Goal: Task Accomplishment & Management: Use online tool/utility

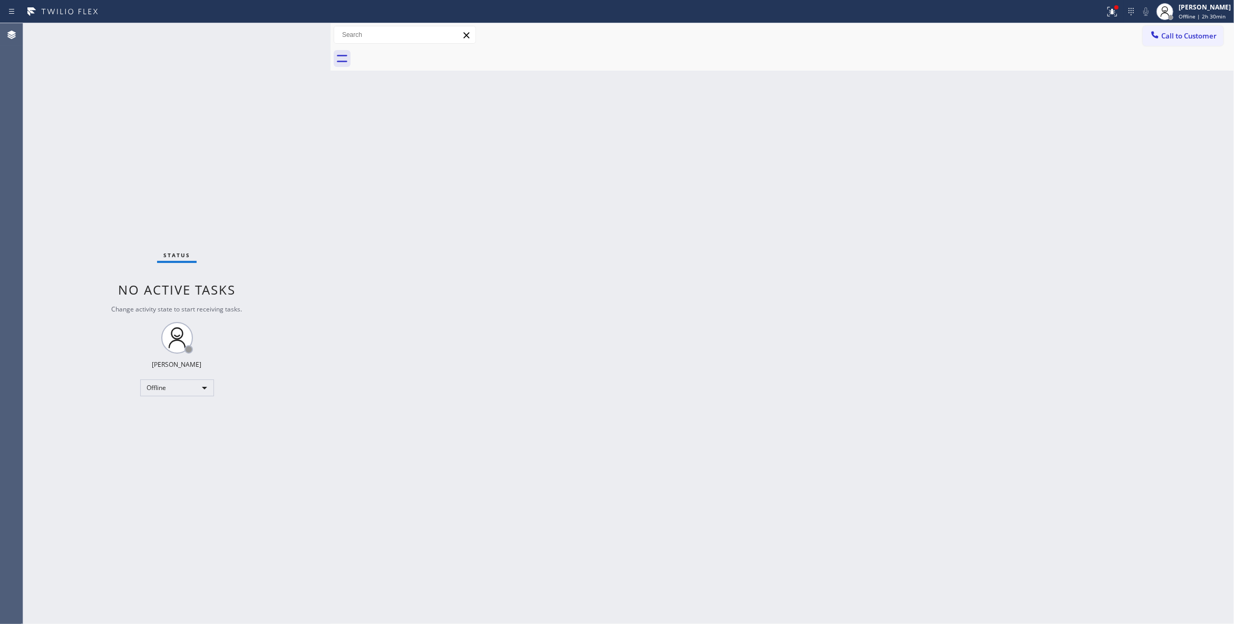
drag, startPoint x: 133, startPoint y: 130, endPoint x: 106, endPoint y: 3, distance: 129.9
click at [131, 99] on div "Status No active tasks Change activity state to start receiving tasks. Louis Ma…" at bounding box center [176, 323] width 307 height 601
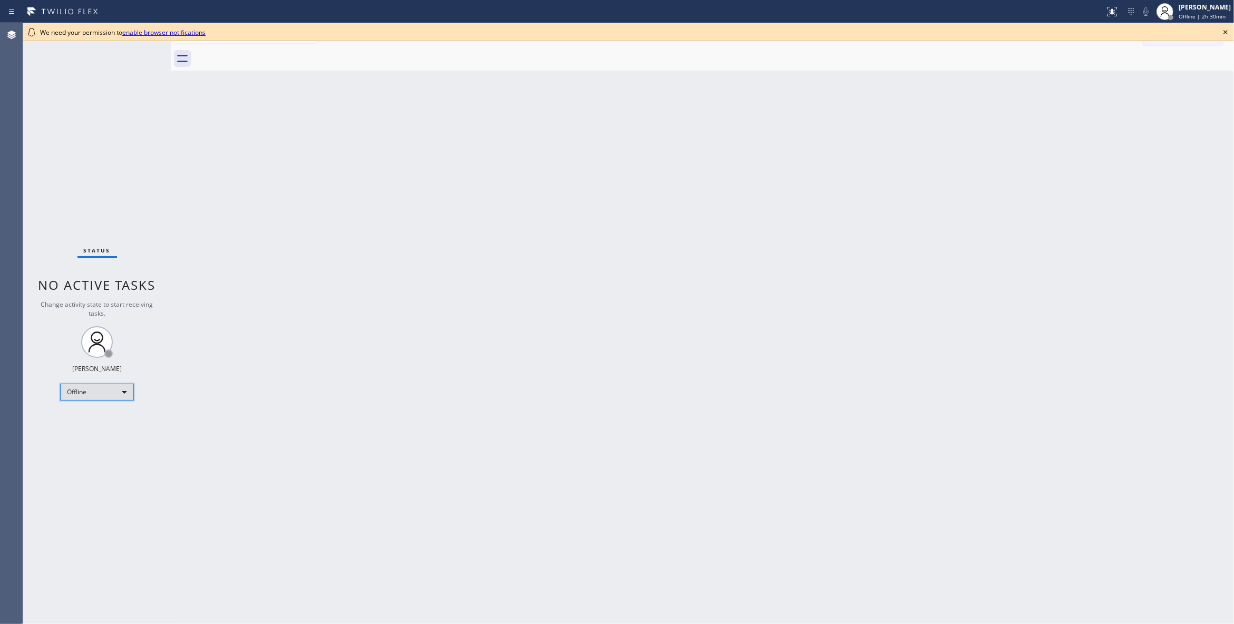
click at [87, 397] on div "Offline" at bounding box center [97, 392] width 74 height 17
click at [94, 429] on li "Unavailable" at bounding box center [96, 433] width 71 height 13
drag, startPoint x: 168, startPoint y: 70, endPoint x: 268, endPoint y: 91, distance: 102.2
click at [271, 91] on div at bounding box center [271, 323] width 0 height 601
click at [1223, 33] on icon at bounding box center [1225, 32] width 13 height 13
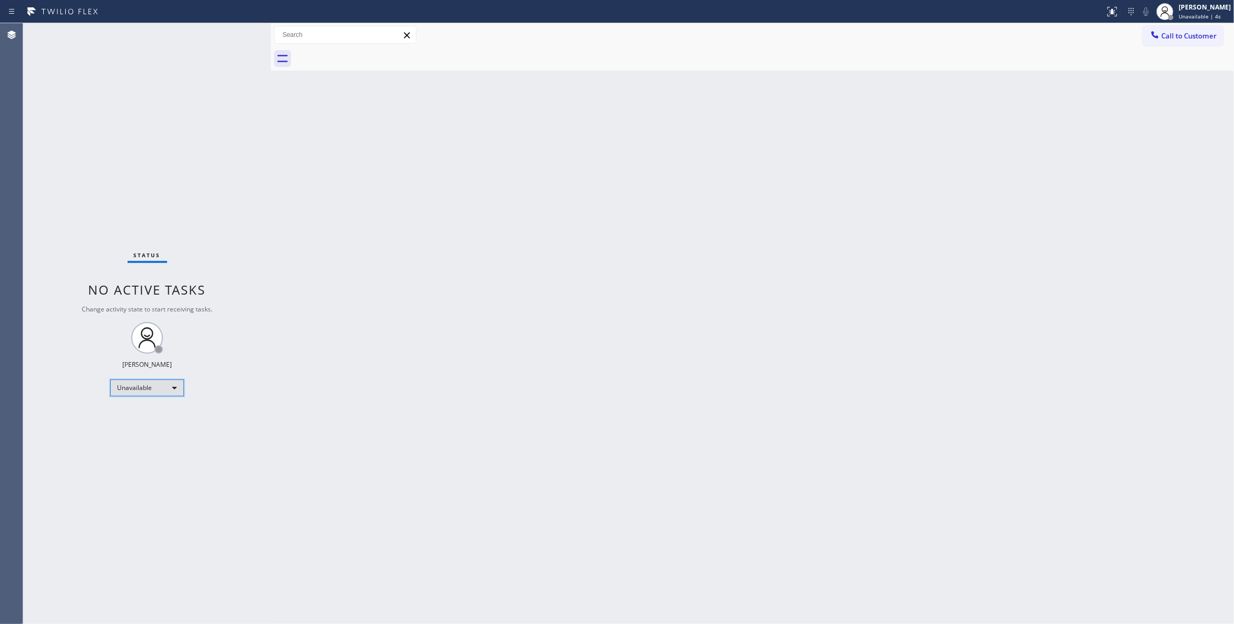
click at [138, 384] on div "Unavailable" at bounding box center [147, 387] width 74 height 17
click at [144, 411] on li "Available" at bounding box center [146, 415] width 71 height 13
drag, startPoint x: 671, startPoint y: 279, endPoint x: 557, endPoint y: 16, distance: 287.0
click at [671, 257] on div "Back to Dashboard Change Sender ID Customers Technicians Select a contact Outbo…" at bounding box center [752, 323] width 963 height 601
drag, startPoint x: 440, startPoint y: 286, endPoint x: 426, endPoint y: 268, distance: 22.2
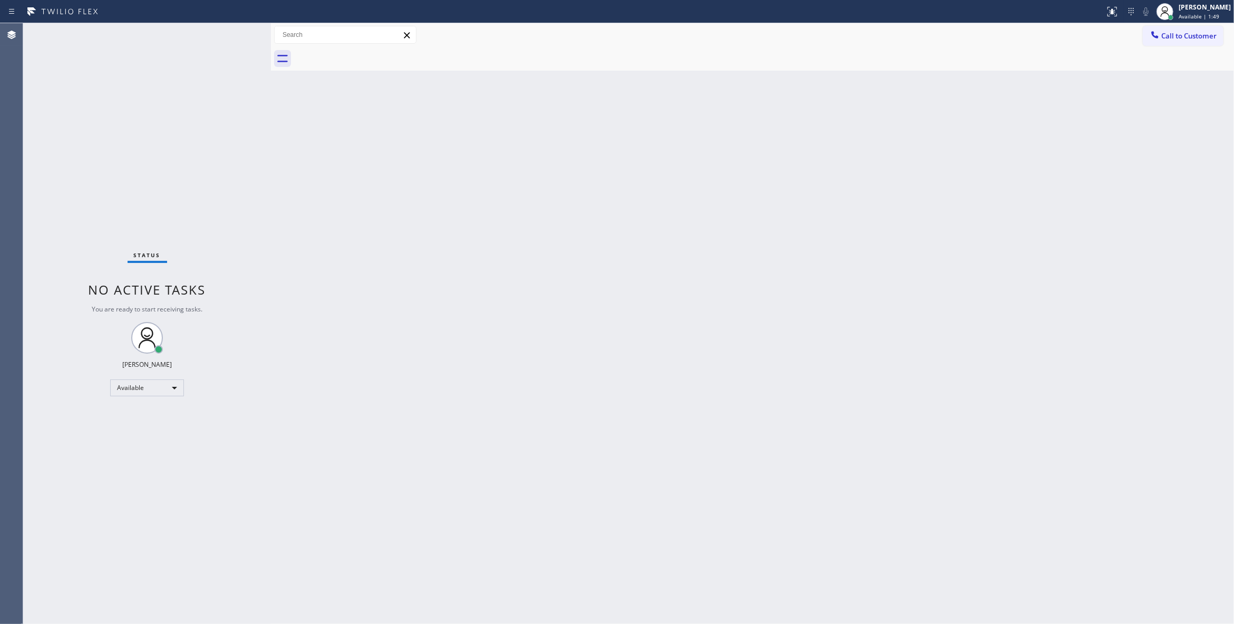
click at [440, 286] on div "Back to Dashboard Change Sender ID Customers Technicians Select a contact Outbo…" at bounding box center [752, 323] width 963 height 601
click at [253, 521] on div "Status No active tasks You are ready to start receiving tasks. [PERSON_NAME] Av…" at bounding box center [147, 323] width 248 height 601
click at [464, 256] on div "Back to Dashboard Change Sender ID Customers Technicians Select a contact Outbo…" at bounding box center [752, 323] width 963 height 601
drag, startPoint x: 425, startPoint y: 157, endPoint x: 407, endPoint y: 23, distance: 134.5
click at [422, 125] on div "Back to Dashboard Change Sender ID Customers Technicians Select a contact Outbo…" at bounding box center [752, 323] width 963 height 601
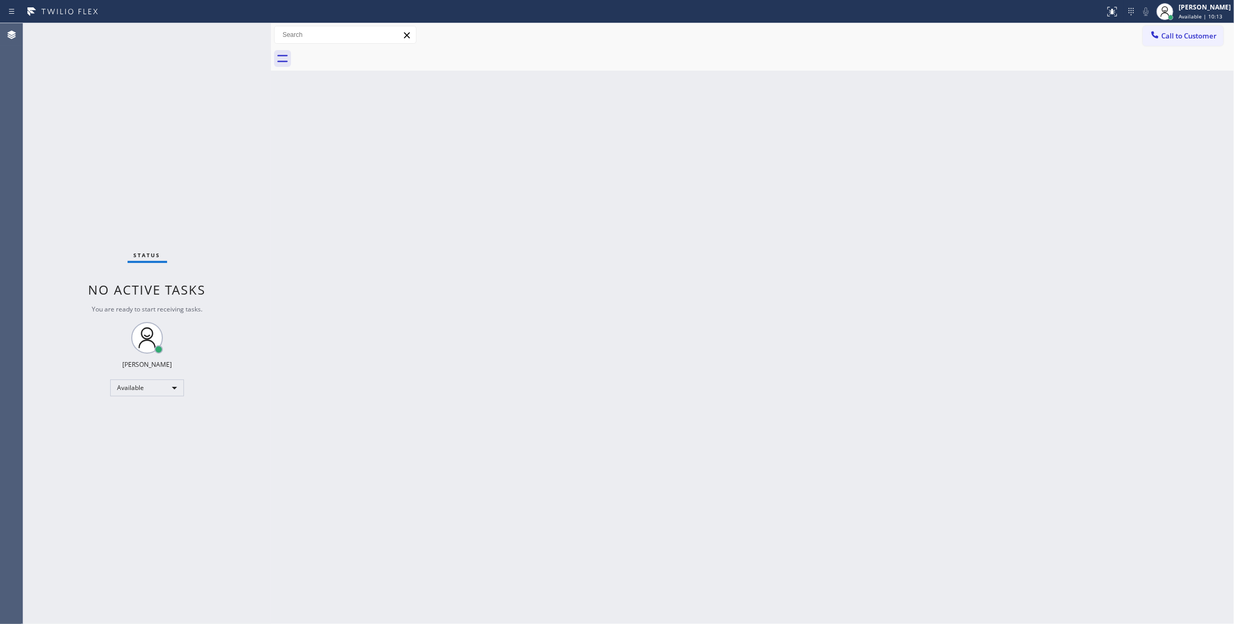
click at [717, 201] on div "Back to Dashboard Change Sender ID Customers Technicians Select a contact Outbo…" at bounding box center [752, 323] width 963 height 601
click at [133, 165] on div "Status No active tasks You are ready to start receiving tasks. [PERSON_NAME] Av…" at bounding box center [147, 323] width 248 height 601
drag, startPoint x: 830, startPoint y: 201, endPoint x: 1097, endPoint y: 92, distance: 289.3
click at [842, 190] on div "Back to Dashboard Change Sender ID Customers Technicians Select a contact Outbo…" at bounding box center [752, 323] width 963 height 601
click at [1185, 38] on span "Call to Customer" at bounding box center [1188, 35] width 55 height 9
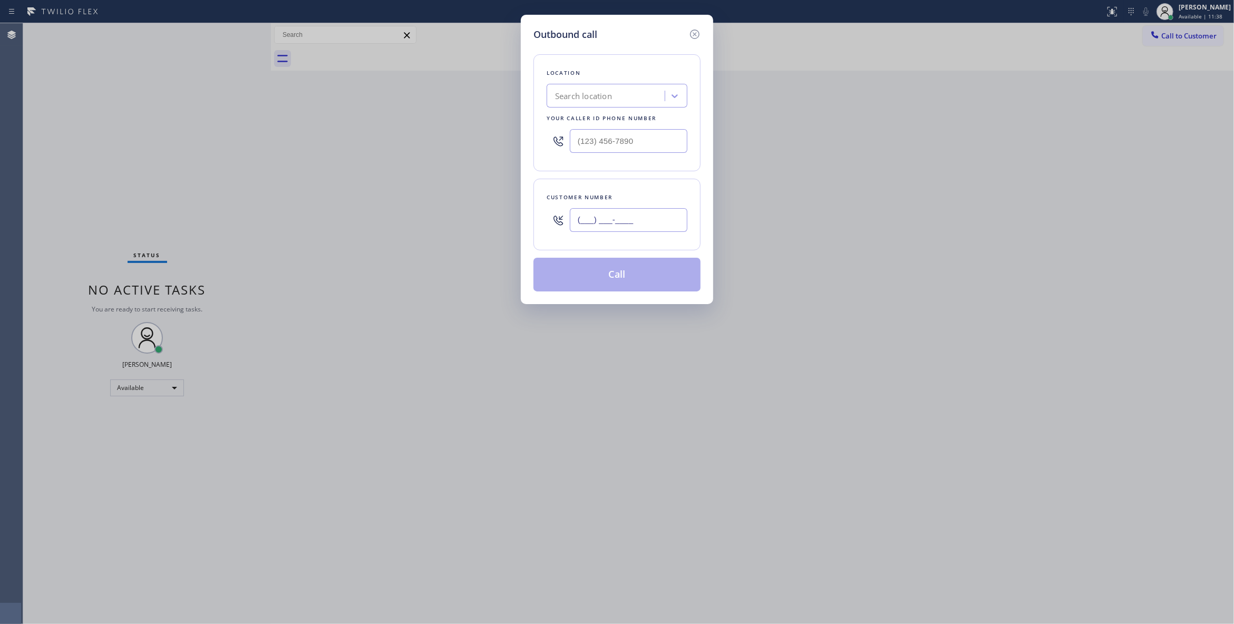
click at [588, 215] on input "(___) ___-____" at bounding box center [629, 220] width 118 height 24
paste input "562) 371-9418"
type input "(562) 371-9418"
drag, startPoint x: 649, startPoint y: 144, endPoint x: 473, endPoint y: 236, distance: 199.2
click at [270, 182] on div "Outbound call Location Search location Your caller id phone number (___) ___-__…" at bounding box center [617, 312] width 1234 height 624
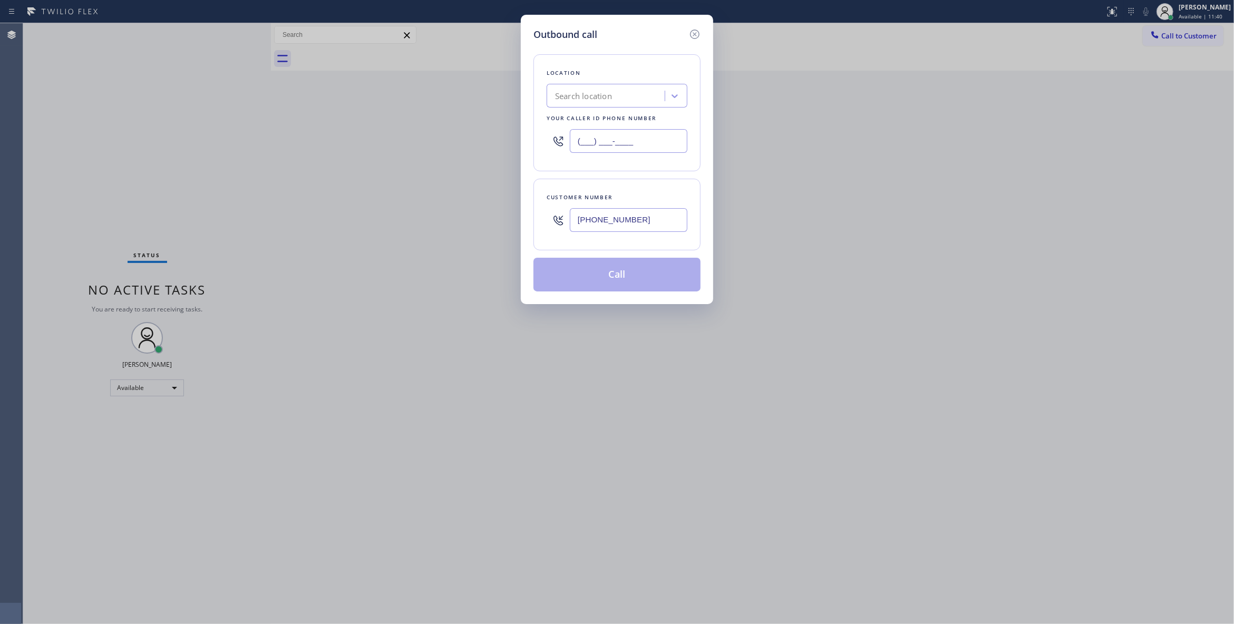
paste input "562) 632-4501"
type input "(562) 632-4501"
click at [622, 277] on button "Call" at bounding box center [616, 275] width 167 height 34
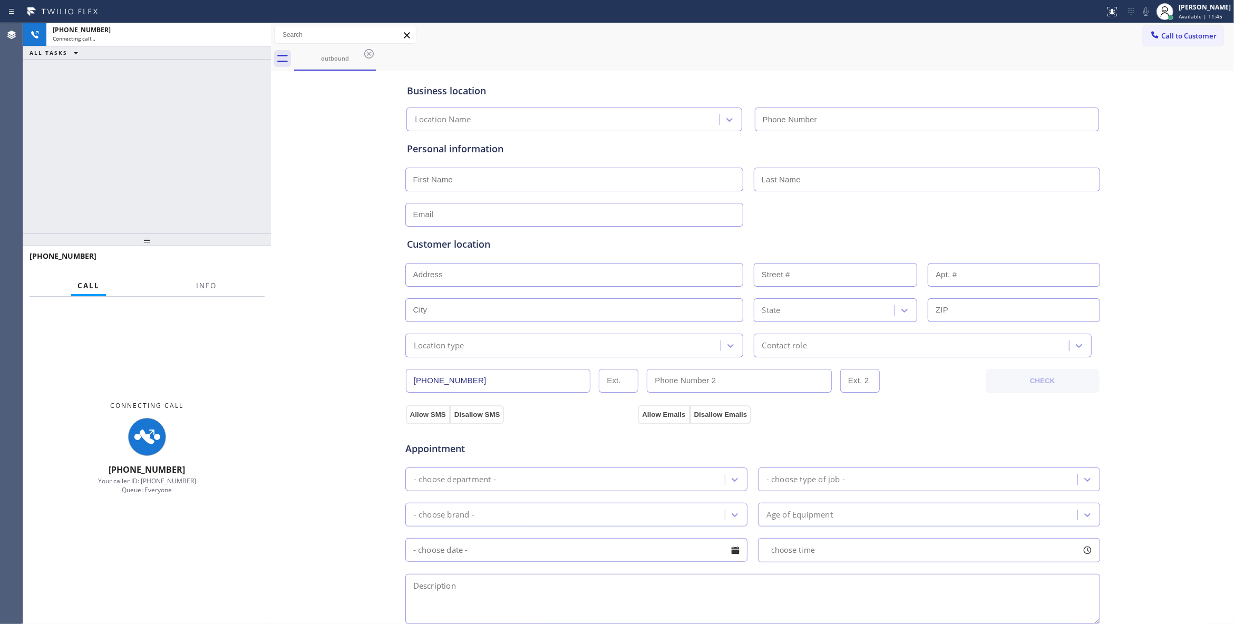
type input "(562) 632-4501"
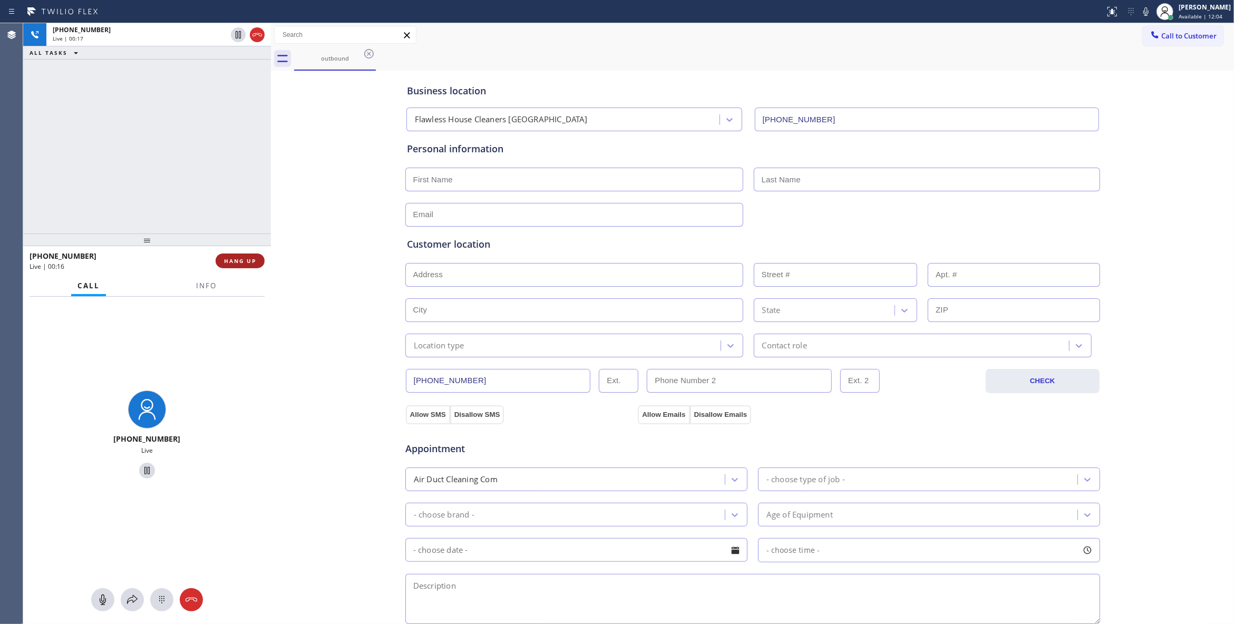
click at [239, 258] on span "HANG UP" at bounding box center [240, 260] width 32 height 7
click at [199, 285] on span "Info" at bounding box center [206, 285] width 21 height 9
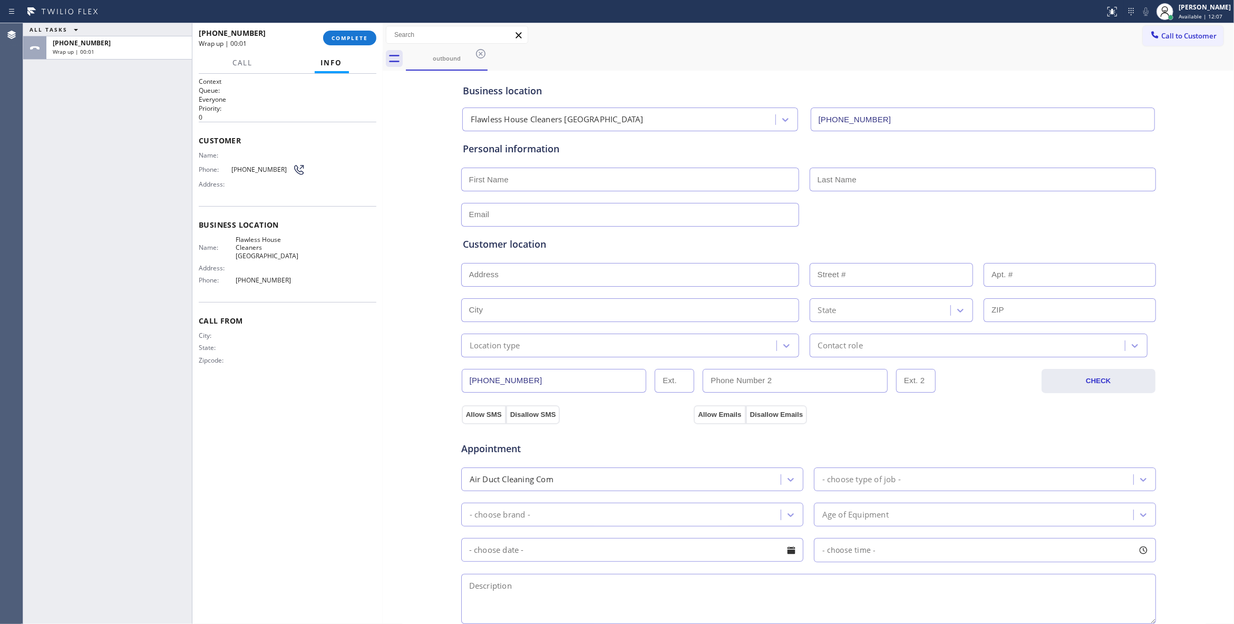
drag, startPoint x: 272, startPoint y: 152, endPoint x: 384, endPoint y: 159, distance: 111.9
click at [383, 159] on div at bounding box center [383, 323] width 0 height 601
click at [359, 34] on span "COMPLETE" at bounding box center [349, 37] width 36 height 7
click at [349, 36] on span "COMPLETE" at bounding box center [349, 37] width 36 height 7
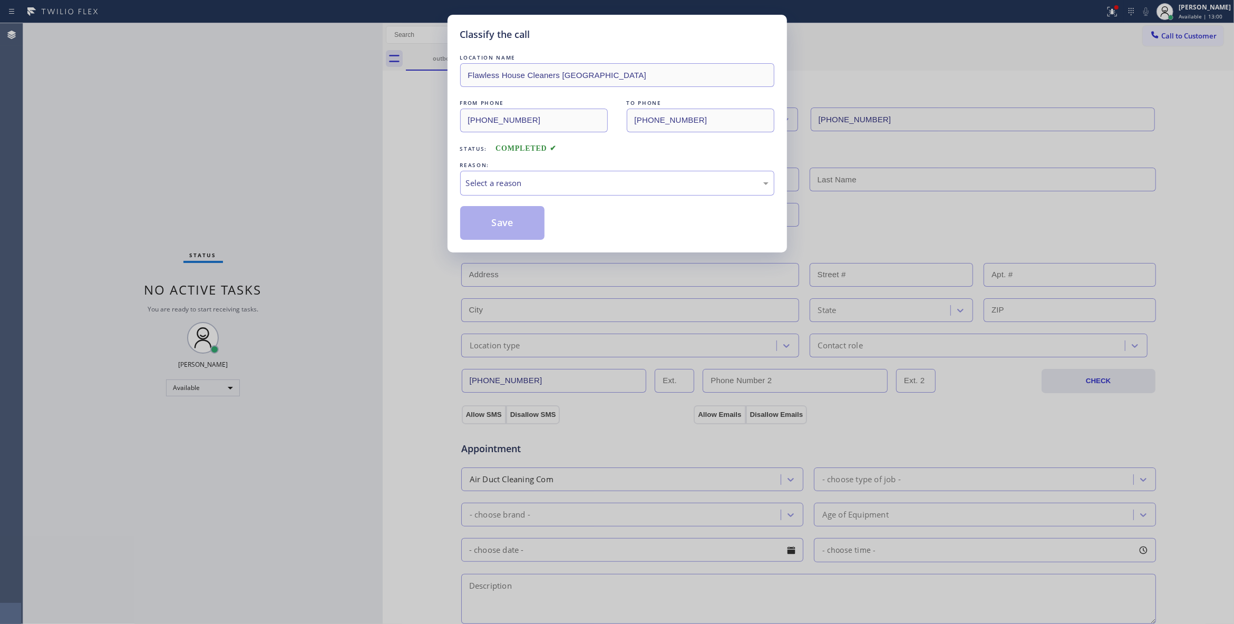
click at [140, 108] on div "Classify the call LOCATION NAME Flawless House Cleaners Long Beach FROM PHONE (…" at bounding box center [617, 312] width 1234 height 624
click at [546, 179] on div "Select a reason" at bounding box center [617, 183] width 303 height 12
click at [501, 223] on button "Save" at bounding box center [502, 223] width 85 height 34
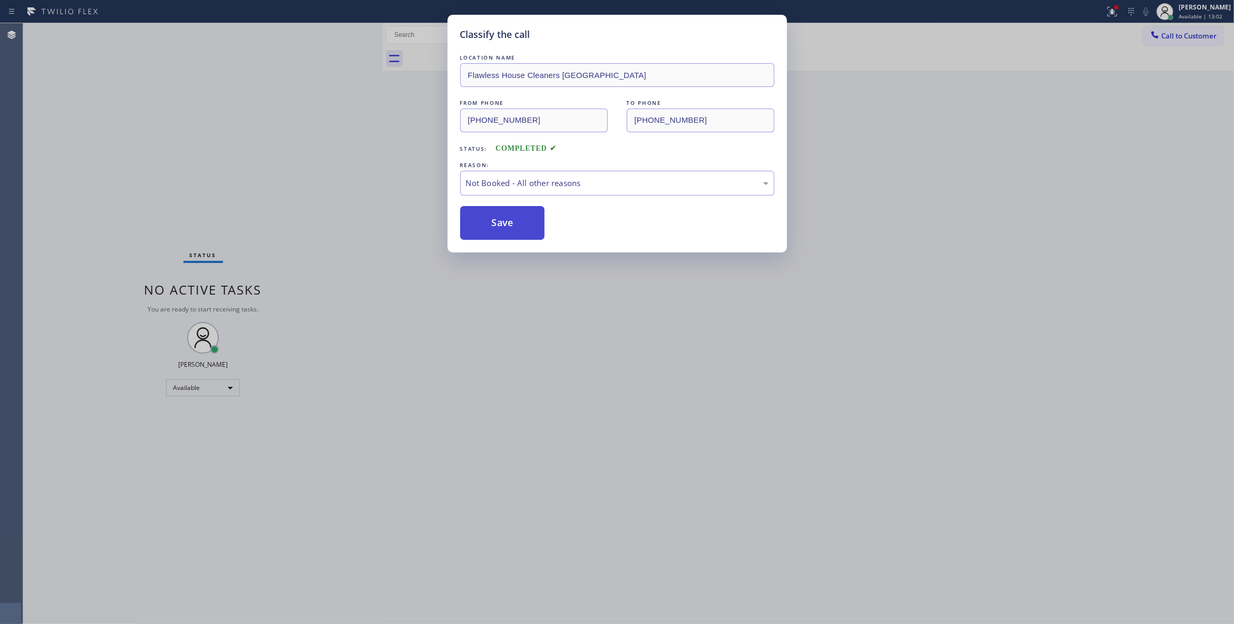
click at [501, 223] on button "Save" at bounding box center [502, 223] width 85 height 34
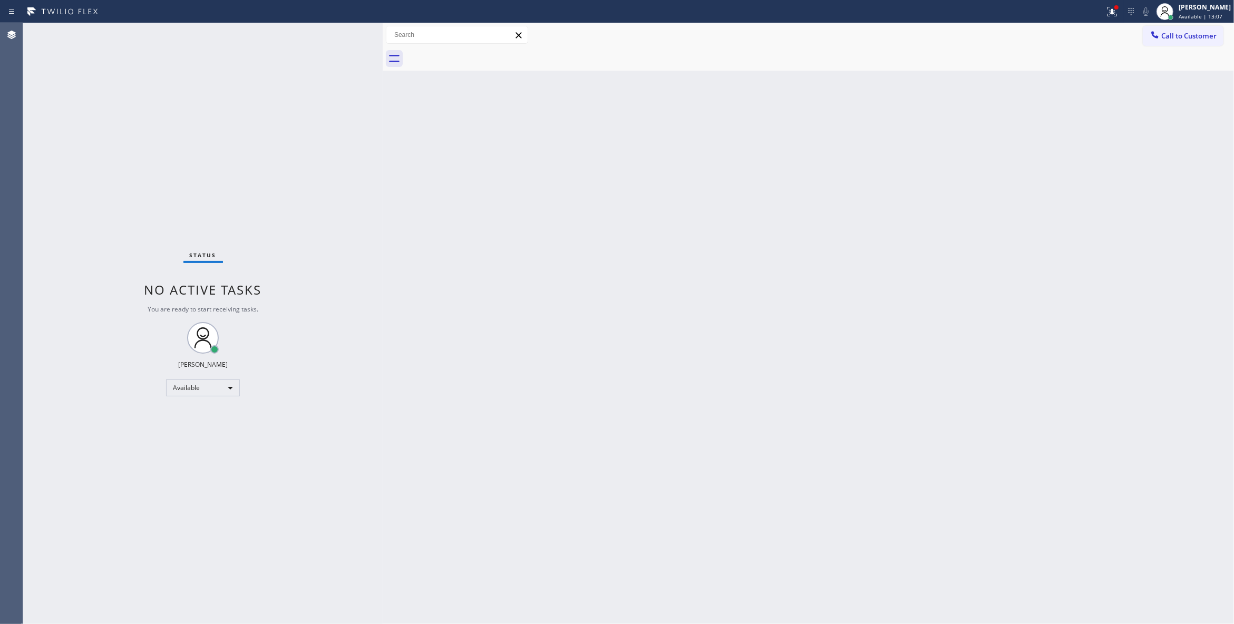
click at [545, 232] on div "Back to Dashboard Change Sender ID Customers Technicians Select a contact Outbo…" at bounding box center [808, 323] width 851 height 601
click at [1107, 14] on icon at bounding box center [1111, 11] width 9 height 9
click at [1059, 138] on span "Clear issues" at bounding box center [1043, 137] width 50 height 7
drag, startPoint x: 230, startPoint y: 555, endPoint x: 209, endPoint y: 527, distance: 35.4
click at [230, 555] on div "Status No active tasks You are ready to start receiving tasks. [PERSON_NAME] Av…" at bounding box center [202, 323] width 359 height 601
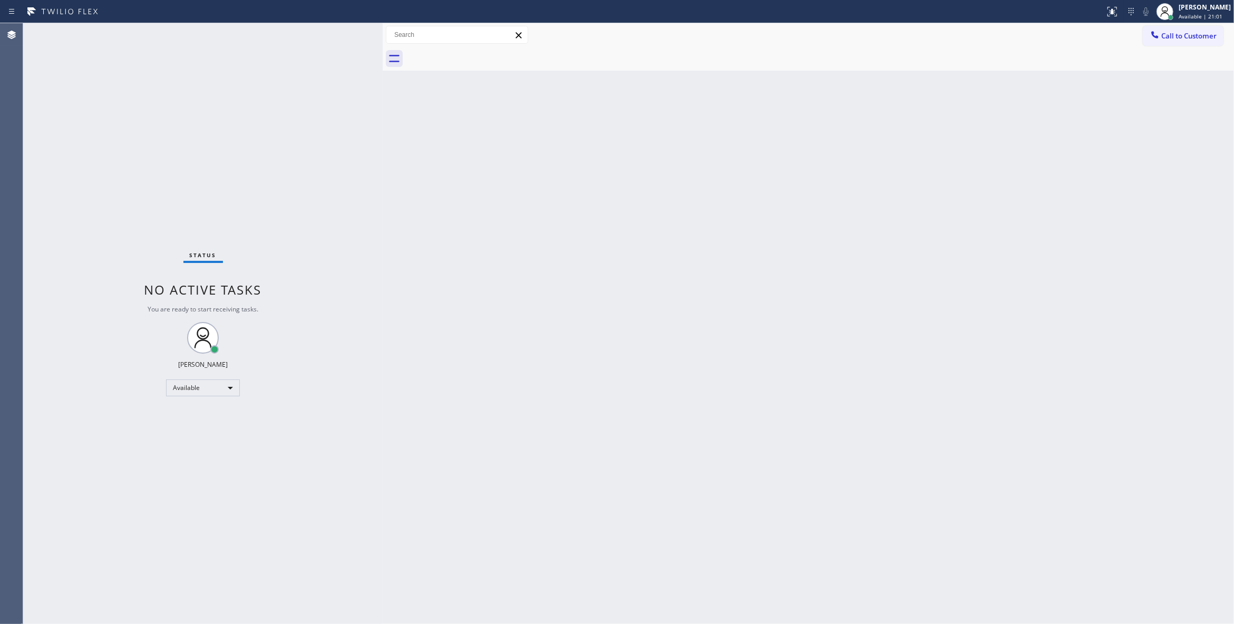
drag, startPoint x: 62, startPoint y: 490, endPoint x: 154, endPoint y: 313, distance: 199.9
click at [62, 486] on div "Status No active tasks You are ready to start receiving tasks. [PERSON_NAME] Av…" at bounding box center [202, 323] width 359 height 601
drag, startPoint x: 173, startPoint y: 134, endPoint x: 214, endPoint y: 11, distance: 129.3
click at [173, 132] on div "Status No active tasks You are ready to start receiving tasks. [PERSON_NAME] Av…" at bounding box center [202, 323] width 359 height 601
click at [162, 131] on div "Status No active tasks You are ready to start receiving tasks. [PERSON_NAME] Av…" at bounding box center [202, 323] width 359 height 601
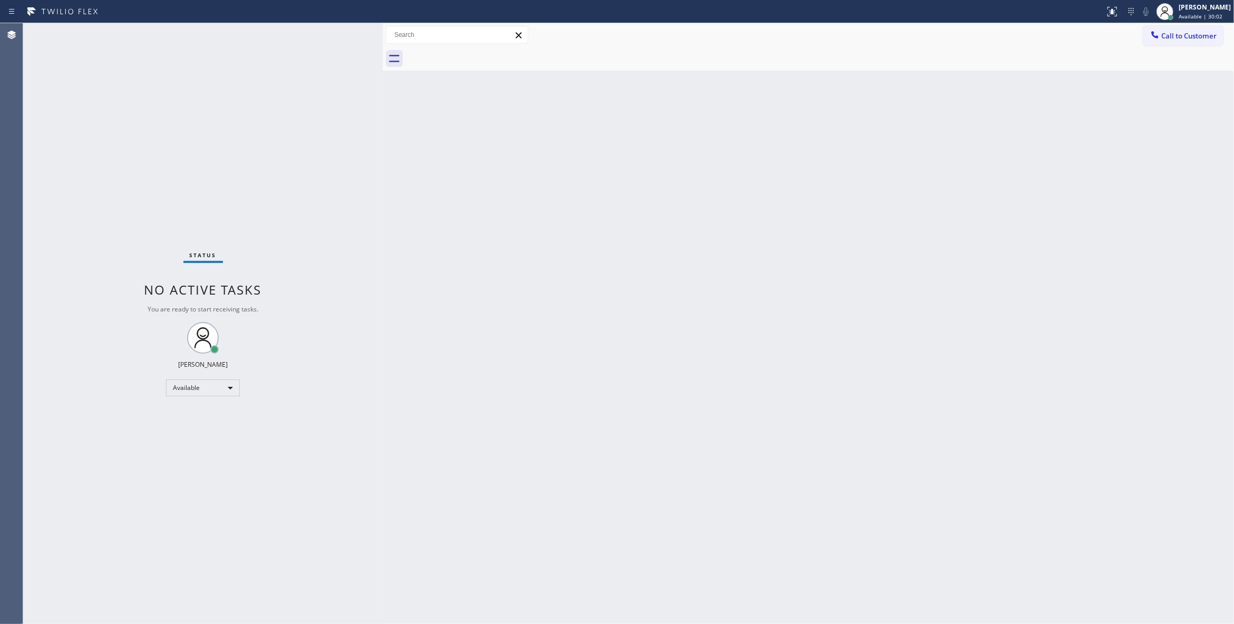
click at [152, 174] on div "Status No active tasks You are ready to start receiving tasks. [PERSON_NAME] Av…" at bounding box center [202, 323] width 359 height 601
click at [114, 163] on div "Status No active tasks You are ready to start receiving tasks. [PERSON_NAME] Av…" at bounding box center [202, 323] width 359 height 601
click at [505, 313] on div "Back to Dashboard Change Sender ID Customers Technicians Select a contact Outbo…" at bounding box center [808, 323] width 851 height 601
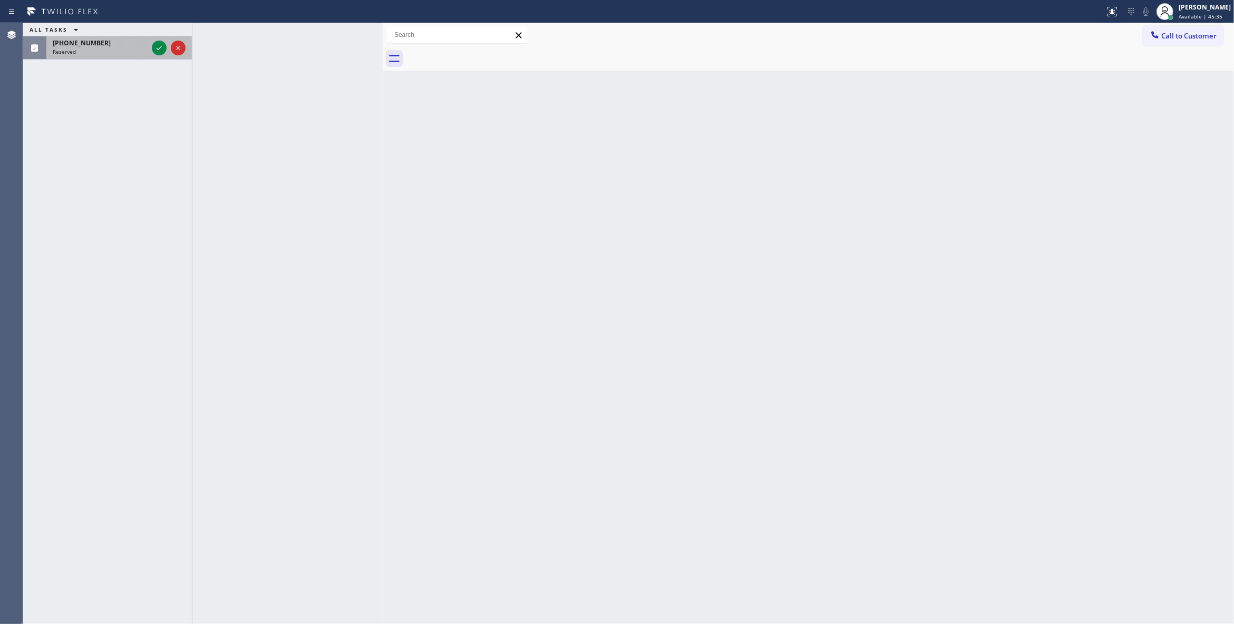
click at [157, 40] on div at bounding box center [169, 47] width 38 height 23
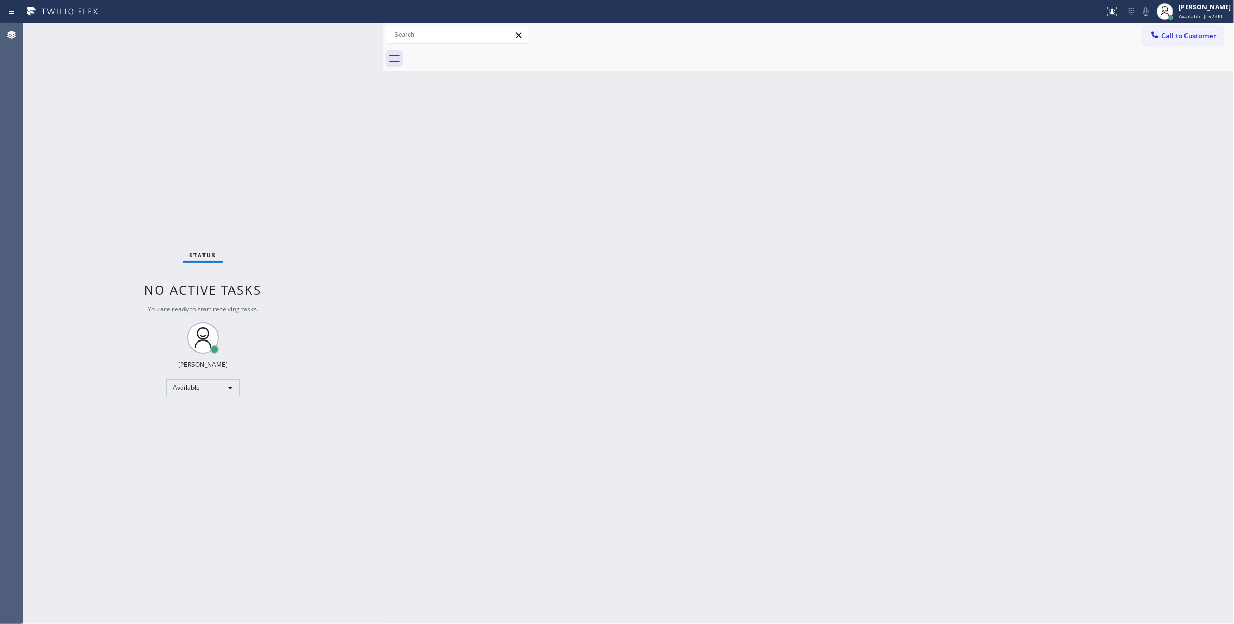
click at [137, 156] on div "Status No active tasks You are ready to start receiving tasks. [PERSON_NAME] Av…" at bounding box center [202, 323] width 359 height 601
click at [193, 569] on div "Status No active tasks You are ready to start receiving tasks. [PERSON_NAME] Av…" at bounding box center [202, 323] width 359 height 601
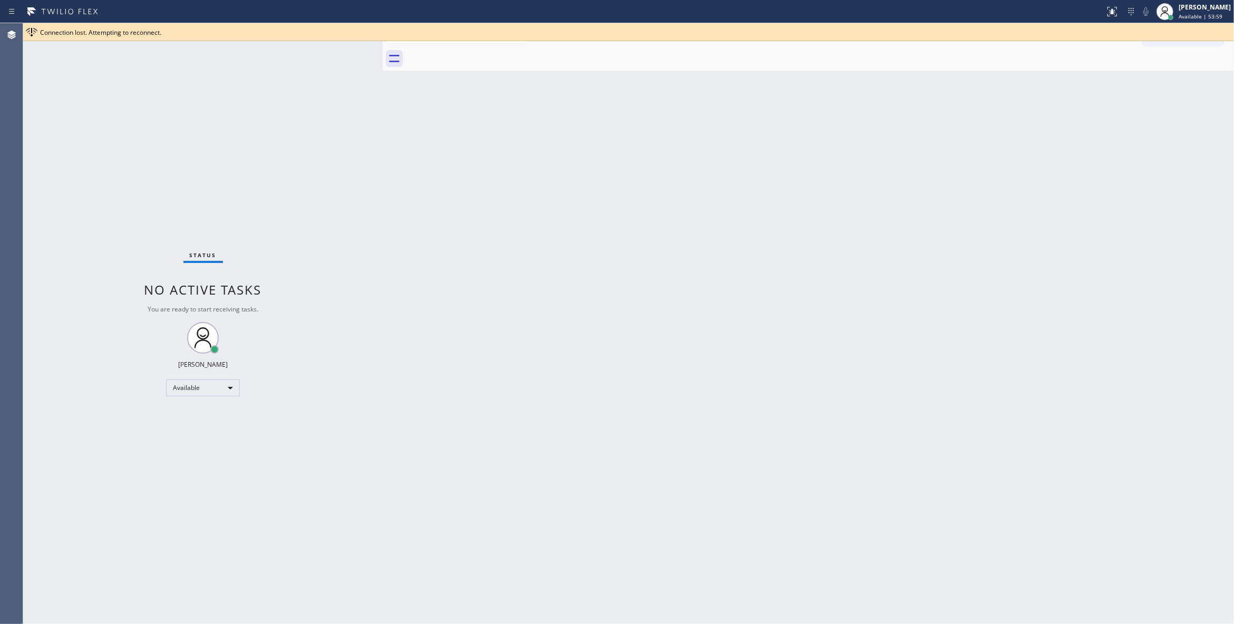
click at [161, 106] on div "Status No active tasks You are ready to start receiving tasks. [PERSON_NAME] Av…" at bounding box center [202, 323] width 359 height 601
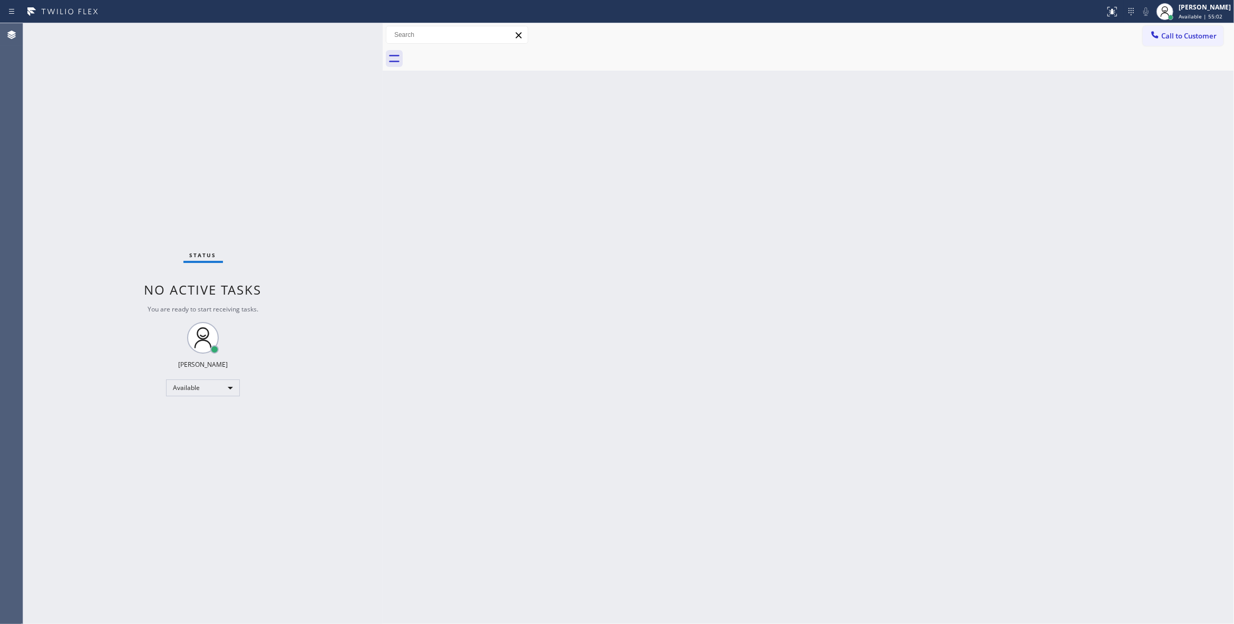
click at [168, 485] on div "Status No active tasks You are ready to start receiving tasks. [PERSON_NAME] Av…" at bounding box center [202, 323] width 359 height 601
click at [160, 177] on div "Status No active tasks You are ready to start receiving tasks. [PERSON_NAME] Av…" at bounding box center [202, 323] width 359 height 601
drag, startPoint x: 159, startPoint y: 50, endPoint x: 173, endPoint y: 84, distance: 37.4
click at [159, 49] on div "Status No active tasks You are ready to start receiving tasks. [PERSON_NAME] Av…" at bounding box center [202, 323] width 359 height 601
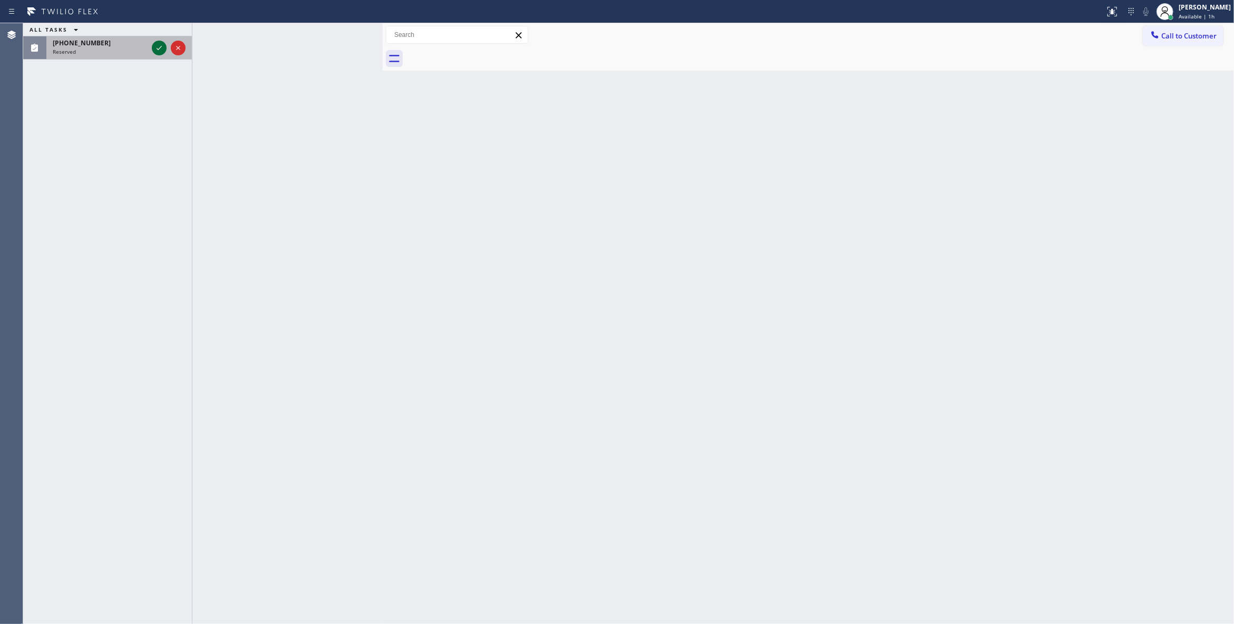
click at [160, 43] on icon at bounding box center [159, 48] width 13 height 13
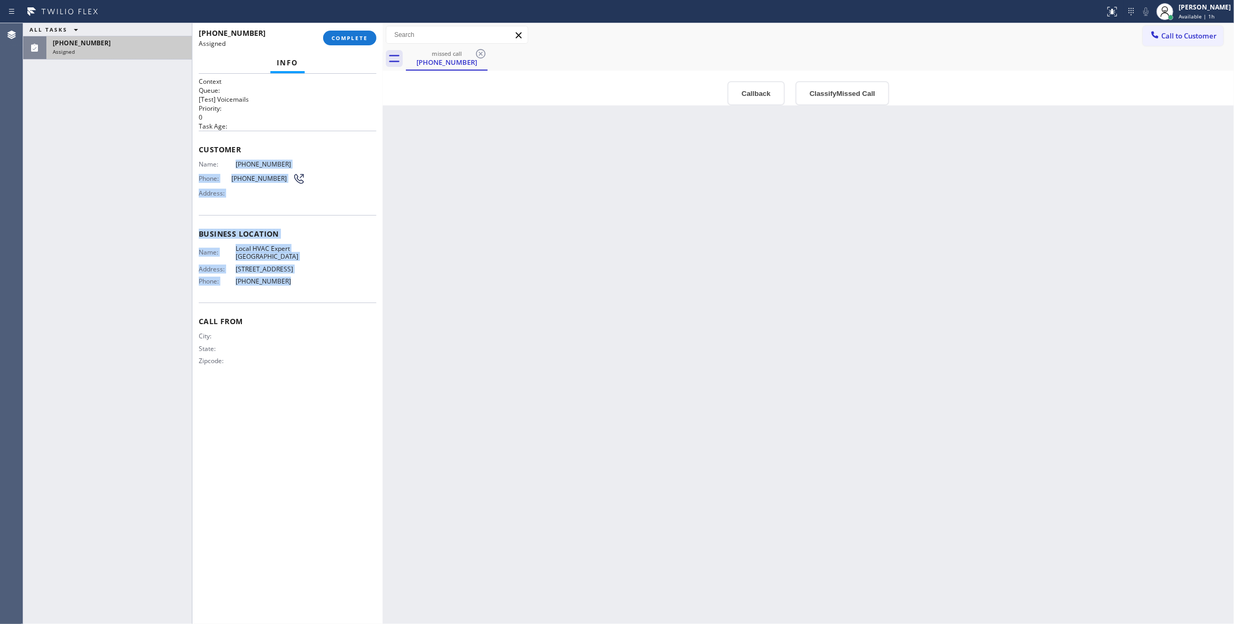
drag, startPoint x: 286, startPoint y: 292, endPoint x: 233, endPoint y: 158, distance: 143.9
click at [233, 158] on div "Context Queue: [Test] Voicemails Priority: 0 Task Age: Customer Name: (505) 929…" at bounding box center [288, 230] width 178 height 306
copy div "(505) 929-2034 Phone: (505) 929-2034 Address: Business location Name: Local HVA…"
click at [848, 94] on button "Classify Missed Call" at bounding box center [842, 93] width 94 height 24
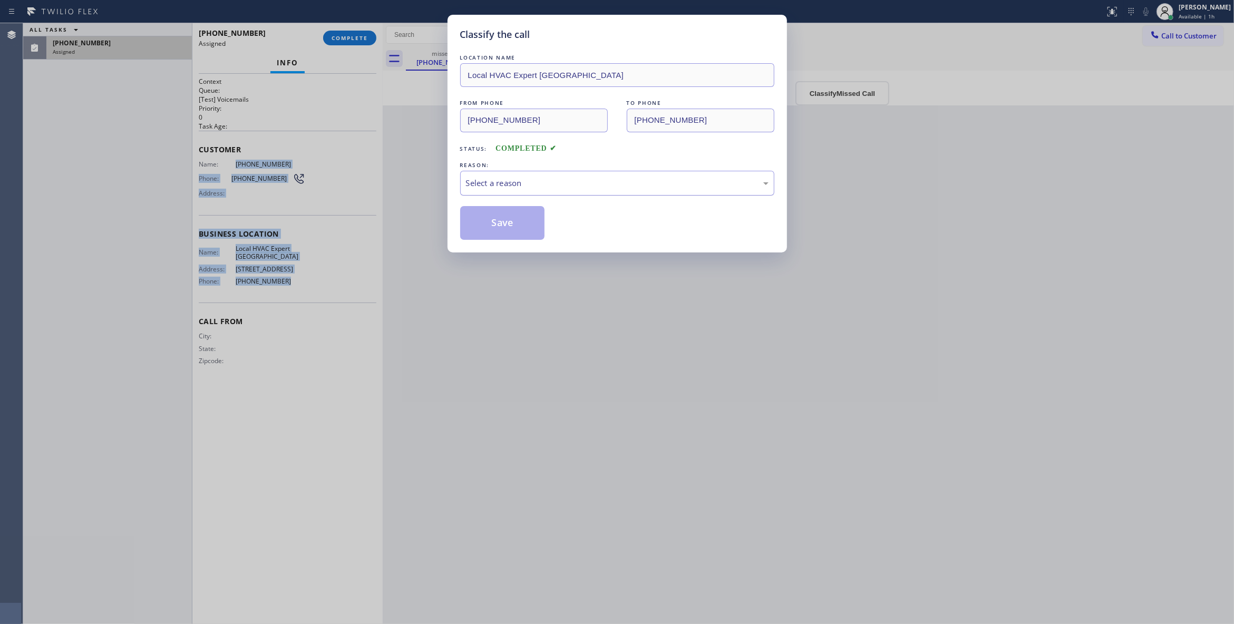
click at [580, 186] on div "Select a reason" at bounding box center [617, 183] width 303 height 12
click at [511, 226] on button "Save" at bounding box center [502, 223] width 85 height 34
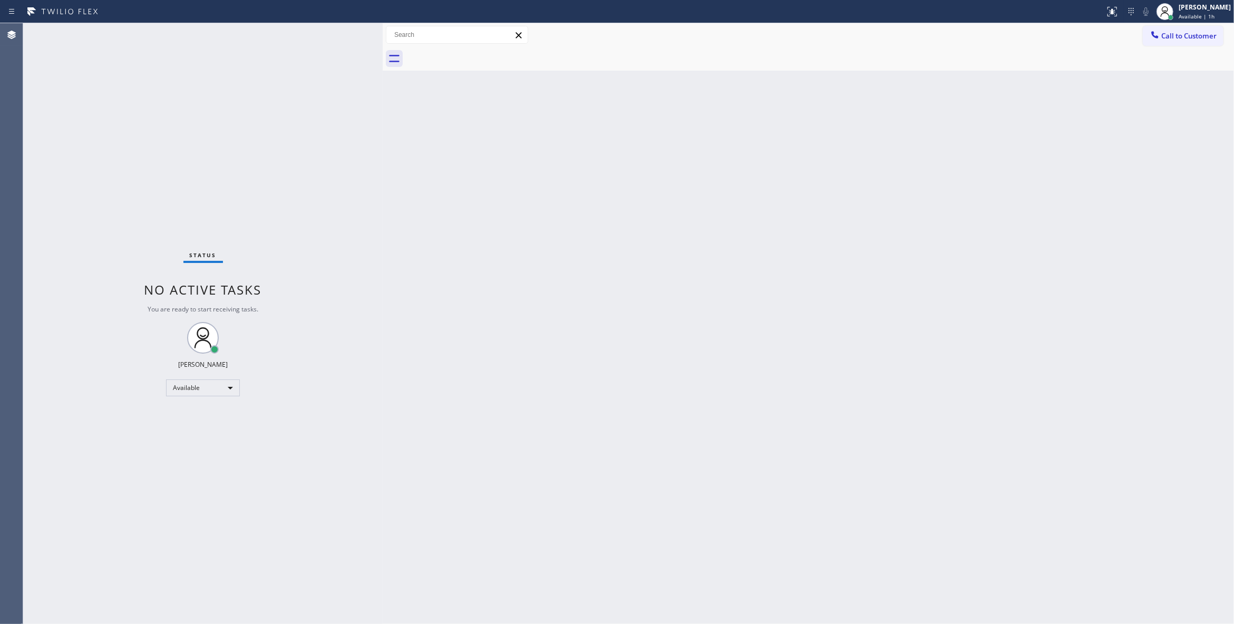
drag, startPoint x: 594, startPoint y: 184, endPoint x: 209, endPoint y: 326, distance: 410.5
click at [594, 184] on div "Back to Dashboard Change Sender ID Customers Technicians Select a contact Outbo…" at bounding box center [808, 323] width 851 height 601
click at [422, 331] on div "Back to Dashboard Change Sender ID Customers Technicians Select a contact Outbo…" at bounding box center [808, 323] width 851 height 601
click at [532, 253] on div "Back to Dashboard Change Sender ID Customers Technicians Select a contact Outbo…" at bounding box center [808, 323] width 851 height 601
click at [482, 403] on div "Back to Dashboard Change Sender ID Customers Technicians Select a contact Outbo…" at bounding box center [808, 323] width 851 height 601
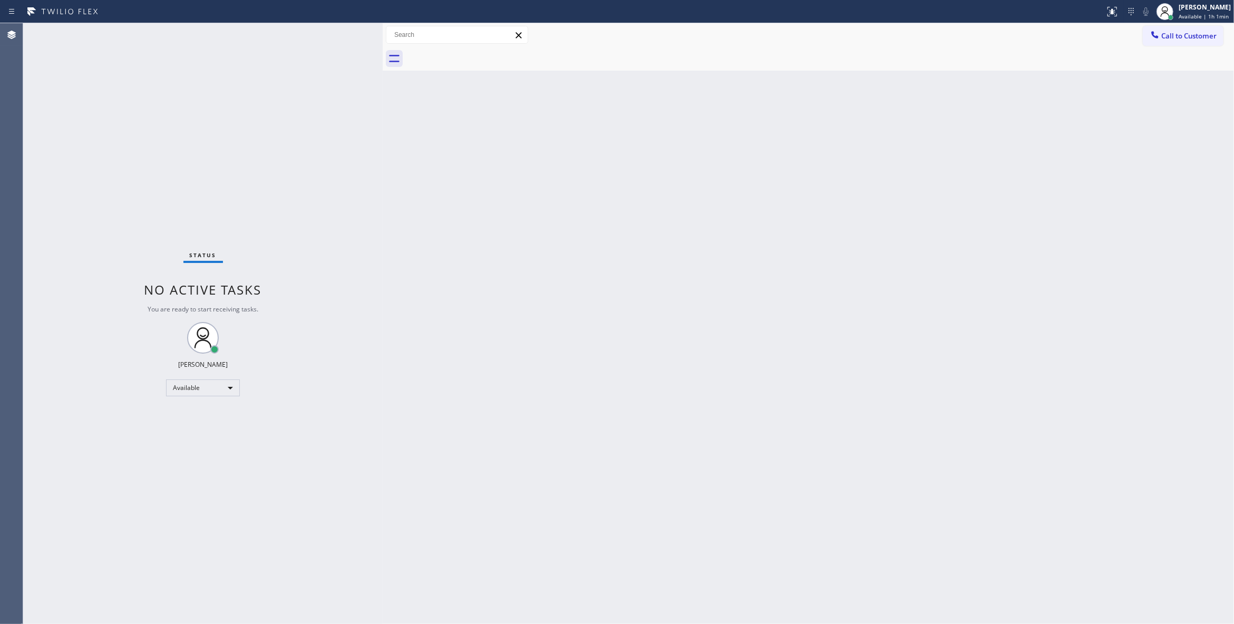
drag, startPoint x: 936, startPoint y: 323, endPoint x: 1110, endPoint y: 179, distance: 225.3
click at [979, 296] on div "Back to Dashboard Change Sender ID Customers Technicians Select a contact Outbo…" at bounding box center [808, 323] width 851 height 601
click at [1179, 42] on button "Call to Customer" at bounding box center [1183, 36] width 81 height 20
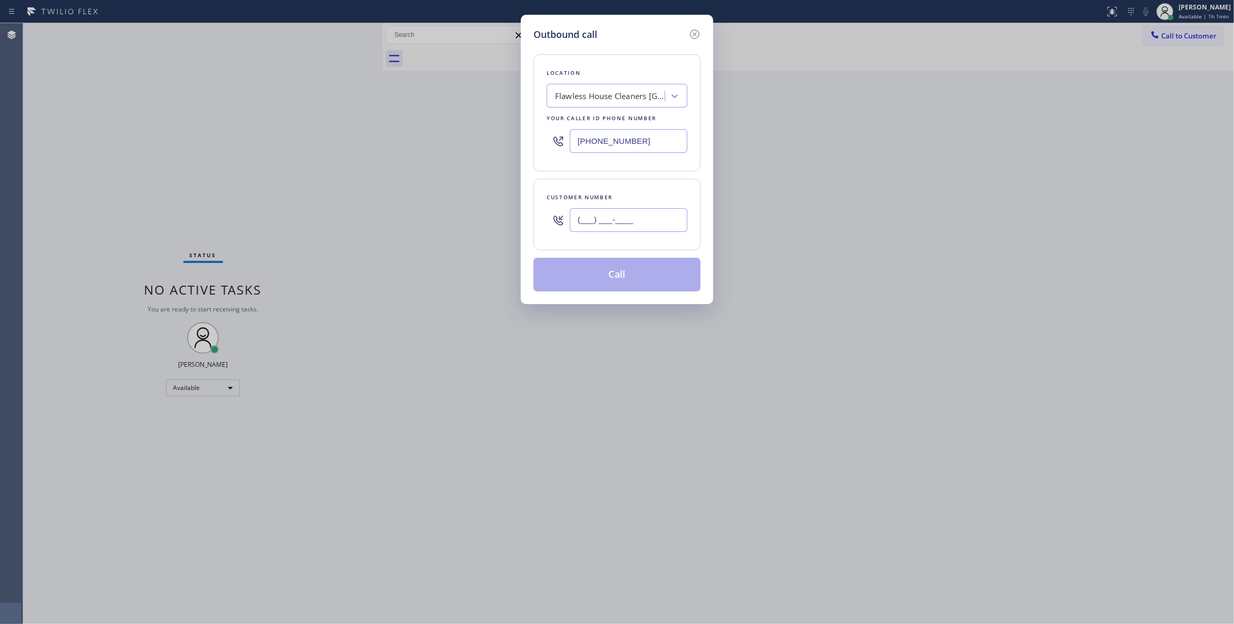
click at [589, 218] on input "(___) ___-____" at bounding box center [629, 220] width 118 height 24
paste input "505) 929-2034"
type input "(505) 929-2034"
paste input "310) 928-976"
drag, startPoint x: 665, startPoint y: 143, endPoint x: 343, endPoint y: 144, distance: 322.0
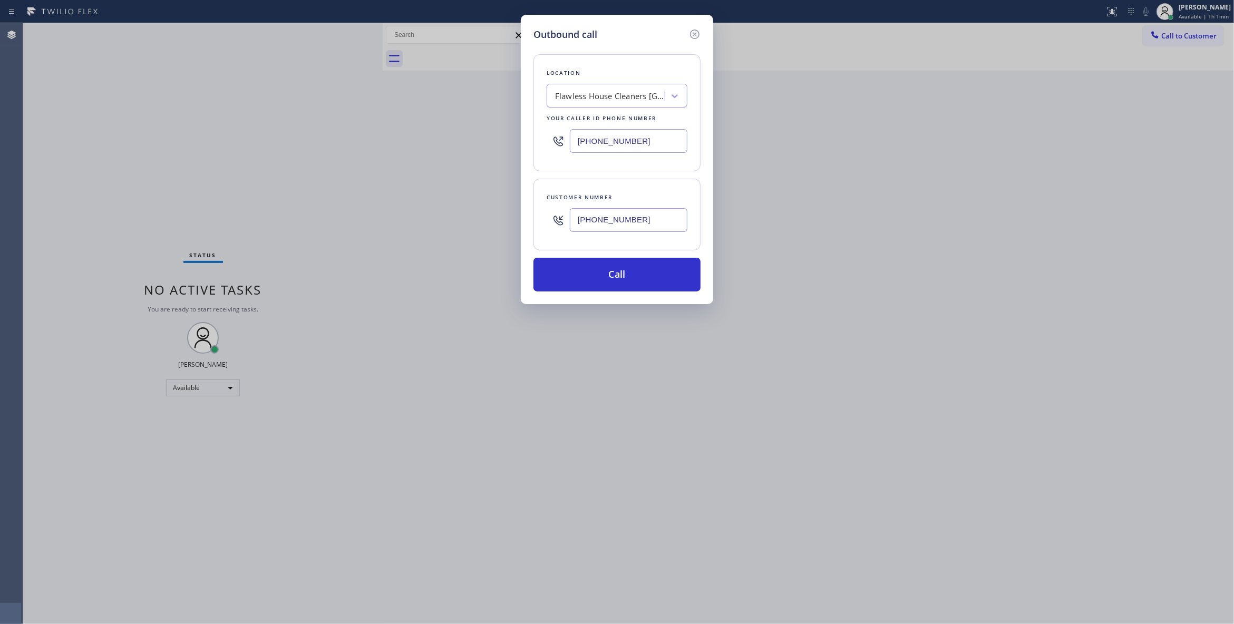
click at [342, 133] on div "Outbound call Location Flawless House Cleaners Long Beach Your caller id phone …" at bounding box center [617, 312] width 1234 height 624
type input "(310) 928-9761"
drag, startPoint x: 637, startPoint y: 215, endPoint x: 386, endPoint y: 209, distance: 250.9
click at [386, 209] on div "Outbound call Location Local HVAC Expert Redondo Beach Your caller id phone num…" at bounding box center [617, 312] width 1234 height 624
click at [606, 275] on button "Call" at bounding box center [616, 275] width 167 height 34
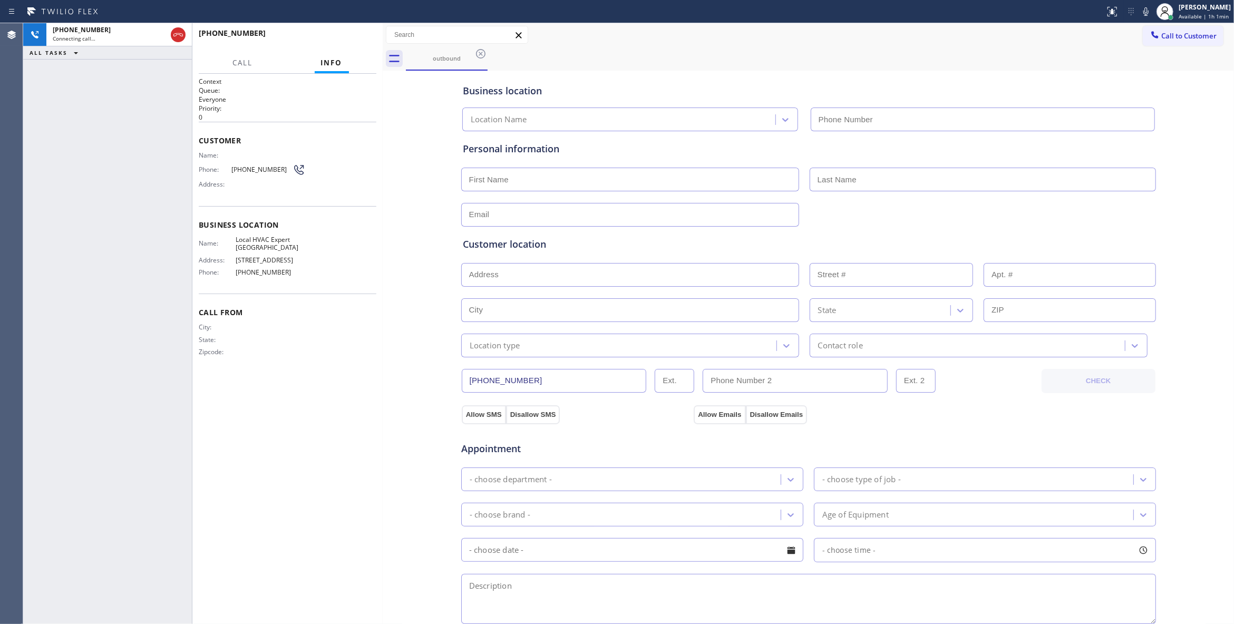
type input "(310) 928-9761"
click at [114, 339] on div "+15059292034 Connecting call… ALL TASKS ALL TASKS ACTIVE TASKS TASKS IN WRAP UP" at bounding box center [107, 323] width 169 height 601
click at [121, 34] on div "+15059292034" at bounding box center [110, 29] width 114 height 9
click at [129, 35] on div "Connecting call…" at bounding box center [110, 38] width 114 height 7
click at [397, 318] on div "Business location Local HVAC Expert Redondo Beach (310) 928-9761 Personal infor…" at bounding box center [808, 433] width 846 height 720
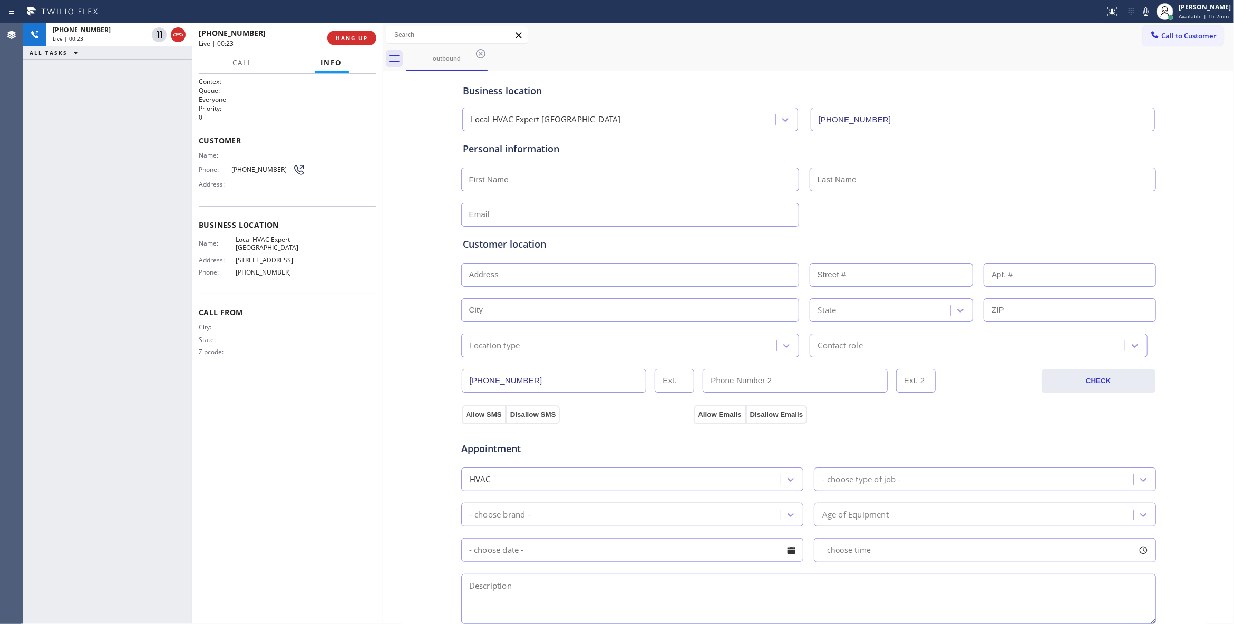
click at [415, 306] on div "Business location Local HVAC Expert Redondo Beach (310) 928-9761 Personal infor…" at bounding box center [808, 433] width 846 height 720
click at [417, 264] on div "Business location Local HVAC Expert Redondo Beach (310) 928-9761 Personal infor…" at bounding box center [808, 433] width 846 height 720
click at [417, 213] on div "Business location Local HVAC Expert Redondo Beach (310) 928-9761 Personal infor…" at bounding box center [808, 433] width 846 height 720
click at [414, 217] on div "Business location Local HVAC Expert Redondo Beach (310) 928-9761 Personal infor…" at bounding box center [808, 433] width 846 height 720
click at [418, 219] on div "Business location Local HVAC Expert Redondo Beach (310) 928-9761 Personal infor…" at bounding box center [808, 433] width 846 height 720
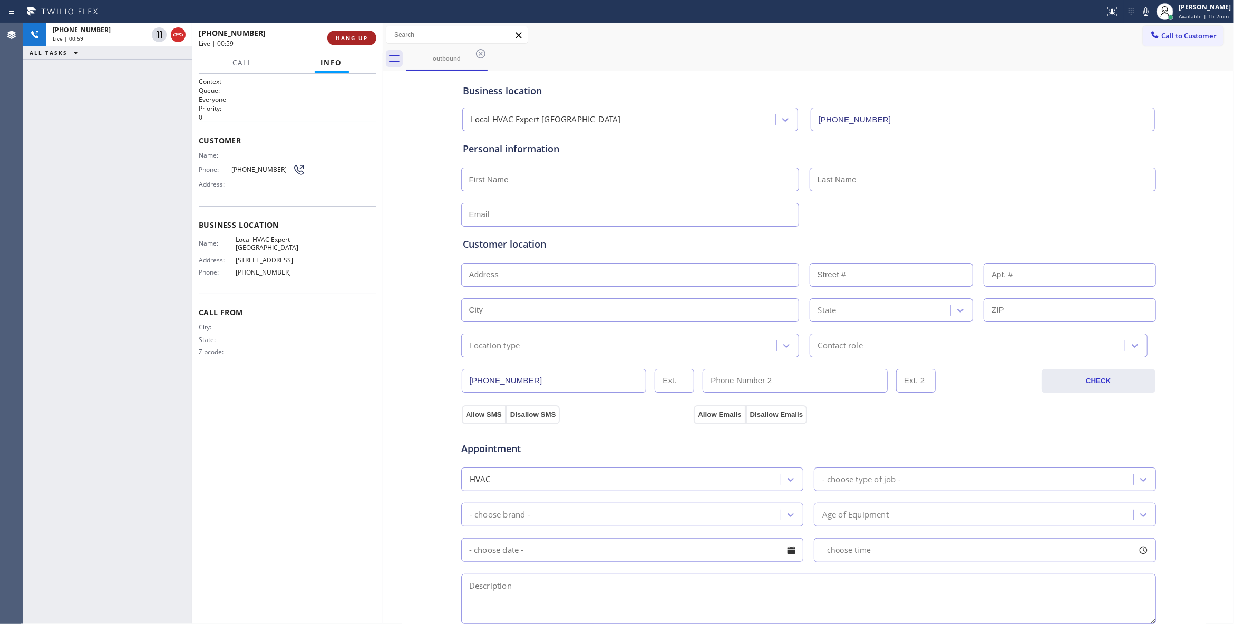
click at [354, 36] on span "HANG UP" at bounding box center [352, 37] width 32 height 7
drag, startPoint x: 355, startPoint y: 36, endPoint x: 211, endPoint y: 62, distance: 146.1
click at [355, 38] on span "COMPLETE" at bounding box center [349, 37] width 36 height 7
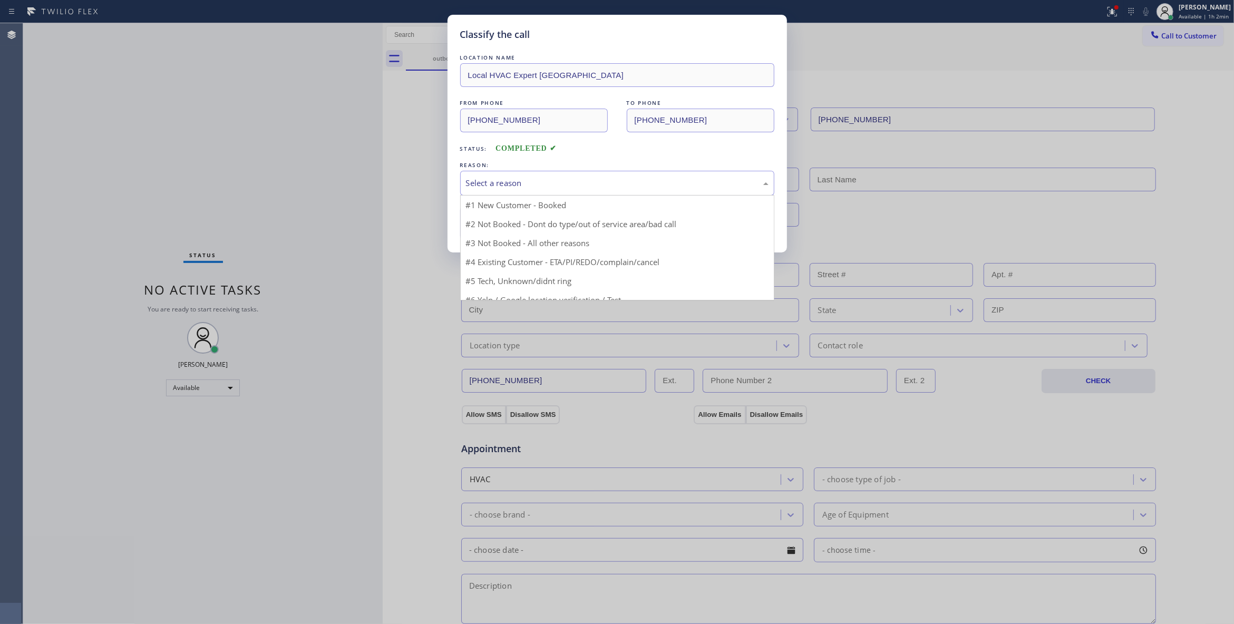
click at [498, 180] on div "Select a reason" at bounding box center [617, 183] width 303 height 12
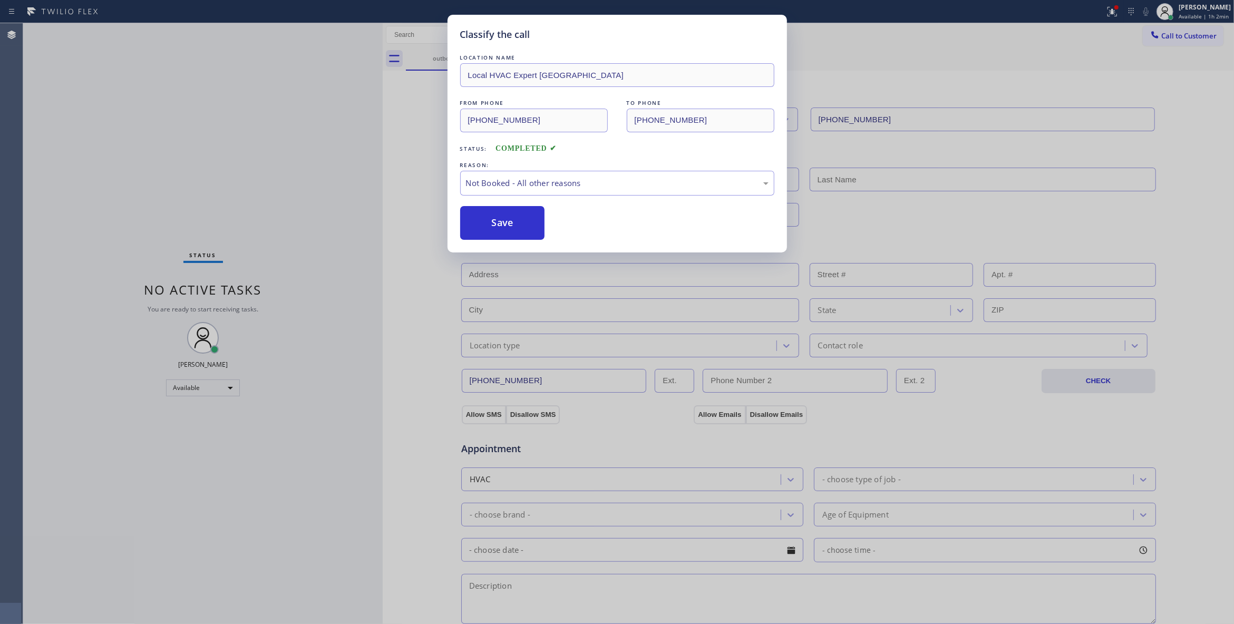
click at [496, 222] on button "Save" at bounding box center [502, 223] width 85 height 34
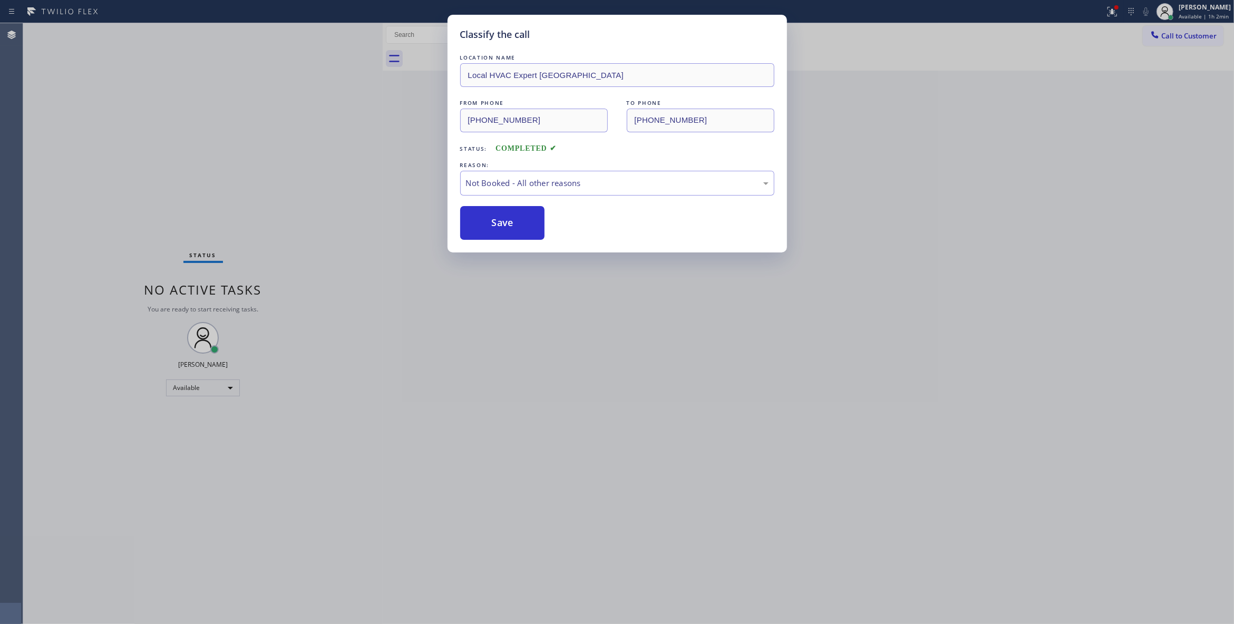
click at [496, 222] on button "Save" at bounding box center [502, 223] width 85 height 34
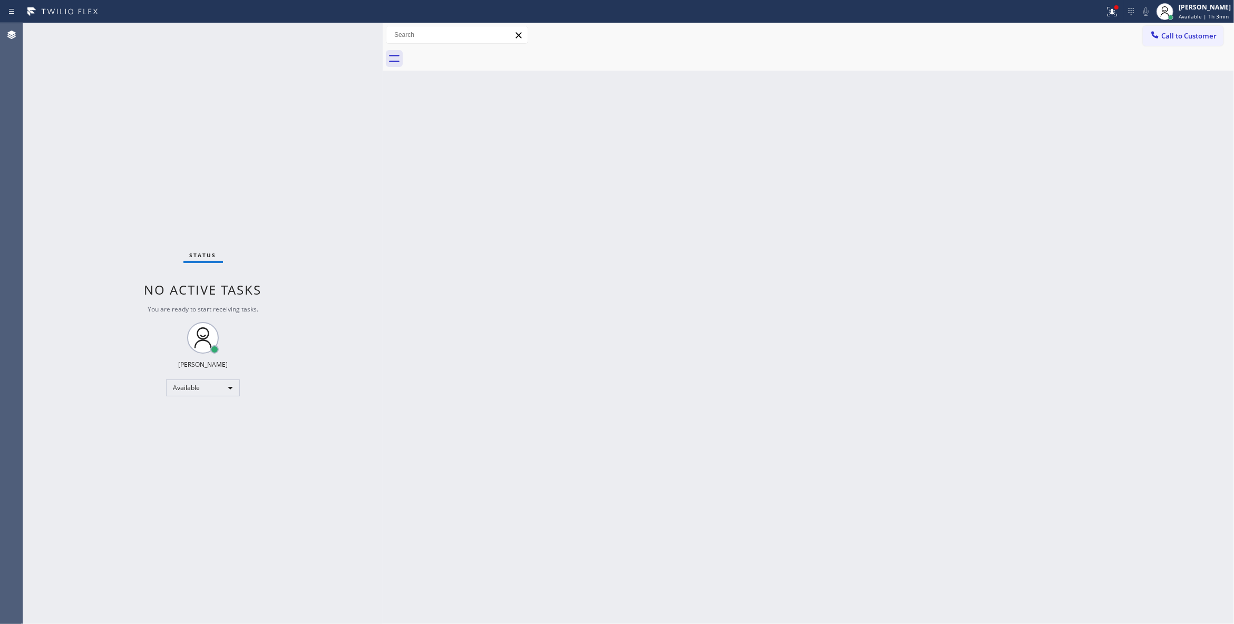
drag, startPoint x: 200, startPoint y: 564, endPoint x: 279, endPoint y: 445, distance: 143.0
click at [200, 564] on div "Status No active tasks You are ready to start receiving tasks. [PERSON_NAME] Av…" at bounding box center [202, 323] width 359 height 601
click at [791, 264] on div "Back to Dashboard Change Sender ID Customers Technicians Select a contact Outbo…" at bounding box center [808, 323] width 851 height 601
click at [1106, 13] on icon at bounding box center [1112, 11] width 13 height 13
click at [1040, 140] on span "Clear issues" at bounding box center [1043, 137] width 50 height 7
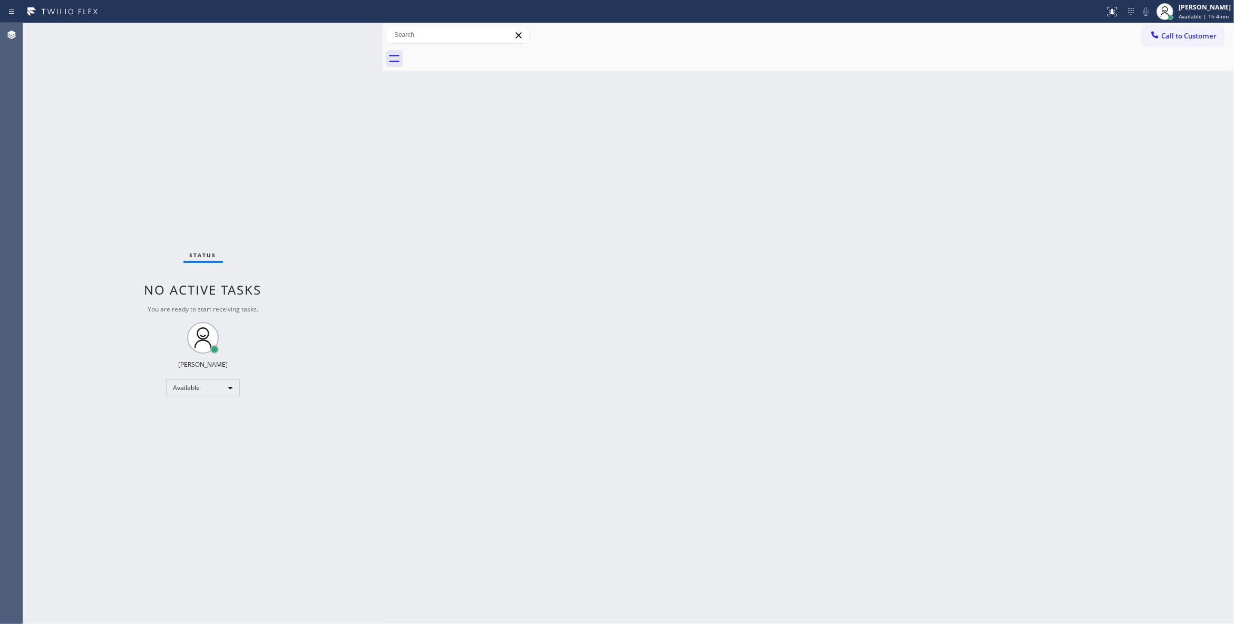
drag, startPoint x: 749, startPoint y: 158, endPoint x: 1154, endPoint y: 63, distance: 415.7
click at [753, 154] on div "Back to Dashboard Change Sender ID Customers Technicians Select a contact Outbo…" at bounding box center [808, 323] width 851 height 601
click at [1188, 43] on button "Call to Customer" at bounding box center [1183, 36] width 81 height 20
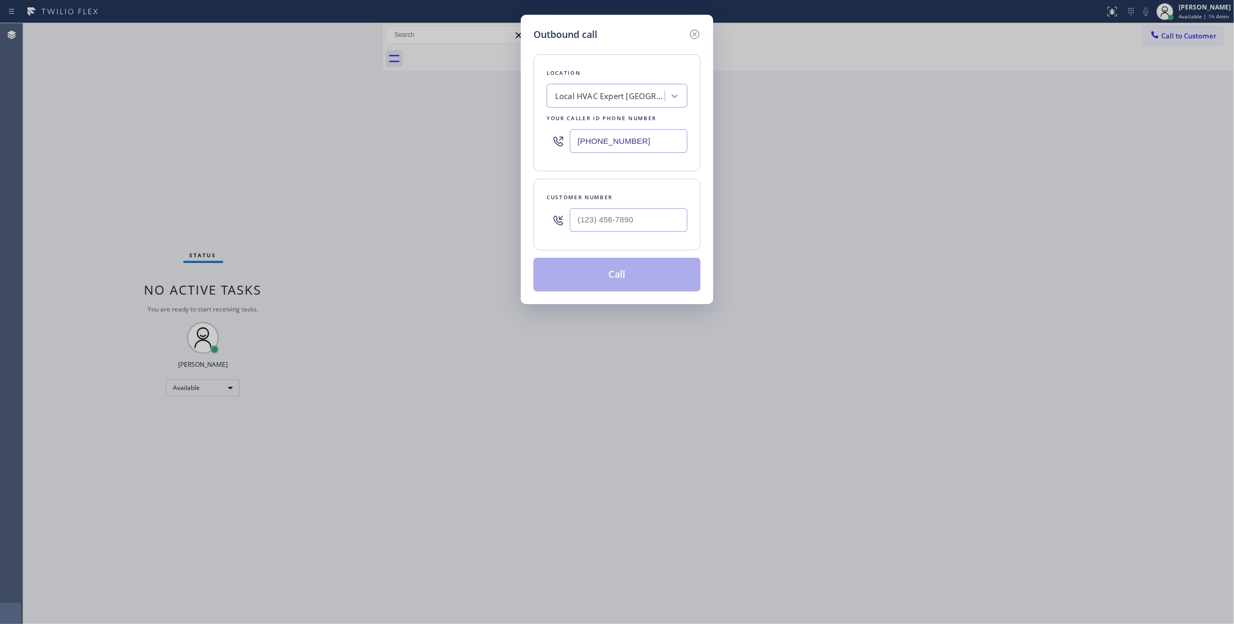
paste input "760) 388-9800"
drag, startPoint x: 644, startPoint y: 146, endPoint x: 353, endPoint y: 150, distance: 290.9
click at [357, 148] on div "Outbound call Location Local HVAC Expert Redondo Beach Your caller id phone num…" at bounding box center [617, 312] width 1234 height 624
type input "[PHONE_NUMBER]"
click at [623, 223] on input "(___) ___-____" at bounding box center [629, 220] width 118 height 24
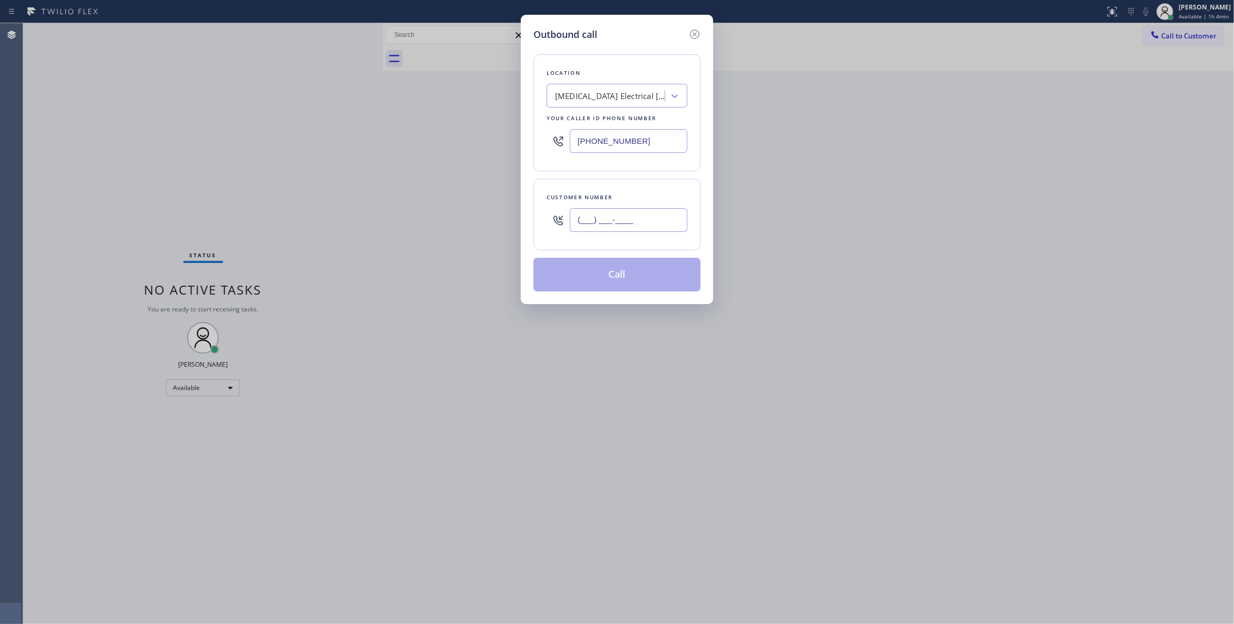
paste input "442) 241-9300"
type input "[PHONE_NUMBER]"
click at [648, 284] on button "Call" at bounding box center [616, 275] width 167 height 34
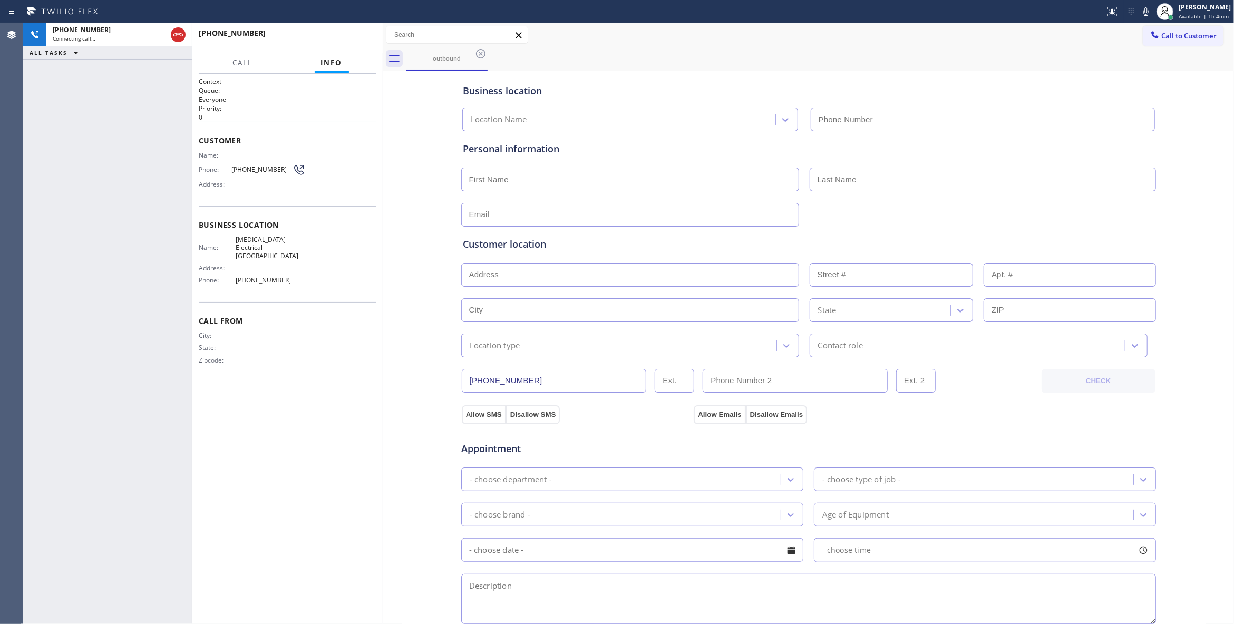
type input "[PHONE_NUMBER]"
click at [359, 36] on span "HANG UP" at bounding box center [352, 37] width 32 height 7
click at [253, 171] on span "[PHONE_NUMBER]" at bounding box center [261, 169] width 61 height 8
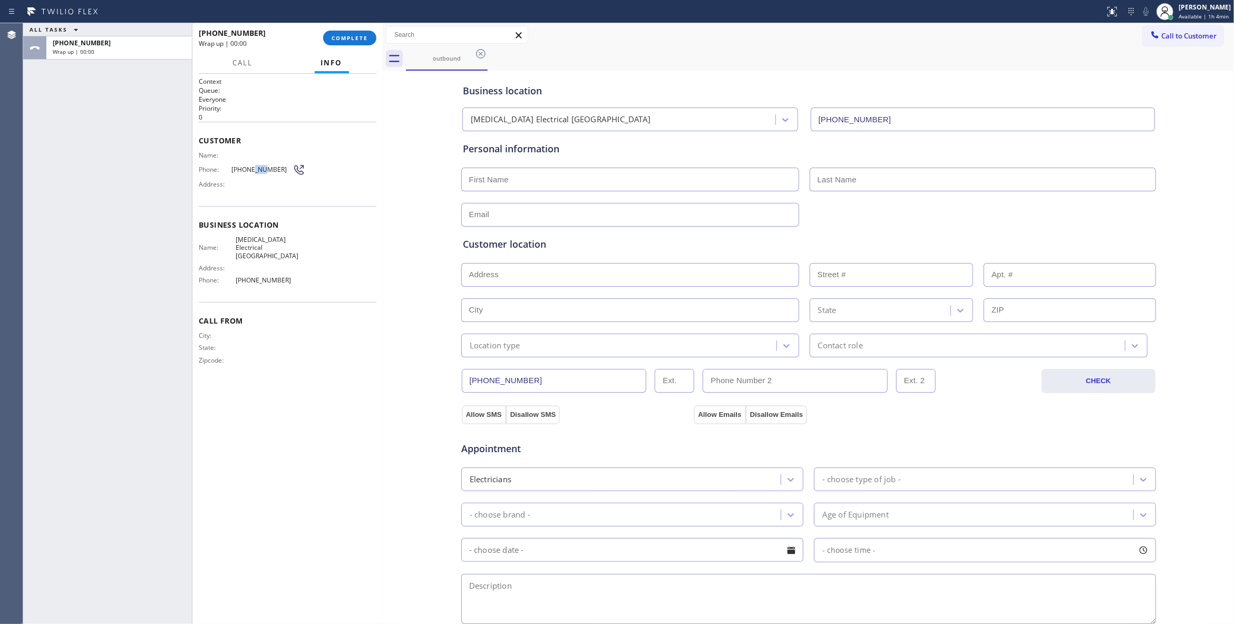
click at [253, 171] on span "[PHONE_NUMBER]" at bounding box center [261, 169] width 61 height 8
click at [347, 38] on span "COMPLETE" at bounding box center [349, 37] width 36 height 7
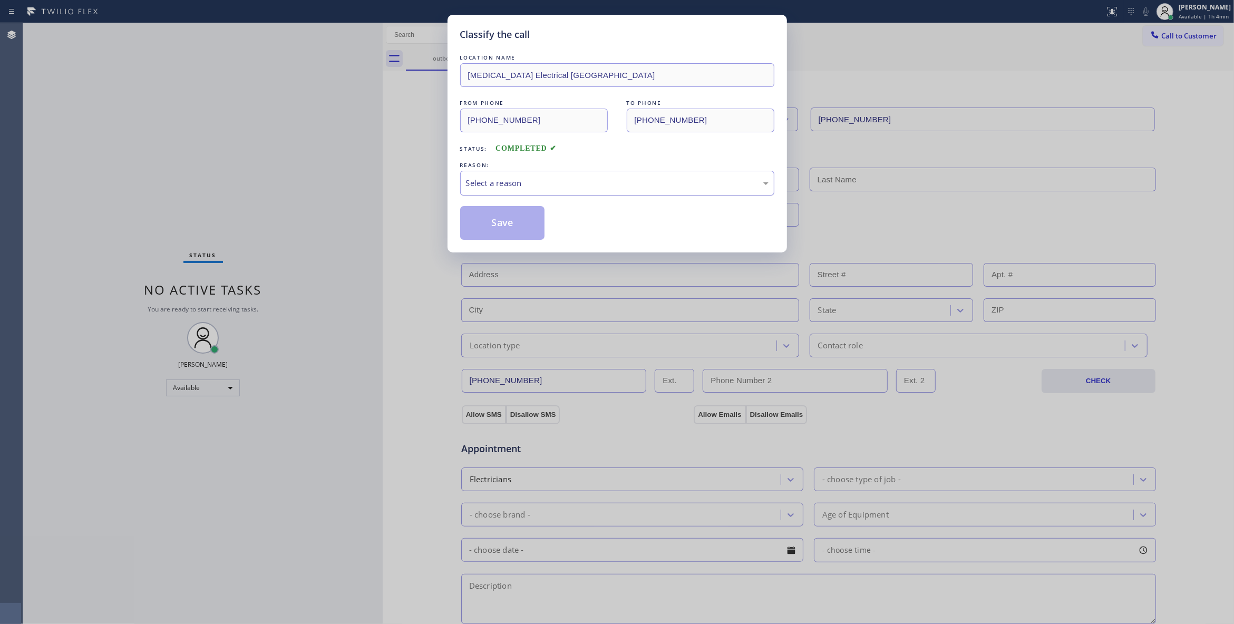
click at [561, 181] on div "Select a reason" at bounding box center [617, 183] width 303 height 12
click at [521, 220] on button "Save" at bounding box center [502, 223] width 85 height 34
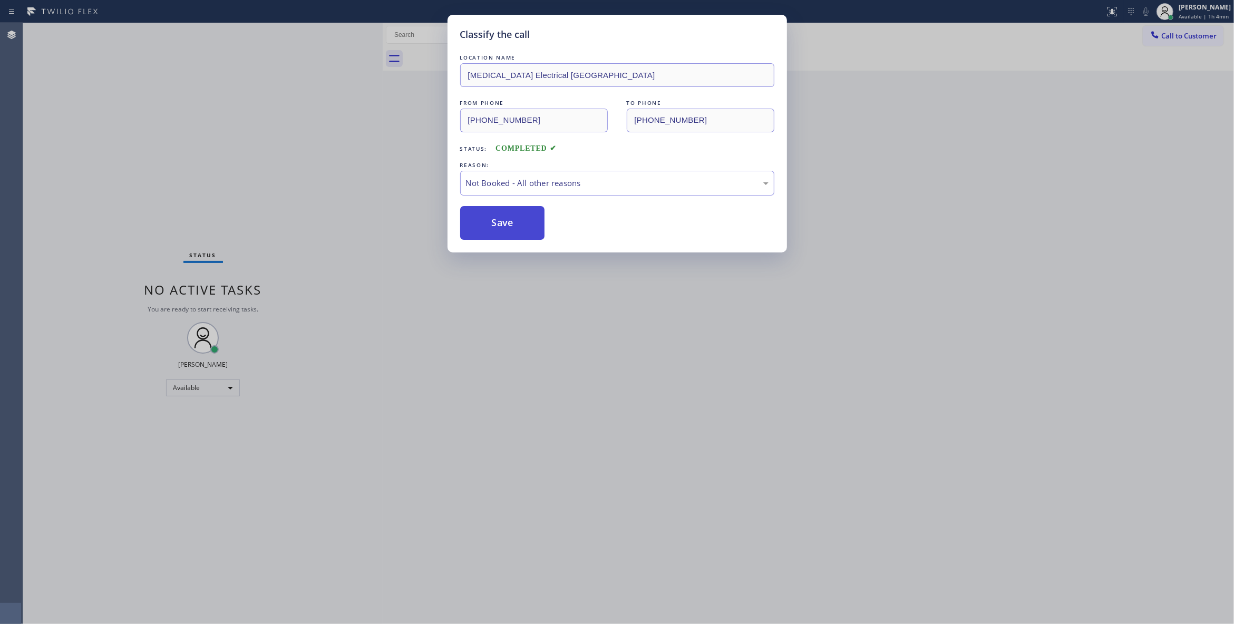
click at [521, 220] on button "Save" at bounding box center [502, 223] width 85 height 34
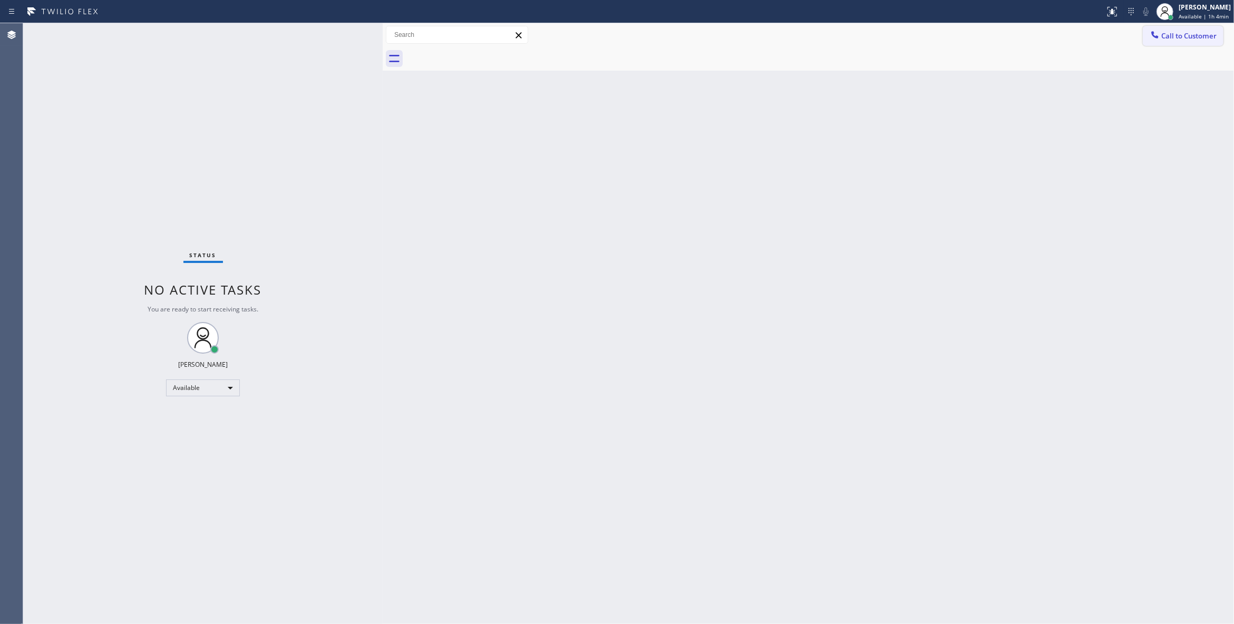
click at [1168, 42] on button "Call to Customer" at bounding box center [1183, 36] width 81 height 20
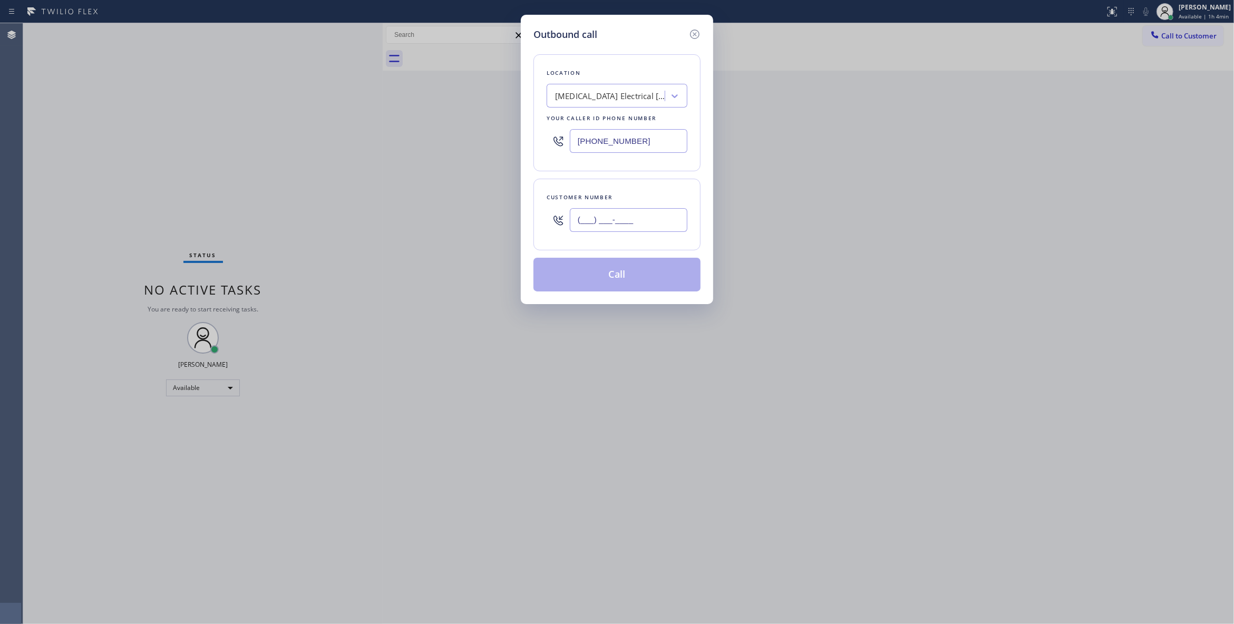
click at [635, 217] on input "(___) ___-____" at bounding box center [629, 220] width 118 height 24
paste input "442) 241-9300"
type input "[PHONE_NUMBER]"
click at [636, 277] on button "Call" at bounding box center [616, 275] width 167 height 34
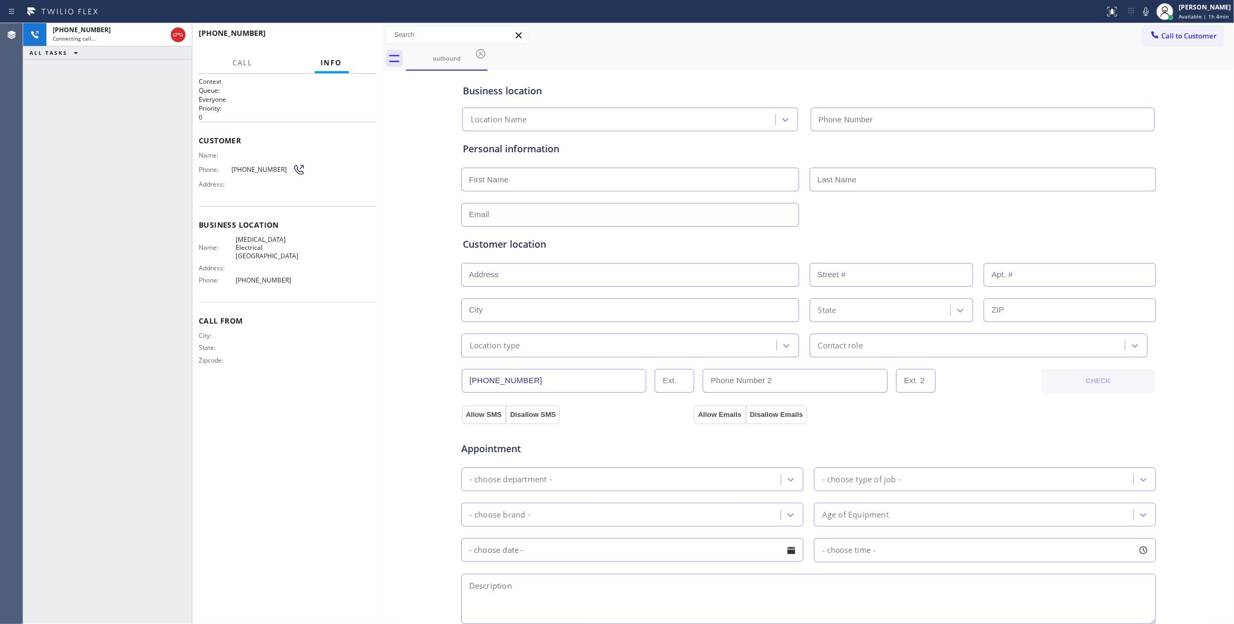
type input "[PHONE_NUMBER]"
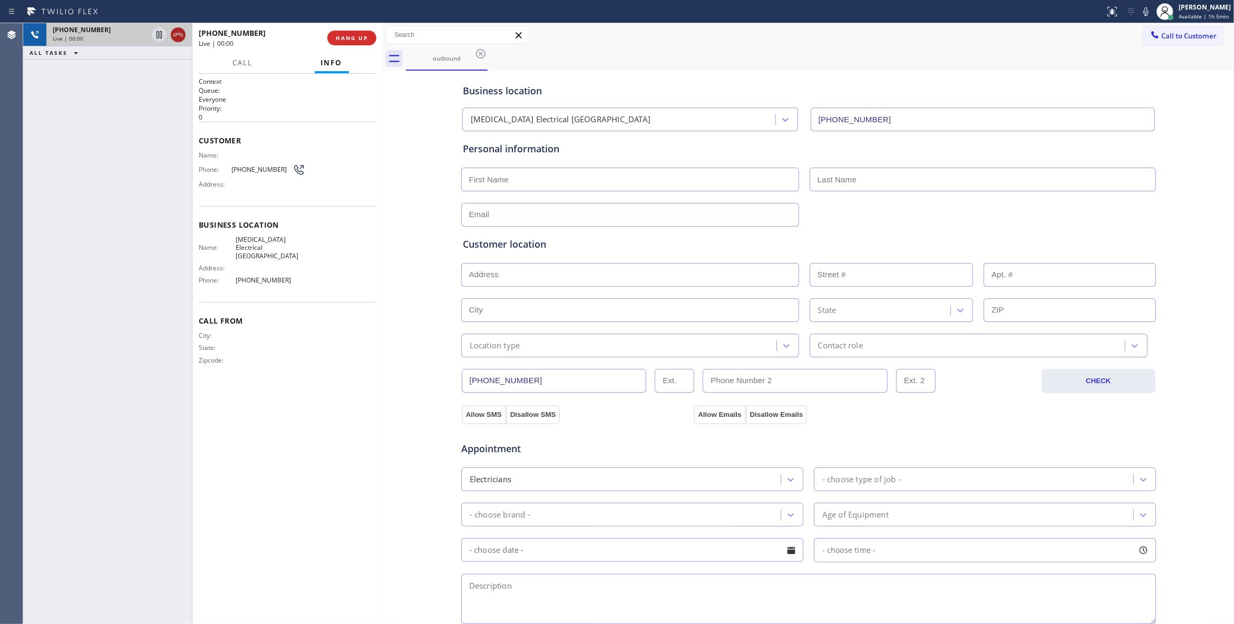
click at [181, 32] on icon at bounding box center [178, 34] width 13 height 13
click at [354, 43] on button "COMPLETE" at bounding box center [349, 38] width 53 height 15
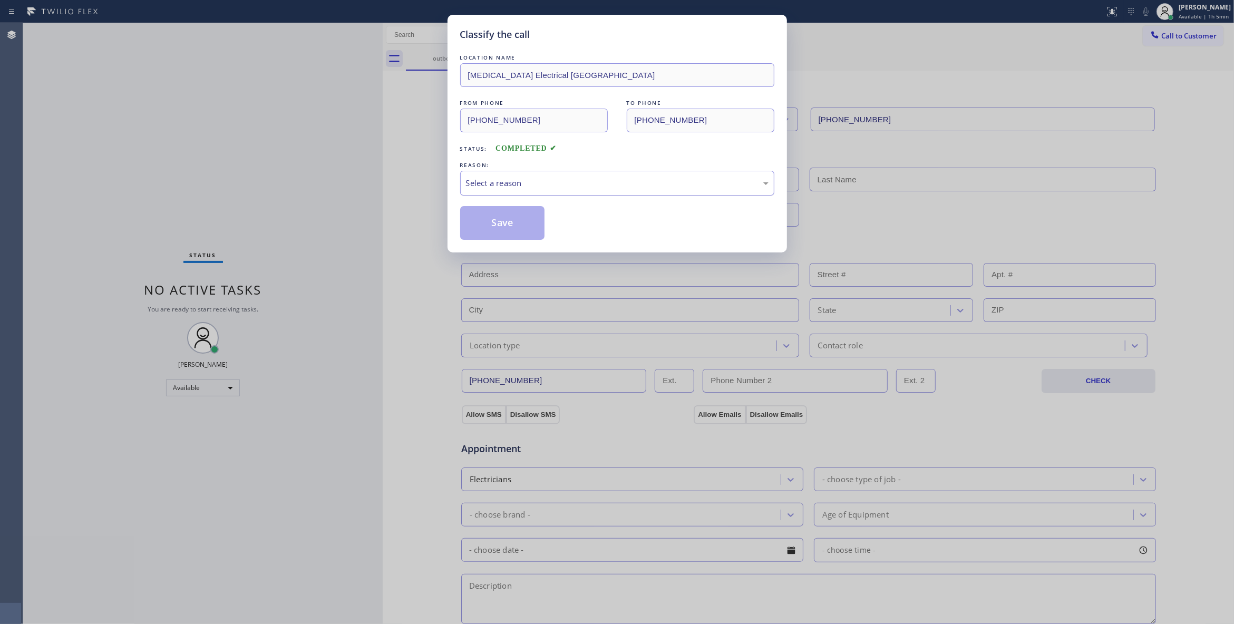
click at [493, 189] on div "Select a reason" at bounding box center [617, 183] width 303 height 12
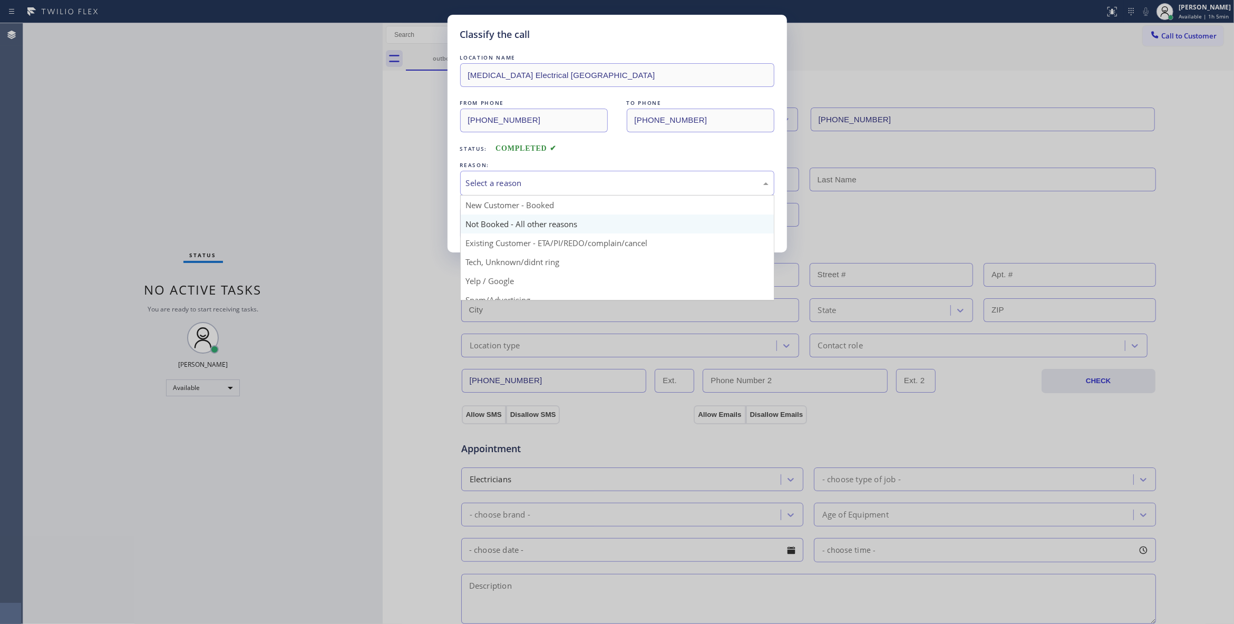
click at [500, 221] on button "Save" at bounding box center [502, 223] width 85 height 34
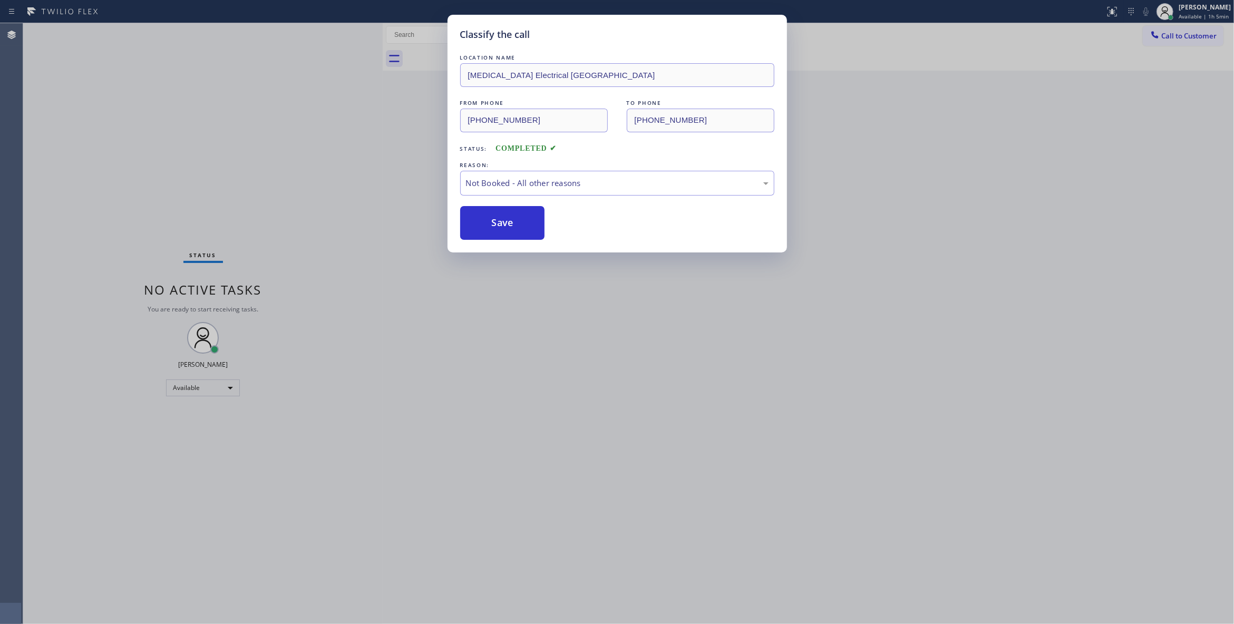
click at [500, 221] on button "Save" at bounding box center [502, 223] width 85 height 34
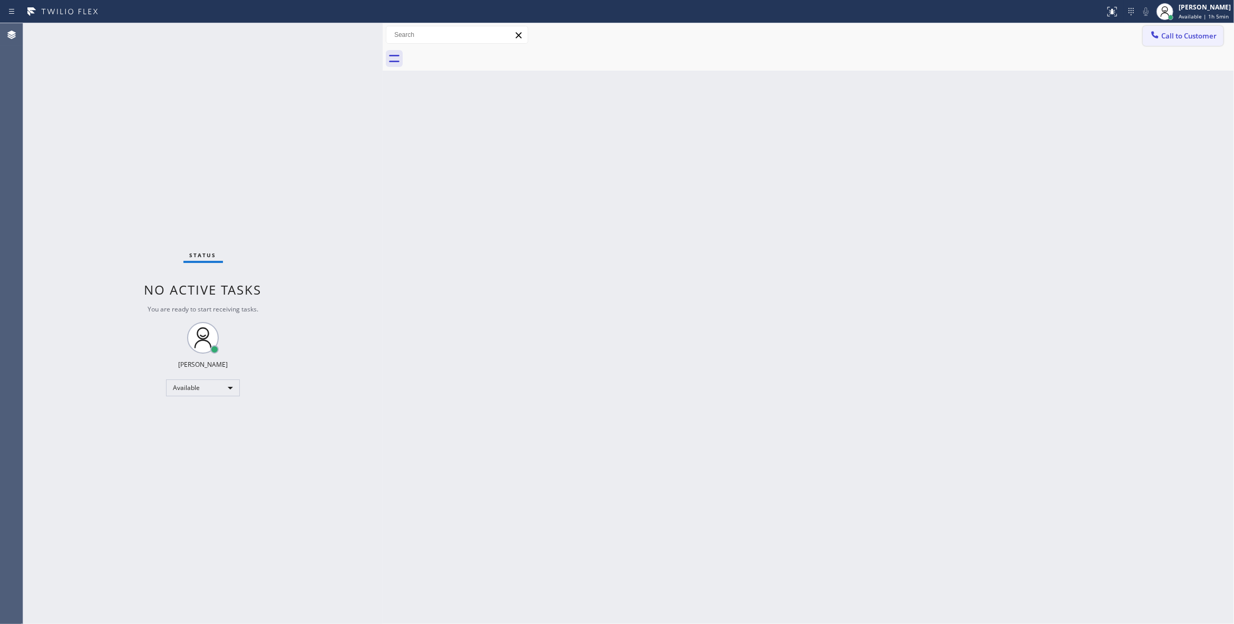
click at [1189, 38] on span "Call to Customer" at bounding box center [1188, 35] width 55 height 9
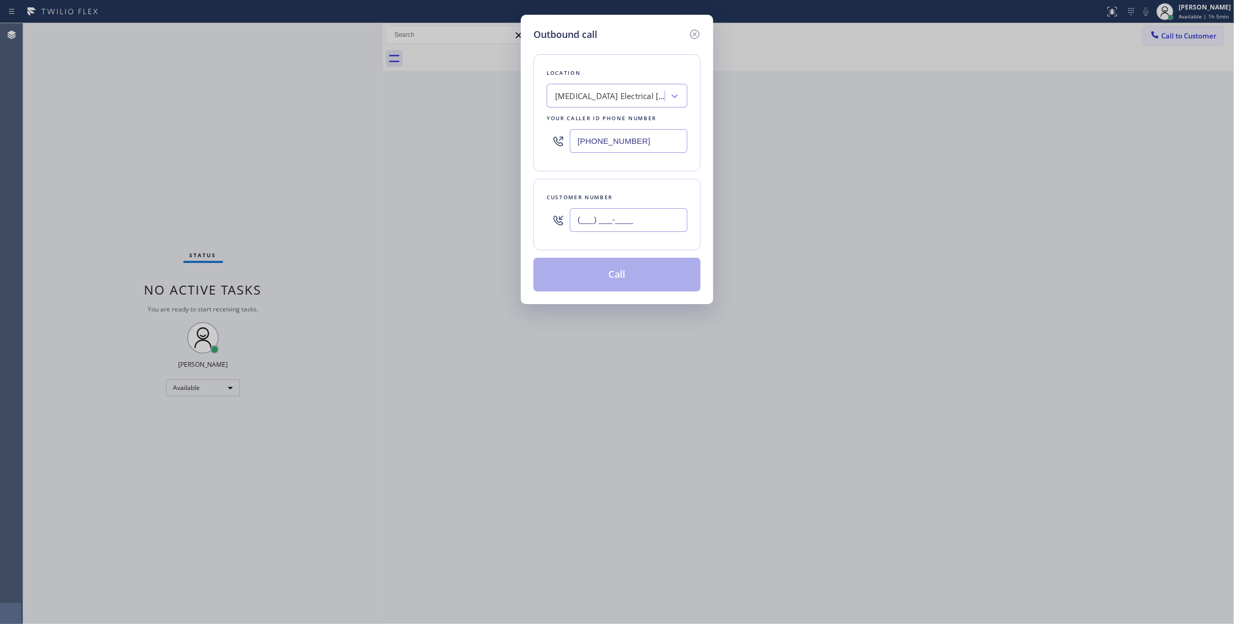
click at [660, 220] on input "(___) ___-____" at bounding box center [629, 220] width 118 height 24
paste input "442) 241-9300"
type input "[PHONE_NUMBER]"
click at [642, 286] on button "Call" at bounding box center [616, 275] width 167 height 34
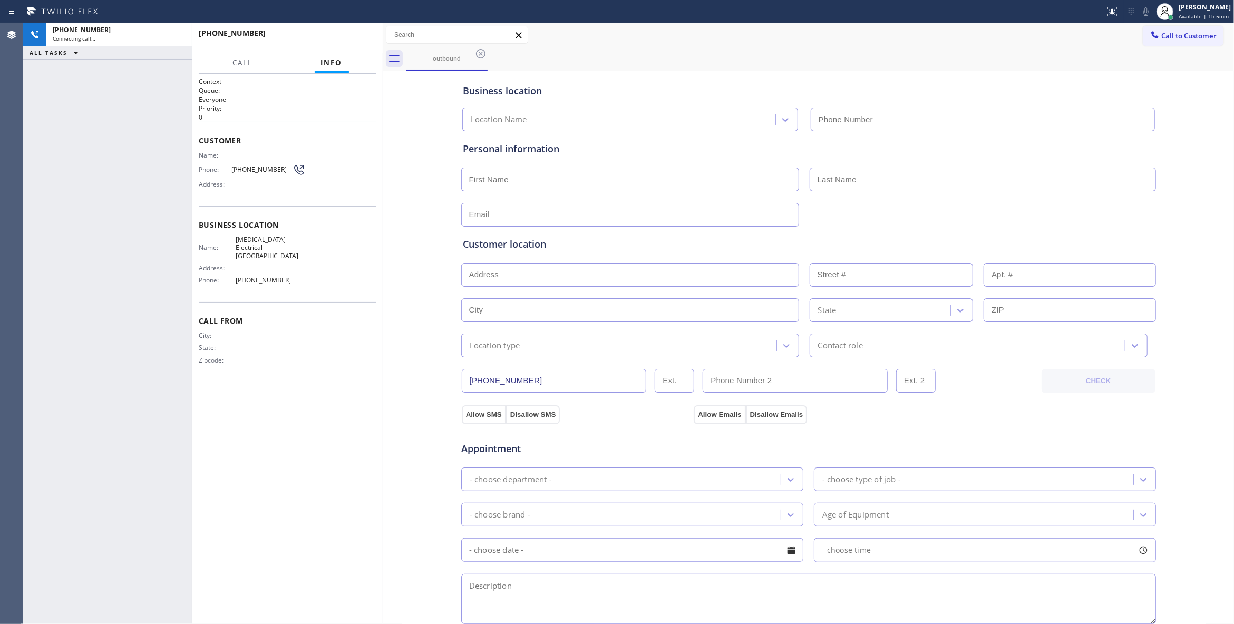
type input "[PHONE_NUMBER]"
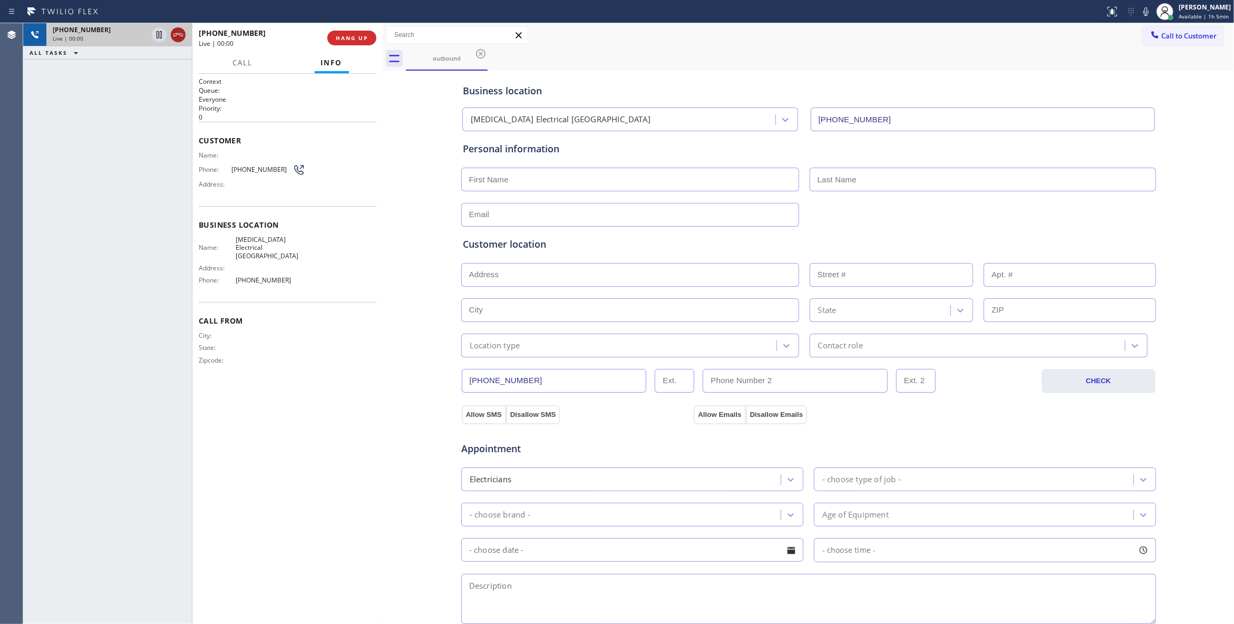
click at [178, 37] on icon at bounding box center [178, 34] width 13 height 13
click at [346, 41] on button "COMPLETE" at bounding box center [349, 38] width 53 height 15
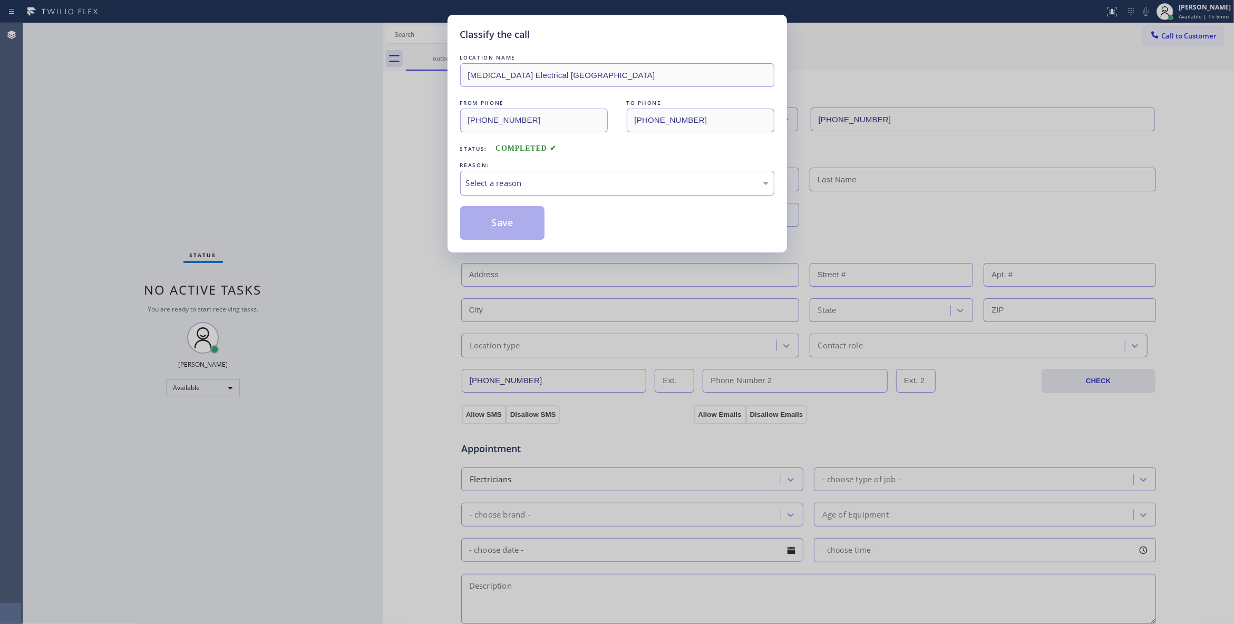
click at [514, 184] on div "Select a reason" at bounding box center [617, 183] width 303 height 12
click at [484, 226] on button "Save" at bounding box center [502, 223] width 85 height 34
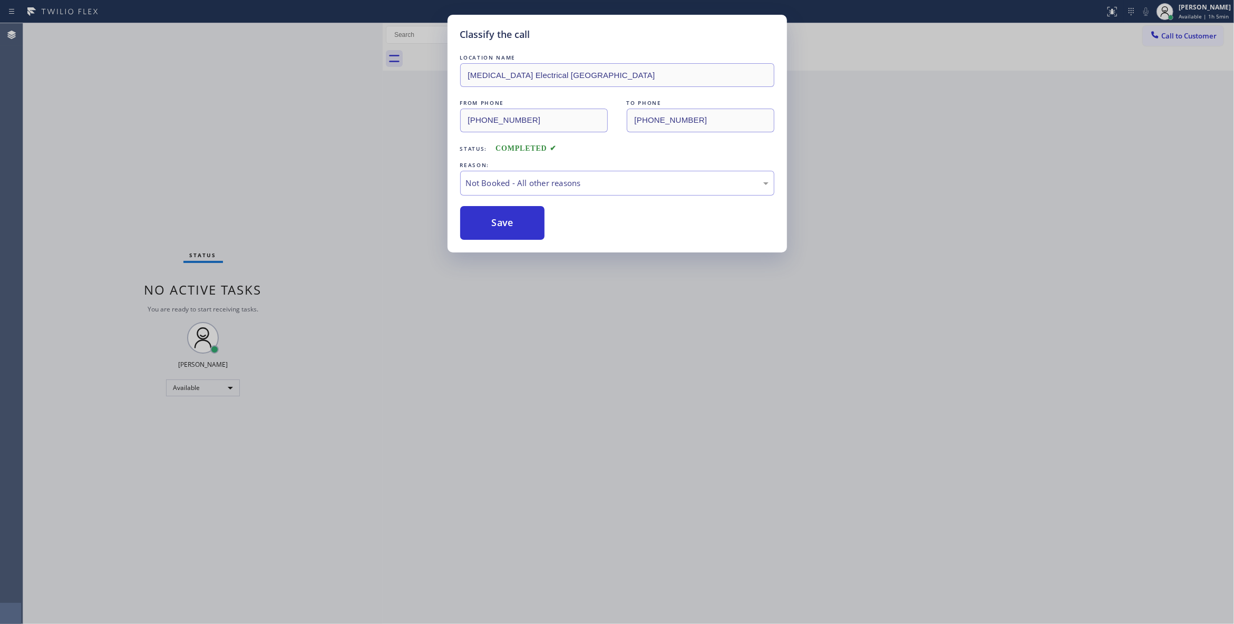
drag, startPoint x: 484, startPoint y: 226, endPoint x: 1097, endPoint y: 54, distance: 636.5
click at [487, 225] on button "Save" at bounding box center [502, 223] width 85 height 34
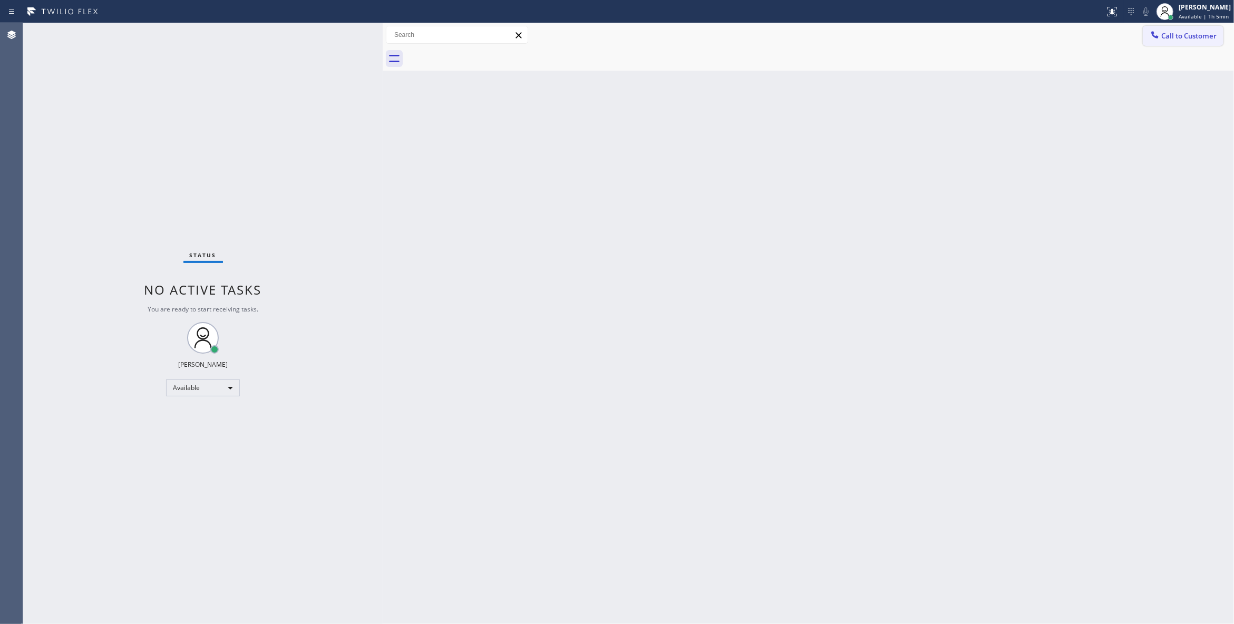
click at [1183, 36] on span "Call to Customer" at bounding box center [1188, 35] width 55 height 9
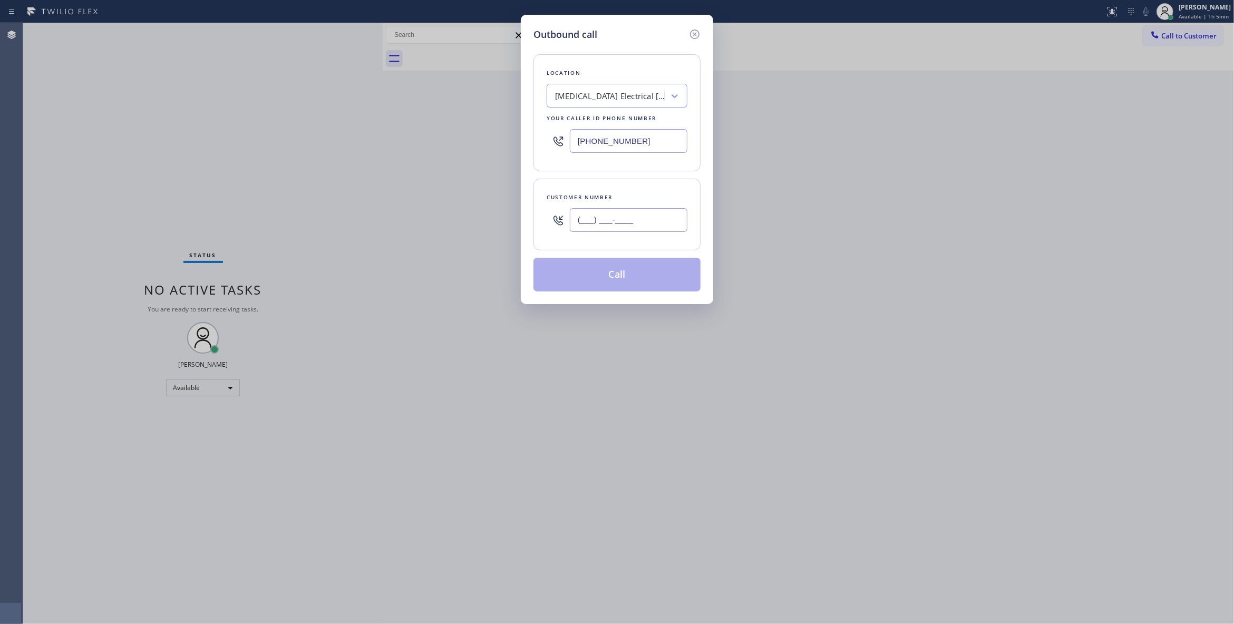
click at [656, 220] on input "(___) ___-____" at bounding box center [629, 220] width 118 height 24
paste input "442) 241-9300"
type input "[PHONE_NUMBER]"
click at [616, 279] on button "Call" at bounding box center [616, 275] width 167 height 34
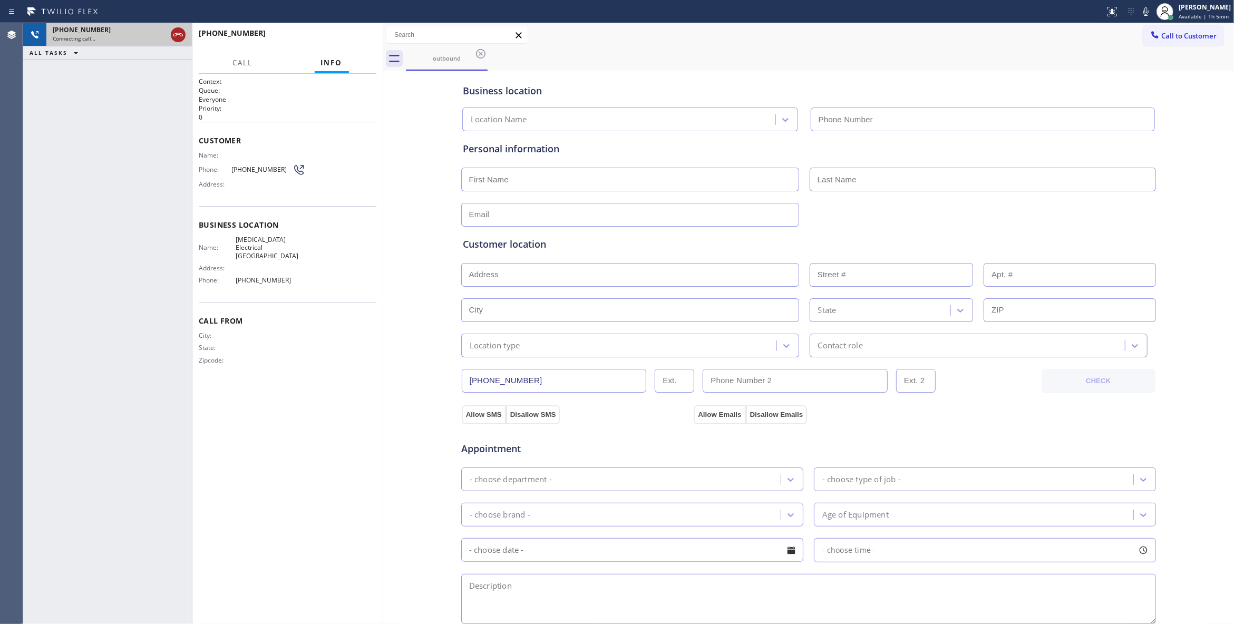
type input "[PHONE_NUMBER]"
click at [180, 30] on icon at bounding box center [178, 34] width 13 height 13
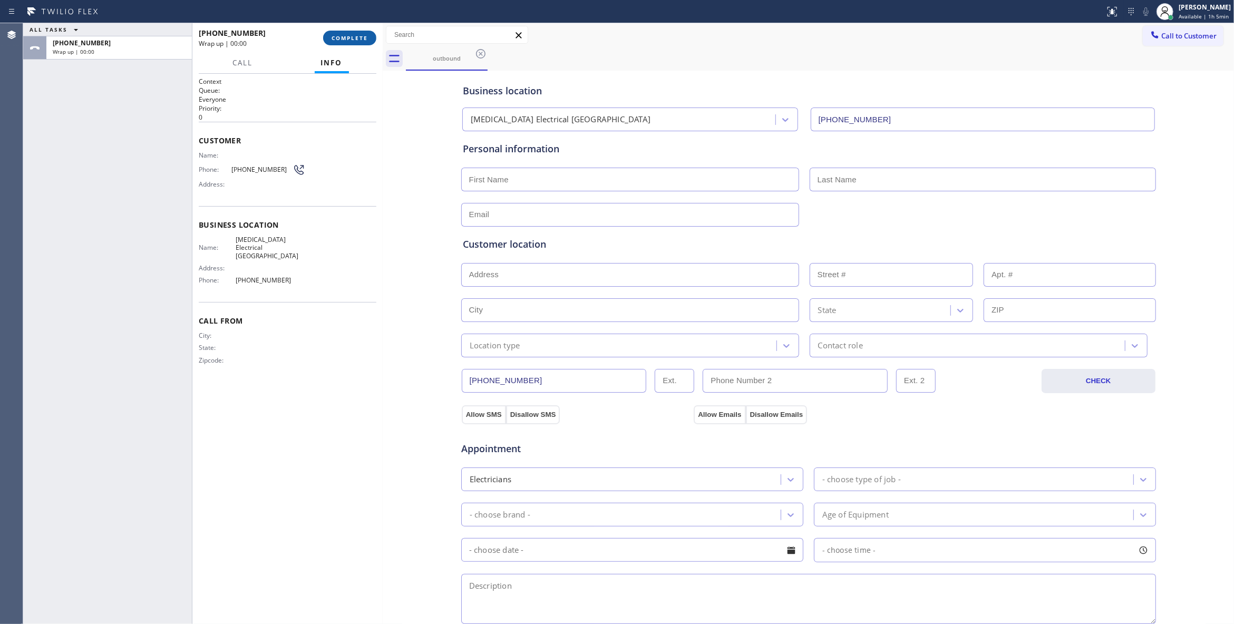
click at [357, 38] on span "COMPLETE" at bounding box center [349, 37] width 36 height 7
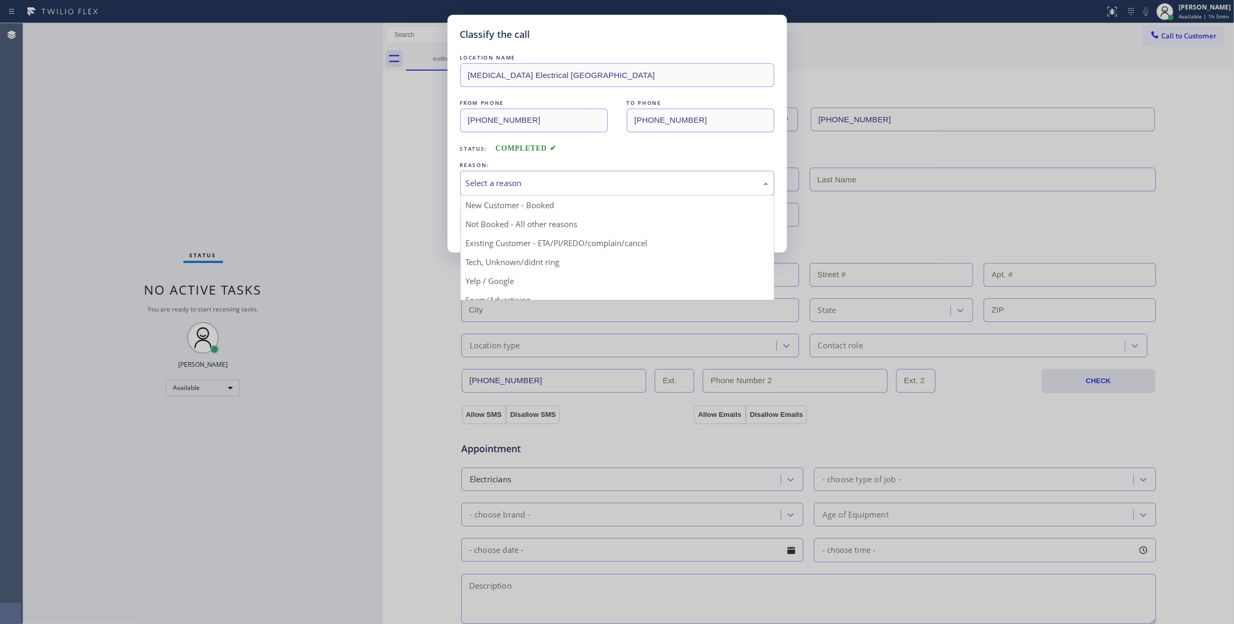
click at [479, 187] on div "Select a reason" at bounding box center [617, 183] width 303 height 12
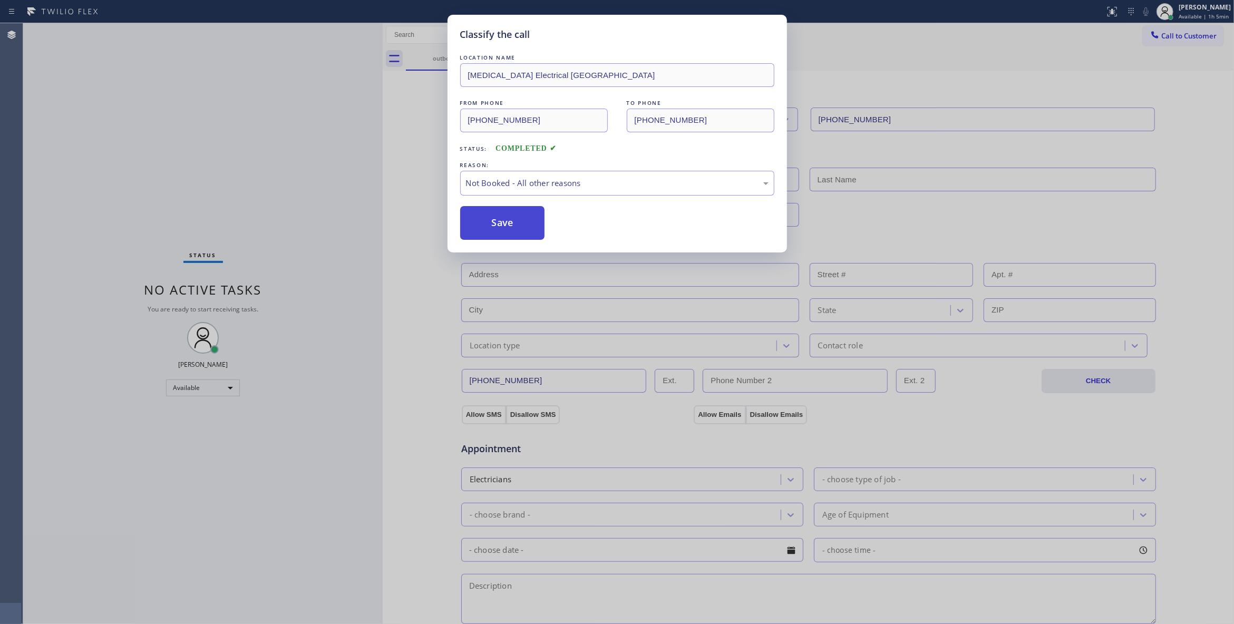
click at [481, 226] on button "Save" at bounding box center [502, 223] width 85 height 34
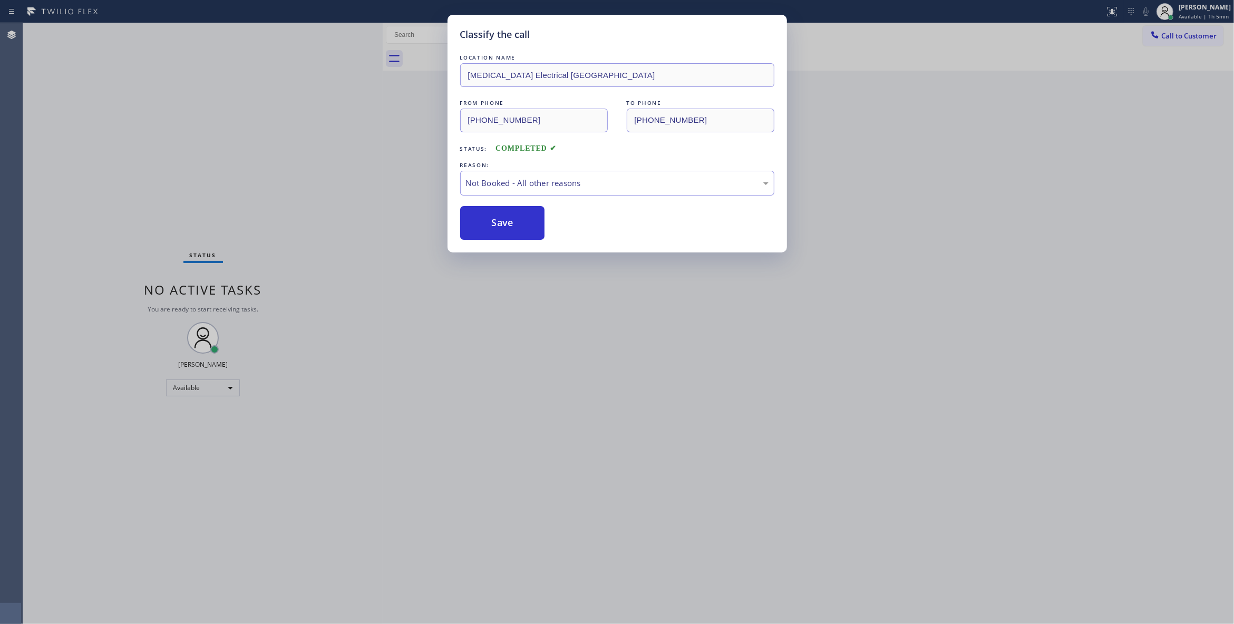
drag, startPoint x: 481, startPoint y: 226, endPoint x: 582, endPoint y: 198, distance: 104.8
click at [507, 217] on button "Save" at bounding box center [502, 223] width 85 height 34
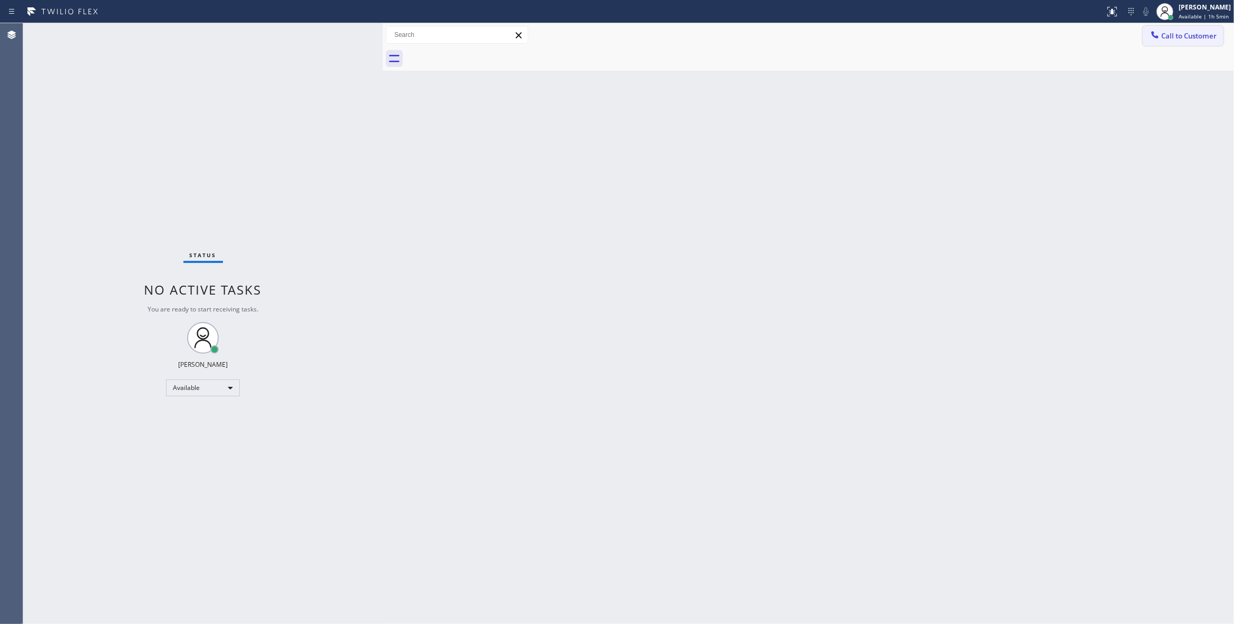
click at [1185, 36] on span "Call to Customer" at bounding box center [1188, 35] width 55 height 9
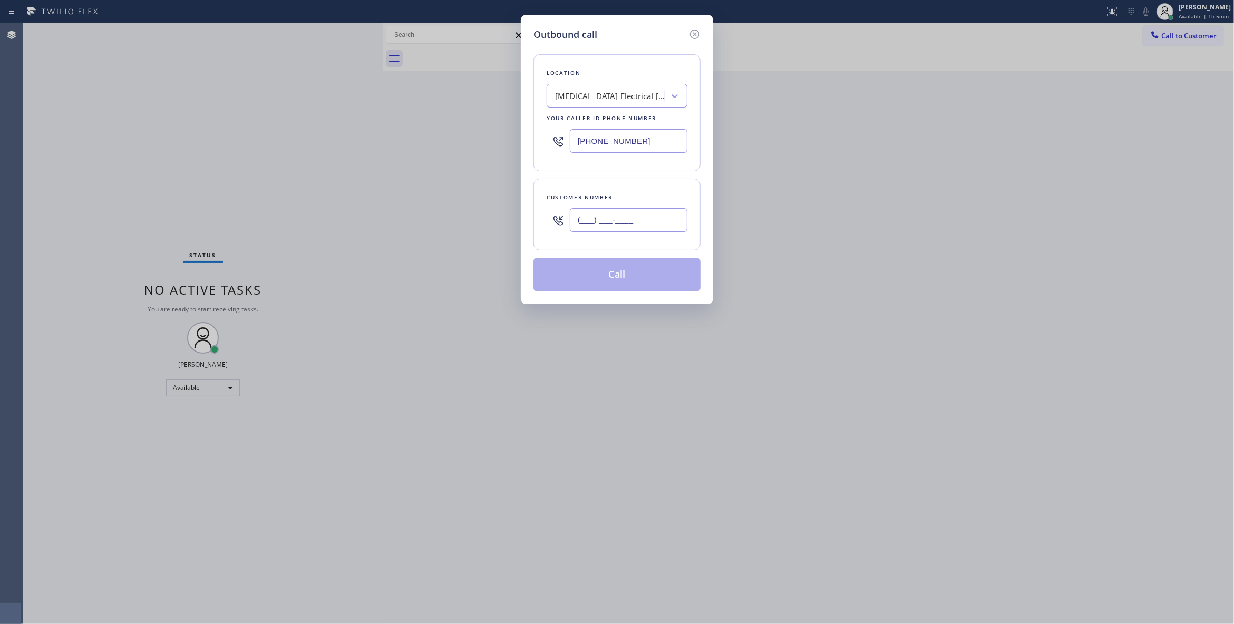
click at [599, 219] on input "(___) ___-____" at bounding box center [629, 220] width 118 height 24
paste input "442) 241-9300"
type input "[PHONE_NUMBER]"
click at [658, 275] on button "Call" at bounding box center [616, 275] width 167 height 34
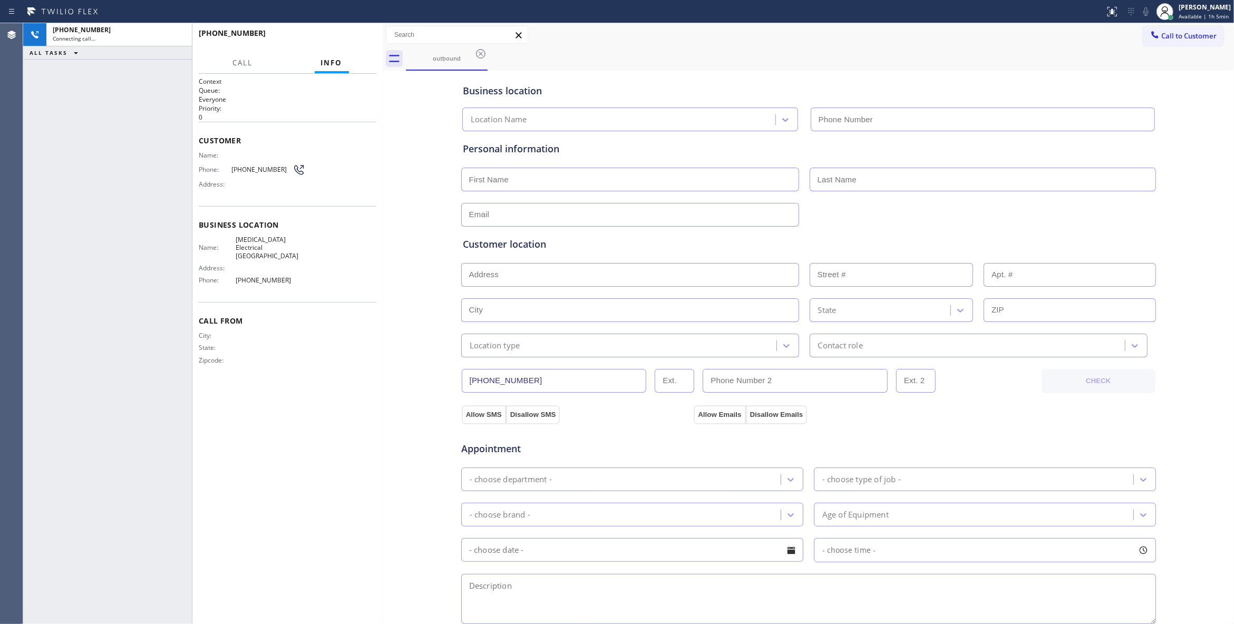
type input "[PHONE_NUMBER]"
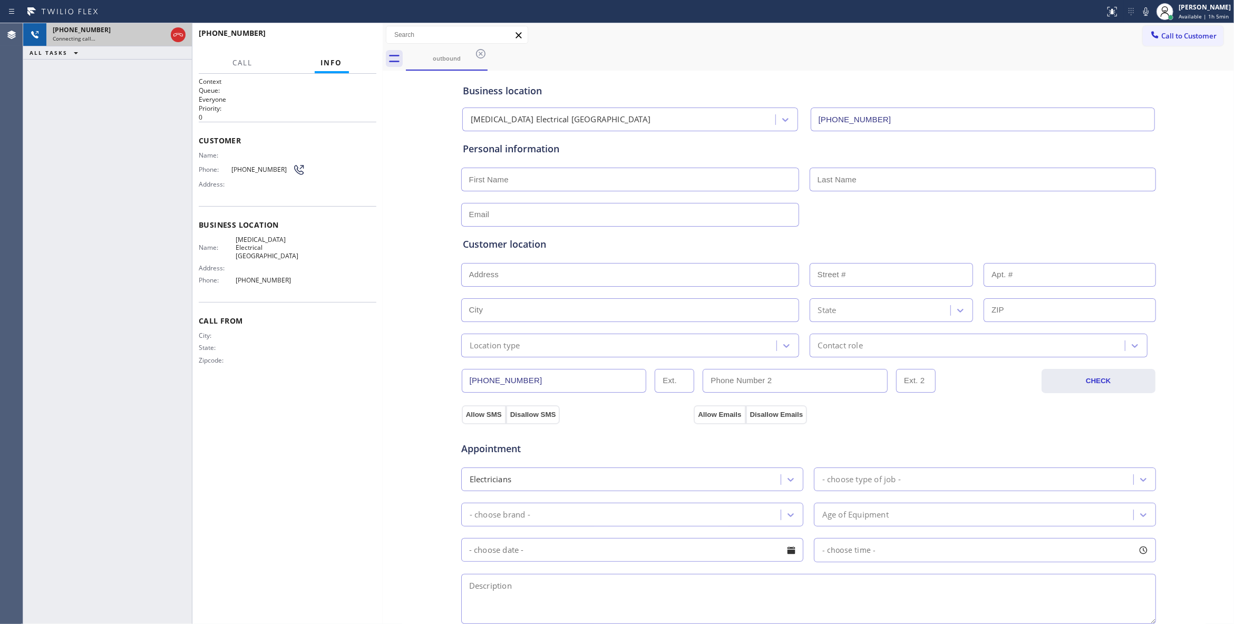
click at [131, 36] on div "Connecting call…" at bounding box center [110, 38] width 114 height 7
click at [346, 40] on span "HANG UP" at bounding box center [352, 37] width 32 height 7
click at [346, 40] on span "COMPLETE" at bounding box center [349, 37] width 36 height 7
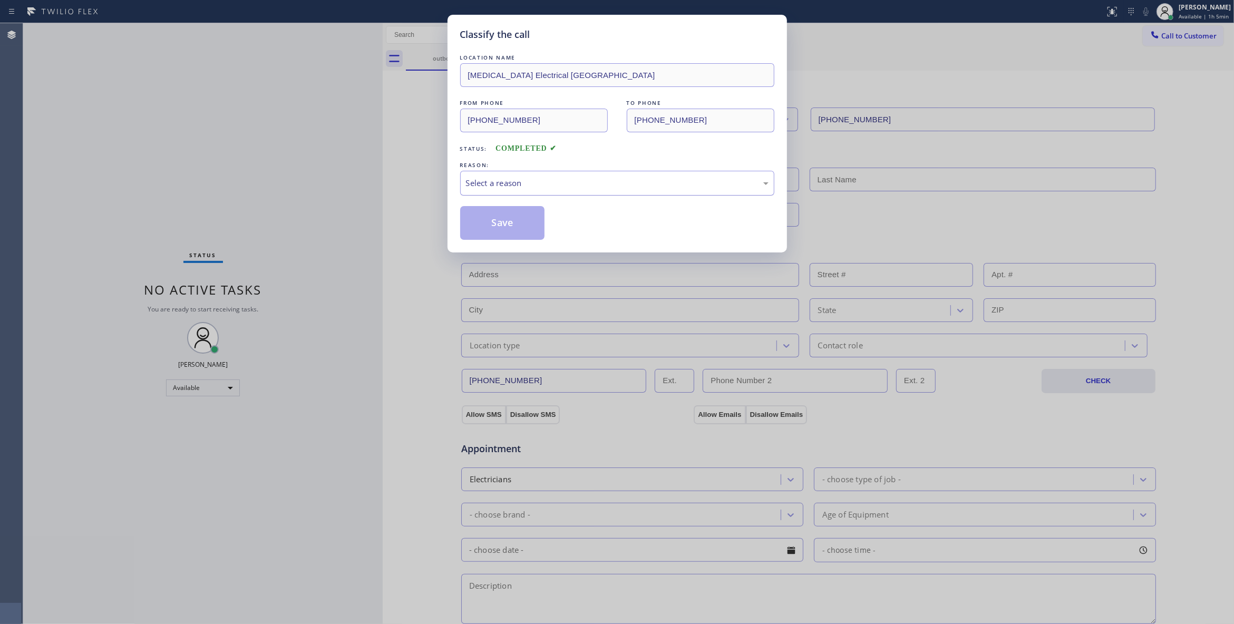
click at [495, 184] on div "Select a reason" at bounding box center [617, 183] width 303 height 12
click at [491, 226] on button "Save" at bounding box center [502, 223] width 85 height 34
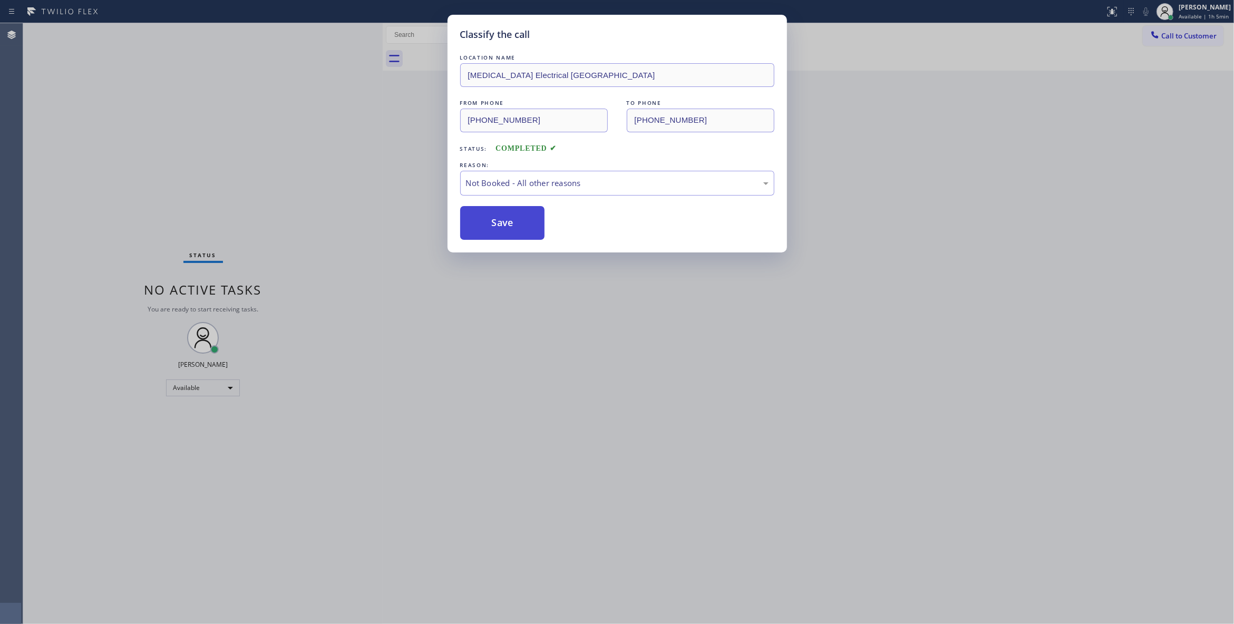
click at [491, 226] on button "Save" at bounding box center [502, 223] width 85 height 34
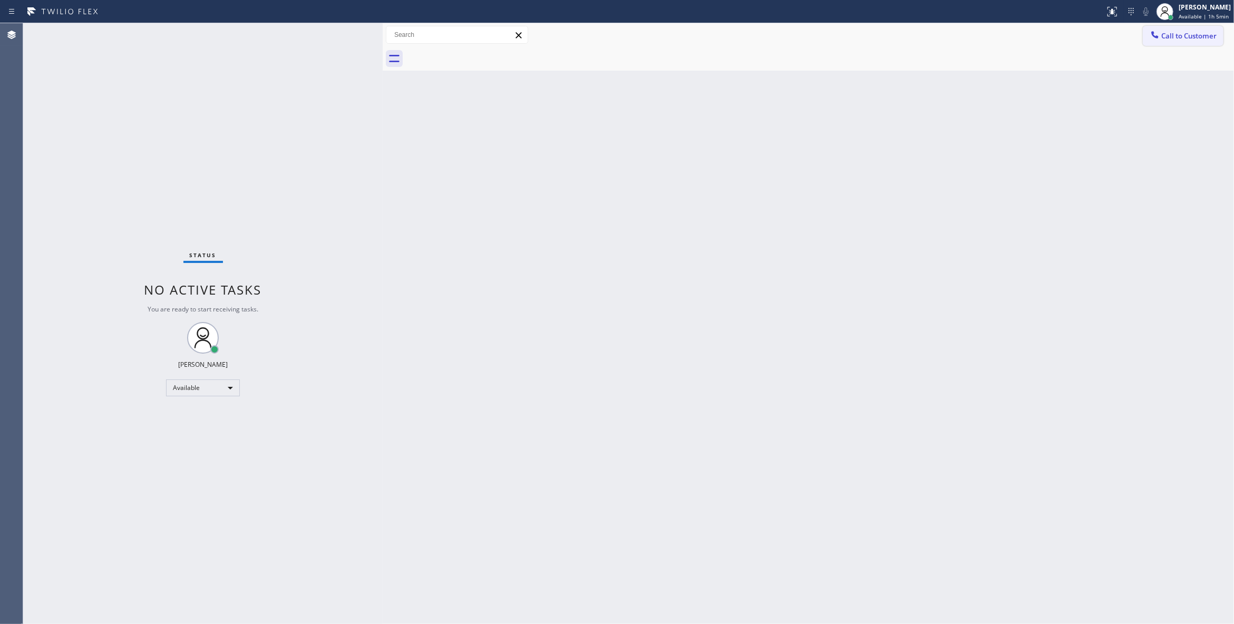
click at [1185, 35] on span "Call to Customer" at bounding box center [1188, 35] width 55 height 9
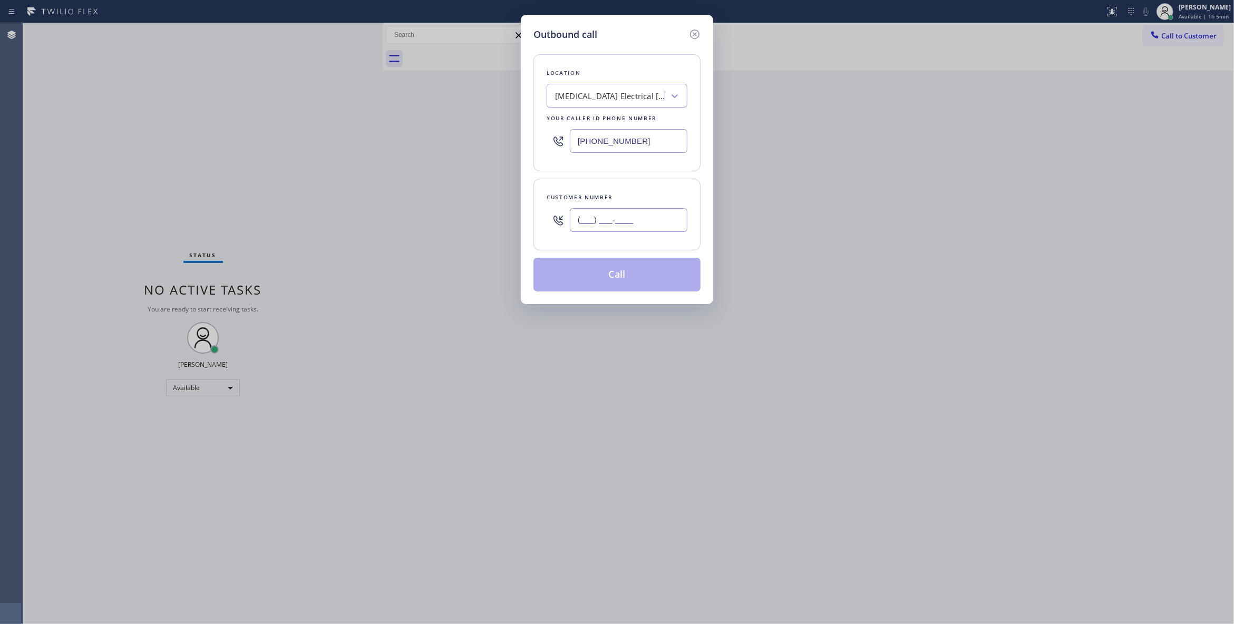
click at [629, 226] on input "(___) ___-____" at bounding box center [629, 220] width 118 height 24
paste input "442) 241-9300"
type input "[PHONE_NUMBER]"
click at [616, 280] on button "Call" at bounding box center [616, 275] width 167 height 34
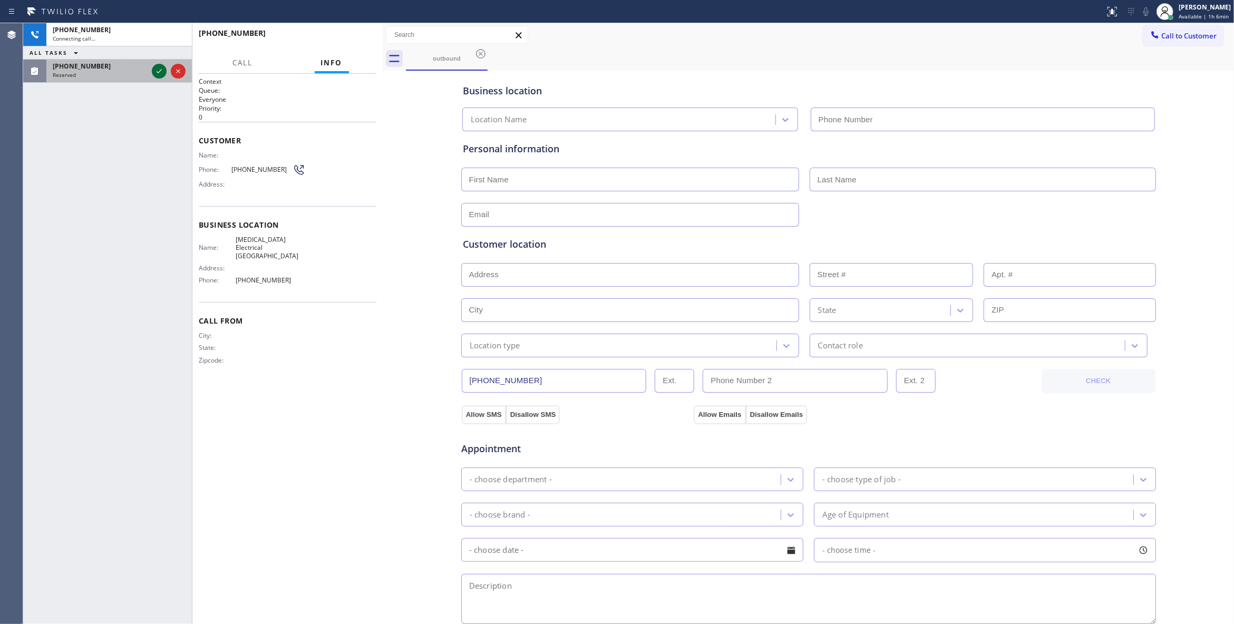
type input "[PHONE_NUMBER]"
click at [159, 72] on icon at bounding box center [159, 71] width 13 height 13
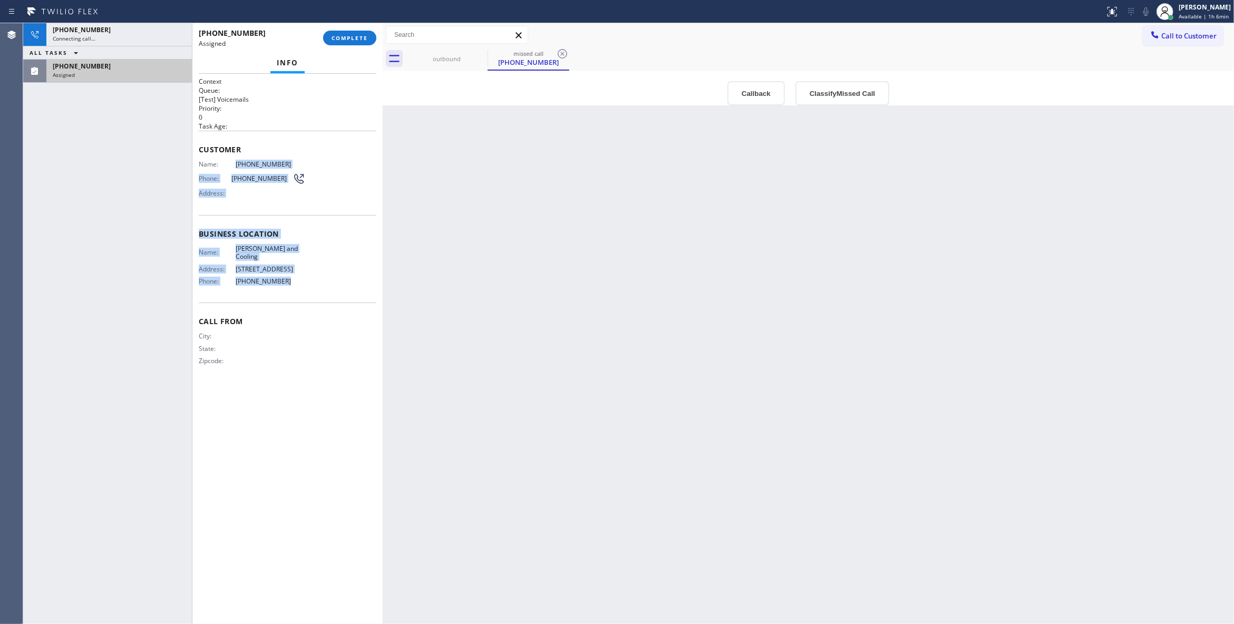
drag, startPoint x: 295, startPoint y: 284, endPoint x: 233, endPoint y: 159, distance: 139.5
click at [233, 159] on div "Context Queue: [Test] Voicemails Priority: 0 Task Age: Customer Name: (323) 428…" at bounding box center [288, 230] width 178 height 306
copy div "(323) 428-8720 Phone: (323) 428-8720 Address: Business location Name: Rodney He…"
click at [839, 97] on button "Classify Missed Call" at bounding box center [842, 93] width 94 height 24
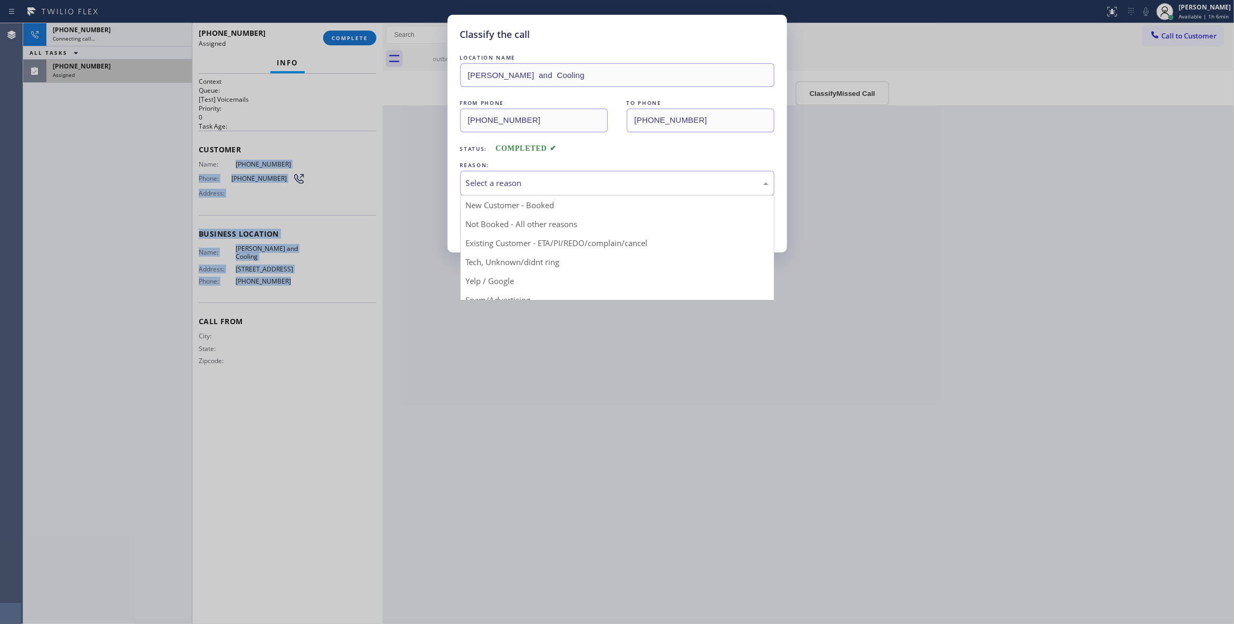
click at [490, 171] on div "Select a reason" at bounding box center [617, 183] width 314 height 25
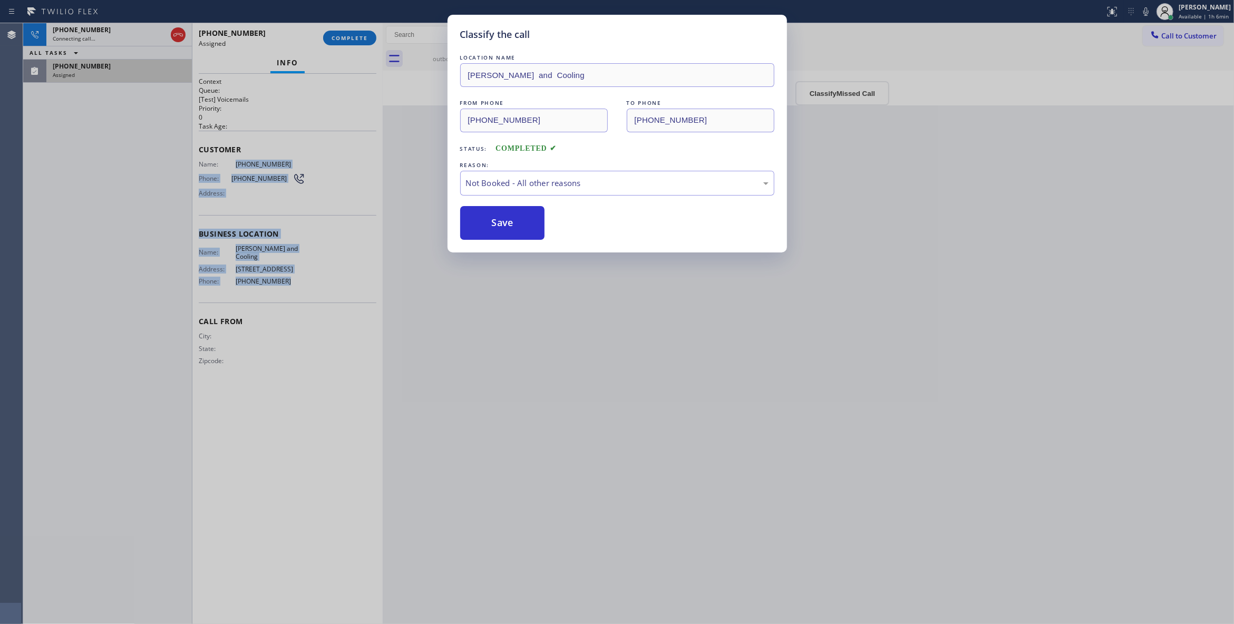
click at [496, 222] on button "Save" at bounding box center [502, 223] width 85 height 34
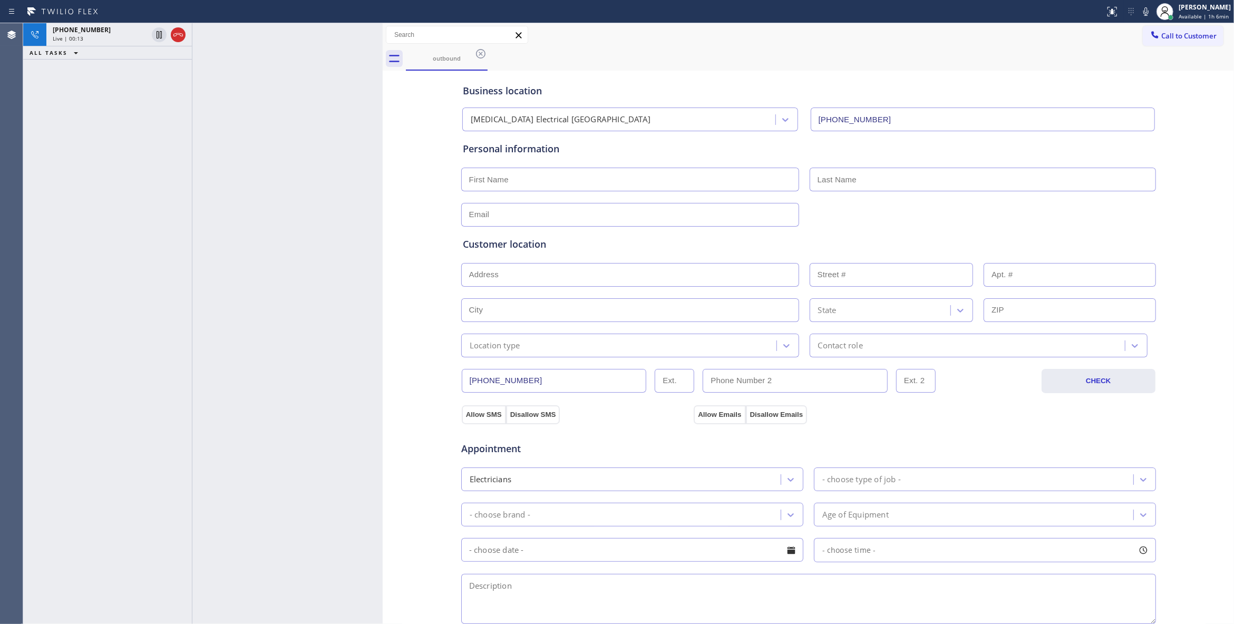
click at [383, 329] on div at bounding box center [383, 323] width 0 height 601
click at [177, 33] on icon at bounding box center [178, 34] width 13 height 13
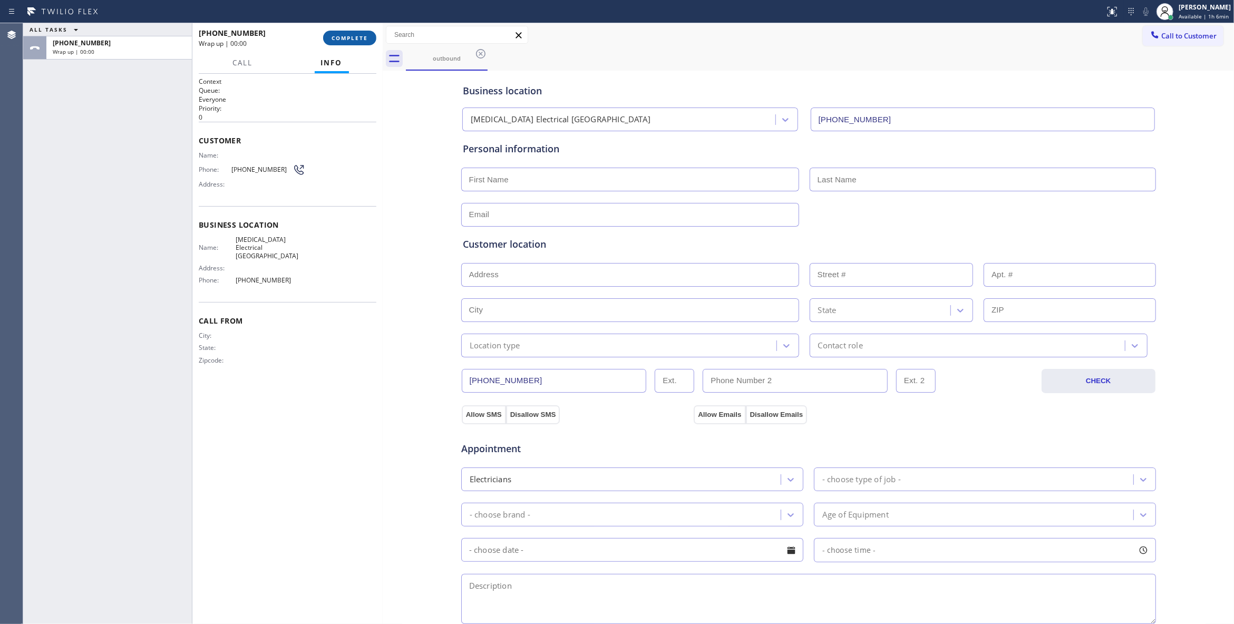
click at [370, 36] on button "COMPLETE" at bounding box center [349, 38] width 53 height 15
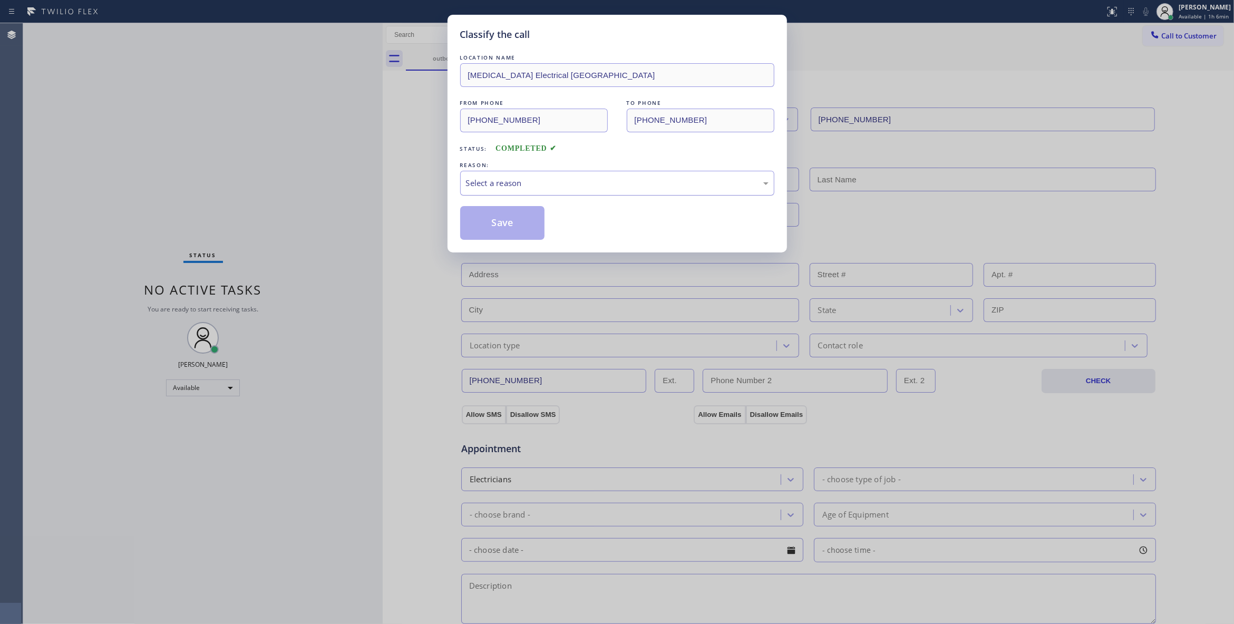
click at [519, 178] on div "Select a reason" at bounding box center [617, 183] width 303 height 12
click at [505, 226] on button "Save" at bounding box center [502, 223] width 85 height 34
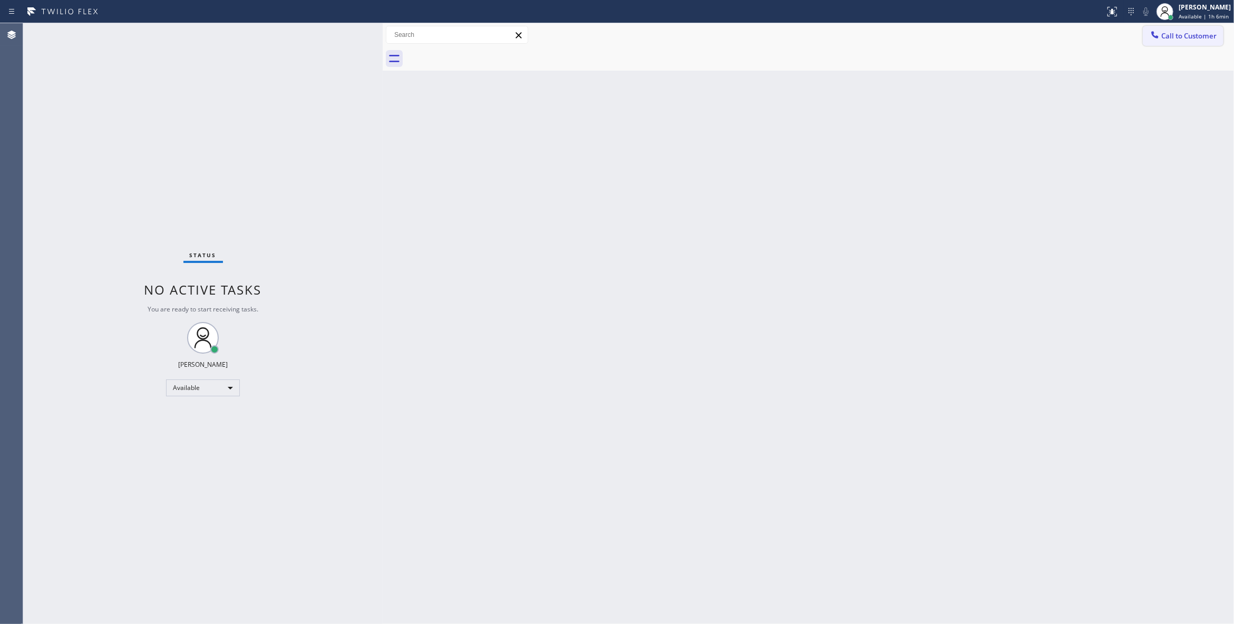
click at [1189, 35] on span "Call to Customer" at bounding box center [1188, 35] width 55 height 9
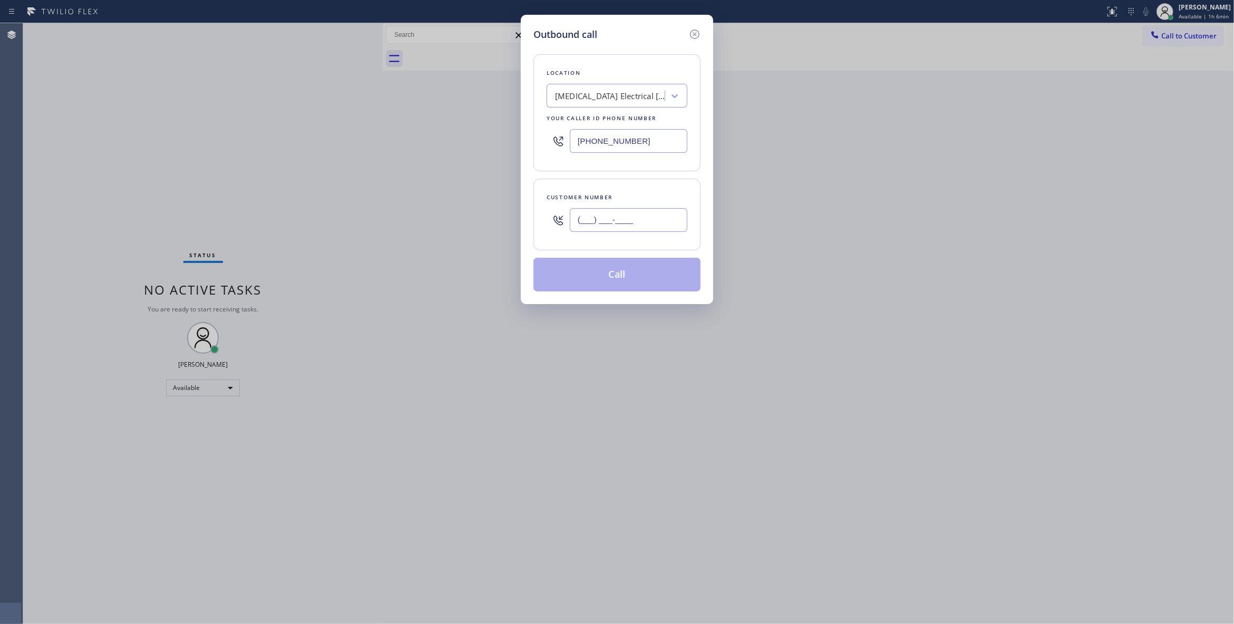
click at [619, 220] on input "(___) ___-____" at bounding box center [629, 220] width 118 height 24
paste input "323) 428-8720"
type input "[PHONE_NUMBER]"
paste input "626) 538-8505"
drag, startPoint x: 656, startPoint y: 140, endPoint x: 384, endPoint y: 129, distance: 271.6
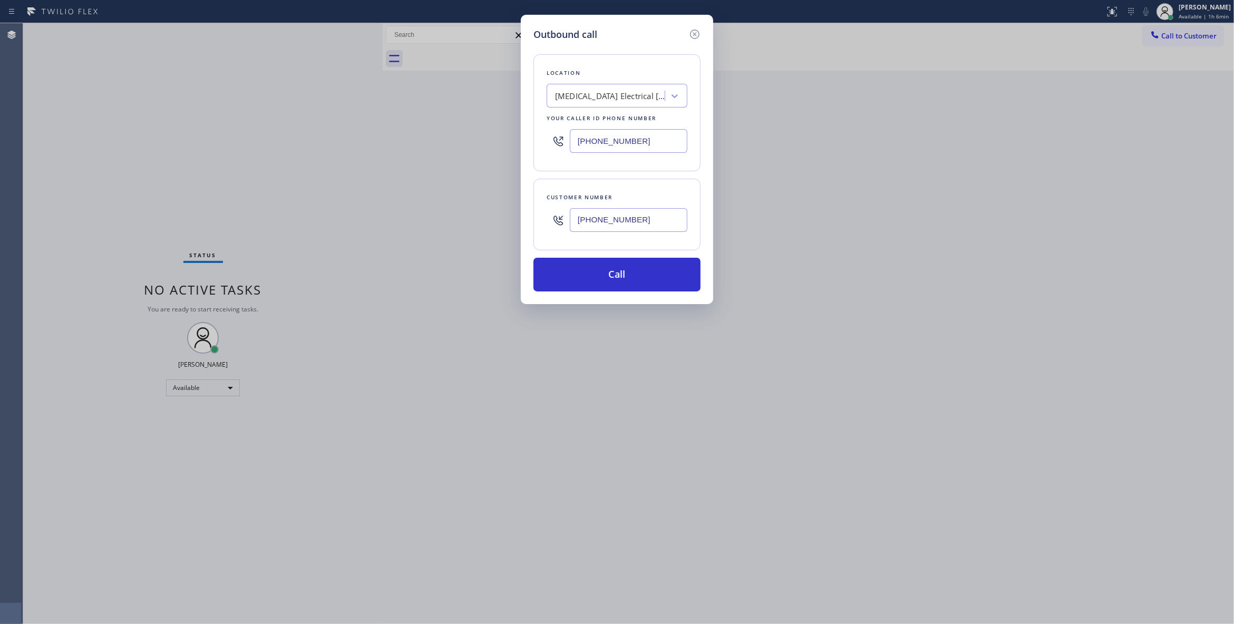
click at [384, 129] on div "Outbound call Location High Voltage Electrical Palm Springs Your caller id phon…" at bounding box center [617, 312] width 1234 height 624
type input "[PHONE_NUMBER]"
drag, startPoint x: 652, startPoint y: 219, endPoint x: 398, endPoint y: 203, distance: 254.0
click at [398, 203] on div "Outbound call Location [PERSON_NAME] Heating & Cooling Your caller id phone num…" at bounding box center [617, 312] width 1234 height 624
click at [597, 271] on button "Call" at bounding box center [616, 275] width 167 height 34
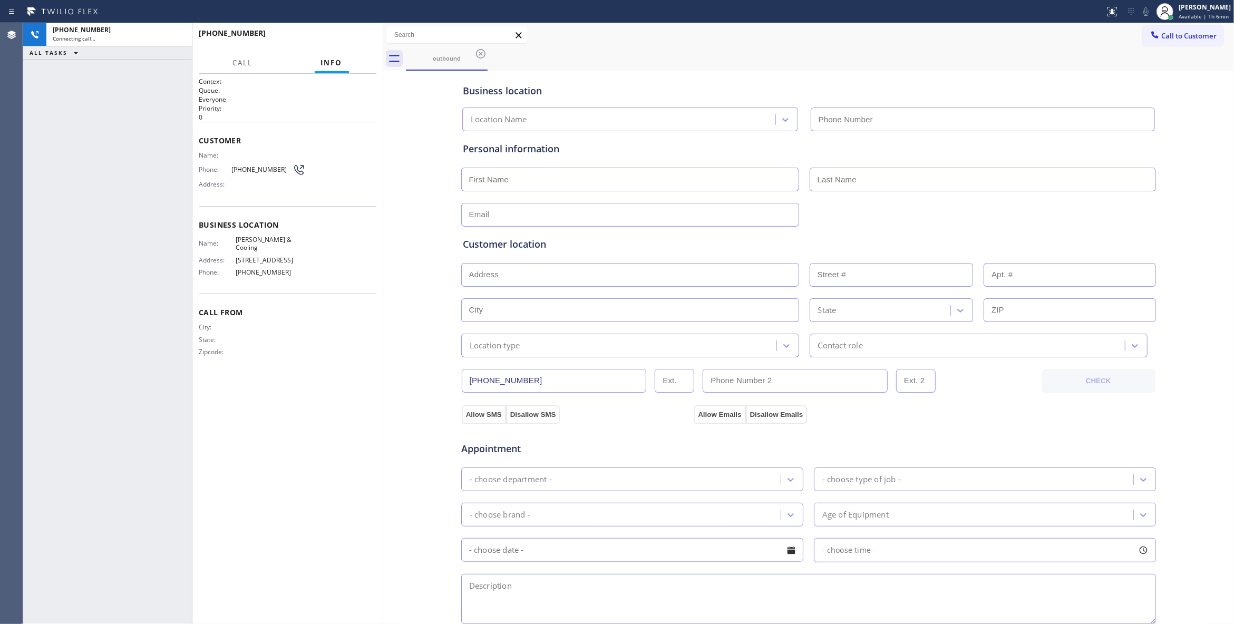
type input "[PHONE_NUMBER]"
click at [1106, 17] on icon at bounding box center [1112, 11] width 13 height 13
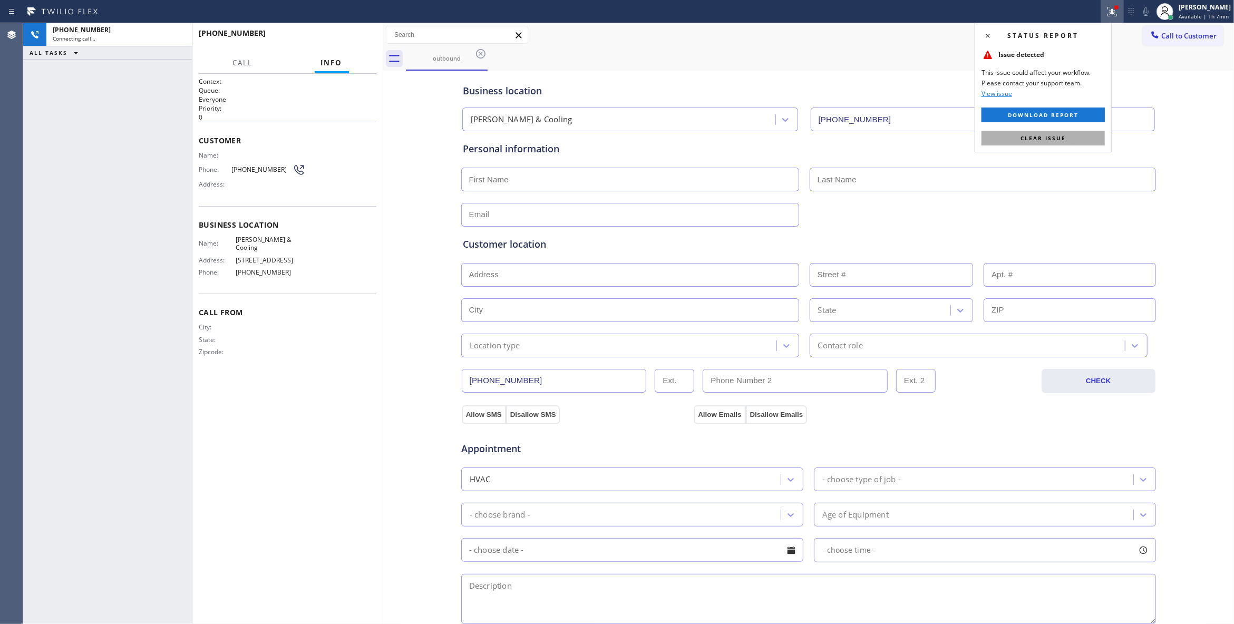
click at [1064, 135] on span "Clear issue" at bounding box center [1042, 137] width 45 height 7
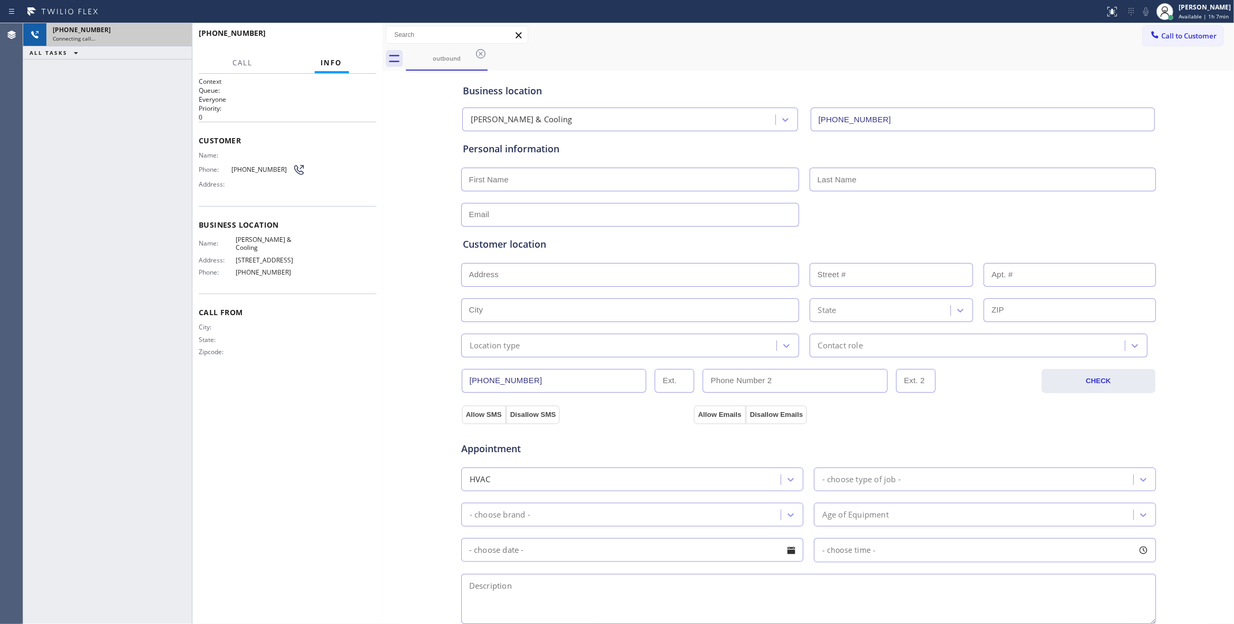
click at [123, 38] on div "Connecting call…" at bounding box center [119, 38] width 133 height 7
click at [132, 39] on div "Connecting call…" at bounding box center [119, 38] width 133 height 7
click at [404, 456] on div "Business location Rodney Heating & Cooling (626) 538-8505 Personal information …" at bounding box center [808, 433] width 846 height 720
click at [256, 170] on span "[PHONE_NUMBER]" at bounding box center [261, 169] width 61 height 8
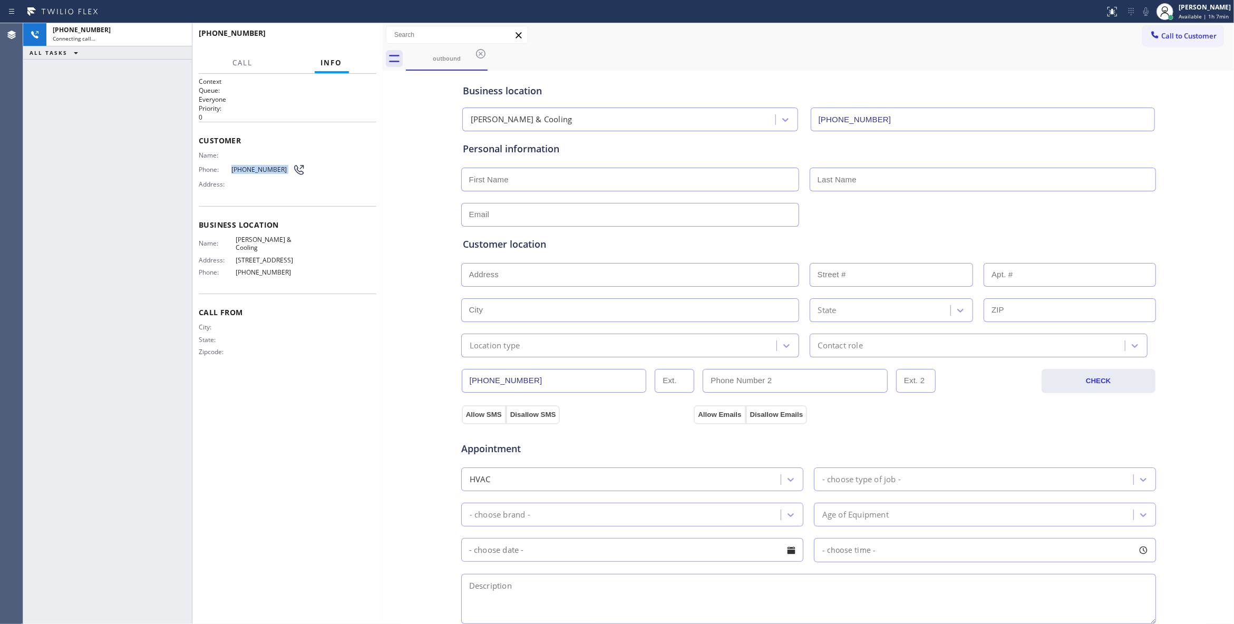
click at [256, 170] on span "[PHONE_NUMBER]" at bounding box center [261, 169] width 61 height 8
copy div "[PHONE_NUMBER]"
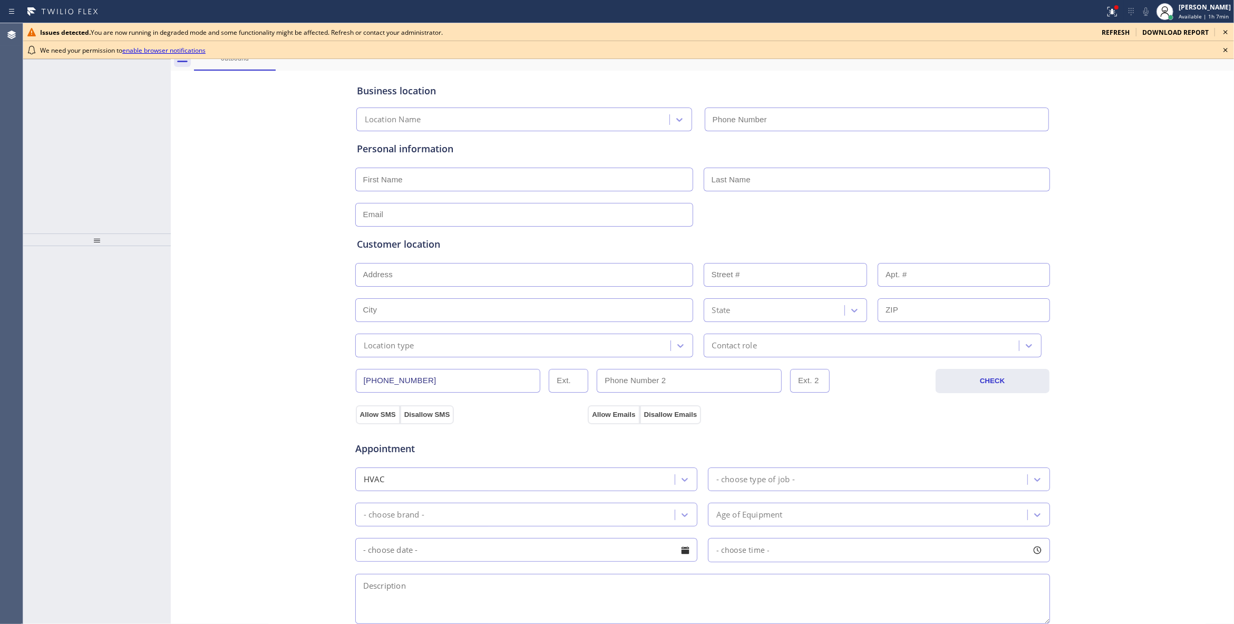
type input "[PHONE_NUMBER]"
click at [1225, 50] on icon at bounding box center [1225, 50] width 13 height 13
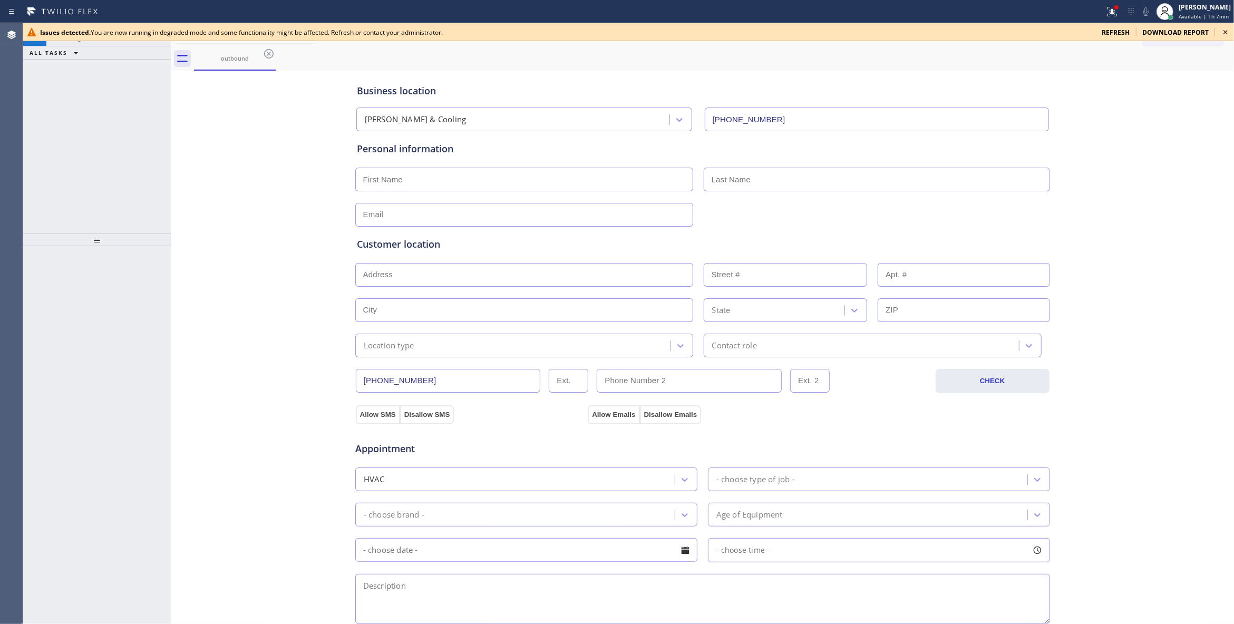
click at [1225, 26] on icon at bounding box center [1225, 32] width 13 height 13
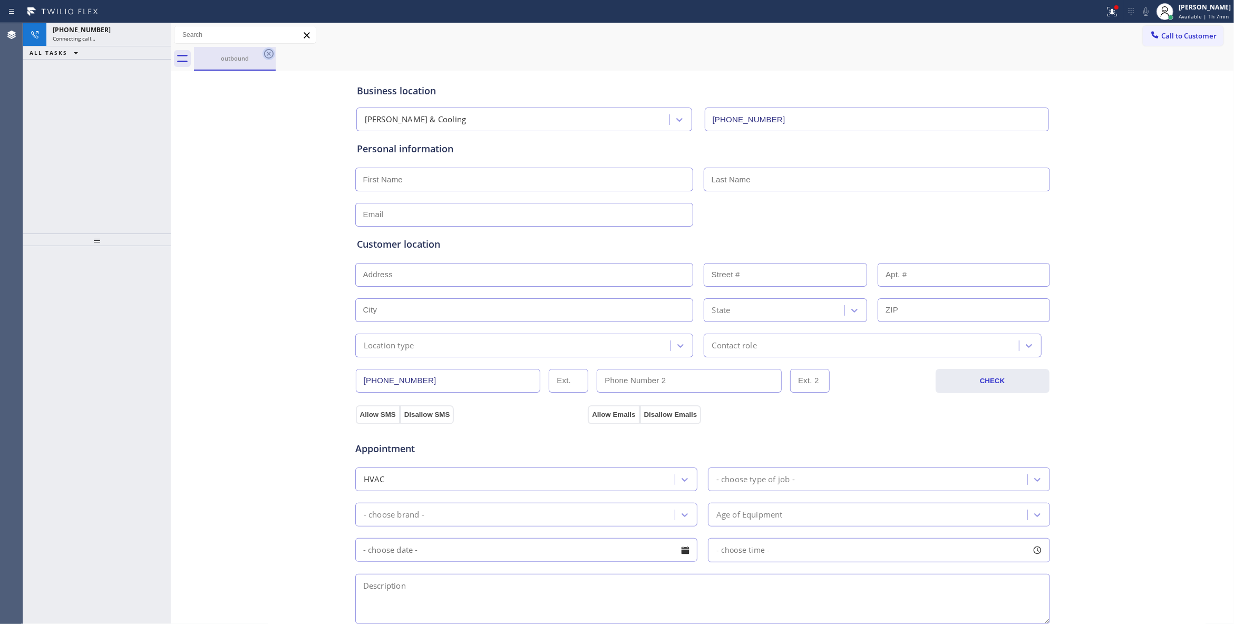
click at [269, 55] on icon at bounding box center [268, 53] width 13 height 13
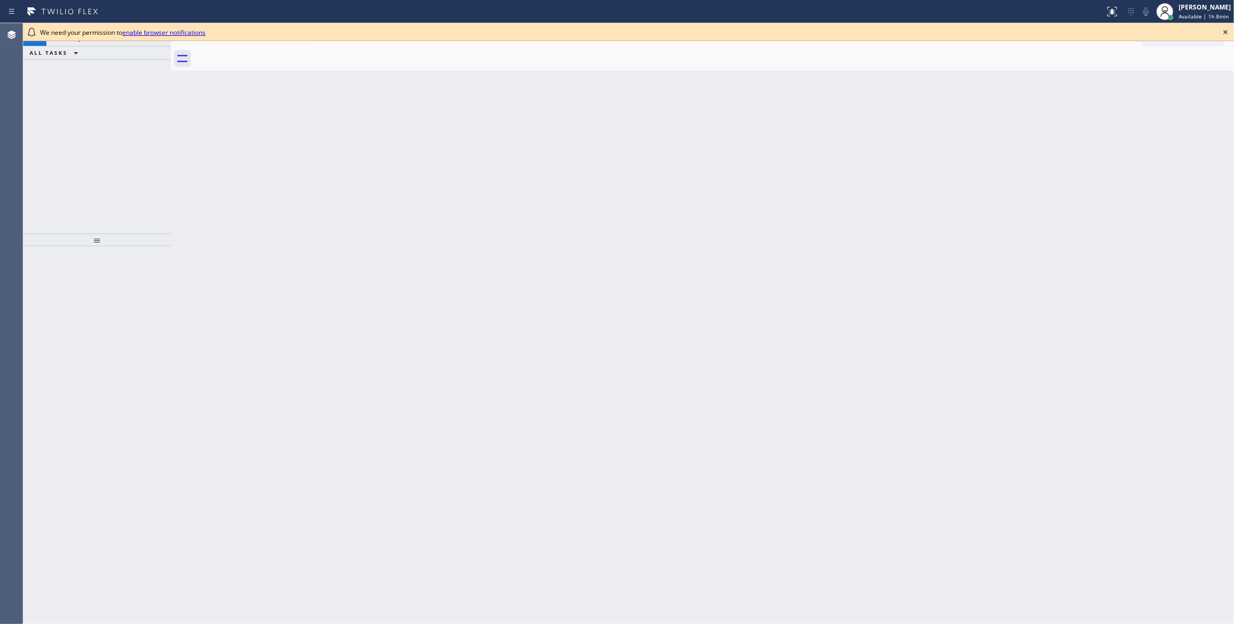
click at [1227, 34] on icon at bounding box center [1225, 32] width 4 height 4
click at [1225, 27] on icon at bounding box center [1225, 32] width 13 height 13
click at [1225, 34] on icon at bounding box center [1225, 32] width 13 height 13
click at [1226, 34] on icon at bounding box center [1225, 32] width 13 height 13
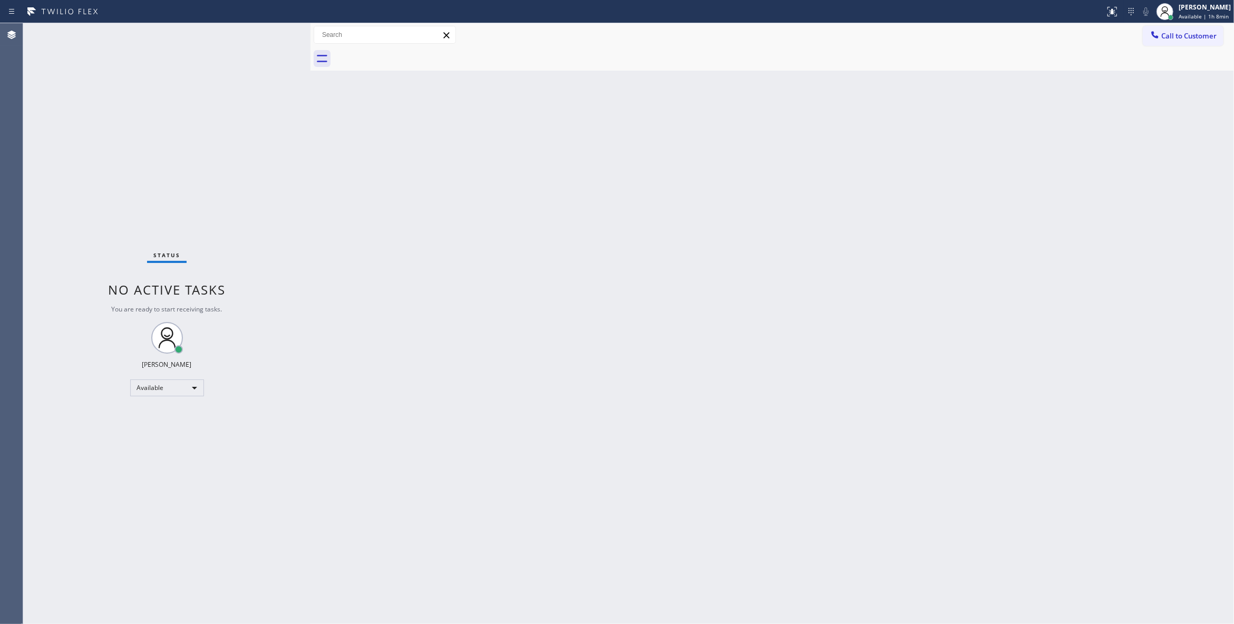
drag, startPoint x: 171, startPoint y: 65, endPoint x: 310, endPoint y: 85, distance: 141.0
click at [310, 85] on div at bounding box center [310, 323] width 0 height 601
click at [173, 159] on div "Status No active tasks You are ready to start receiving tasks. [PERSON_NAME] Av…" at bounding box center [166, 323] width 287 height 601
click at [780, 261] on div "Back to Dashboard Change Sender ID Customers Technicians Select a contact Outbo…" at bounding box center [771, 323] width 923 height 601
click at [1195, 32] on span "Call to Customer" at bounding box center [1188, 35] width 55 height 9
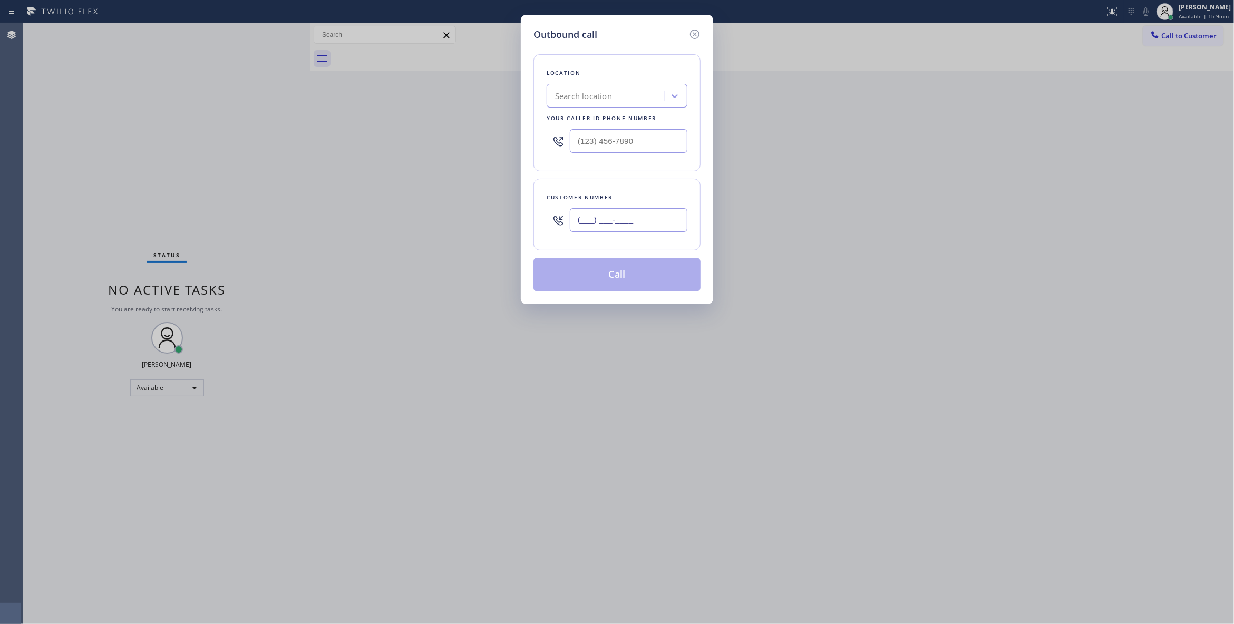
click at [613, 225] on input "(___) ___-____" at bounding box center [629, 220] width 118 height 24
paste input "323) 428-8720"
type input "[PHONE_NUMBER]"
paste input "626) 538-8505"
drag, startPoint x: 665, startPoint y: 140, endPoint x: 441, endPoint y: 221, distance: 237.9
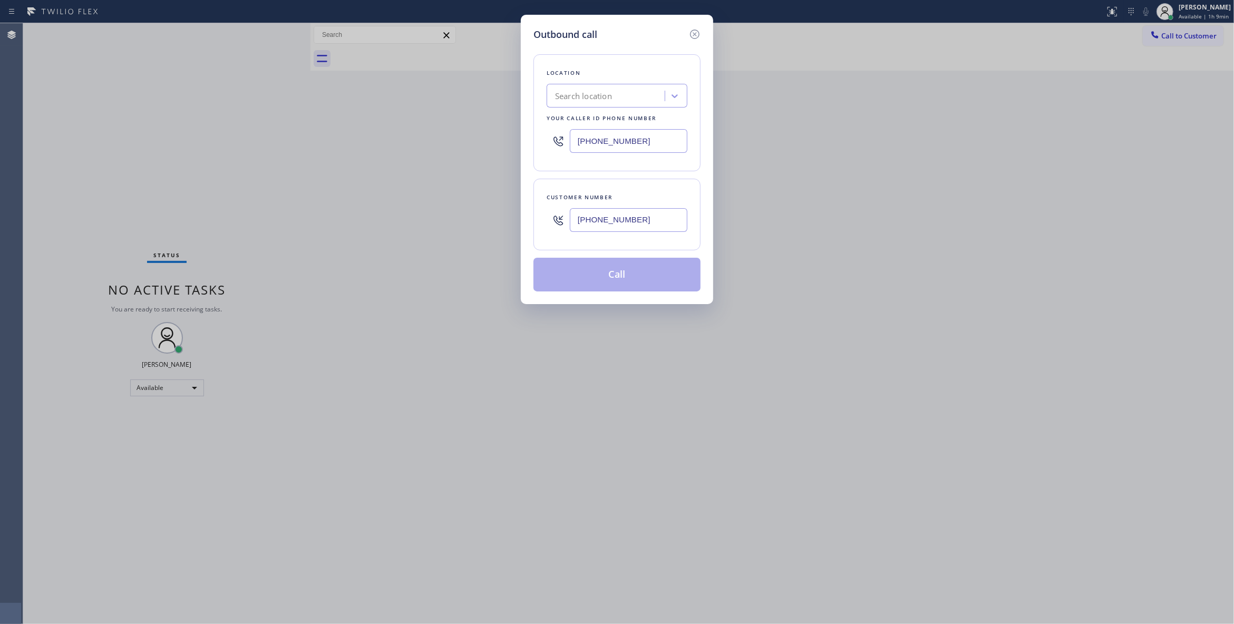
click at [320, 142] on div "Outbound call Location Search location Your caller id phone number [PHONE_NUMBE…" at bounding box center [617, 312] width 1234 height 624
type input "[PHONE_NUMBER]"
drag, startPoint x: 652, startPoint y: 219, endPoint x: 497, endPoint y: 221, distance: 155.0
click at [497, 221] on div "Outbound call Location [PERSON_NAME] Heating & Cooling Your caller id phone num…" at bounding box center [617, 312] width 1234 height 624
click at [574, 282] on button "Call" at bounding box center [616, 275] width 167 height 34
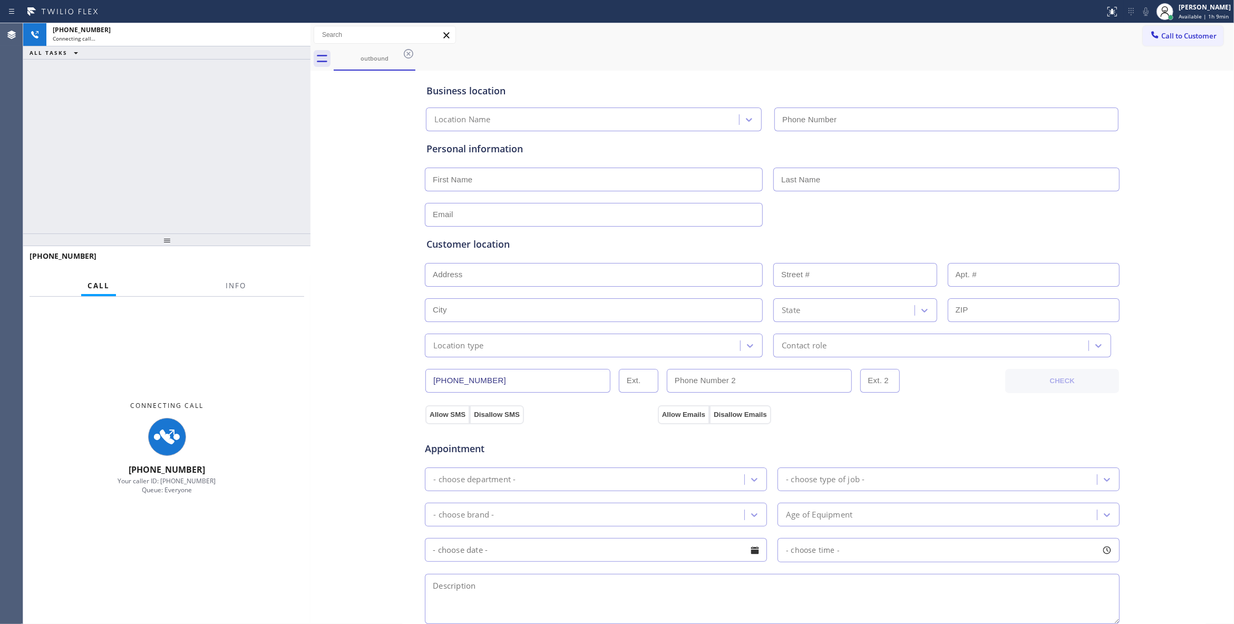
type input "[PHONE_NUMBER]"
click at [237, 287] on span "Info" at bounding box center [236, 285] width 21 height 9
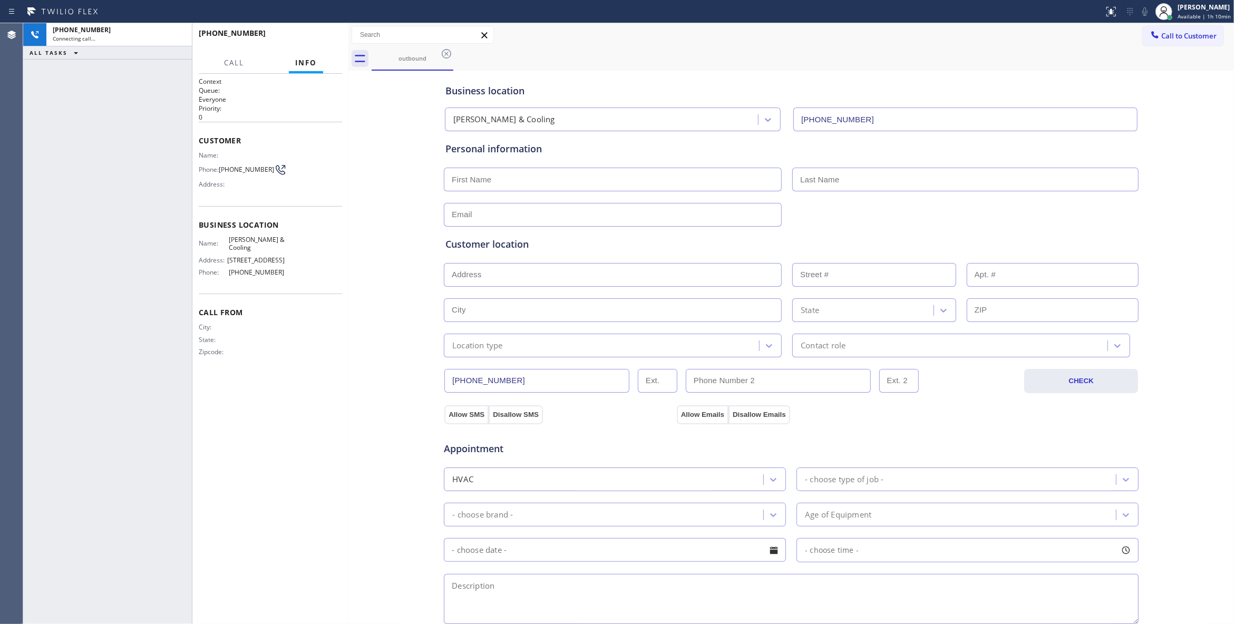
drag, startPoint x: 311, startPoint y: 139, endPoint x: 349, endPoint y: 148, distance: 38.9
click at [348, 148] on div at bounding box center [348, 323] width 0 height 601
click at [157, 71] on icon at bounding box center [159, 71] width 13 height 13
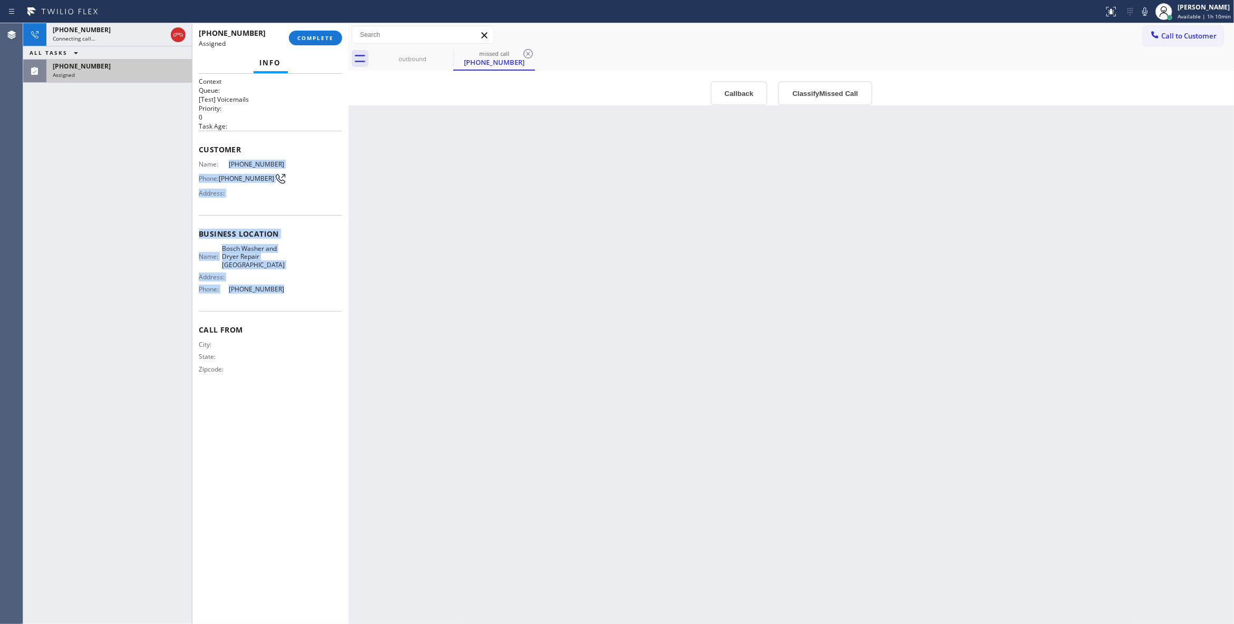
drag, startPoint x: 286, startPoint y: 298, endPoint x: 228, endPoint y: 168, distance: 142.8
click at [228, 168] on div "Context Queue: [Test] Voicemails Priority: 0 Task Age: Customer Name: [PHONE_NU…" at bounding box center [270, 234] width 143 height 314
copy div "[PHONE_NUMBER] Phone: [PHONE_NUMBER] Address: Business location Name: Bosch Was…"
click at [846, 95] on button "Classify Missed Call" at bounding box center [825, 93] width 94 height 24
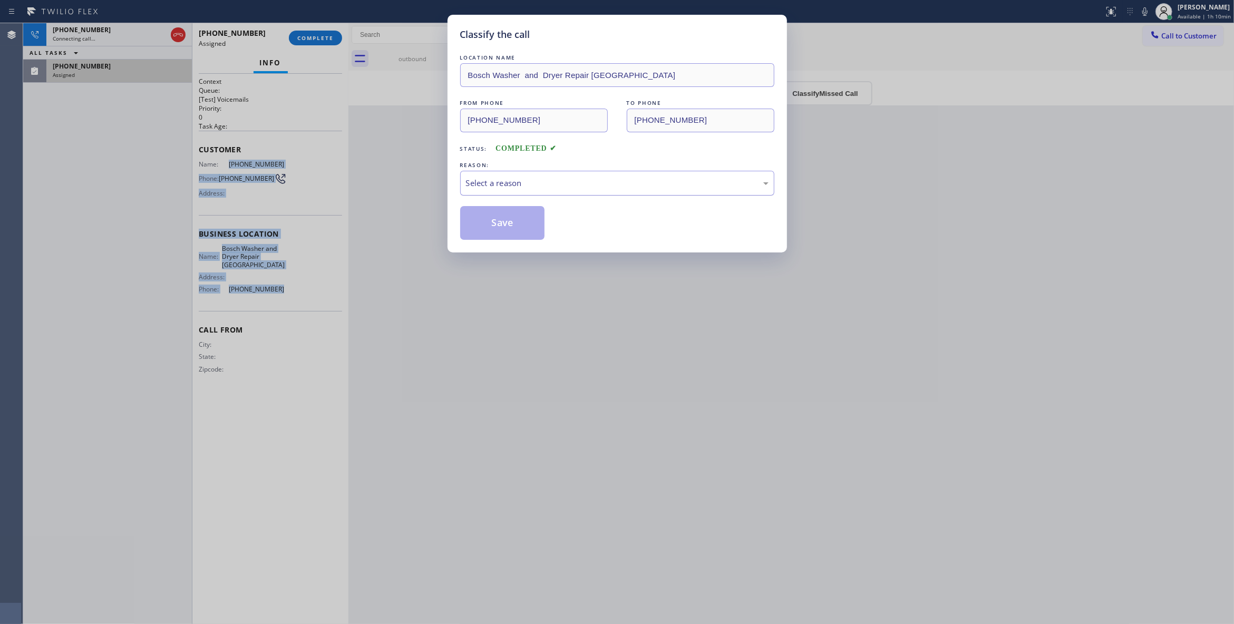
click at [492, 173] on div "Select a reason" at bounding box center [617, 183] width 314 height 25
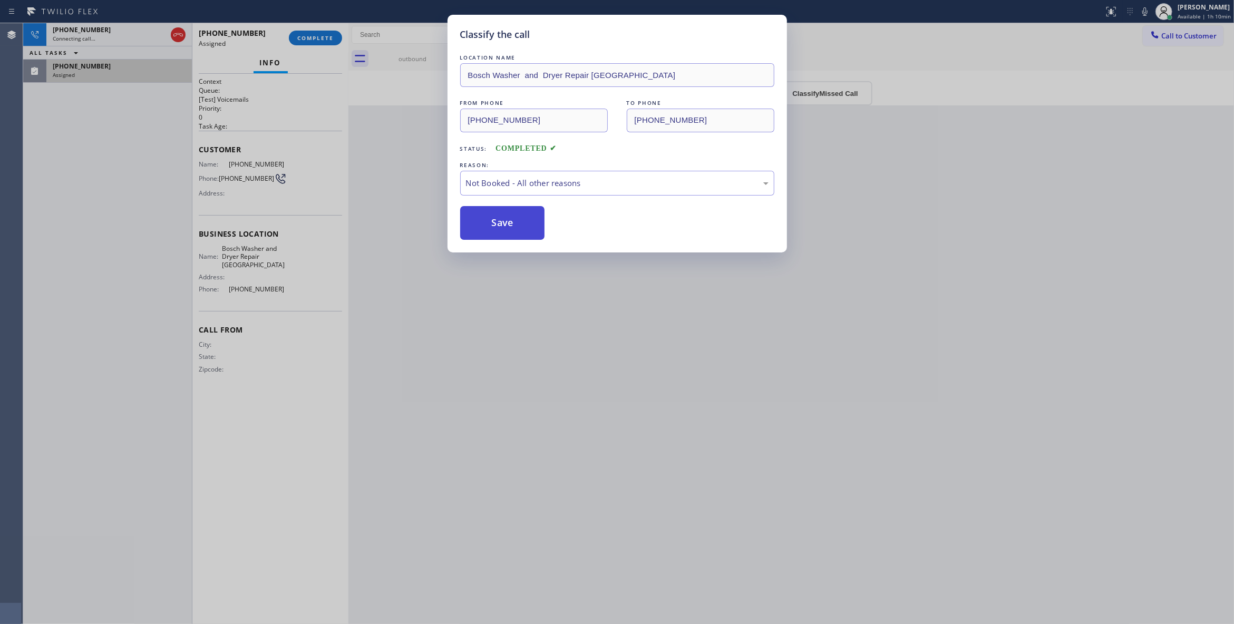
click at [494, 224] on button "Save" at bounding box center [502, 223] width 85 height 34
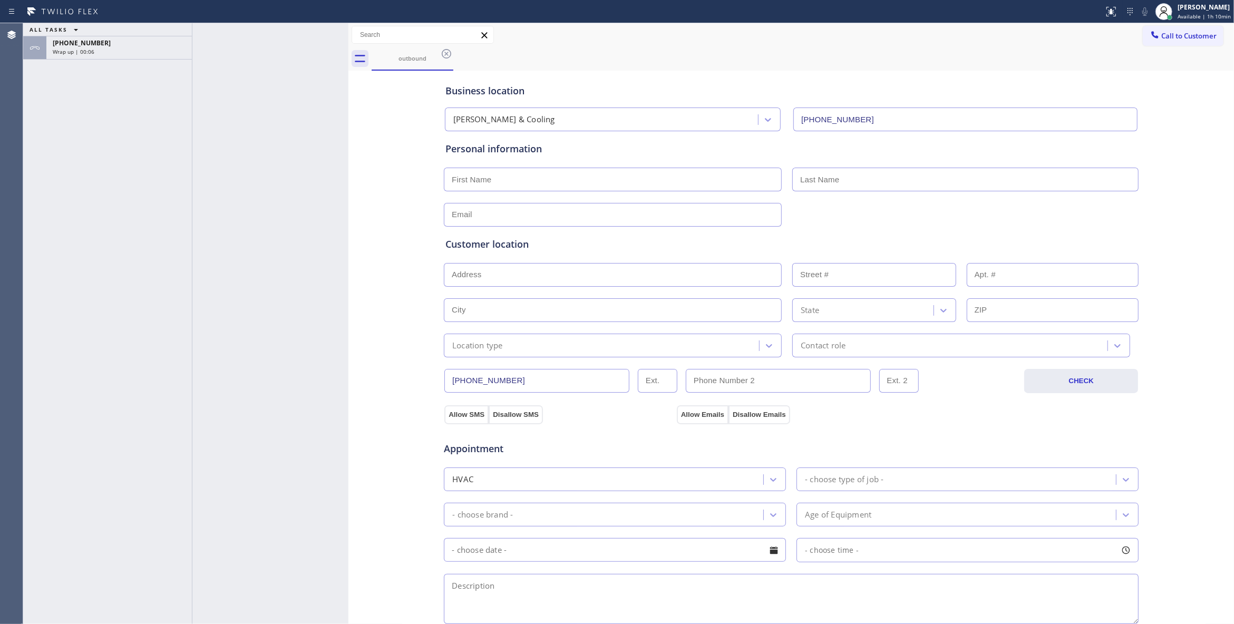
click at [300, 375] on div at bounding box center [270, 323] width 156 height 601
click at [146, 51] on div "Wrap up | 00:06" at bounding box center [119, 51] width 133 height 7
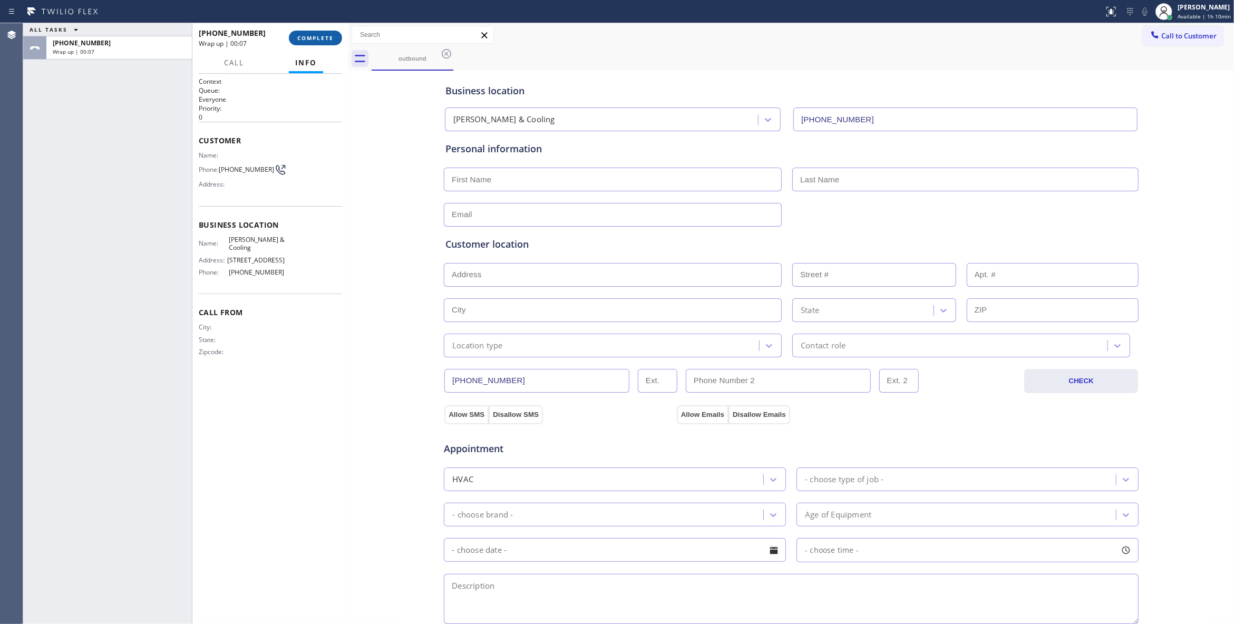
click at [321, 41] on span "COMPLETE" at bounding box center [315, 37] width 36 height 7
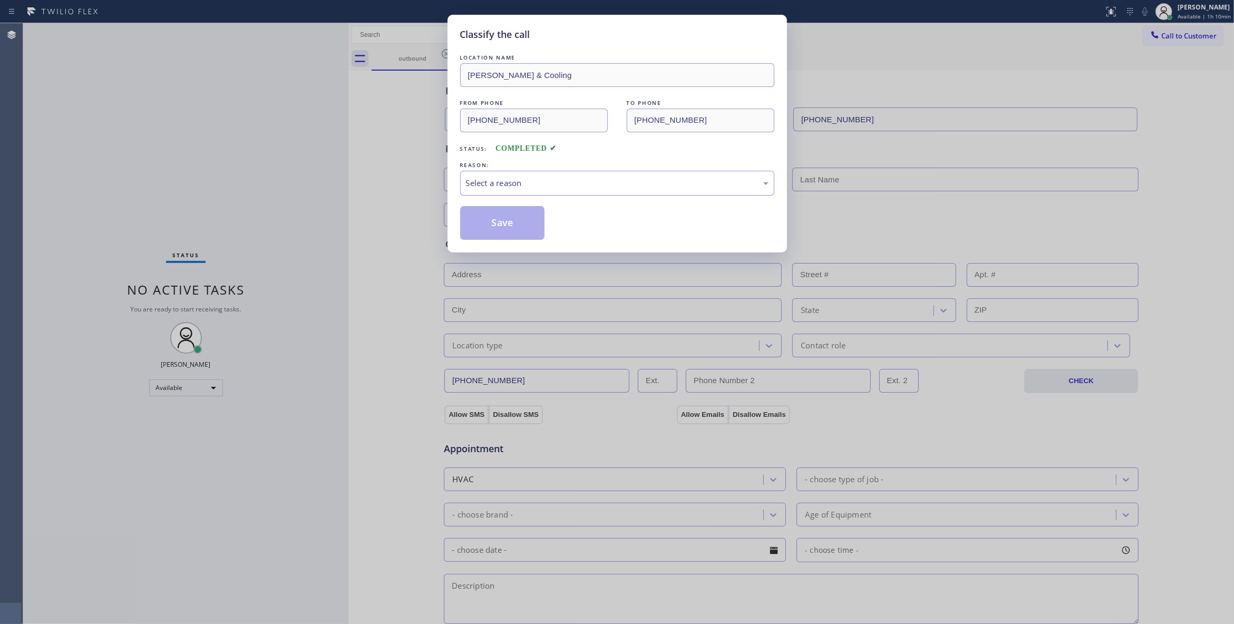
click at [483, 188] on div "Select a reason" at bounding box center [617, 183] width 303 height 12
click at [488, 226] on button "Save" at bounding box center [502, 223] width 85 height 34
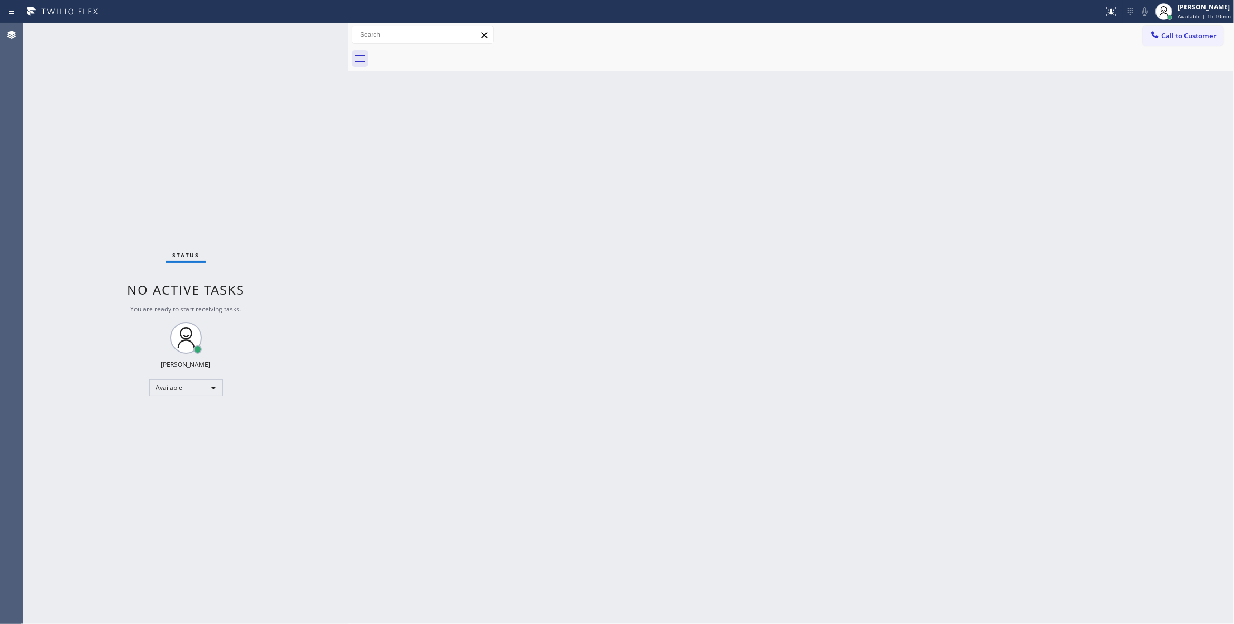
drag, startPoint x: 738, startPoint y: 338, endPoint x: 1224, endPoint y: 125, distance: 530.0
click at [779, 319] on div "Back to Dashboard Change Sender ID Customers Technicians Select a contact Outbo…" at bounding box center [790, 323] width 885 height 601
click at [1177, 34] on span "Call to Customer" at bounding box center [1188, 35] width 55 height 9
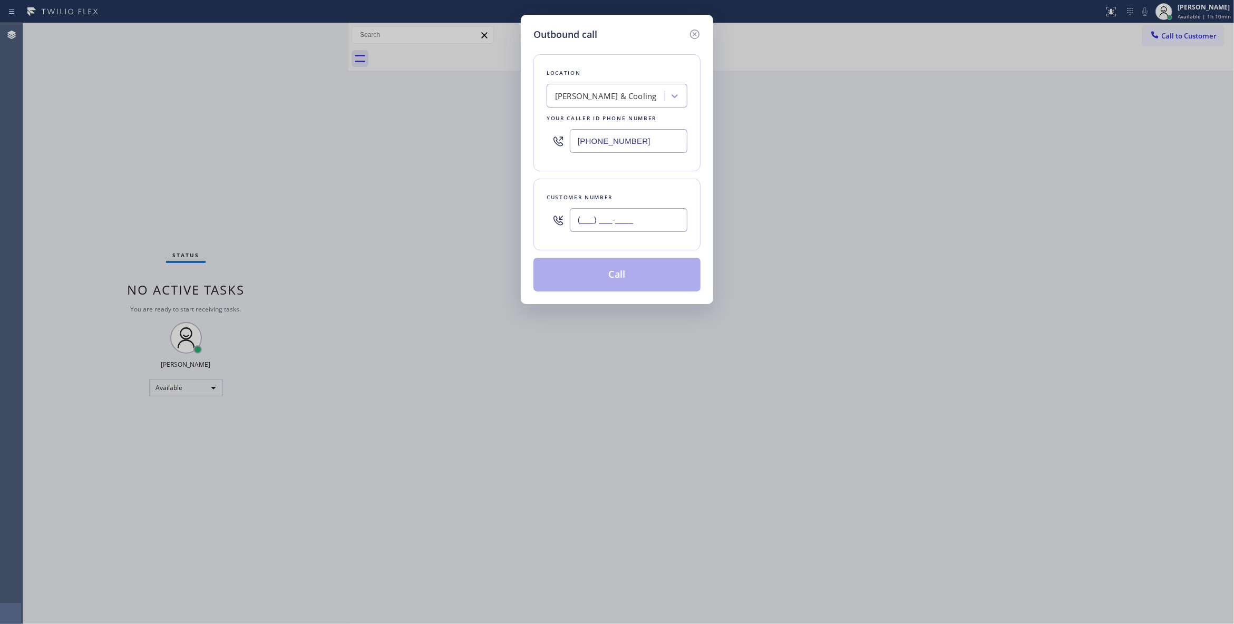
click at [623, 220] on input "(___) ___-____" at bounding box center [629, 220] width 118 height 24
paste input "279) 600-3693"
type input "[PHONE_NUMBER]"
paste input "279) 201-0698"
drag, startPoint x: 656, startPoint y: 138, endPoint x: 409, endPoint y: 134, distance: 246.1
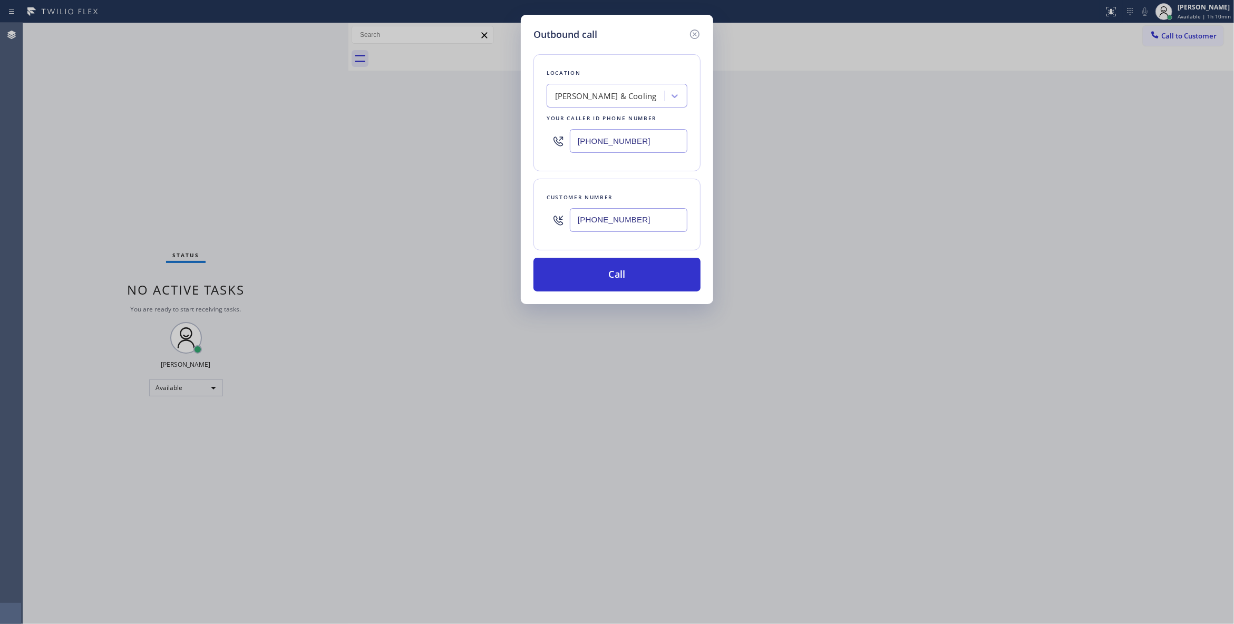
click at [409, 134] on div "Outbound call Location [PERSON_NAME] Heating & Cooling Your caller id phone num…" at bounding box center [617, 312] width 1234 height 624
type input "[PHONE_NUMBER]"
drag, startPoint x: 648, startPoint y: 218, endPoint x: 484, endPoint y: 213, distance: 164.5
click at [484, 213] on div "Outbound call Location Bosch Washer & Dryer Repair [GEOGRAPHIC_DATA] Your calle…" at bounding box center [617, 312] width 1234 height 624
click at [627, 279] on button "Call" at bounding box center [616, 275] width 167 height 34
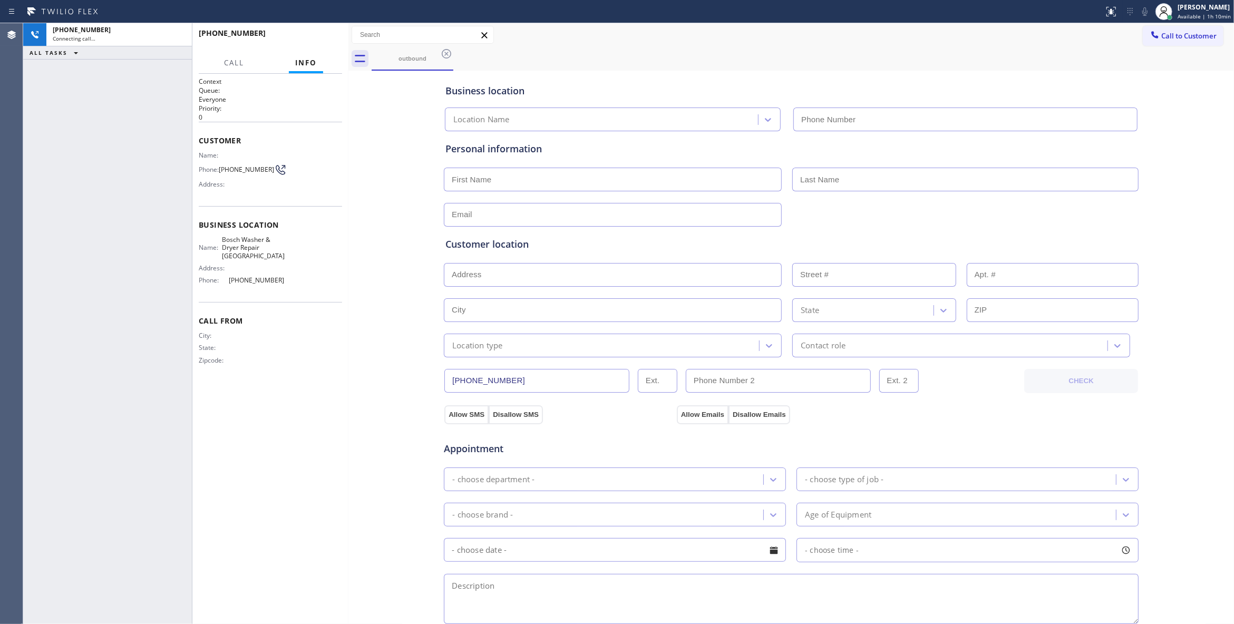
type input "[PHONE_NUMBER]"
click at [391, 345] on div "Business location Bosch Washer & Dryer Repair [GEOGRAPHIC_DATA] [PHONE_NUMBER] …" at bounding box center [791, 433] width 880 height 720
drag, startPoint x: 386, startPoint y: 132, endPoint x: 321, endPoint y: 37, distance: 114.6
click at [373, 123] on div "Business location Bosch Washer & Dryer Repair [GEOGRAPHIC_DATA] [PHONE_NUMBER] …" at bounding box center [791, 433] width 880 height 720
click at [319, 34] on span "HANG UP" at bounding box center [317, 37] width 32 height 7
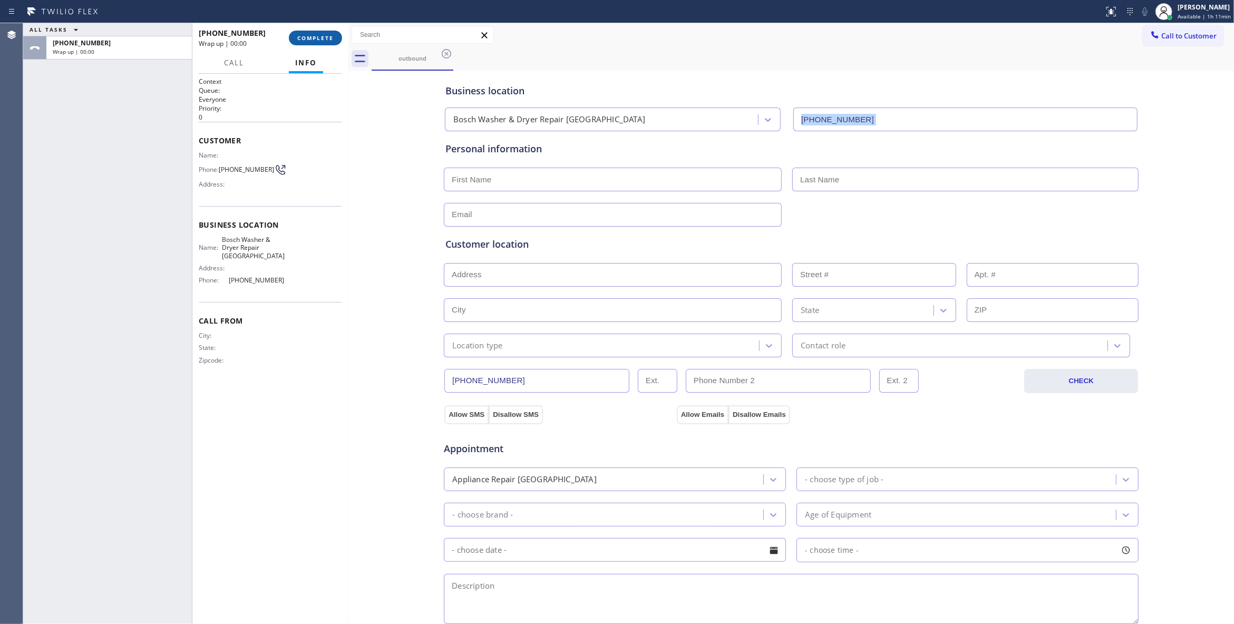
click at [310, 37] on span "COMPLETE" at bounding box center [315, 37] width 36 height 7
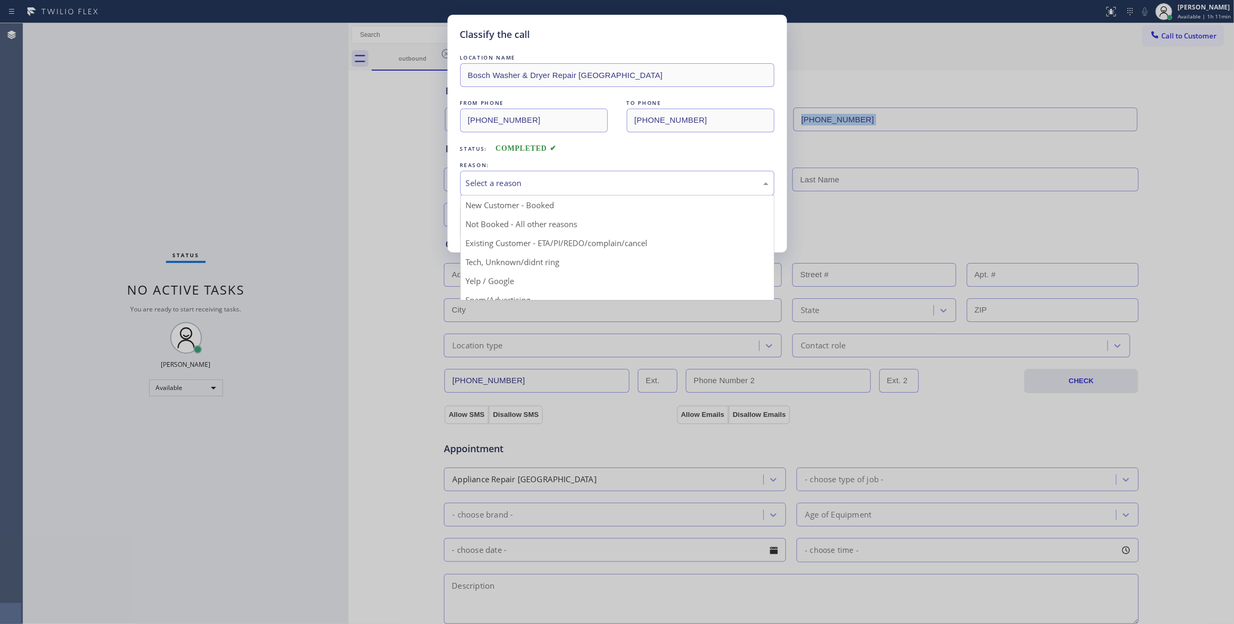
click at [486, 176] on div "Select a reason" at bounding box center [617, 183] width 314 height 25
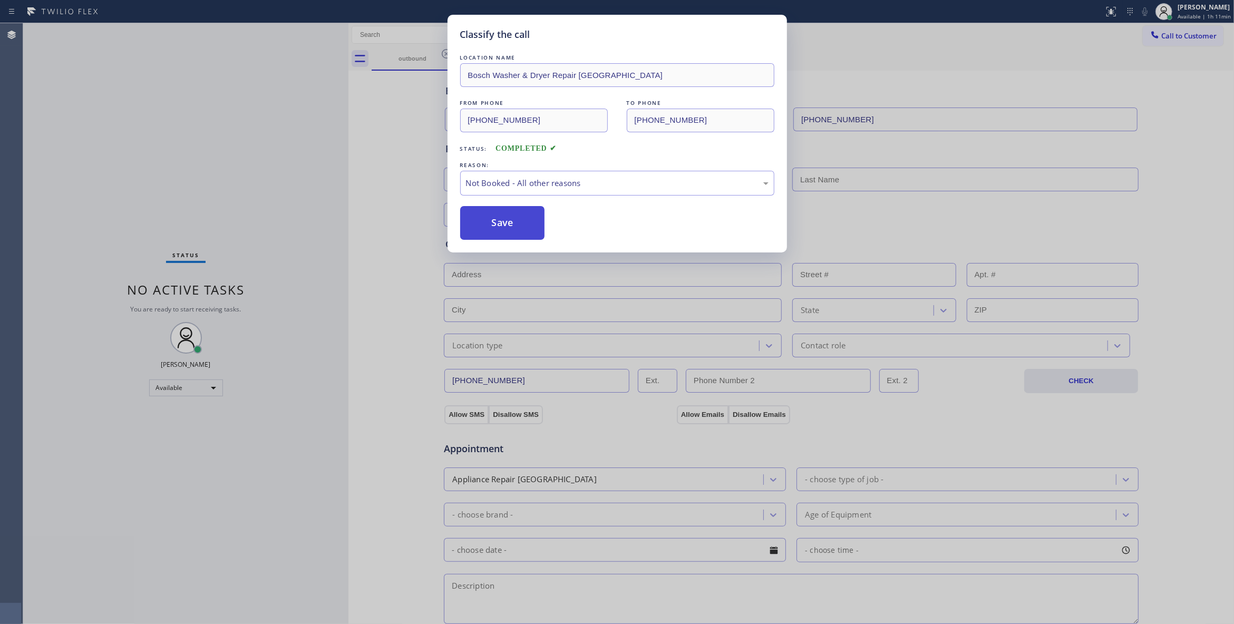
click at [494, 224] on button "Save" at bounding box center [502, 223] width 85 height 34
drag, startPoint x: 494, startPoint y: 224, endPoint x: 484, endPoint y: 221, distance: 10.4
click at [490, 222] on button "Save" at bounding box center [502, 223] width 85 height 34
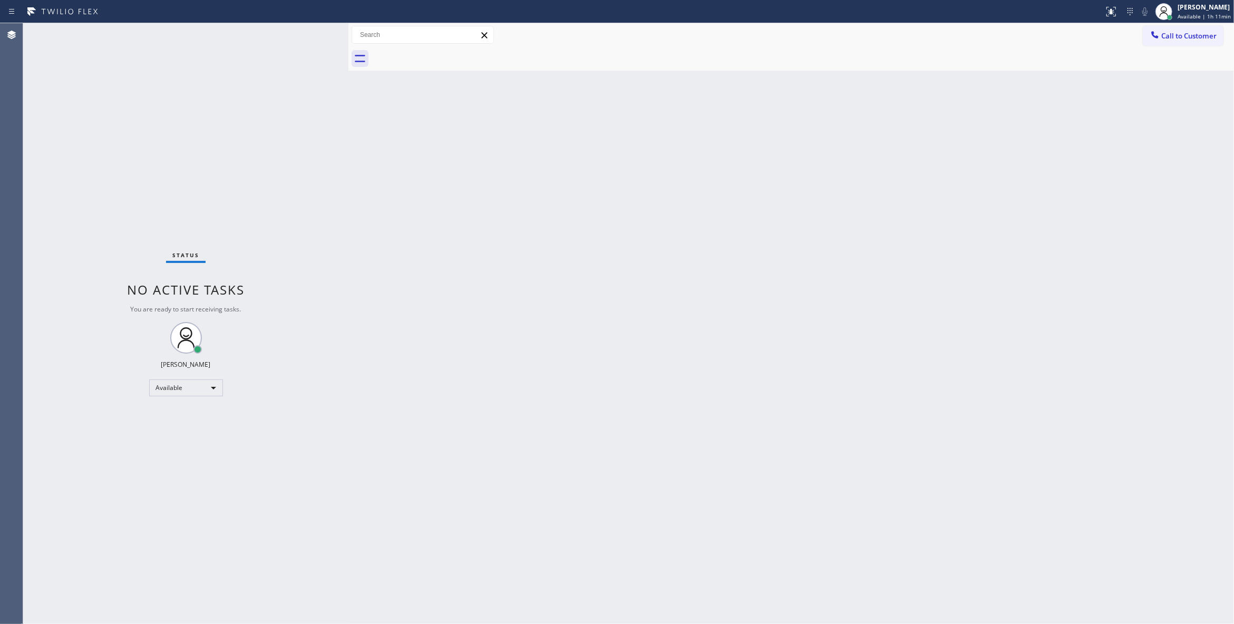
drag, startPoint x: 957, startPoint y: 242, endPoint x: 1143, endPoint y: 110, distance: 228.1
click at [974, 224] on div "Back to Dashboard Change Sender ID Customers Technicians Select a contact Outbo…" at bounding box center [790, 323] width 885 height 601
click at [1195, 34] on span "Call to Customer" at bounding box center [1188, 35] width 55 height 9
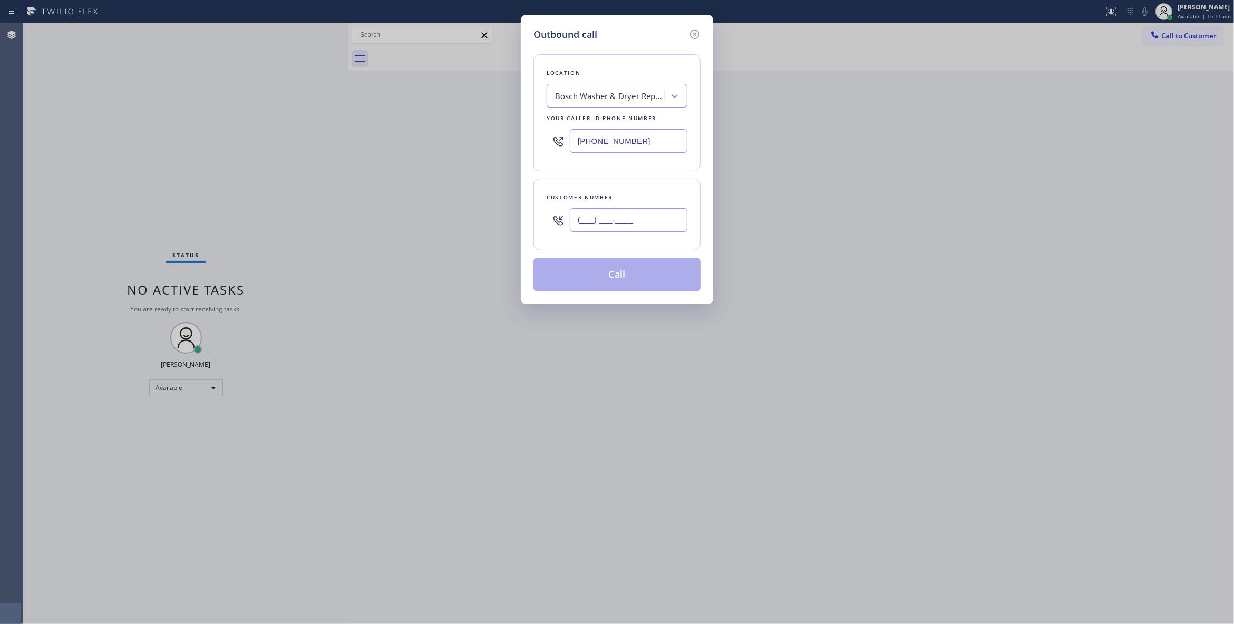
click at [620, 221] on input "(___) ___-____" at bounding box center [629, 220] width 118 height 24
paste input "279) 600-3693"
type input "[PHONE_NUMBER]"
click at [620, 277] on button "Call" at bounding box center [616, 275] width 167 height 34
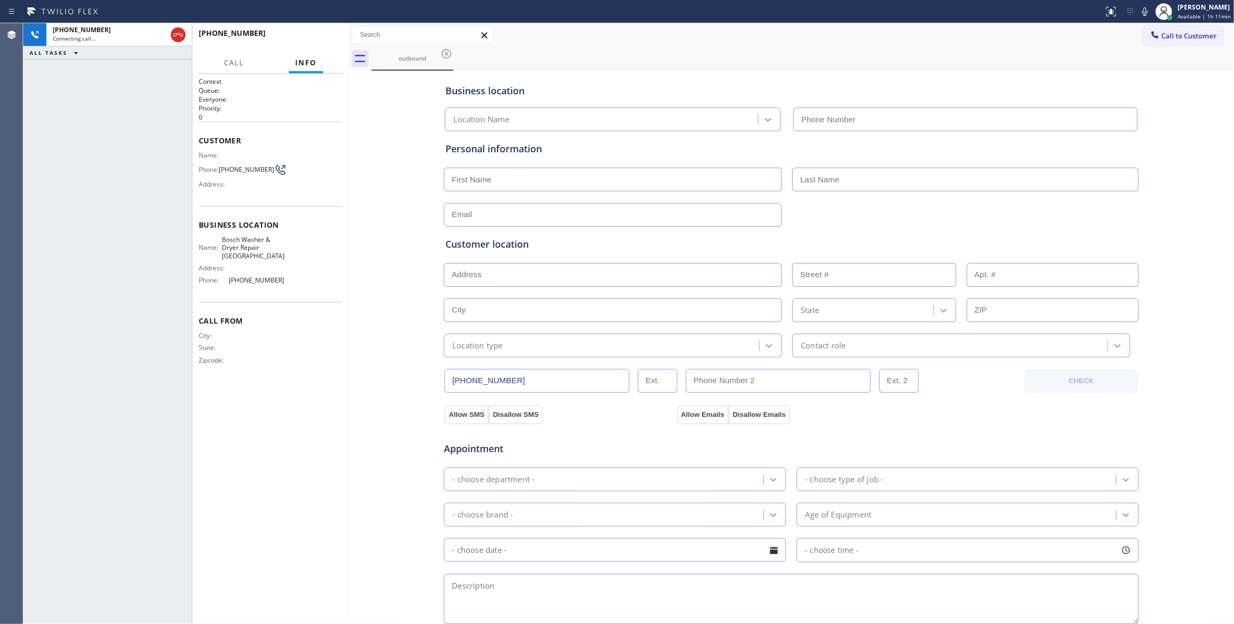
type input "[PHONE_NUMBER]"
click at [333, 38] on span "HANG UP" at bounding box center [317, 37] width 32 height 7
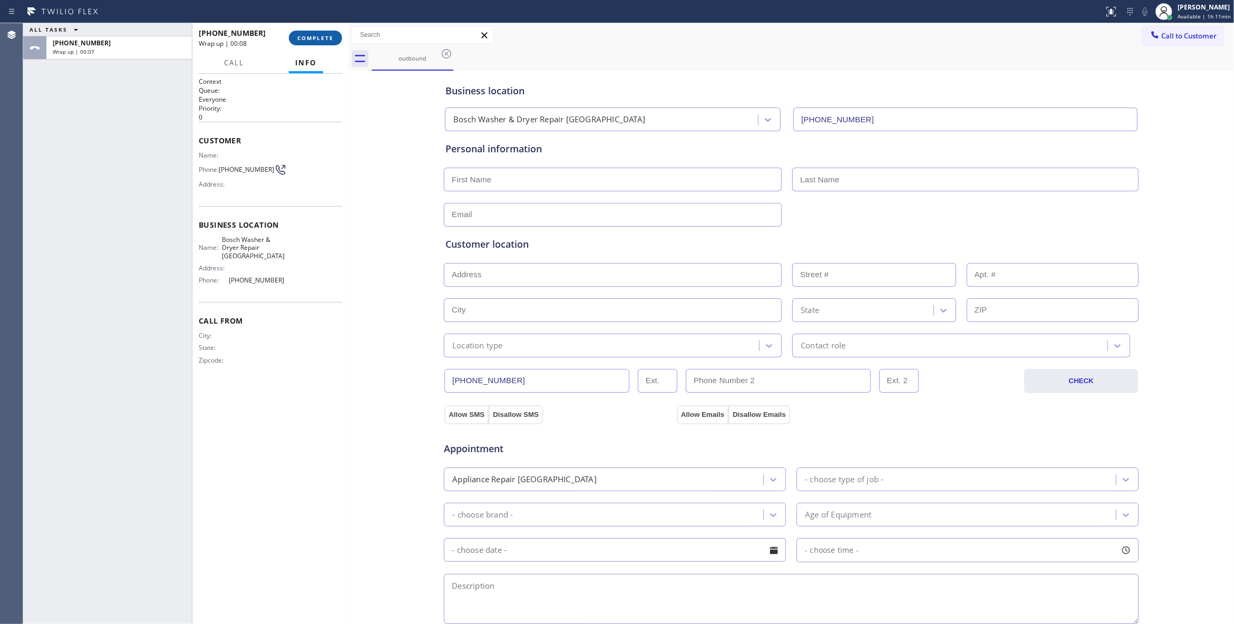
click at [306, 41] on button "COMPLETE" at bounding box center [315, 38] width 53 height 15
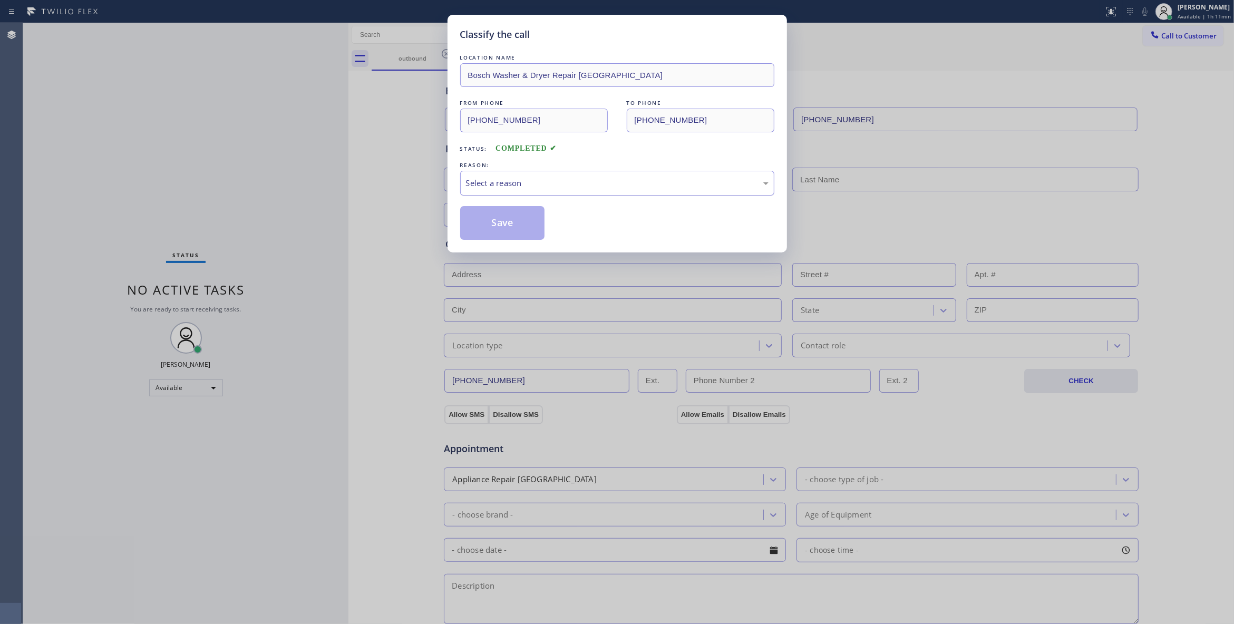
click at [483, 180] on div "Select a reason" at bounding box center [617, 183] width 303 height 12
click at [490, 221] on button "Save" at bounding box center [502, 223] width 85 height 34
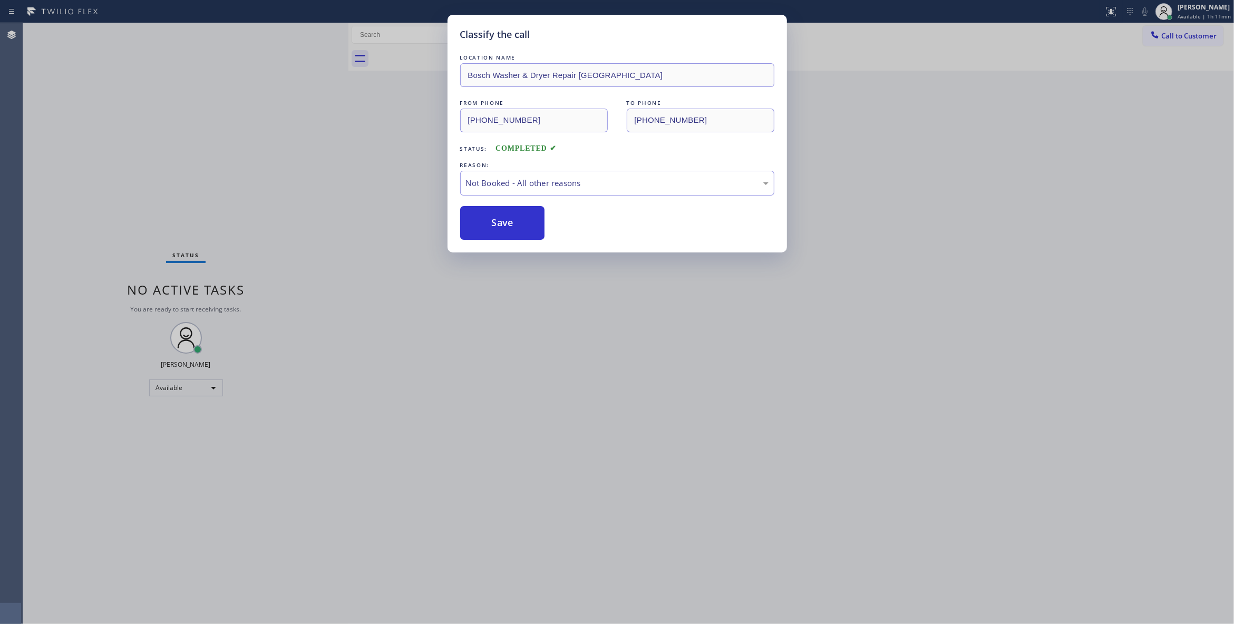
click at [490, 221] on button "Save" at bounding box center [502, 223] width 85 height 34
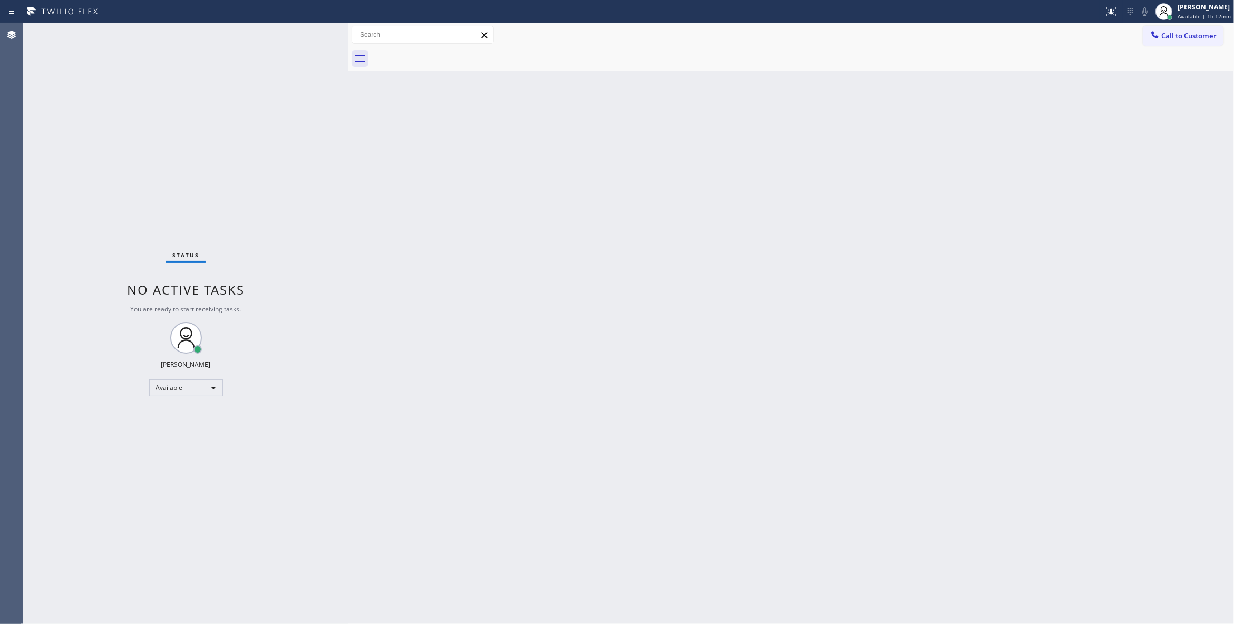
click at [154, 182] on div "Status No active tasks You are ready to start receiving tasks. [PERSON_NAME] Av…" at bounding box center [185, 323] width 325 height 601
drag, startPoint x: 1086, startPoint y: 298, endPoint x: 1225, endPoint y: 204, distance: 167.8
click at [1088, 295] on div "Back to Dashboard Change Sender ID Customers Technicians Select a contact Outbo…" at bounding box center [790, 323] width 885 height 601
click at [1198, 31] on span "Call to Customer" at bounding box center [1188, 35] width 55 height 9
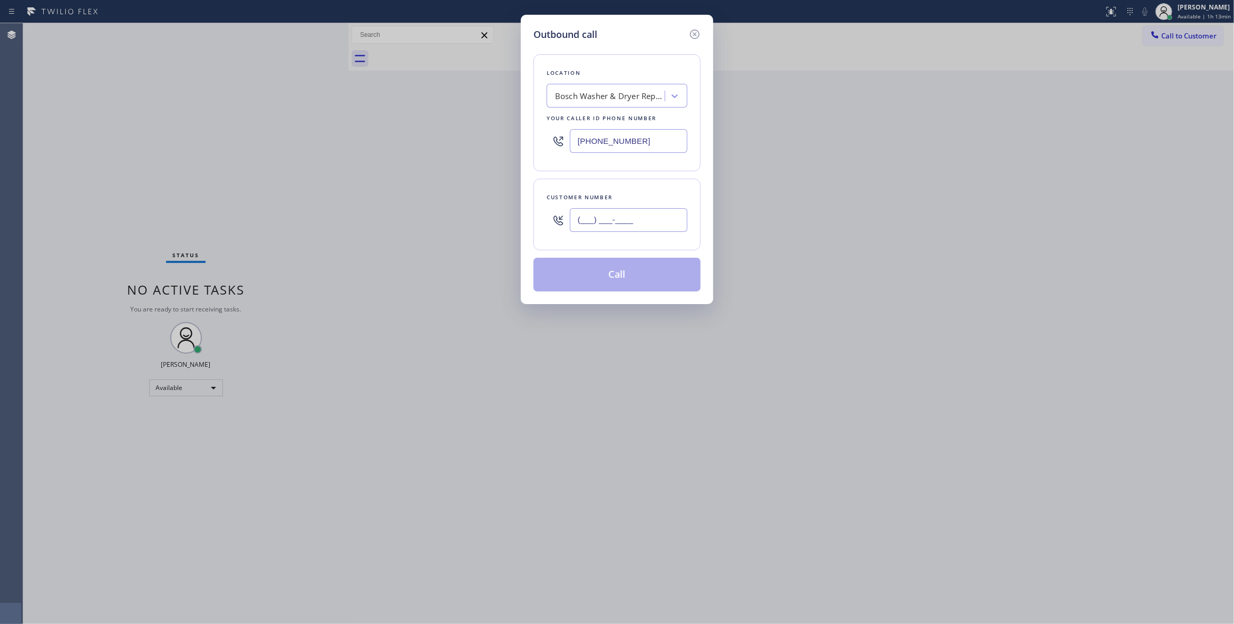
click at [618, 228] on input "(___) ___-____" at bounding box center [629, 220] width 118 height 24
paste input "279) 600-3693"
type input "[PHONE_NUMBER]"
click at [601, 277] on button "Call" at bounding box center [616, 275] width 167 height 34
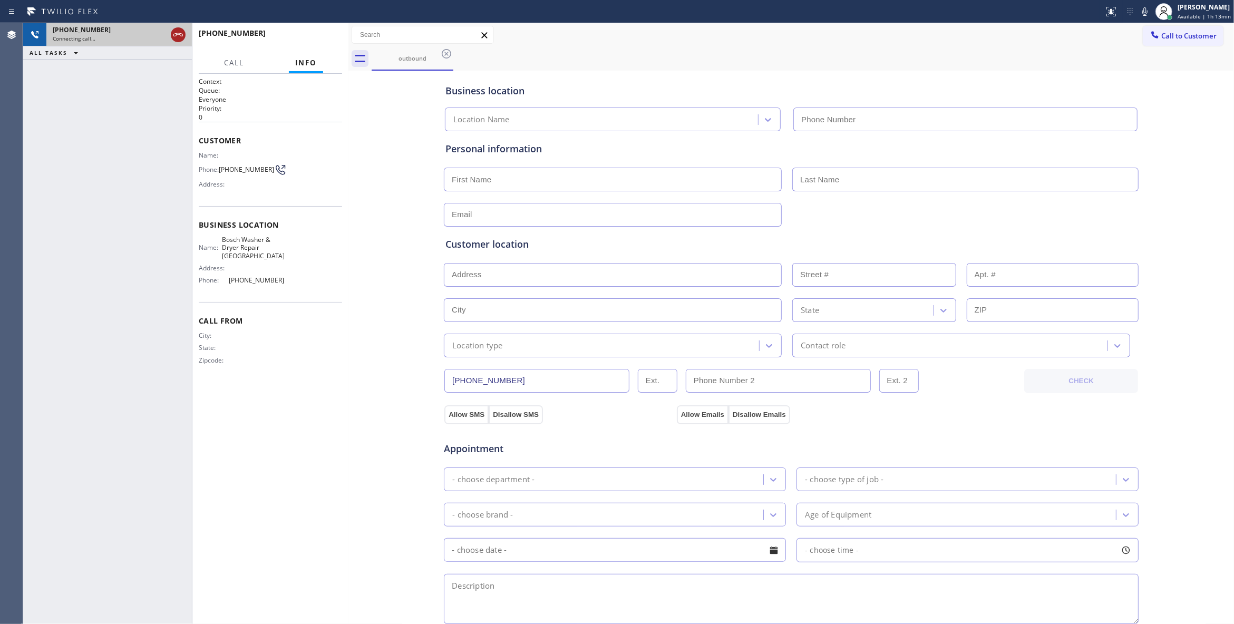
type input "[PHONE_NUMBER]"
drag, startPoint x: 176, startPoint y: 36, endPoint x: 181, endPoint y: 36, distance: 5.3
click at [176, 36] on icon at bounding box center [178, 34] width 13 height 13
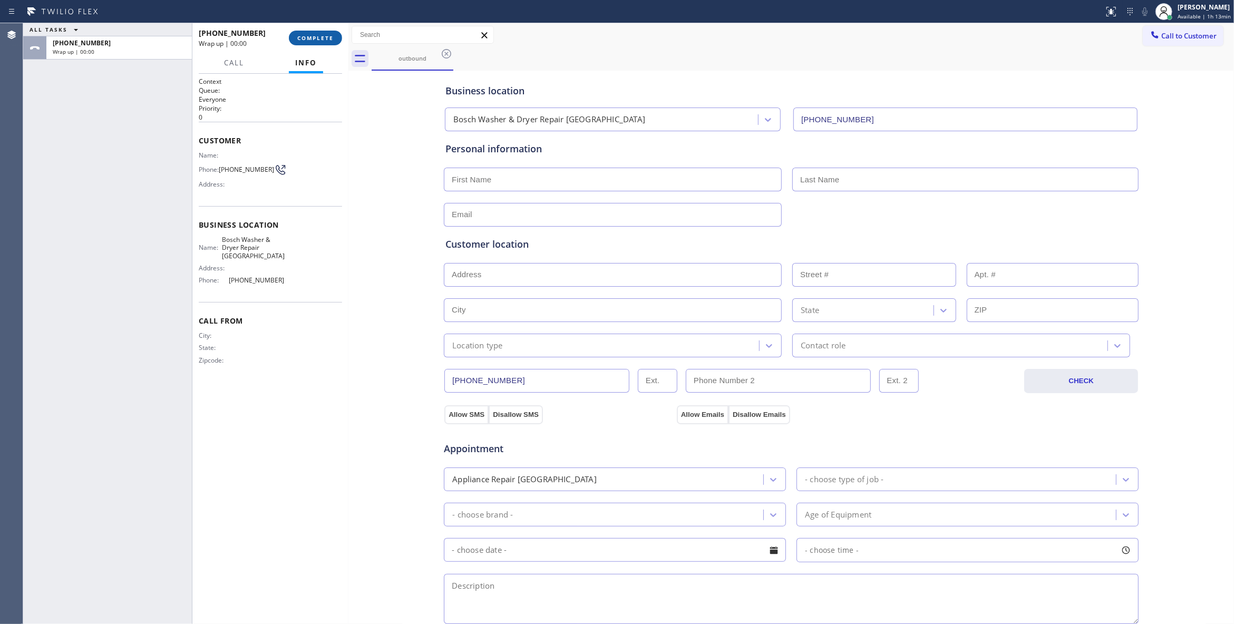
click at [324, 39] on span "COMPLETE" at bounding box center [315, 37] width 36 height 7
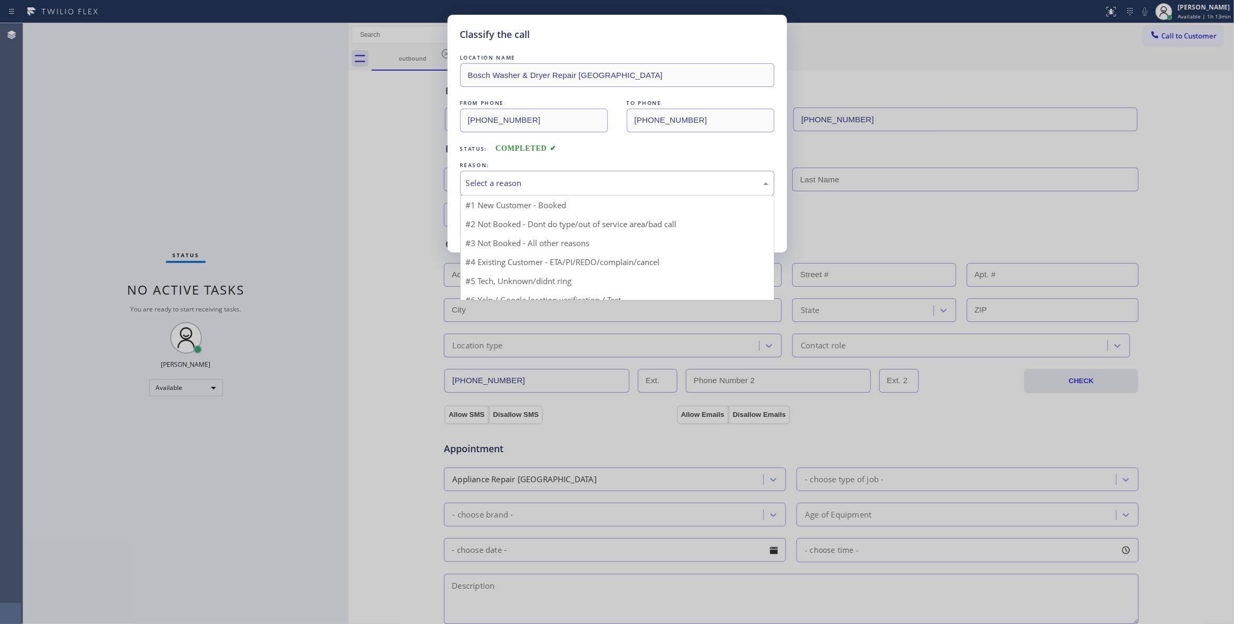
click at [490, 182] on div "Select a reason" at bounding box center [617, 183] width 303 height 12
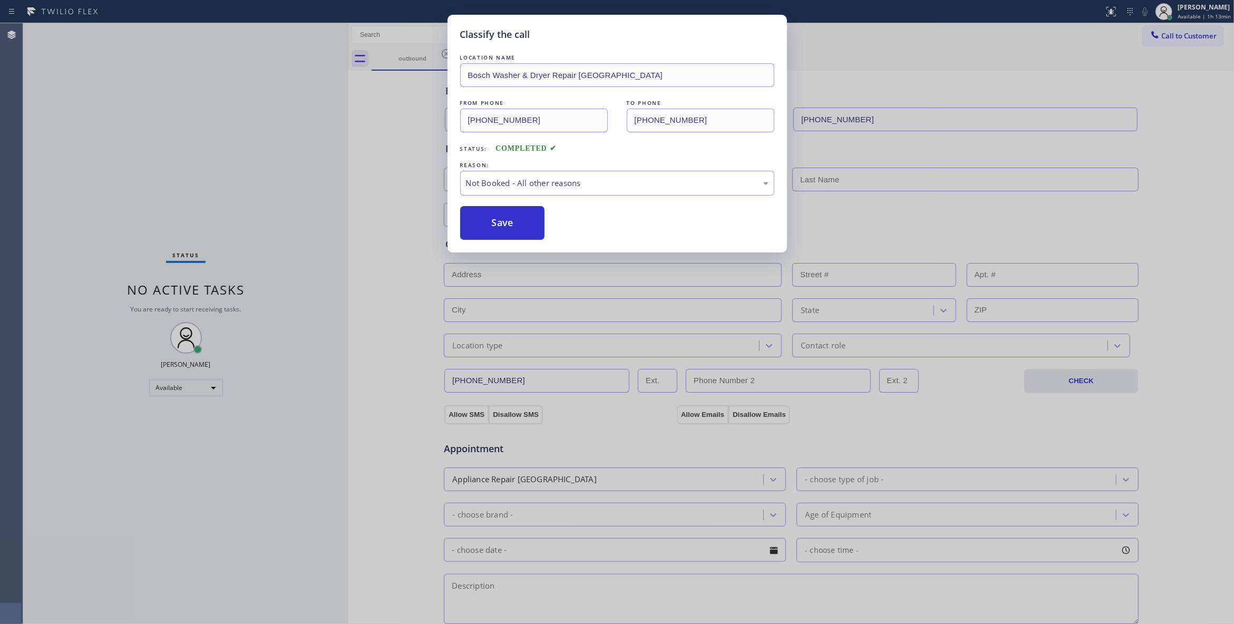
click at [487, 225] on button "Save" at bounding box center [502, 223] width 85 height 34
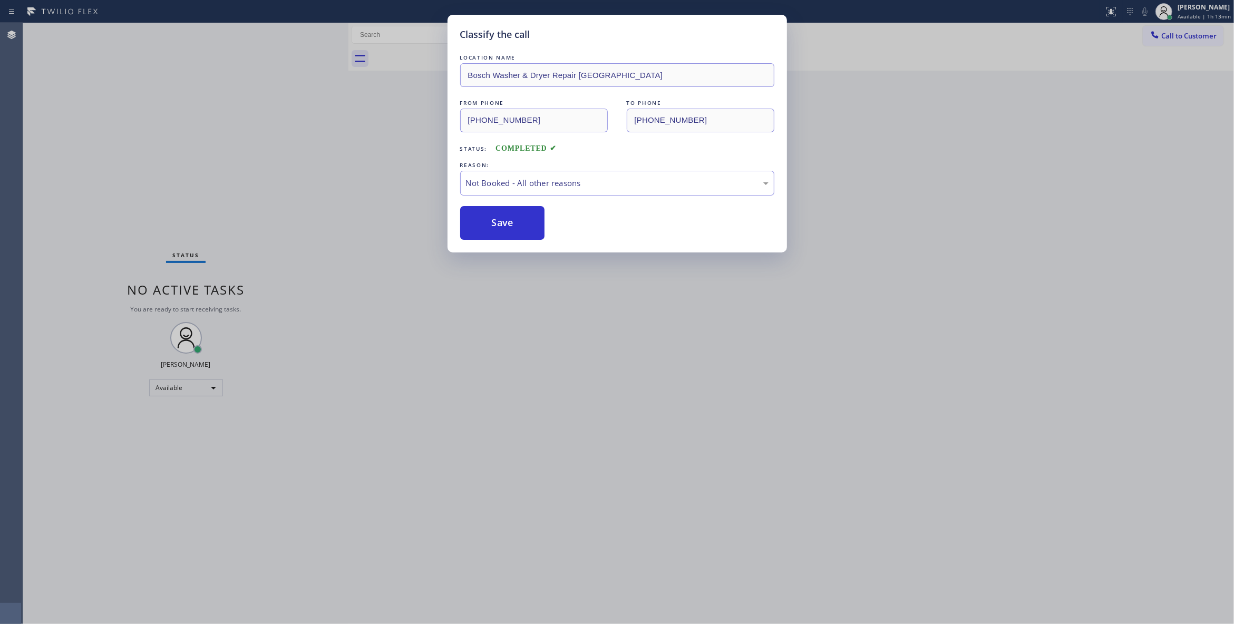
click at [487, 225] on button "Save" at bounding box center [502, 223] width 85 height 34
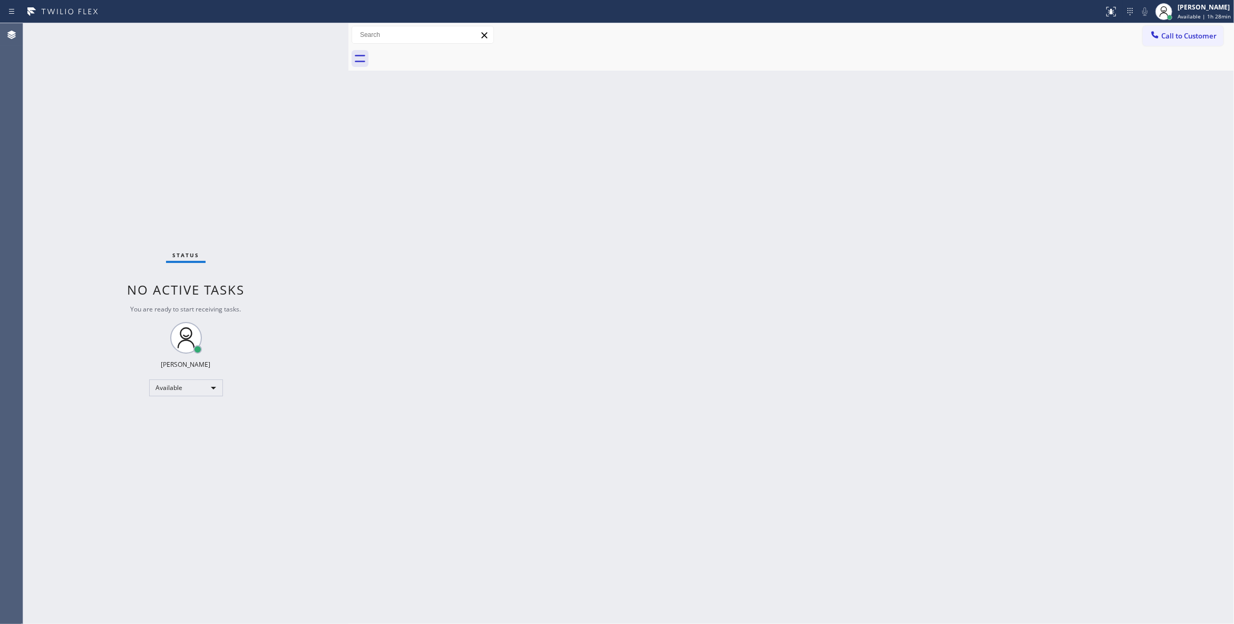
click at [638, 270] on div "Back to Dashboard Change Sender ID Customers Technicians Select a contact Outbo…" at bounding box center [790, 323] width 885 height 601
click at [119, 157] on div "Status No active tasks You are ready to start receiving tasks. [PERSON_NAME] Av…" at bounding box center [185, 323] width 325 height 601
click at [1207, 37] on span "Call to Customer" at bounding box center [1188, 35] width 55 height 9
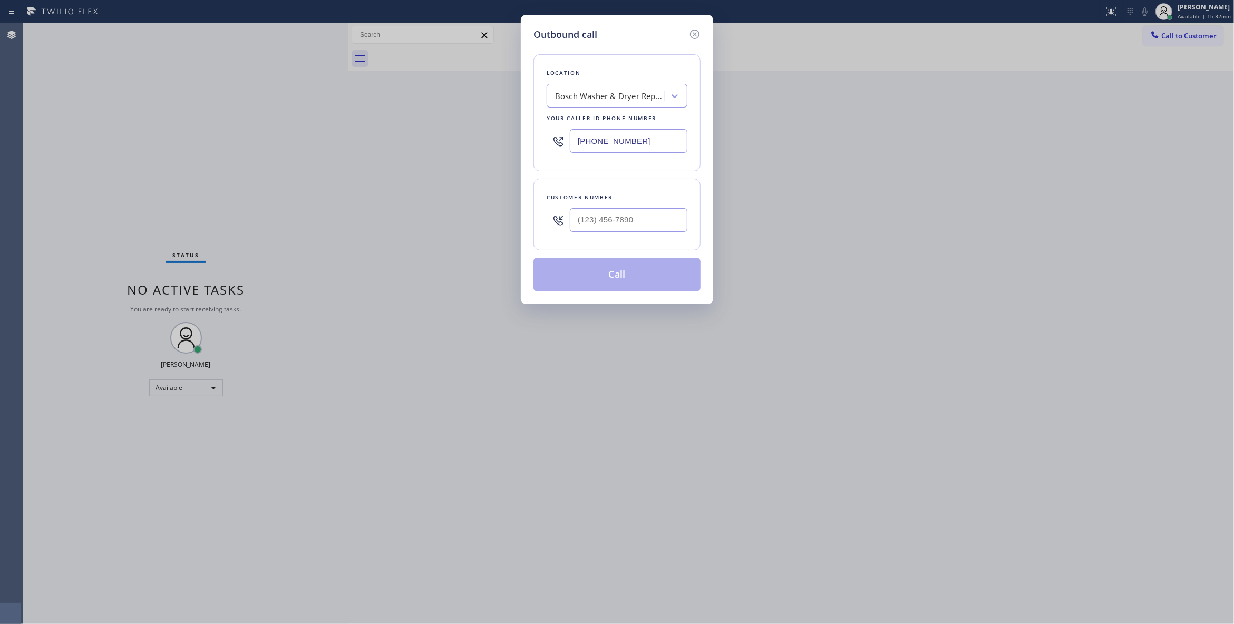
drag, startPoint x: 669, startPoint y: 148, endPoint x: 289, endPoint y: 157, distance: 380.6
click at [297, 154] on div "Outbound call Location Bosch Washer & Dryer Repair [GEOGRAPHIC_DATA] Your calle…" at bounding box center [617, 312] width 1234 height 624
paste input "310) 868-0820"
type input "[PHONE_NUMBER]"
click at [618, 222] on input "(___) ___-____" at bounding box center [629, 220] width 118 height 24
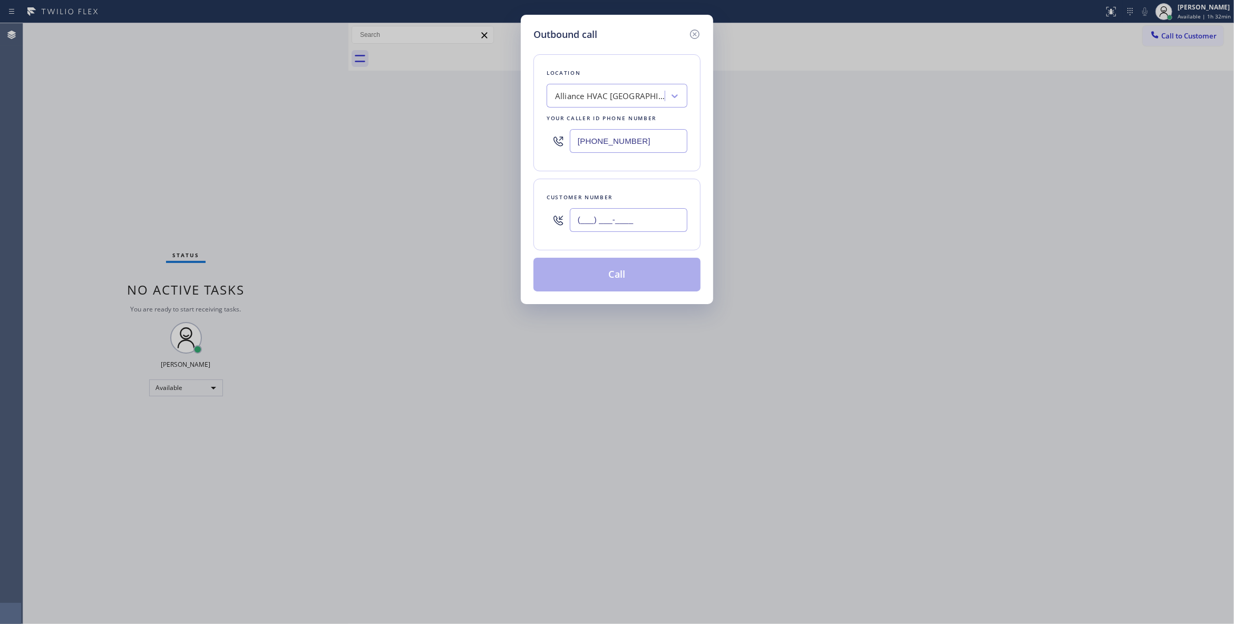
paste input "310) 921-5660"
type input "[PHONE_NUMBER]"
click at [601, 271] on button "Call" at bounding box center [616, 275] width 167 height 34
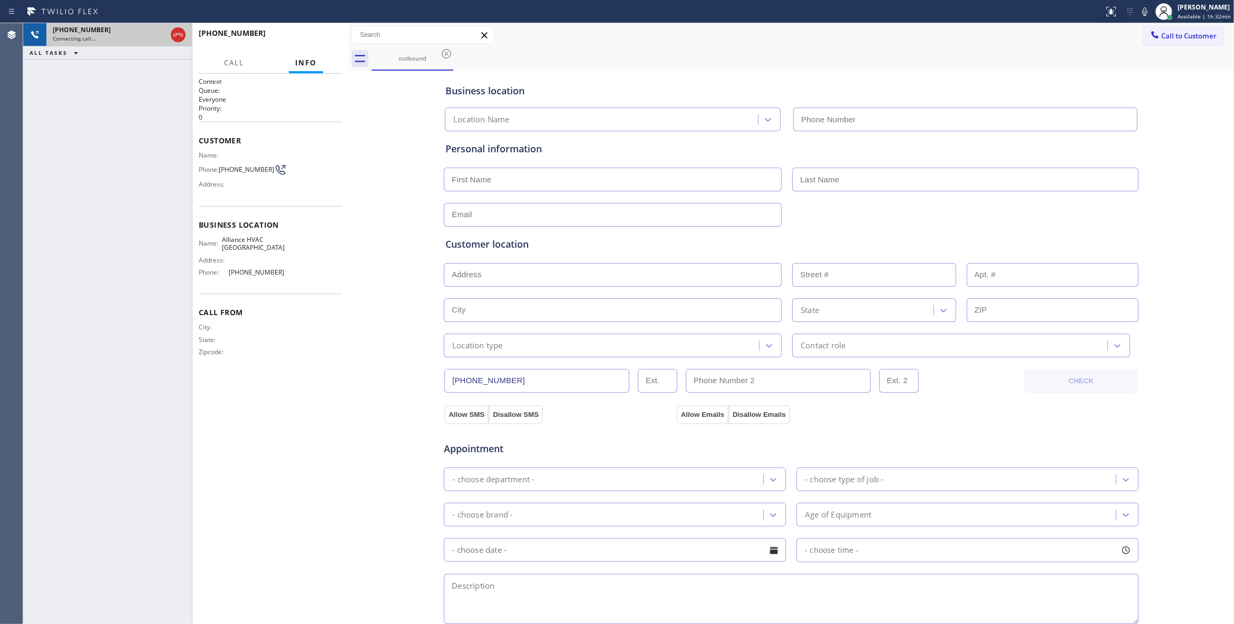
type input "[PHONE_NUMBER]"
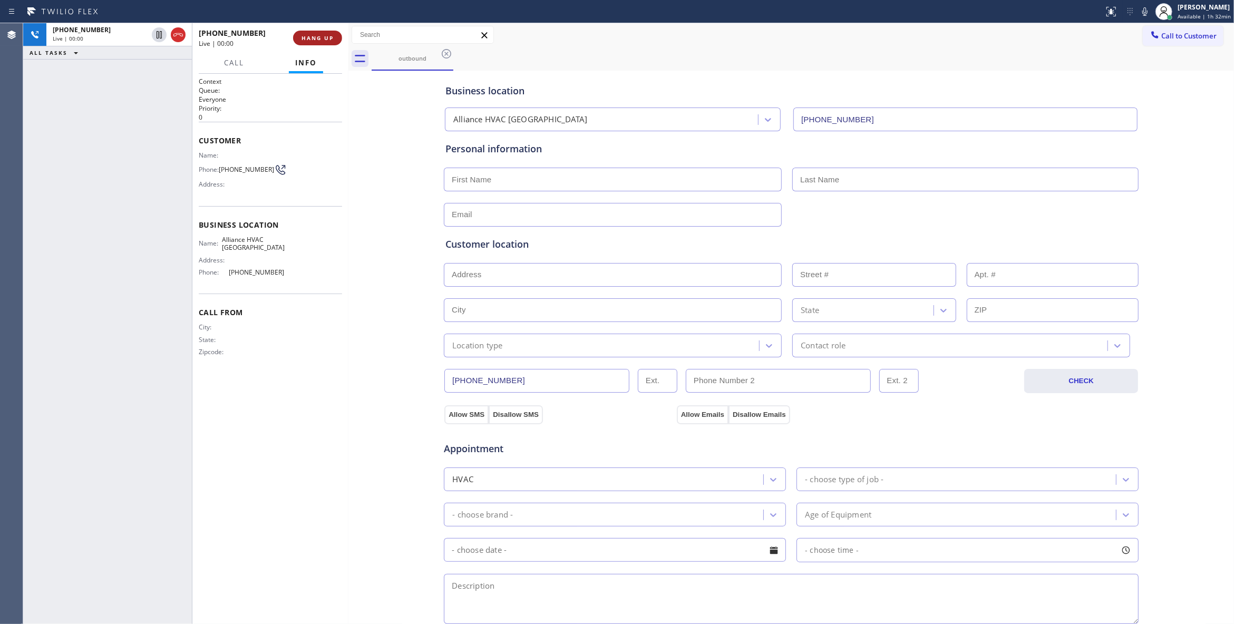
click at [310, 38] on span "HANG UP" at bounding box center [317, 37] width 32 height 7
click at [330, 39] on span "COMPLETE" at bounding box center [315, 37] width 36 height 7
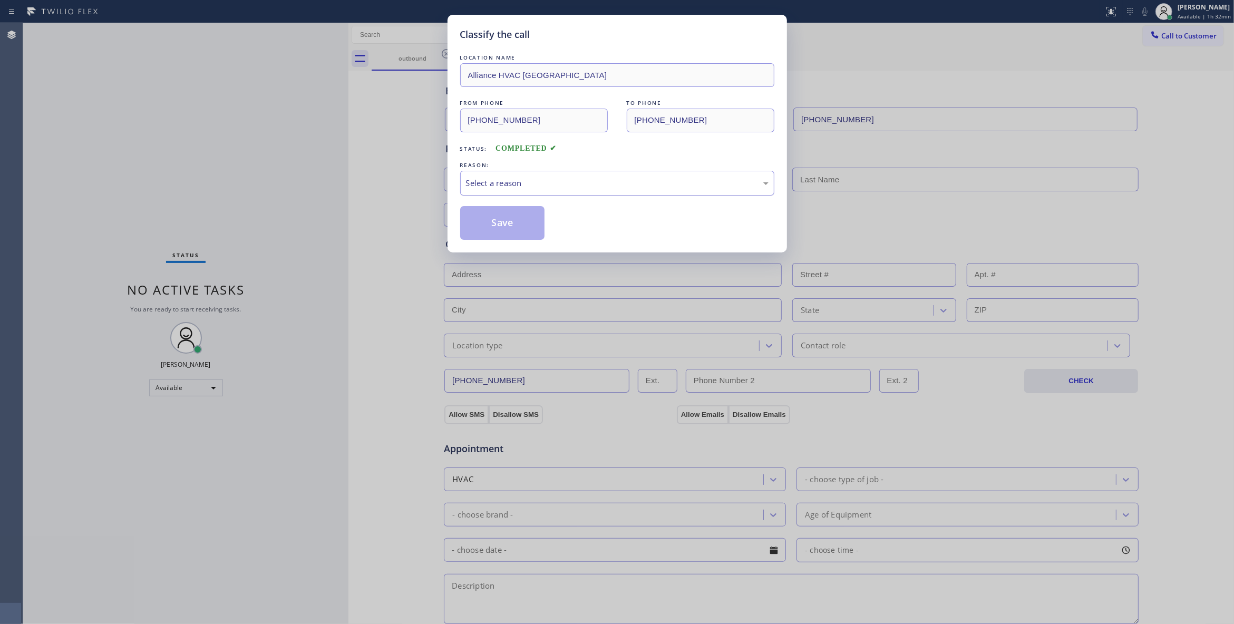
click at [496, 176] on div "Select a reason" at bounding box center [617, 183] width 314 height 25
click at [502, 226] on button "Save" at bounding box center [502, 223] width 85 height 34
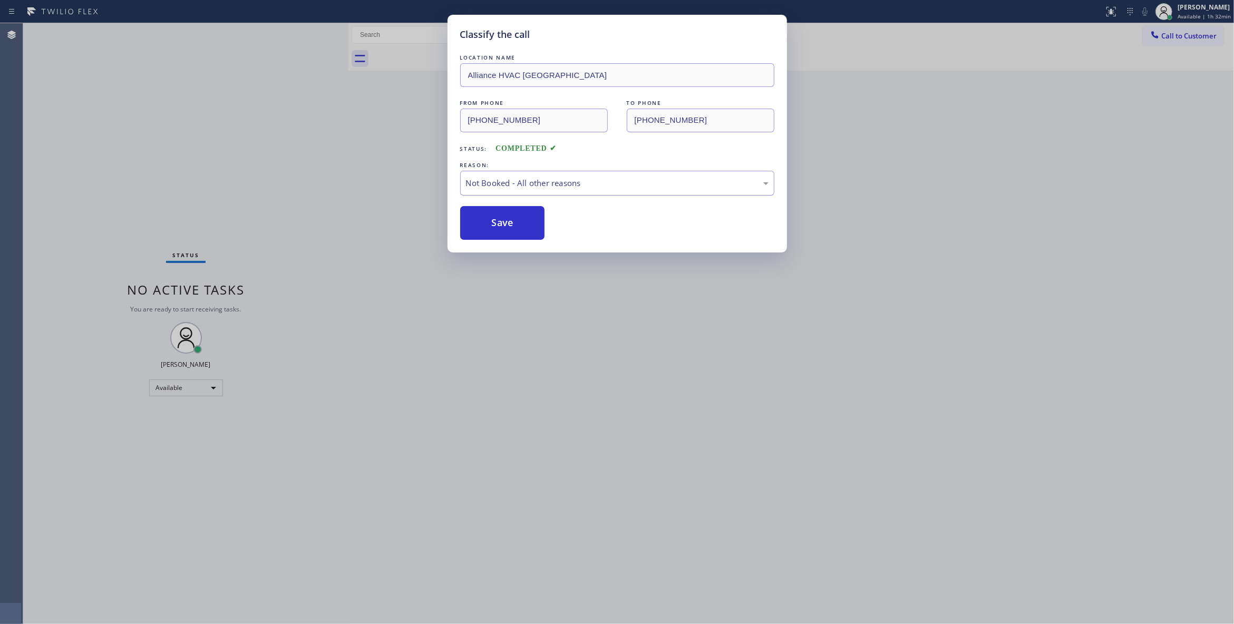
drag, startPoint x: 502, startPoint y: 226, endPoint x: 500, endPoint y: 192, distance: 33.3
click at [505, 225] on button "Save" at bounding box center [502, 223] width 85 height 34
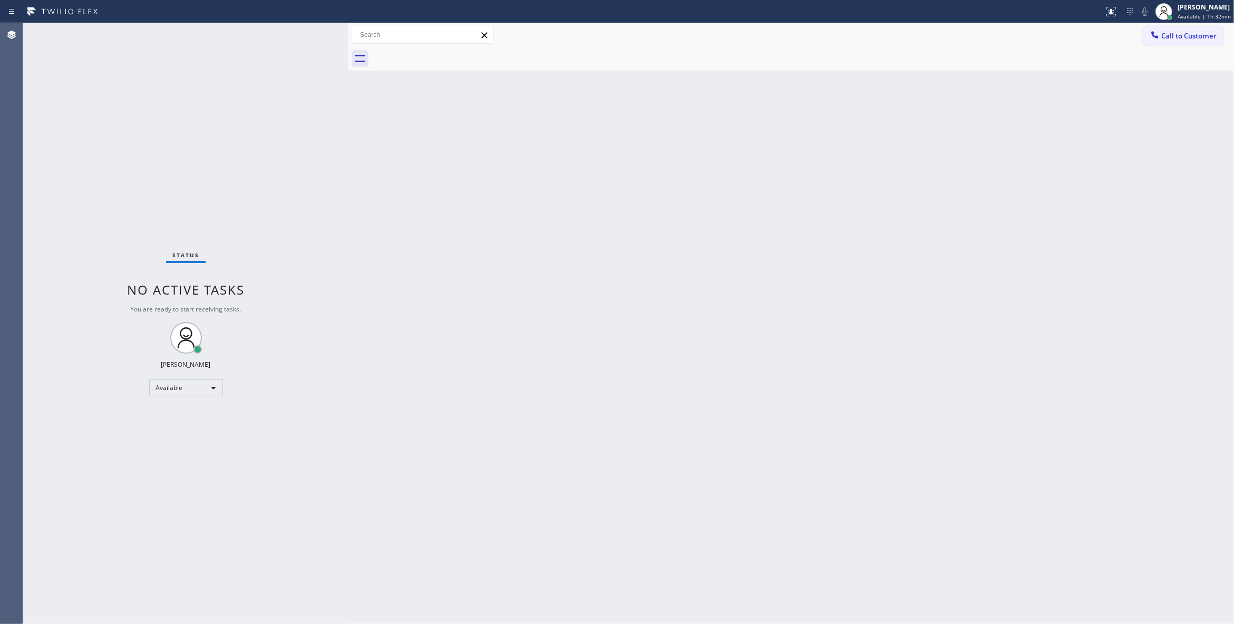
click at [1189, 38] on span "Call to Customer" at bounding box center [1188, 35] width 55 height 9
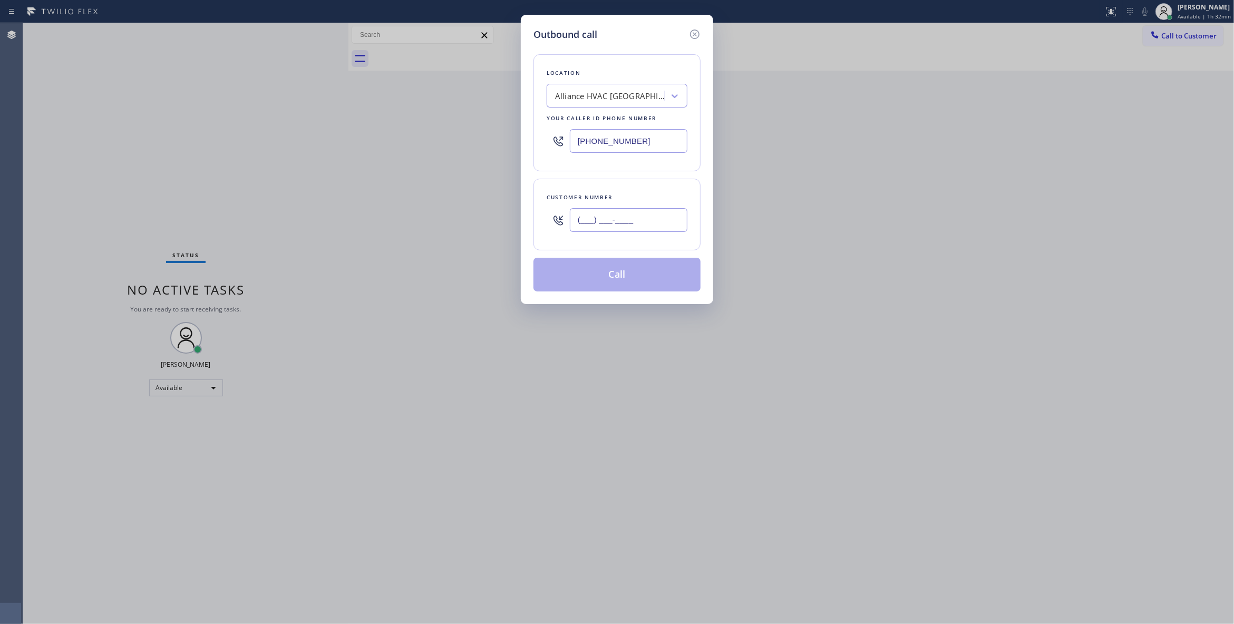
click at [623, 218] on input "(___) ___-____" at bounding box center [629, 220] width 118 height 24
paste input "310) 921-5660"
type input "[PHONE_NUMBER]"
click at [608, 281] on button "Call" at bounding box center [616, 275] width 167 height 34
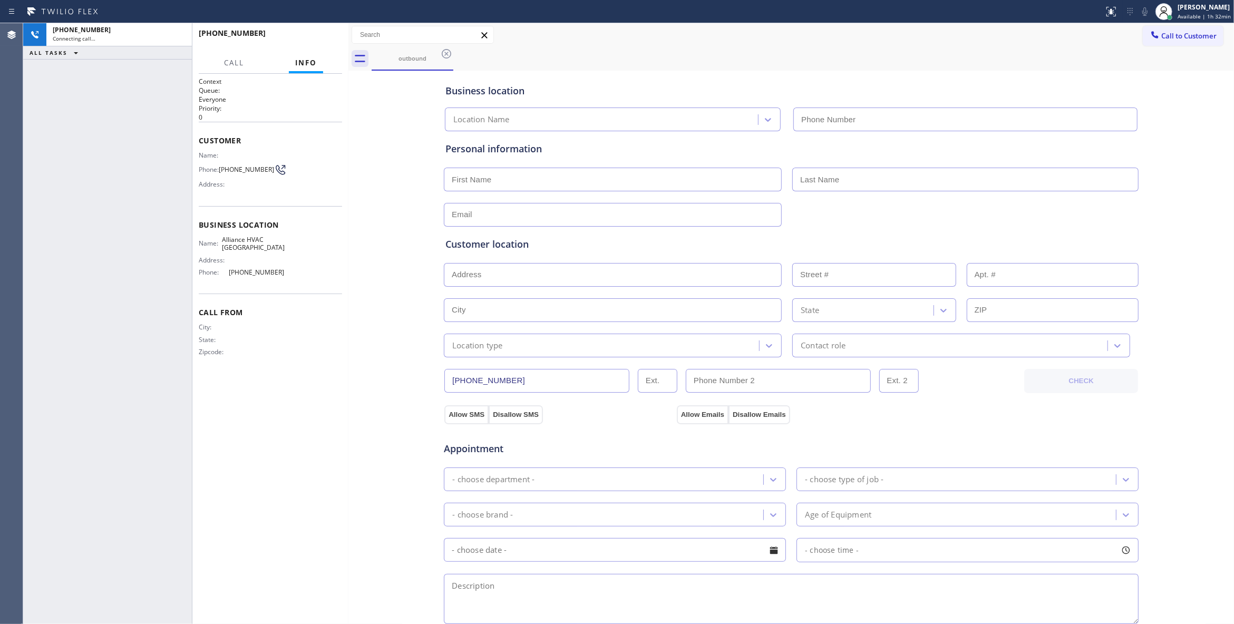
type input "[PHONE_NUMBER]"
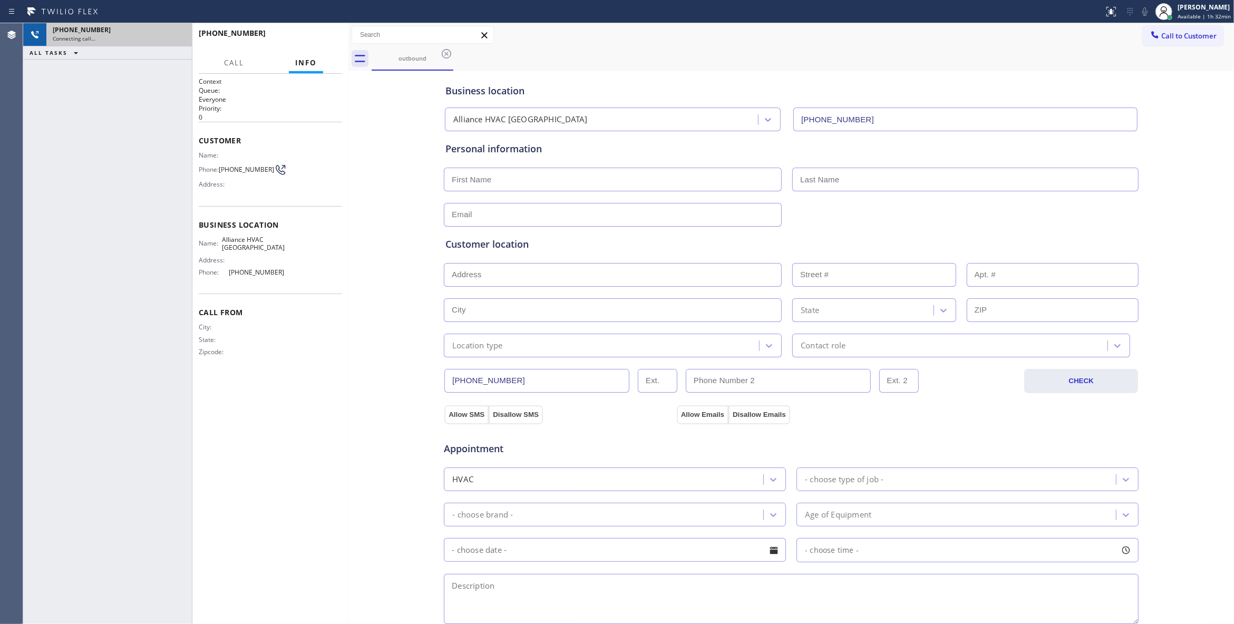
click at [147, 30] on div "[PHONE_NUMBER]" at bounding box center [119, 29] width 133 height 9
click at [140, 36] on div "Connecting call…" at bounding box center [110, 38] width 114 height 7
click at [319, 34] on button "HANG UP" at bounding box center [317, 38] width 49 height 15
click at [241, 169] on span "[PHONE_NUMBER]" at bounding box center [246, 169] width 55 height 8
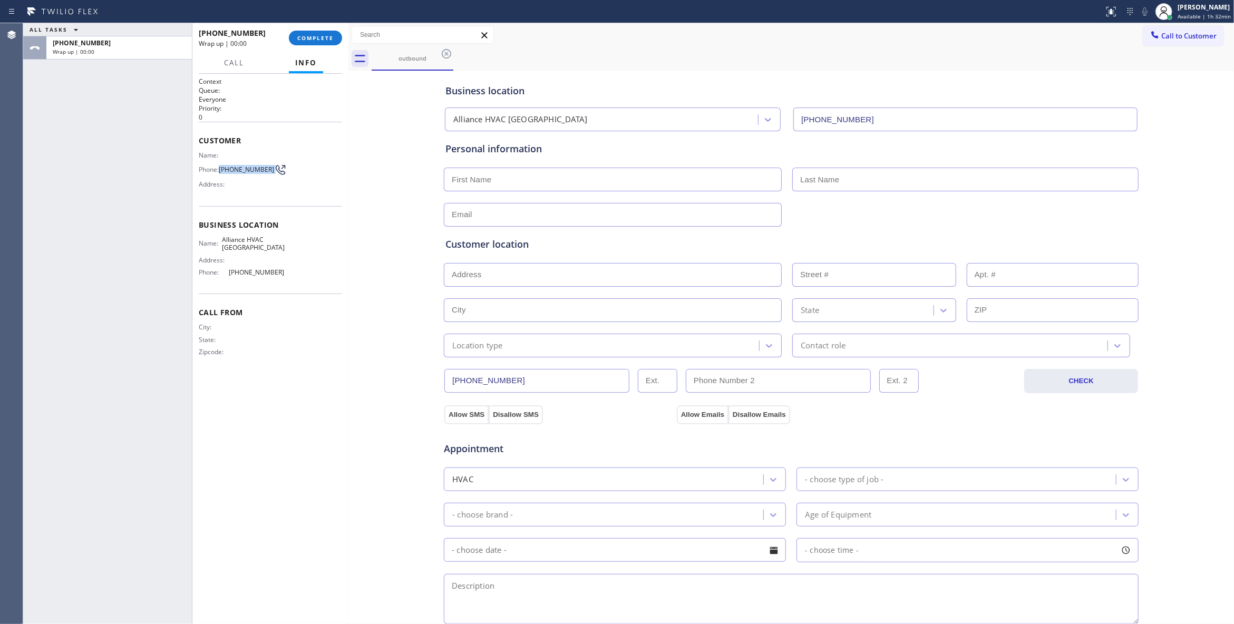
click at [241, 168] on span "[PHONE_NUMBER]" at bounding box center [246, 169] width 55 height 8
copy div "[PHONE_NUMBER]"
click at [313, 41] on button "COMPLETE" at bounding box center [315, 38] width 53 height 15
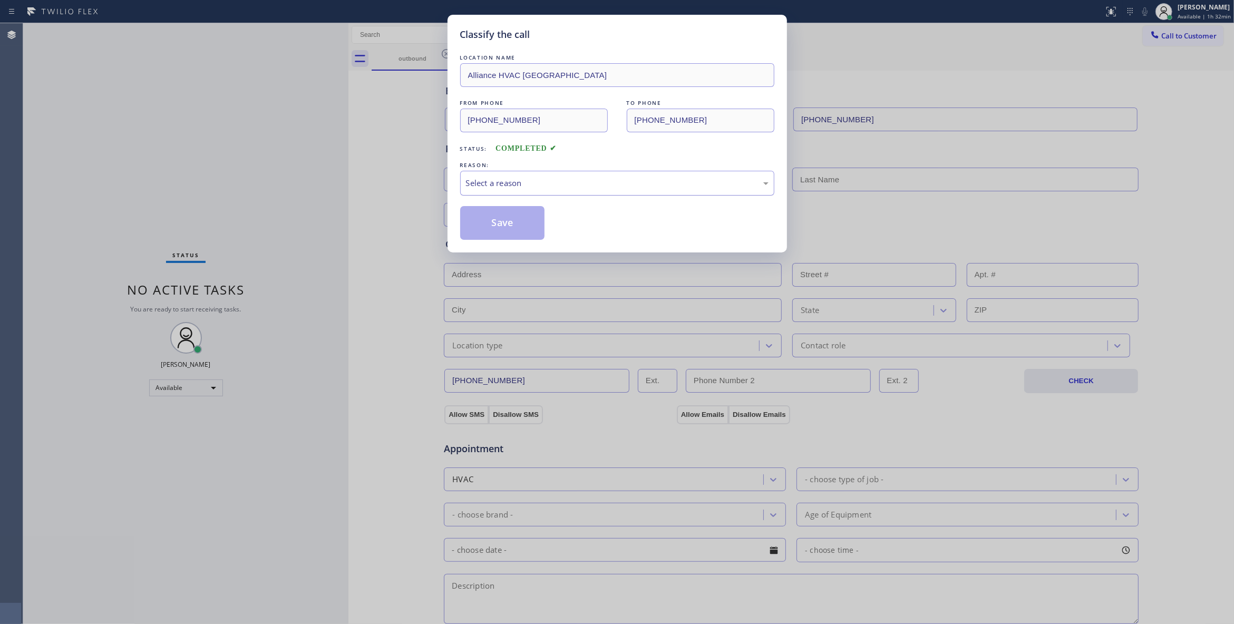
click at [494, 184] on div "Select a reason" at bounding box center [617, 183] width 303 height 12
click at [494, 221] on button "Save" at bounding box center [502, 223] width 85 height 34
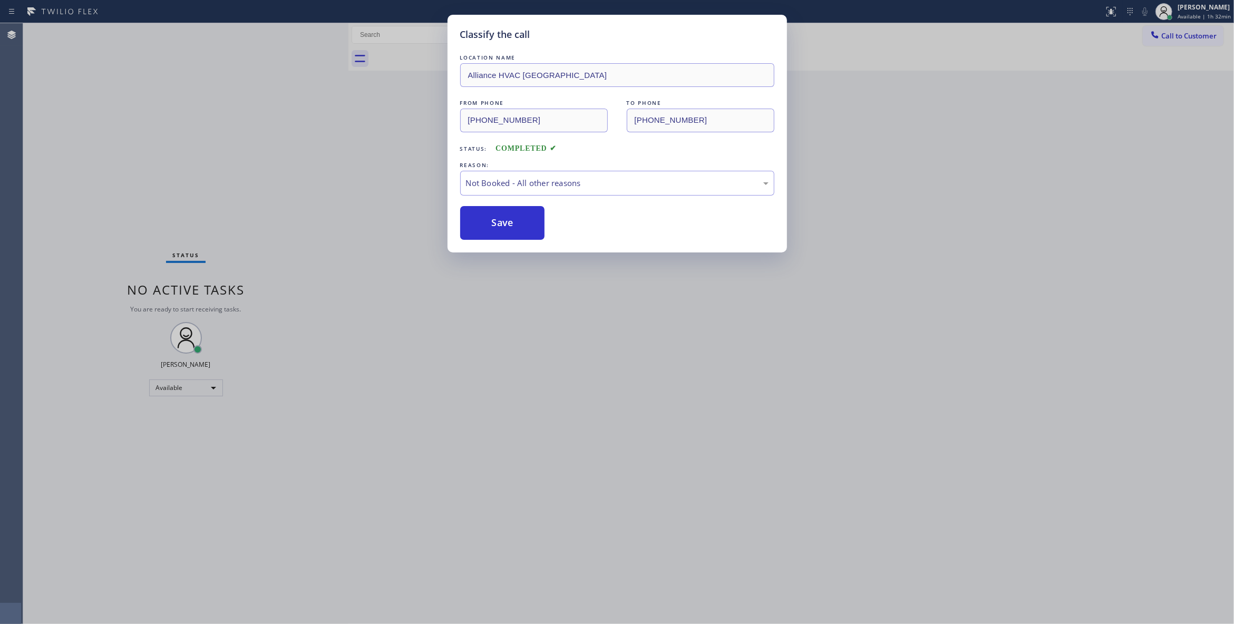
drag, startPoint x: 494, startPoint y: 221, endPoint x: 494, endPoint y: 203, distance: 18.4
click at [496, 221] on button "Save" at bounding box center [502, 223] width 85 height 34
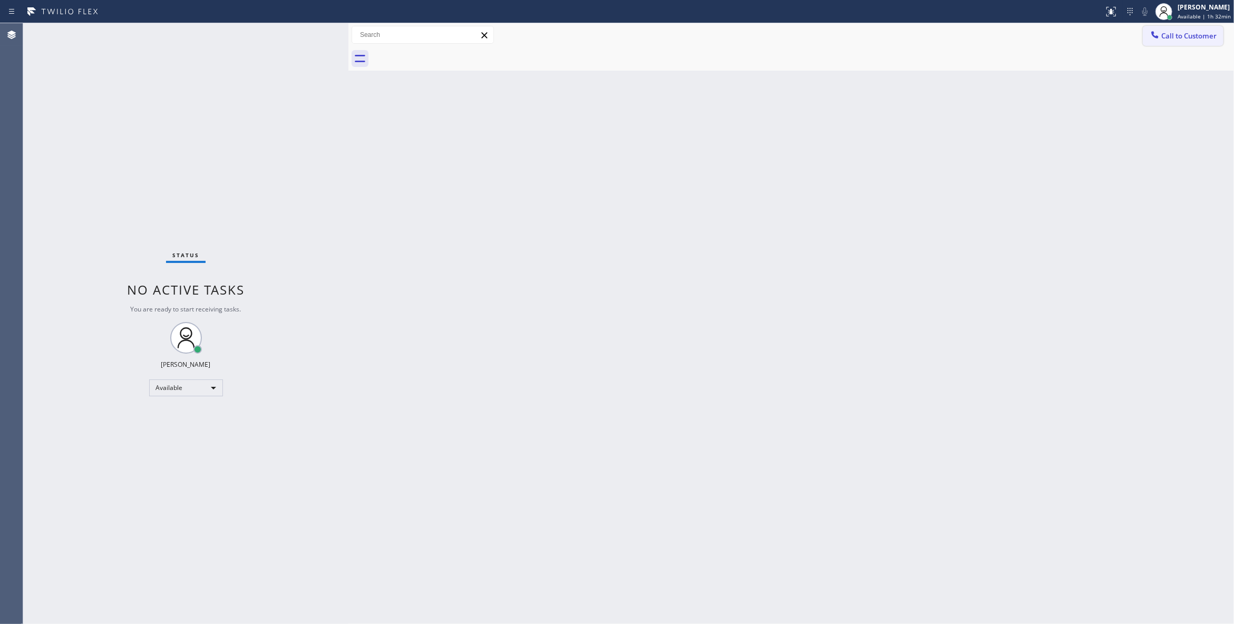
click at [1179, 40] on span "Call to Customer" at bounding box center [1188, 35] width 55 height 9
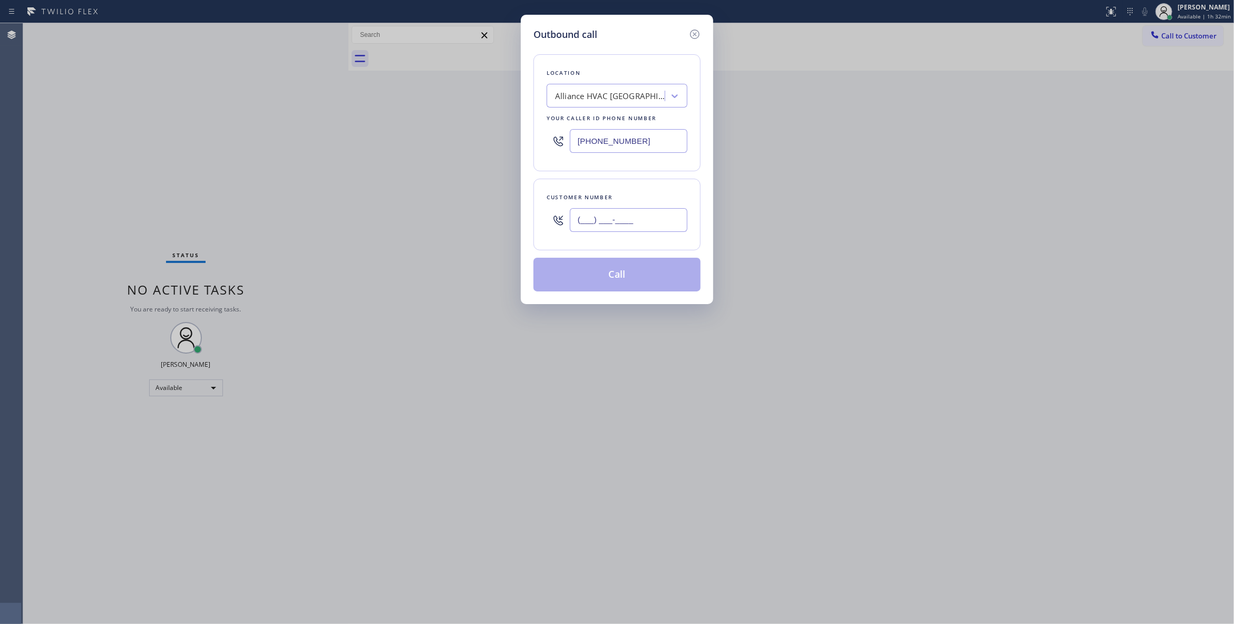
click at [652, 225] on input "(___) ___-____" at bounding box center [629, 220] width 118 height 24
paste input "310) 921-5660"
type input "[PHONE_NUMBER]"
click at [631, 277] on button "Call" at bounding box center [616, 275] width 167 height 34
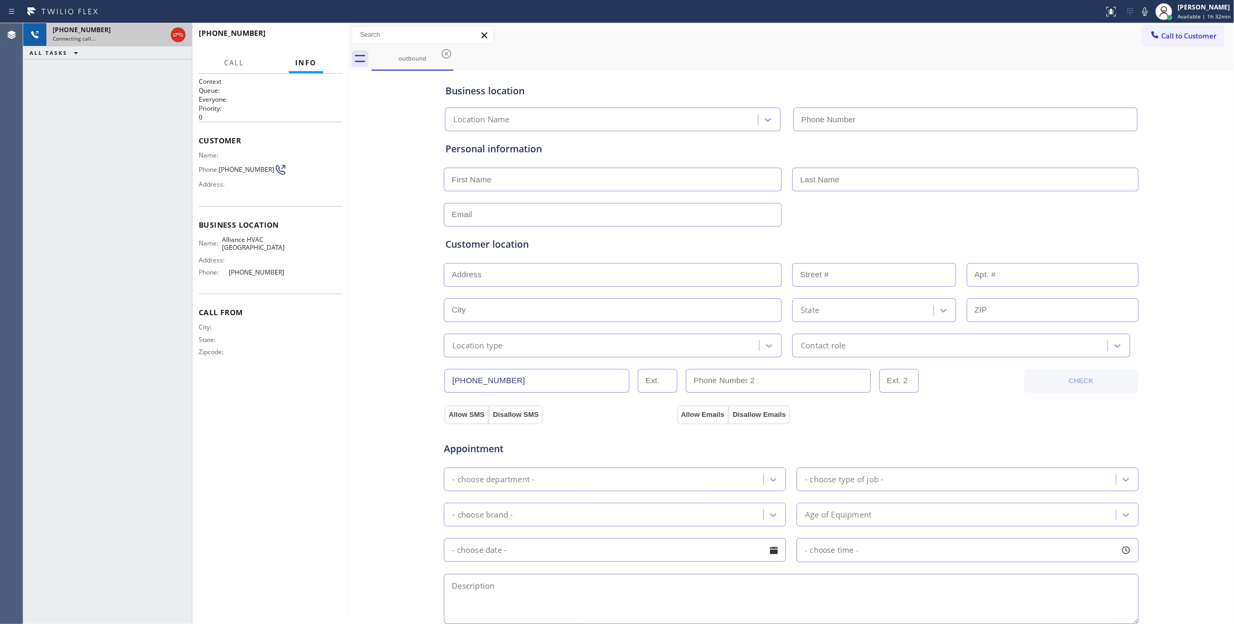
type input "[PHONE_NUMBER]"
click at [180, 33] on icon at bounding box center [178, 34] width 13 height 13
click at [326, 34] on button "HANG UP" at bounding box center [317, 38] width 49 height 15
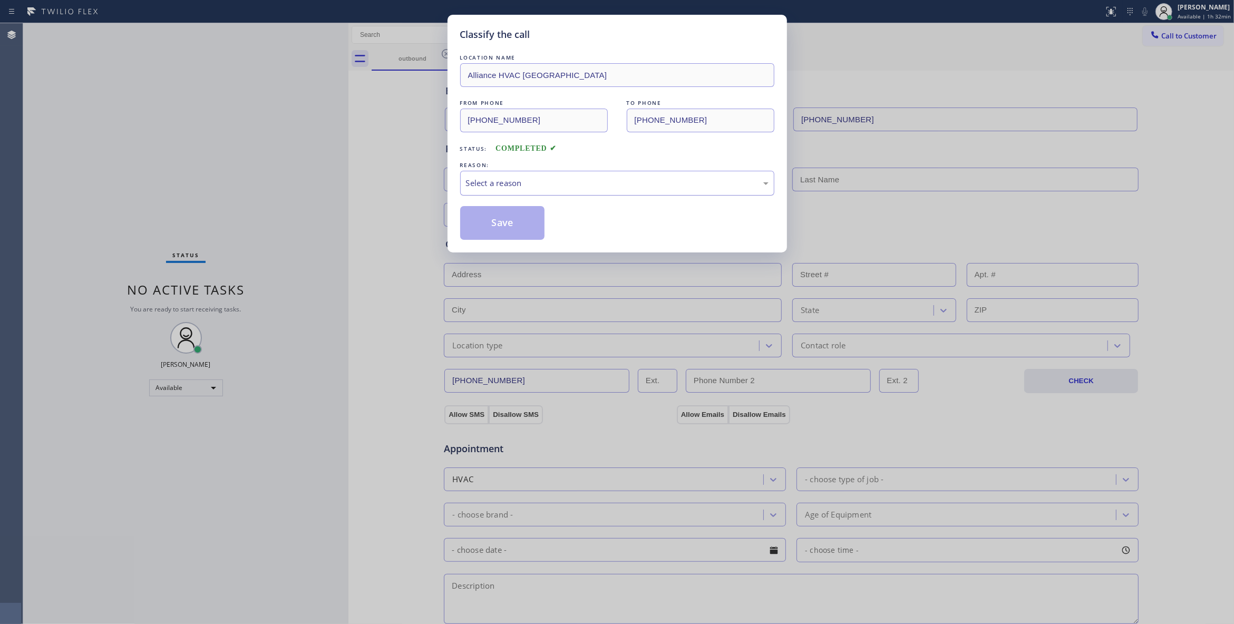
click at [521, 186] on div "Select a reason" at bounding box center [617, 183] width 303 height 12
click at [521, 220] on button "Save" at bounding box center [502, 223] width 85 height 34
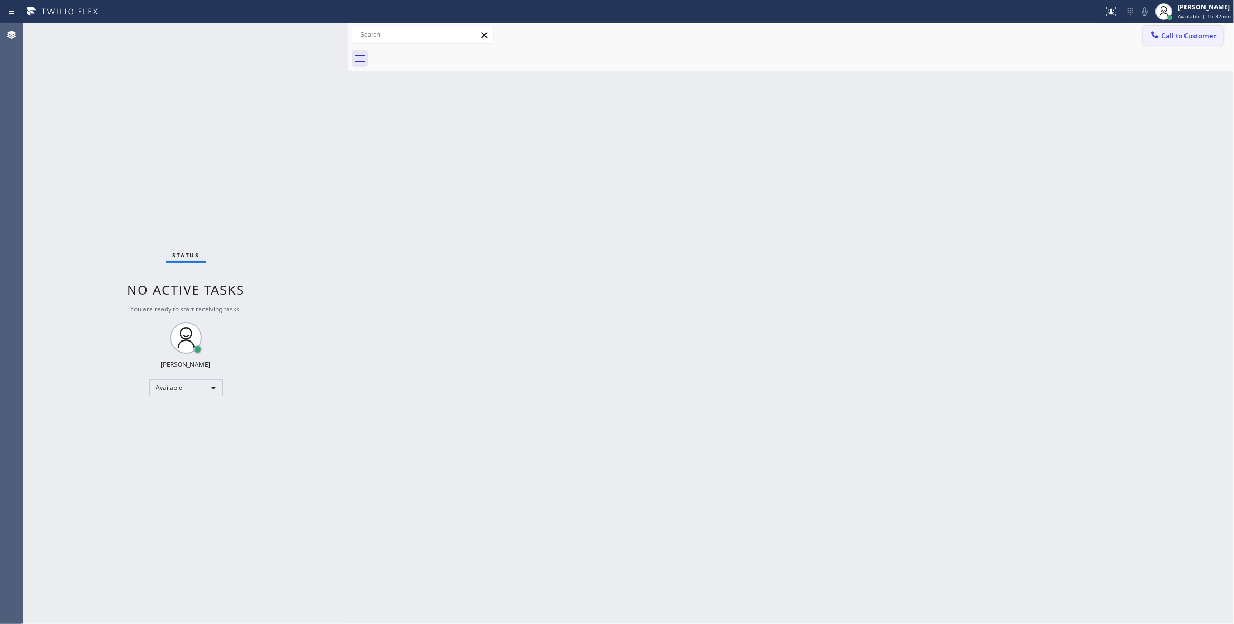
click at [1195, 38] on span "Call to Customer" at bounding box center [1188, 35] width 55 height 9
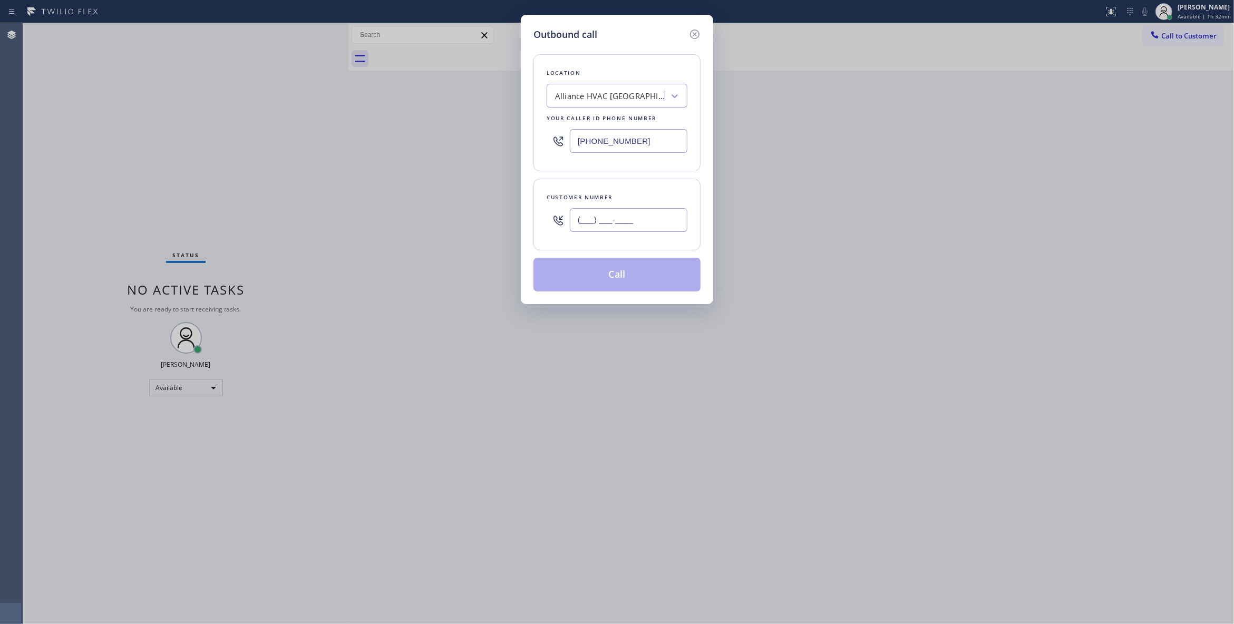
click at [607, 216] on input "(___) ___-____" at bounding box center [629, 220] width 118 height 24
paste input "310) 921-5660"
type input "[PHONE_NUMBER]"
click at [605, 282] on button "Call" at bounding box center [616, 275] width 167 height 34
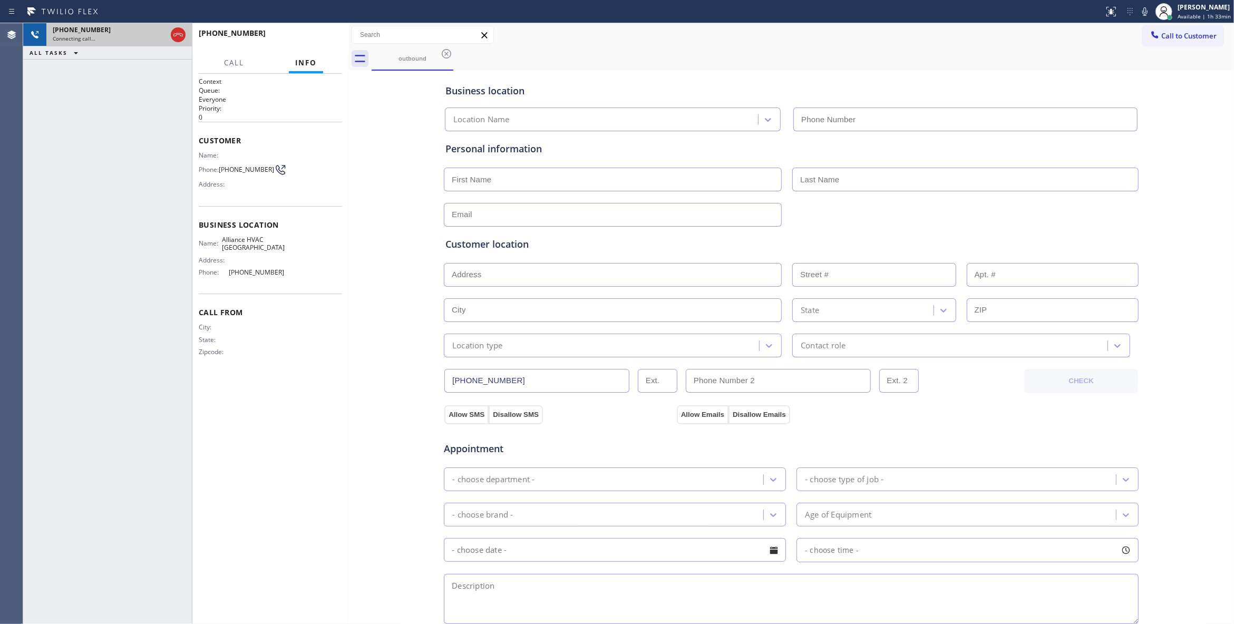
type input "[PHONE_NUMBER]"
click at [138, 36] on div "Connecting call…" at bounding box center [110, 38] width 114 height 7
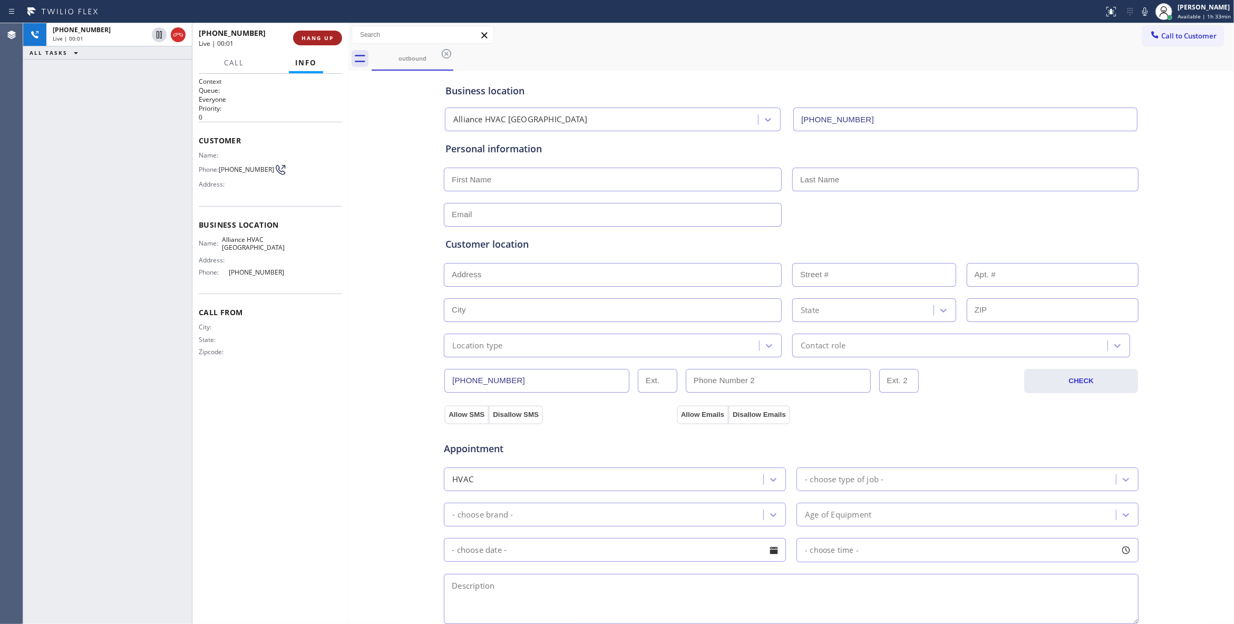
click at [317, 38] on span "HANG UP" at bounding box center [317, 37] width 32 height 7
click at [317, 38] on span "COMPLETE" at bounding box center [315, 37] width 36 height 7
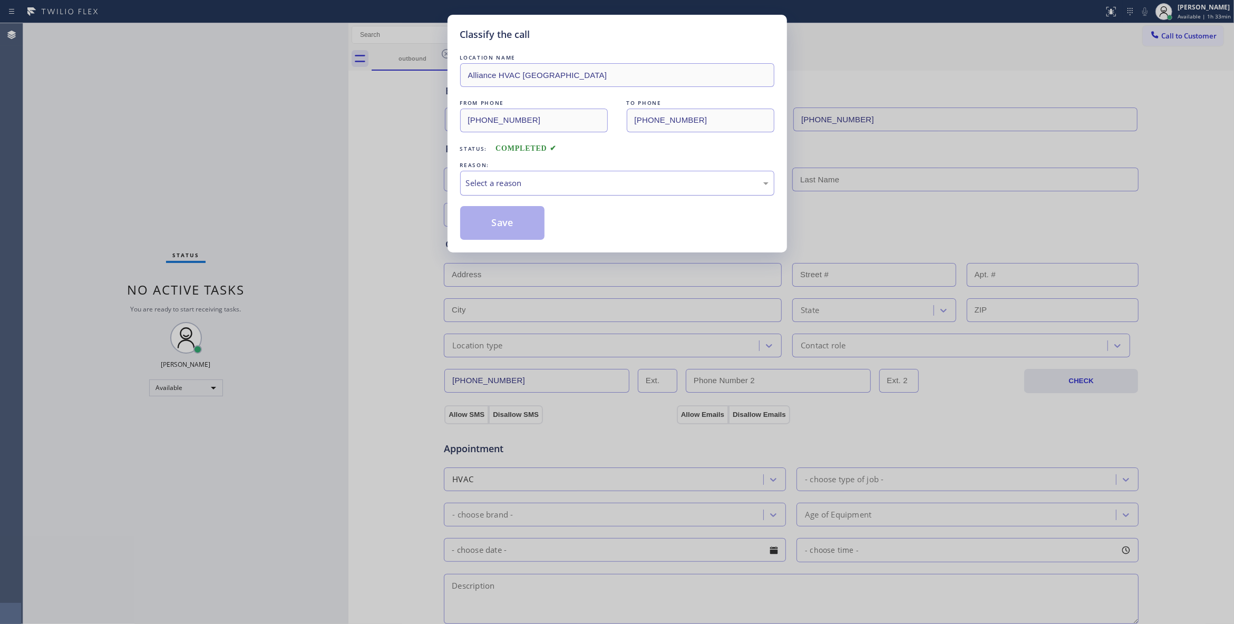
click at [505, 182] on div "Select a reason" at bounding box center [617, 183] width 303 height 12
click at [509, 223] on button "Save" at bounding box center [502, 223] width 85 height 34
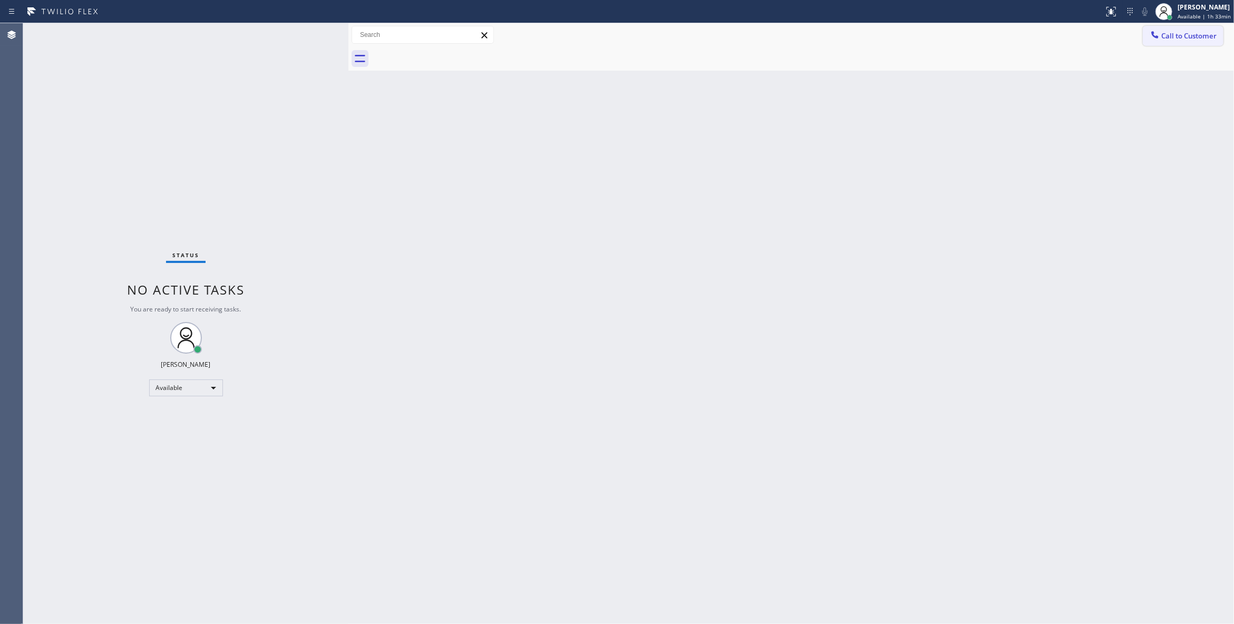
click at [1191, 36] on span "Call to Customer" at bounding box center [1188, 35] width 55 height 9
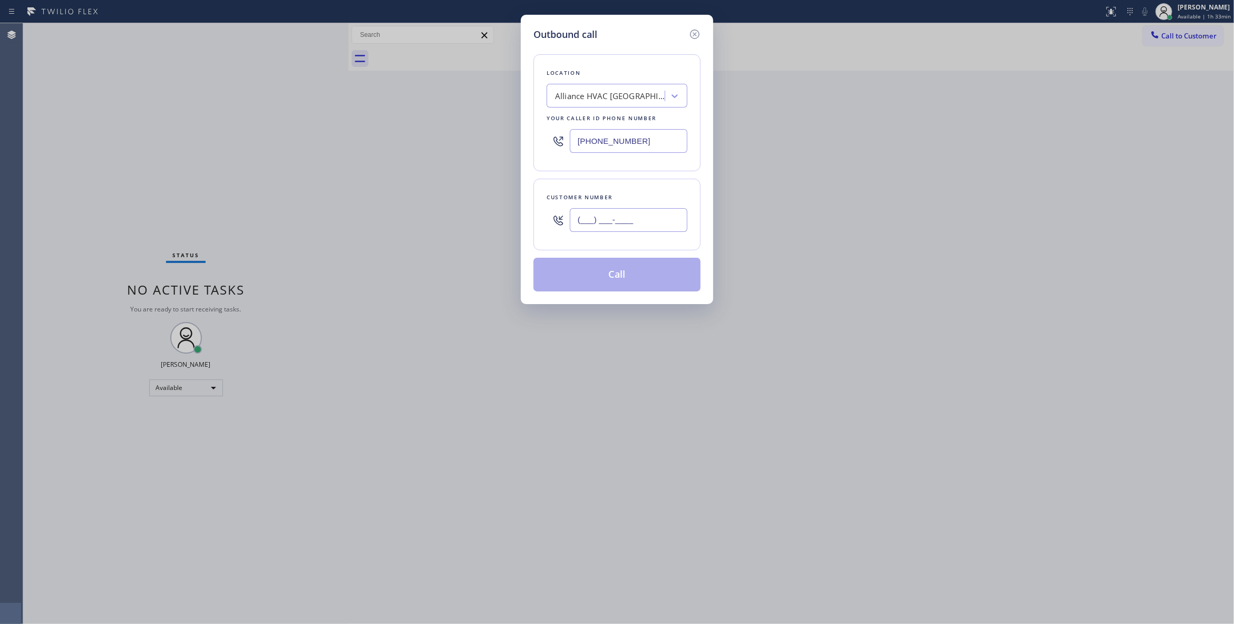
click at [620, 217] on input "(___) ___-____" at bounding box center [629, 220] width 118 height 24
paste input "310) 921-5660"
type input "[PHONE_NUMBER]"
click at [633, 277] on button "Call" at bounding box center [616, 275] width 167 height 34
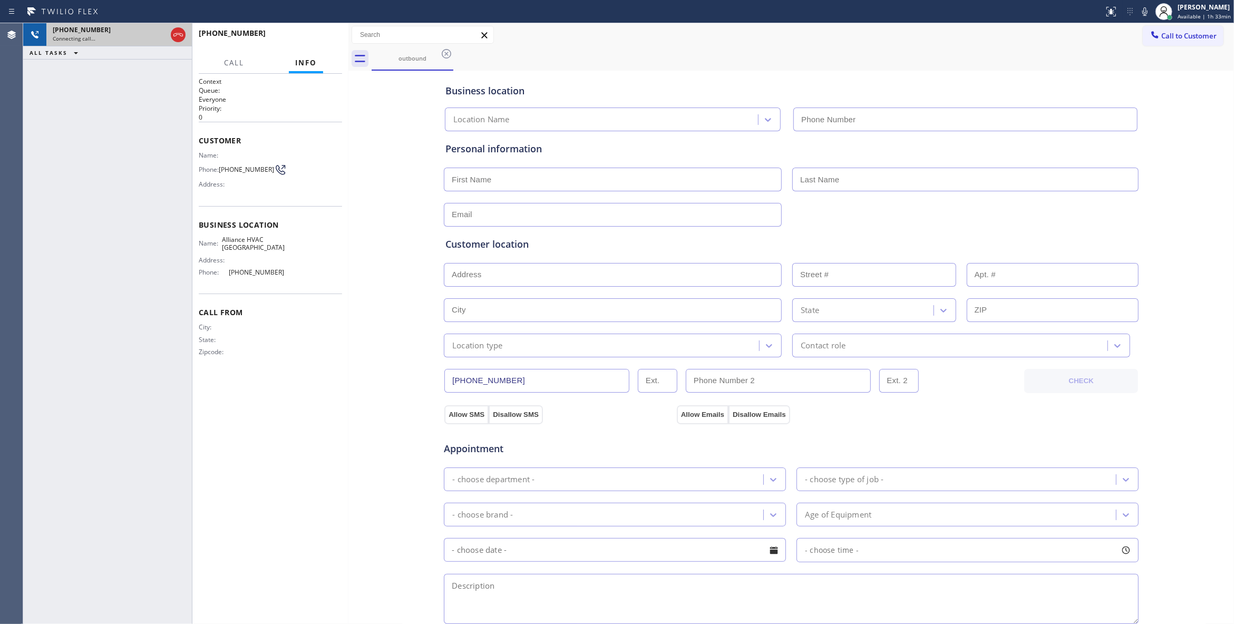
click at [138, 37] on div "Connecting call…" at bounding box center [110, 38] width 114 height 7
type input "[PHONE_NUMBER]"
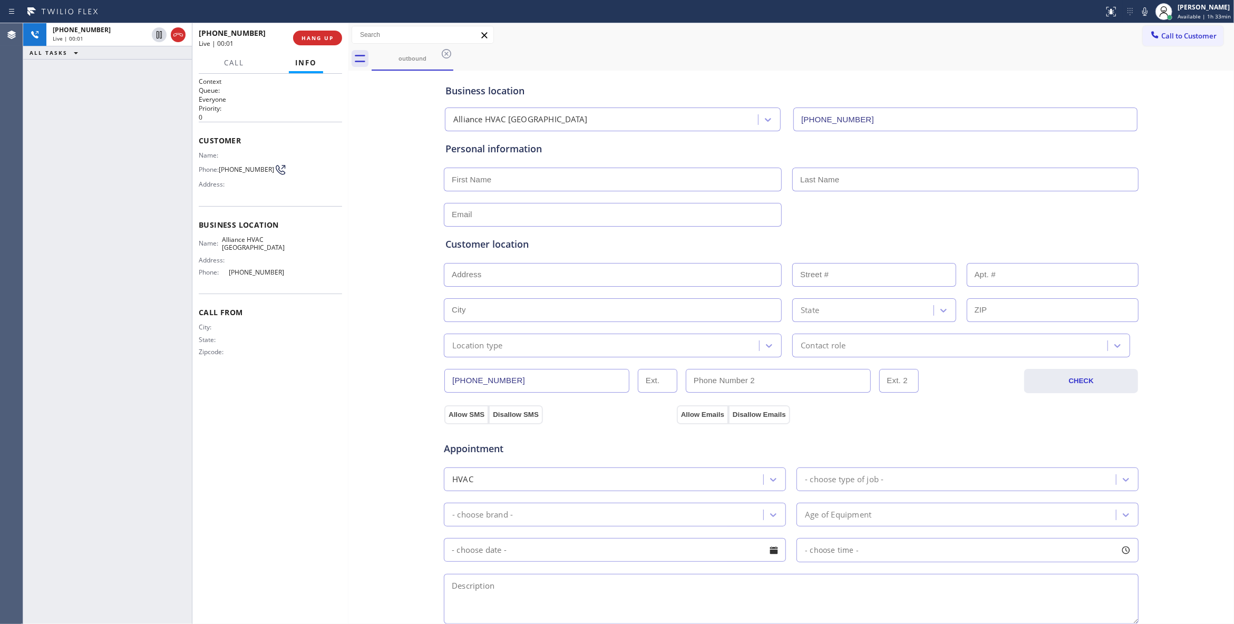
drag, startPoint x: 140, startPoint y: 213, endPoint x: 169, endPoint y: 110, distance: 107.4
click at [140, 213] on div "[PHONE_NUMBER] Live | 00:01 ALL TASKS ALL TASKS ACTIVE TASKS TASKS IN WRAP UP" at bounding box center [107, 323] width 169 height 601
click at [179, 35] on icon at bounding box center [178, 34] width 13 height 13
click at [320, 33] on button "HANG UP" at bounding box center [317, 38] width 49 height 15
click at [305, 38] on span "COMPLETE" at bounding box center [315, 37] width 36 height 7
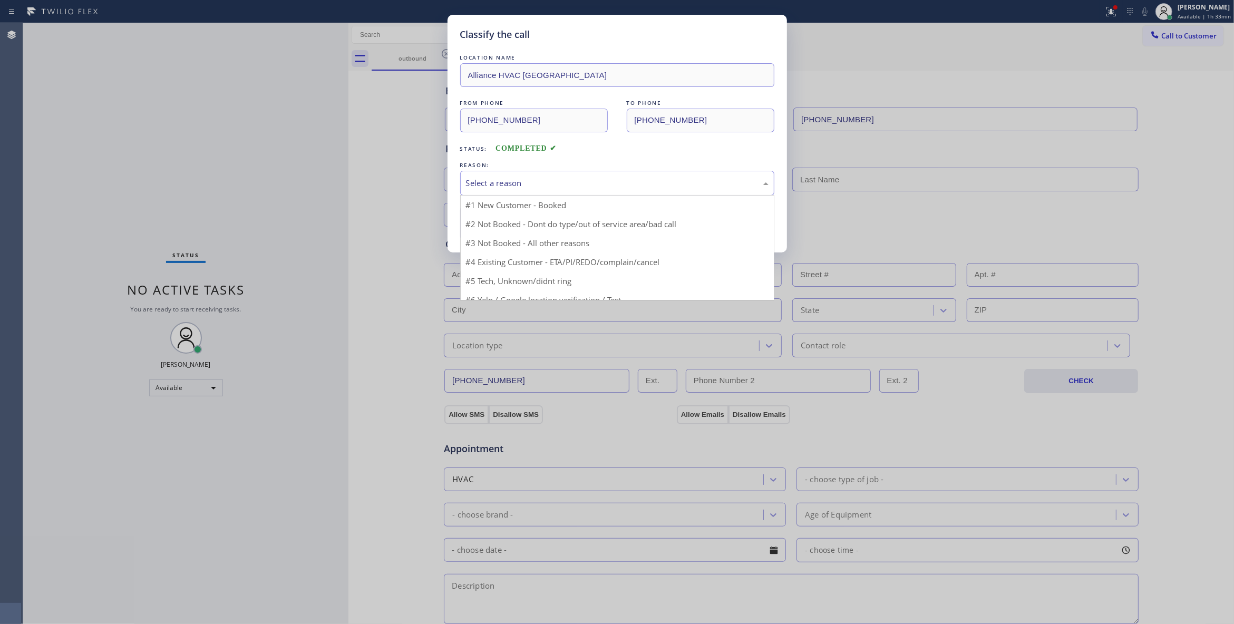
click at [489, 179] on div "Select a reason" at bounding box center [617, 183] width 303 height 12
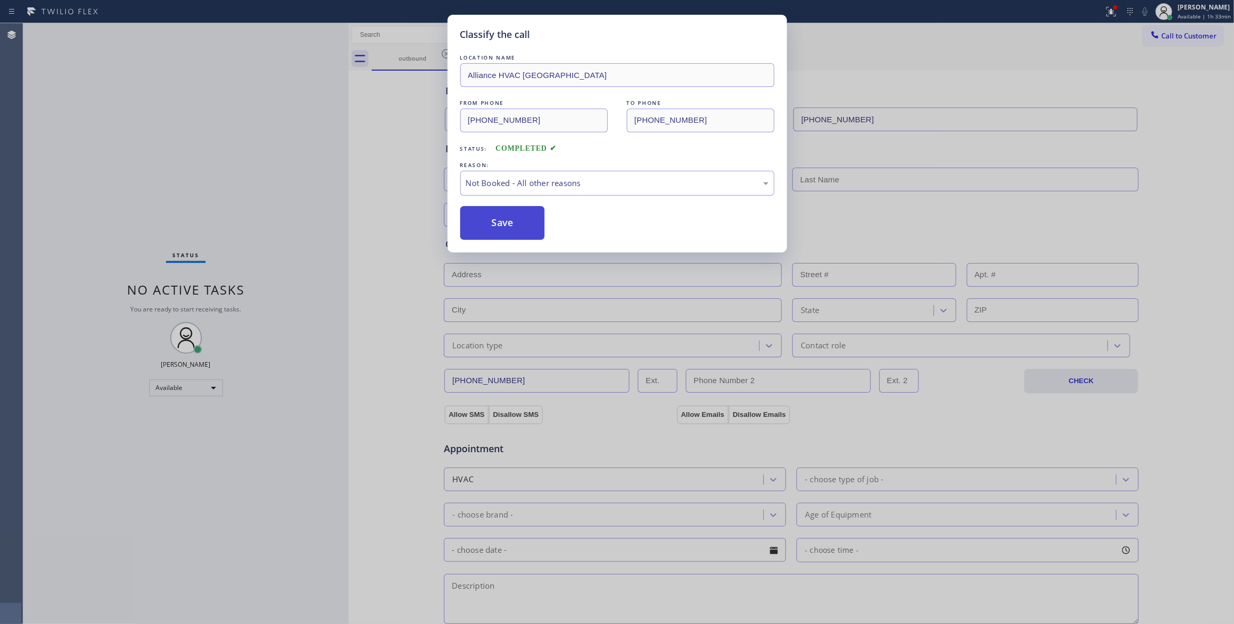
click at [503, 222] on button "Save" at bounding box center [502, 223] width 85 height 34
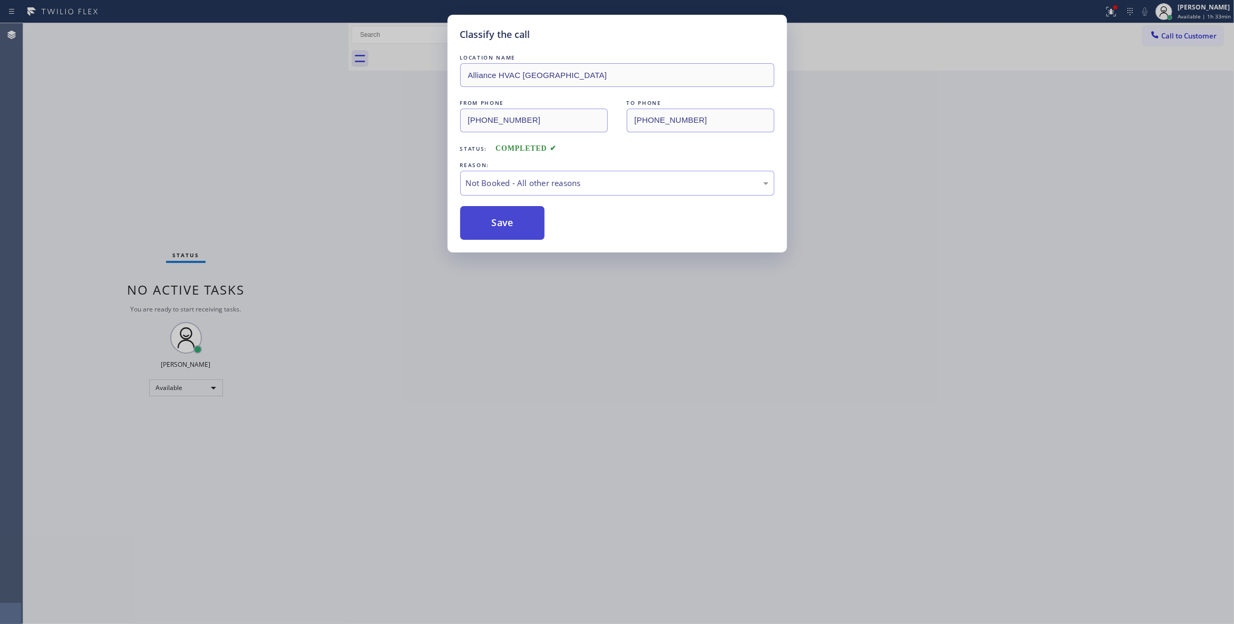
click at [503, 222] on button "Save" at bounding box center [502, 223] width 85 height 34
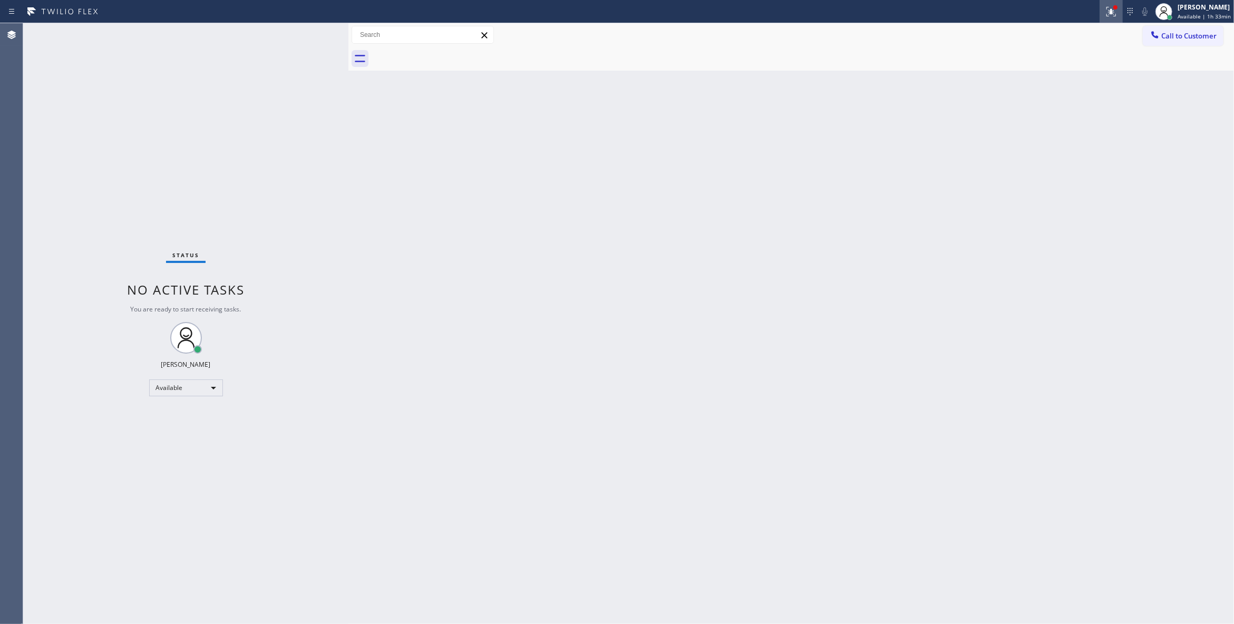
click at [1106, 14] on icon at bounding box center [1110, 11] width 9 height 9
click at [1073, 140] on button "Clear issues" at bounding box center [1042, 138] width 123 height 15
click at [1183, 40] on span "Call to Customer" at bounding box center [1188, 35] width 55 height 9
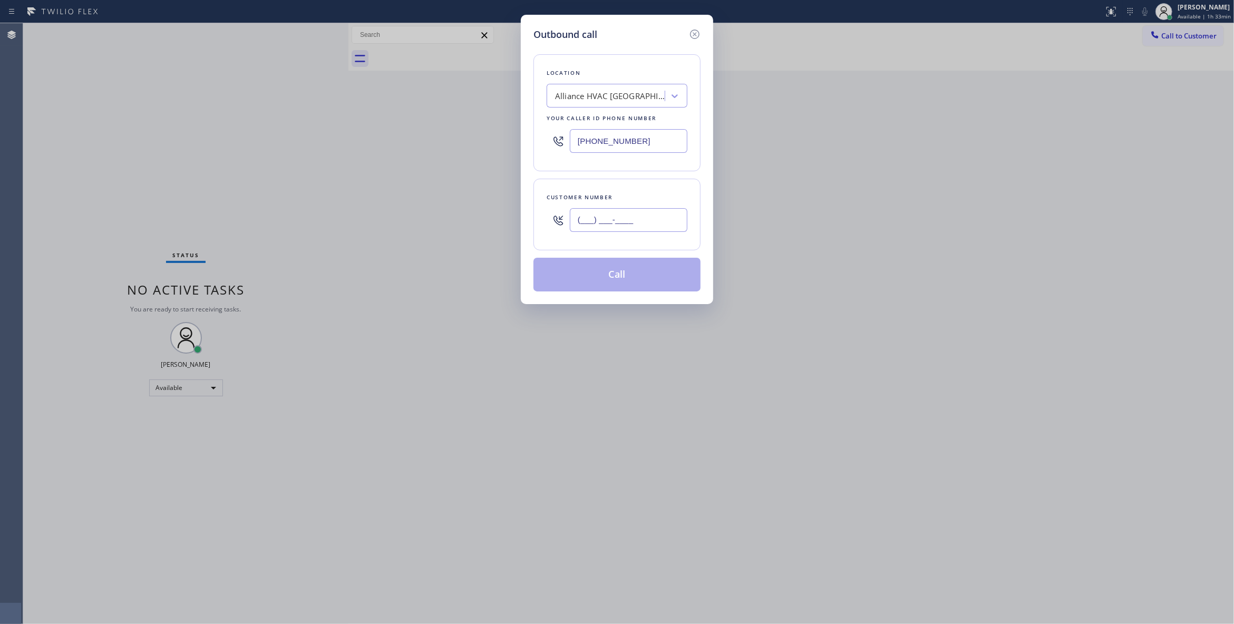
click at [625, 217] on input "(___) ___-____" at bounding box center [629, 220] width 118 height 24
paste input "310) 921-5660"
type input "[PHONE_NUMBER]"
click at [619, 277] on button "Call" at bounding box center [616, 275] width 167 height 34
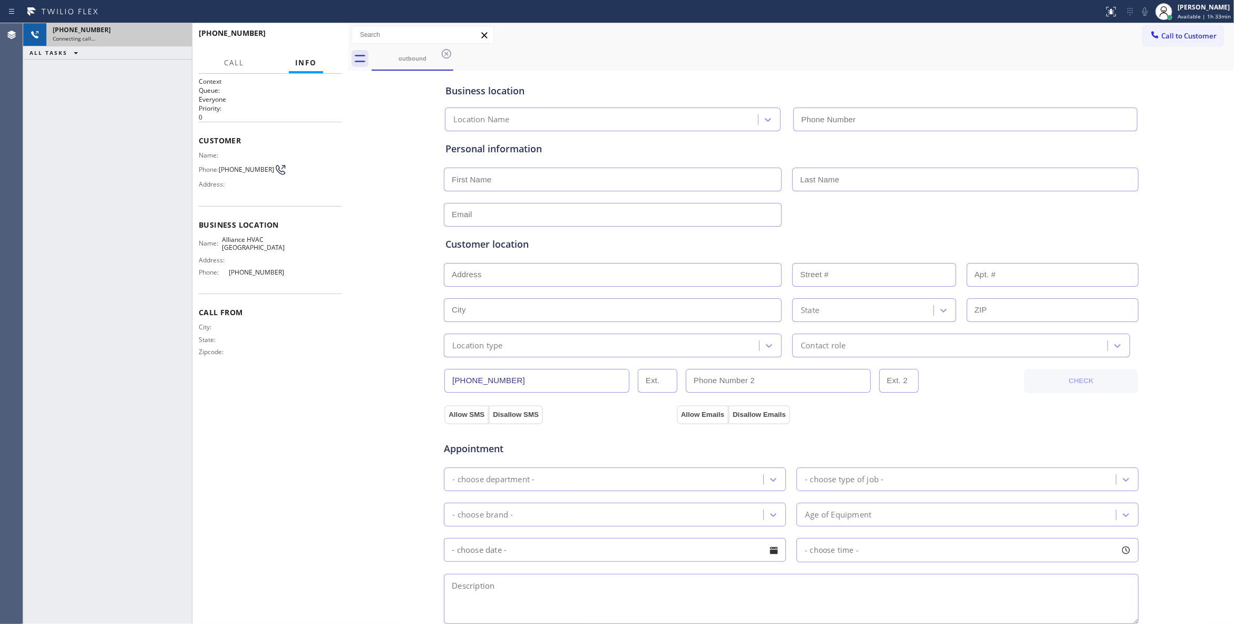
click at [135, 32] on div "[PHONE_NUMBER]" at bounding box center [119, 29] width 133 height 9
type input "[PHONE_NUMBER]"
click at [176, 34] on icon at bounding box center [177, 34] width 9 height 3
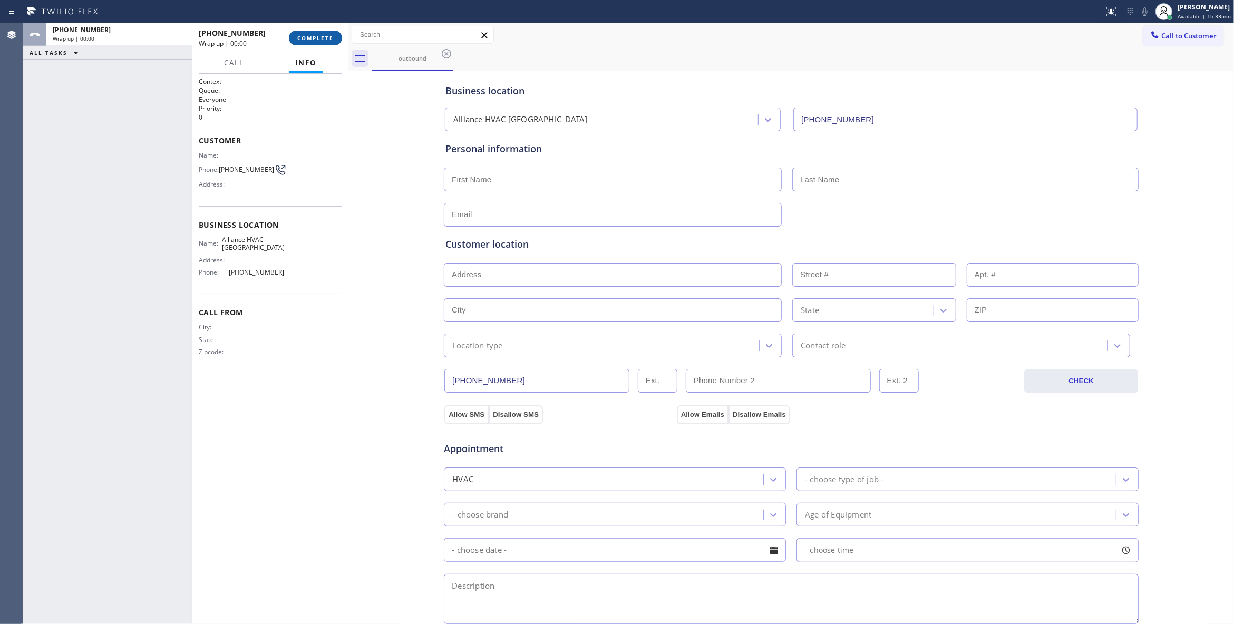
click at [316, 45] on button "COMPLETE" at bounding box center [315, 38] width 53 height 15
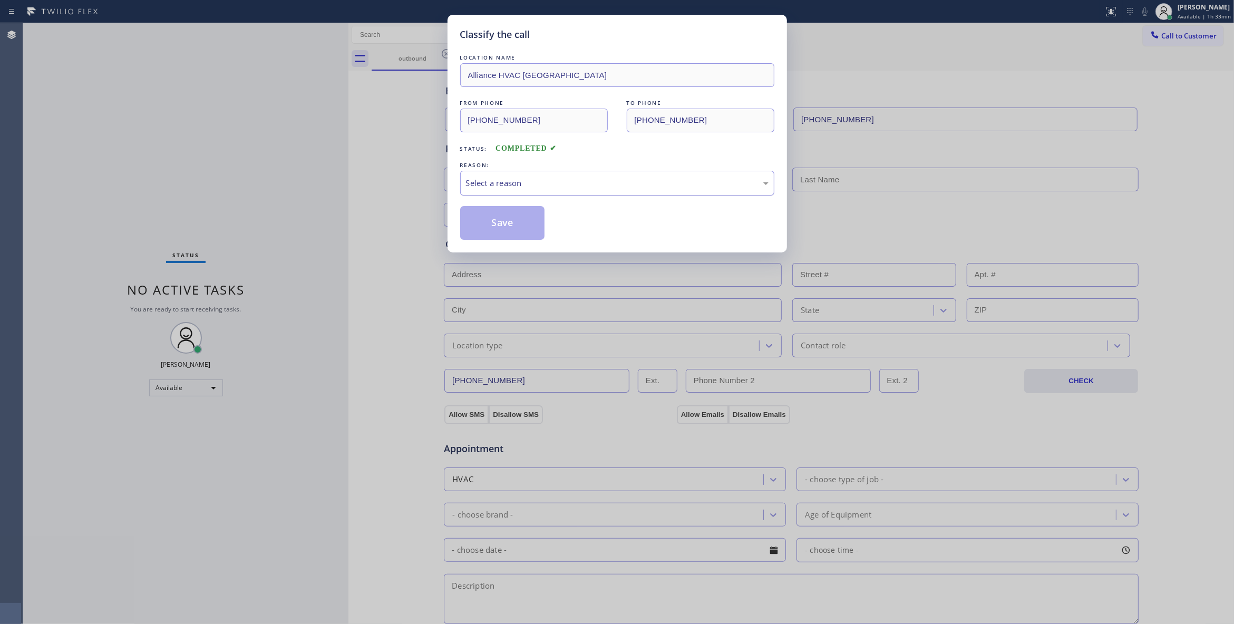
click at [484, 175] on div "Select a reason" at bounding box center [617, 183] width 314 height 25
click at [500, 220] on button "Save" at bounding box center [502, 223] width 85 height 34
drag, startPoint x: 500, startPoint y: 220, endPoint x: 479, endPoint y: 196, distance: 31.8
click at [499, 220] on button "Save" at bounding box center [502, 223] width 85 height 34
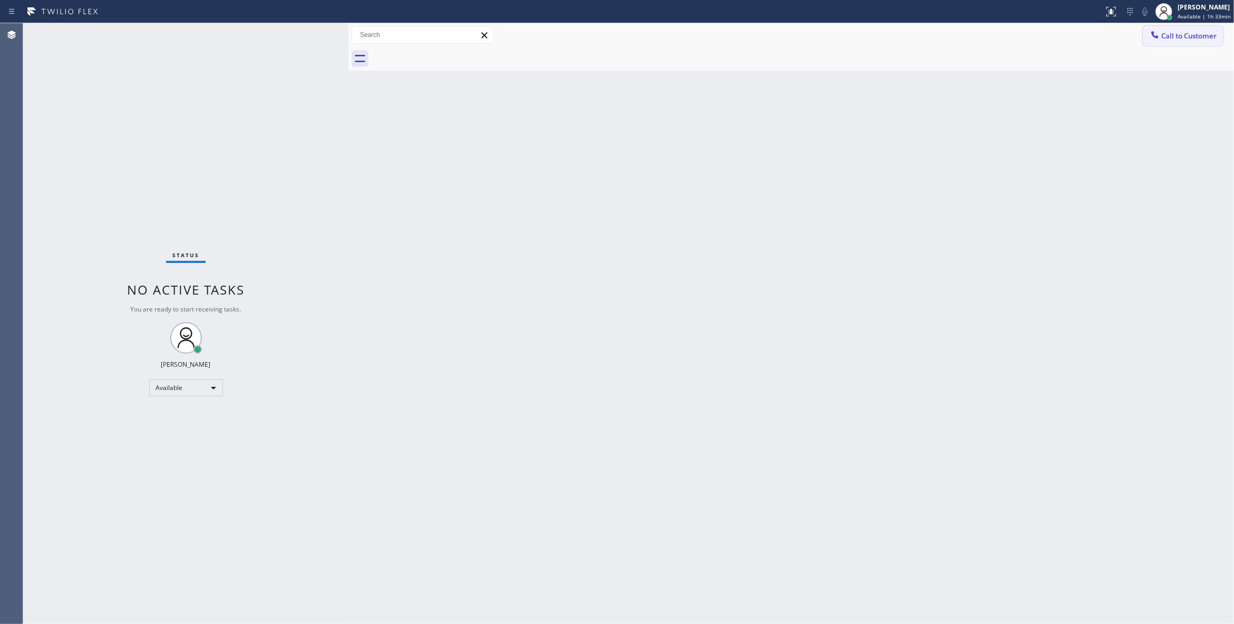
click at [1187, 33] on span "Call to Customer" at bounding box center [1188, 35] width 55 height 9
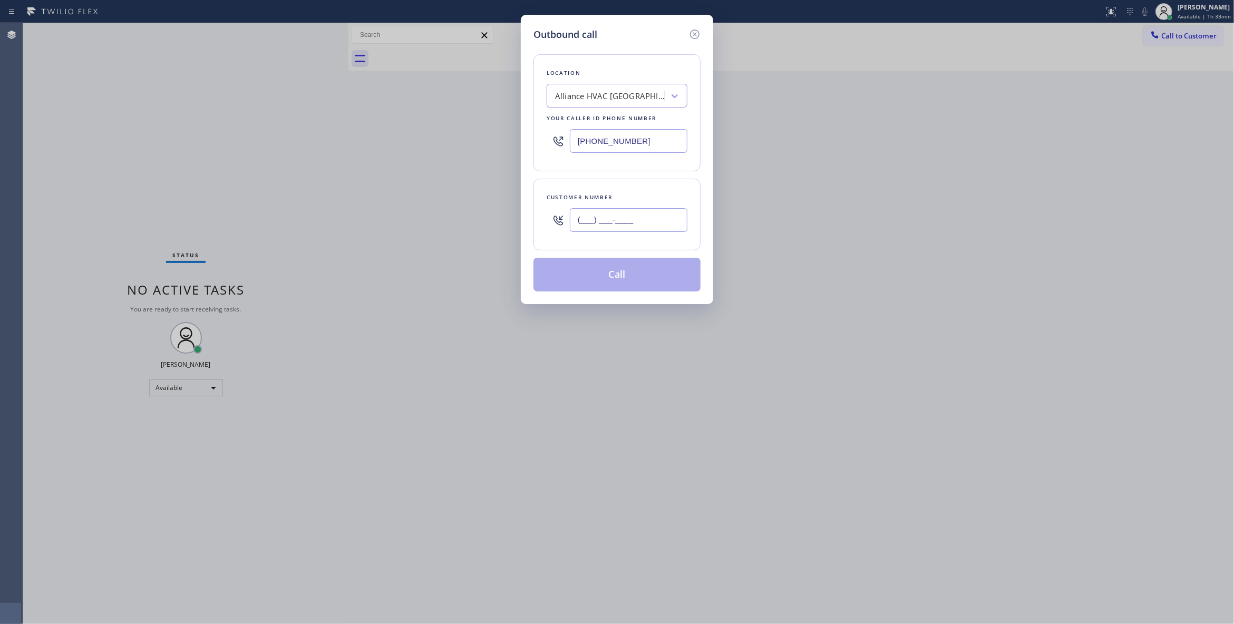
click at [620, 220] on input "(___) ___-____" at bounding box center [629, 220] width 118 height 24
paste input "310) 921-5660"
type input "[PHONE_NUMBER]"
click at [627, 271] on button "Call" at bounding box center [616, 275] width 167 height 34
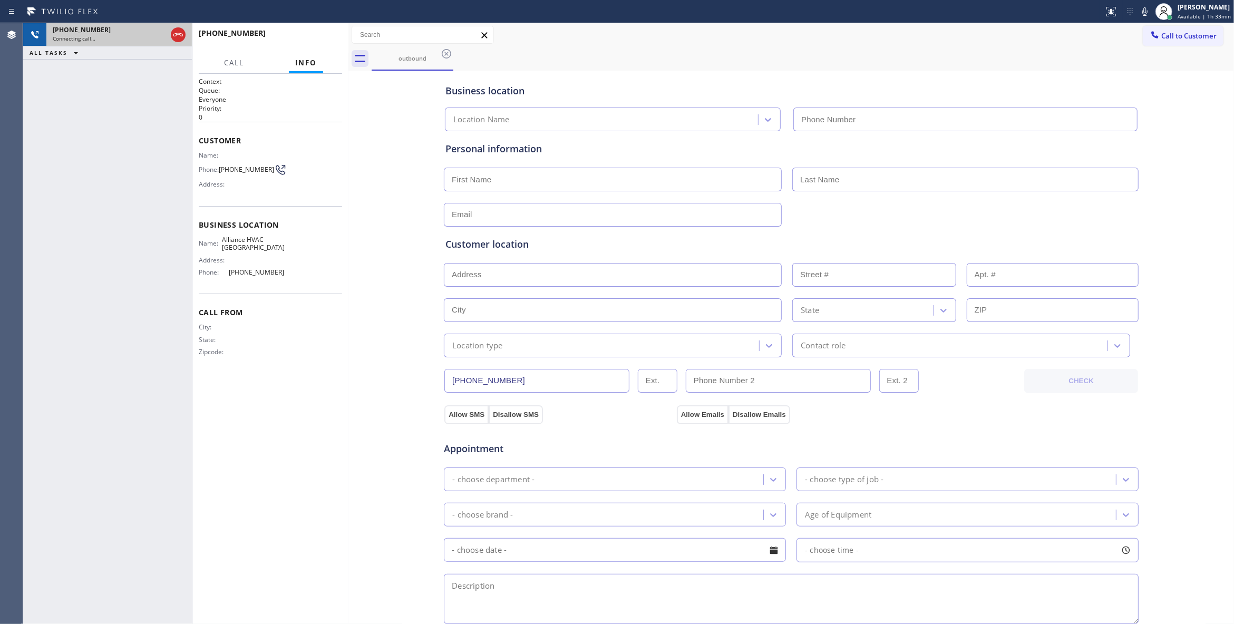
click at [150, 35] on div "Connecting call…" at bounding box center [110, 38] width 114 height 7
type input "[PHONE_NUMBER]"
click at [179, 34] on icon at bounding box center [178, 34] width 13 height 13
click at [304, 36] on span "HANG UP" at bounding box center [317, 37] width 32 height 7
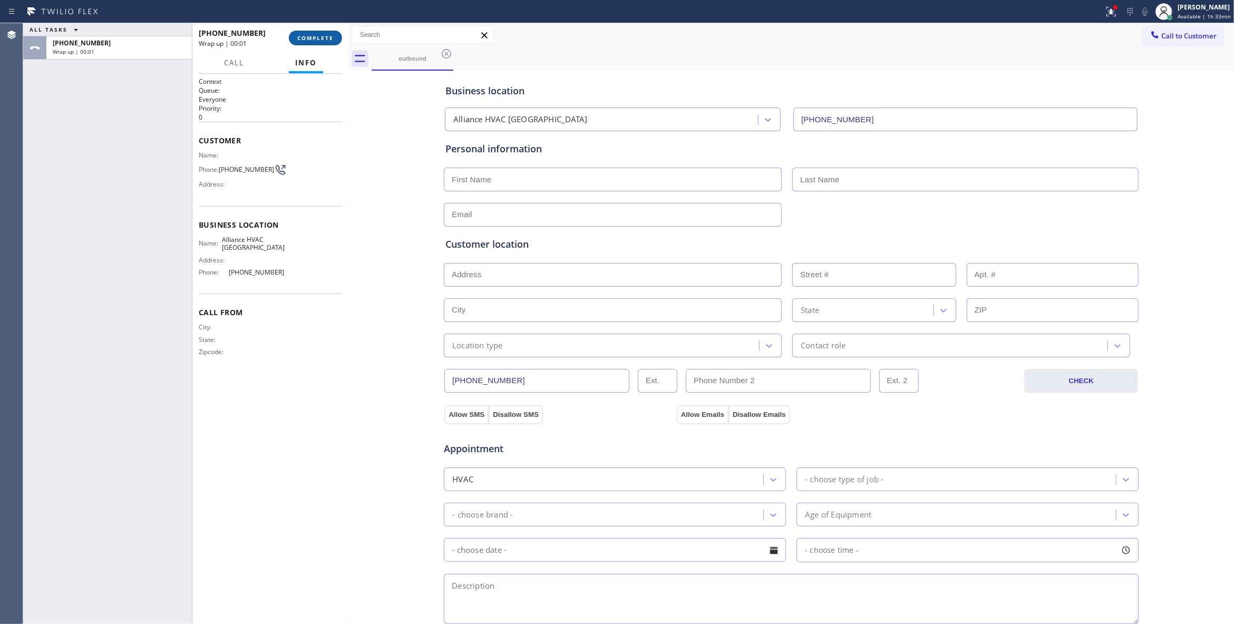
click at [331, 38] on span "COMPLETE" at bounding box center [315, 37] width 36 height 7
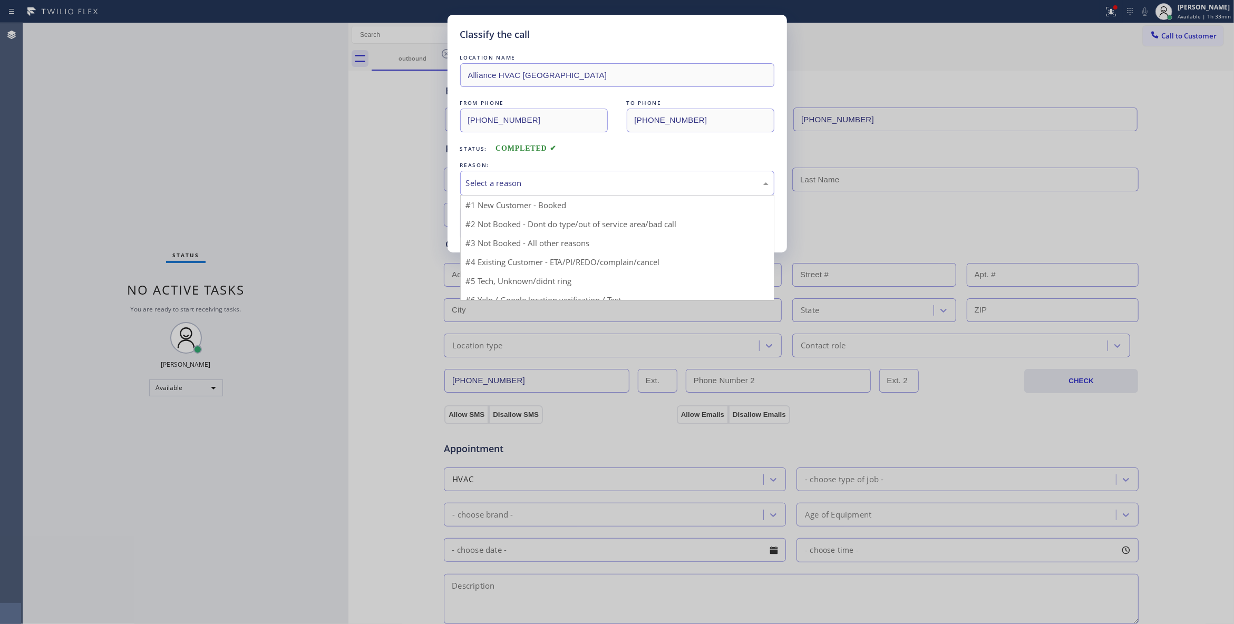
click at [472, 178] on div "Select a reason" at bounding box center [617, 183] width 303 height 12
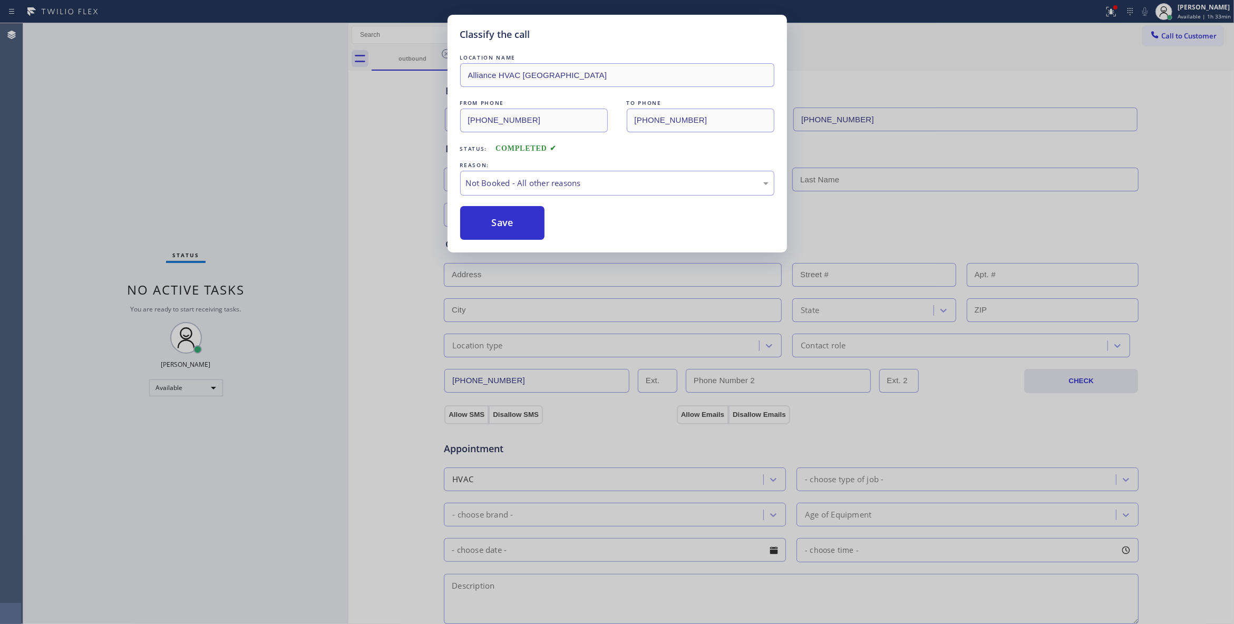
click at [510, 226] on button "Save" at bounding box center [502, 223] width 85 height 34
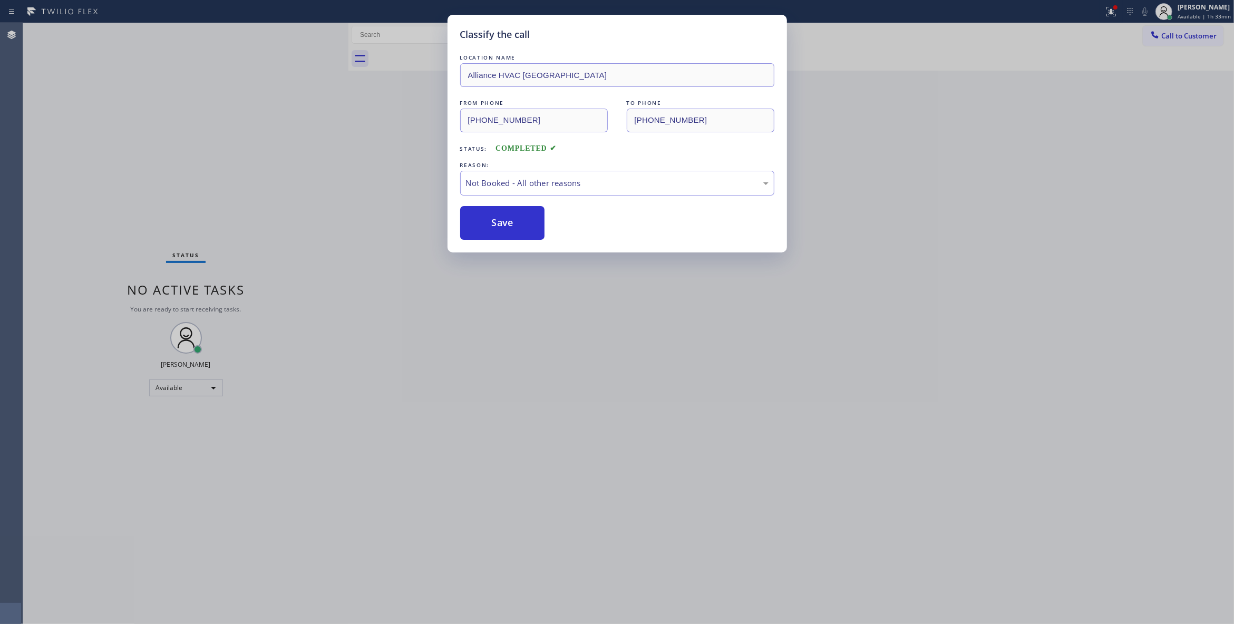
click at [510, 226] on button "Save" at bounding box center [502, 223] width 85 height 34
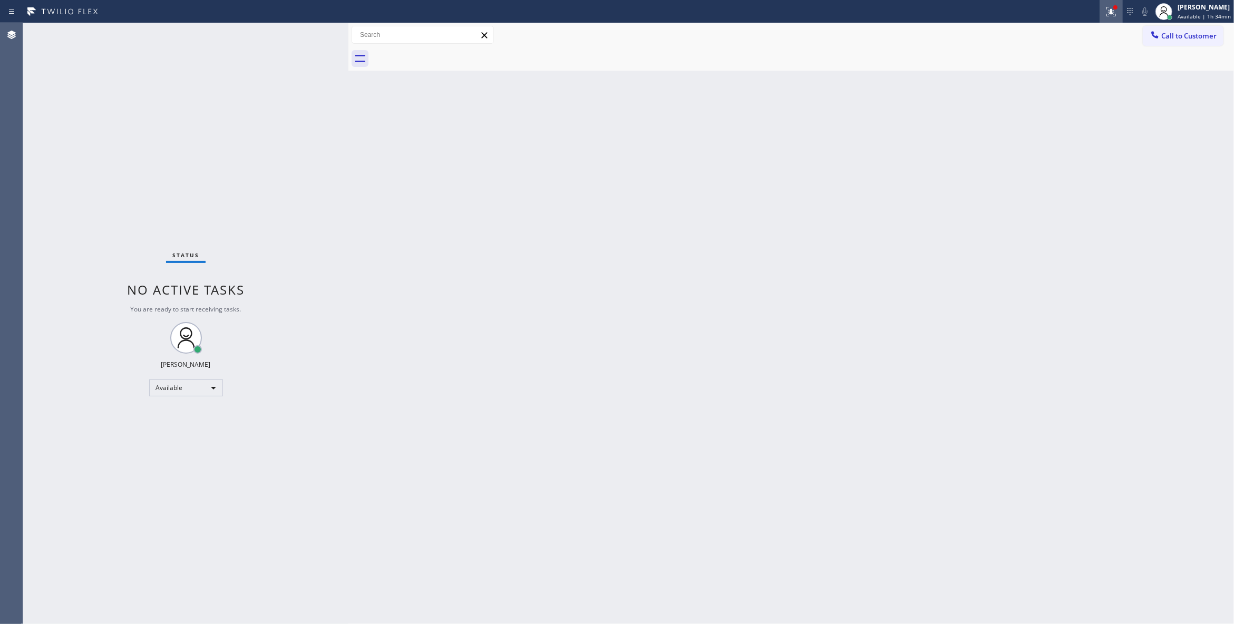
click at [1106, 12] on icon at bounding box center [1109, 10] width 6 height 7
click at [1078, 140] on button "Clear issues" at bounding box center [1042, 138] width 123 height 15
click at [1205, 42] on button "Call to Customer" at bounding box center [1183, 36] width 81 height 20
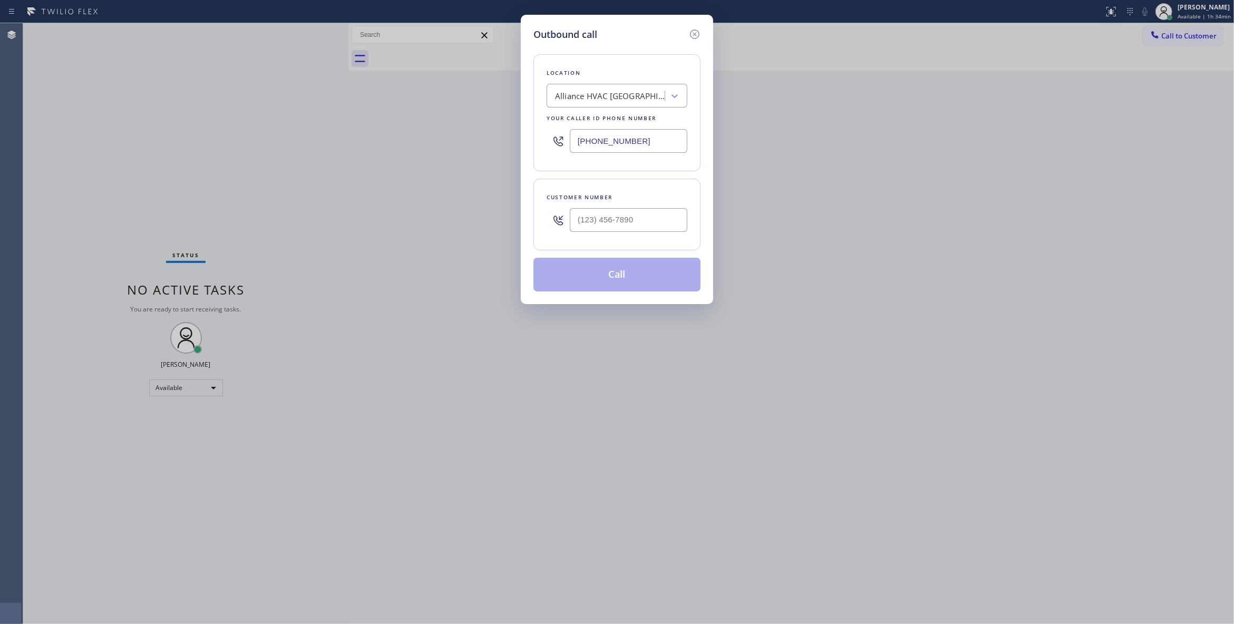
click at [637, 208] on div at bounding box center [629, 220] width 118 height 34
click at [655, 226] on input "(___) ___-____" at bounding box center [629, 220] width 118 height 24
paste input "310) 921-5660"
type input "[PHONE_NUMBER]"
click at [635, 278] on button "Call" at bounding box center [616, 275] width 167 height 34
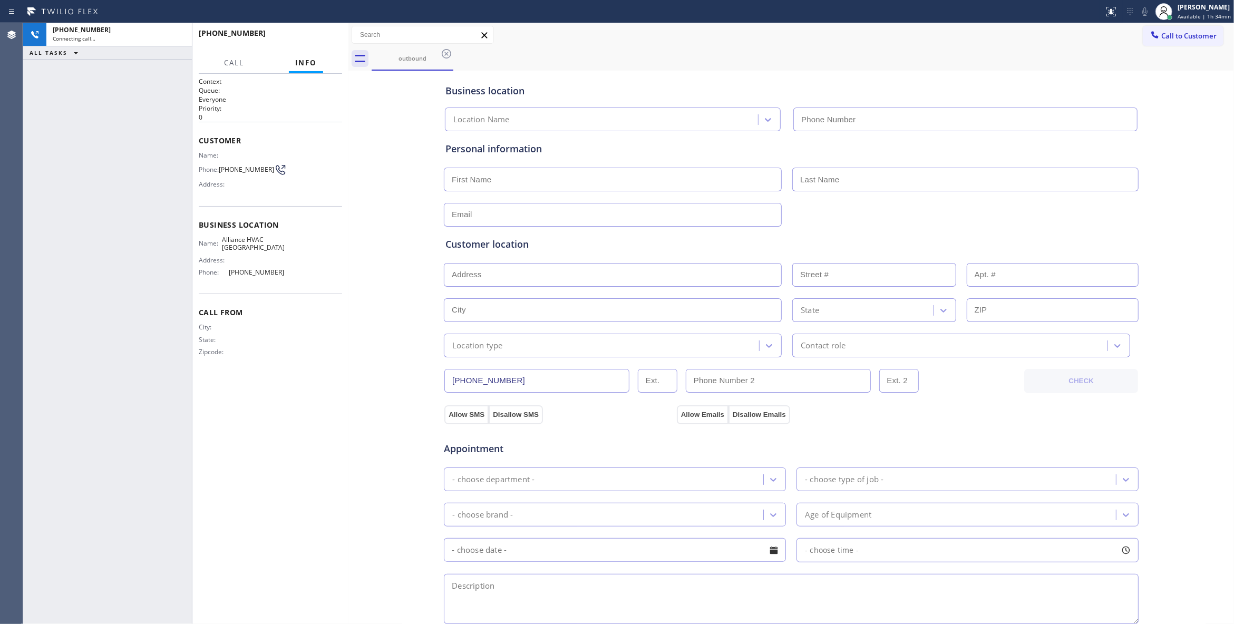
type input "[PHONE_NUMBER]"
click at [317, 32] on button "COMPLETE" at bounding box center [315, 38] width 53 height 15
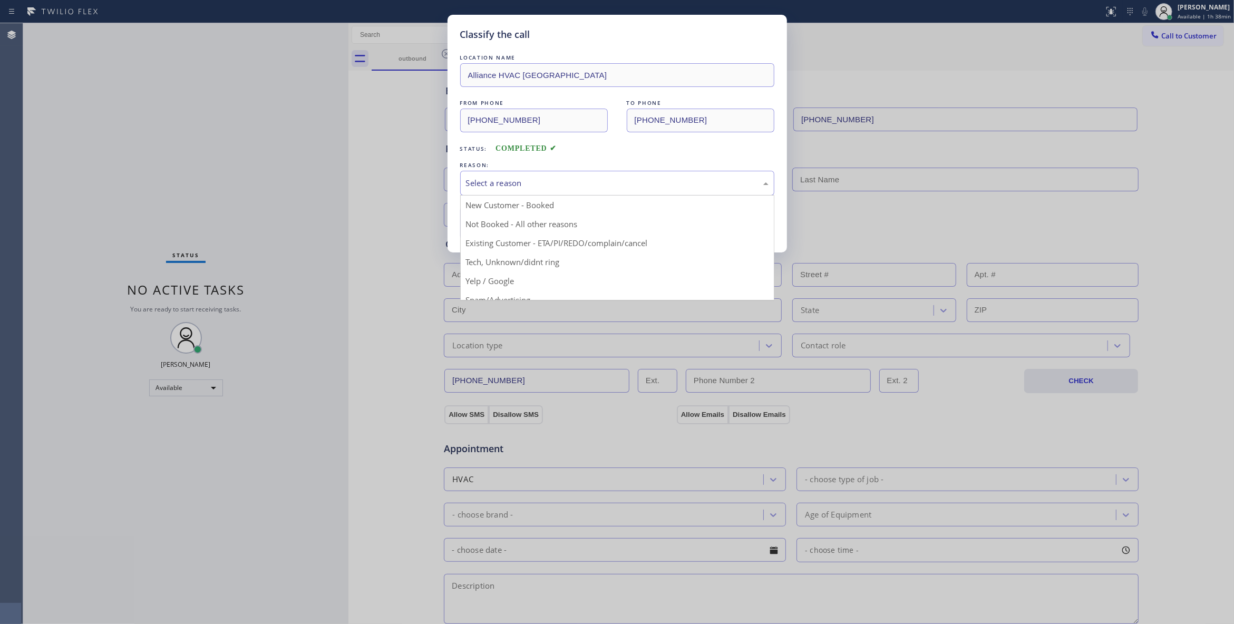
click at [620, 184] on div "Select a reason" at bounding box center [617, 183] width 303 height 12
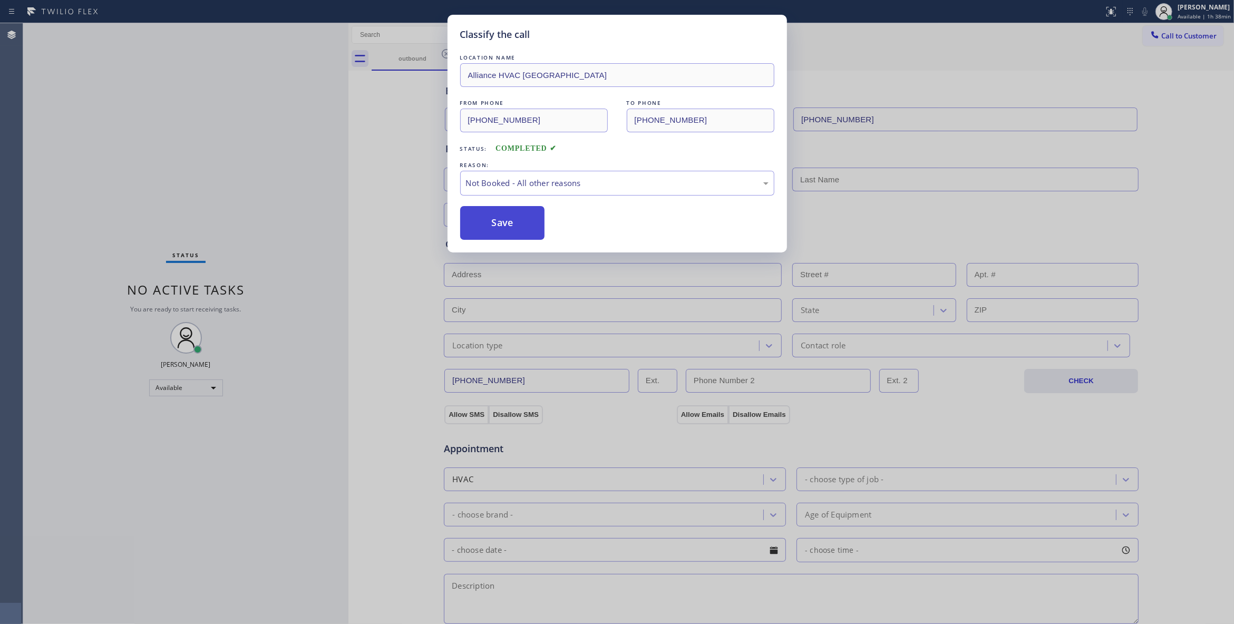
click at [494, 224] on button "Save" at bounding box center [502, 223] width 85 height 34
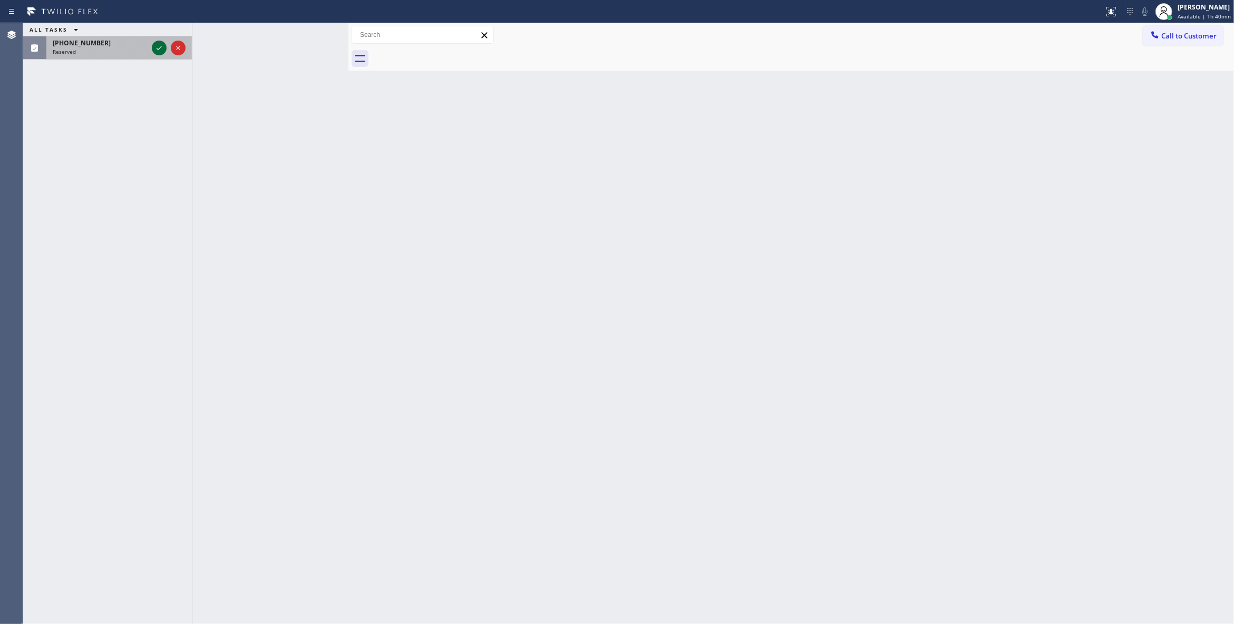
click at [157, 52] on icon at bounding box center [159, 48] width 13 height 13
click at [159, 47] on icon at bounding box center [159, 48] width 13 height 13
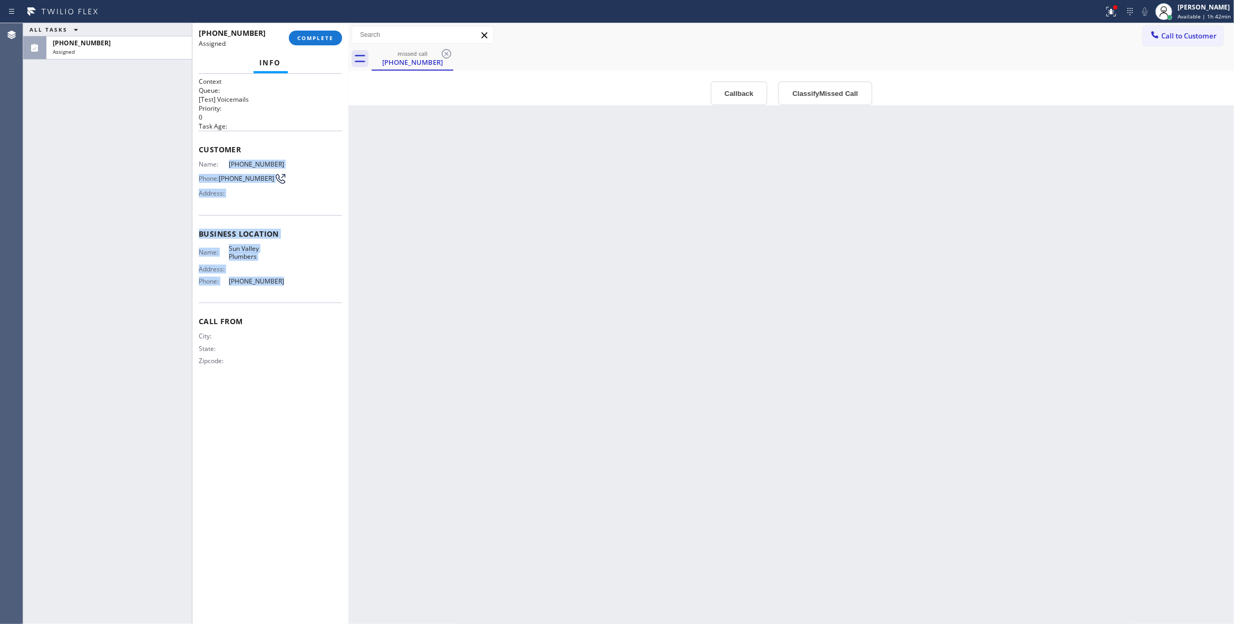
drag, startPoint x: 288, startPoint y: 298, endPoint x: 222, endPoint y: 168, distance: 146.1
click at [222, 168] on div "Context Queue: [Test] Voicemails Priority: 0 Task Age: Customer Name: [PHONE_NU…" at bounding box center [270, 230] width 143 height 306
copy div "[PHONE_NUMBER] Phone: [PHONE_NUMBER] Address: Business location Name: [GEOGRAPH…"
click at [845, 93] on button "Classify Missed Call" at bounding box center [825, 93] width 94 height 24
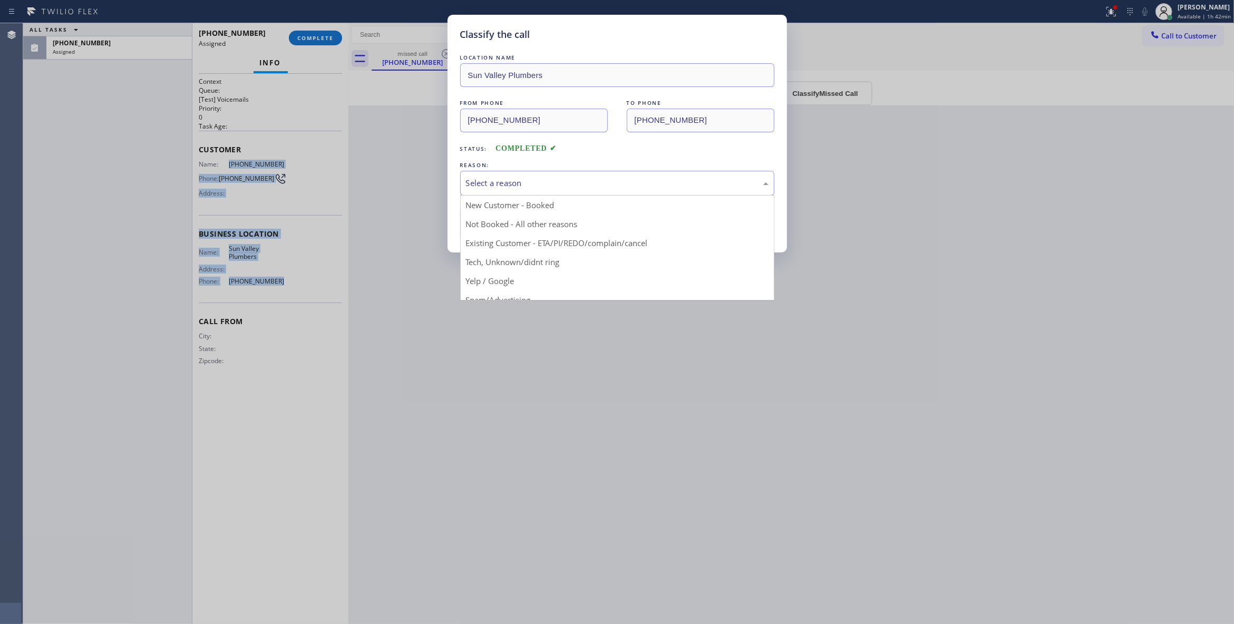
click at [579, 183] on div "Select a reason" at bounding box center [617, 183] width 303 height 12
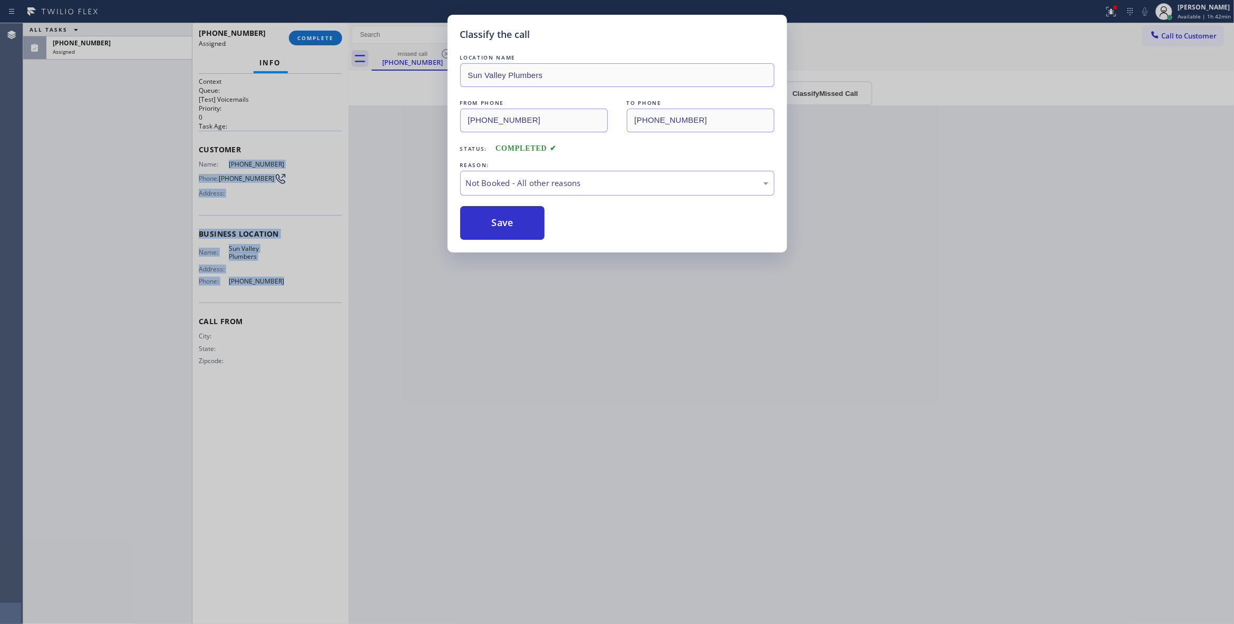
click at [494, 224] on button "Save" at bounding box center [502, 223] width 85 height 34
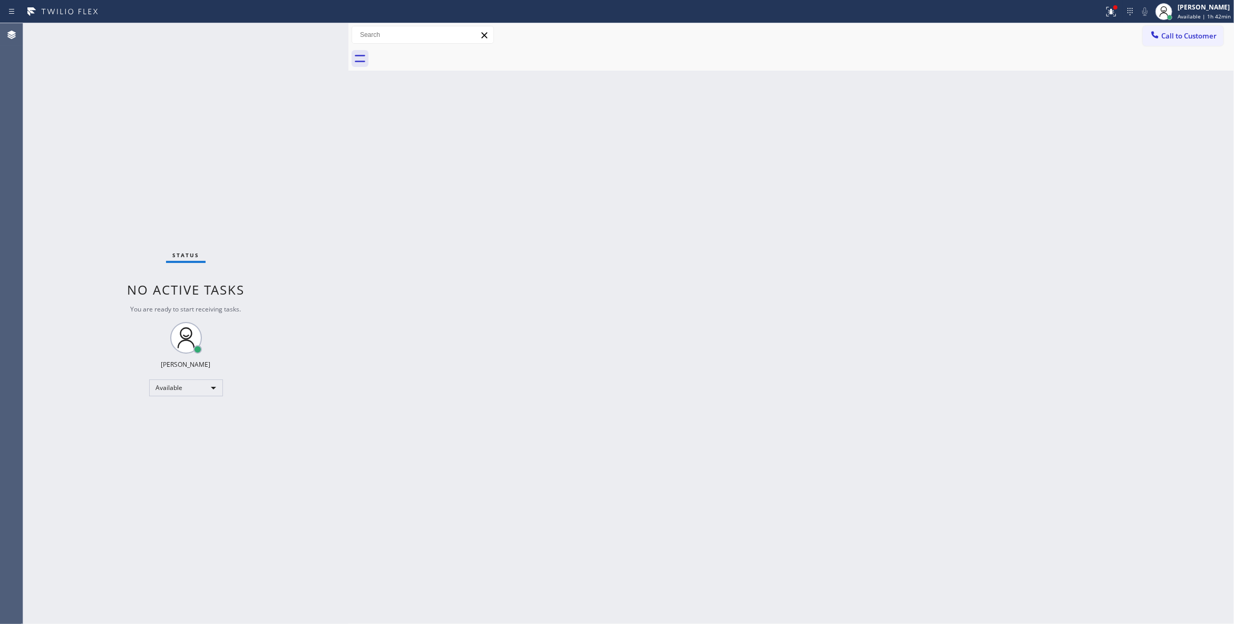
drag, startPoint x: 984, startPoint y: 332, endPoint x: 981, endPoint y: 212, distance: 120.2
click at [984, 327] on div "Back to Dashboard Change Sender ID Customers Technicians Select a contact Outbo…" at bounding box center [790, 323] width 885 height 601
click at [1194, 41] on button "Call to Customer" at bounding box center [1183, 36] width 81 height 20
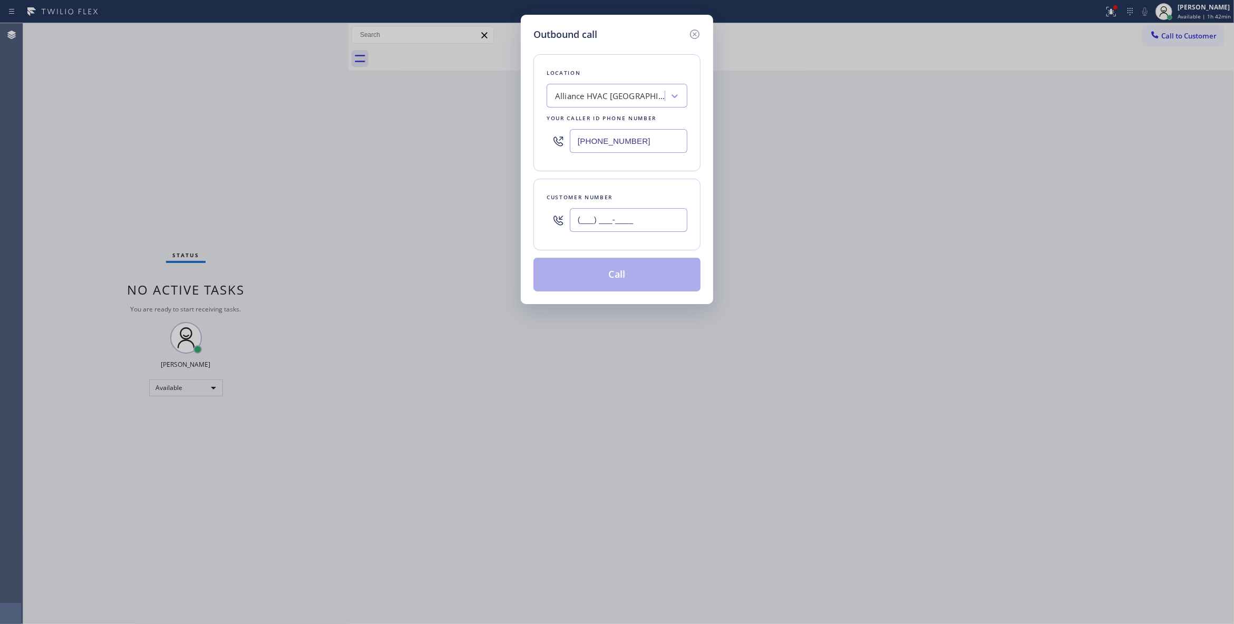
click at [589, 226] on input "(___) ___-____" at bounding box center [629, 220] width 118 height 24
paste input "818) 795-5658"
type input "[PHONE_NUMBER]"
paste input "23) 894-1837"
drag, startPoint x: 505, startPoint y: 138, endPoint x: 404, endPoint y: 137, distance: 101.2
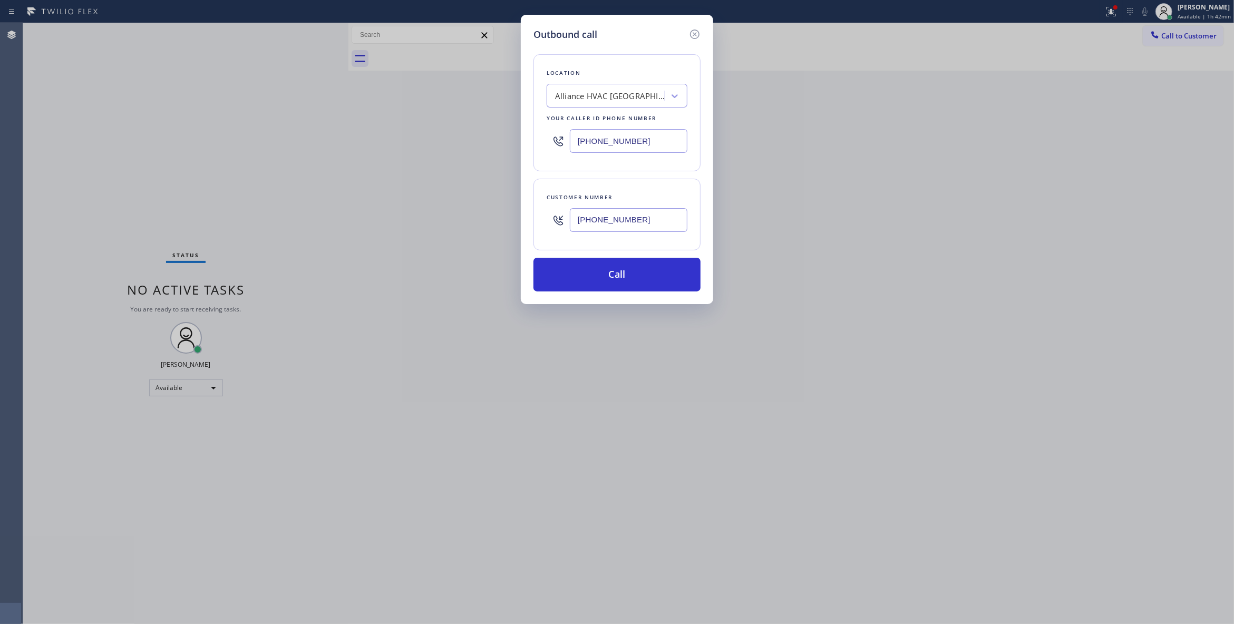
click at [405, 138] on div "Outbound call Location Alliance HVAC [GEOGRAPHIC_DATA] Your caller id phone num…" at bounding box center [617, 312] width 1234 height 624
type input "[PHONE_NUMBER]"
drag, startPoint x: 653, startPoint y: 220, endPoint x: 498, endPoint y: 208, distance: 155.9
click at [498, 208] on div "Outbound call Location [GEOGRAPHIC_DATA] Plumbers Your caller id phone number […" at bounding box center [617, 312] width 1234 height 624
click at [593, 275] on button "Call" at bounding box center [616, 275] width 167 height 34
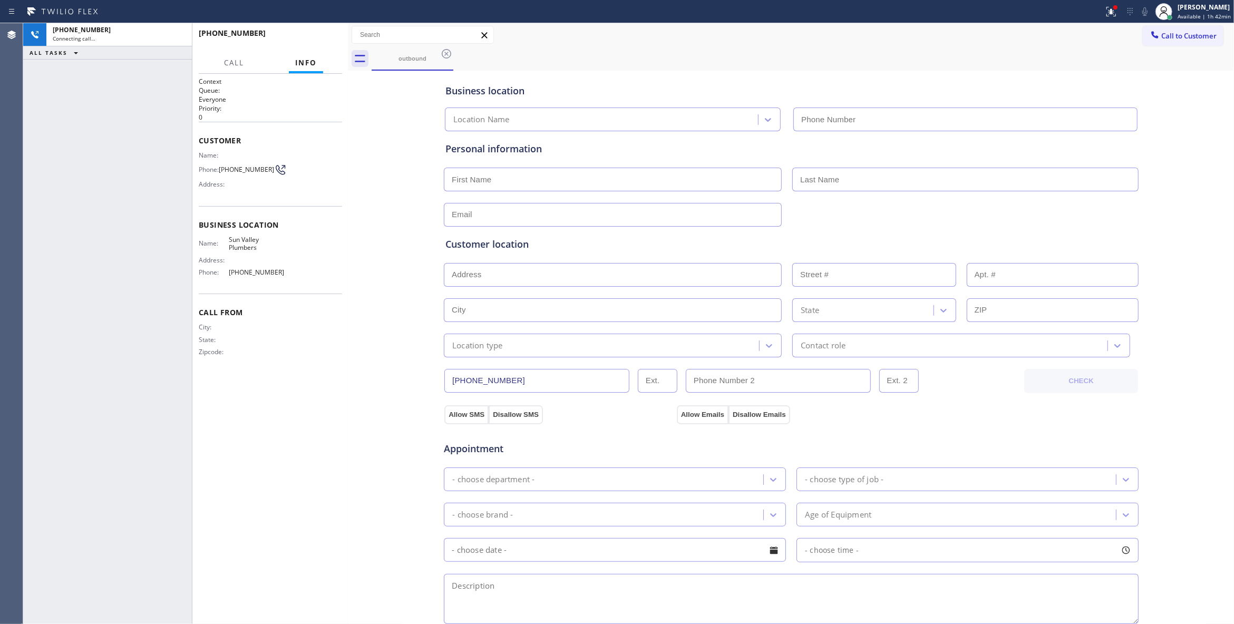
type input "[PHONE_NUMBER]"
click at [386, 353] on div "Business location [GEOGRAPHIC_DATA] [PHONE_NUMBER] Personal information Custome…" at bounding box center [791, 433] width 880 height 720
click at [359, 329] on div "Business location [GEOGRAPHIC_DATA] [PHONE_NUMBER] Personal information Custome…" at bounding box center [791, 433] width 880 height 720
click at [892, 234] on div "Customer location >> ADD NEW ADDRESS << + NEW ADDRESS State Location type Conta…" at bounding box center [791, 292] width 696 height 131
click at [368, 346] on div "Business location [GEOGRAPHIC_DATA] [PHONE_NUMBER] Personal information Custome…" at bounding box center [791, 433] width 880 height 720
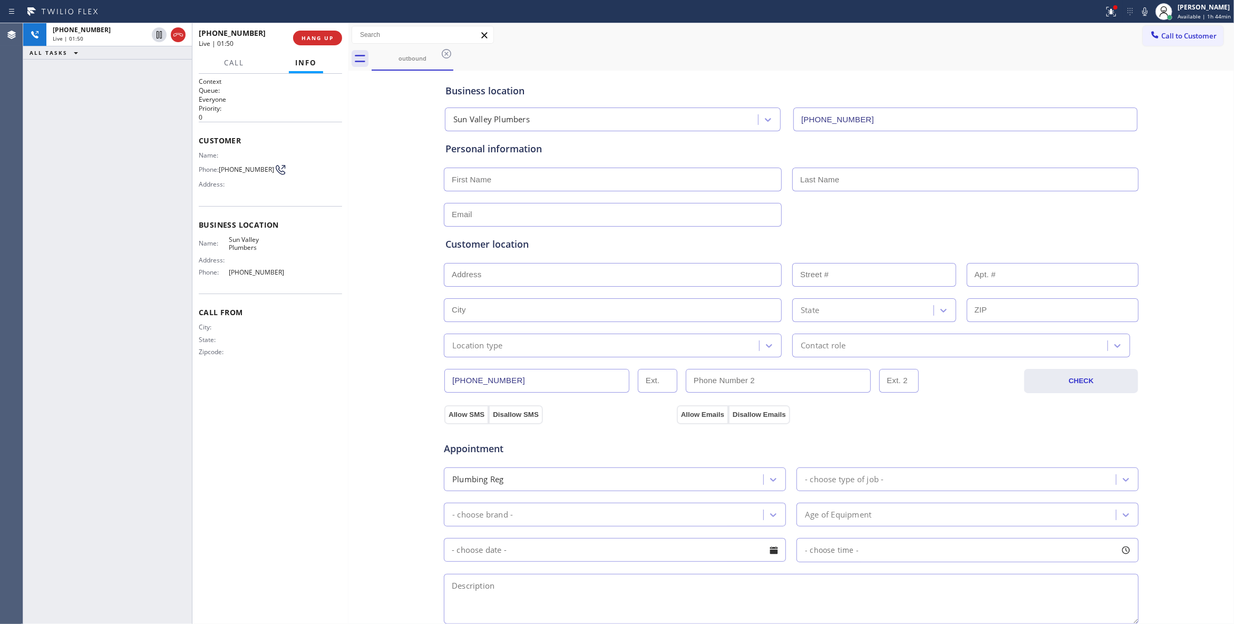
drag, startPoint x: 1132, startPoint y: 11, endPoint x: 1114, endPoint y: 12, distance: 18.5
click at [1138, 11] on icon at bounding box center [1144, 11] width 13 height 13
click at [159, 33] on icon at bounding box center [159, 34] width 13 height 13
drag, startPoint x: 150, startPoint y: 126, endPoint x: 149, endPoint y: 49, distance: 77.5
click at [149, 125] on div "[PHONE_NUMBER] Live | 05:02 ALL TASKS ALL TASKS ACTIVE TASKS TASKS IN WRAP UP" at bounding box center [107, 323] width 169 height 601
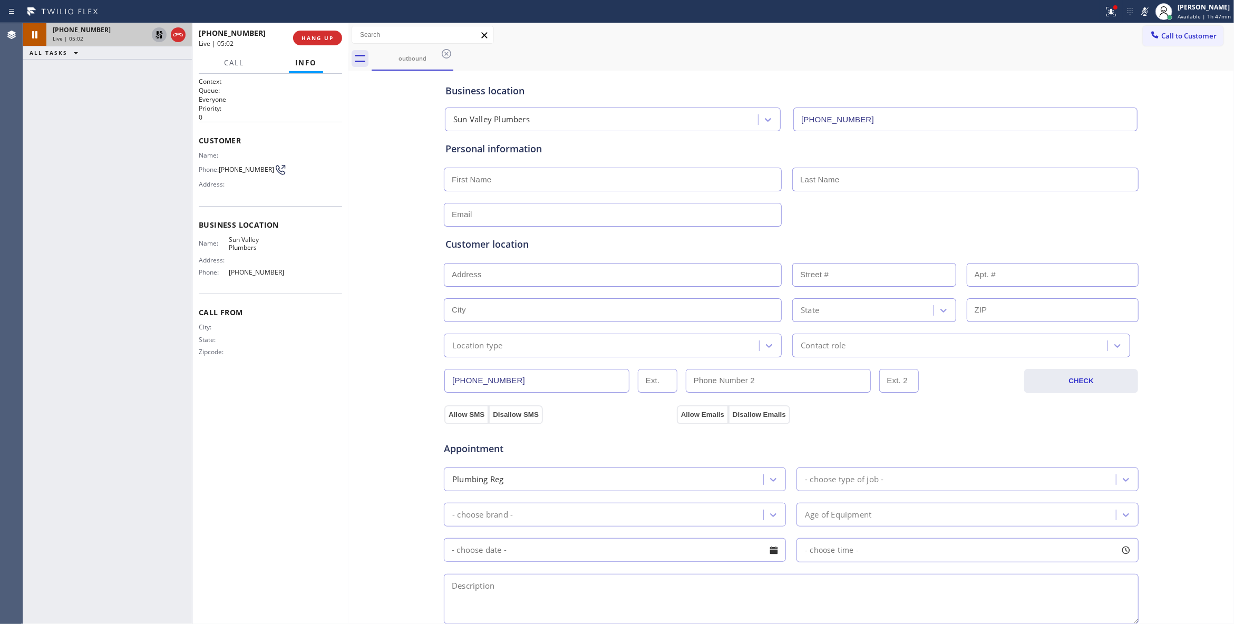
click at [157, 31] on icon at bounding box center [159, 34] width 13 height 13
click at [1138, 13] on icon at bounding box center [1144, 11] width 13 height 13
click at [156, 372] on div "[PHONE_NUMBER] Live | 05:08 ALL TASKS ALL TASKS ACTIVE TASKS TASKS IN WRAP UP" at bounding box center [107, 323] width 169 height 601
click at [90, 229] on div "[PHONE_NUMBER] Live | 05:21 ALL TASKS ALL TASKS ACTIVE TASKS TASKS IN WRAP UP" at bounding box center [107, 323] width 169 height 601
click at [223, 415] on div "Context Queue: Everyone Priority: 0 Customer Name: Phone: [PHONE_NUMBER] Addres…" at bounding box center [270, 349] width 143 height 544
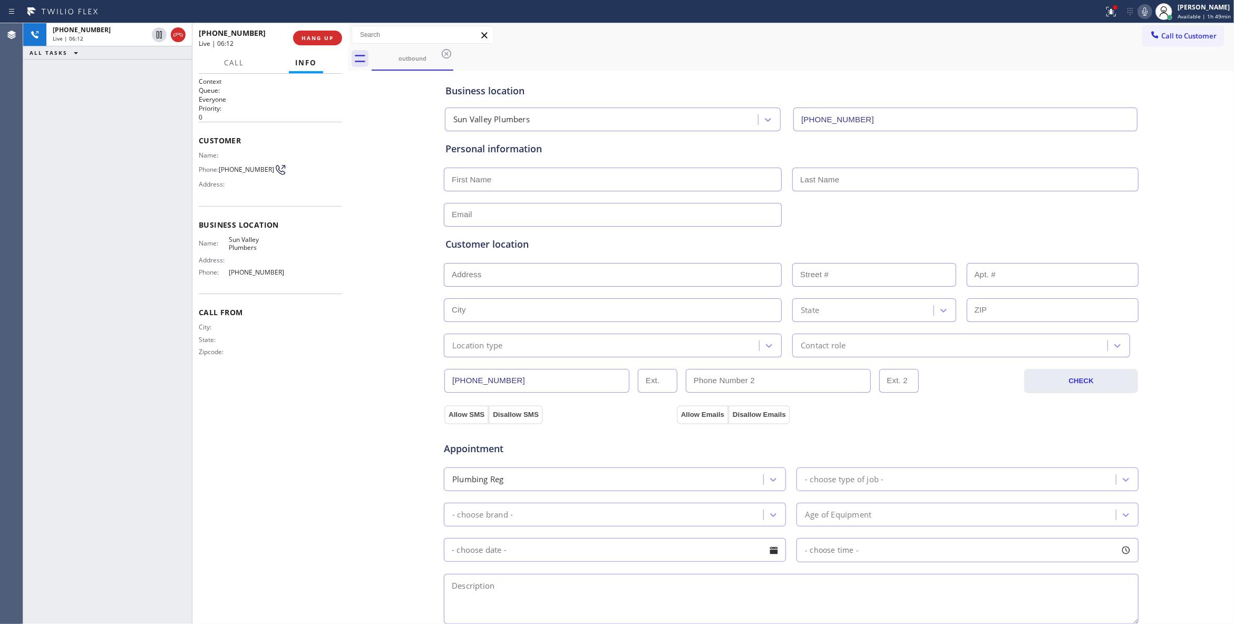
drag, startPoint x: 184, startPoint y: 513, endPoint x: 184, endPoint y: 501, distance: 12.7
click at [184, 513] on div "[PHONE_NUMBER] Live | 06:12 ALL TASKS ALL TASKS ACTIVE TASKS TASKS IN WRAP UP" at bounding box center [107, 323] width 169 height 601
click at [133, 555] on div "[PHONE_NUMBER] Live | 06:52 ALL TASKS ALL TASKS ACTIVE TASKS TASKS IN WRAP UP" at bounding box center [107, 323] width 169 height 601
click at [1105, 12] on icon at bounding box center [1111, 11] width 13 height 13
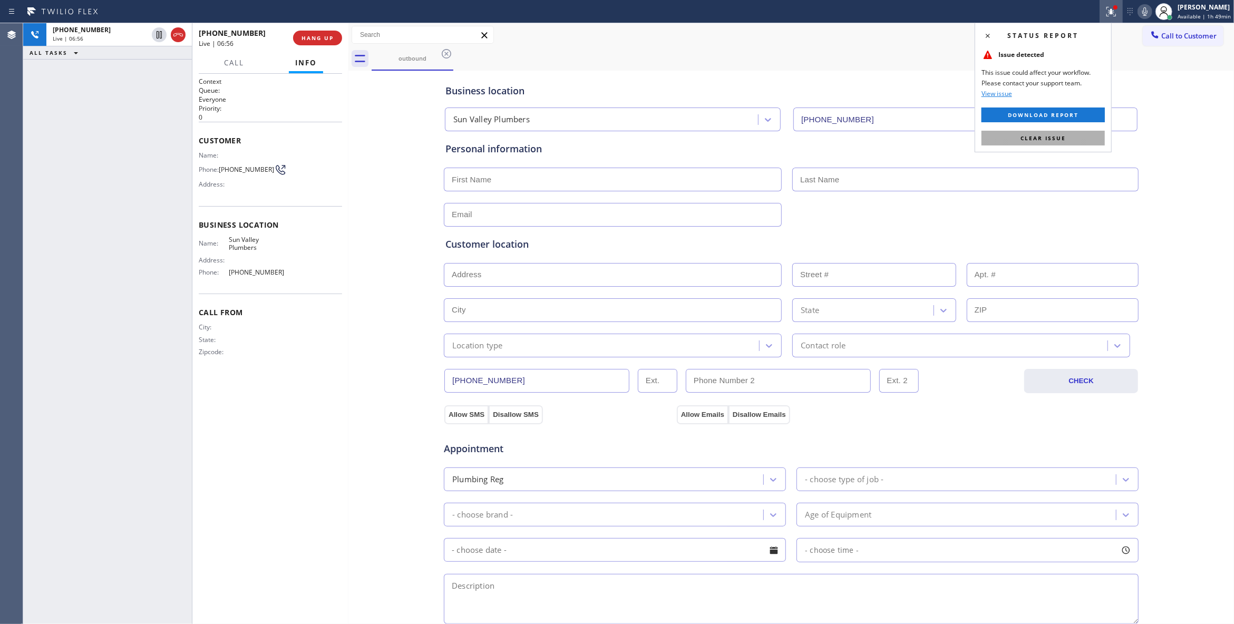
click at [1071, 137] on button "Clear issue" at bounding box center [1042, 138] width 123 height 15
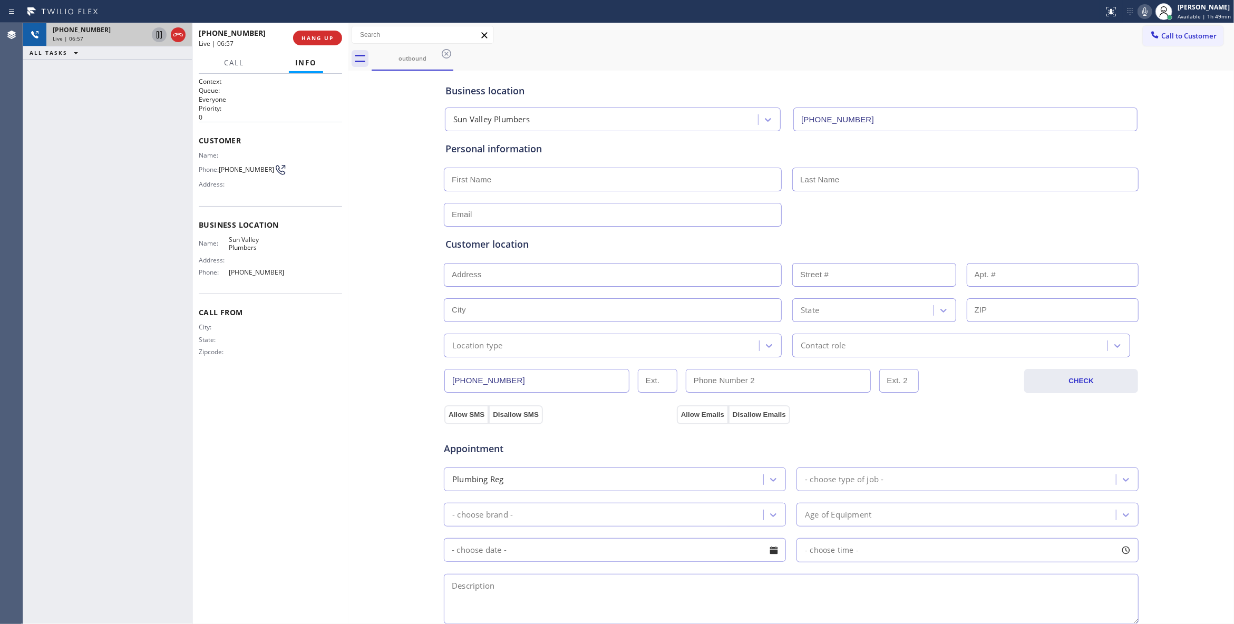
click at [159, 35] on icon at bounding box center [159, 34] width 13 height 13
click at [1138, 12] on icon at bounding box center [1144, 11] width 13 height 13
click at [157, 34] on icon at bounding box center [158, 34] width 7 height 7
click at [1138, 15] on icon at bounding box center [1144, 11] width 13 height 13
click at [599, 64] on div "outbound" at bounding box center [803, 59] width 862 height 24
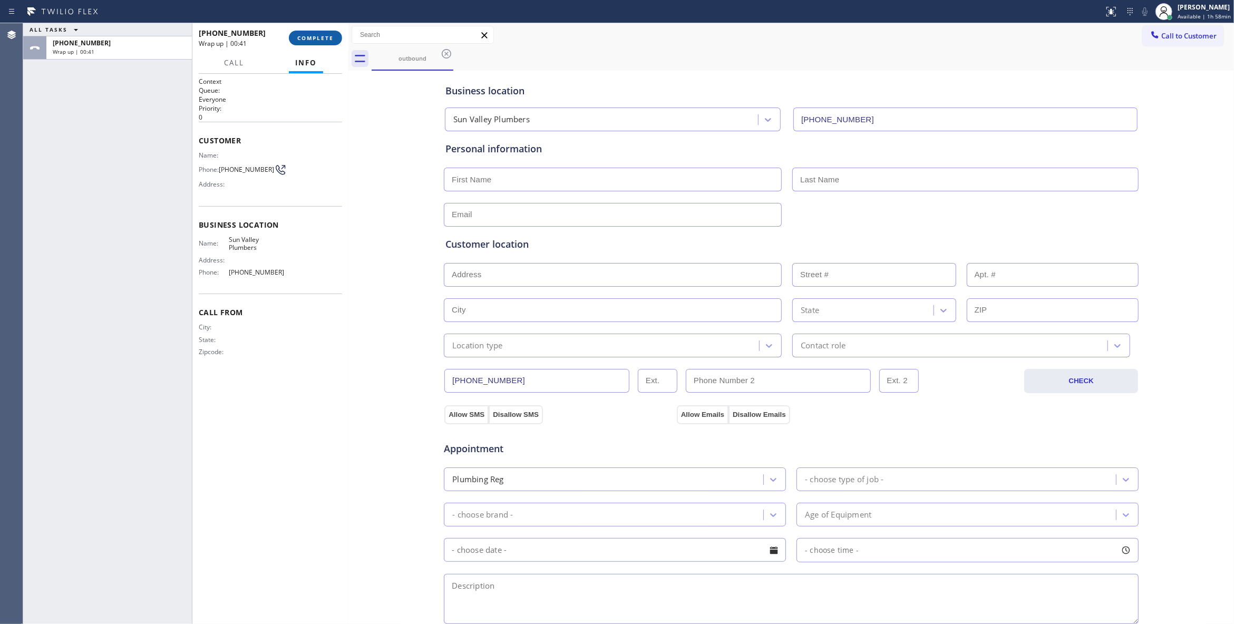
click at [316, 31] on button "COMPLETE" at bounding box center [315, 38] width 53 height 15
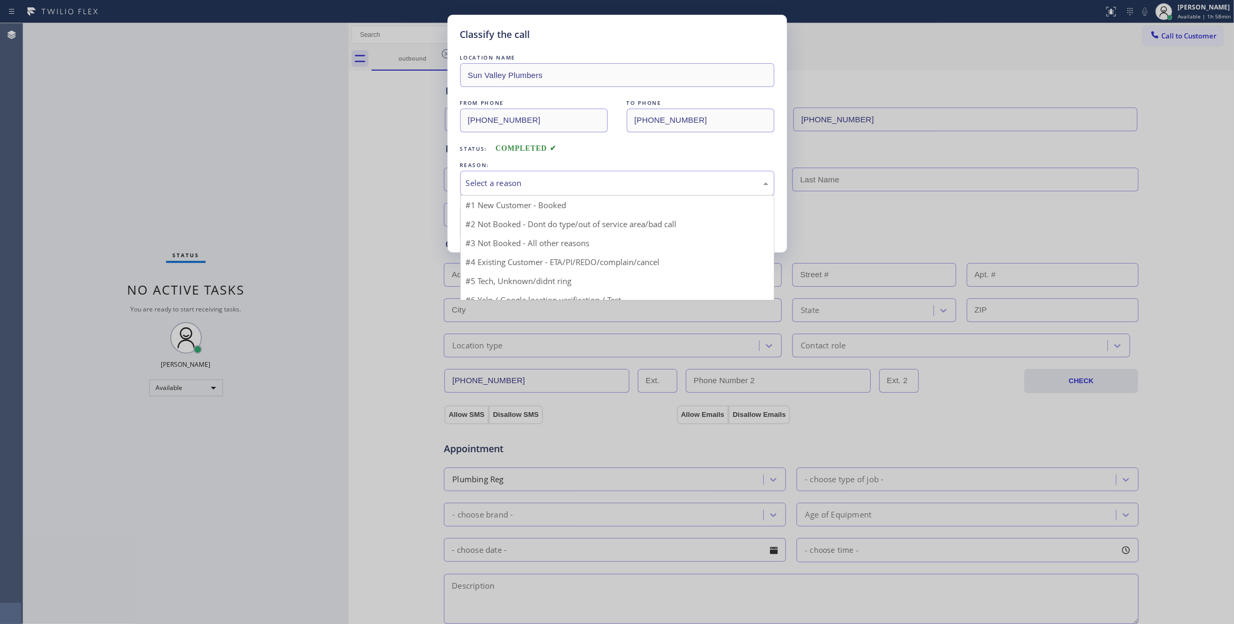
click at [500, 180] on div "Select a reason" at bounding box center [617, 183] width 303 height 12
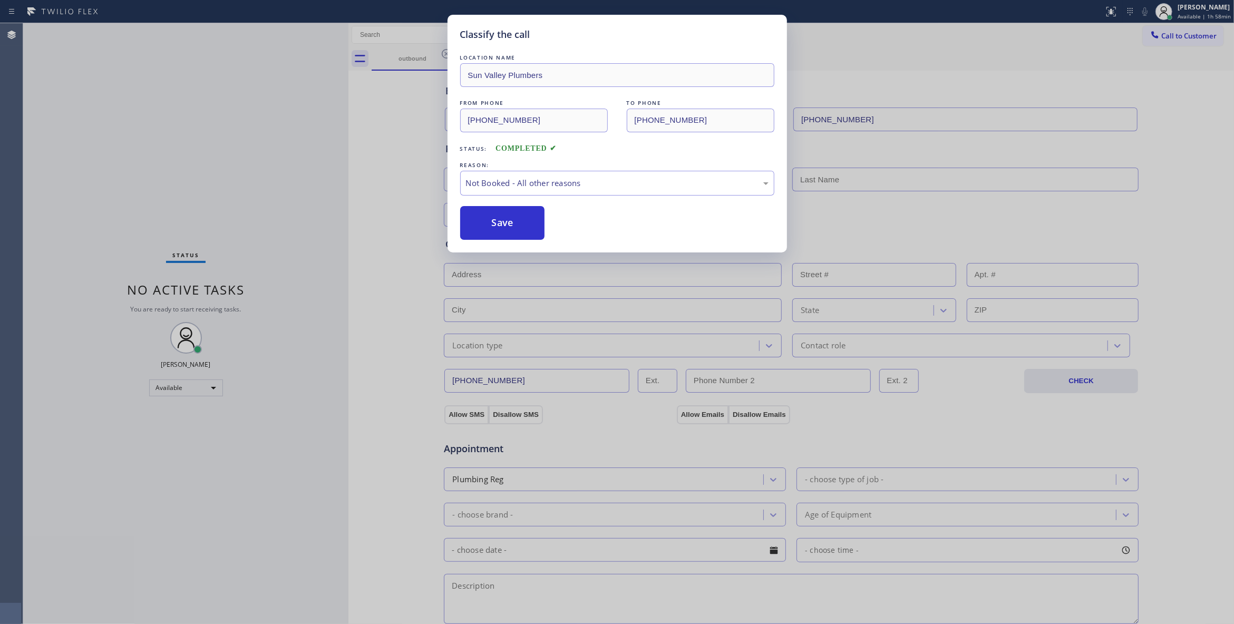
click at [489, 220] on button "Save" at bounding box center [502, 223] width 85 height 34
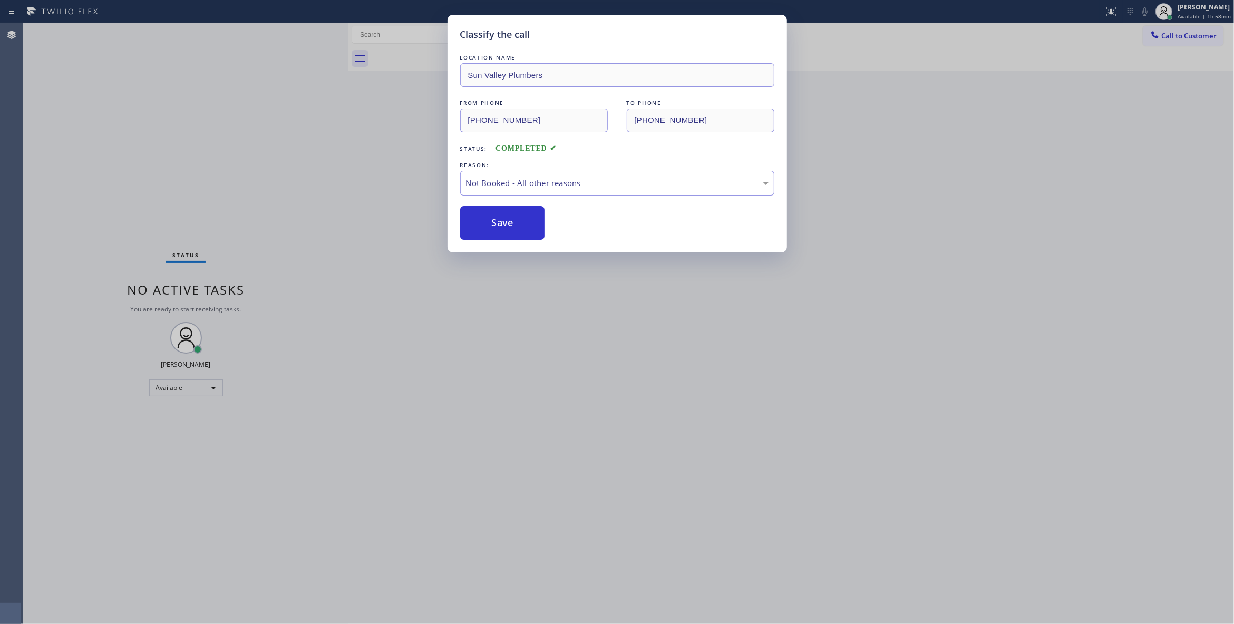
click at [489, 220] on button "Save" at bounding box center [502, 223] width 85 height 34
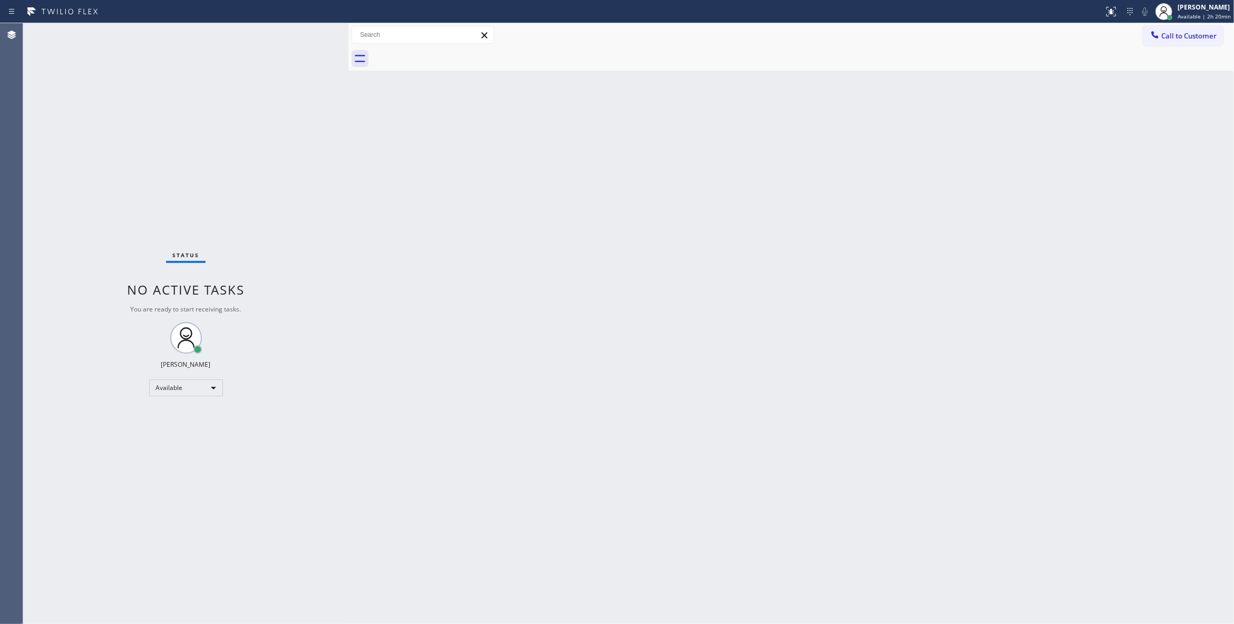
drag, startPoint x: 216, startPoint y: 112, endPoint x: 231, endPoint y: 82, distance: 33.5
click at [218, 108] on div "Status No active tasks You are ready to start receiving tasks. [PERSON_NAME] Av…" at bounding box center [185, 323] width 325 height 601
click at [189, 388] on div "Available" at bounding box center [186, 387] width 74 height 17
click at [186, 439] on li "Break" at bounding box center [185, 441] width 71 height 13
drag, startPoint x: 1179, startPoint y: 93, endPoint x: 1187, endPoint y: 19, distance: 74.7
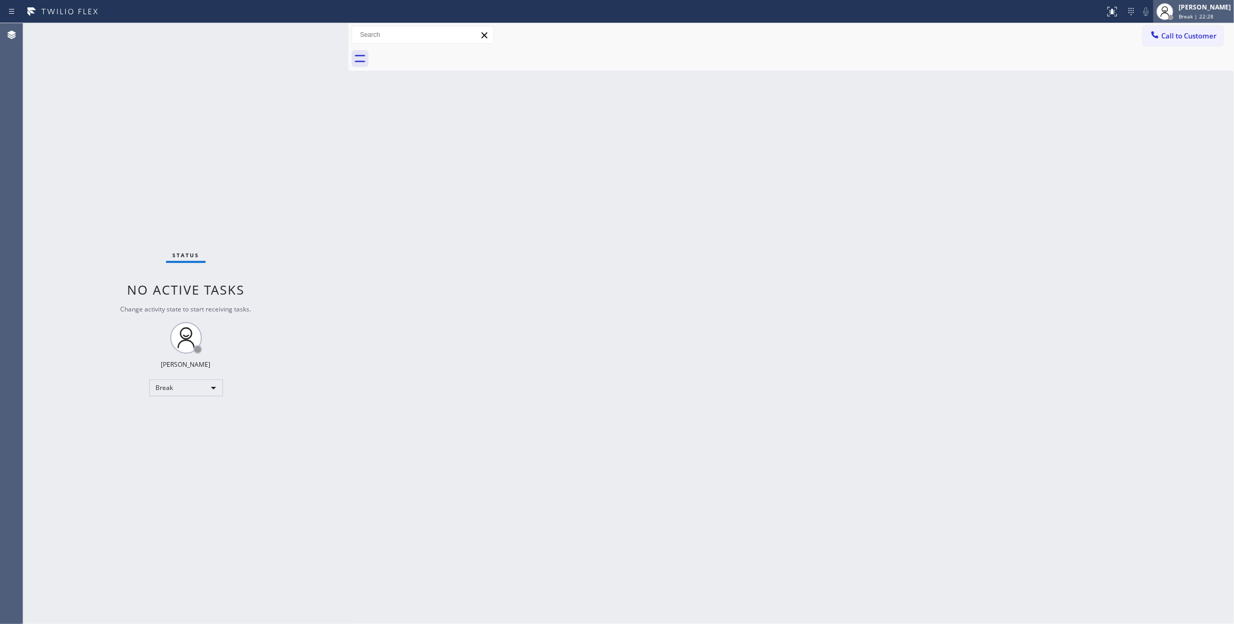
click at [1179, 91] on div "Back to Dashboard Change Sender ID Customers Technicians Select a contact Outbo…" at bounding box center [790, 323] width 885 height 601
click at [1178, 13] on span "Break | 22:29" at bounding box center [1195, 16] width 35 height 7
click at [1149, 53] on button "Available" at bounding box center [1180, 56] width 105 height 14
drag, startPoint x: 142, startPoint y: 140, endPoint x: 469, endPoint y: 87, distance: 330.5
click at [142, 140] on div "Status No active tasks You are ready to start receiving tasks. [PERSON_NAME] Av…" at bounding box center [185, 323] width 325 height 601
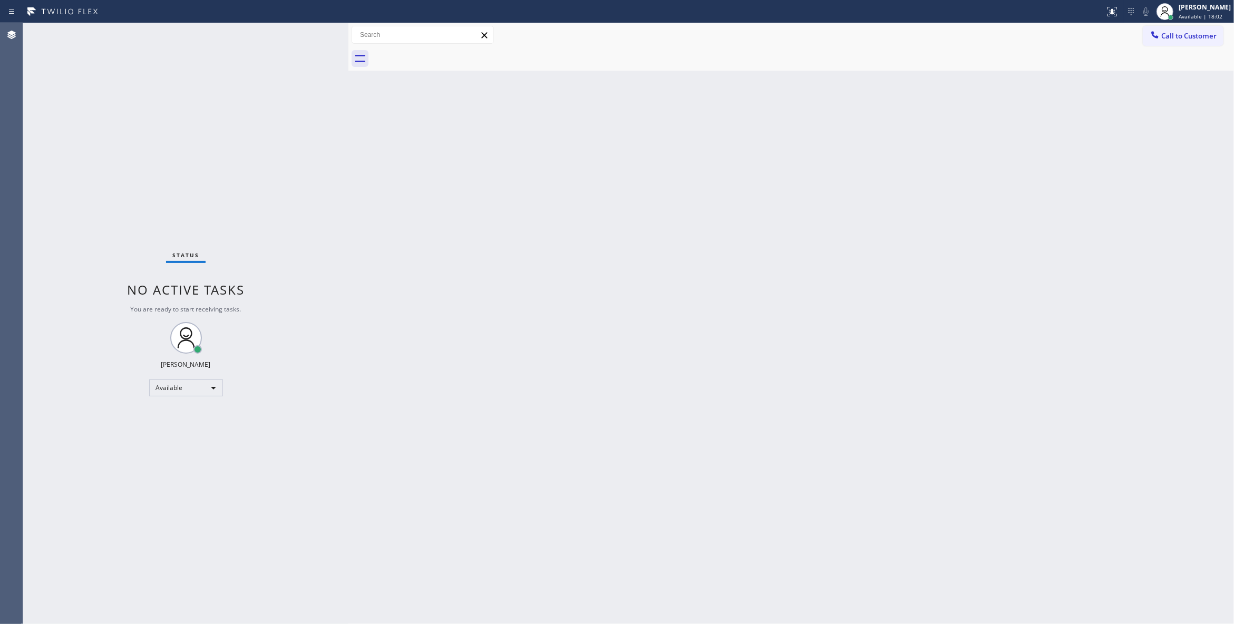
click at [129, 132] on div "Status No active tasks You are ready to start receiving tasks. [PERSON_NAME] Av…" at bounding box center [185, 323] width 325 height 601
drag, startPoint x: 589, startPoint y: 197, endPoint x: 637, endPoint y: 171, distance: 54.5
click at [610, 180] on div "Back to Dashboard Change Sender ID Customers Technicians Select a contact Outbo…" at bounding box center [790, 323] width 885 height 601
click at [1199, 32] on span "Call to Customer" at bounding box center [1188, 35] width 55 height 9
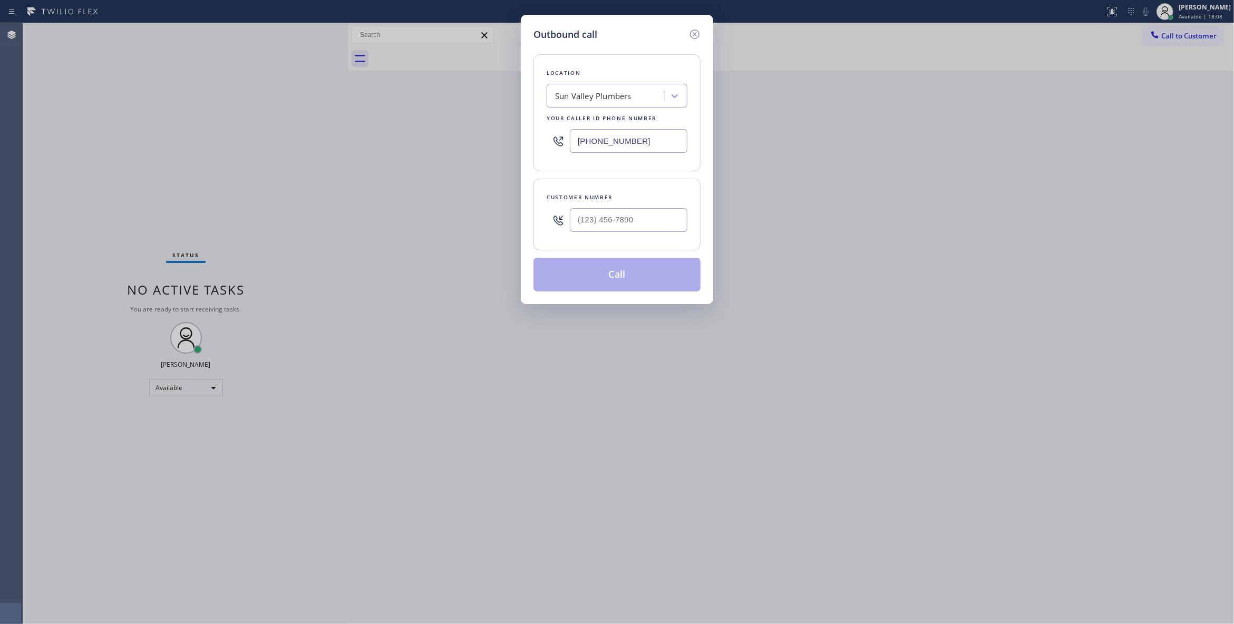
paste input "954) 799-3474"
drag, startPoint x: 641, startPoint y: 140, endPoint x: 215, endPoint y: 154, distance: 426.6
click at [218, 153] on div "Outbound call Location [GEOGRAPHIC_DATA] Plumbers Your caller id phone number […" at bounding box center [617, 312] width 1234 height 624
type input "[PHONE_NUMBER]"
click at [624, 215] on input "(___) ___-____" at bounding box center [629, 220] width 118 height 24
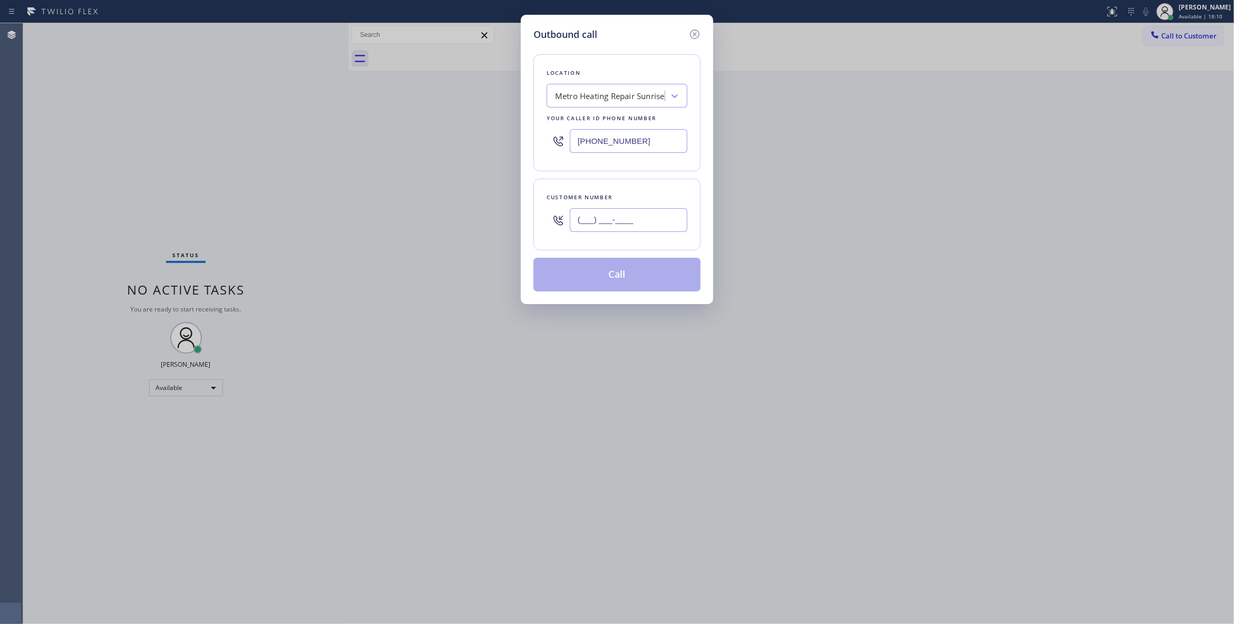
paste input "954) 676-7903"
type input "[PHONE_NUMBER]"
click at [616, 278] on button "Call" at bounding box center [616, 275] width 167 height 34
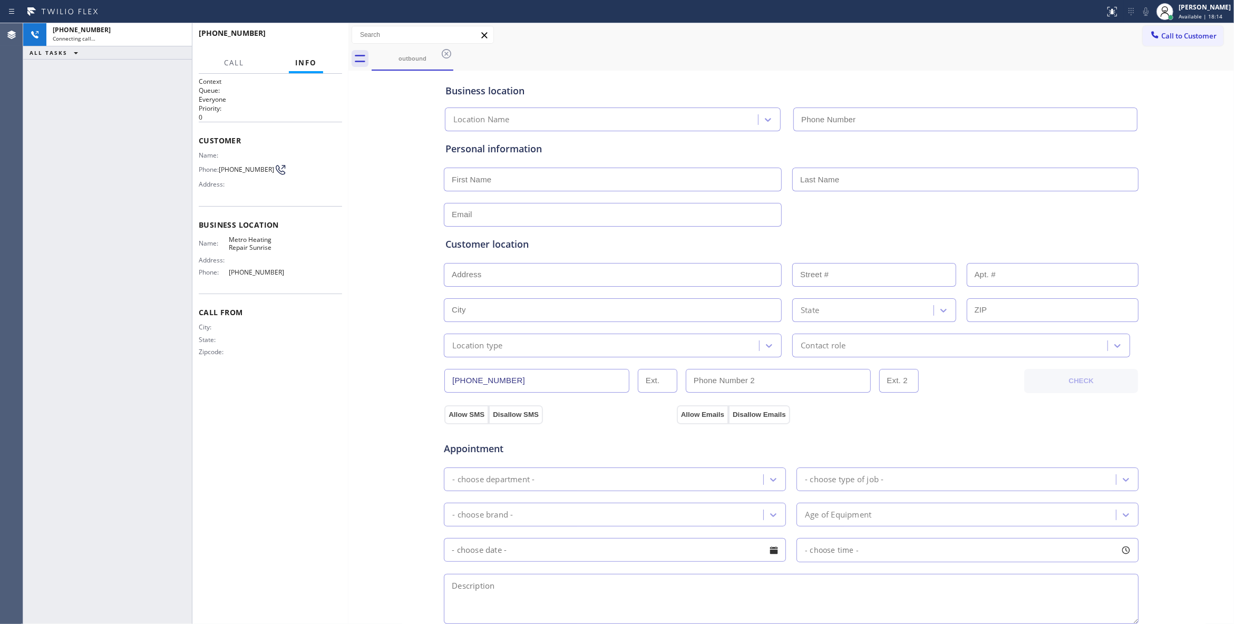
type input "[PHONE_NUMBER]"
click at [317, 33] on button "HANG UP" at bounding box center [317, 38] width 49 height 15
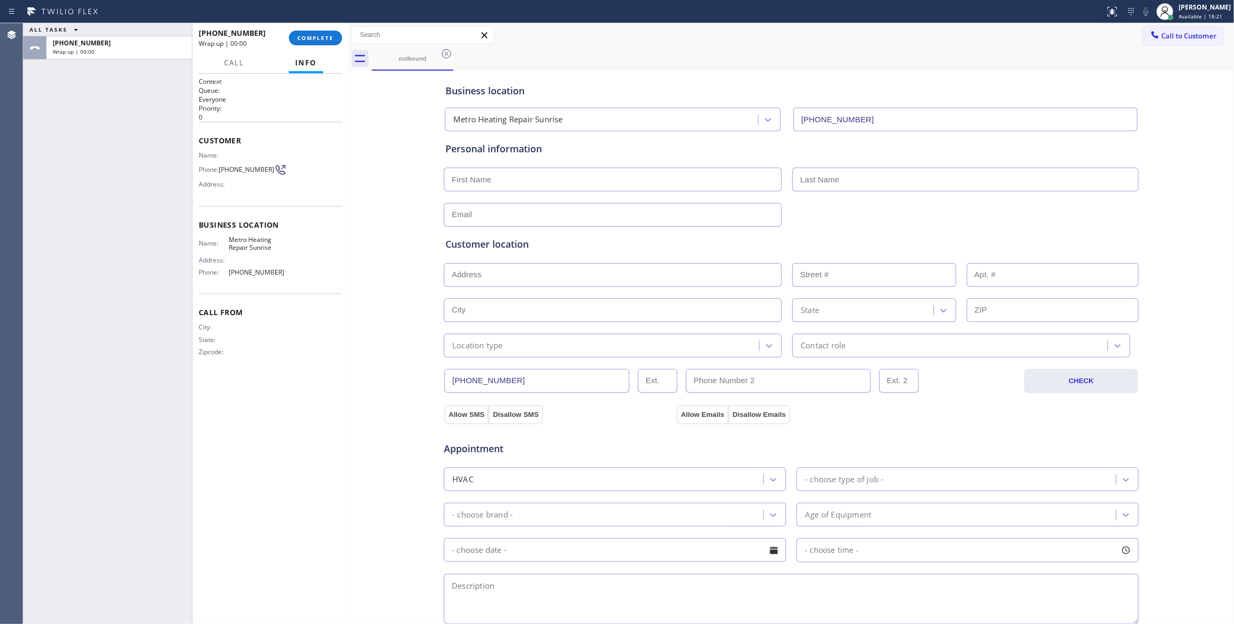
click at [256, 169] on span "[PHONE_NUMBER]" at bounding box center [246, 169] width 55 height 8
copy div "[PHONE_NUMBER]"
click at [308, 41] on button "COMPLETE" at bounding box center [315, 38] width 53 height 15
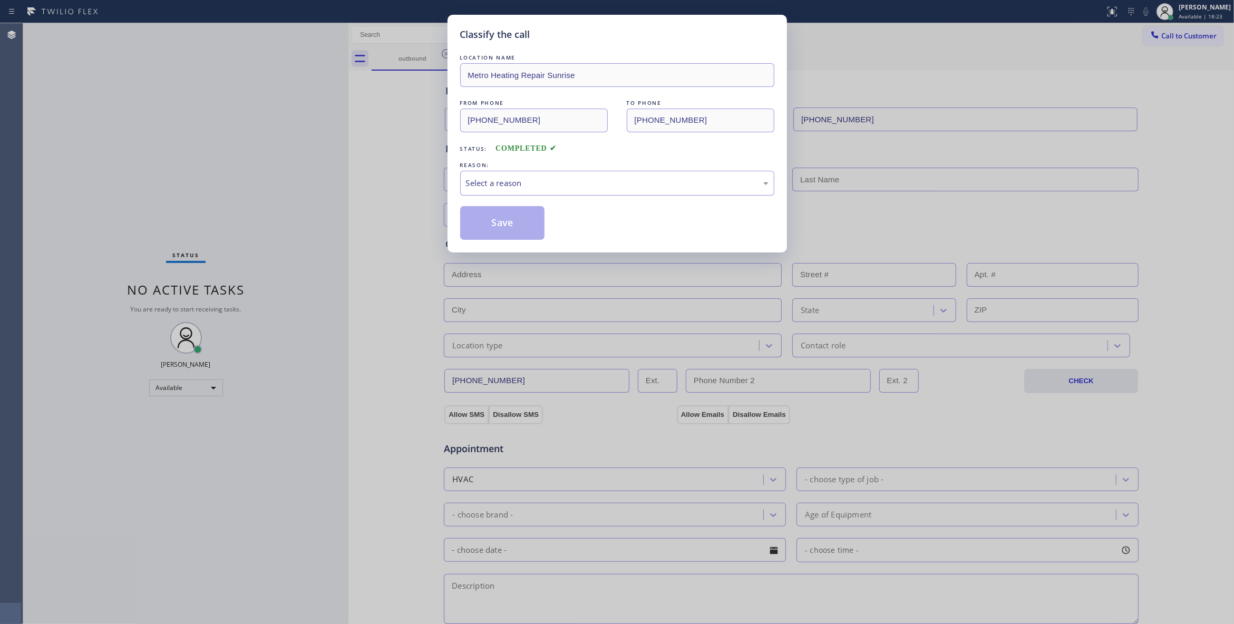
click at [565, 186] on div "Select a reason" at bounding box center [617, 183] width 303 height 12
click at [524, 219] on button "Save" at bounding box center [502, 223] width 85 height 34
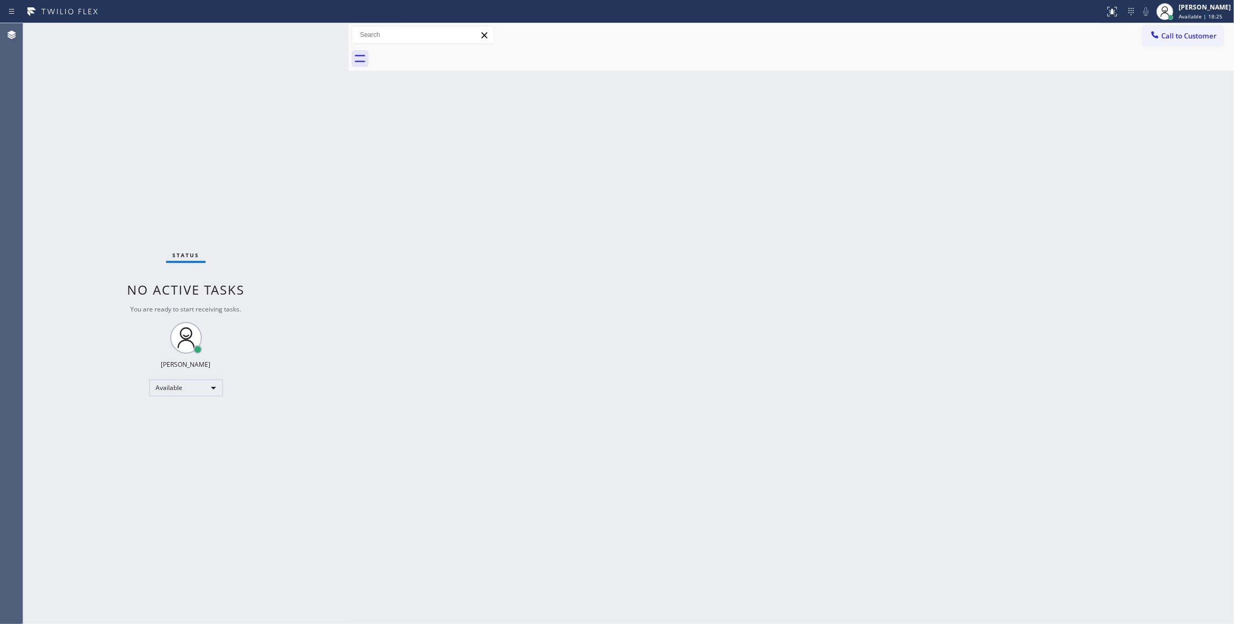
click at [1179, 41] on button "Call to Customer" at bounding box center [1183, 36] width 81 height 20
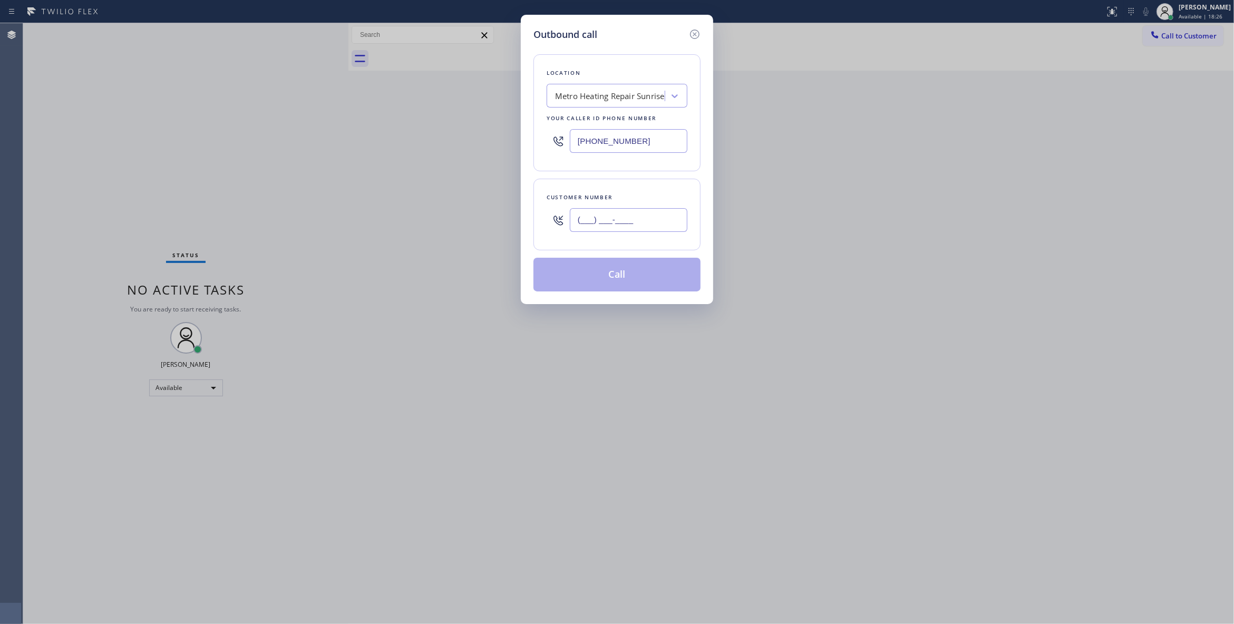
click at [610, 222] on input "(___) ___-____" at bounding box center [629, 220] width 118 height 24
paste input "954) 676-7903"
type input "[PHONE_NUMBER]"
click at [626, 280] on button "Call" at bounding box center [616, 275] width 167 height 34
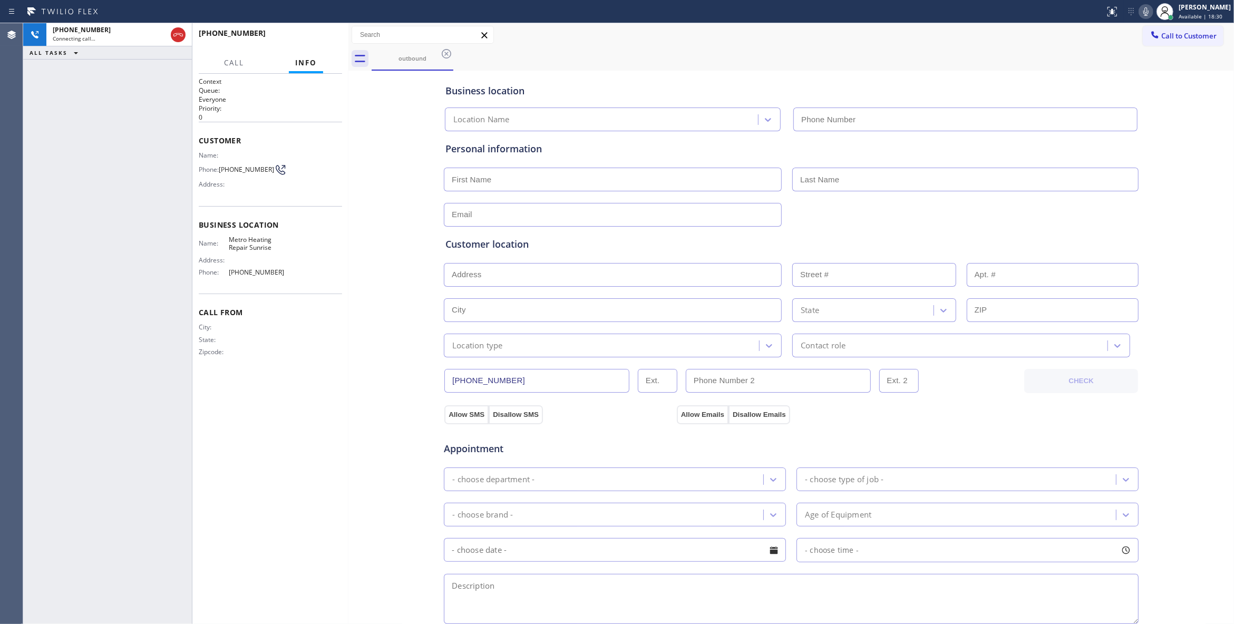
type input "[PHONE_NUMBER]"
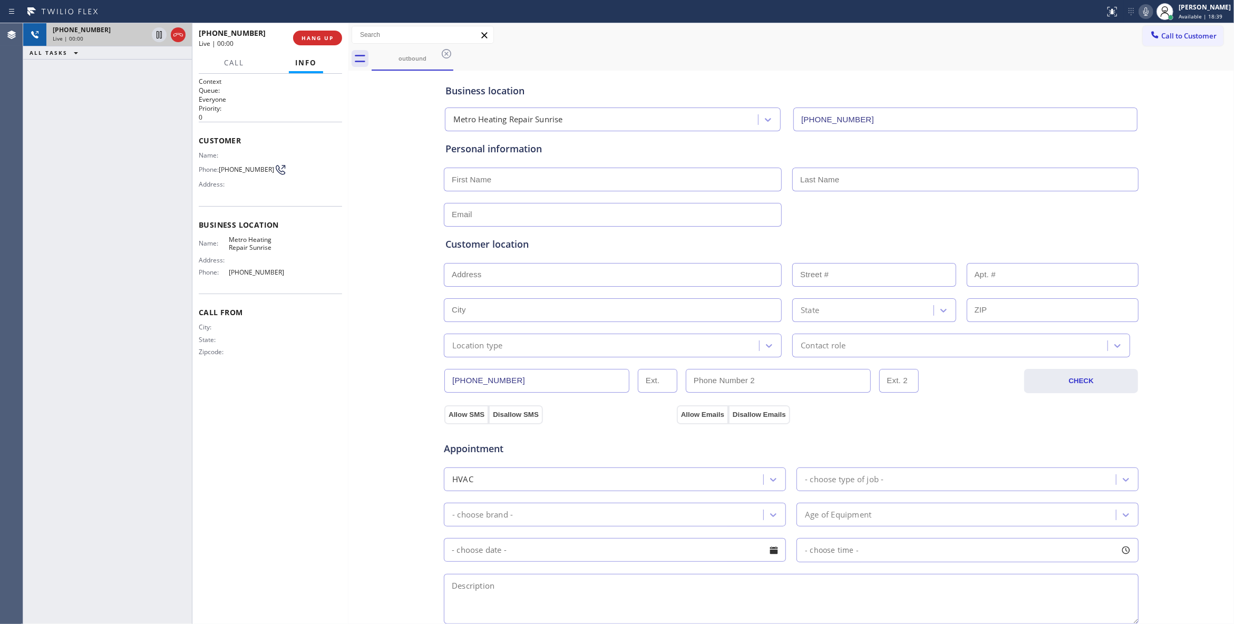
drag, startPoint x: 175, startPoint y: 34, endPoint x: 184, endPoint y: 34, distance: 8.4
click at [175, 34] on icon at bounding box center [178, 34] width 13 height 13
click at [306, 41] on button "HANG UP" at bounding box center [317, 38] width 49 height 15
click at [335, 40] on button "COMPLETE" at bounding box center [315, 38] width 53 height 15
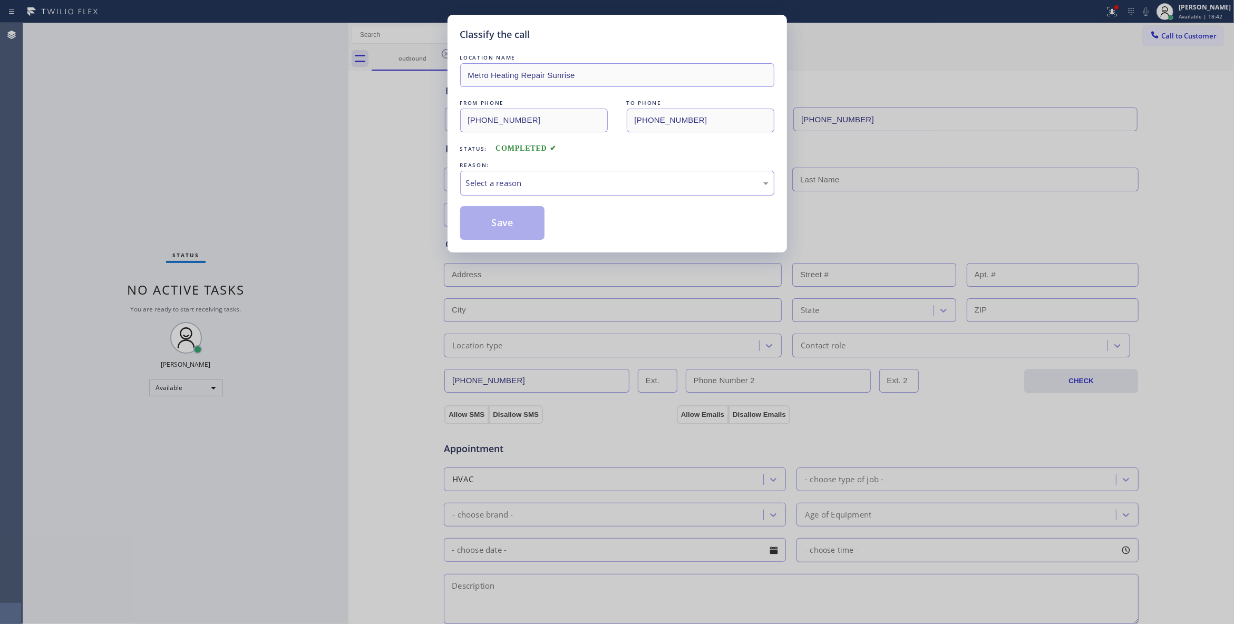
click at [504, 178] on div "Select a reason" at bounding box center [617, 183] width 303 height 12
click at [516, 221] on button "Save" at bounding box center [502, 223] width 85 height 34
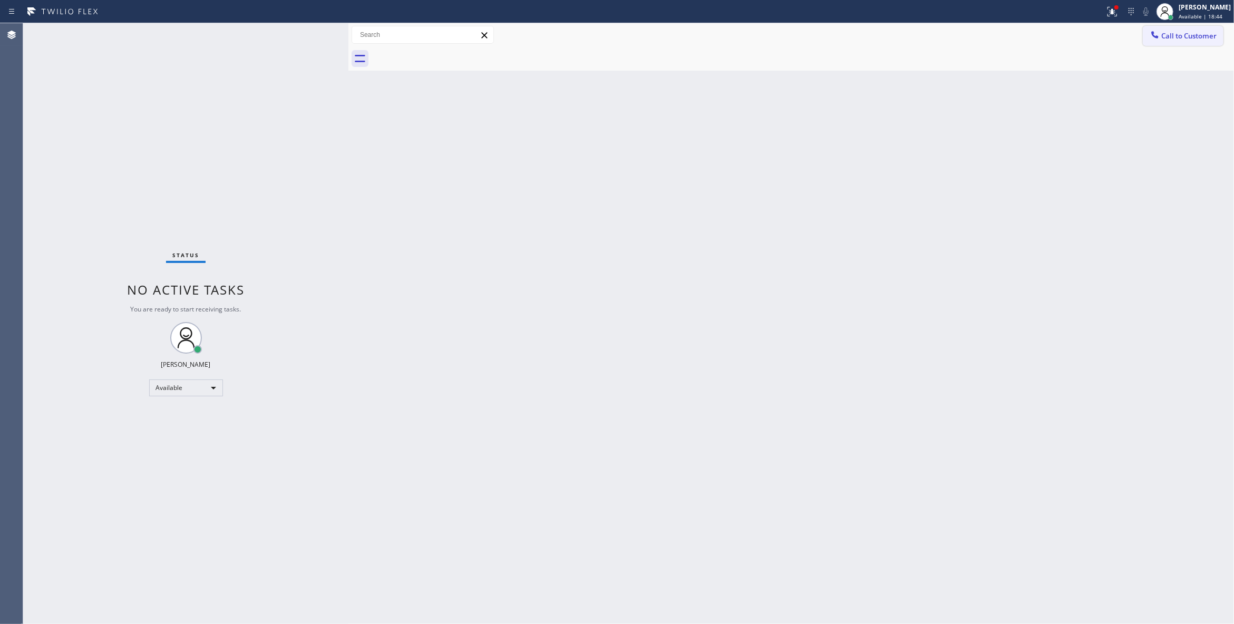
click at [1189, 38] on span "Call to Customer" at bounding box center [1188, 35] width 55 height 9
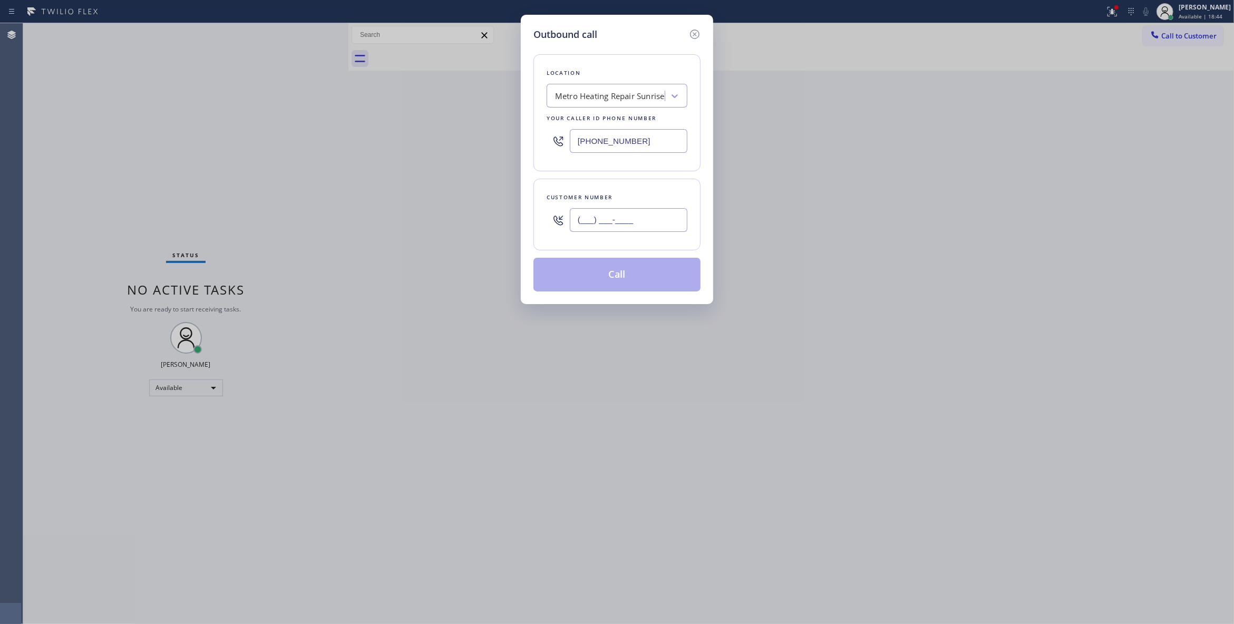
click at [583, 216] on input "(___) ___-____" at bounding box center [629, 220] width 118 height 24
paste input "954) 676-7903"
type input "[PHONE_NUMBER]"
click at [608, 277] on button "Call" at bounding box center [616, 275] width 167 height 34
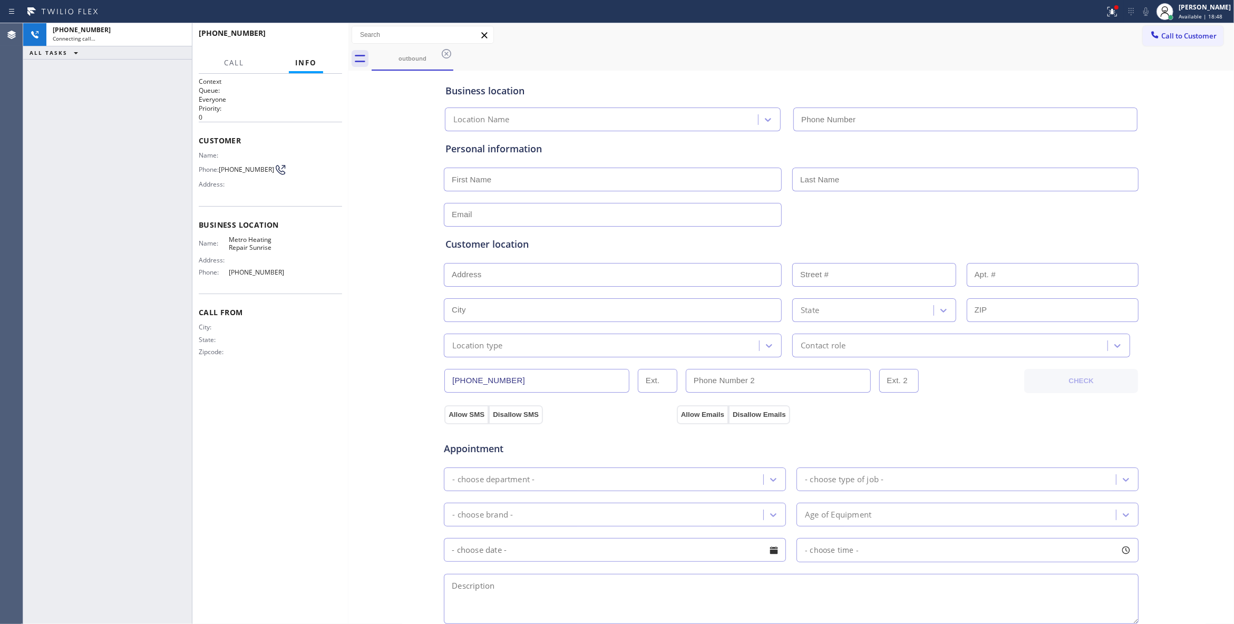
type input "[PHONE_NUMBER]"
click at [1100, 18] on button at bounding box center [1111, 11] width 23 height 23
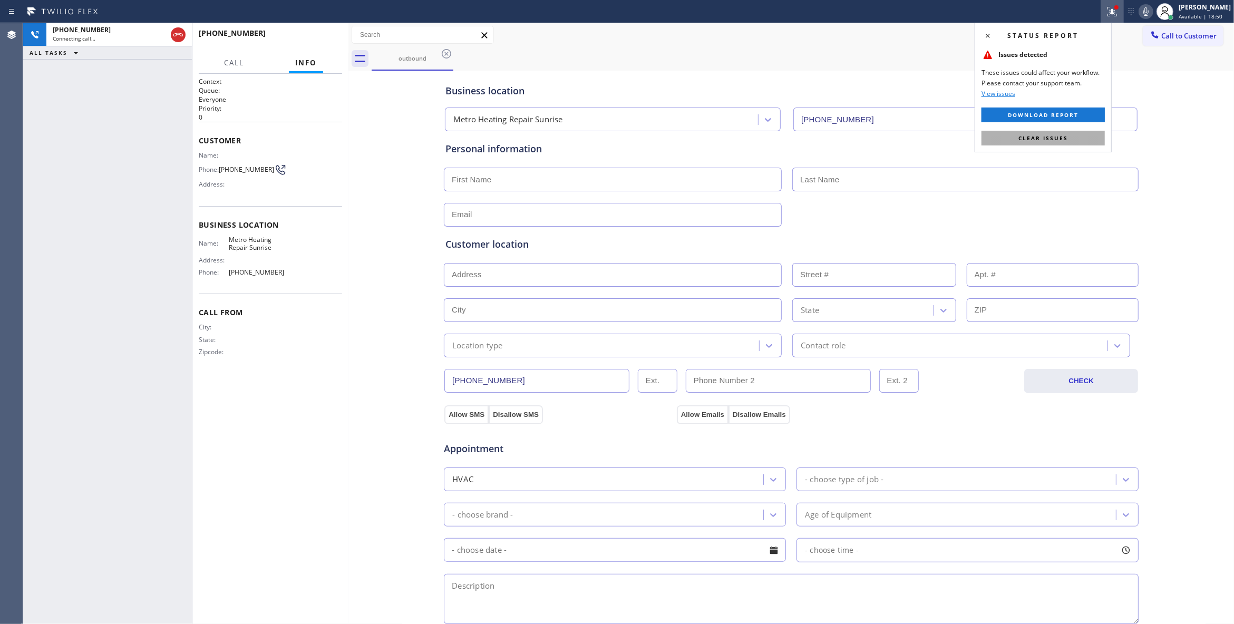
click at [1054, 140] on span "Clear issues" at bounding box center [1043, 137] width 50 height 7
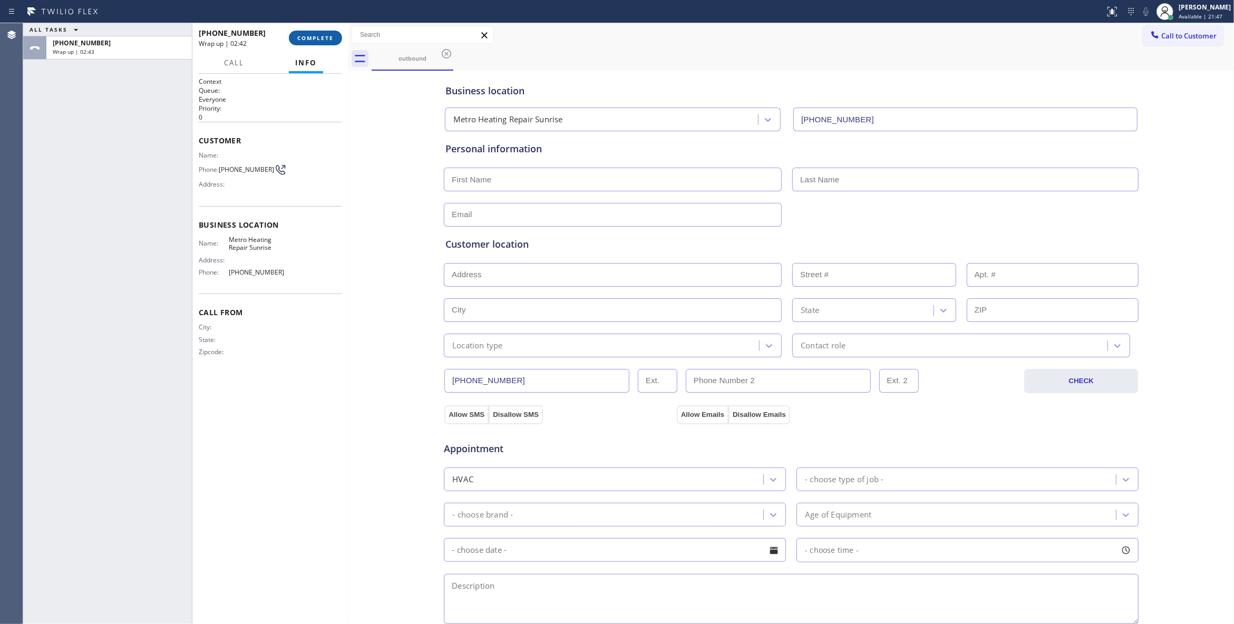
click at [324, 38] on span "COMPLETE" at bounding box center [315, 37] width 36 height 7
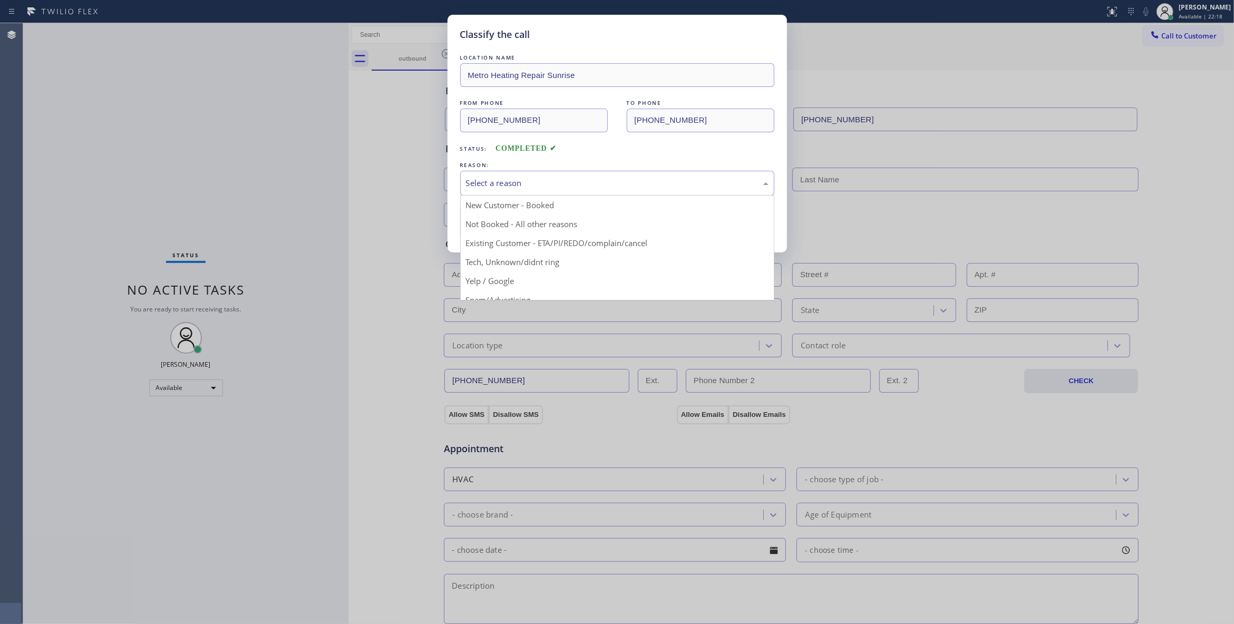
click at [544, 187] on div "Select a reason" at bounding box center [617, 183] width 303 height 12
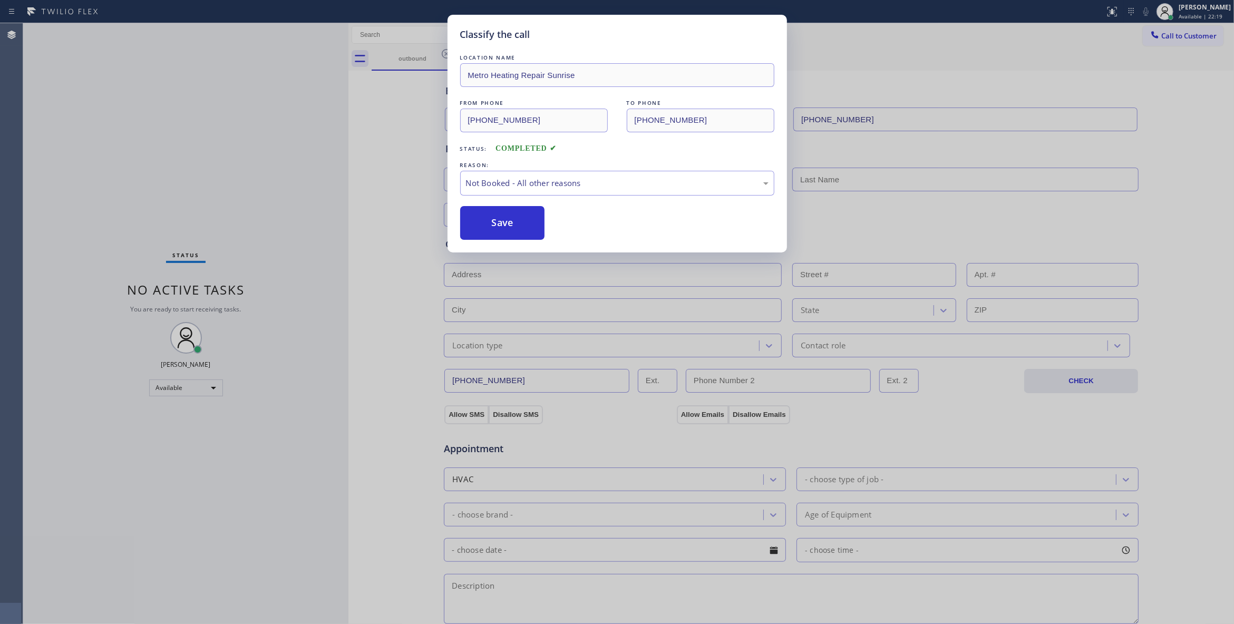
click at [499, 224] on button "Save" at bounding box center [502, 223] width 85 height 34
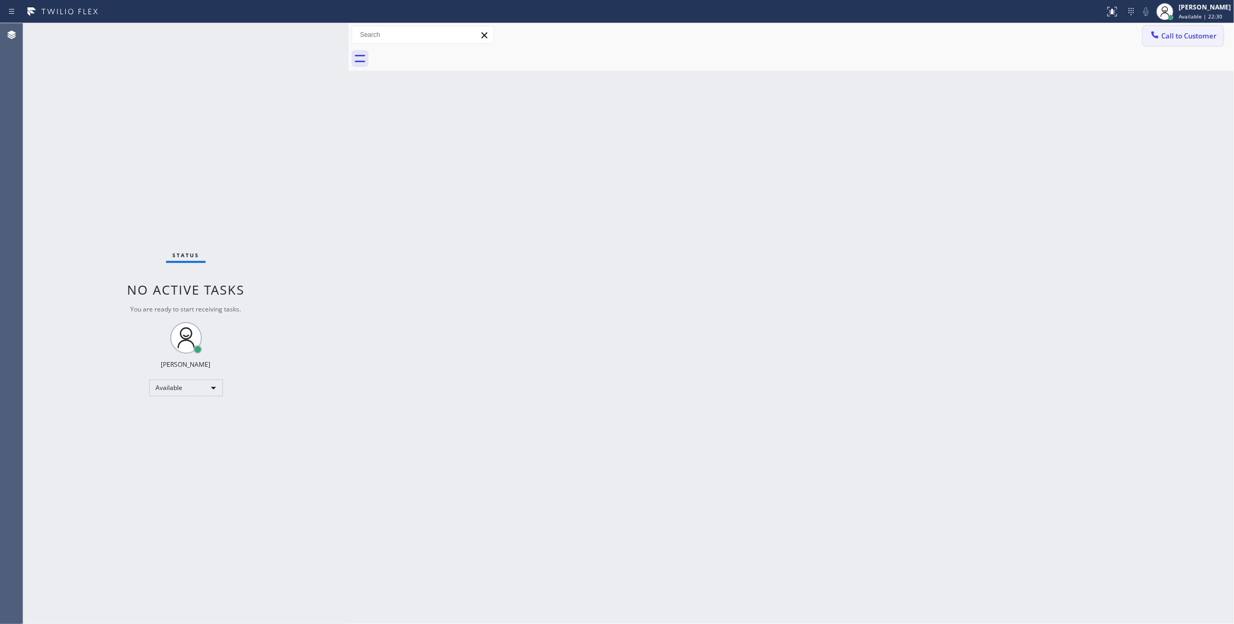
click at [1193, 36] on span "Call to Customer" at bounding box center [1188, 35] width 55 height 9
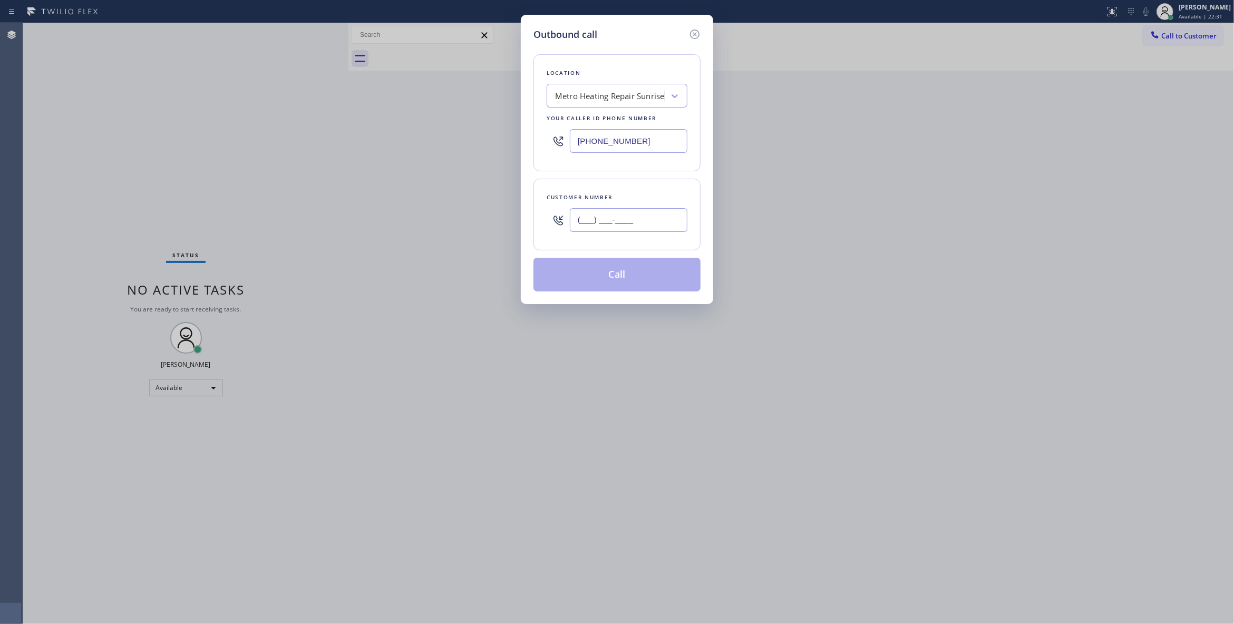
click at [604, 221] on input "(___) ___-____" at bounding box center [629, 220] width 118 height 24
paste input "954) 676-7903"
type input "[PHONE_NUMBER]"
click at [599, 273] on button "Call" at bounding box center [616, 275] width 167 height 34
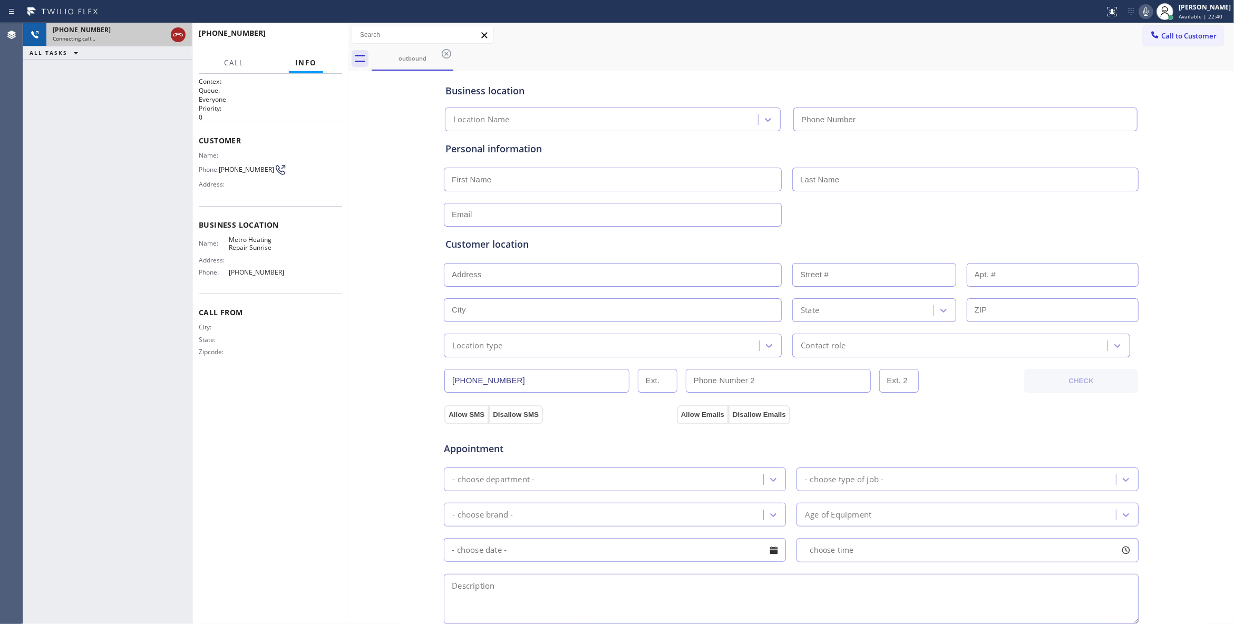
type input "[PHONE_NUMBER]"
click at [178, 34] on icon at bounding box center [178, 34] width 13 height 13
click at [317, 38] on span "HANG UP" at bounding box center [317, 37] width 32 height 7
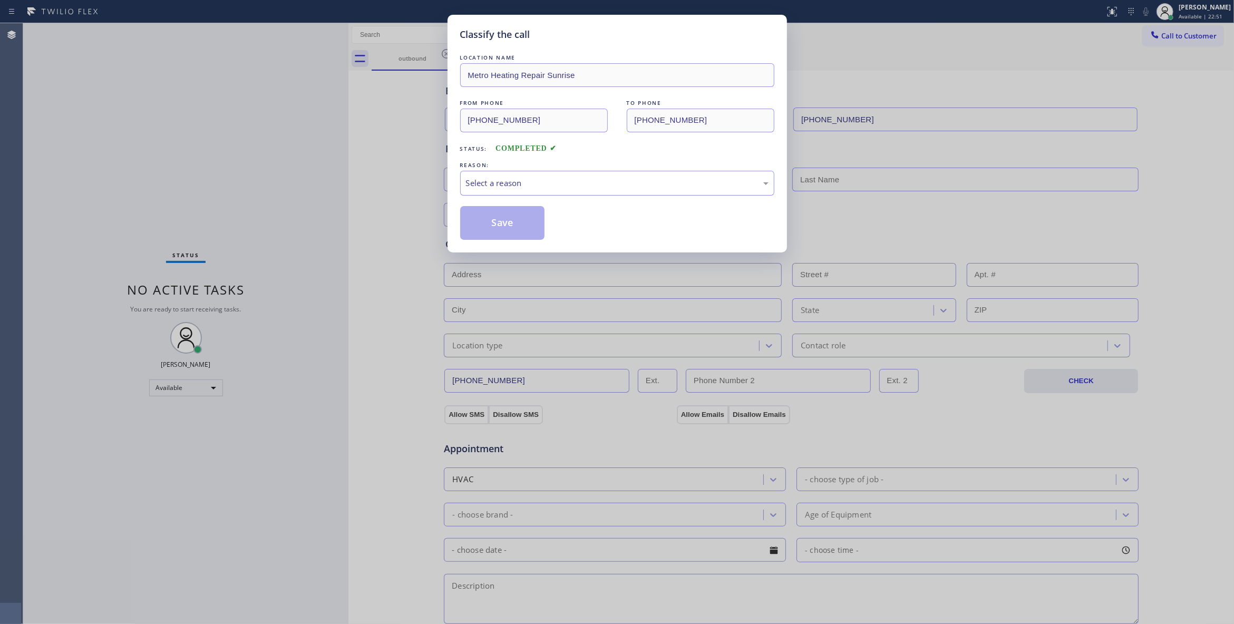
click at [528, 180] on div "Select a reason" at bounding box center [617, 183] width 303 height 12
click at [502, 224] on button "Save" at bounding box center [502, 223] width 85 height 34
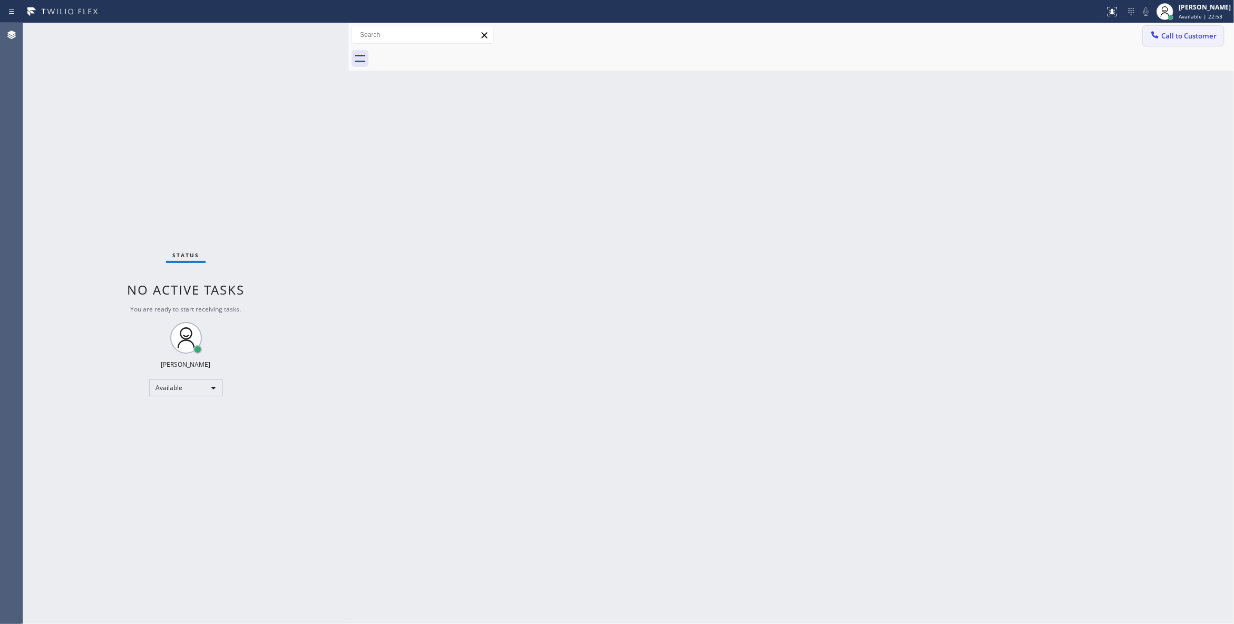
click at [1198, 37] on span "Call to Customer" at bounding box center [1188, 35] width 55 height 9
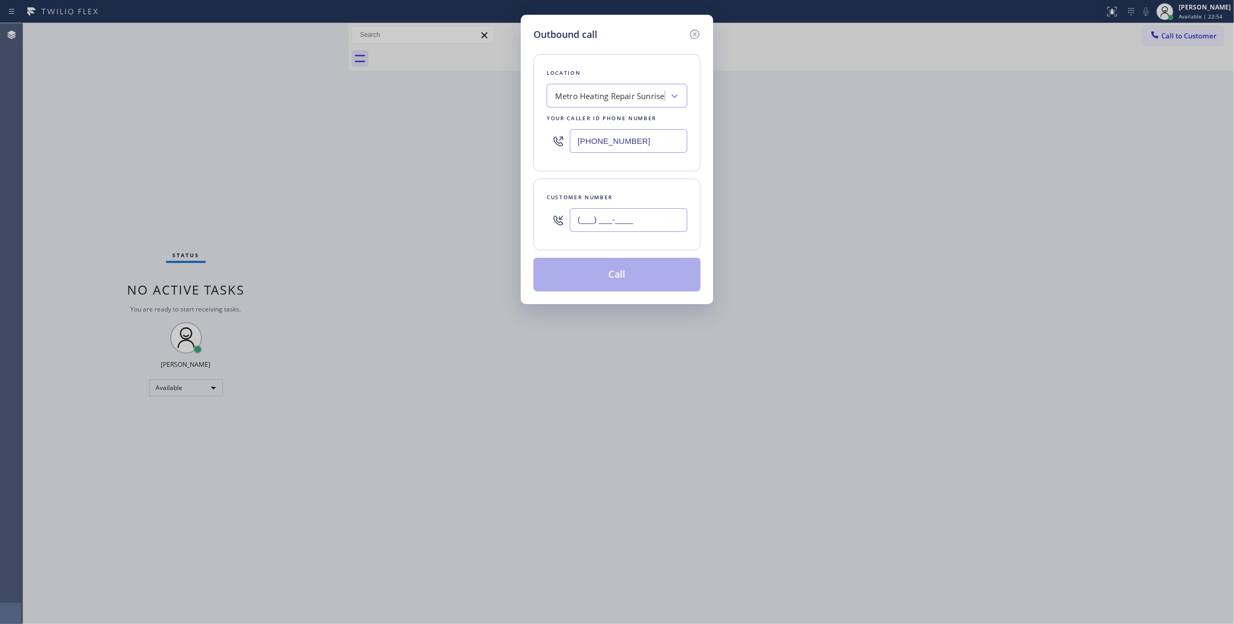
click at [593, 223] on input "(___) ___-____" at bounding box center [629, 220] width 118 height 24
paste input "954) 676-7903"
type input "[PHONE_NUMBER]"
click at [618, 279] on button "Call" at bounding box center [616, 275] width 167 height 34
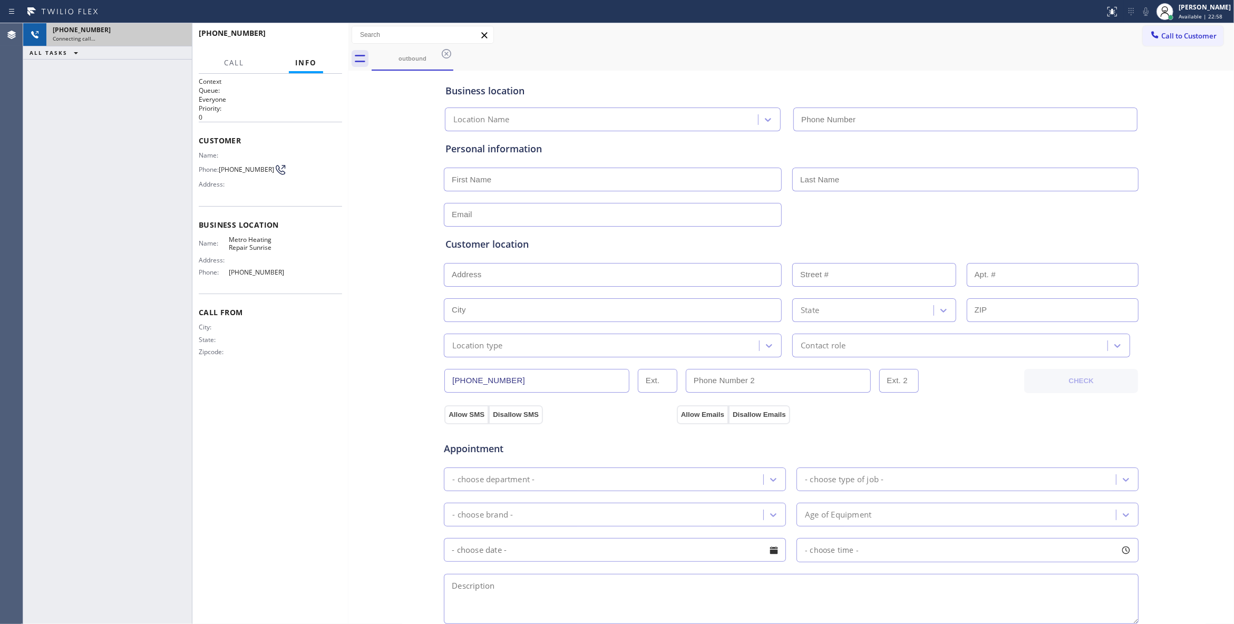
type input "[PHONE_NUMBER]"
click at [143, 38] on div "Connecting call…" at bounding box center [119, 38] width 133 height 7
click at [96, 241] on div "[PHONE_NUMBER] Connecting call… ALL TASKS ALL TASKS ACTIVE TASKS TASKS IN WRAP …" at bounding box center [107, 323] width 169 height 601
click at [337, 339] on div "City: State: Zipcode:" at bounding box center [270, 341] width 143 height 37
click at [135, 32] on div "[PHONE_NUMBER]" at bounding box center [119, 29] width 133 height 9
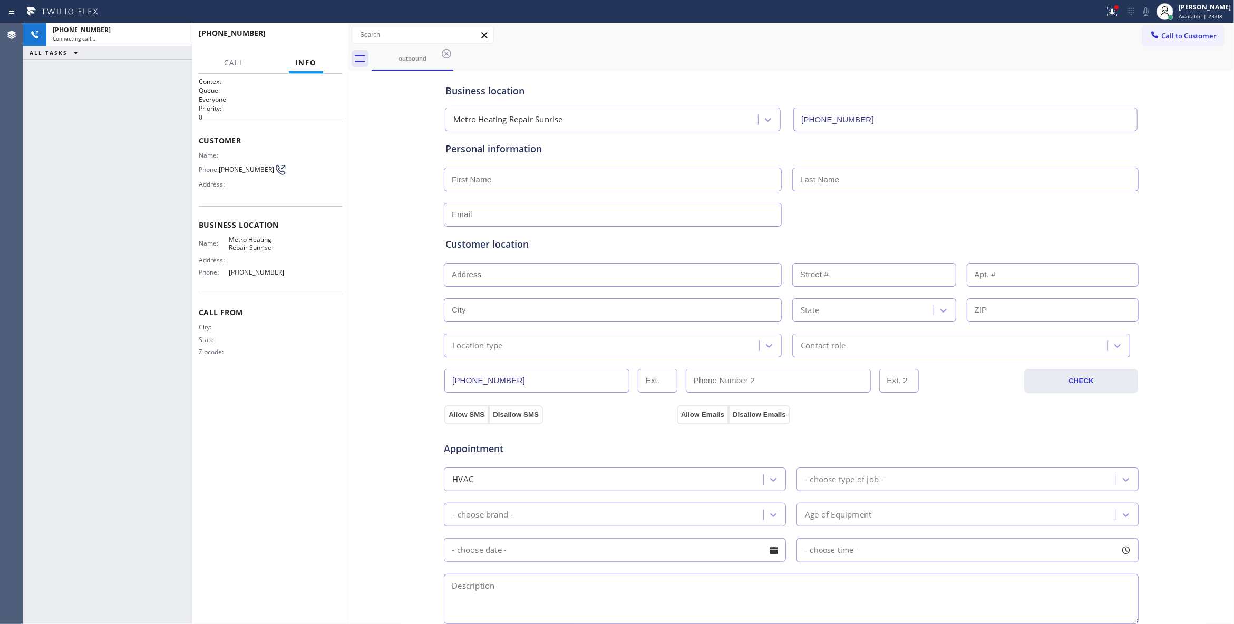
click at [382, 191] on div "Business location Metro Heating Repair Sunrise [PHONE_NUMBER] Personal informat…" at bounding box center [791, 433] width 880 height 720
click at [284, 450] on div "Context Queue: Everyone Priority: 0 Customer Name: Phone: [PHONE_NUMBER] Addres…" at bounding box center [270, 349] width 143 height 544
click at [1106, 11] on icon at bounding box center [1112, 11] width 13 height 13
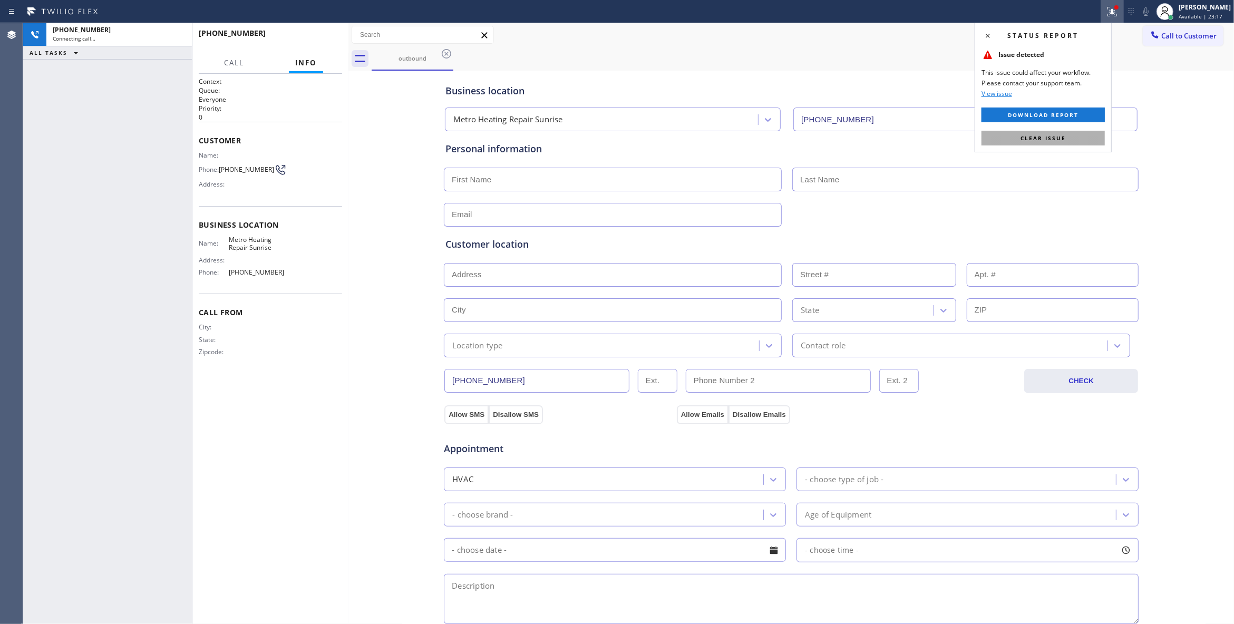
click at [1032, 139] on span "Clear issue" at bounding box center [1042, 137] width 45 height 7
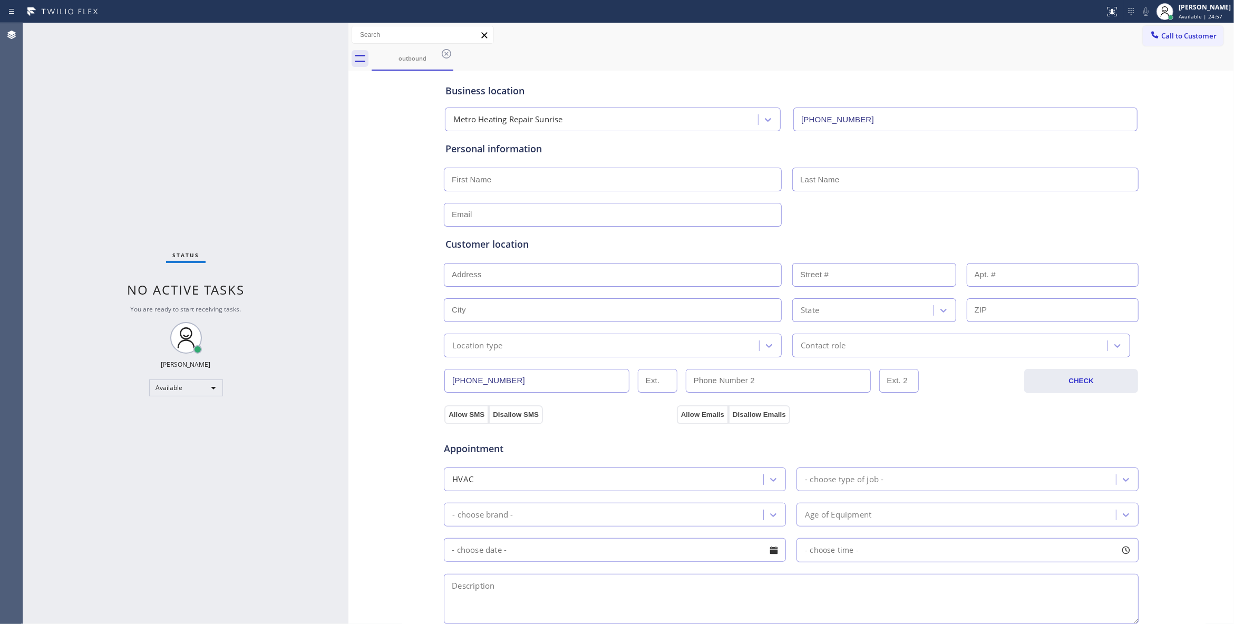
click at [445, 56] on icon at bounding box center [446, 53] width 13 height 13
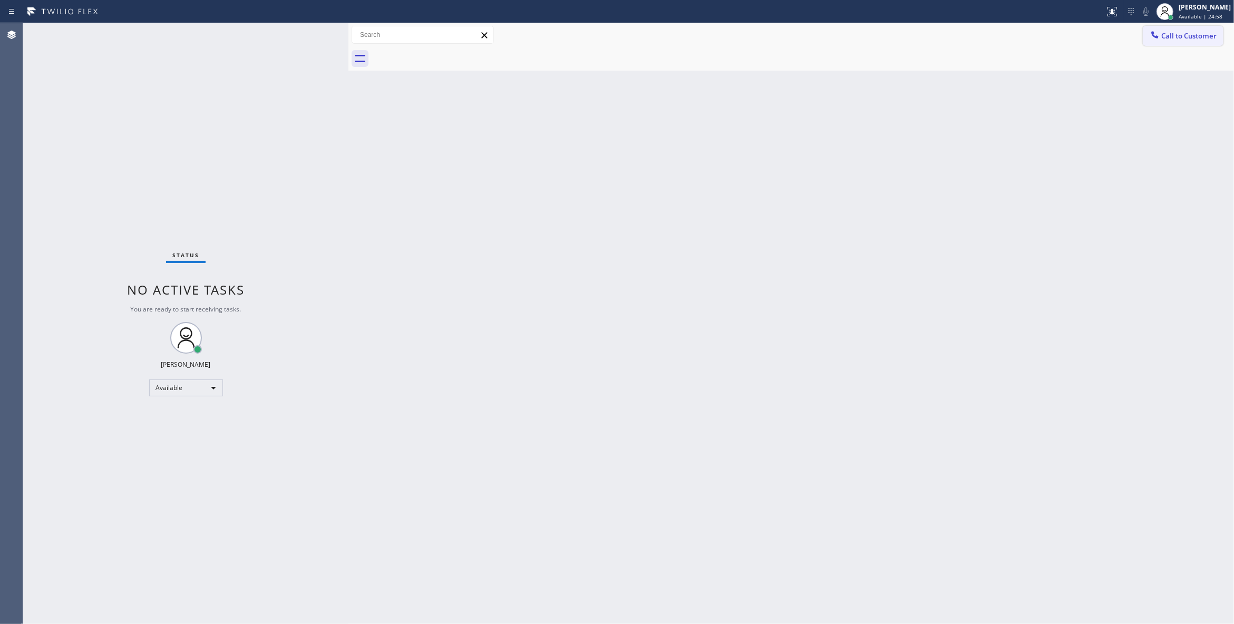
drag, startPoint x: 1203, startPoint y: 36, endPoint x: 678, endPoint y: 194, distance: 548.2
click at [1201, 36] on span "Call to Customer" at bounding box center [1188, 35] width 55 height 9
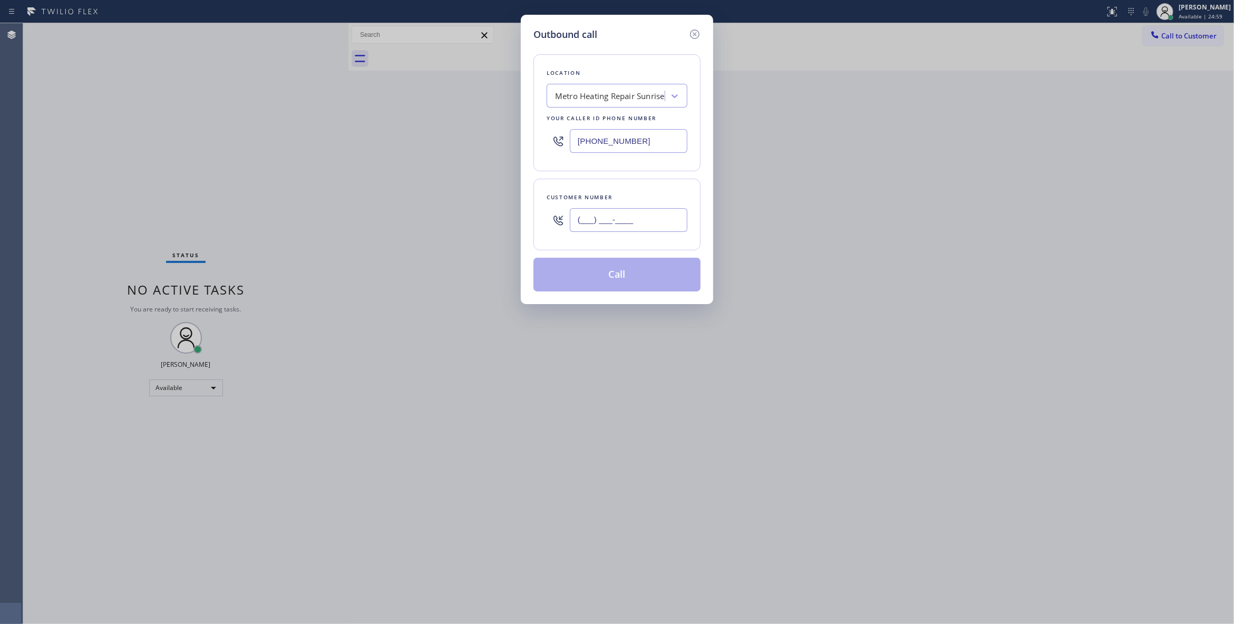
click at [614, 216] on input "(___) ___-____" at bounding box center [629, 220] width 118 height 24
paste input "954) 676-7903"
type input "[PHONE_NUMBER]"
click at [597, 275] on button "Call" at bounding box center [616, 275] width 167 height 34
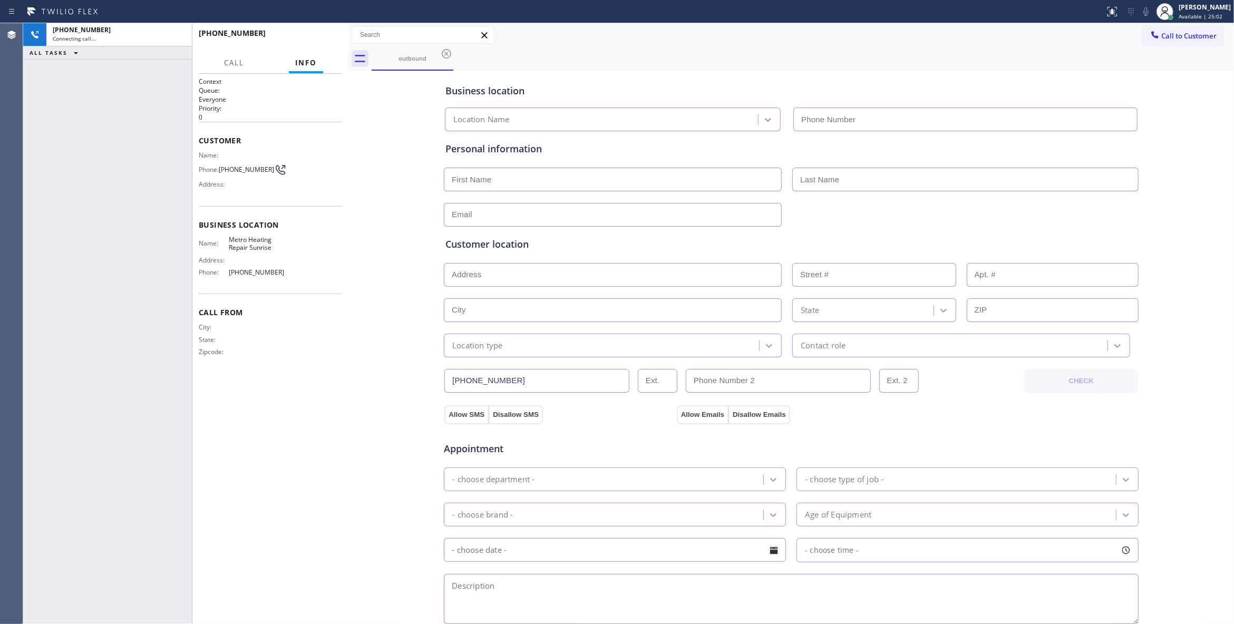
type input "[PHONE_NUMBER]"
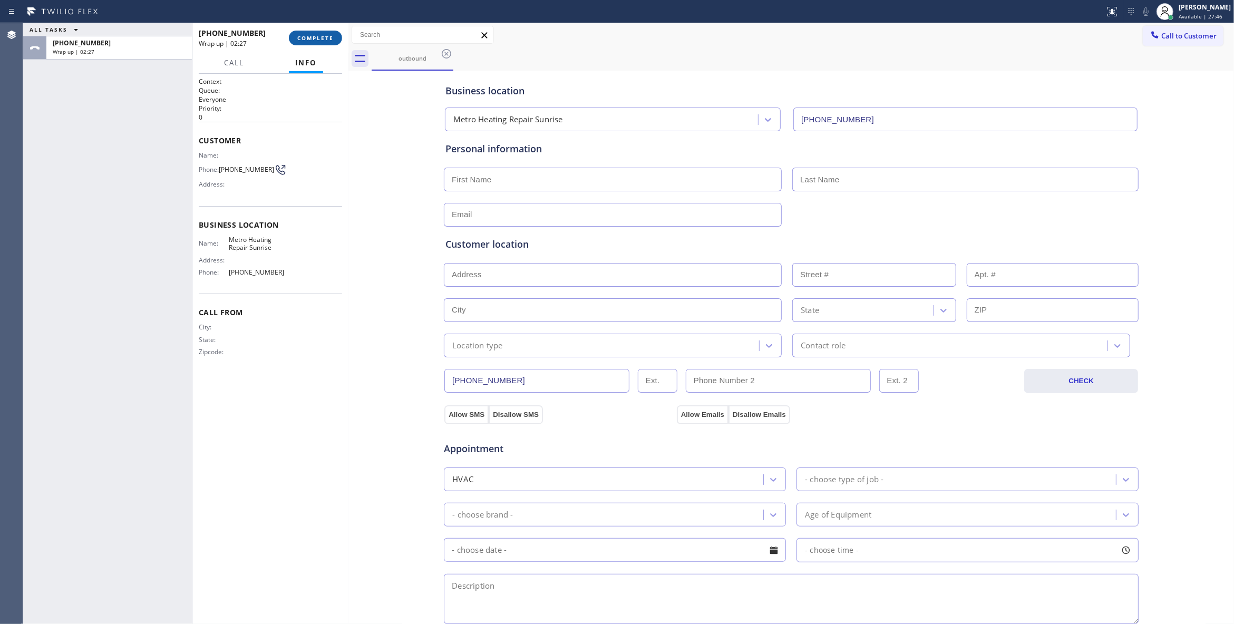
click at [304, 44] on button "COMPLETE" at bounding box center [315, 38] width 53 height 15
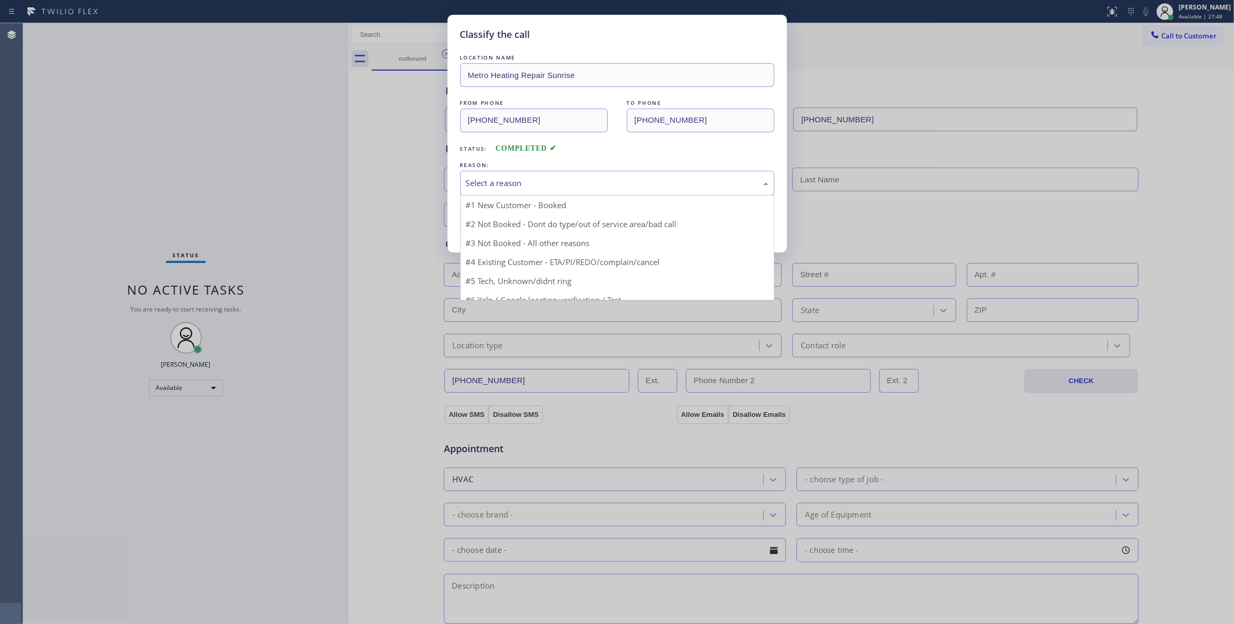
click at [503, 184] on div "Select a reason" at bounding box center [617, 183] width 303 height 12
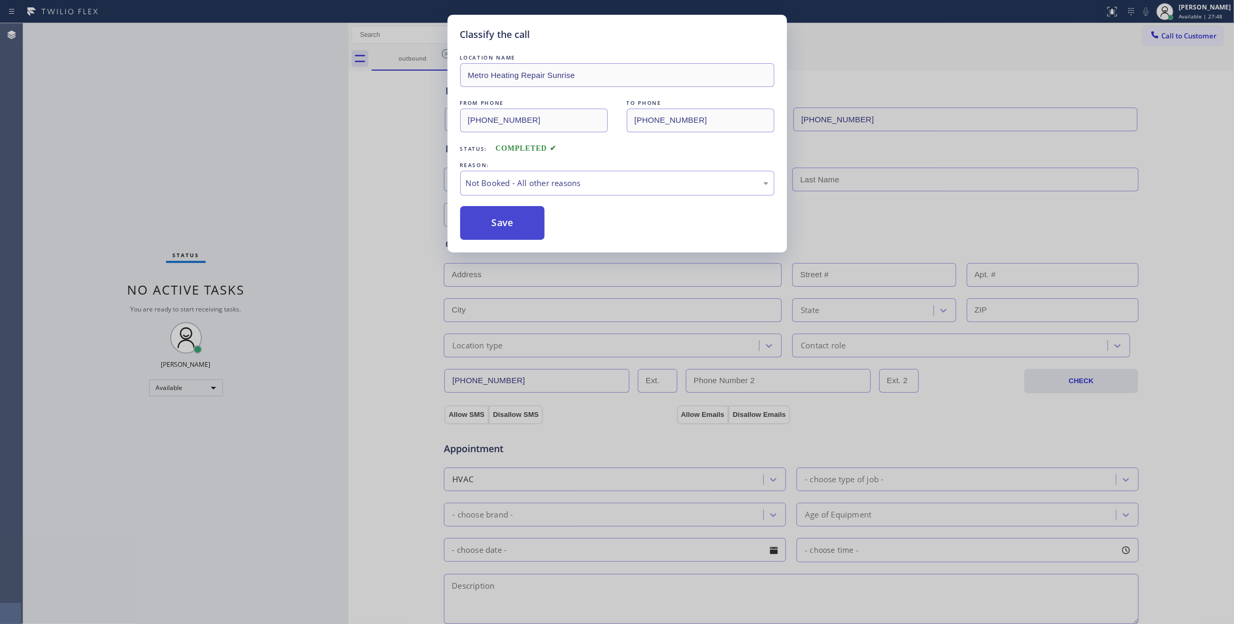
click at [494, 223] on button "Save" at bounding box center [502, 223] width 85 height 34
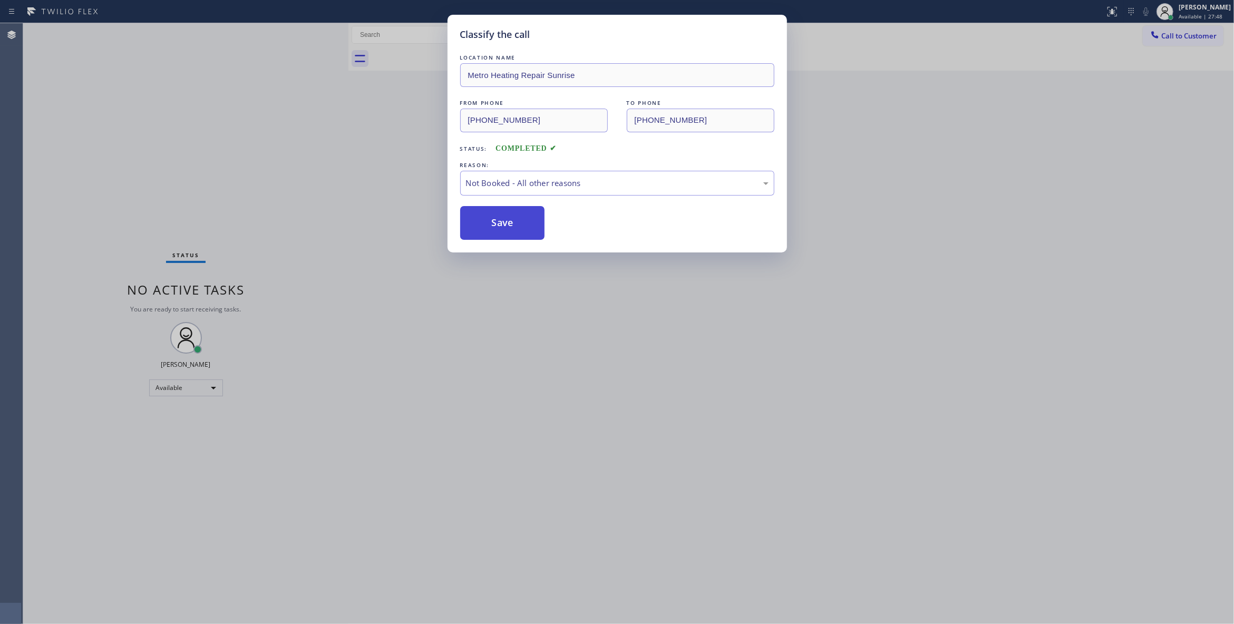
click at [494, 223] on button "Save" at bounding box center [502, 223] width 85 height 34
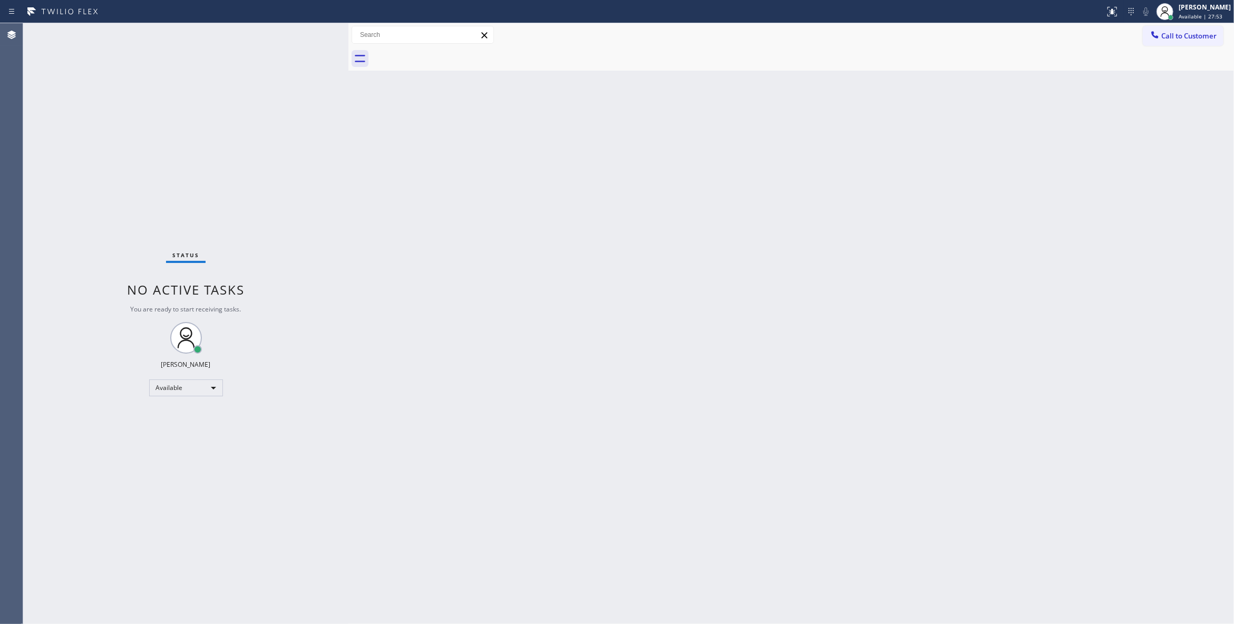
drag, startPoint x: 804, startPoint y: 167, endPoint x: 1132, endPoint y: 66, distance: 343.6
click at [812, 159] on div "Back to Dashboard Change Sender ID Customers Technicians Select a contact Outbo…" at bounding box center [790, 323] width 885 height 601
click at [1187, 40] on span "Call to Customer" at bounding box center [1188, 35] width 55 height 9
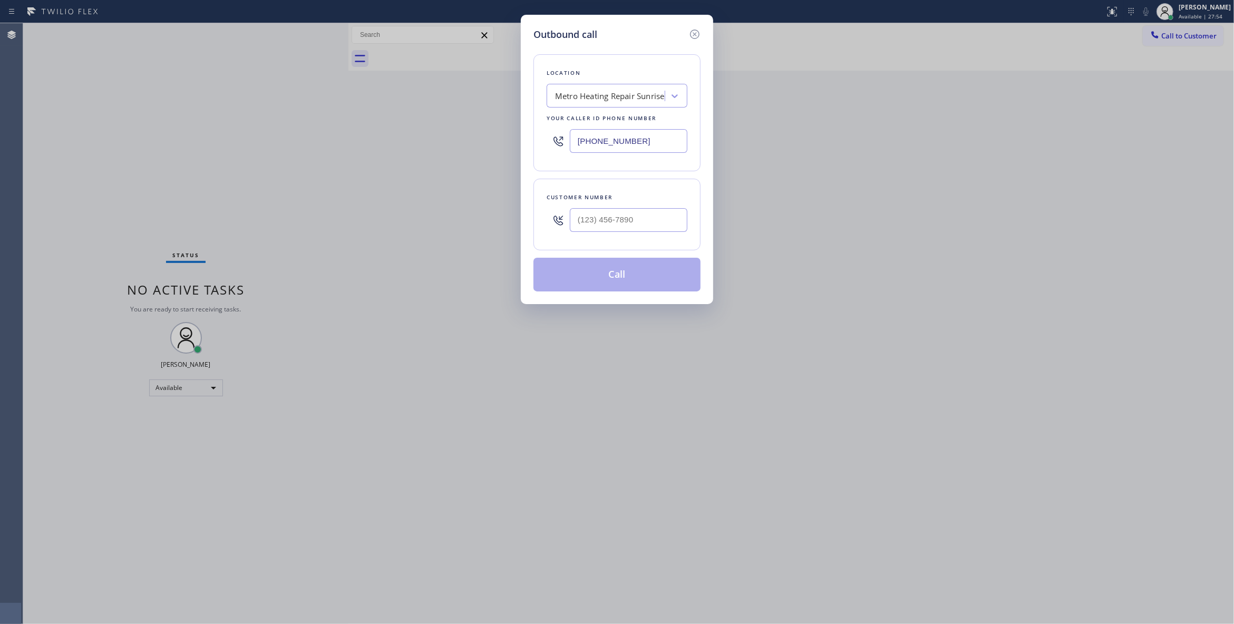
paste input "760) 388-9800"
drag, startPoint x: 662, startPoint y: 140, endPoint x: 308, endPoint y: 169, distance: 355.3
click at [308, 169] on div "Outbound call Location Metro Heating Repair Sunrise Your caller id phone number…" at bounding box center [617, 312] width 1234 height 624
type input "[PHONE_NUMBER]"
click at [609, 226] on input "(___) ___-____" at bounding box center [629, 220] width 118 height 24
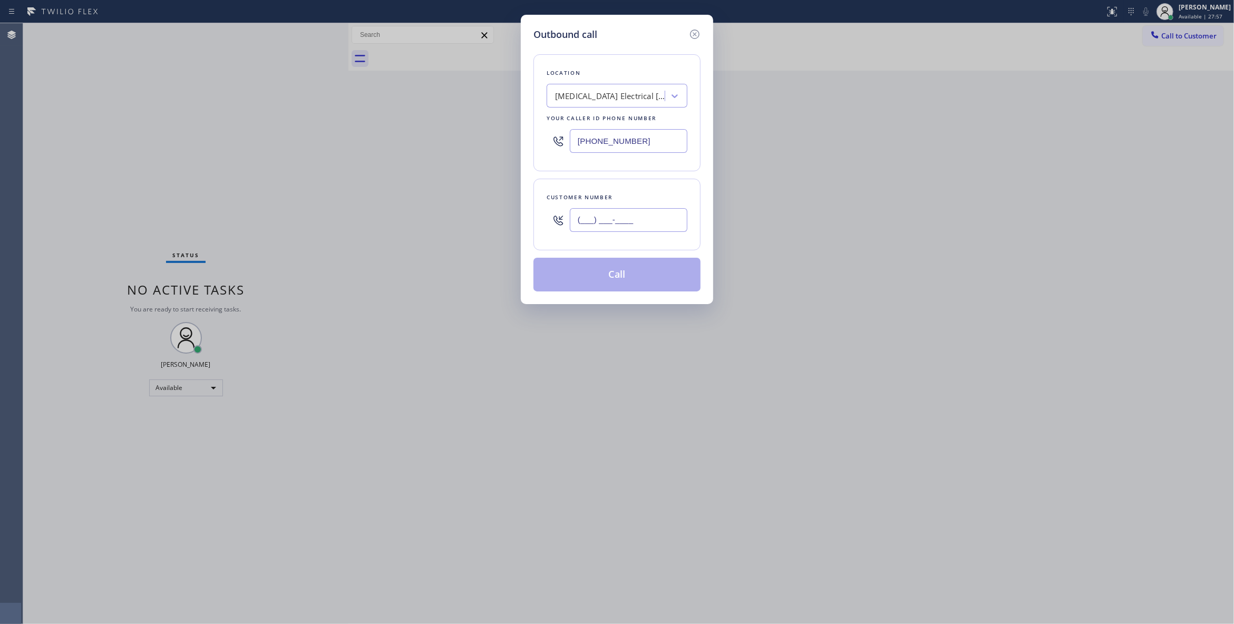
paste input "442) 241-9300"
type input "[PHONE_NUMBER]"
click at [624, 281] on button "Call" at bounding box center [616, 275] width 167 height 34
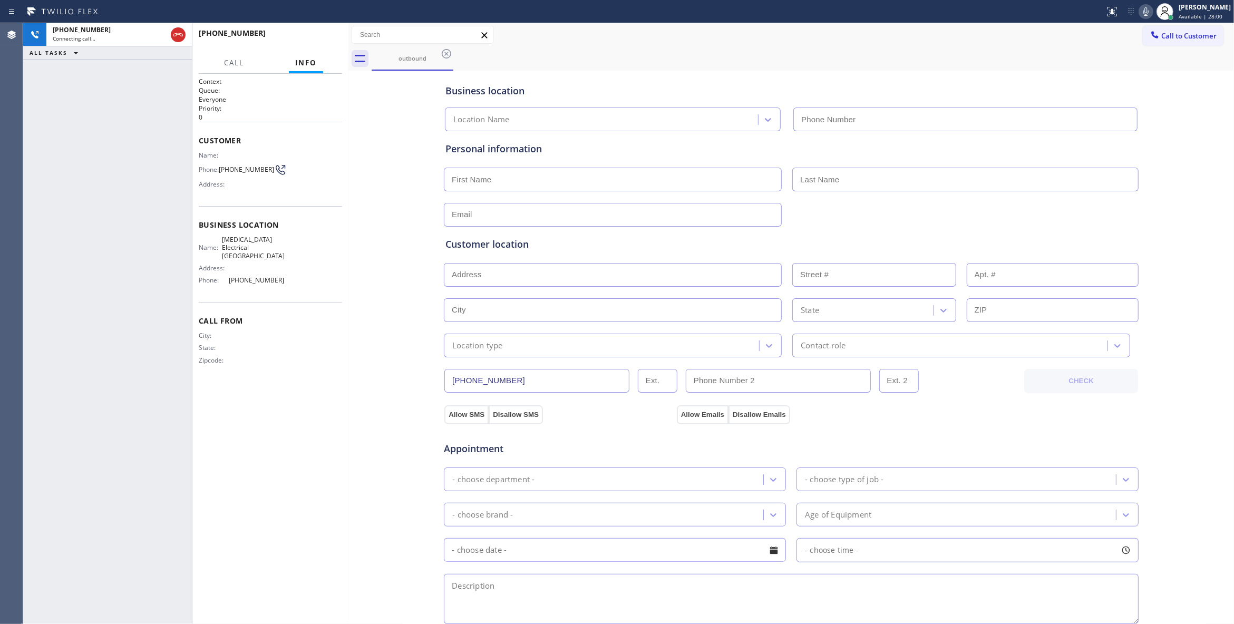
type input "[PHONE_NUMBER]"
click at [311, 33] on button "HANG UP" at bounding box center [317, 38] width 49 height 15
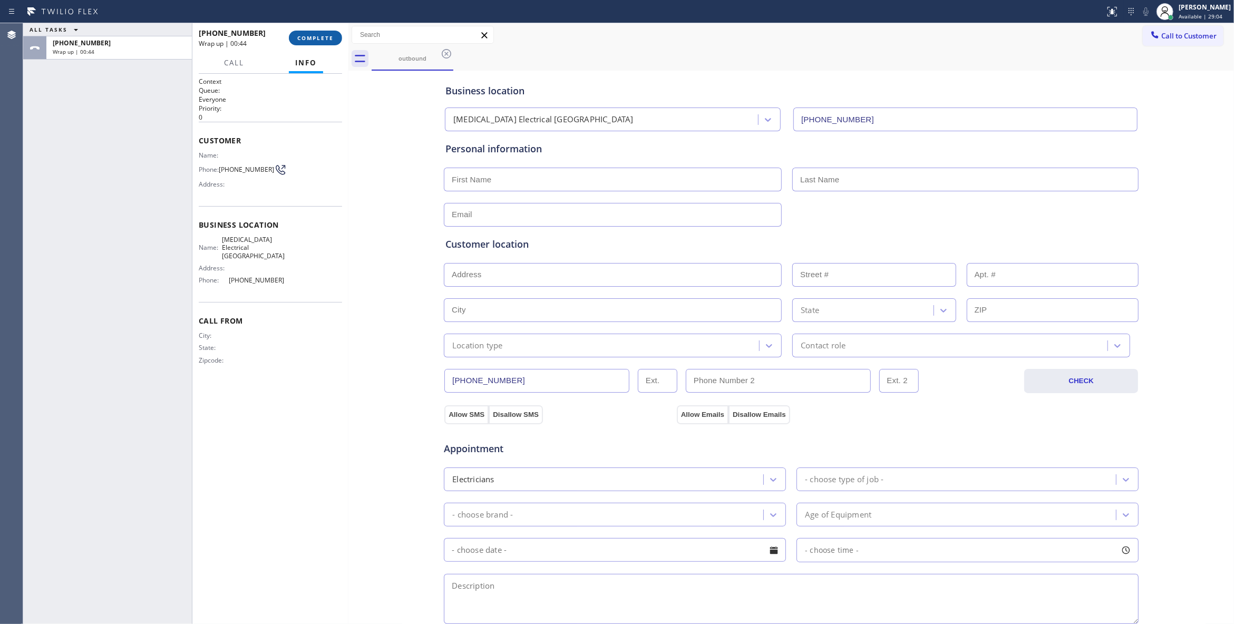
click at [297, 40] on span "COMPLETE" at bounding box center [315, 37] width 36 height 7
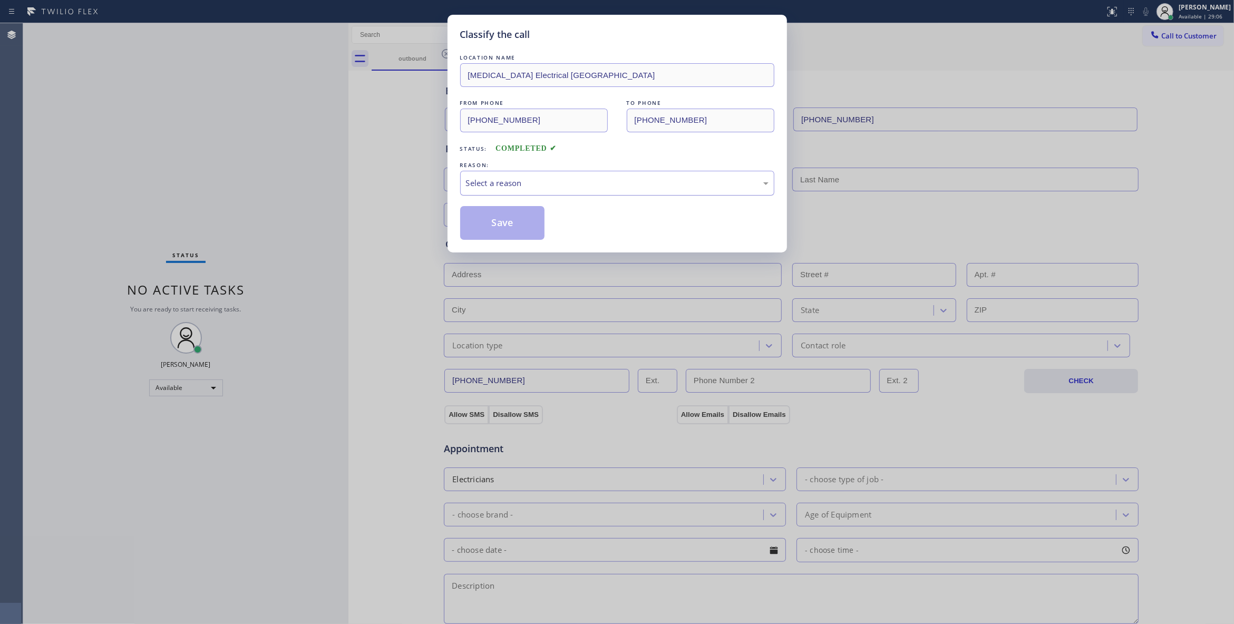
click at [521, 177] on div "Select a reason" at bounding box center [617, 183] width 303 height 12
click at [494, 221] on button "Save" at bounding box center [502, 223] width 85 height 34
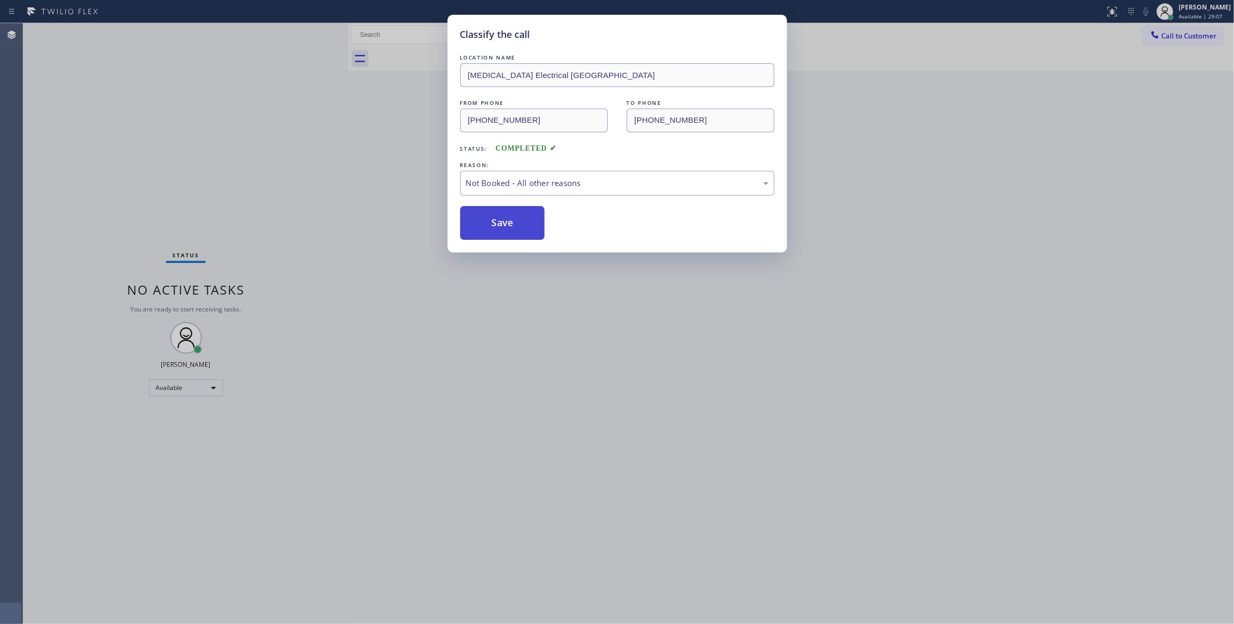
click at [494, 220] on button "Save" at bounding box center [502, 223] width 85 height 34
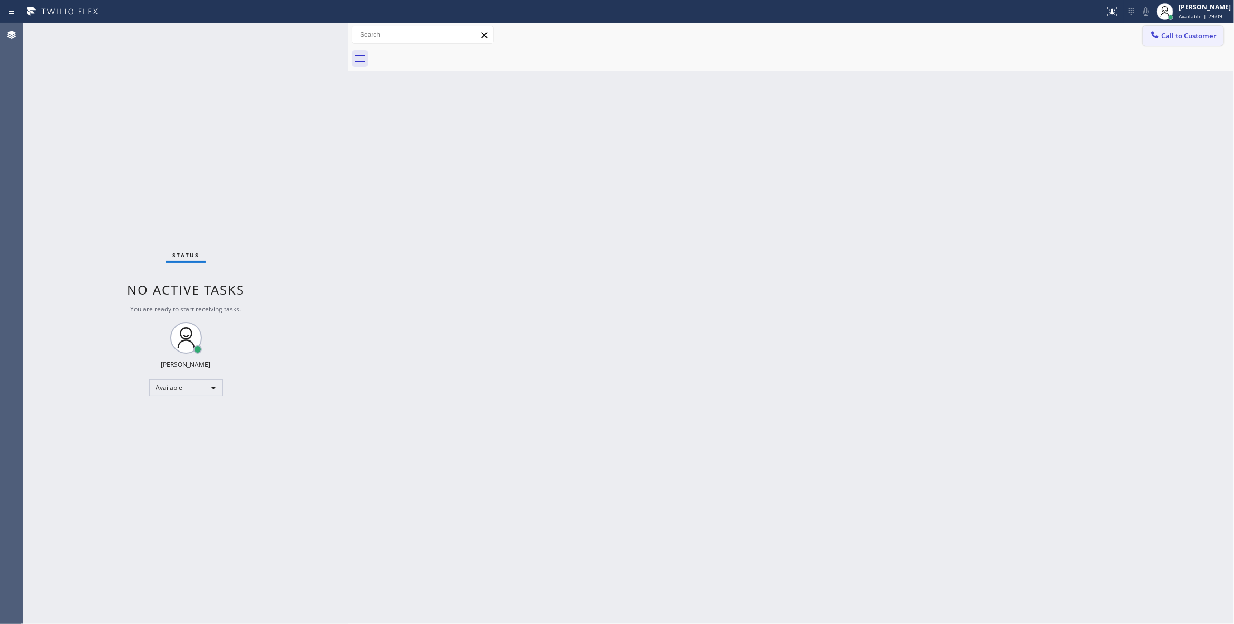
click at [1176, 36] on span "Call to Customer" at bounding box center [1188, 35] width 55 height 9
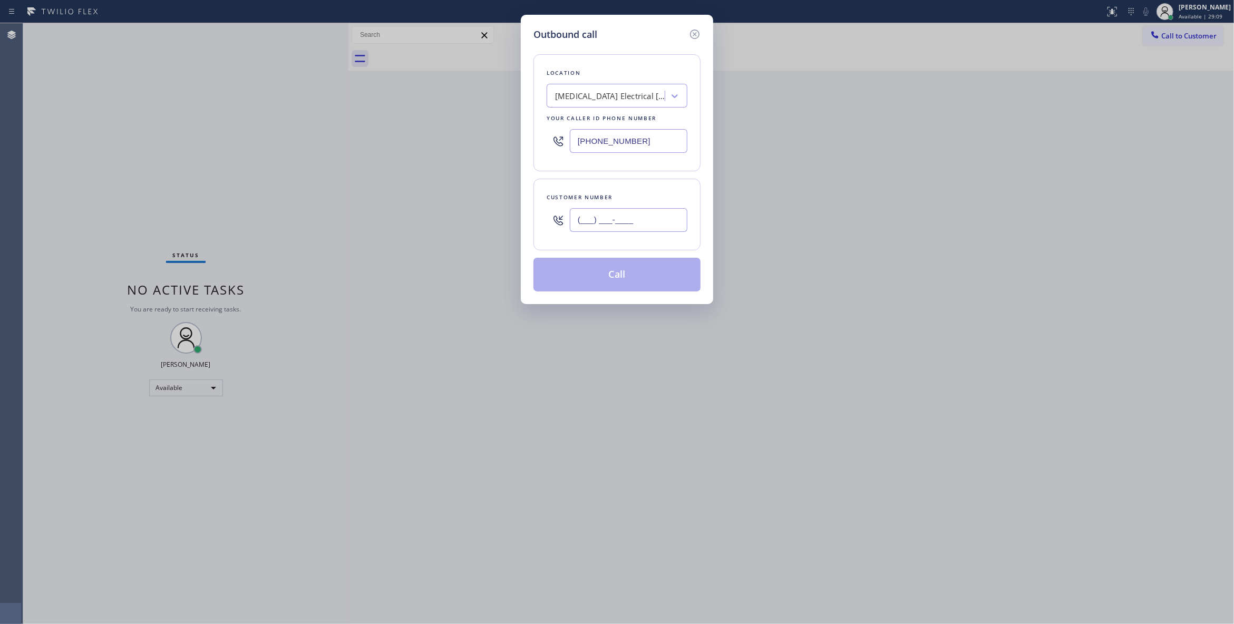
click at [603, 224] on input "(___) ___-____" at bounding box center [629, 220] width 118 height 24
paste input "442) 241-9300"
type input "[PHONE_NUMBER]"
click at [625, 277] on button "Call" at bounding box center [616, 275] width 167 height 34
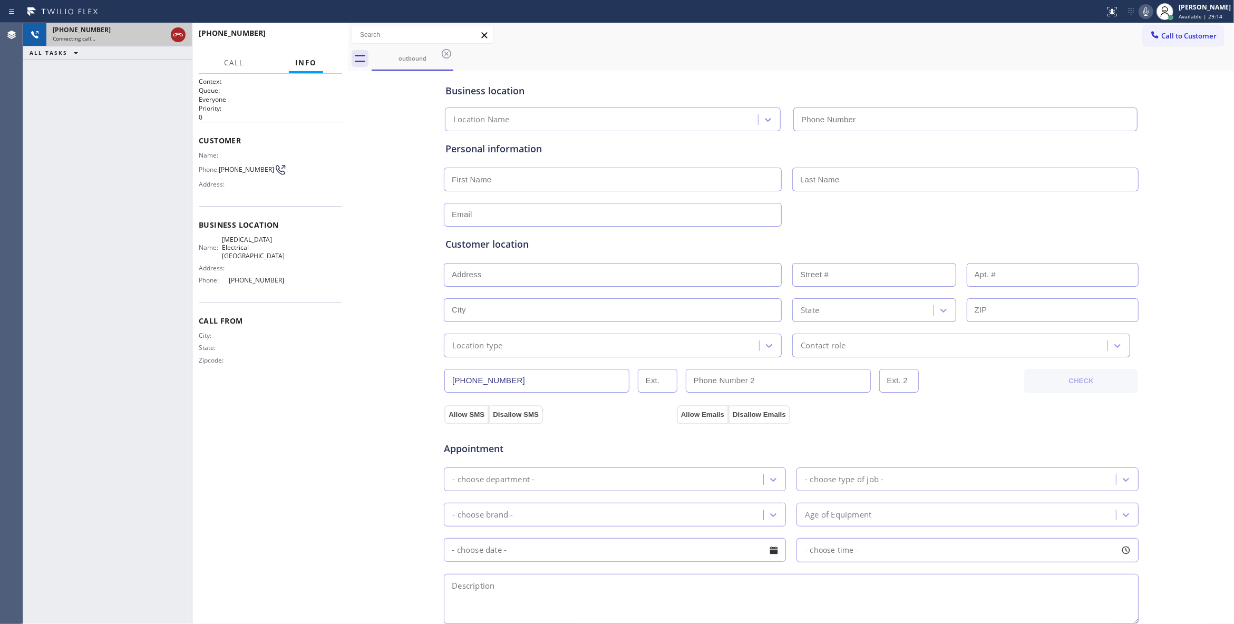
type input "[PHONE_NUMBER]"
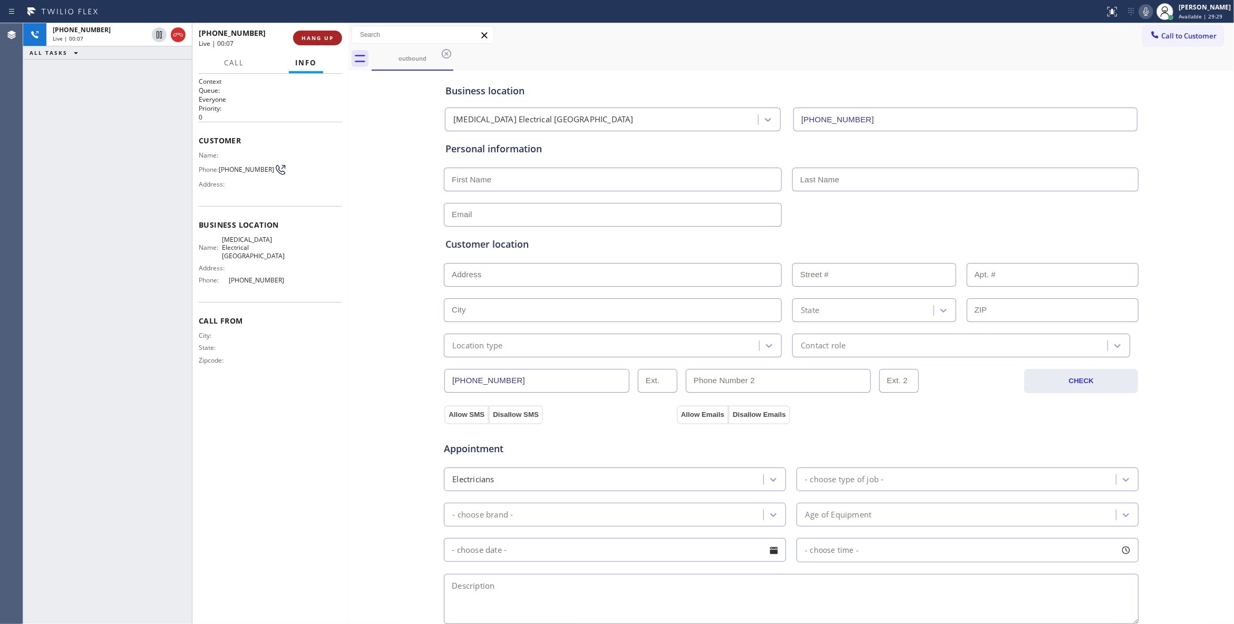
click at [323, 42] on button "HANG UP" at bounding box center [317, 38] width 49 height 15
click at [245, 162] on div "Name: Phone: [PHONE_NUMBER] Address:" at bounding box center [242, 172] width 86 height 42
click at [247, 162] on div "Name: Phone: [PHONE_NUMBER] Address:" at bounding box center [242, 172] width 86 height 42
click at [241, 179] on div "Name: Phone: [PHONE_NUMBER] Address:" at bounding box center [242, 172] width 86 height 42
click at [241, 176] on div "Phone: [PHONE_NUMBER]" at bounding box center [242, 169] width 86 height 13
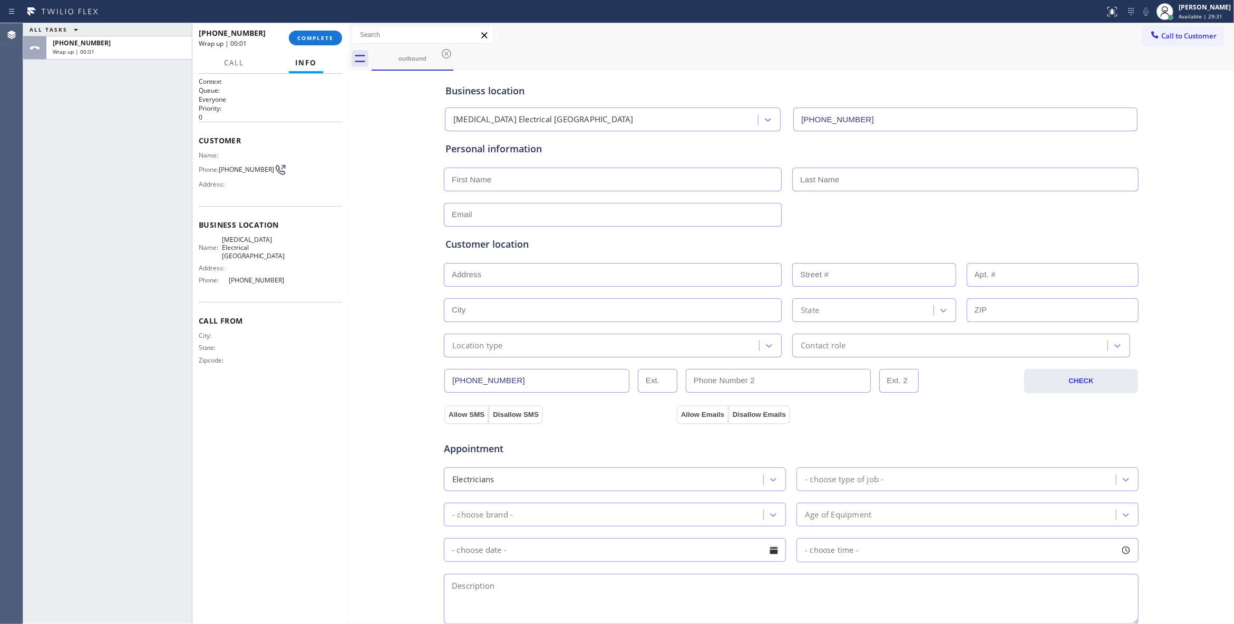
click at [243, 173] on span "[PHONE_NUMBER]" at bounding box center [246, 169] width 55 height 8
click at [243, 172] on span "[PHONE_NUMBER]" at bounding box center [246, 169] width 55 height 8
click at [245, 171] on span "[PHONE_NUMBER]" at bounding box center [246, 169] width 55 height 8
copy div "[PHONE_NUMBER]"
click at [313, 36] on span "COMPLETE" at bounding box center [315, 37] width 36 height 7
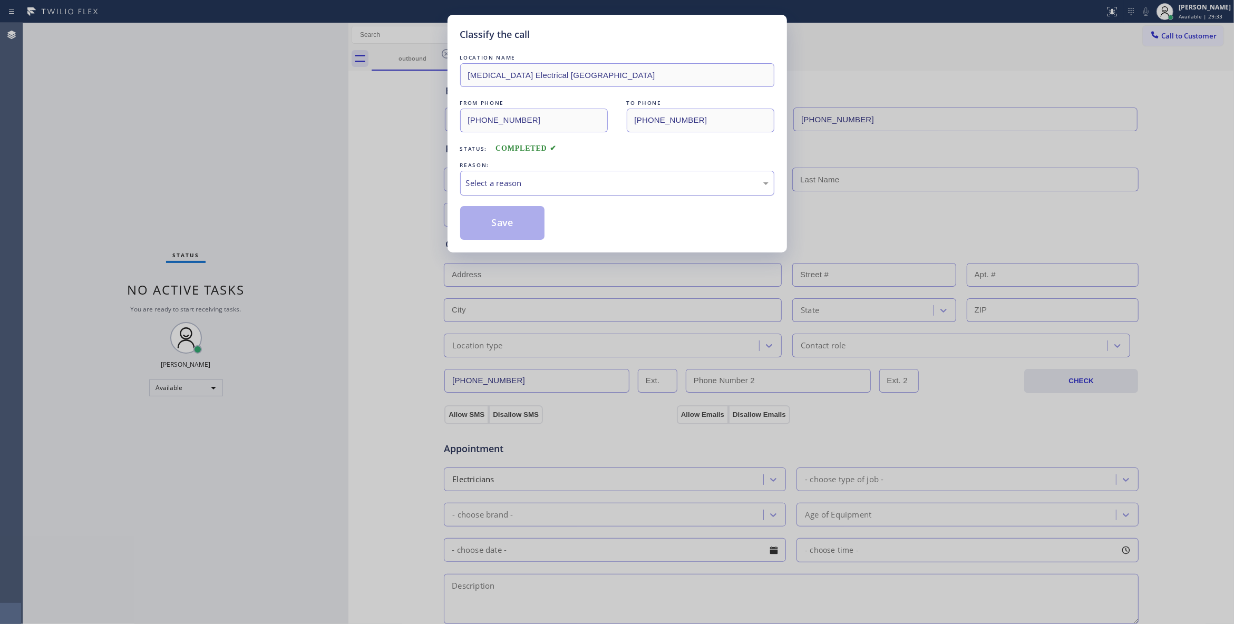
click at [483, 174] on div "Select a reason" at bounding box center [617, 183] width 314 height 25
click at [485, 227] on button "Save" at bounding box center [502, 223] width 85 height 34
click at [484, 226] on button "Save" at bounding box center [502, 223] width 85 height 34
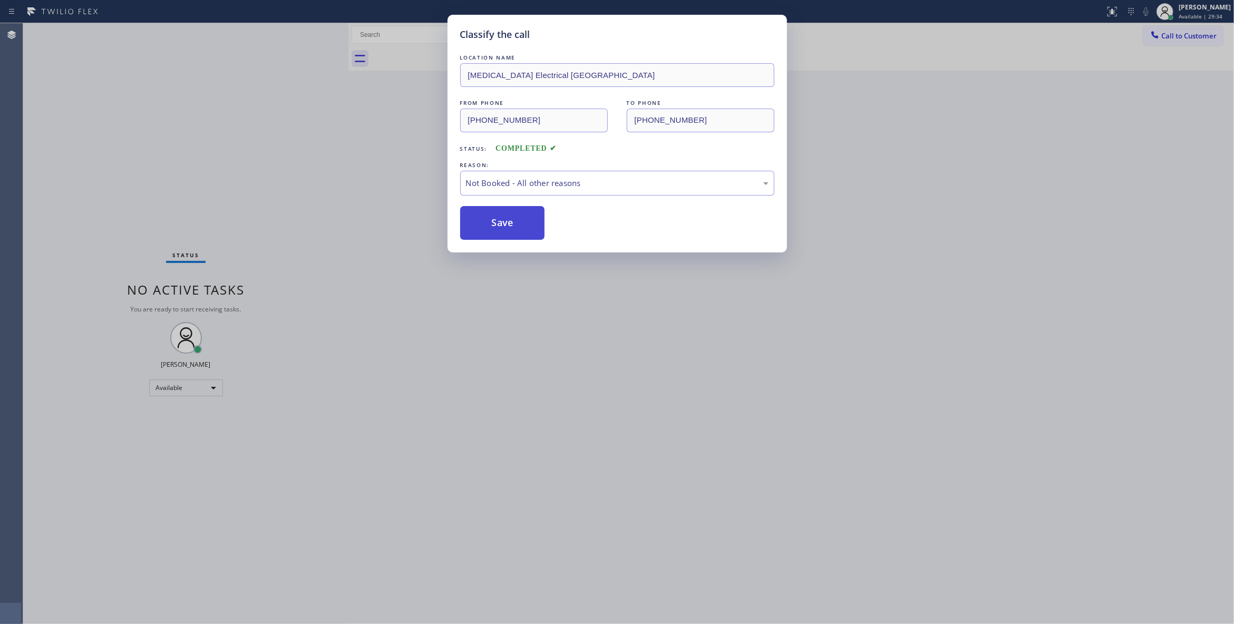
click at [483, 226] on button "Save" at bounding box center [502, 223] width 85 height 34
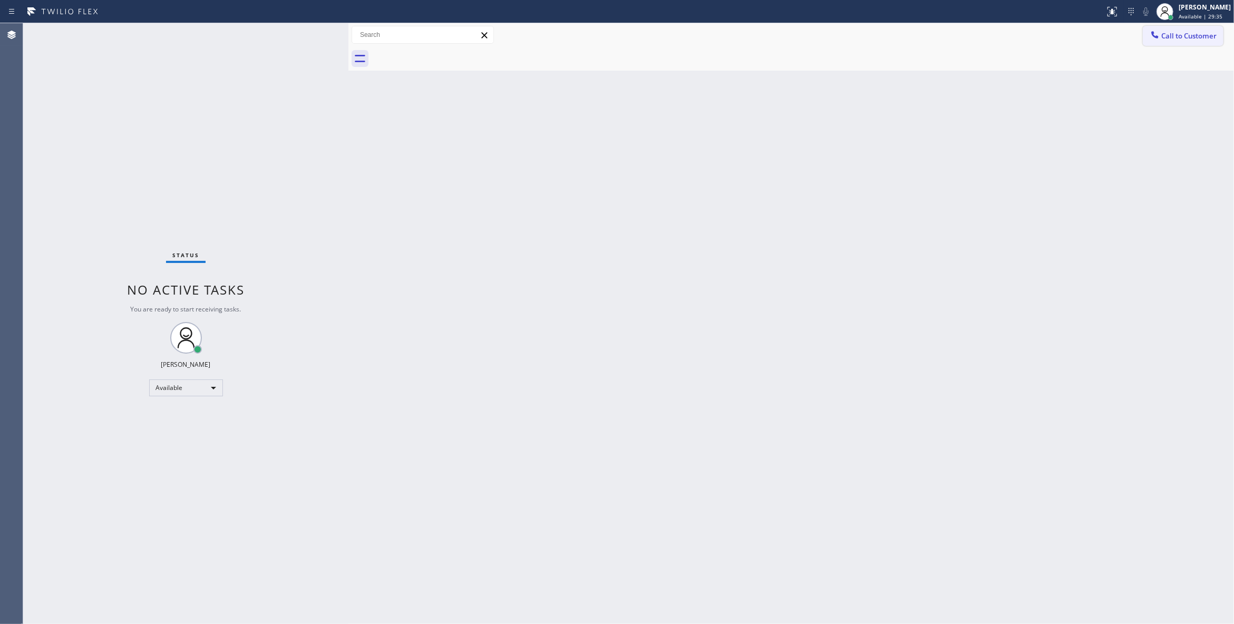
click at [1192, 33] on span "Call to Customer" at bounding box center [1188, 35] width 55 height 9
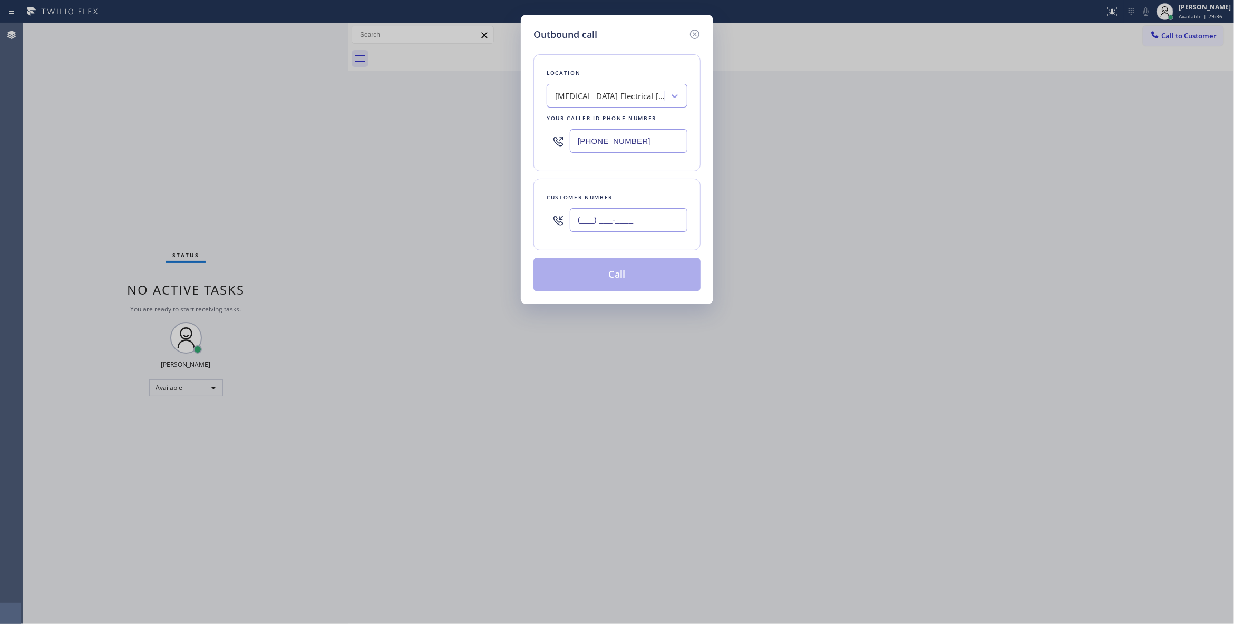
click at [641, 209] on input "(___) ___-____" at bounding box center [629, 220] width 118 height 24
paste input "442) 241-9300"
type input "[PHONE_NUMBER]"
click at [643, 275] on button "Call" at bounding box center [616, 275] width 167 height 34
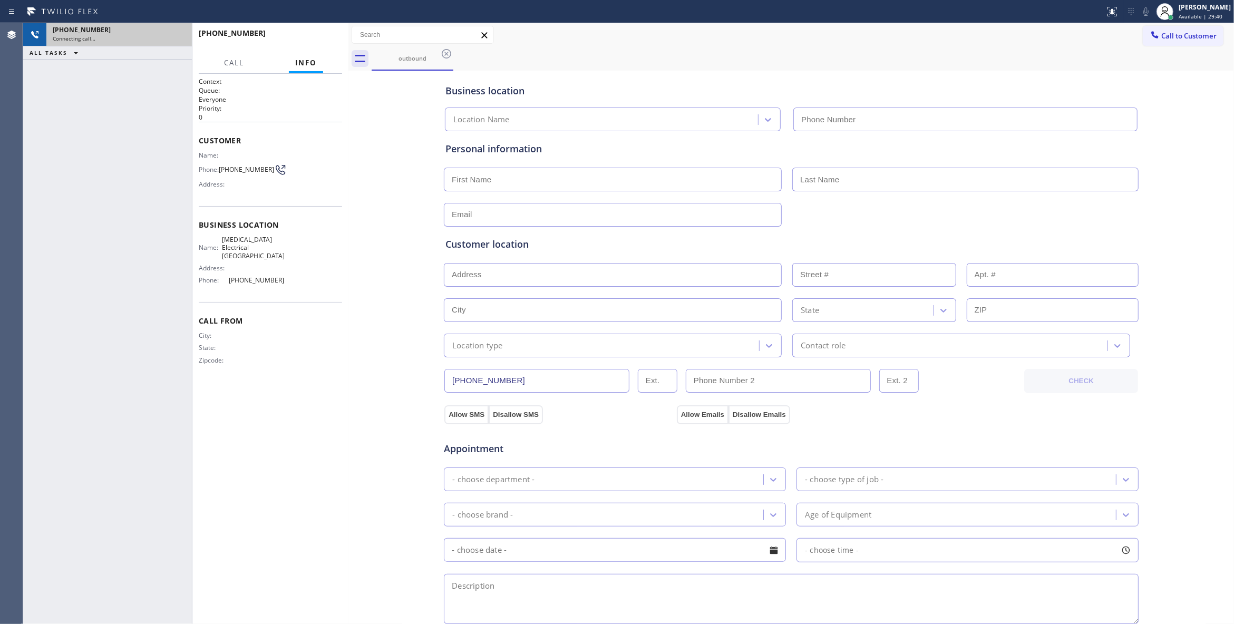
type input "[PHONE_NUMBER]"
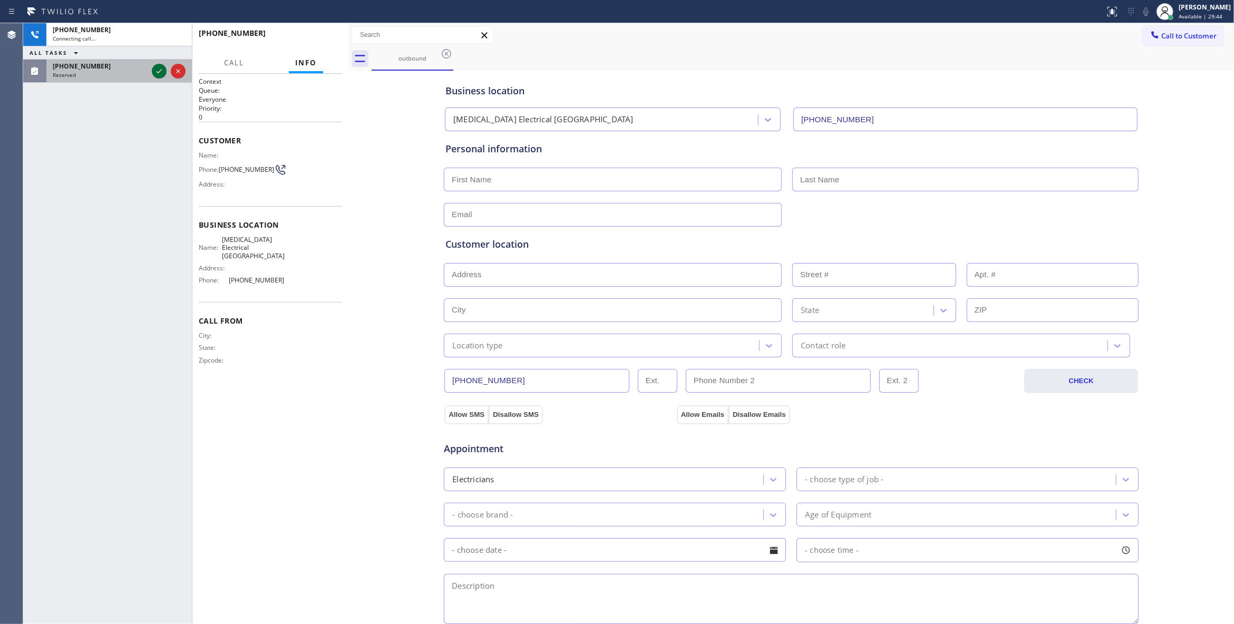
click at [157, 73] on icon at bounding box center [159, 71] width 13 height 13
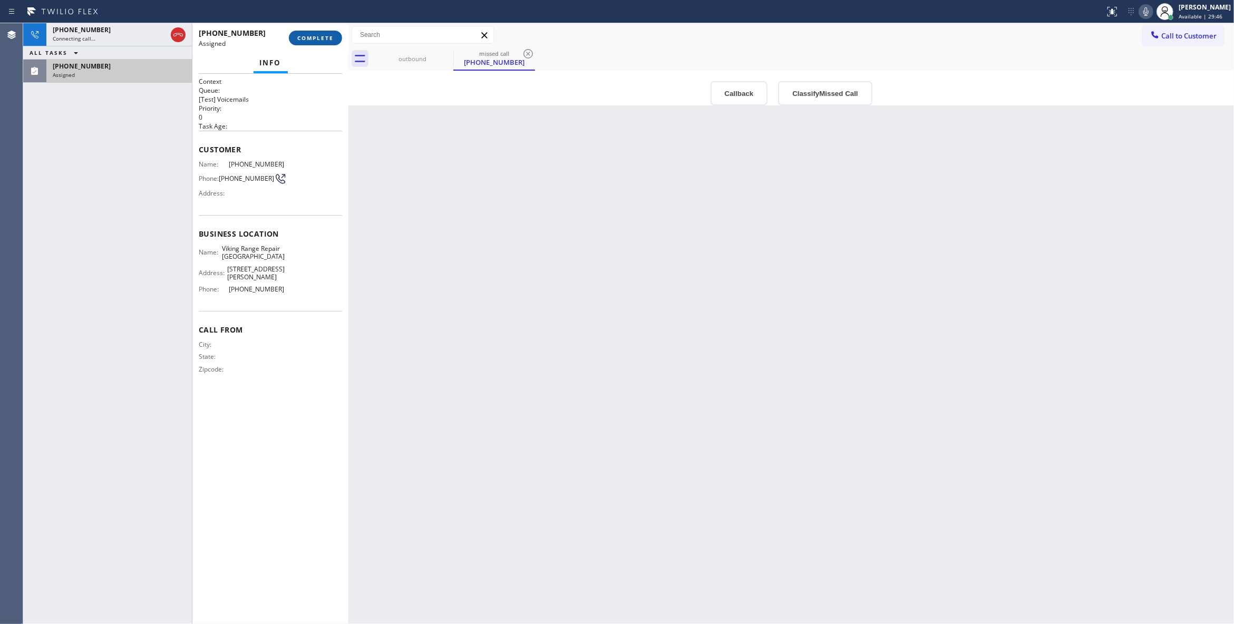
click at [325, 38] on span "COMPLETE" at bounding box center [315, 37] width 36 height 7
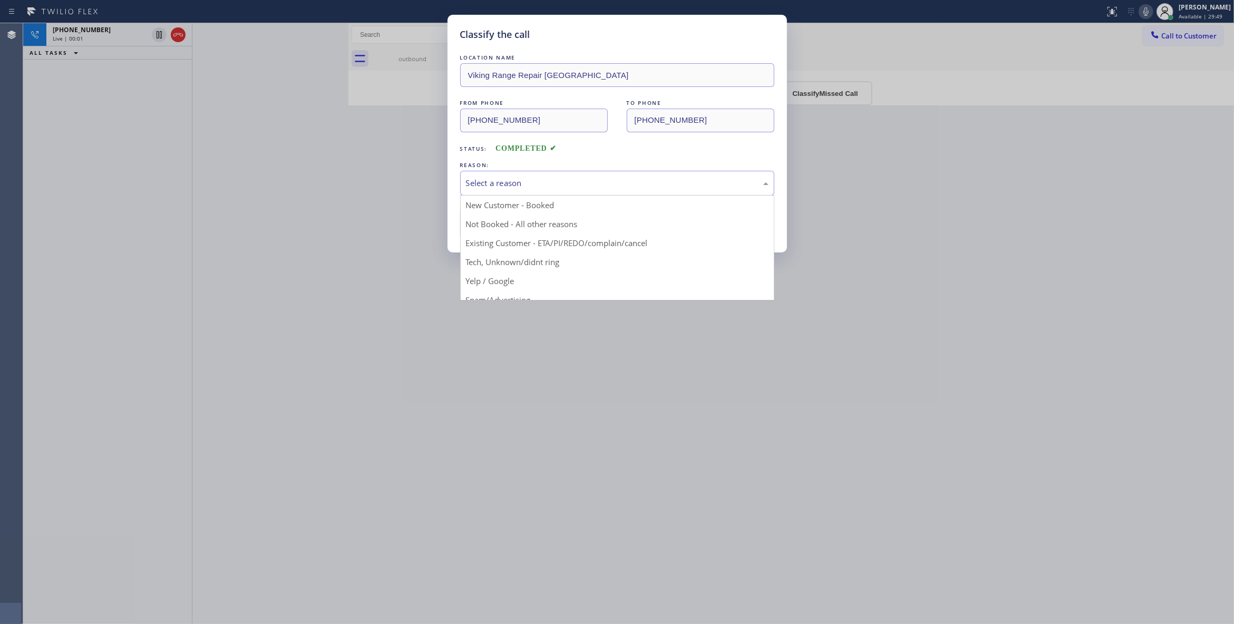
click at [497, 180] on div "Select a reason" at bounding box center [617, 183] width 303 height 12
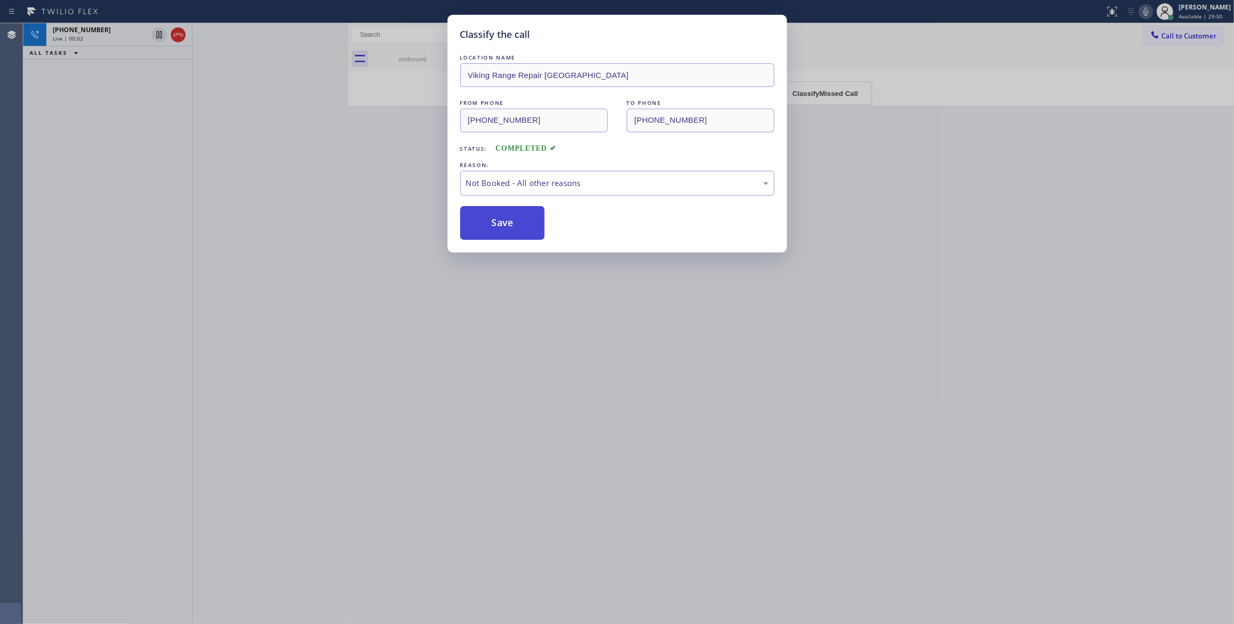
click at [492, 230] on button "Save" at bounding box center [502, 223] width 85 height 34
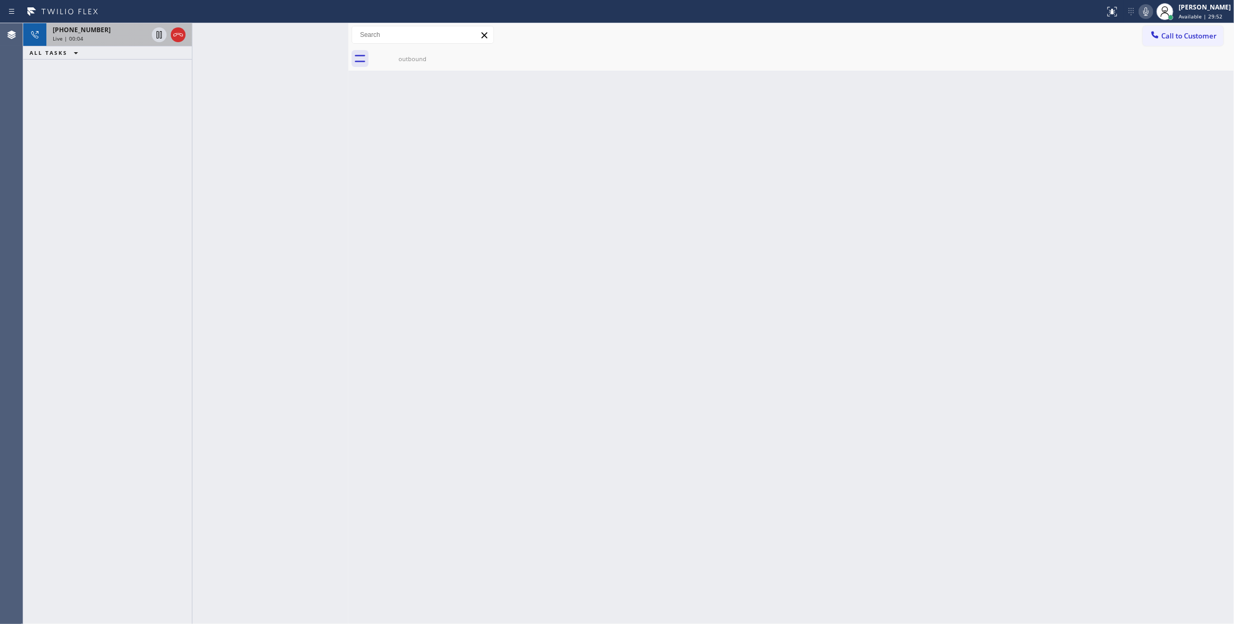
click at [121, 35] on div "Live | 00:04" at bounding box center [100, 38] width 95 height 7
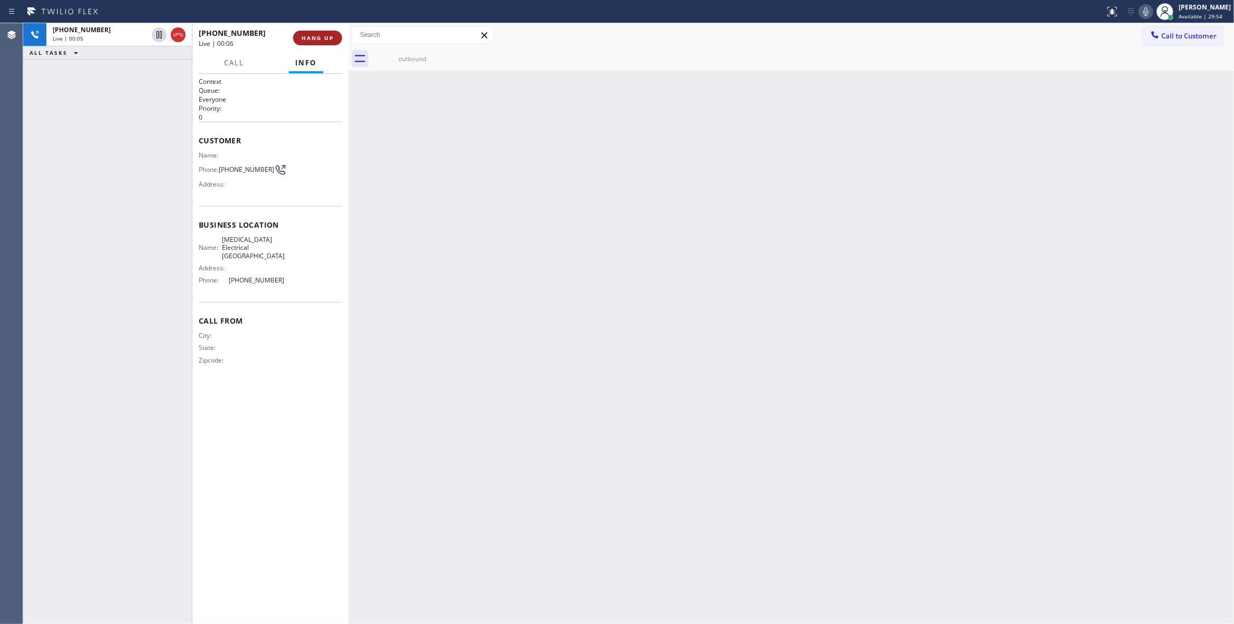
click at [313, 37] on span "HANG UP" at bounding box center [317, 37] width 32 height 7
click at [253, 165] on div "Phone: [PHONE_NUMBER]" at bounding box center [242, 169] width 86 height 13
copy div "[PHONE_NUMBER]"
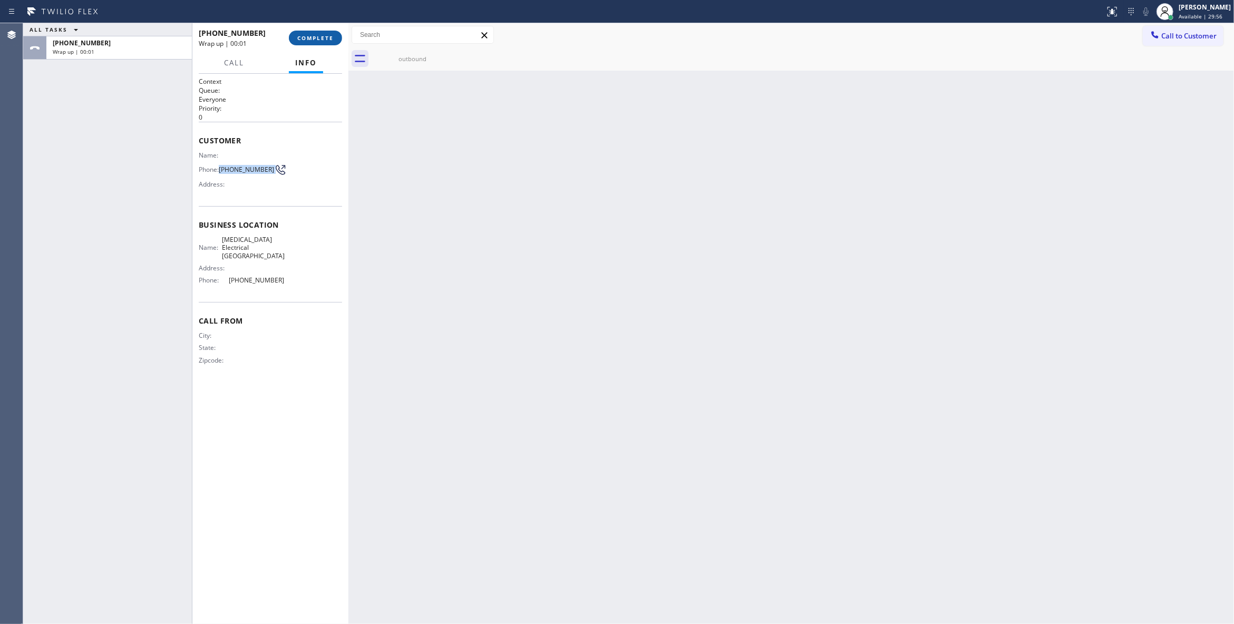
drag, startPoint x: 304, startPoint y: 37, endPoint x: 305, endPoint y: 43, distance: 6.3
click at [304, 36] on span "COMPLETE" at bounding box center [315, 37] width 36 height 7
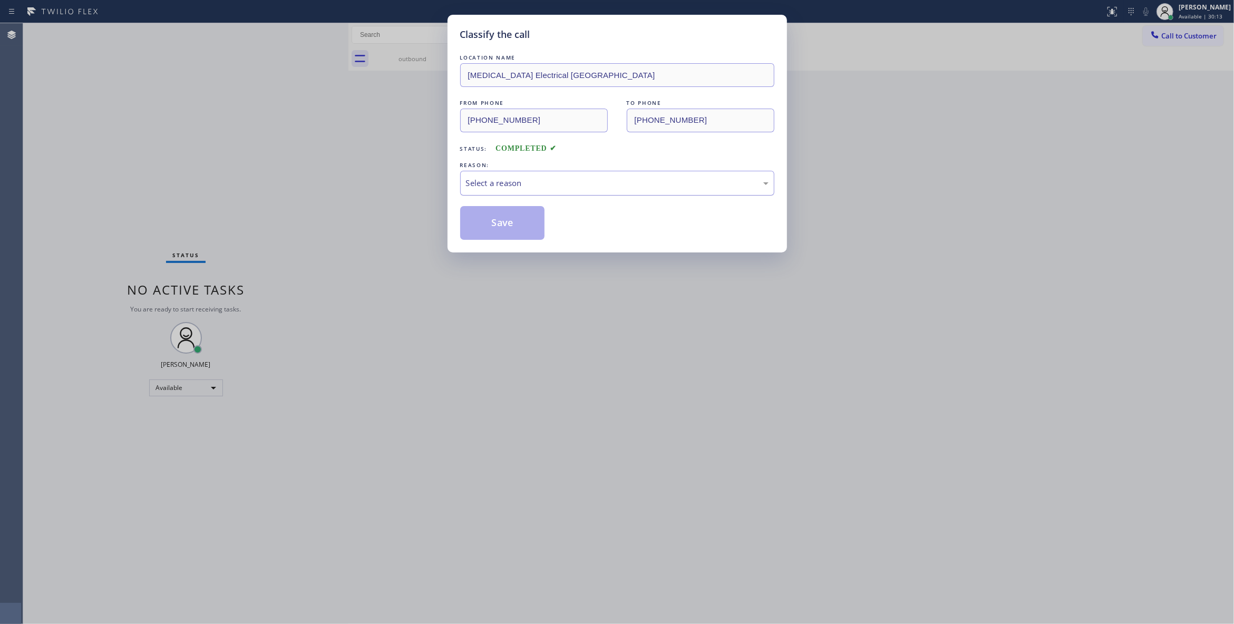
click at [559, 190] on div "Select a reason" at bounding box center [617, 183] width 314 height 25
click at [519, 221] on button "Save" at bounding box center [502, 223] width 85 height 34
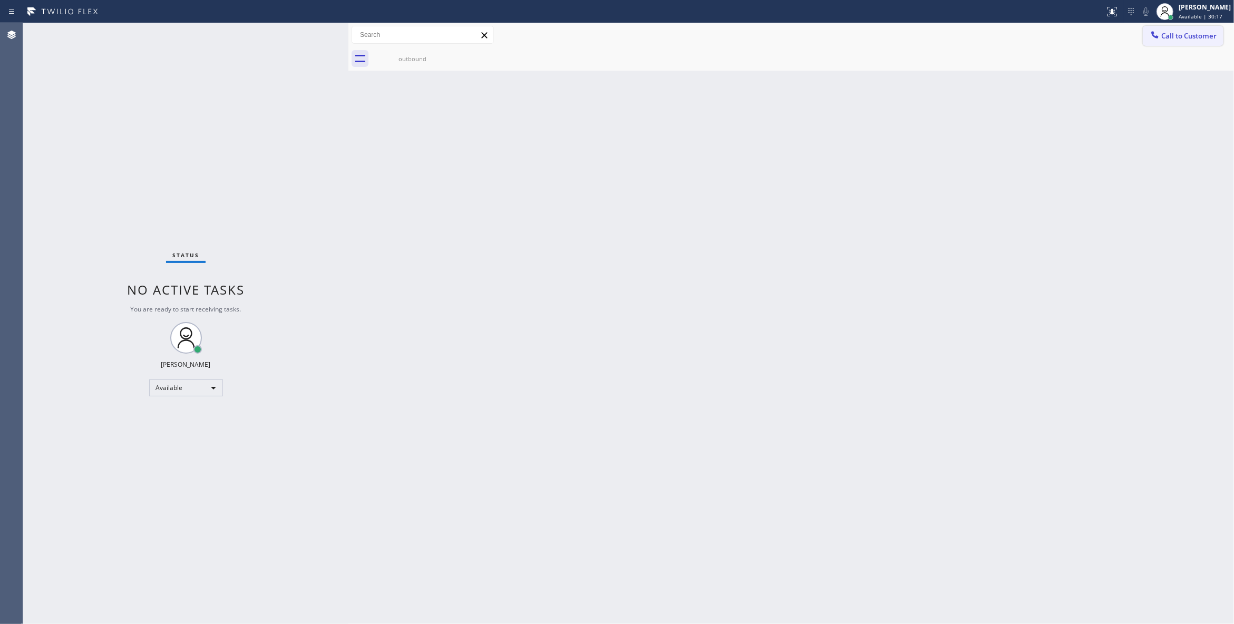
click at [1210, 36] on span "Call to Customer" at bounding box center [1188, 35] width 55 height 9
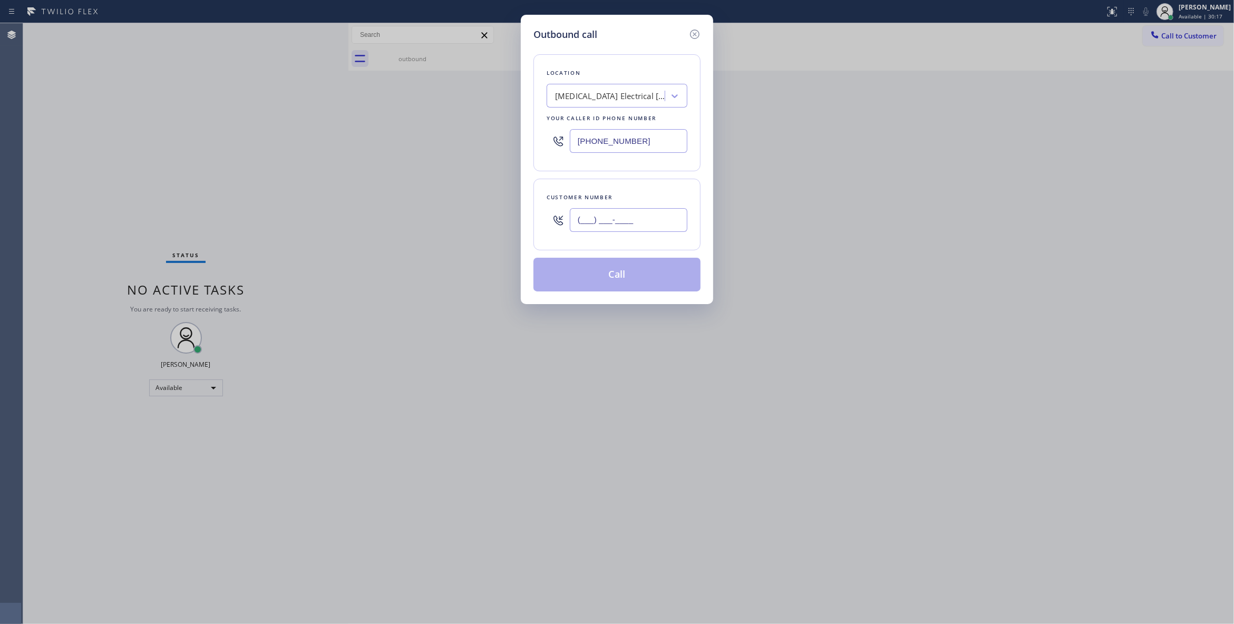
click at [663, 221] on input "(___) ___-____" at bounding box center [629, 220] width 118 height 24
paste input "442) 241-9300"
type input "[PHONE_NUMBER]"
click at [638, 276] on button "Call" at bounding box center [616, 275] width 167 height 34
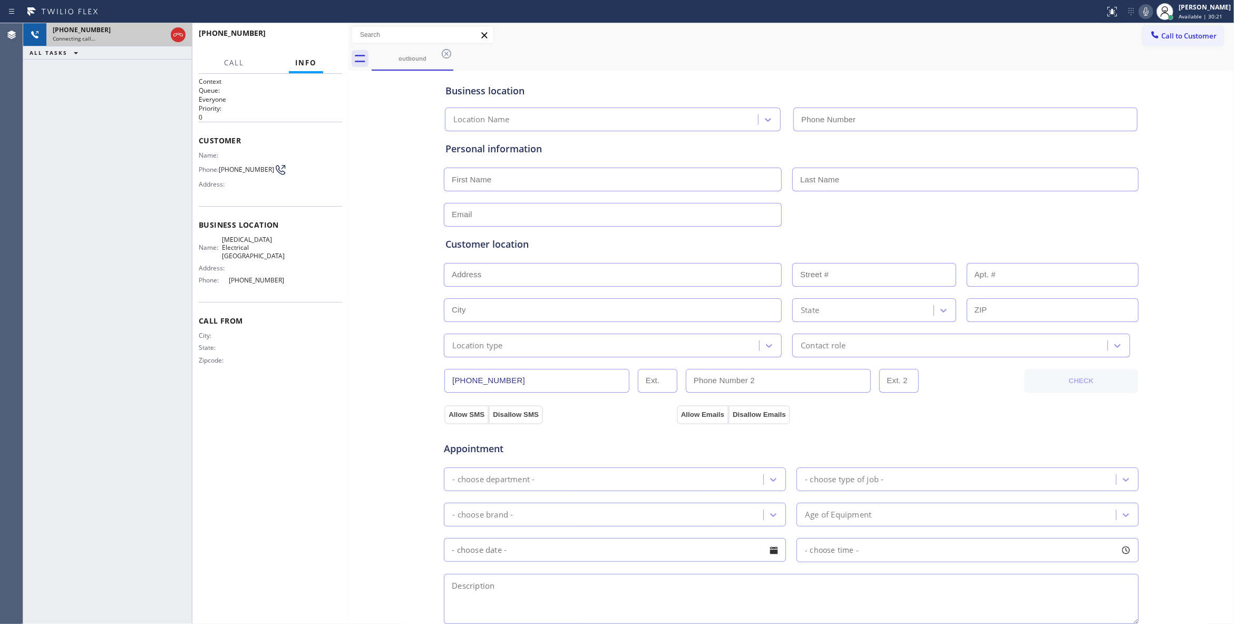
type input "[PHONE_NUMBER]"
click at [176, 34] on icon at bounding box center [178, 34] width 13 height 13
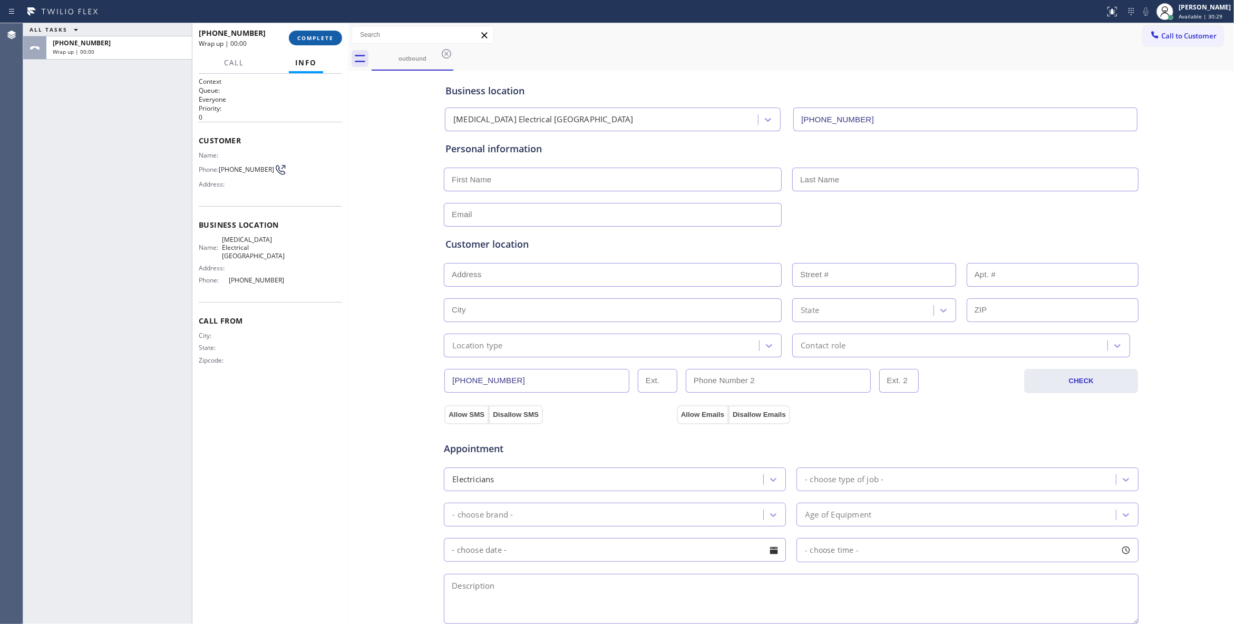
click at [326, 38] on span "COMPLETE" at bounding box center [315, 37] width 36 height 7
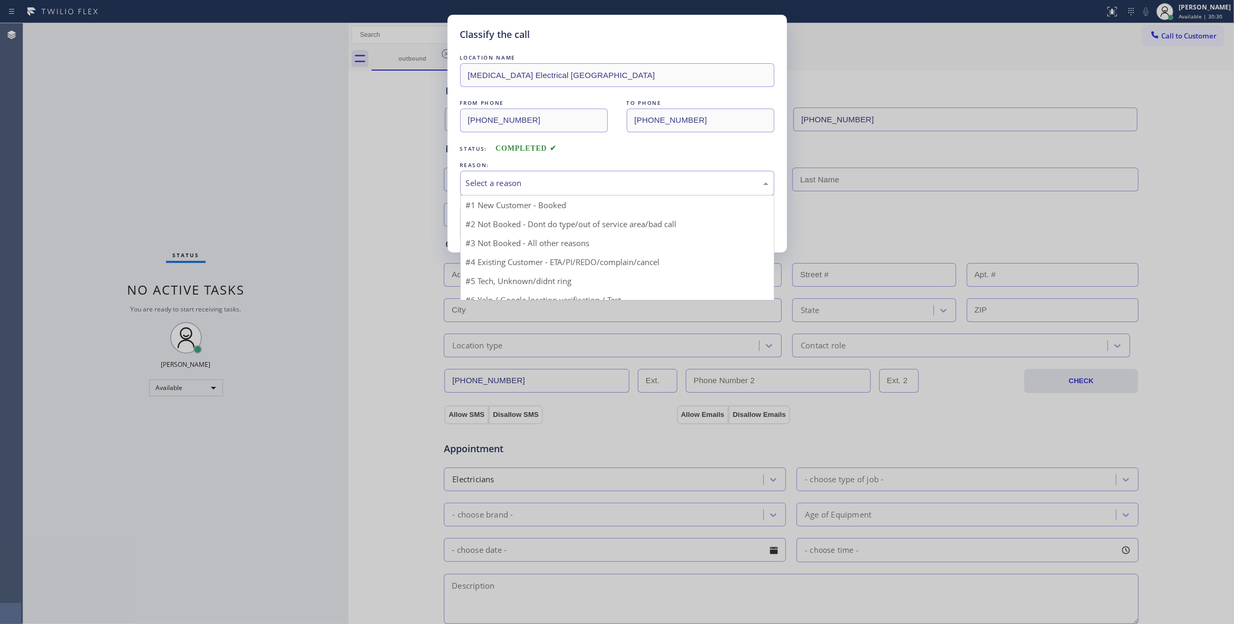
click at [508, 178] on div "Select a reason" at bounding box center [617, 183] width 303 height 12
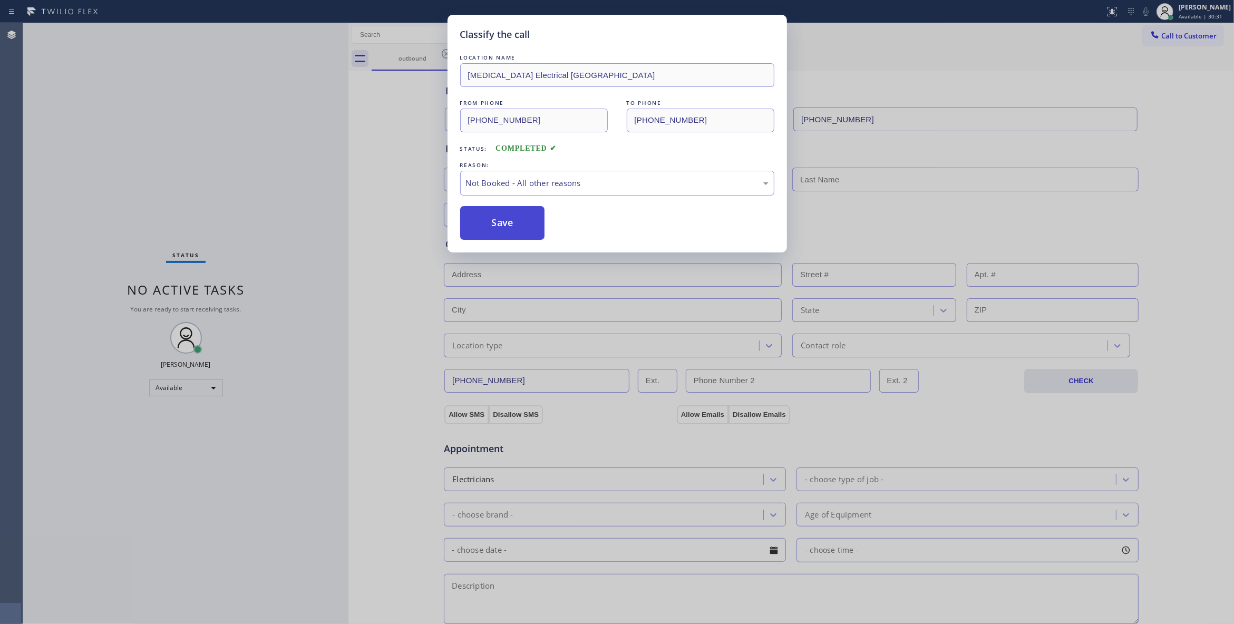
click at [491, 230] on button "Save" at bounding box center [502, 223] width 85 height 34
drag, startPoint x: 491, startPoint y: 230, endPoint x: 494, endPoint y: 220, distance: 9.8
click at [491, 229] on button "Save" at bounding box center [502, 223] width 85 height 34
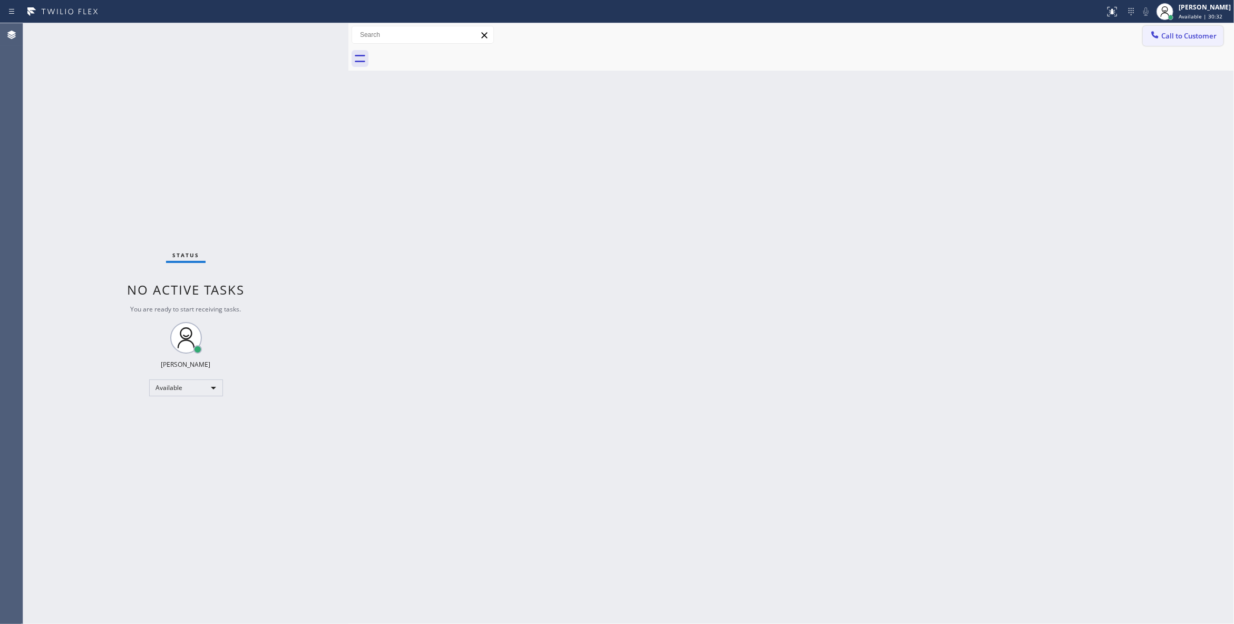
drag, startPoint x: 1181, startPoint y: 35, endPoint x: 986, endPoint y: 43, distance: 195.7
click at [1178, 34] on span "Call to Customer" at bounding box center [1188, 35] width 55 height 9
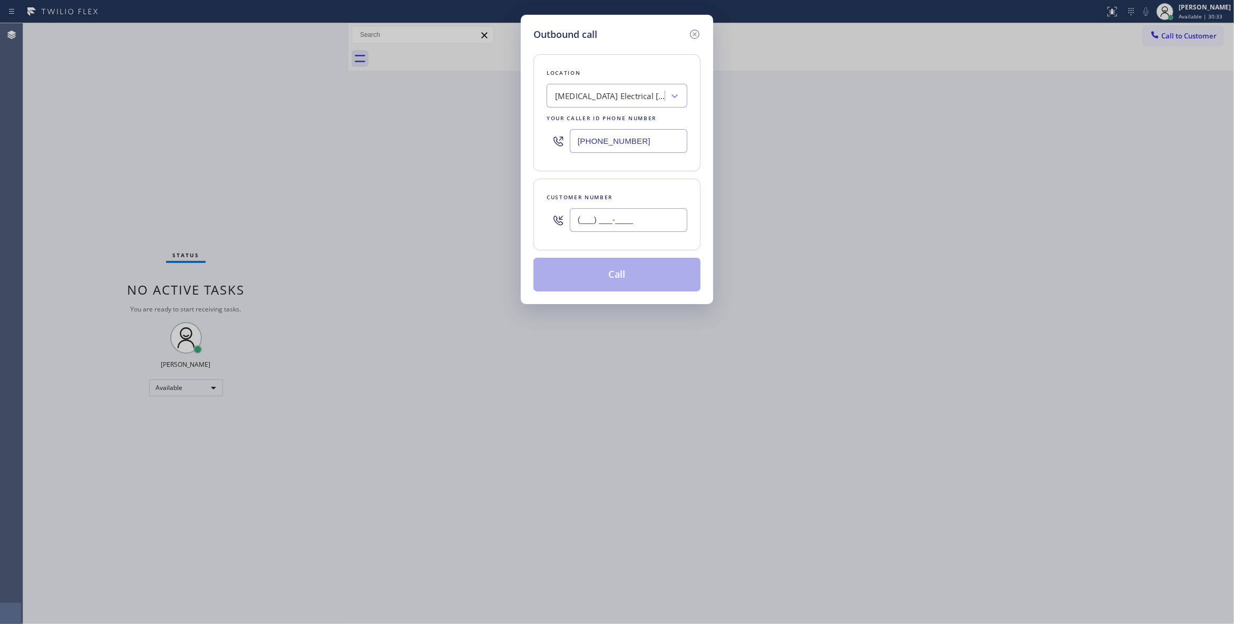
click at [650, 213] on input "(___) ___-____" at bounding box center [629, 220] width 118 height 24
paste input "442) 241-9300"
type input "[PHONE_NUMBER]"
click at [630, 276] on button "Call" at bounding box center [616, 275] width 167 height 34
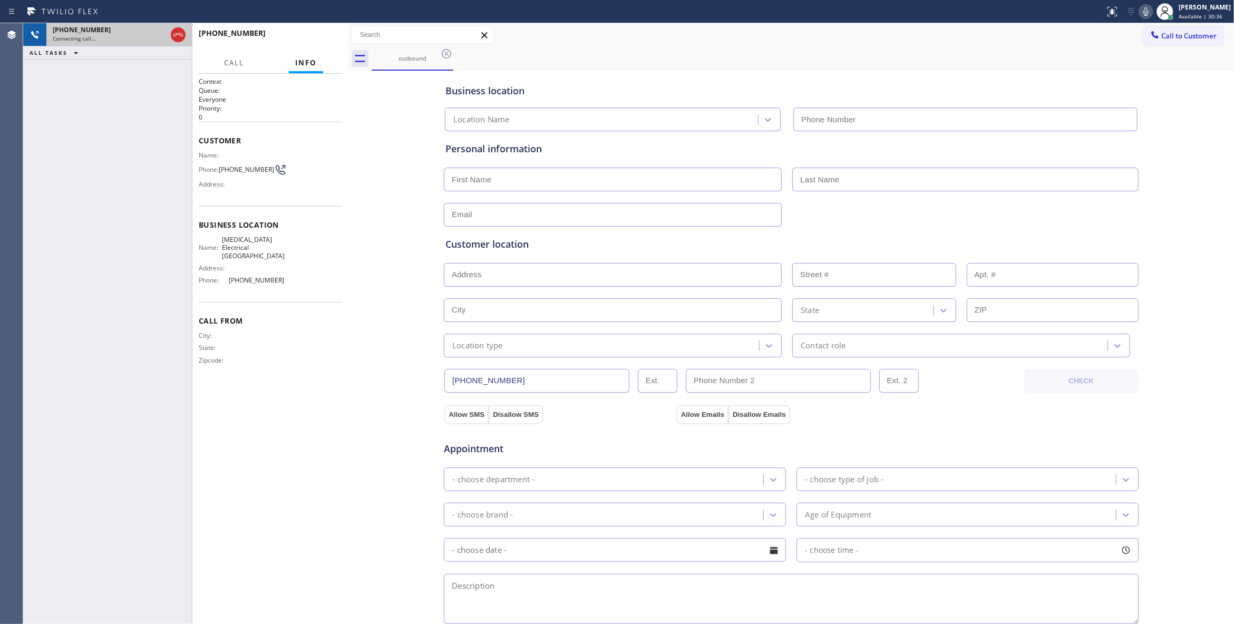
type input "[PHONE_NUMBER]"
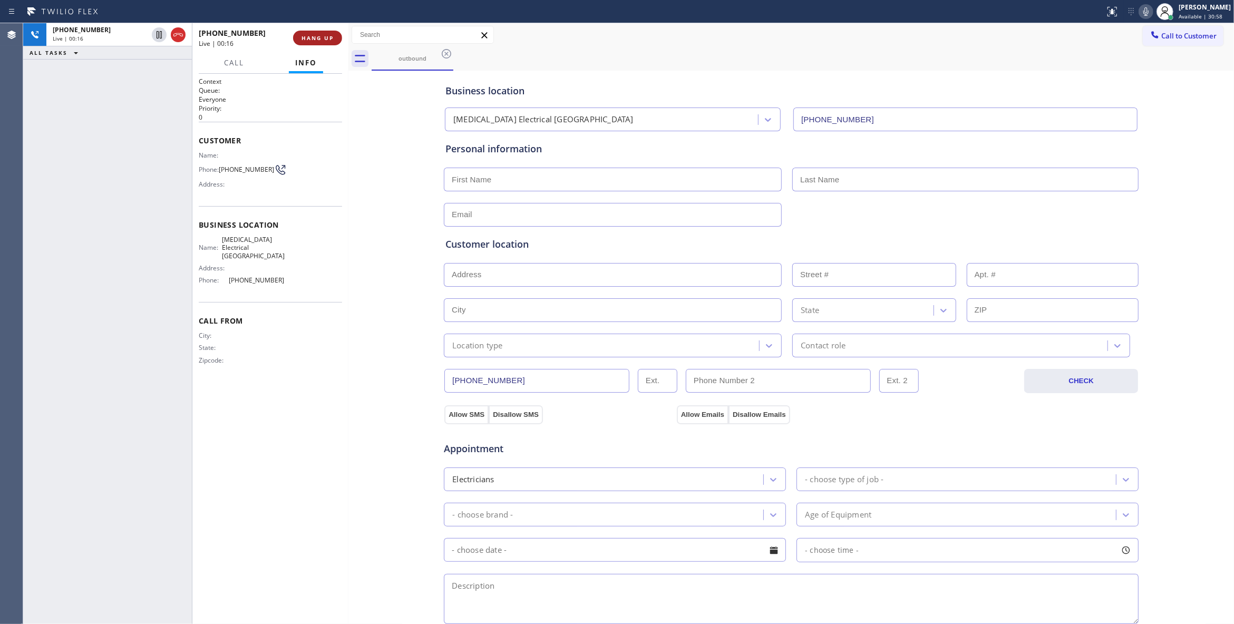
click at [313, 34] on span "HANG UP" at bounding box center [317, 37] width 32 height 7
click at [313, 34] on span "COMPLETE" at bounding box center [315, 37] width 36 height 7
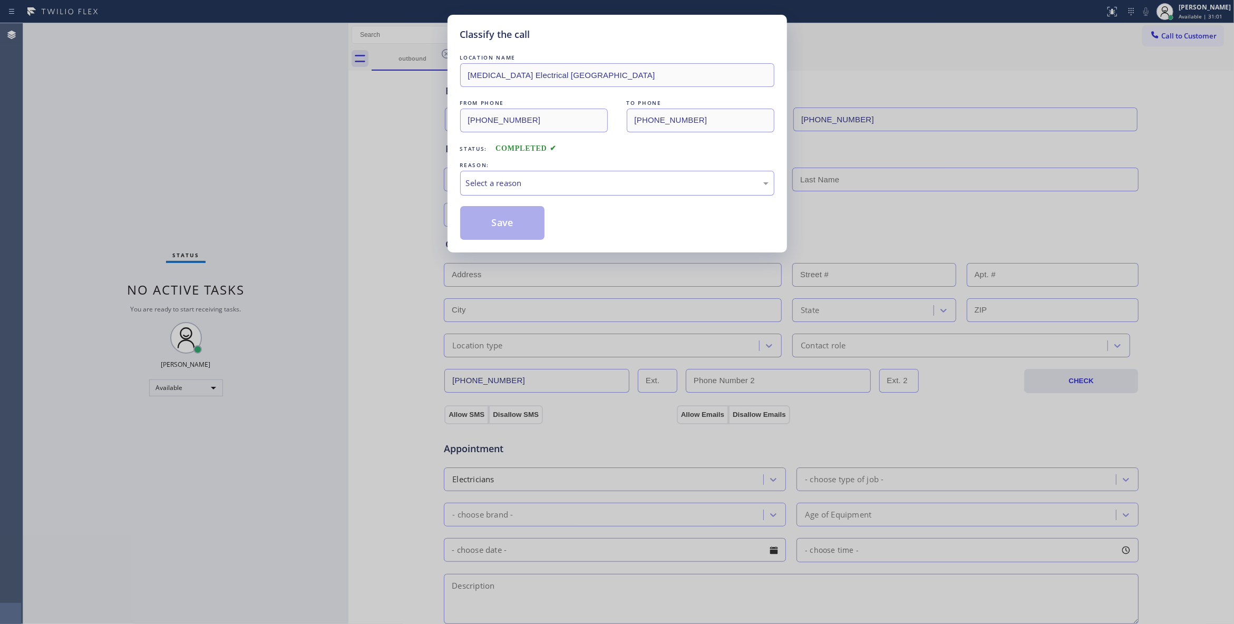
click at [496, 184] on div "Select a reason" at bounding box center [617, 183] width 303 height 12
click at [492, 228] on button "Save" at bounding box center [502, 223] width 85 height 34
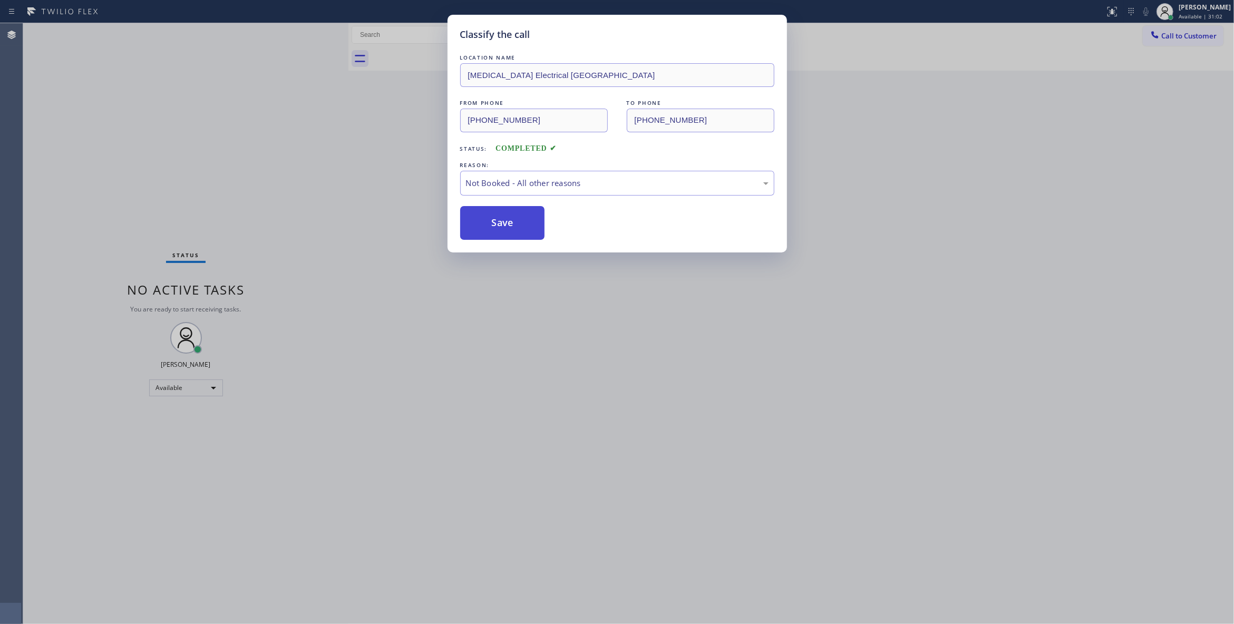
click at [492, 228] on button "Save" at bounding box center [502, 223] width 85 height 34
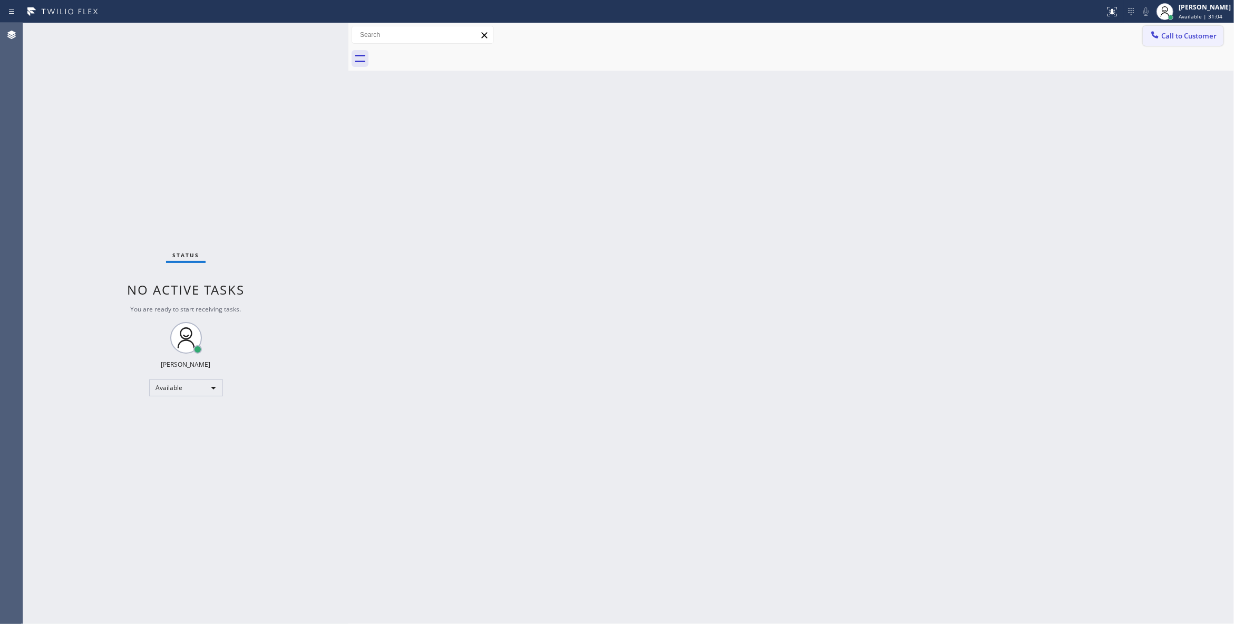
click at [1169, 43] on button "Call to Customer" at bounding box center [1183, 36] width 81 height 20
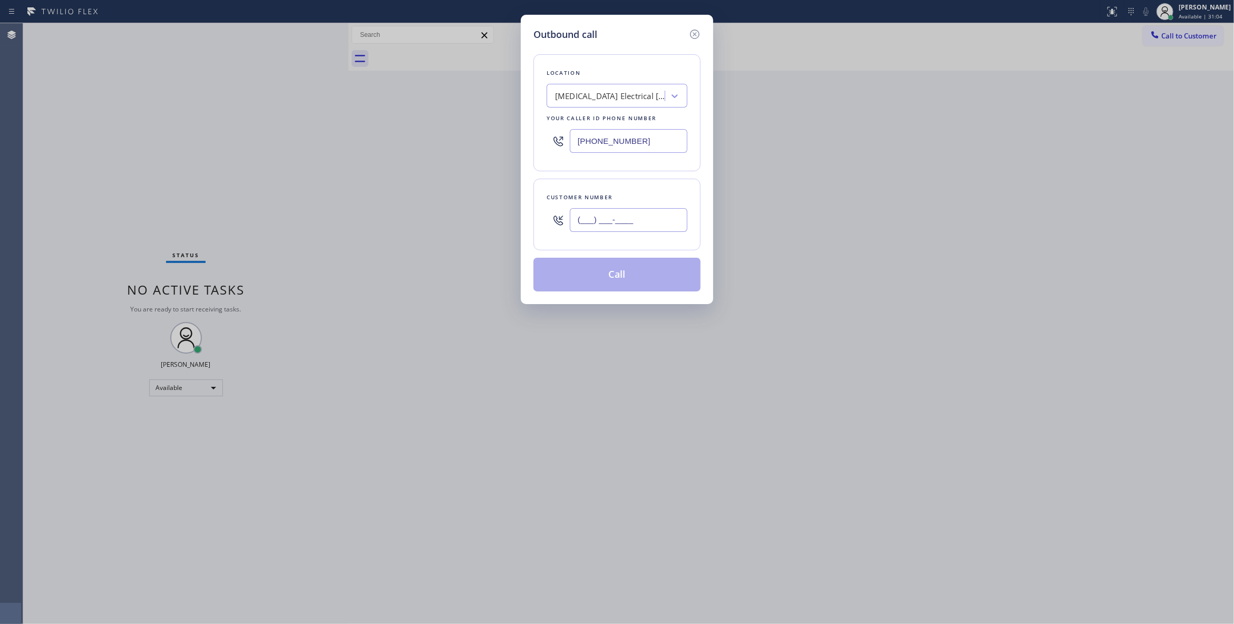
click at [644, 231] on input "(___) ___-____" at bounding box center [629, 220] width 118 height 24
paste input "442) 241-9300"
type input "[PHONE_NUMBER]"
click at [625, 276] on button "Call" at bounding box center [616, 275] width 167 height 34
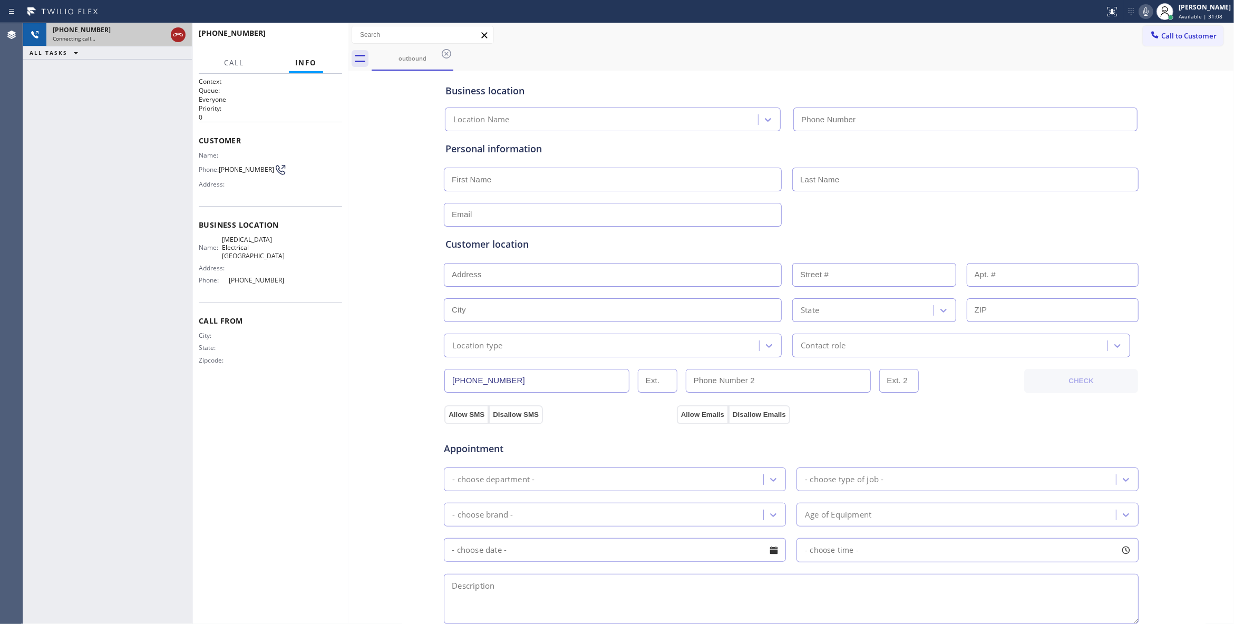
type input "[PHONE_NUMBER]"
click at [176, 34] on icon at bounding box center [178, 34] width 13 height 13
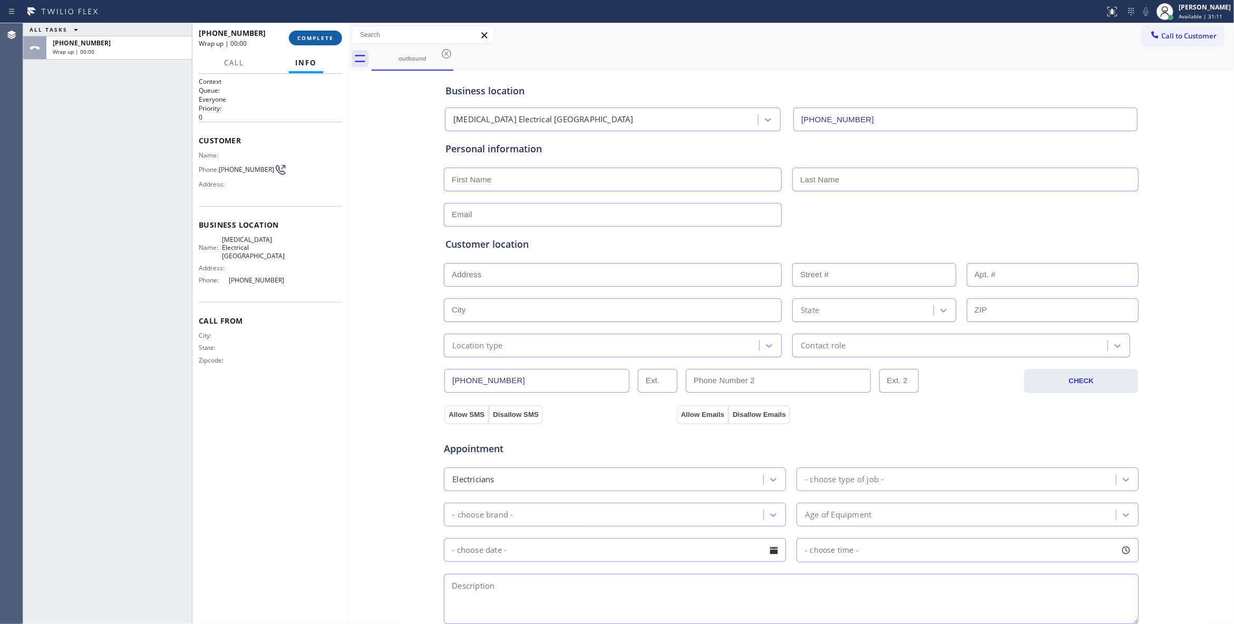
click at [303, 40] on span "COMPLETE" at bounding box center [315, 37] width 36 height 7
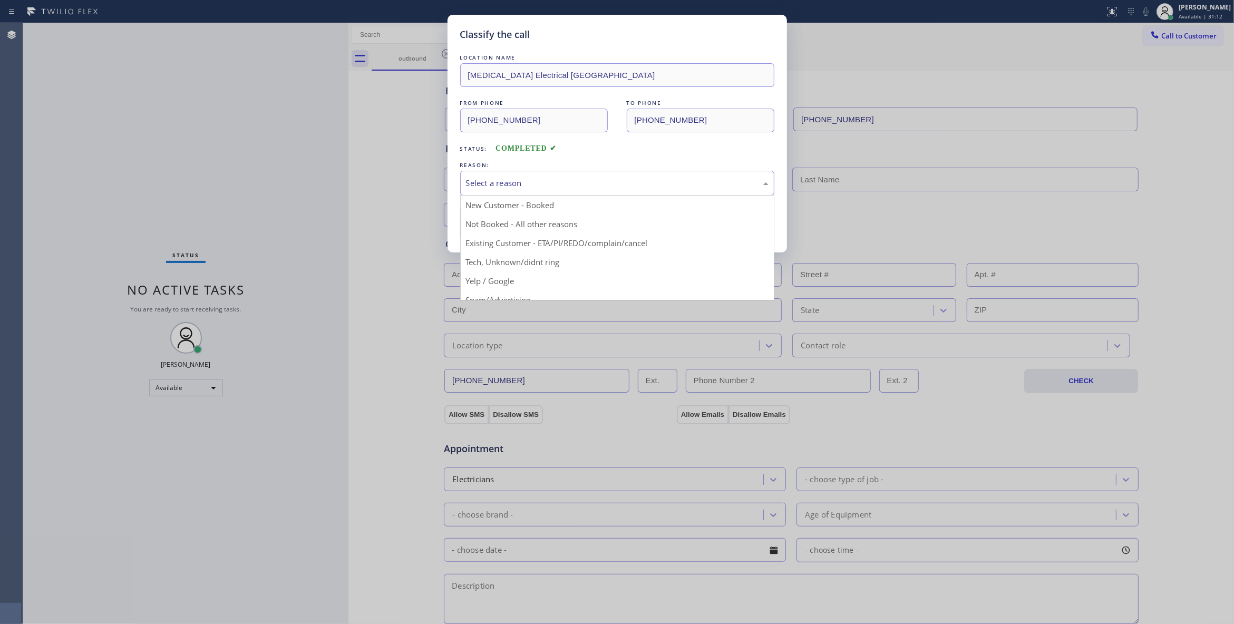
click at [488, 180] on div "Select a reason" at bounding box center [617, 183] width 303 height 12
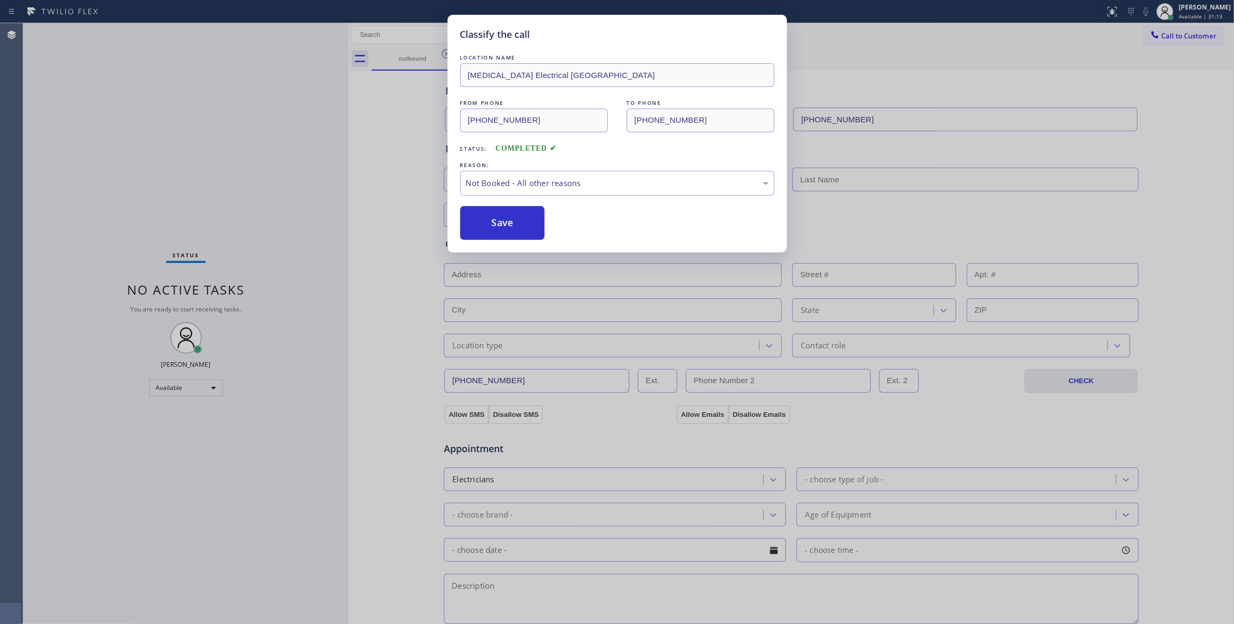
click at [492, 220] on button "Save" at bounding box center [502, 223] width 85 height 34
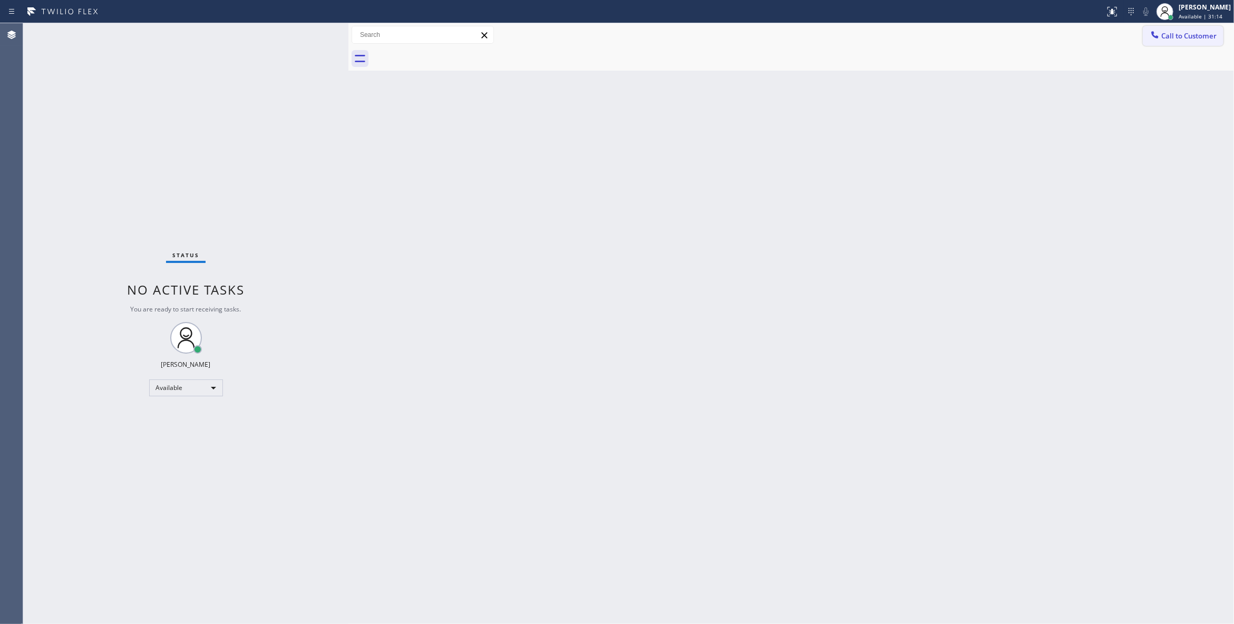
click at [1185, 34] on span "Call to Customer" at bounding box center [1188, 35] width 55 height 9
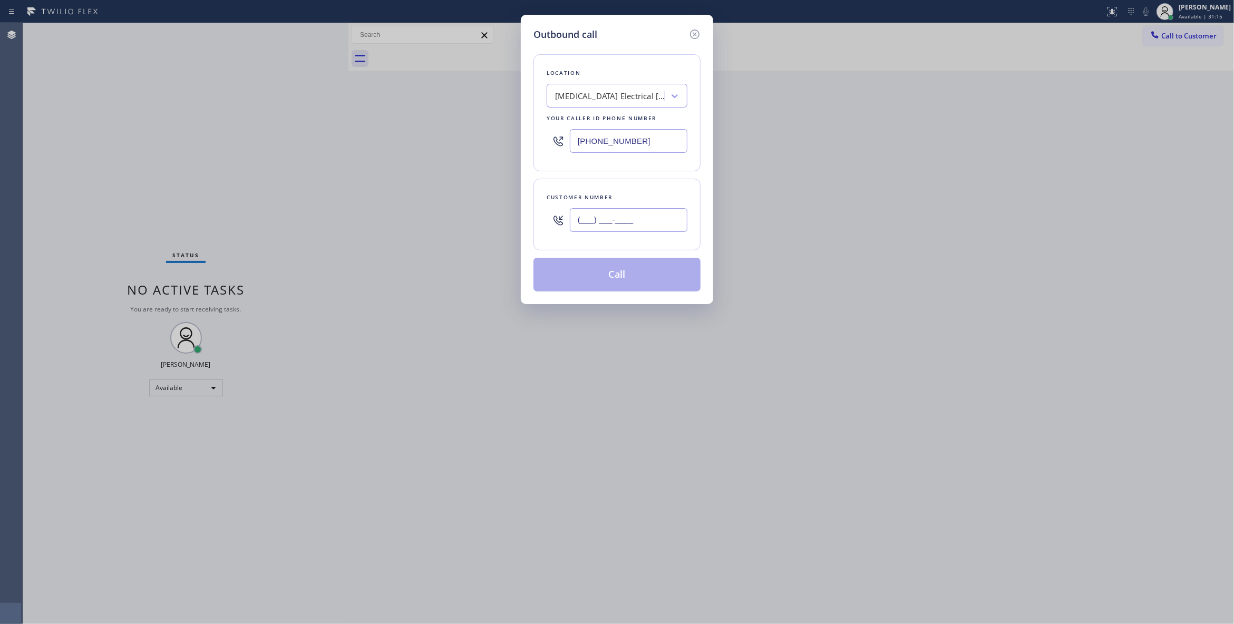
click at [655, 218] on input "(___) ___-____" at bounding box center [629, 220] width 118 height 24
paste input "442) 241-9300"
type input "[PHONE_NUMBER]"
click at [631, 276] on button "Call" at bounding box center [616, 275] width 167 height 34
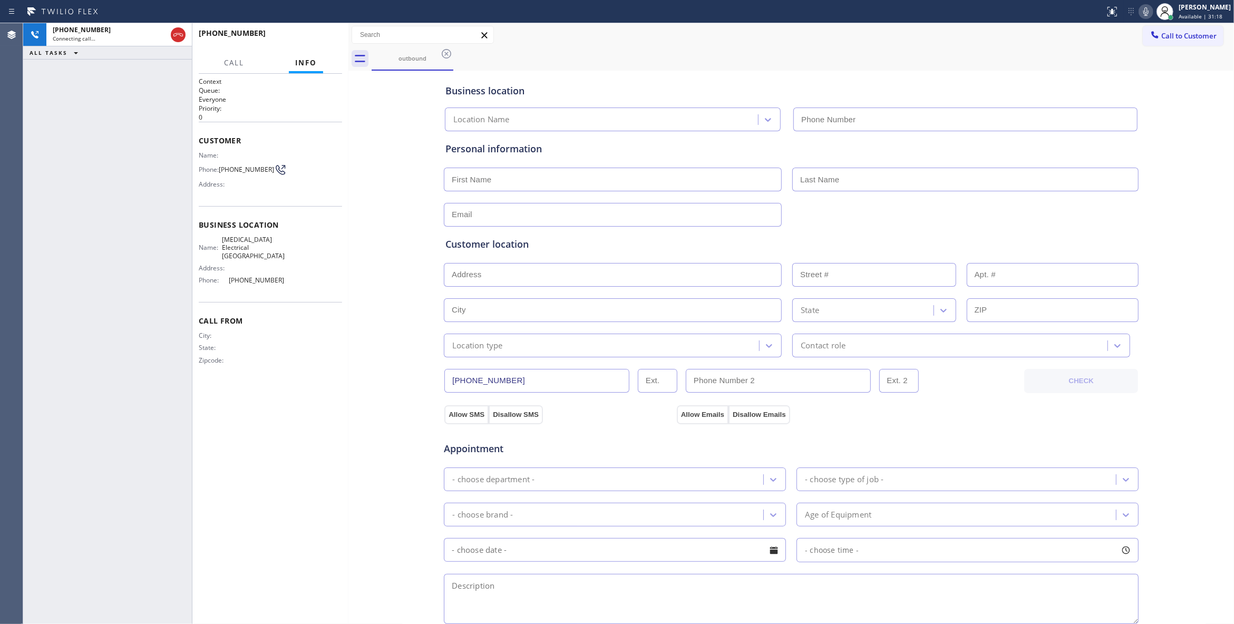
type input "[PHONE_NUMBER]"
click at [317, 28] on div "[PHONE_NUMBER] Live | 00:02 HANG UP" at bounding box center [270, 37] width 143 height 27
click at [319, 35] on span "HANG UP" at bounding box center [317, 37] width 32 height 7
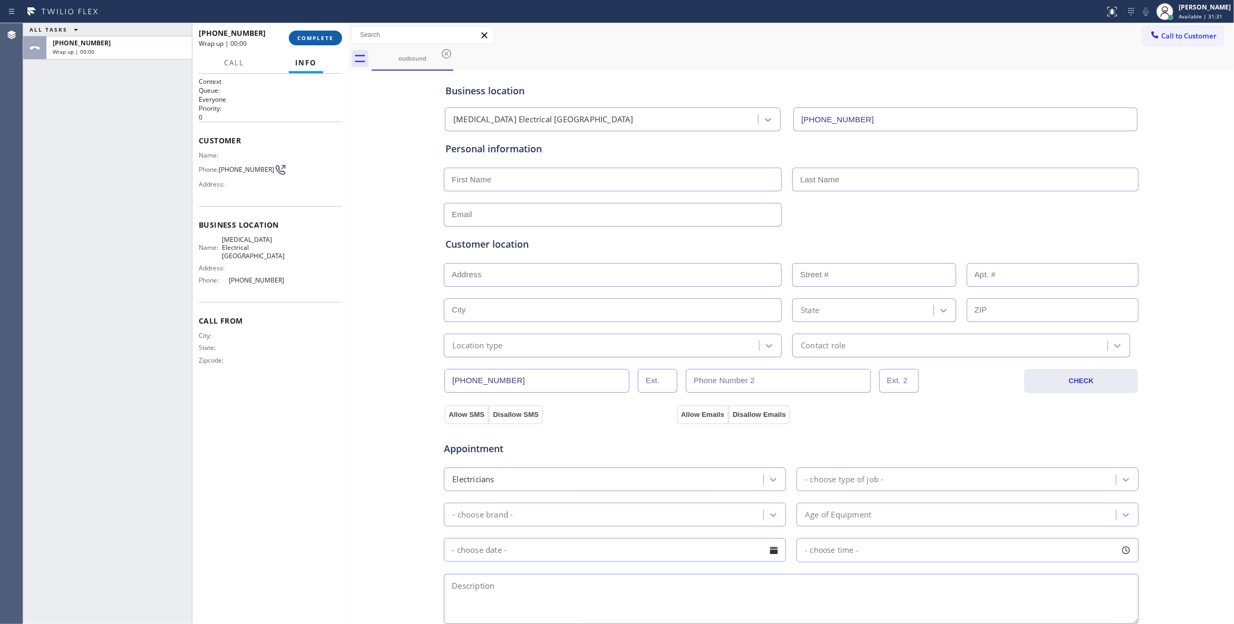
click at [327, 36] on span "COMPLETE" at bounding box center [315, 37] width 36 height 7
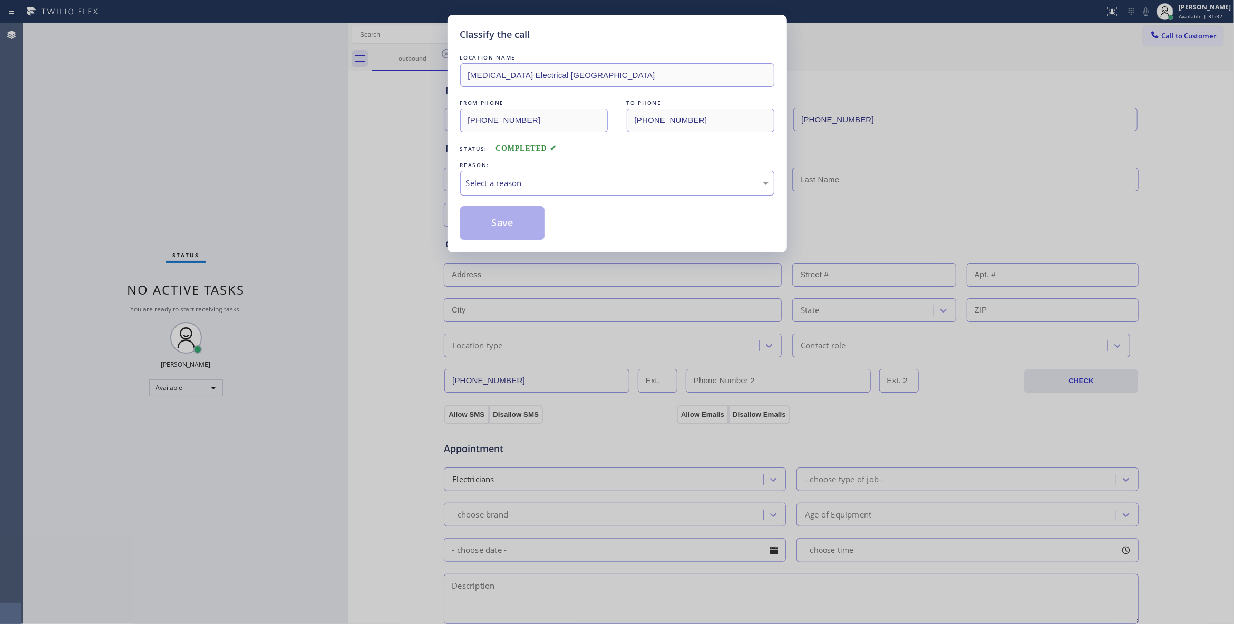
click at [502, 176] on div "Select a reason" at bounding box center [617, 183] width 314 height 25
click at [498, 226] on button "Save" at bounding box center [502, 223] width 85 height 34
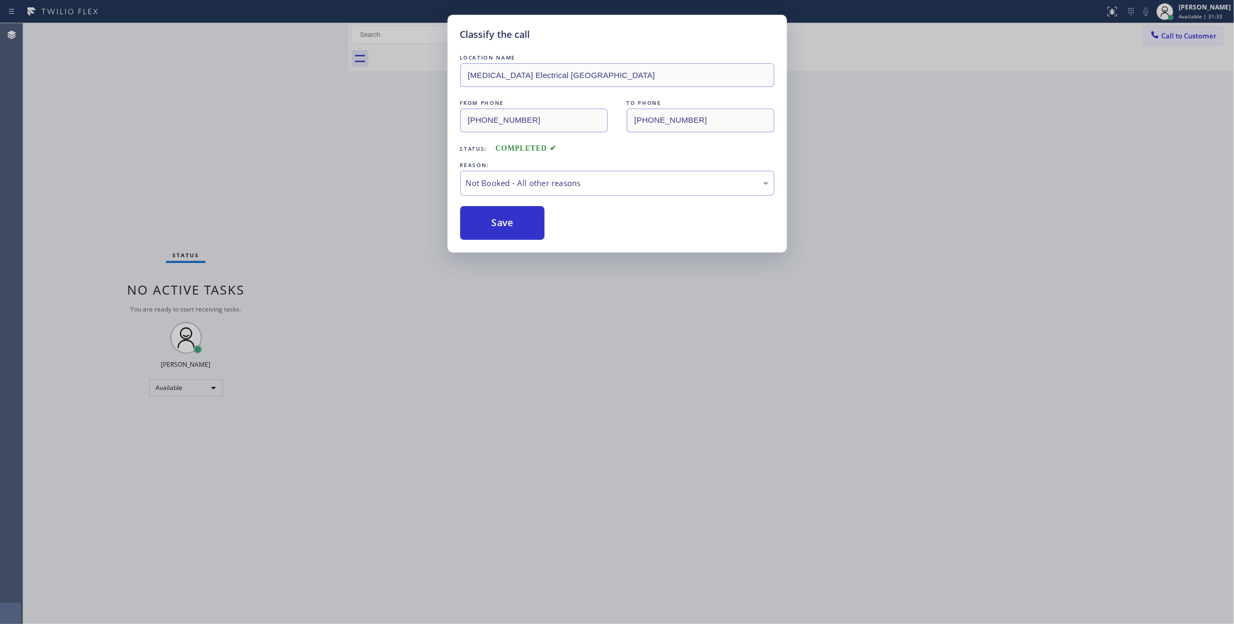
click at [498, 226] on button "Save" at bounding box center [502, 223] width 85 height 34
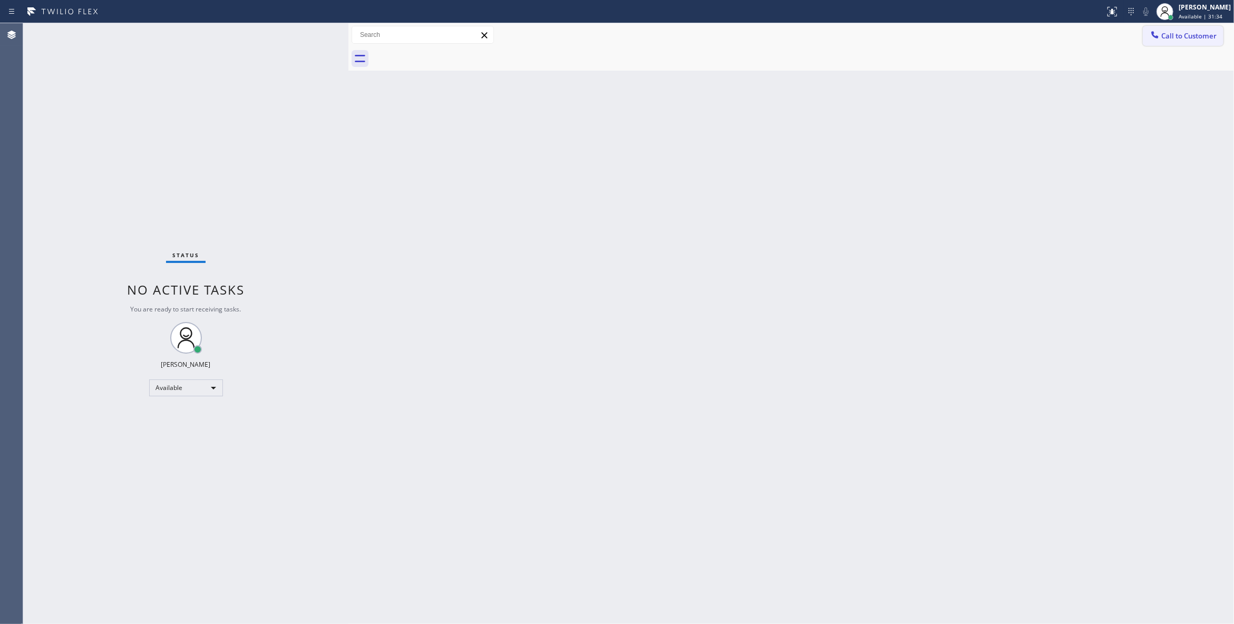
click at [1179, 36] on span "Call to Customer" at bounding box center [1188, 35] width 55 height 9
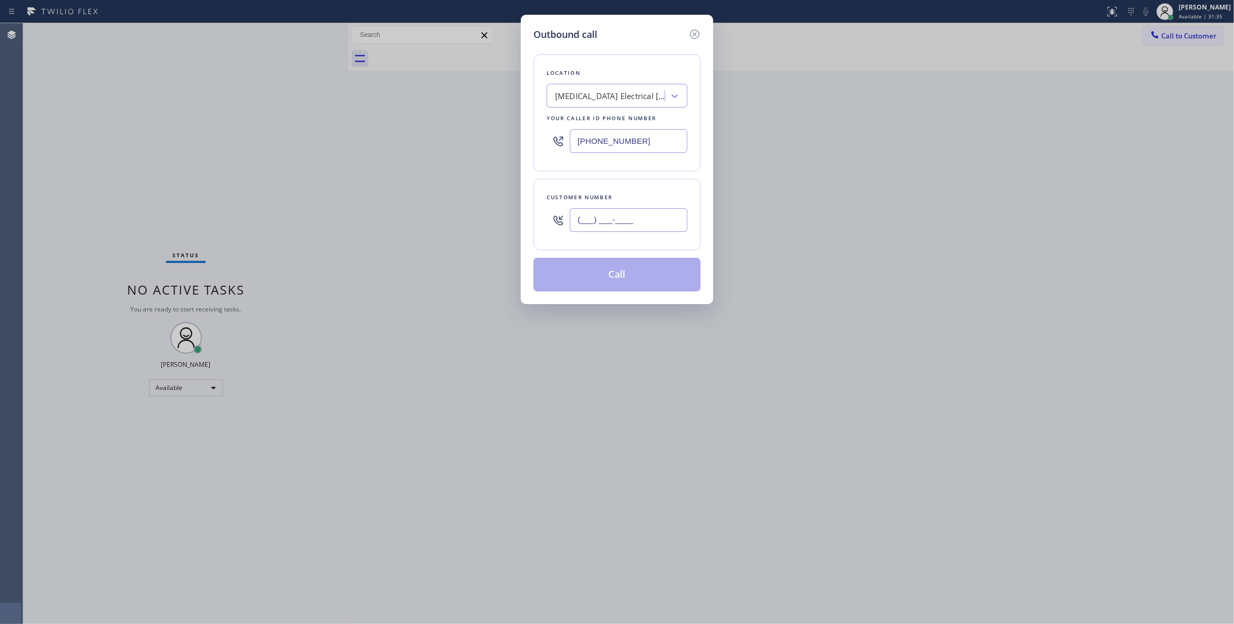
click at [593, 226] on input "(___) ___-____" at bounding box center [629, 220] width 118 height 24
paste input "442) 241-9300"
type input "[PHONE_NUMBER]"
click at [631, 280] on button "Call" at bounding box center [616, 275] width 167 height 34
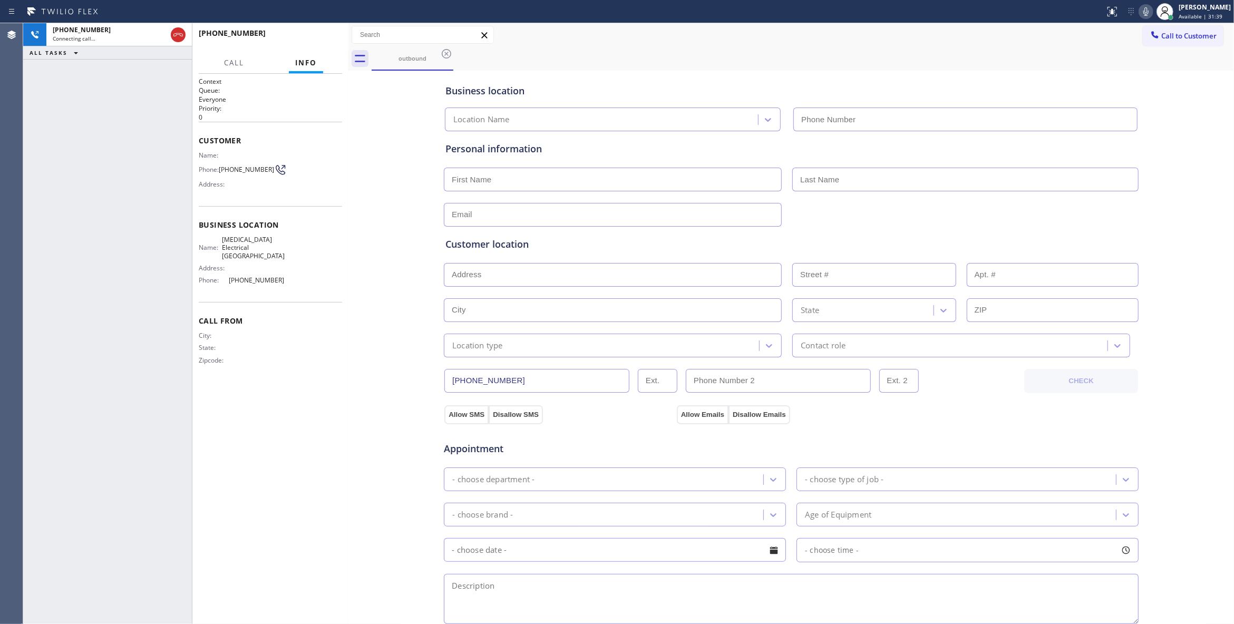
type input "[PHONE_NUMBER]"
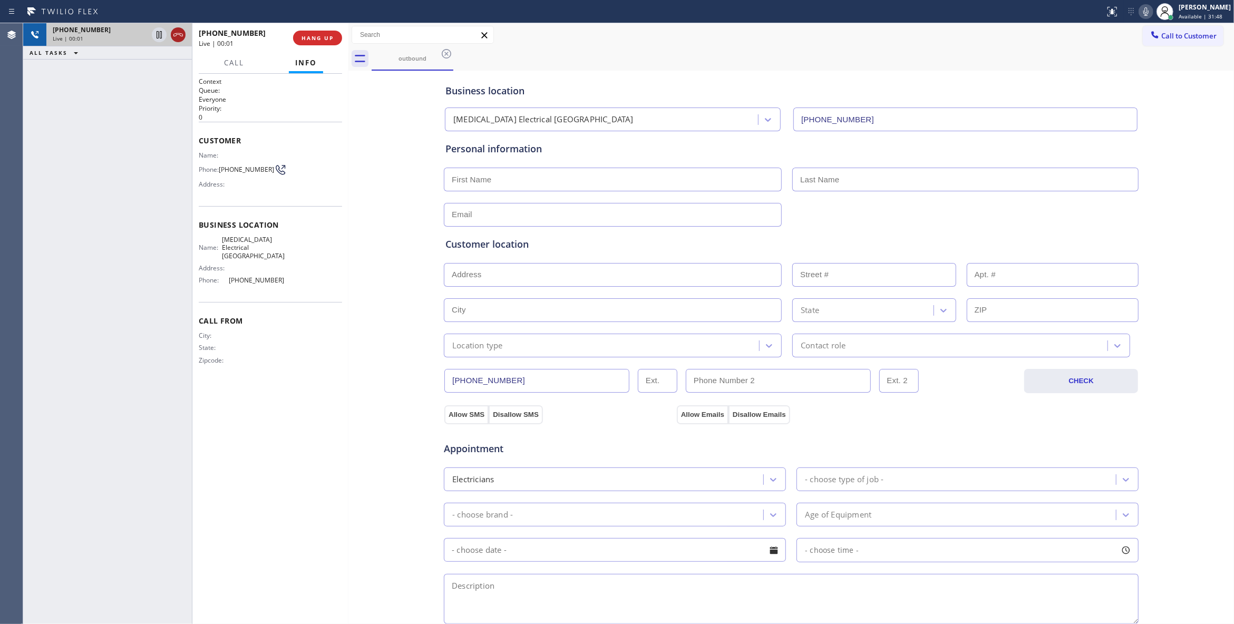
click at [176, 36] on icon at bounding box center [178, 34] width 13 height 13
click at [321, 41] on span "HANG UP" at bounding box center [317, 37] width 32 height 7
click at [325, 40] on span "COMPLETE" at bounding box center [315, 37] width 36 height 7
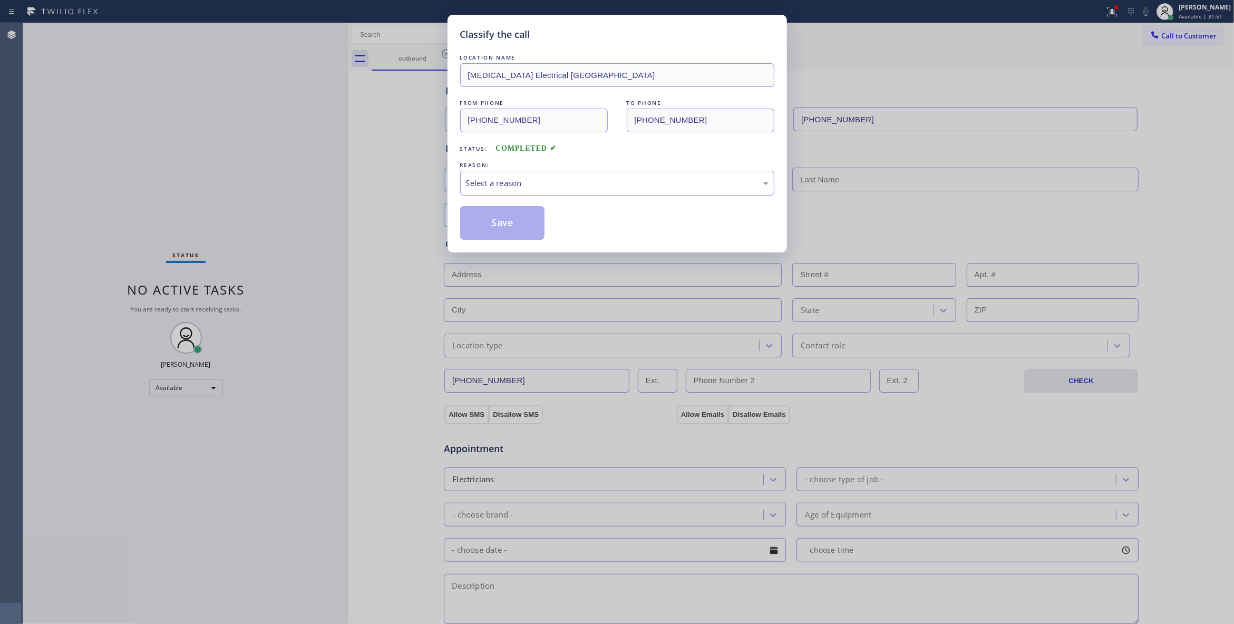
click at [504, 181] on div "Select a reason" at bounding box center [617, 183] width 303 height 12
click at [485, 226] on button "Save" at bounding box center [502, 223] width 85 height 34
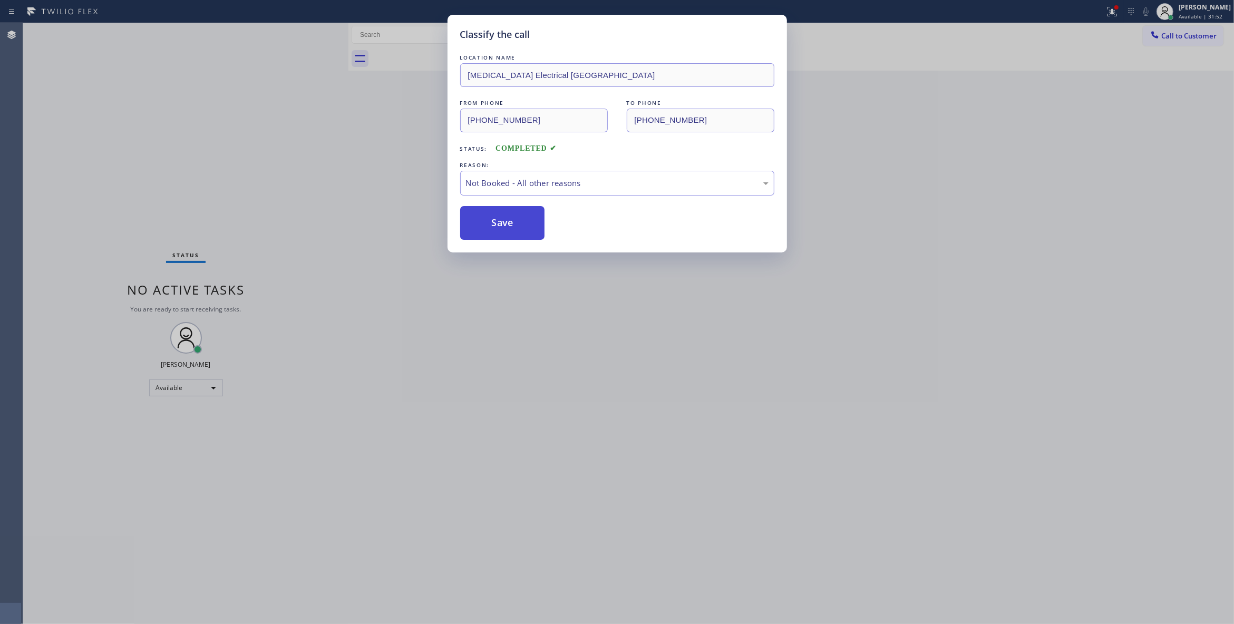
click at [485, 226] on button "Save" at bounding box center [502, 223] width 85 height 34
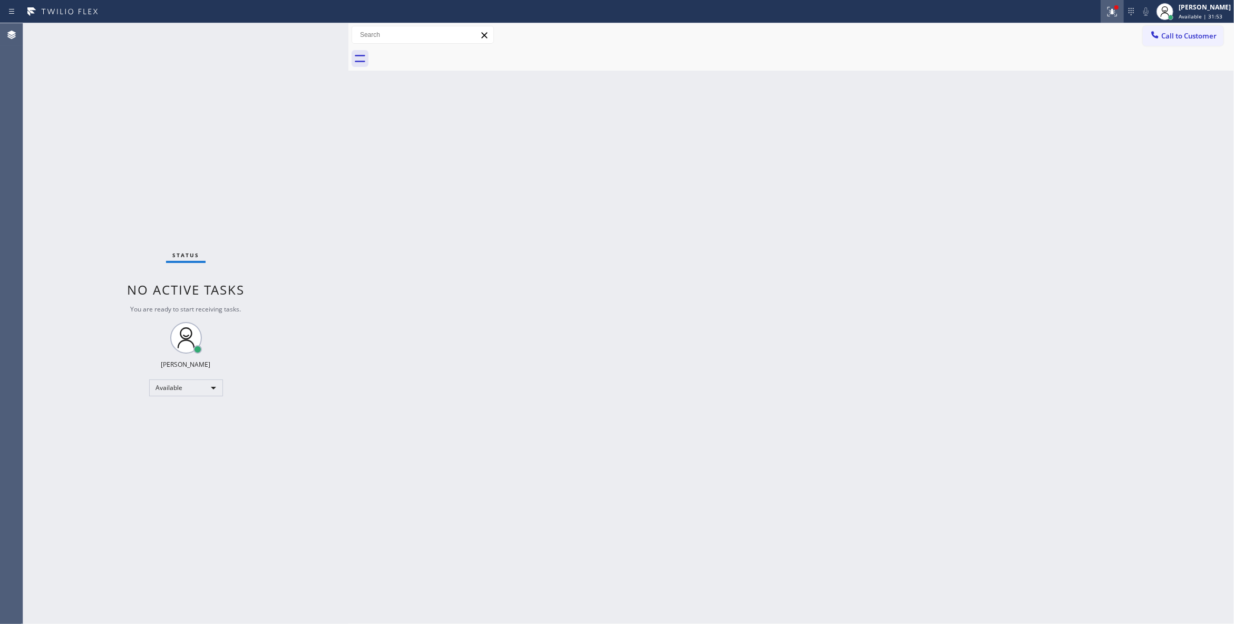
click at [1107, 14] on icon at bounding box center [1111, 11] width 9 height 9
click at [994, 142] on button "Clear issues" at bounding box center [1042, 138] width 123 height 15
click at [1193, 36] on span "Call to Customer" at bounding box center [1188, 35] width 55 height 9
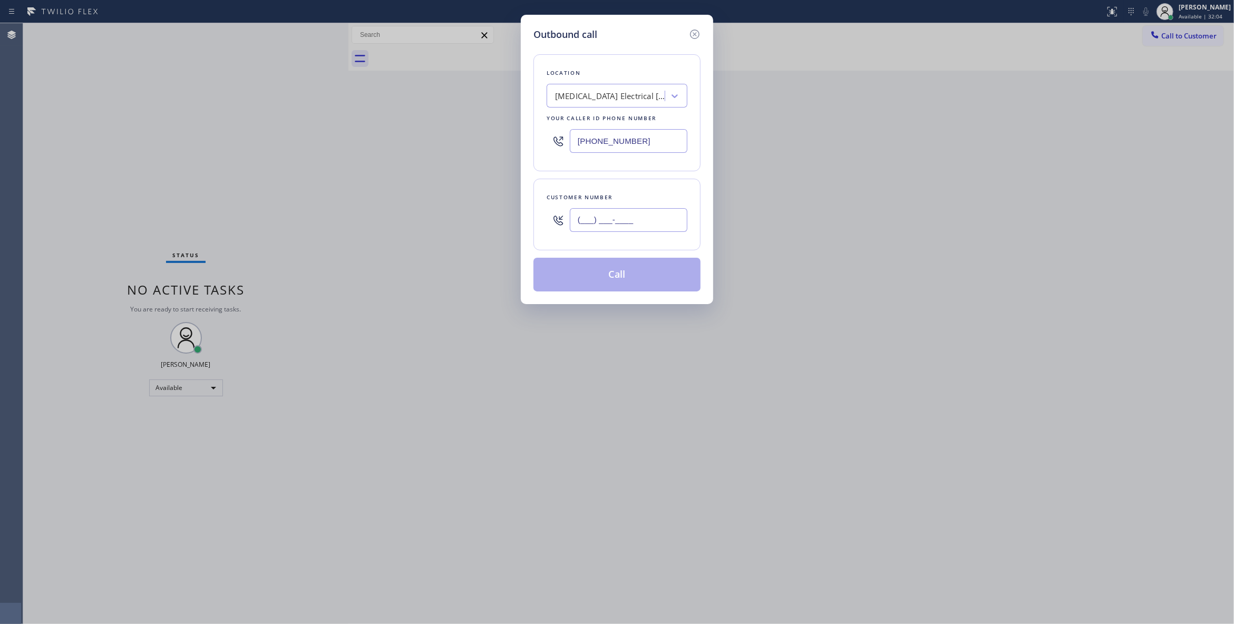
click at [643, 220] on input "(___) ___-____" at bounding box center [629, 220] width 118 height 24
paste input "442) 241-9300"
type input "[PHONE_NUMBER]"
click at [630, 278] on button "Call" at bounding box center [616, 275] width 167 height 34
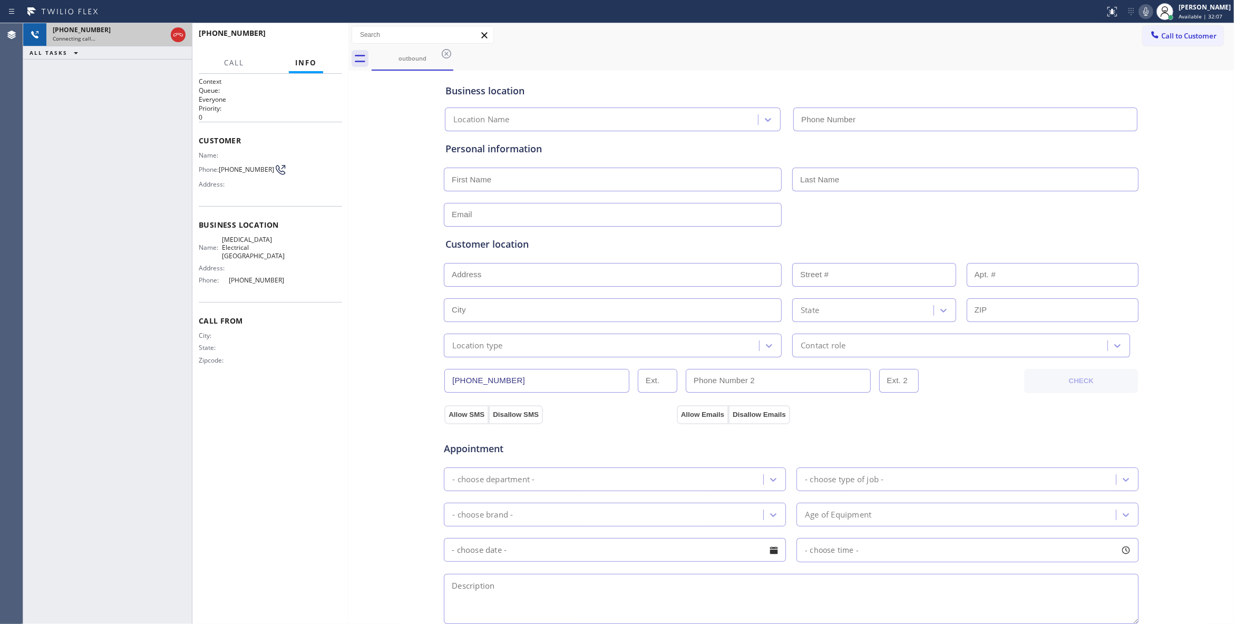
type input "[PHONE_NUMBER]"
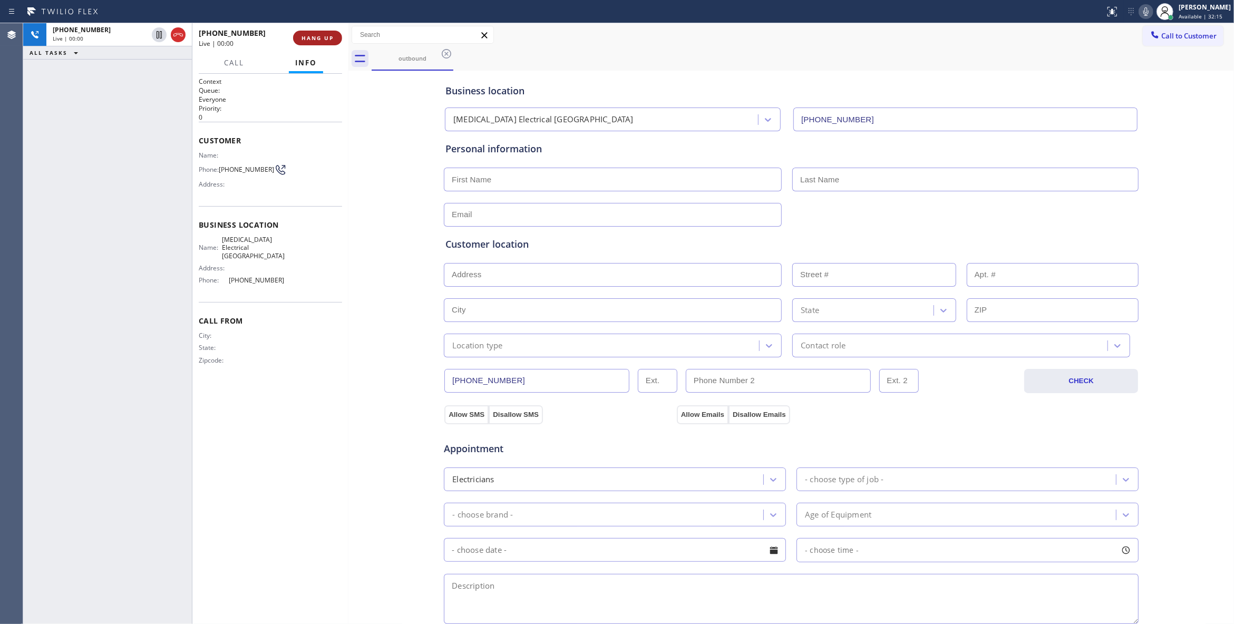
click at [323, 39] on span "HANG UP" at bounding box center [317, 37] width 32 height 7
click at [324, 39] on span "HANG UP" at bounding box center [317, 37] width 32 height 7
click at [324, 39] on span "COMPLETE" at bounding box center [315, 37] width 36 height 7
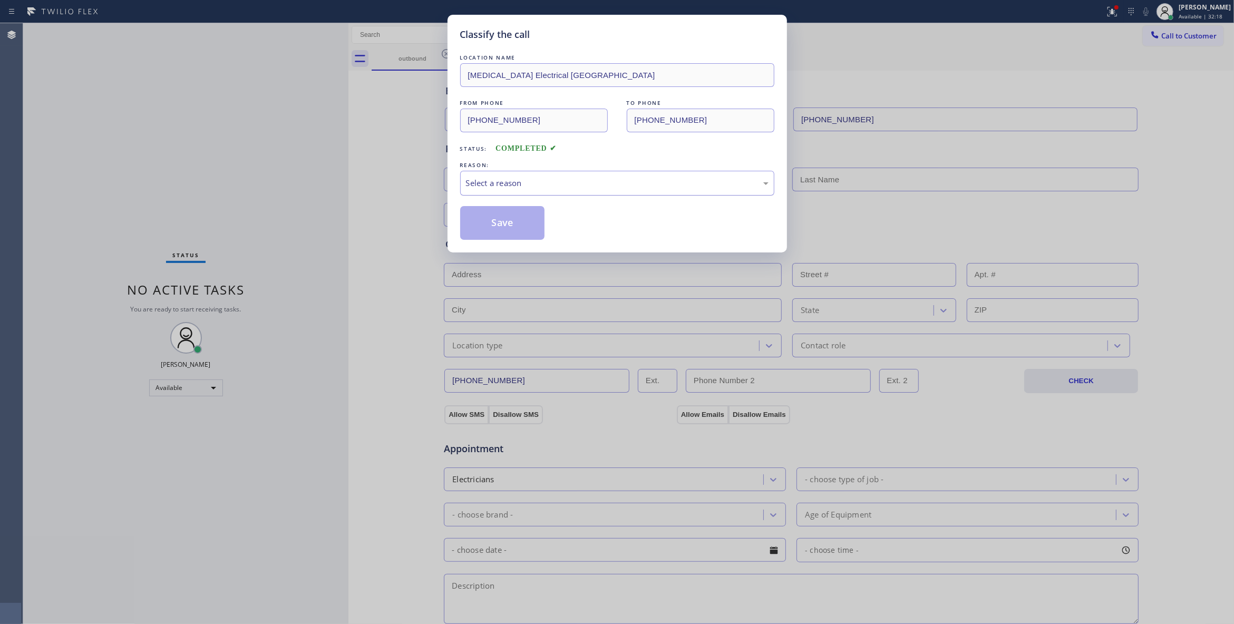
click at [523, 181] on div "Select a reason" at bounding box center [617, 183] width 303 height 12
click at [497, 221] on button "Save" at bounding box center [502, 223] width 85 height 34
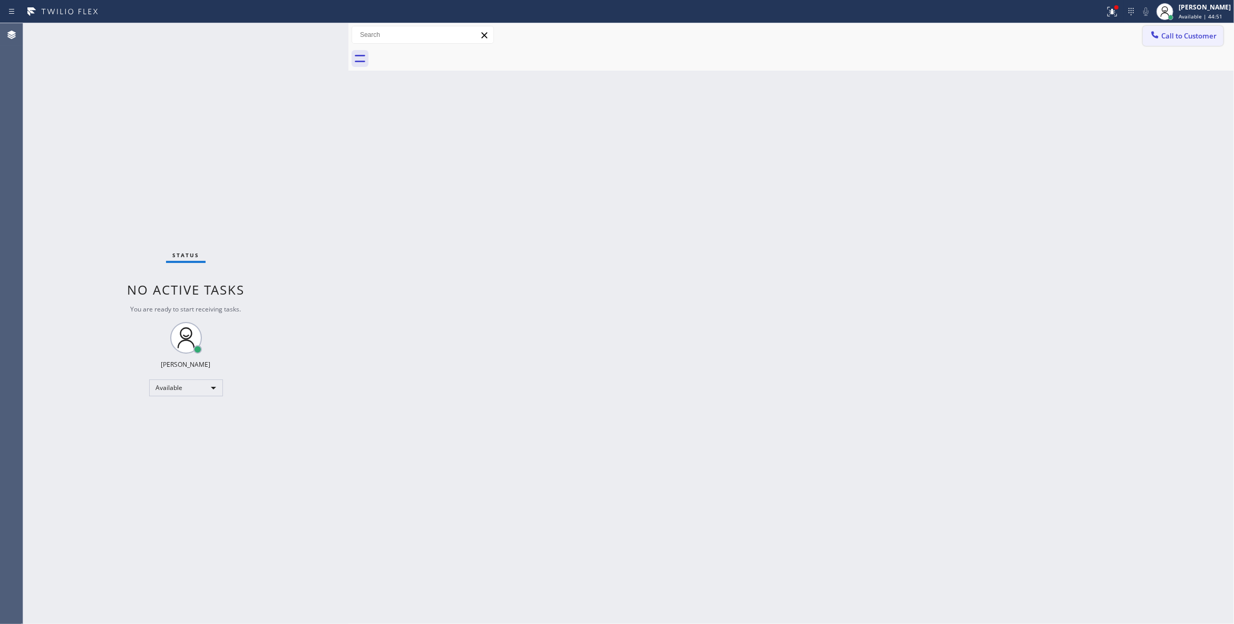
click at [1190, 30] on button "Call to Customer" at bounding box center [1183, 36] width 81 height 20
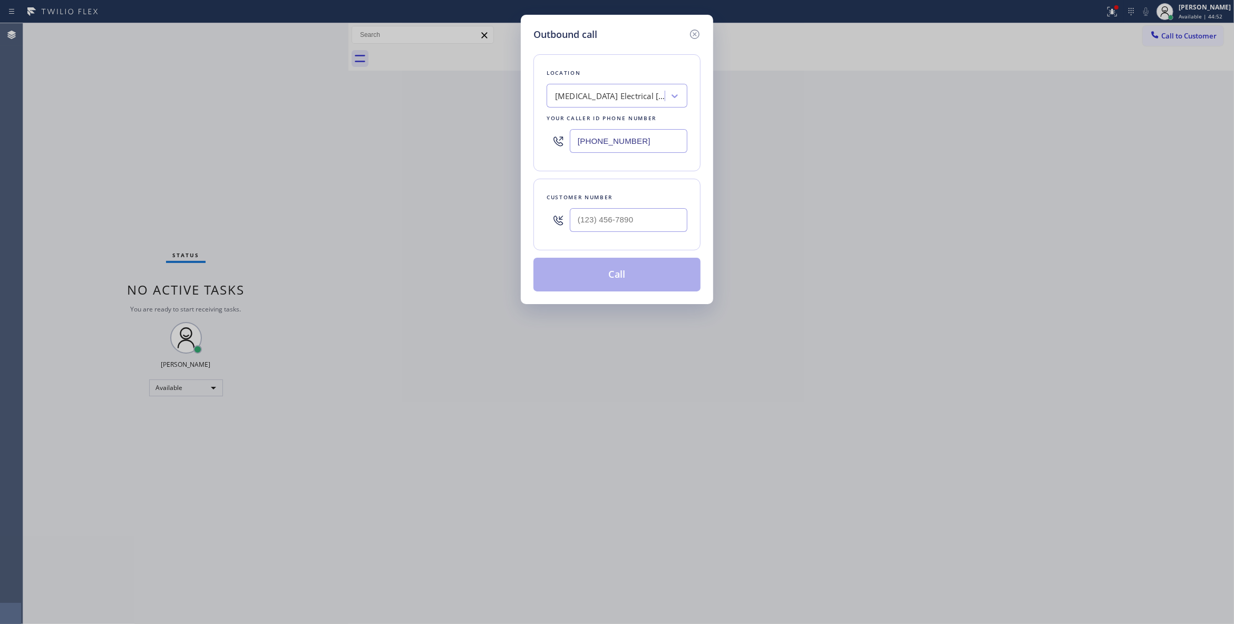
drag, startPoint x: 678, startPoint y: 137, endPoint x: 361, endPoint y: 187, distance: 320.6
click at [235, 152] on div "Outbound call Location [MEDICAL_DATA] Electrical [GEOGRAPHIC_DATA] Your caller …" at bounding box center [617, 312] width 1234 height 624
paste input "470) 782-9857"
type input "[PHONE_NUMBER]"
click at [622, 218] on input "text" at bounding box center [629, 220] width 118 height 24
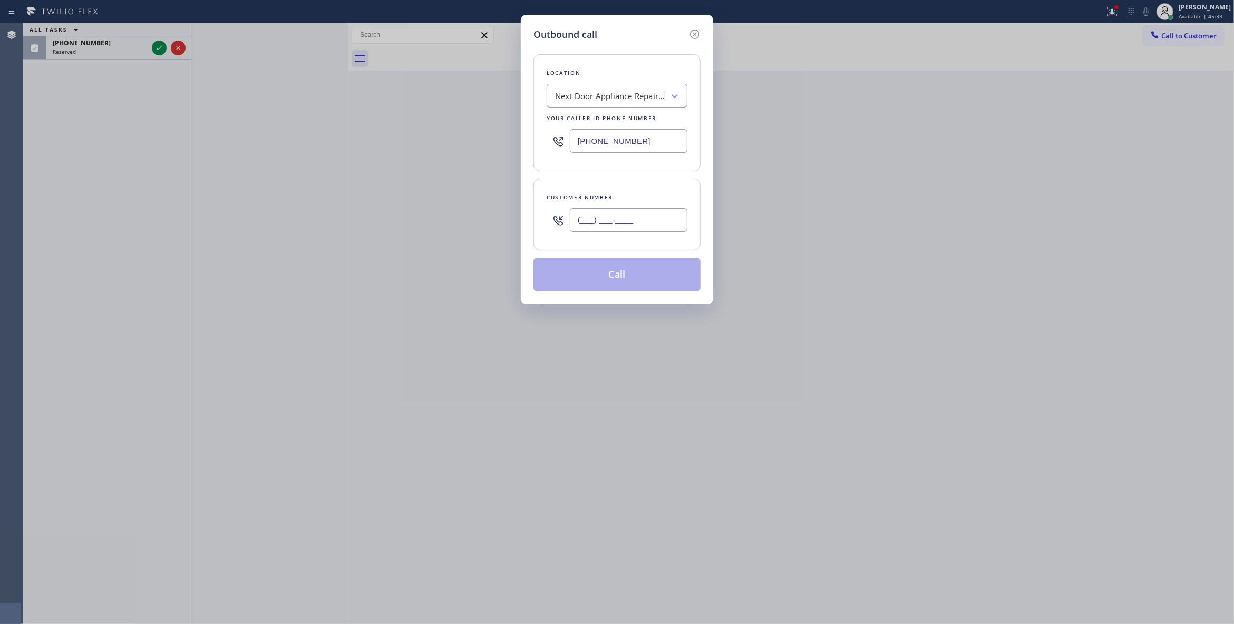
paste input "986) 286-1401"
type input "[PHONE_NUMBER]"
click at [625, 272] on button "Call" at bounding box center [616, 275] width 167 height 34
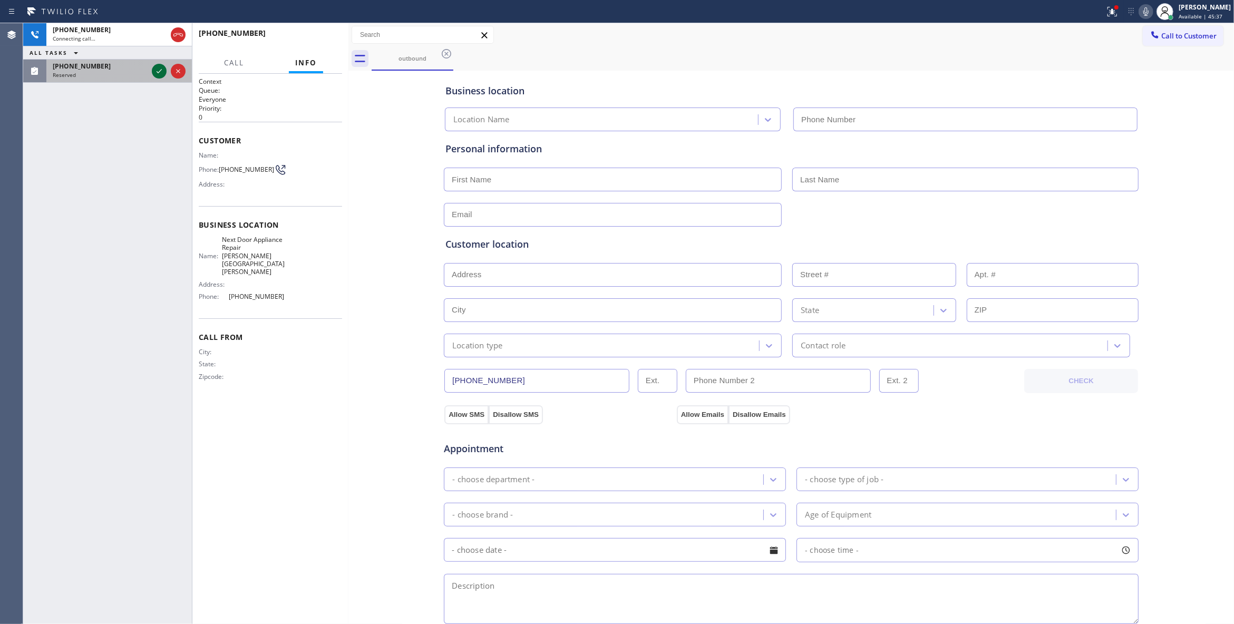
click at [158, 69] on icon at bounding box center [159, 71] width 13 height 13
type input "[PHONE_NUMBER]"
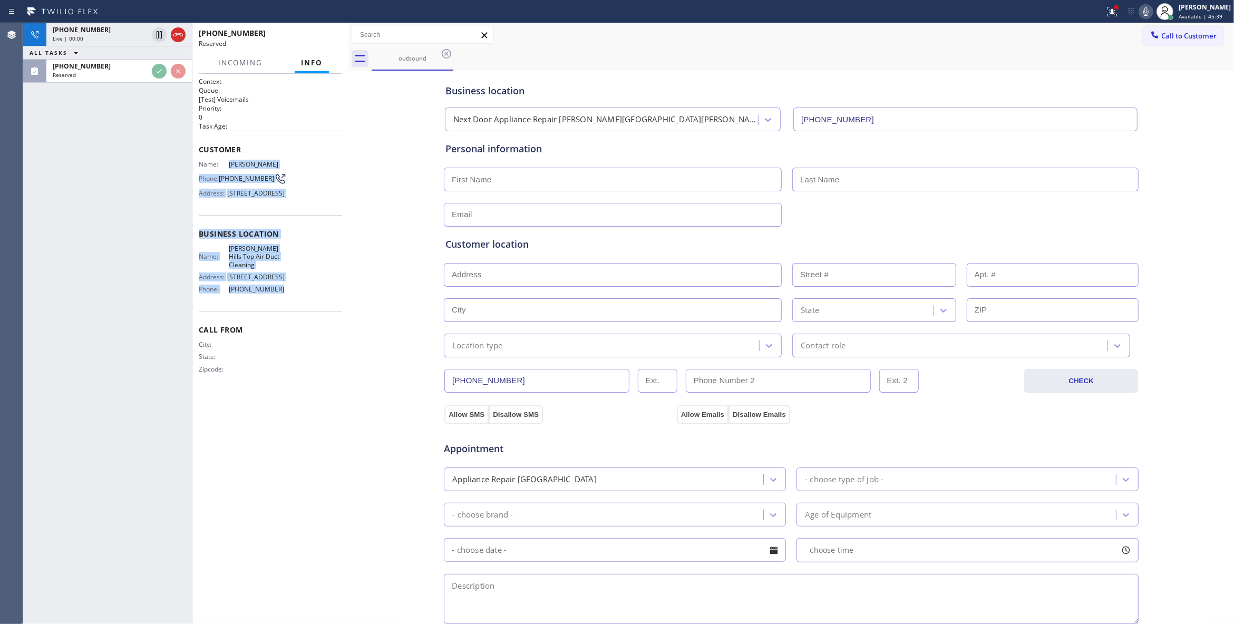
drag, startPoint x: 297, startPoint y: 303, endPoint x: 222, endPoint y: 160, distance: 161.0
click at [222, 160] on div "Context Queue: [Test] Voicemails Priority: 0 Task Age: Customer Name: [PERSON_N…" at bounding box center [270, 234] width 143 height 314
copy div "[PERSON_NAME] Phone: [PHONE_NUMBER] Address: [STREET_ADDRESS] Business location…"
click at [130, 71] on div "Reserved" at bounding box center [100, 74] width 95 height 7
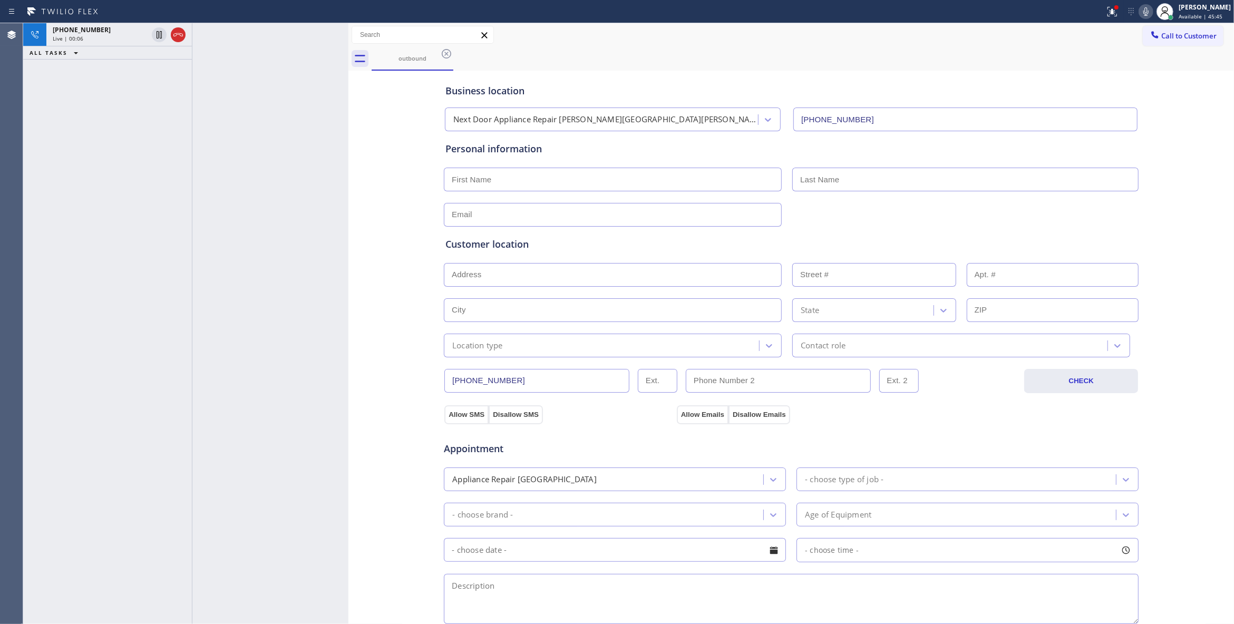
drag, startPoint x: 388, startPoint y: 243, endPoint x: 392, endPoint y: 172, distance: 71.2
click at [390, 235] on div "Business location Next Door Appliance Repair [PERSON_NAME][GEOGRAPHIC_DATA][PER…" at bounding box center [791, 433] width 880 height 720
click at [180, 34] on icon at bounding box center [178, 34] width 13 height 13
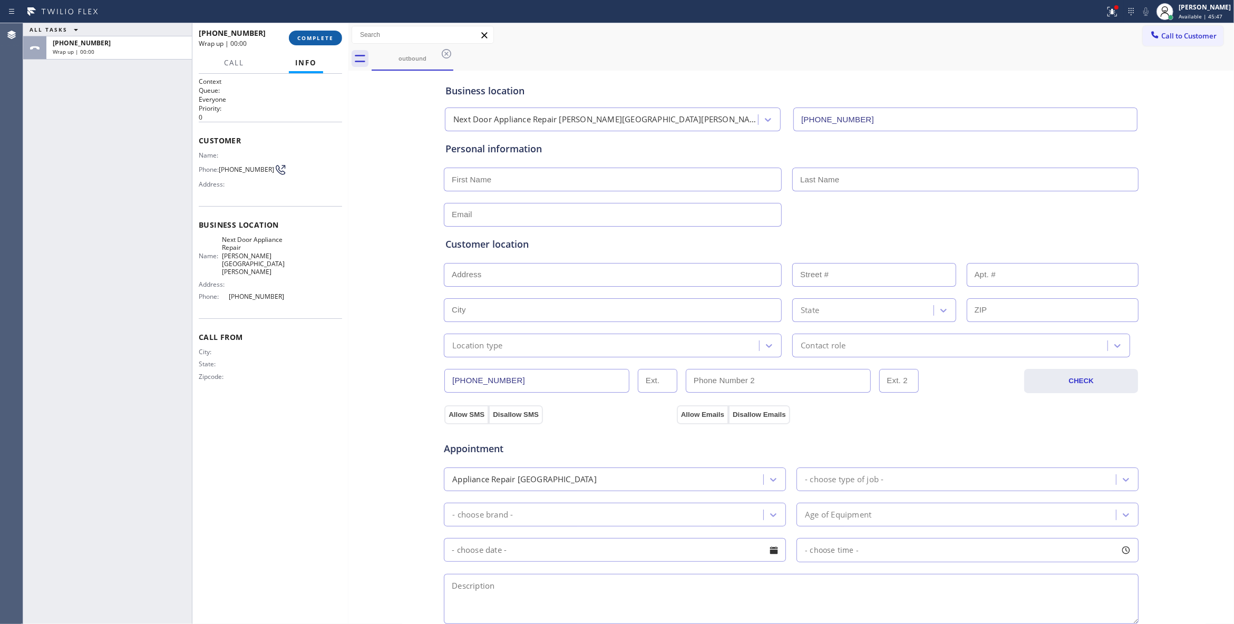
click at [320, 38] on span "COMPLETE" at bounding box center [315, 37] width 36 height 7
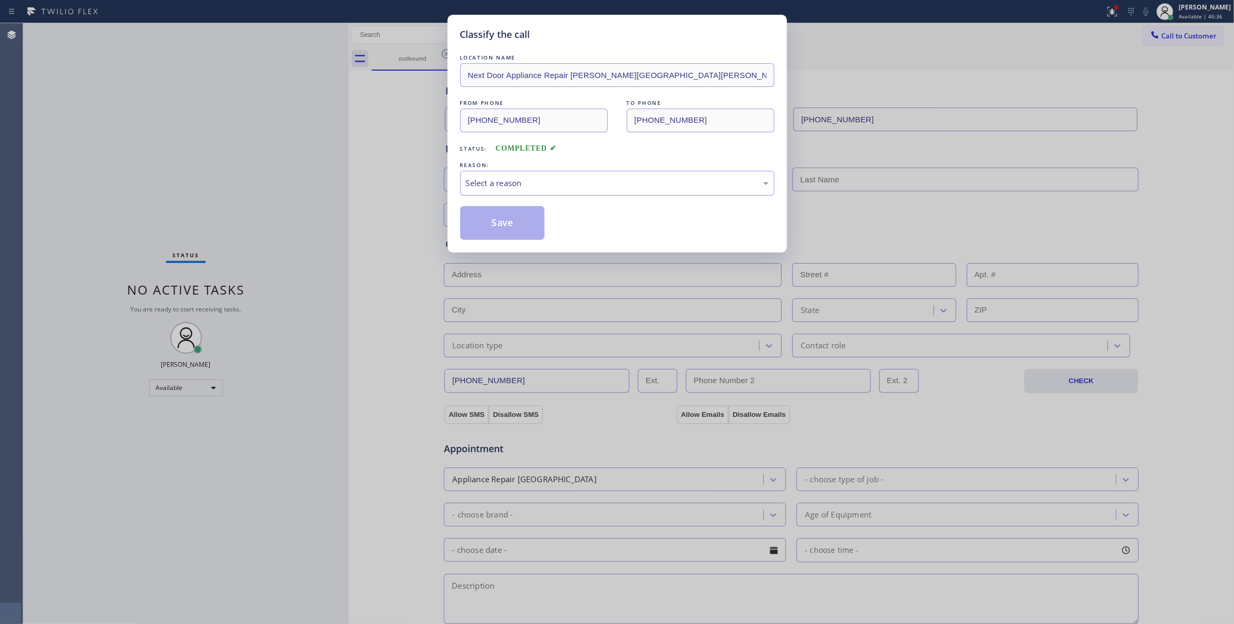
click at [525, 181] on div "Select a reason" at bounding box center [617, 183] width 303 height 12
click at [487, 218] on button "Save" at bounding box center [502, 223] width 85 height 34
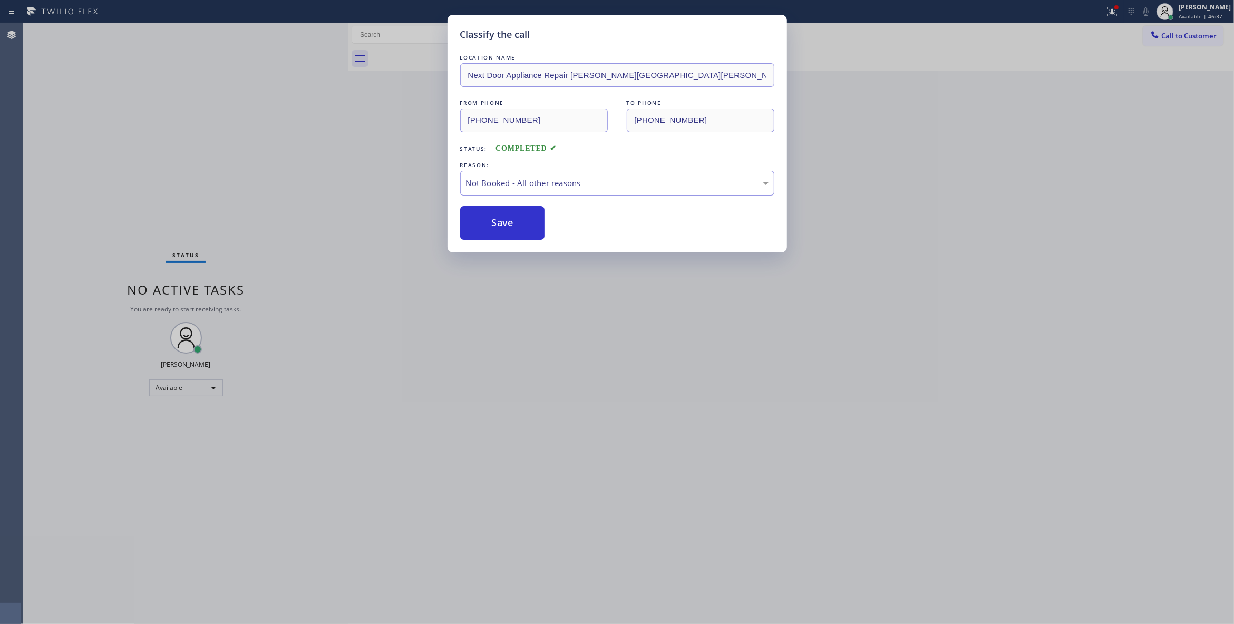
drag, startPoint x: 490, startPoint y: 222, endPoint x: 393, endPoint y: 218, distance: 97.1
click at [490, 222] on button "Save" at bounding box center [502, 223] width 85 height 34
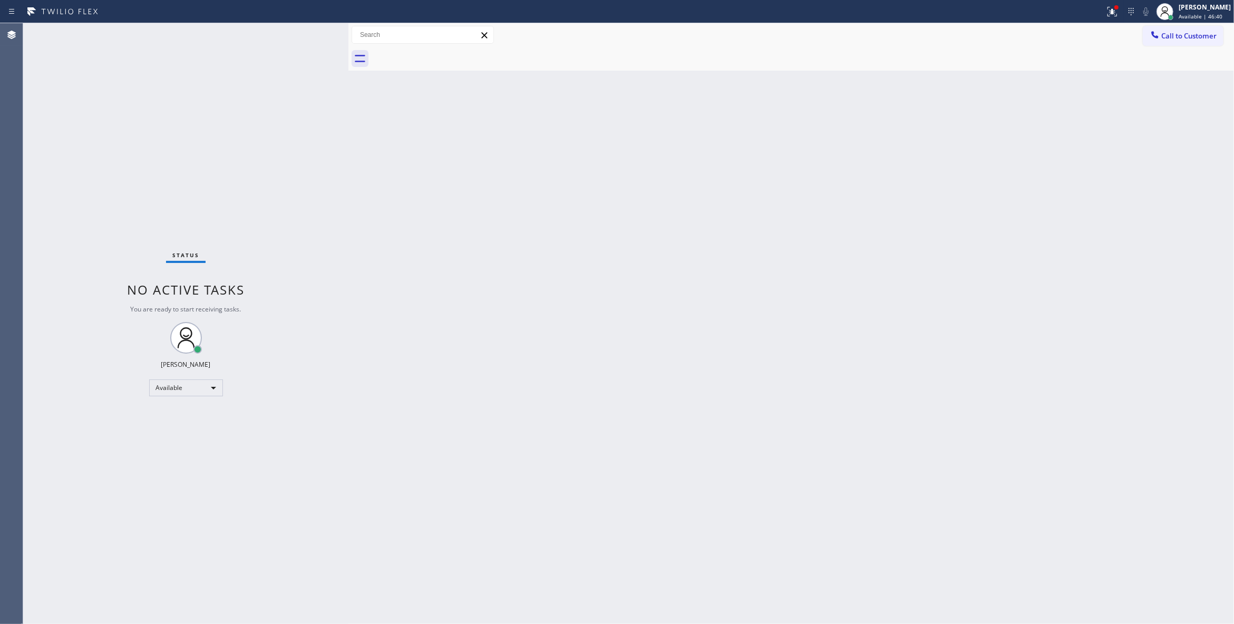
drag, startPoint x: 1169, startPoint y: 201, endPoint x: 1232, endPoint y: 145, distance: 83.6
click at [1170, 198] on div "Back to Dashboard Change Sender ID Customers Technicians Select a contact Outbo…" at bounding box center [790, 323] width 885 height 601
click at [1188, 35] on span "Call to Customer" at bounding box center [1188, 35] width 55 height 9
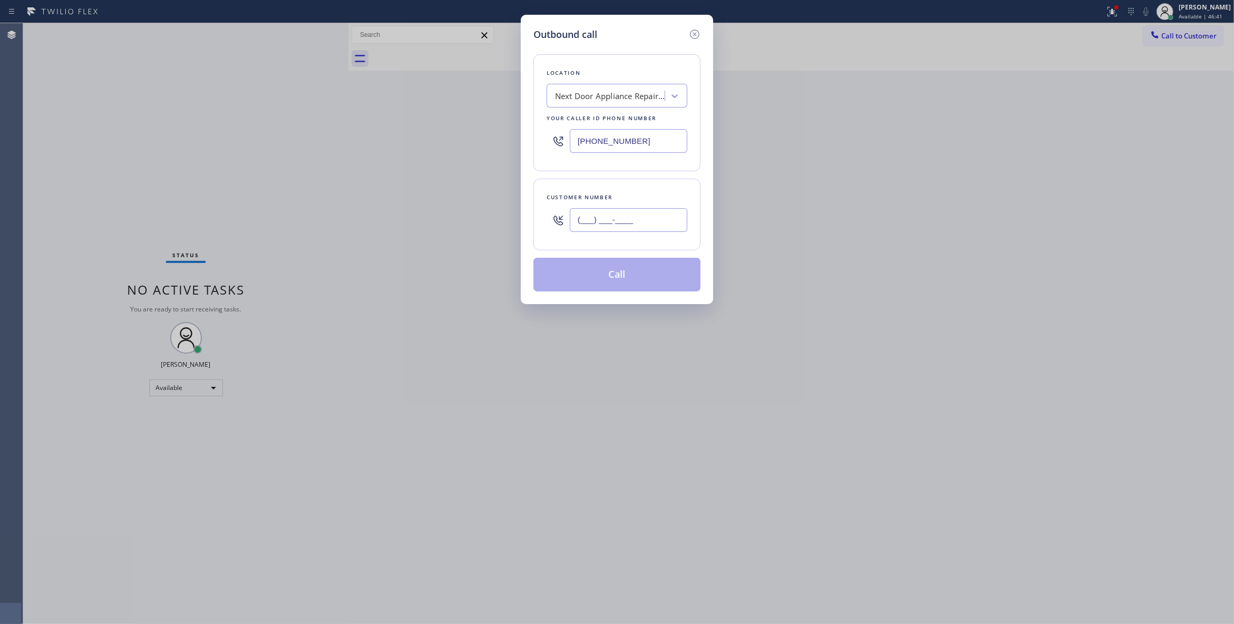
click at [611, 228] on input "(___) ___-____" at bounding box center [629, 220] width 118 height 24
paste input "213) 223-6838"
type input "[PHONE_NUMBER]"
drag, startPoint x: 659, startPoint y: 144, endPoint x: 416, endPoint y: 138, distance: 242.5
click at [416, 138] on div "Outbound call Location Next Door Appliance Repair [PERSON_NAME][GEOGRAPHIC_DATA…" at bounding box center [617, 312] width 1234 height 624
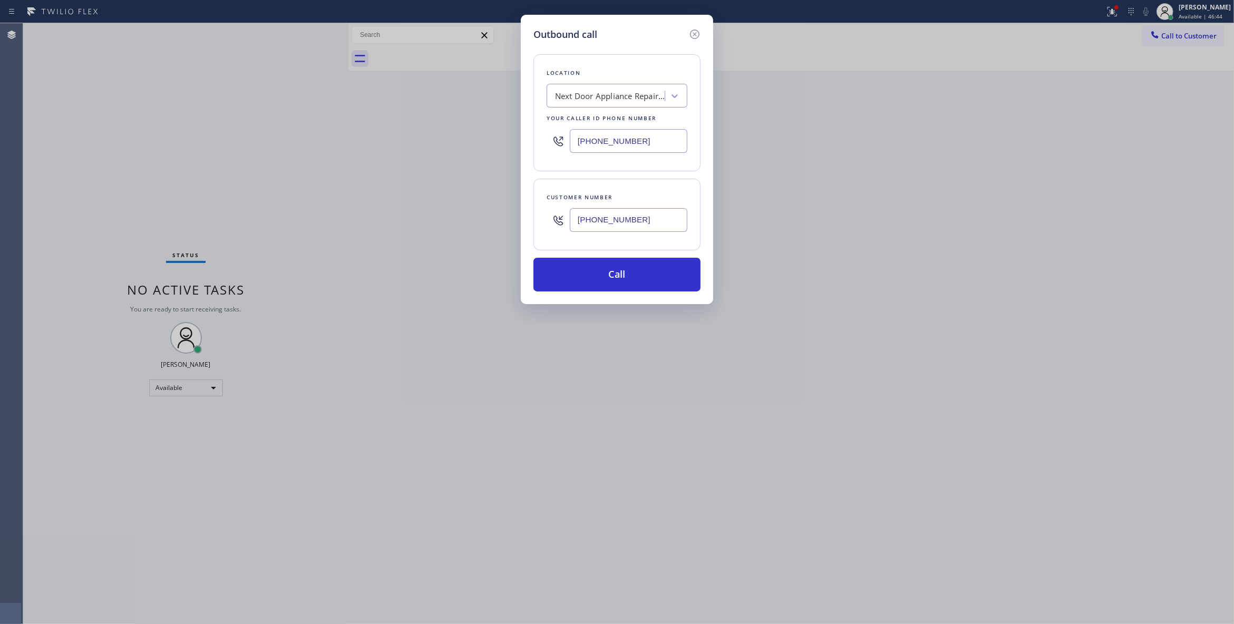
paste input "310) 651-6353"
type input "[PHONE_NUMBER]"
click at [621, 288] on button "Call" at bounding box center [616, 275] width 167 height 34
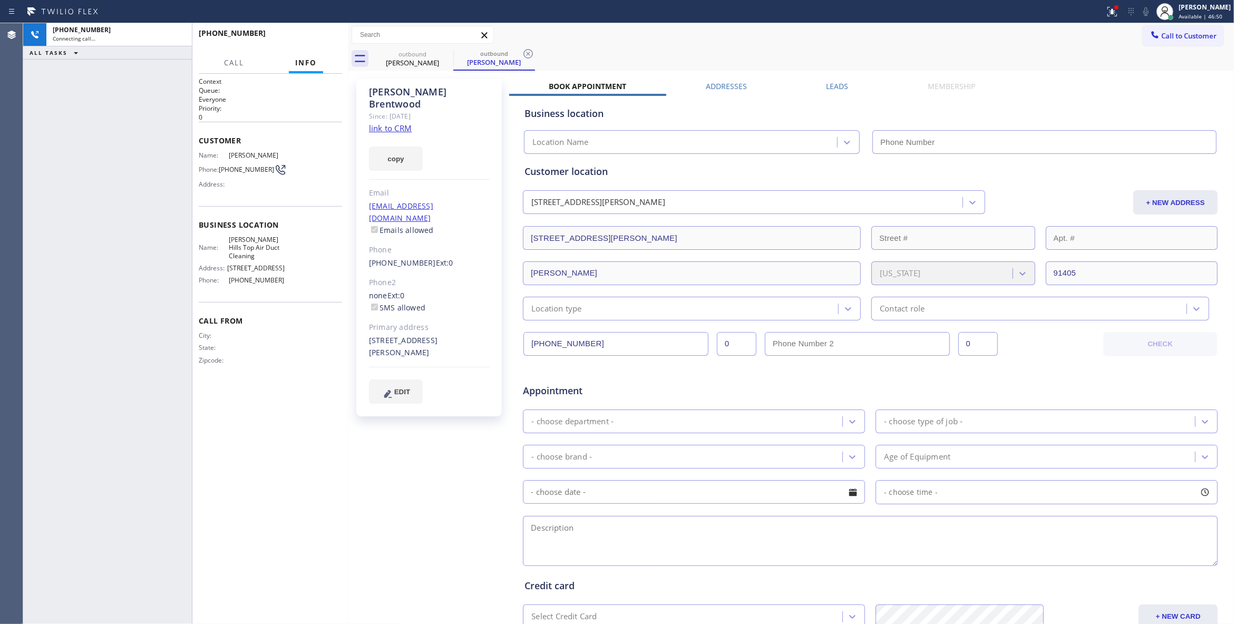
type input "[PHONE_NUMBER]"
click at [325, 39] on span "HANG UP" at bounding box center [317, 37] width 32 height 7
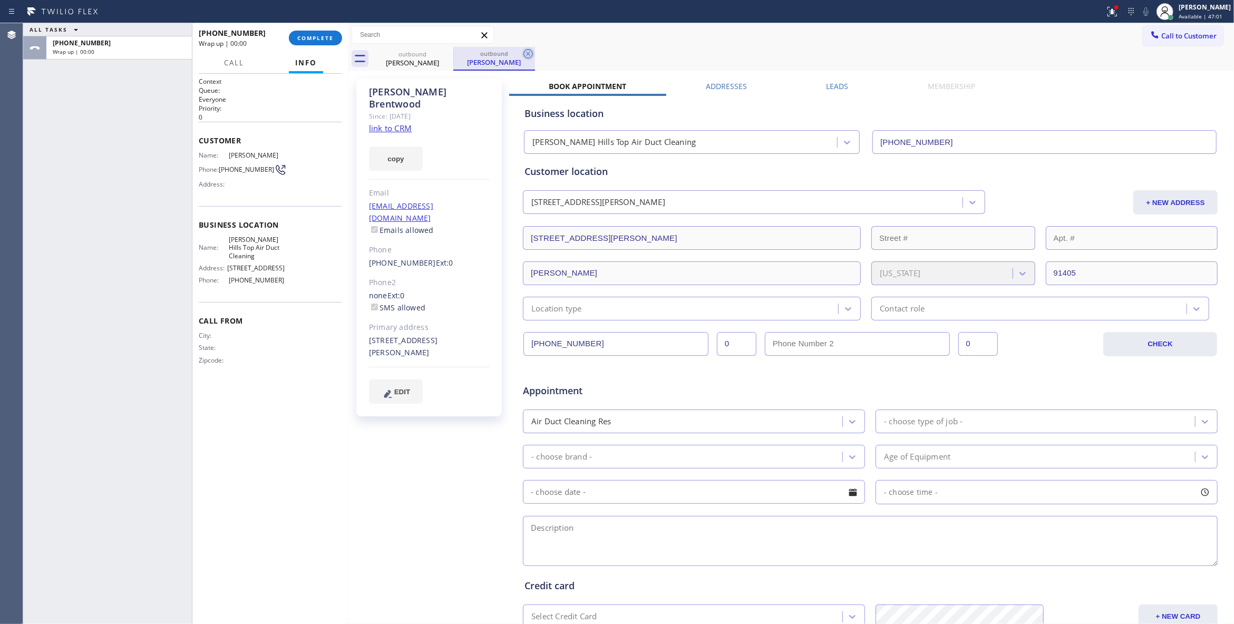
click at [530, 52] on icon at bounding box center [527, 53] width 9 height 9
click at [241, 170] on span "[PHONE_NUMBER]" at bounding box center [246, 169] width 55 height 8
copy div "[PHONE_NUMBER]"
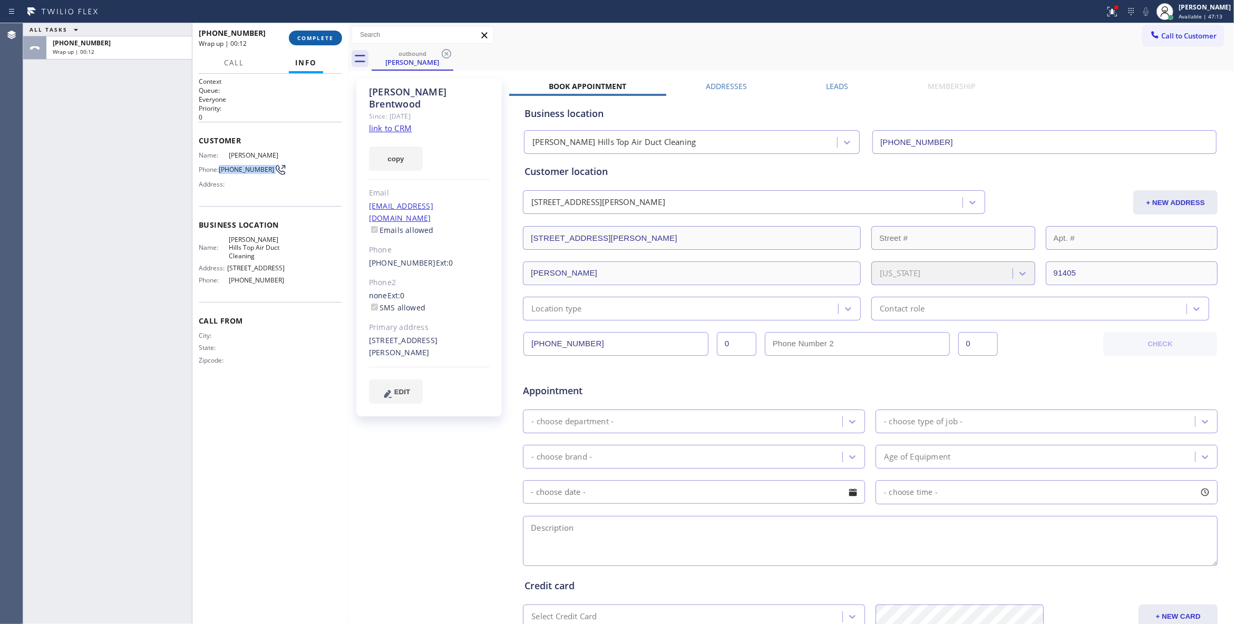
click at [314, 33] on button "COMPLETE" at bounding box center [315, 38] width 53 height 15
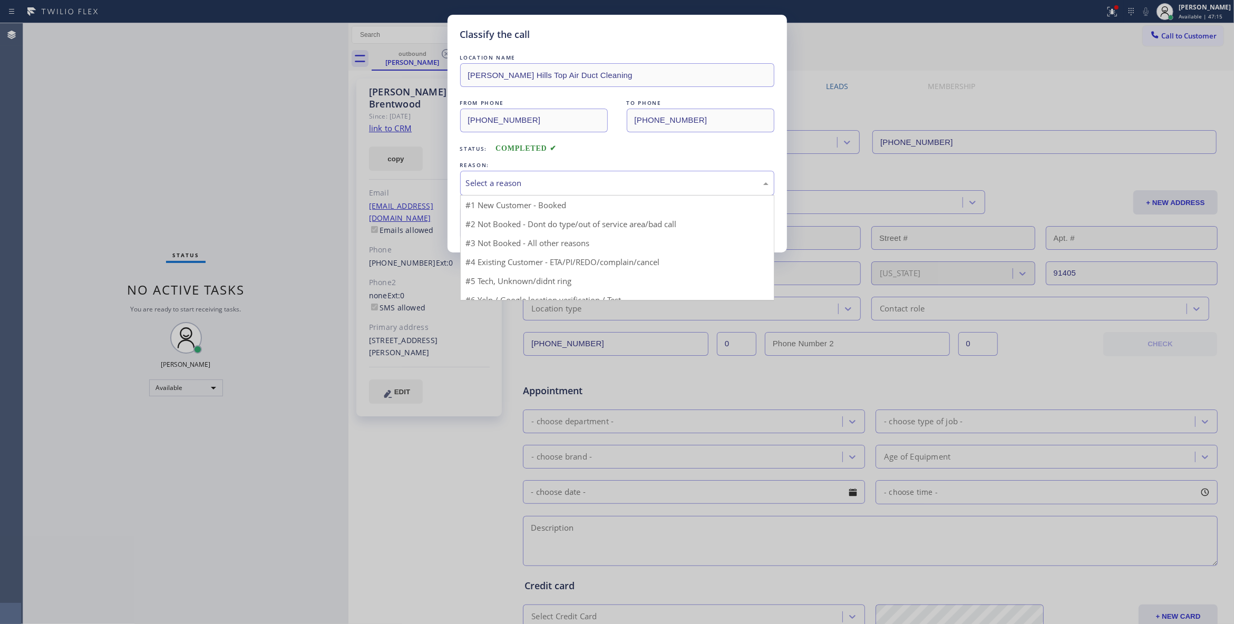
click at [510, 182] on div "Select a reason" at bounding box center [617, 183] width 303 height 12
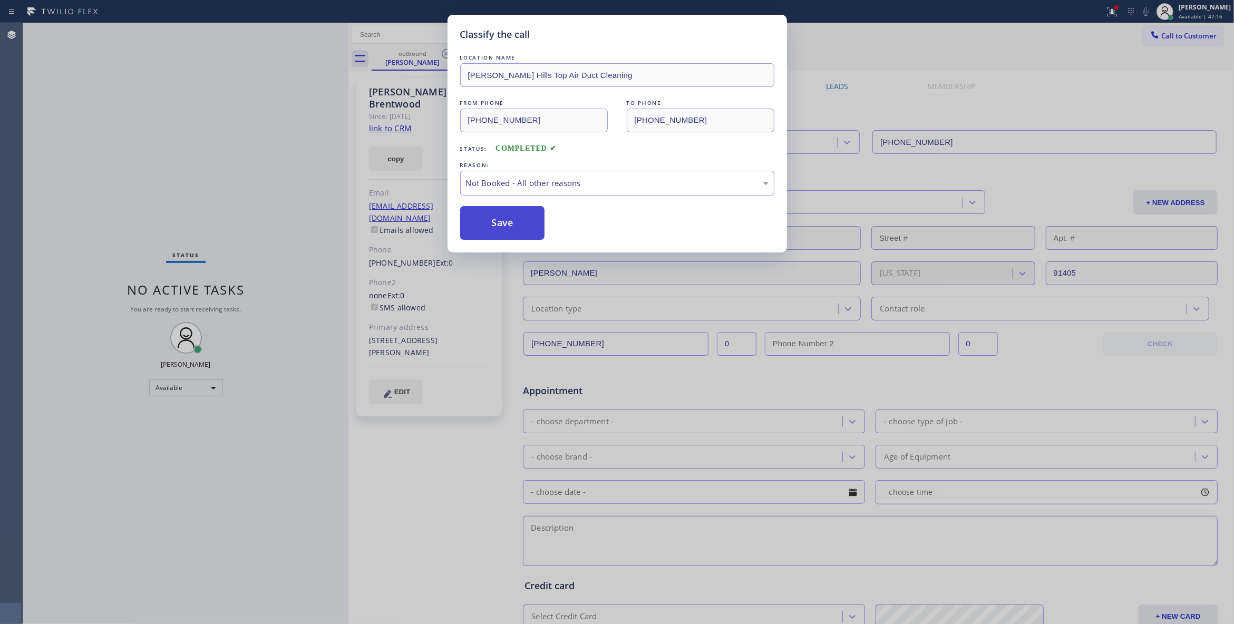
click at [520, 224] on button "Save" at bounding box center [502, 223] width 85 height 34
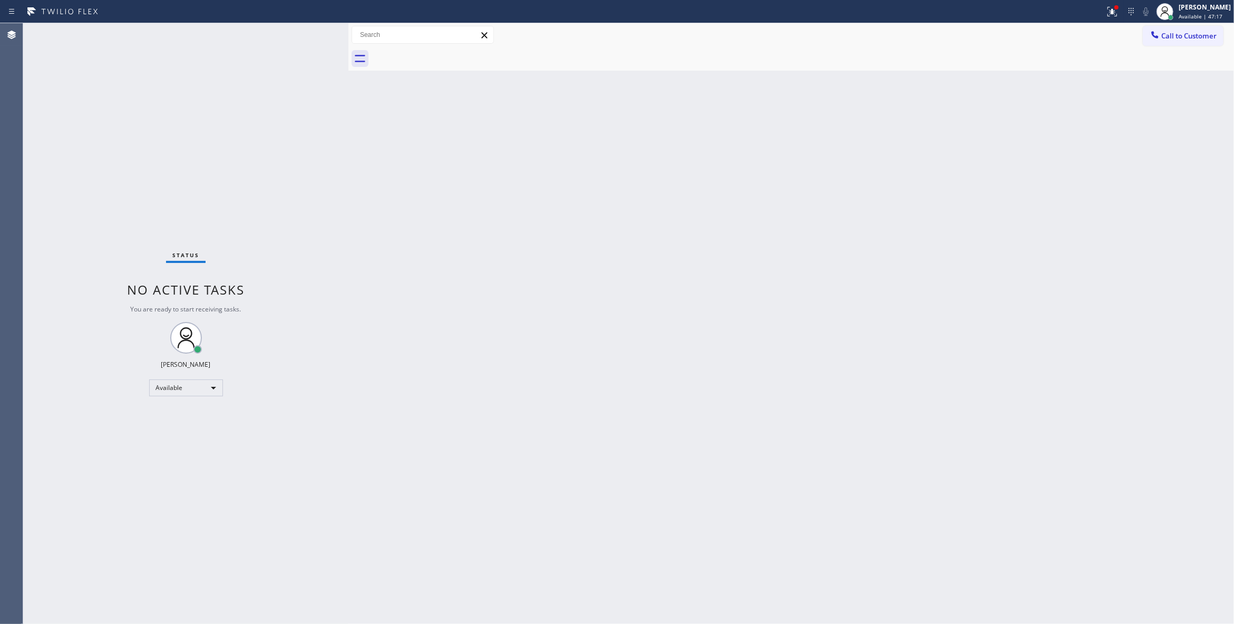
click at [1194, 39] on span "Call to Customer" at bounding box center [1188, 35] width 55 height 9
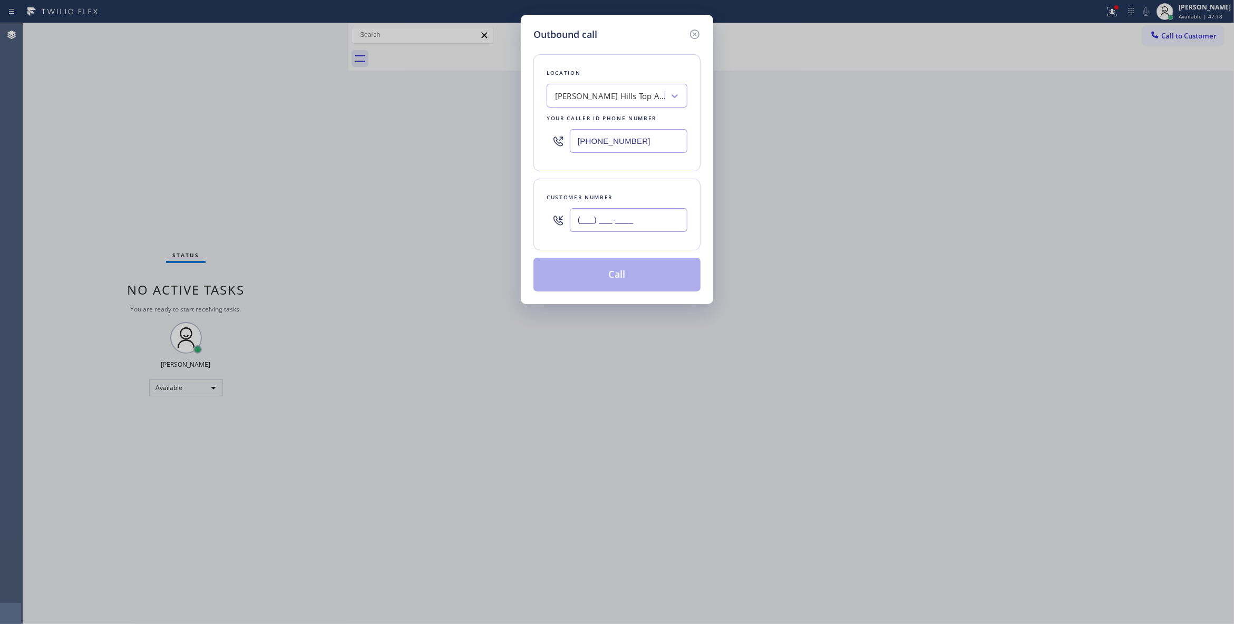
click at [610, 221] on input "(___) ___-____" at bounding box center [629, 220] width 118 height 24
paste input "213) 223-6838"
type input "[PHONE_NUMBER]"
click at [610, 281] on button "Call" at bounding box center [616, 275] width 167 height 34
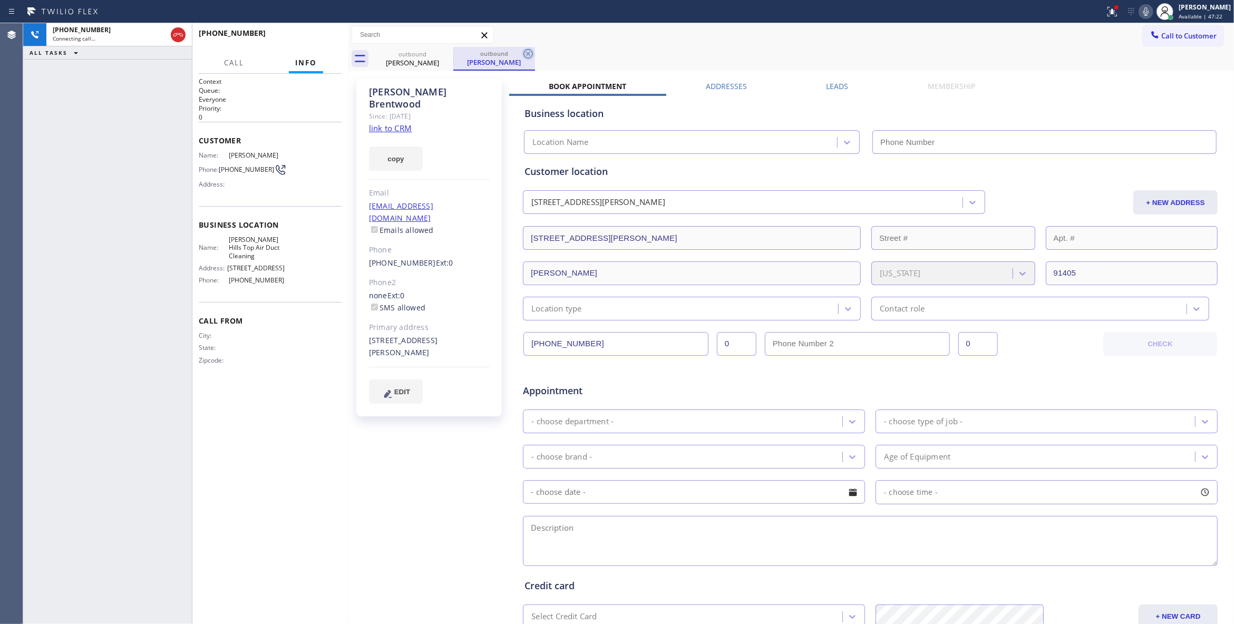
click at [528, 54] on icon at bounding box center [527, 53] width 9 height 9
type input "[PHONE_NUMBER]"
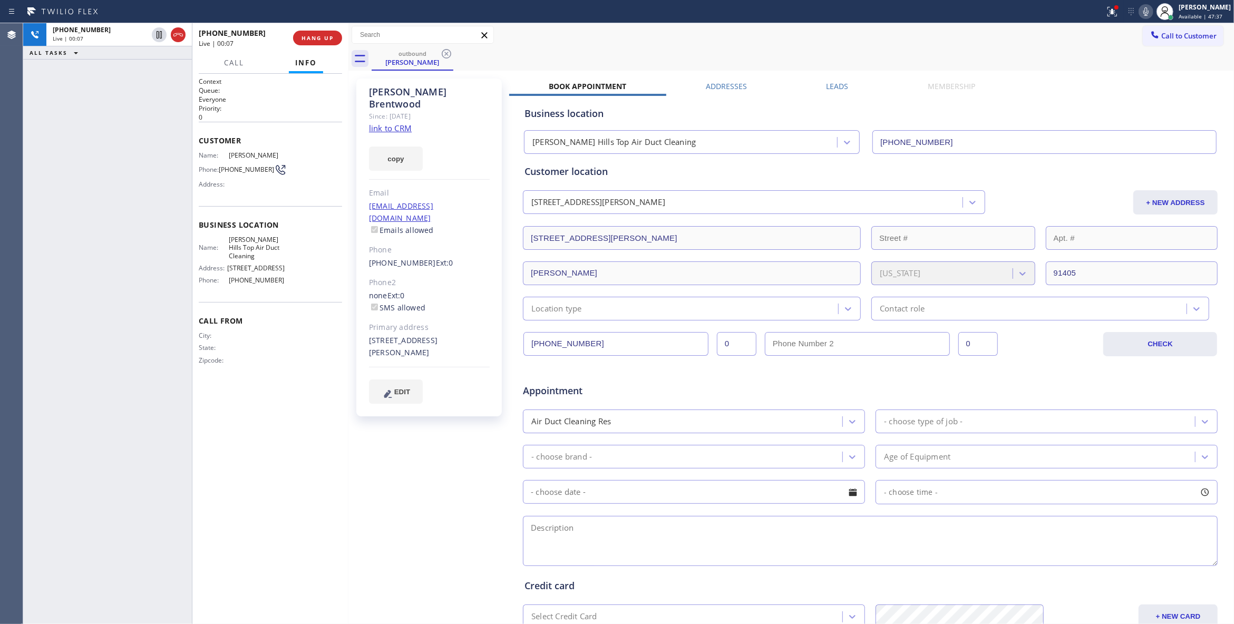
click at [536, 376] on div "Appointment" at bounding box center [638, 385] width 232 height 25
click at [333, 33] on button "HANG UP" at bounding box center [317, 38] width 49 height 15
click at [255, 175] on div "Phone: [PHONE_NUMBER]" at bounding box center [242, 169] width 86 height 13
click at [252, 171] on span "[PHONE_NUMBER]" at bounding box center [246, 169] width 55 height 8
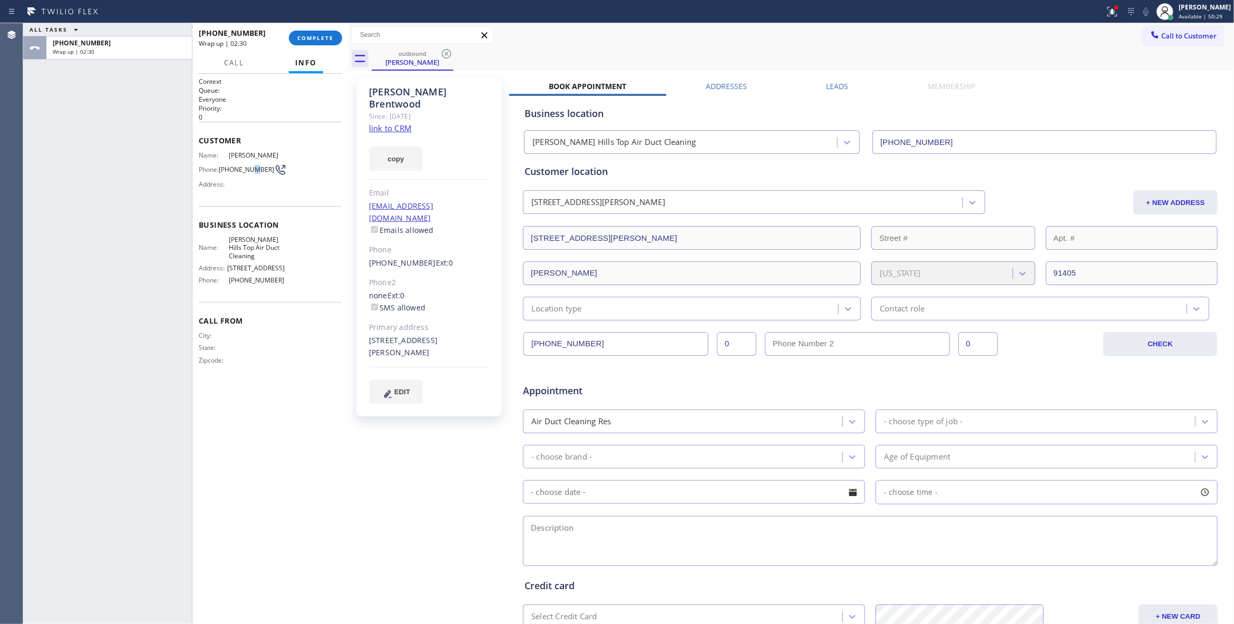
click at [252, 171] on span "[PHONE_NUMBER]" at bounding box center [246, 169] width 55 height 8
copy div "[PHONE_NUMBER]"
click at [318, 40] on span "COMPLETE" at bounding box center [315, 37] width 36 height 7
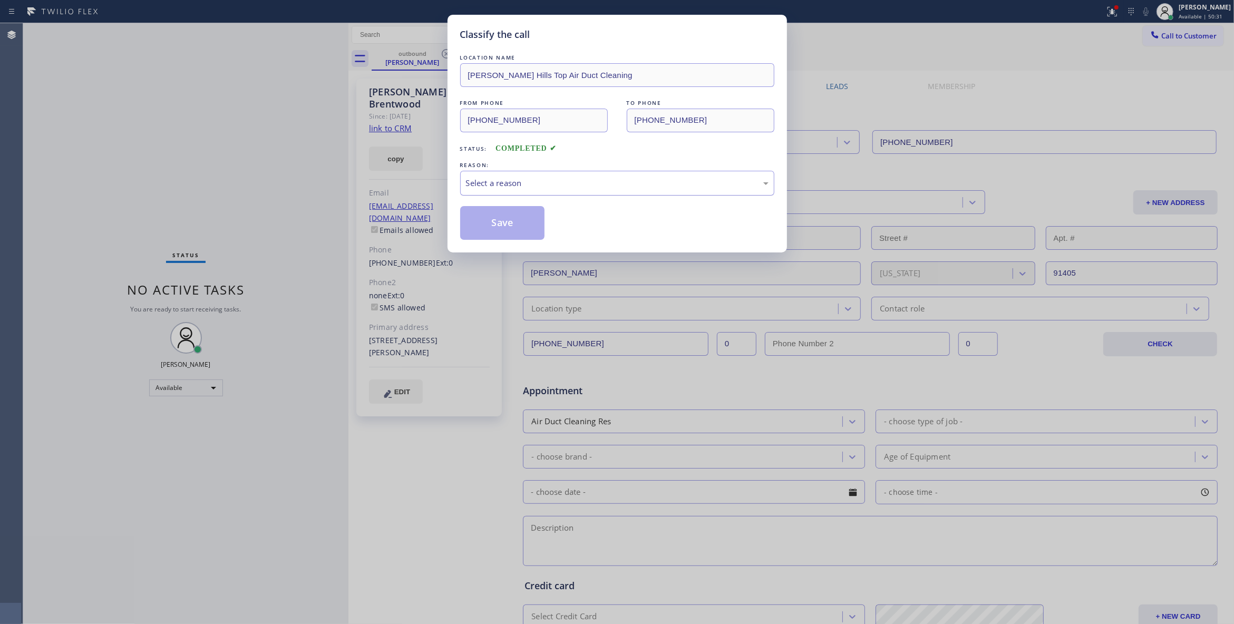
click at [565, 183] on div "Select a reason" at bounding box center [617, 183] width 303 height 12
click at [519, 223] on button "Save" at bounding box center [502, 223] width 85 height 34
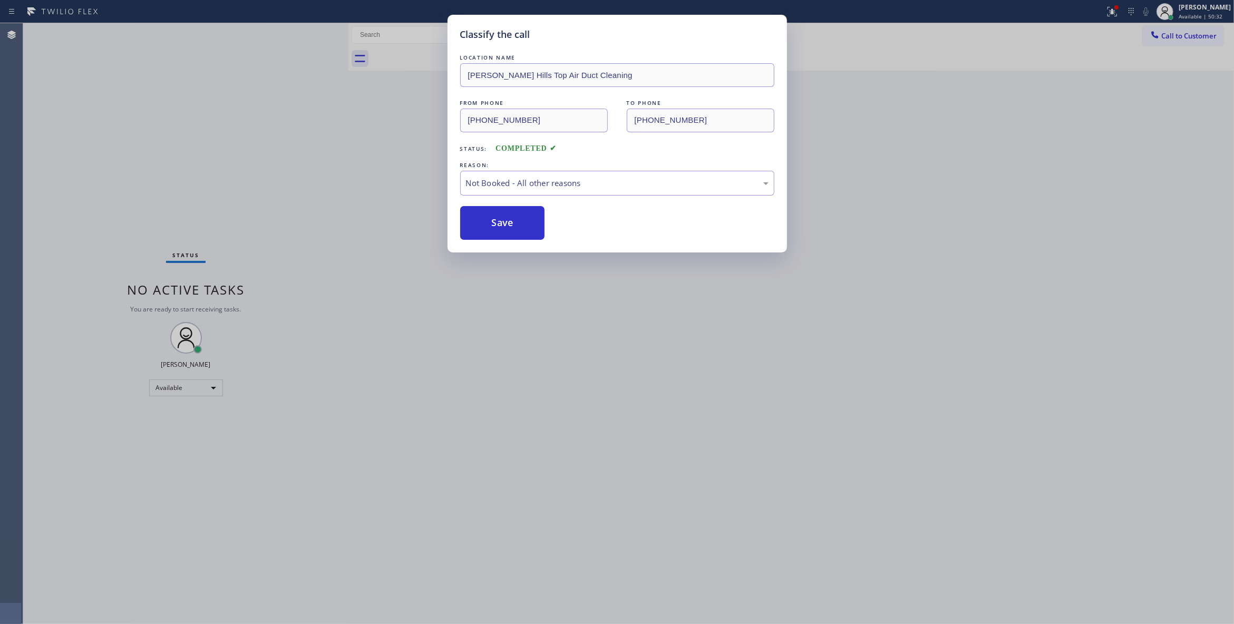
click at [519, 223] on button "Save" at bounding box center [502, 223] width 85 height 34
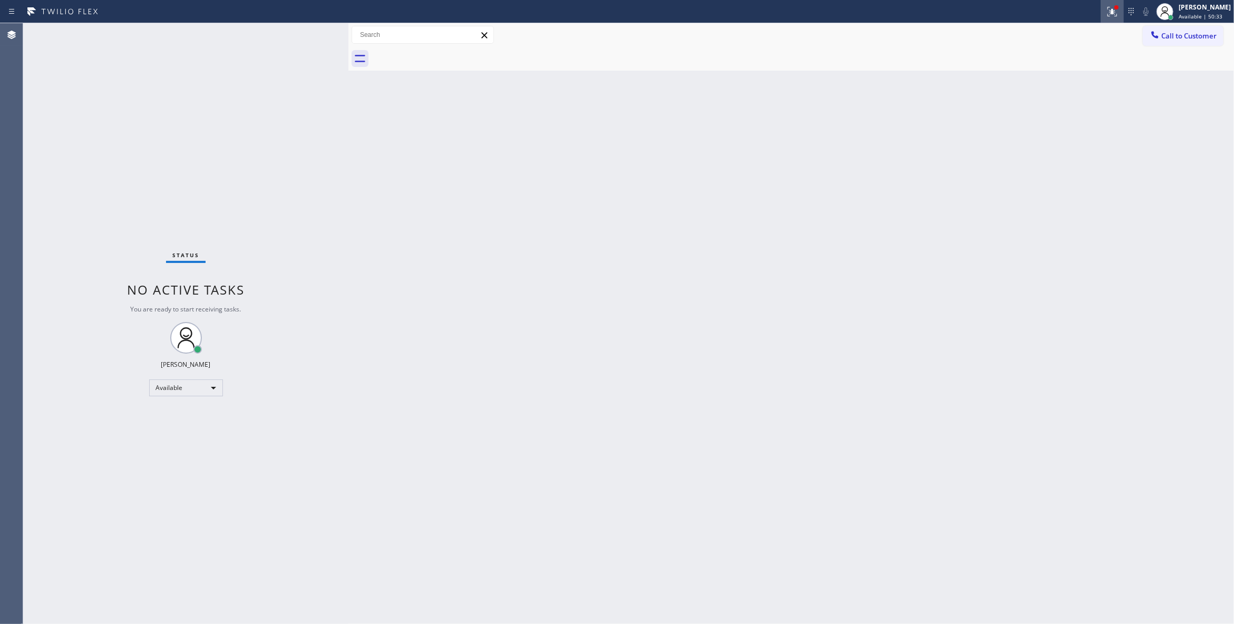
click at [1107, 12] on icon at bounding box center [1110, 10] width 6 height 7
click at [1033, 145] on button "Clear issues" at bounding box center [1042, 138] width 123 height 15
click at [1170, 40] on span "Call to Customer" at bounding box center [1188, 35] width 55 height 9
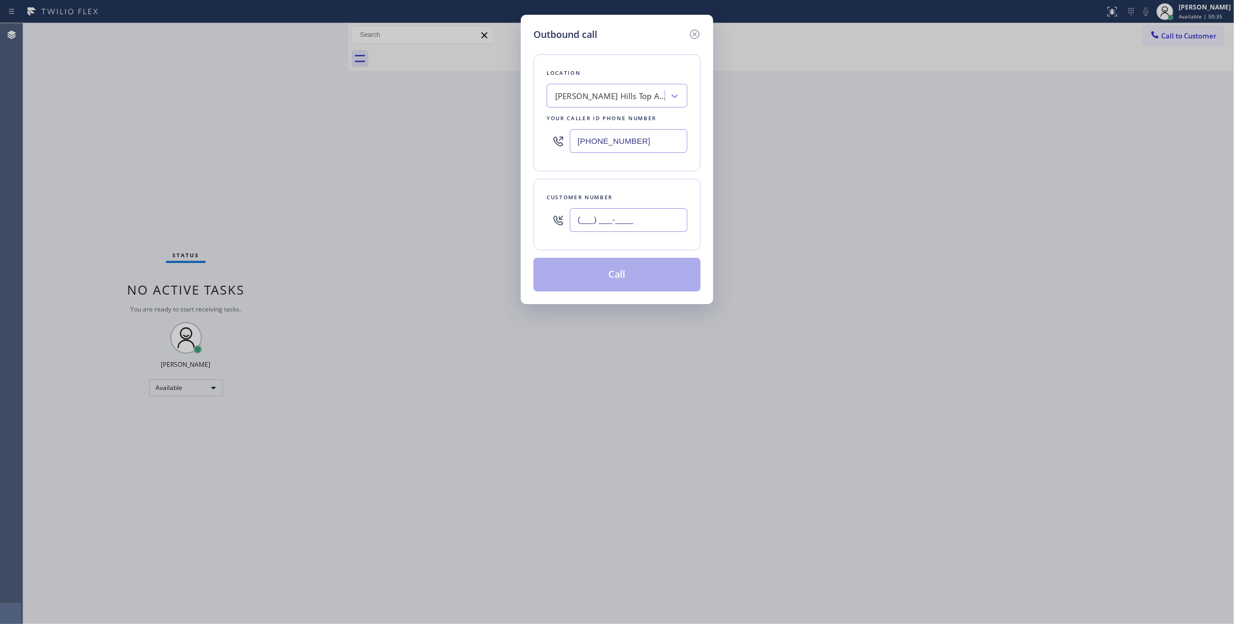
click at [667, 218] on input "(___) ___-____" at bounding box center [629, 220] width 118 height 24
paste input "213) 223-6838"
type input "[PHONE_NUMBER]"
click at [620, 279] on button "Call" at bounding box center [616, 275] width 167 height 34
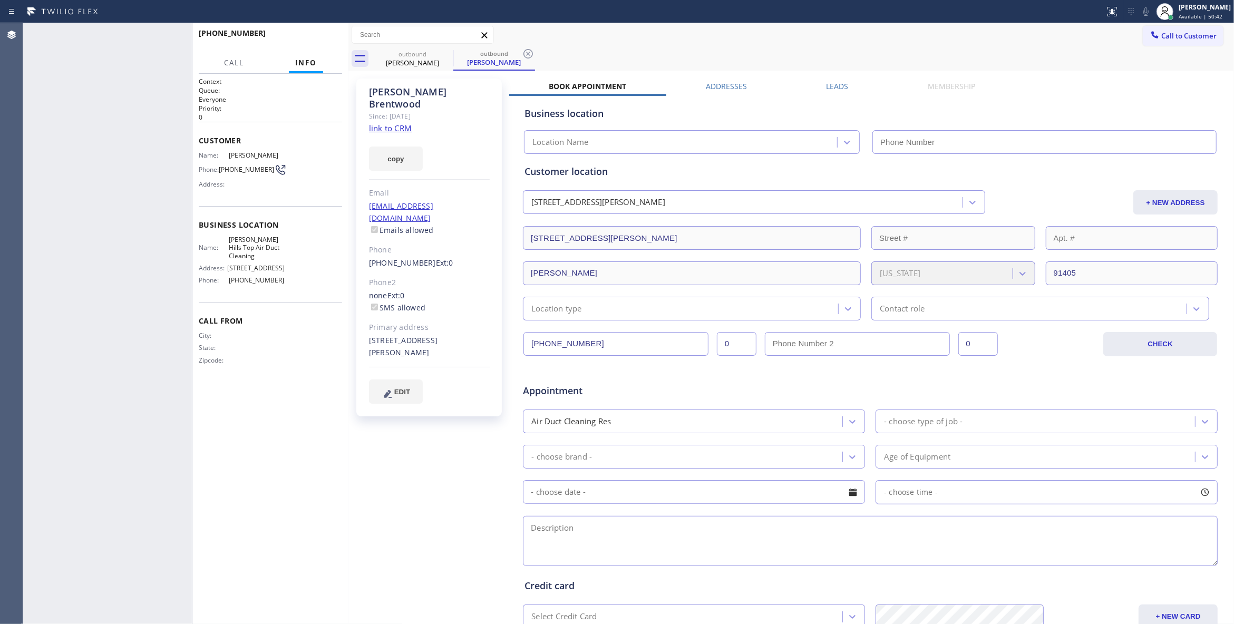
type input "[PHONE_NUMBER]"
click at [302, 28] on div "[PHONE_NUMBER] Live | 00:14 HANG UP" at bounding box center [270, 37] width 143 height 27
click at [304, 33] on button "HANG UP" at bounding box center [317, 38] width 49 height 15
click at [324, 36] on span "COMPLETE" at bounding box center [315, 37] width 36 height 7
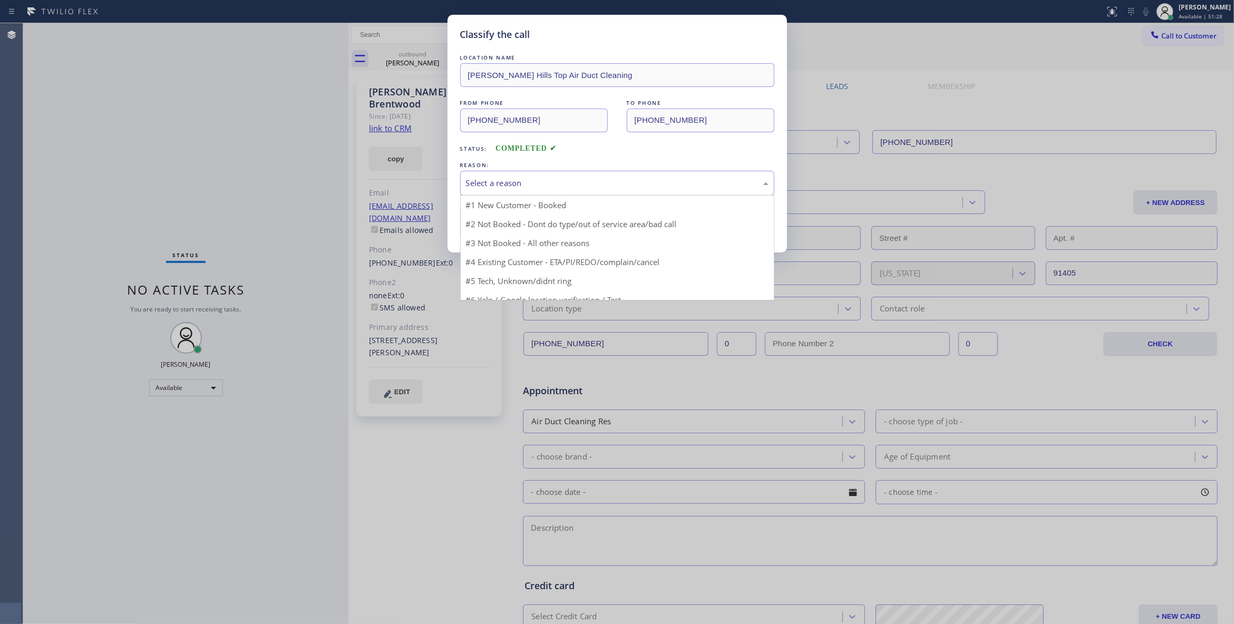
click at [488, 181] on div "Select a reason" at bounding box center [617, 183] width 303 height 12
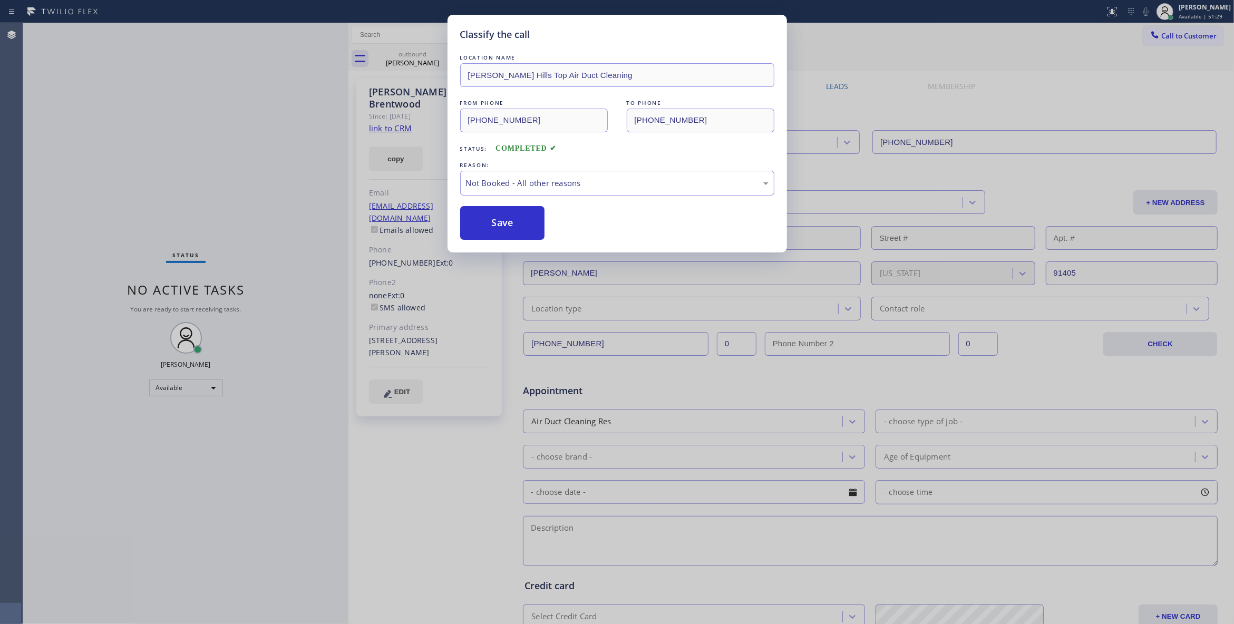
click at [484, 230] on button "Save" at bounding box center [502, 223] width 85 height 34
click at [484, 229] on button "Save" at bounding box center [502, 223] width 85 height 34
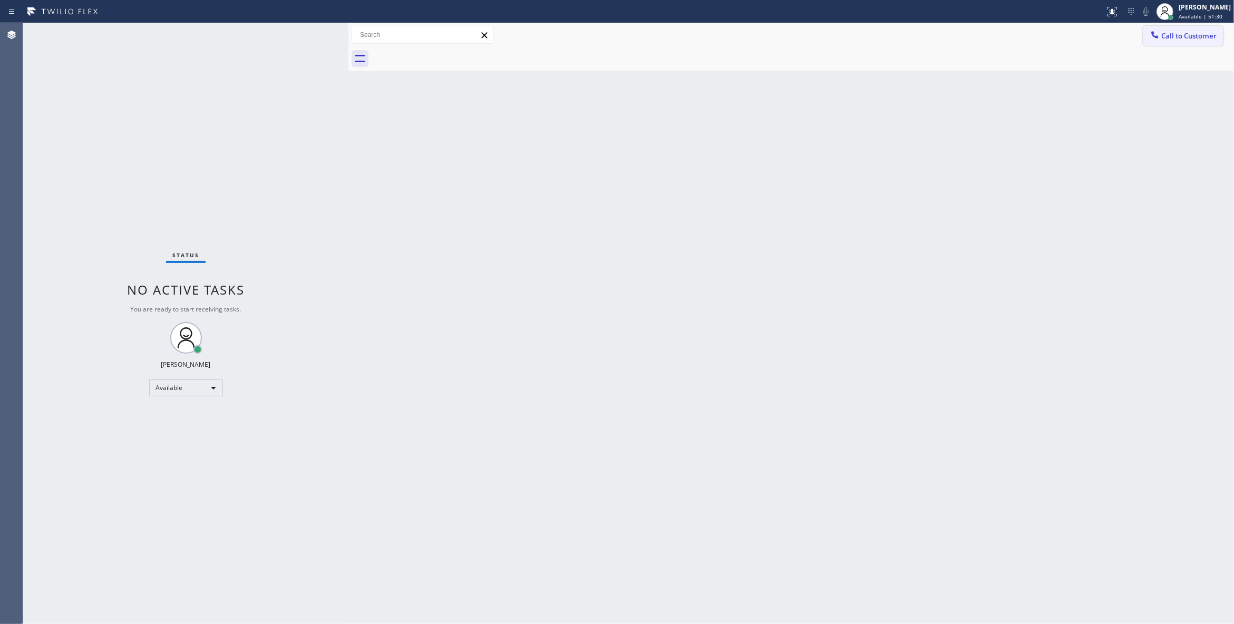
click at [1187, 38] on span "Call to Customer" at bounding box center [1188, 35] width 55 height 9
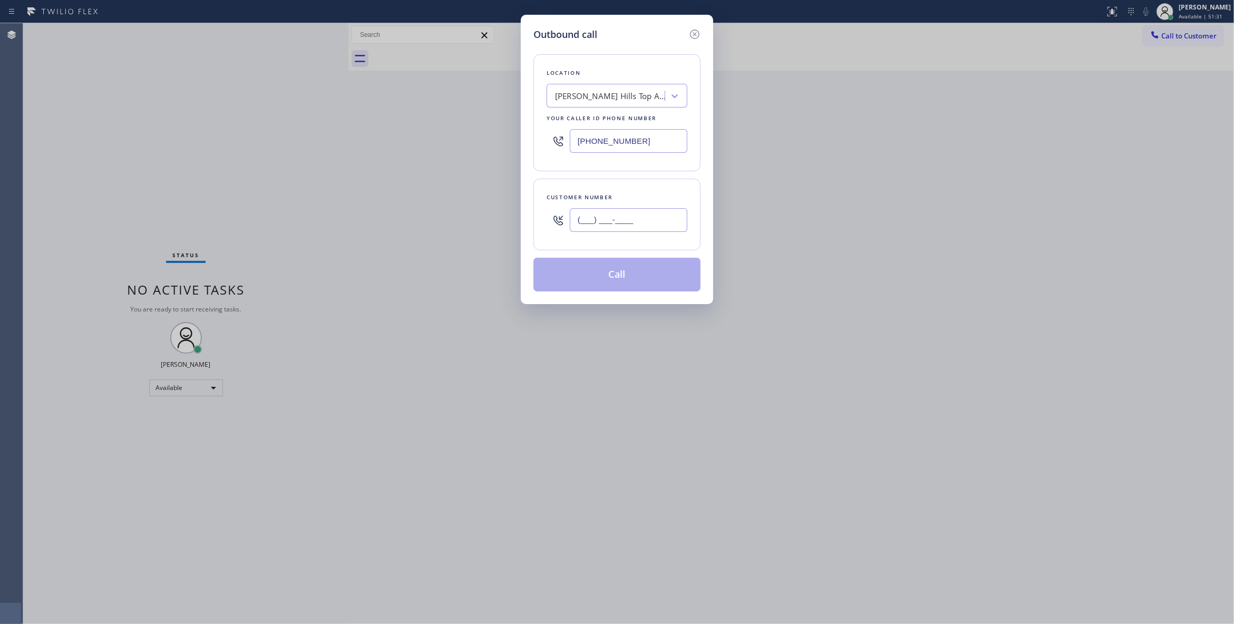
click at [623, 213] on input "(___) ___-____" at bounding box center [629, 220] width 118 height 24
paste input "213) 358-6774"
type input "[PHONE_NUMBER]"
click at [618, 277] on button "Call" at bounding box center [616, 275] width 167 height 34
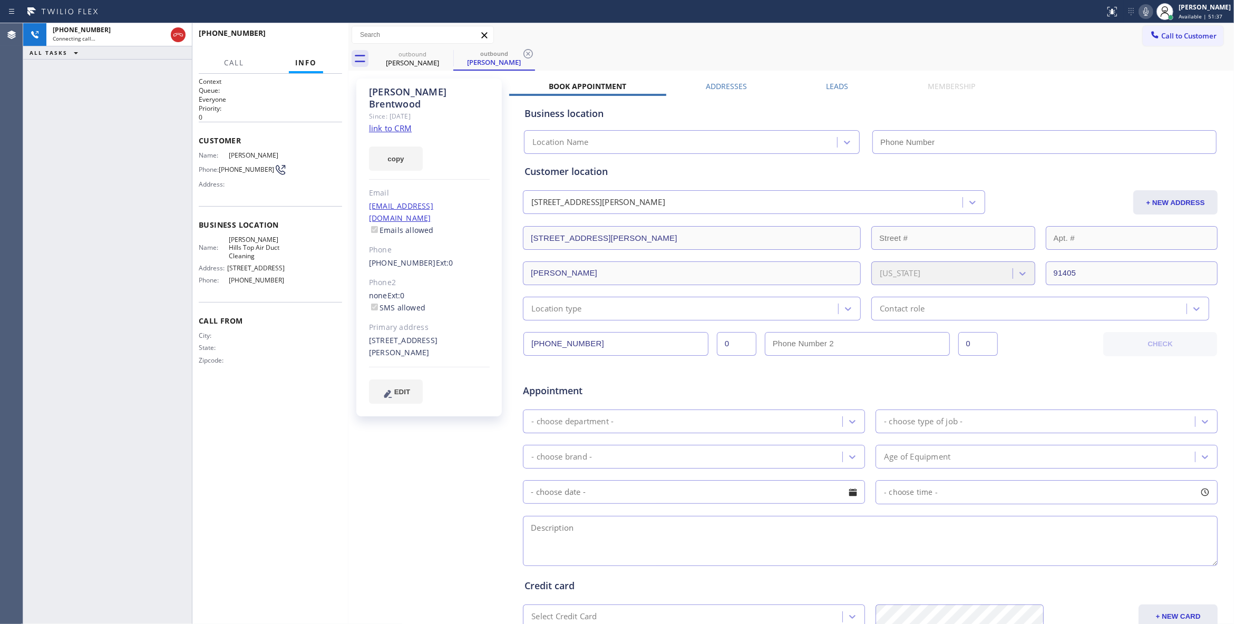
type input "[PHONE_NUMBER]"
click at [528, 54] on icon at bounding box center [527, 53] width 9 height 9
click at [315, 41] on button "HANG UP" at bounding box center [317, 38] width 49 height 15
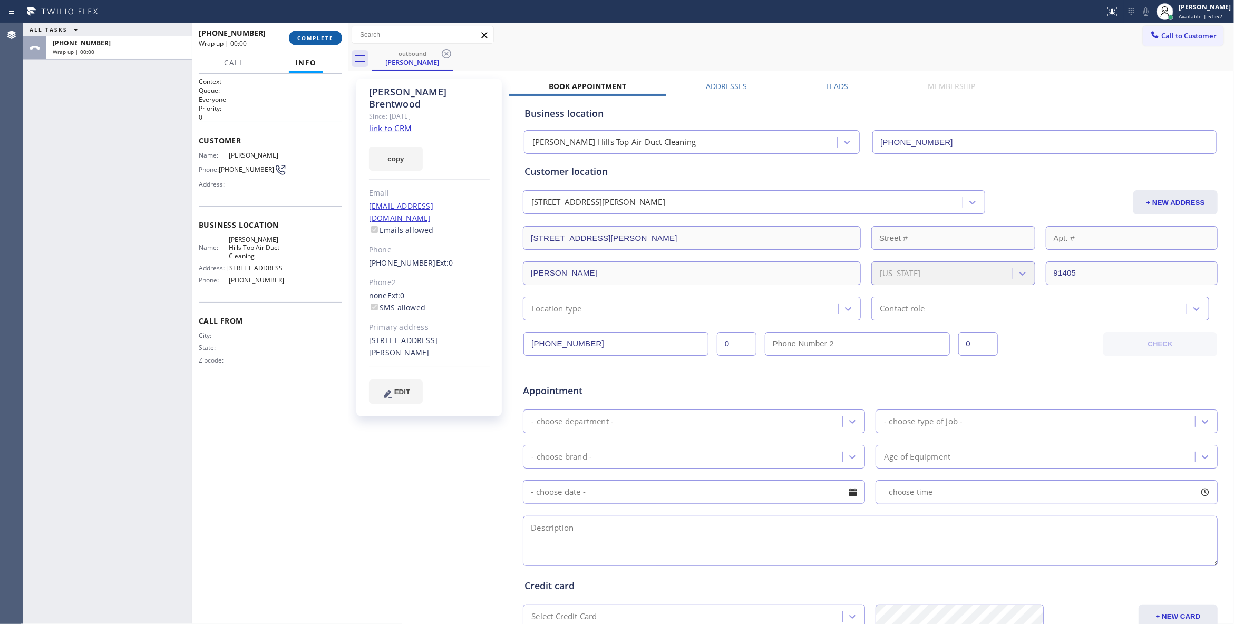
click at [315, 41] on button "COMPLETE" at bounding box center [315, 38] width 53 height 15
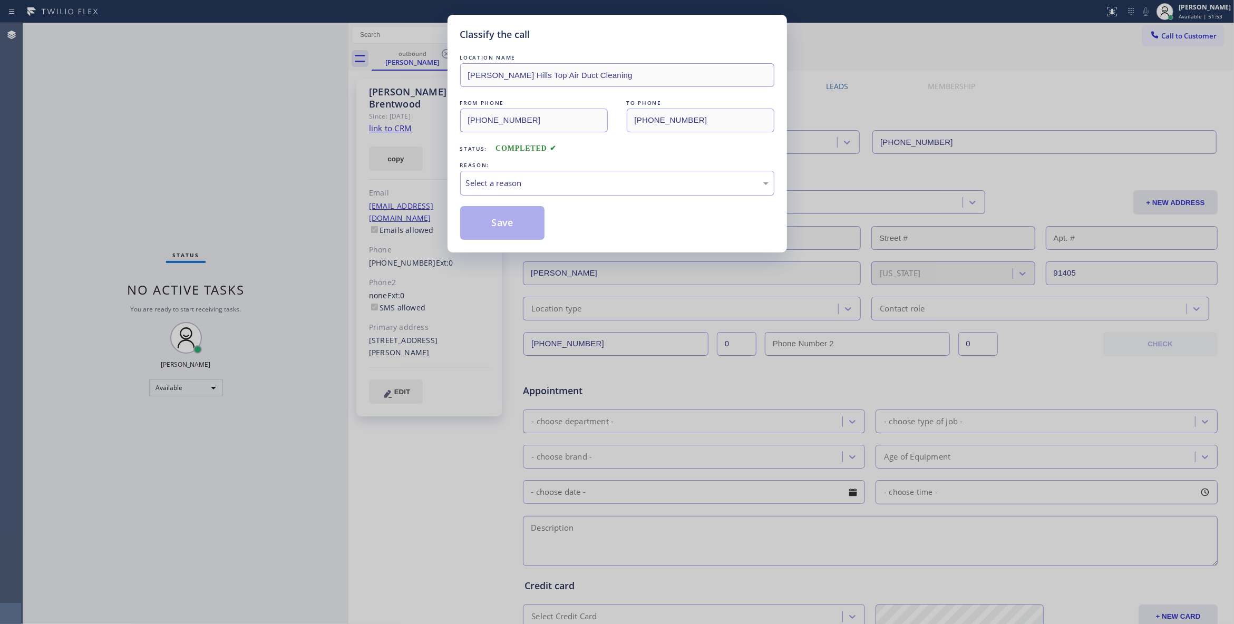
click at [521, 170] on div "REASON:" at bounding box center [617, 165] width 314 height 11
click at [521, 186] on div "Select a reason" at bounding box center [617, 183] width 303 height 12
click at [469, 221] on button "Save" at bounding box center [502, 223] width 85 height 34
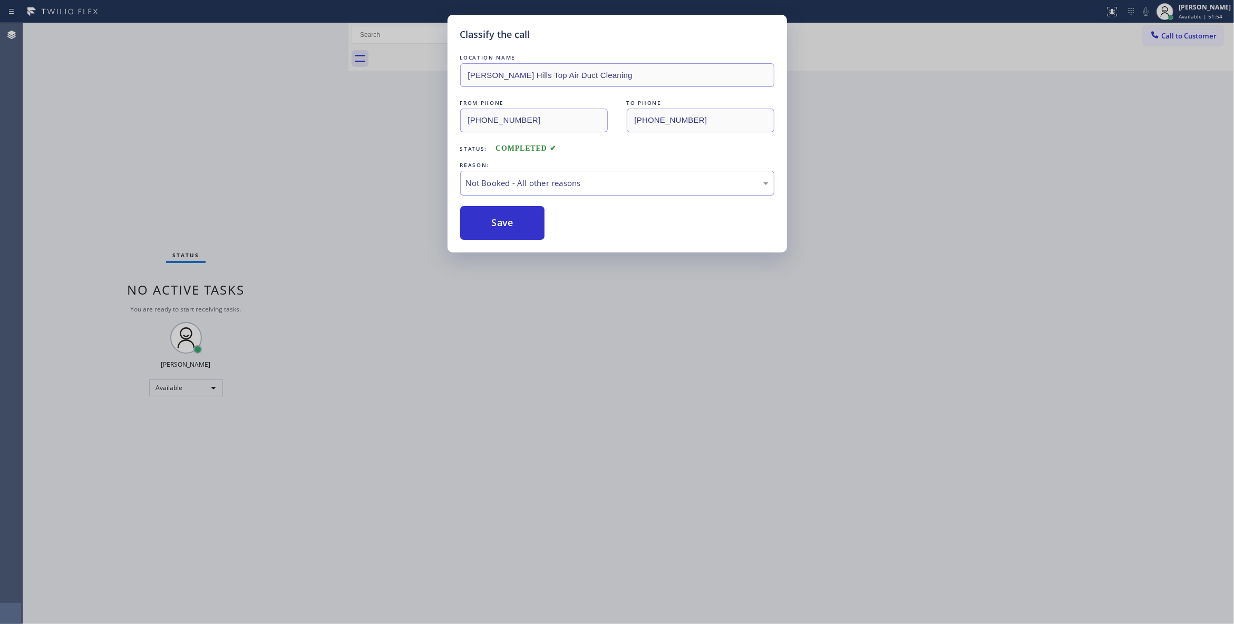
click at [469, 221] on button "Save" at bounding box center [502, 223] width 85 height 34
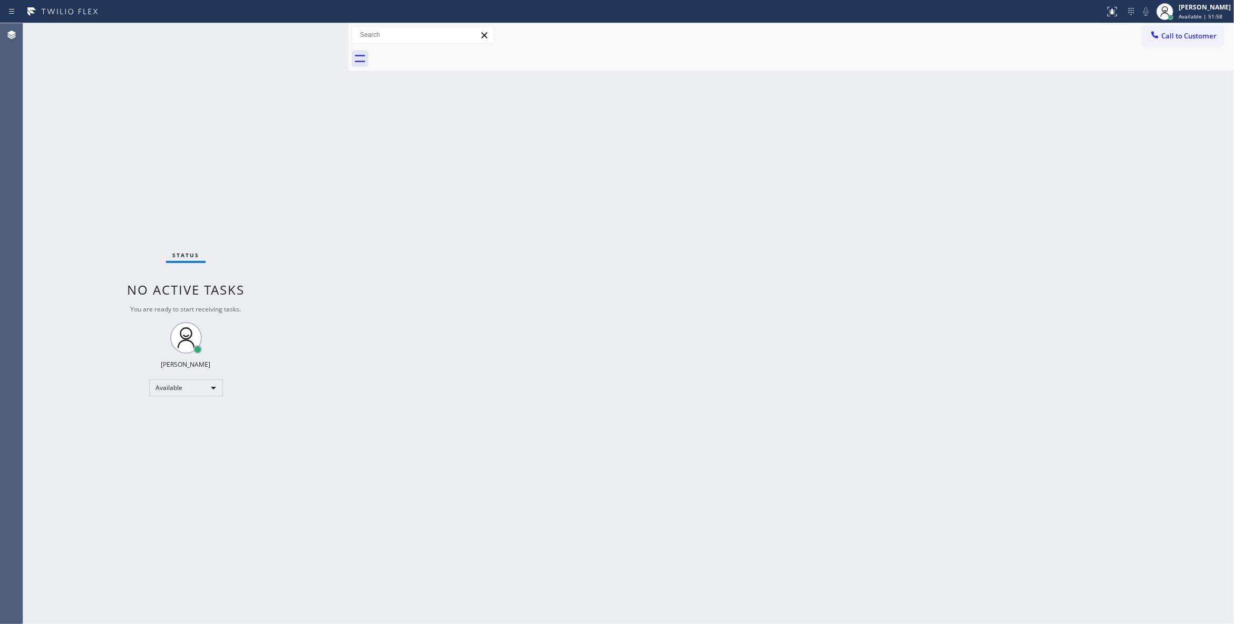
click at [755, 273] on div "Back to Dashboard Change Sender ID Customers Technicians Select a contact Outbo…" at bounding box center [790, 323] width 885 height 601
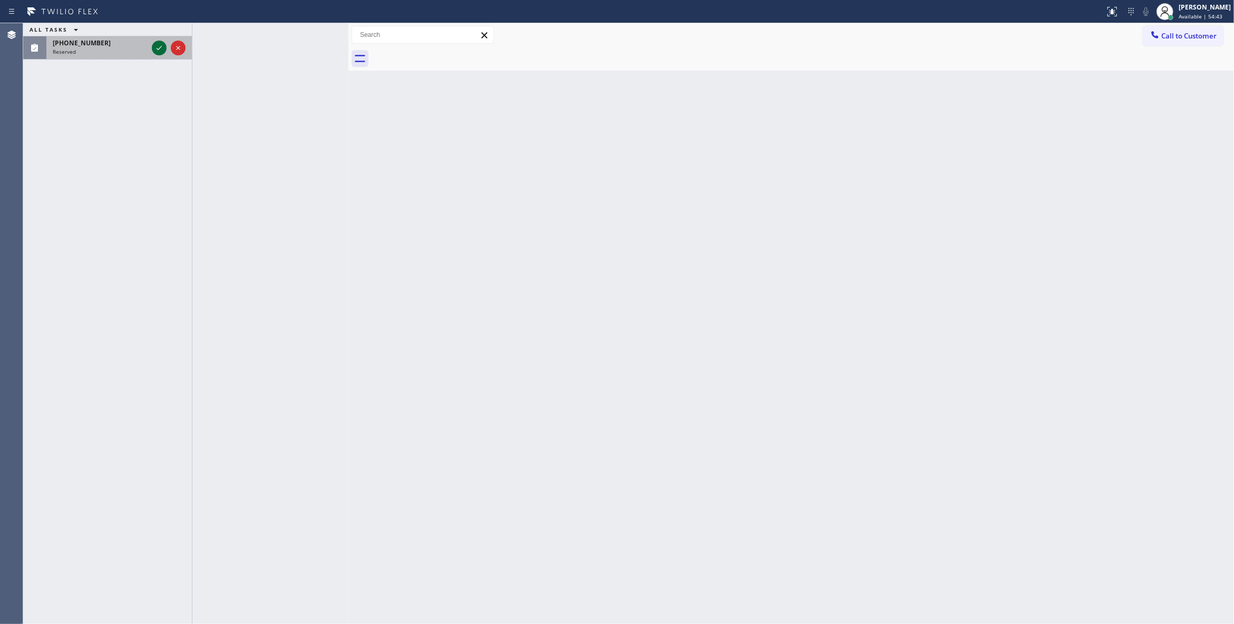
click at [157, 49] on icon at bounding box center [159, 48] width 13 height 13
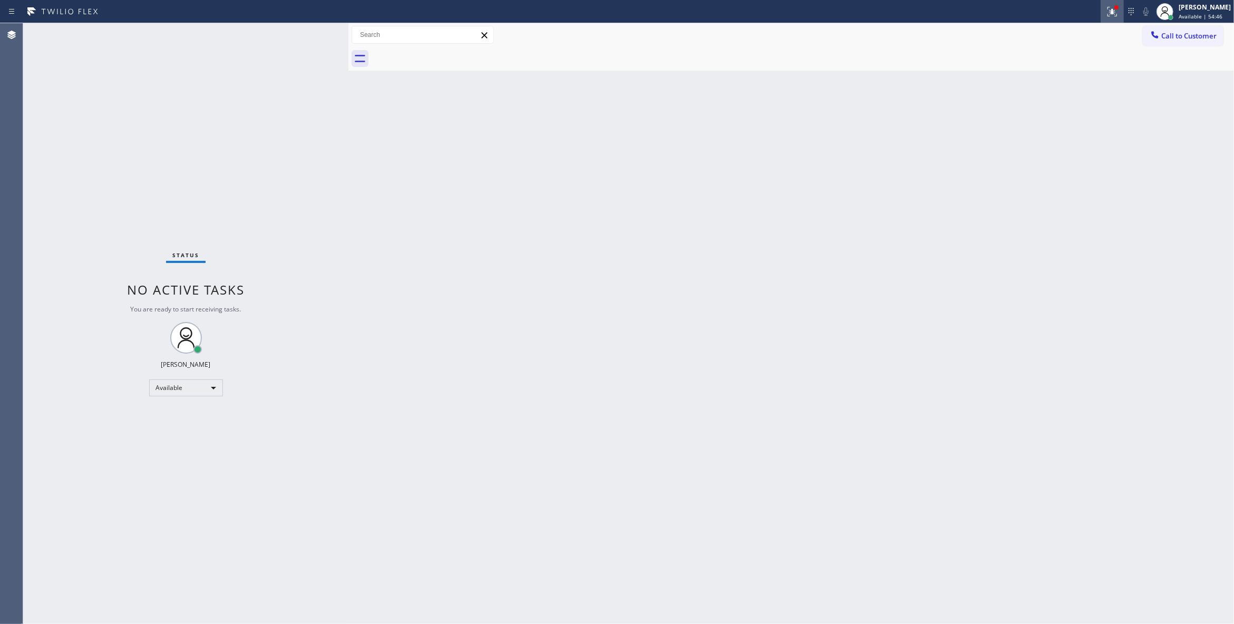
click at [1106, 16] on icon at bounding box center [1112, 11] width 13 height 13
click at [1042, 142] on button "Clear issue" at bounding box center [1042, 138] width 123 height 15
click at [147, 200] on div "Status No active tasks You are ready to start receiving tasks. [PERSON_NAME] Av…" at bounding box center [185, 323] width 325 height 601
click at [180, 152] on div "Status No active tasks You are ready to start receiving tasks. [PERSON_NAME] Av…" at bounding box center [185, 323] width 325 height 601
click at [717, 241] on div "Back to Dashboard Change Sender ID Customers Technicians Select a contact Outbo…" at bounding box center [790, 323] width 885 height 601
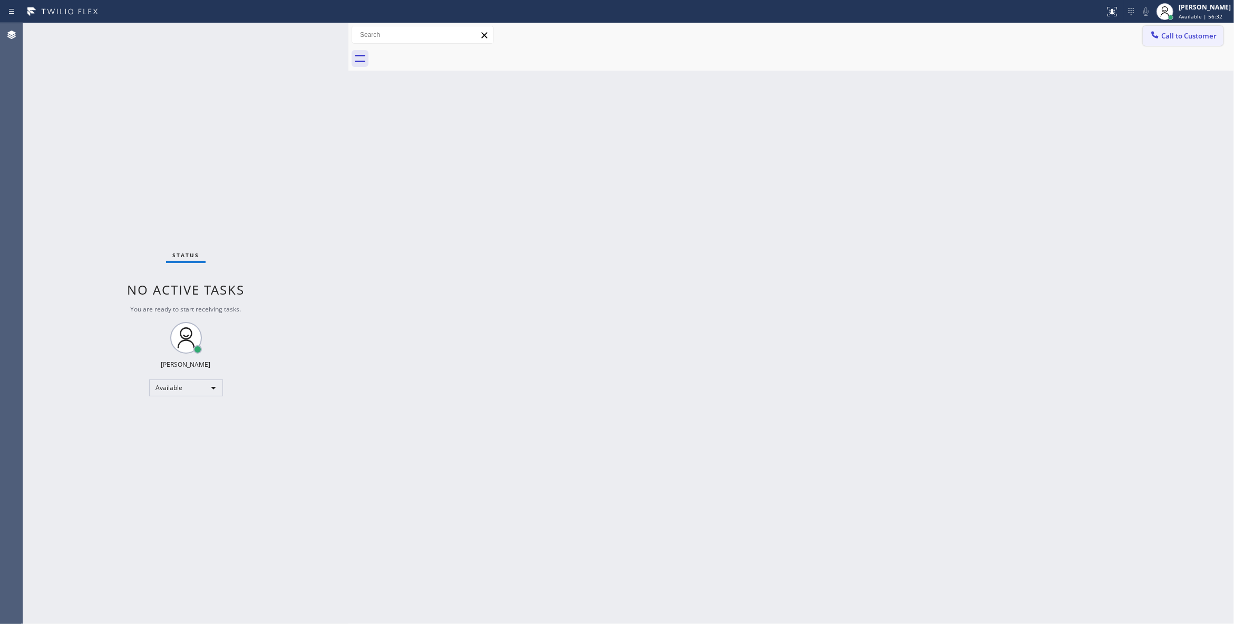
click at [1207, 33] on span "Call to Customer" at bounding box center [1188, 35] width 55 height 9
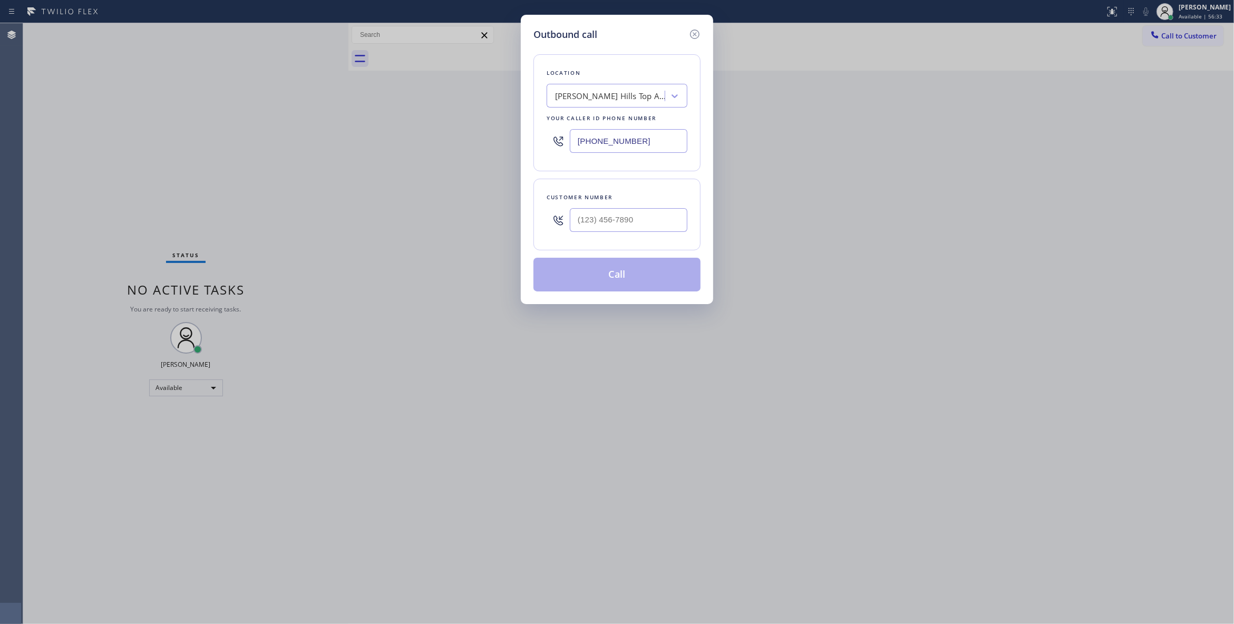
drag, startPoint x: 662, startPoint y: 137, endPoint x: 318, endPoint y: 130, distance: 344.2
click at [328, 131] on div "Outbound call Location [PERSON_NAME][GEOGRAPHIC_DATA] Top Air Duct Cleaning You…" at bounding box center [617, 312] width 1234 height 624
paste input "551) 239-9945"
type input "[PHONE_NUMBER]"
click at [628, 232] on input "(___) ___-____" at bounding box center [629, 220] width 118 height 24
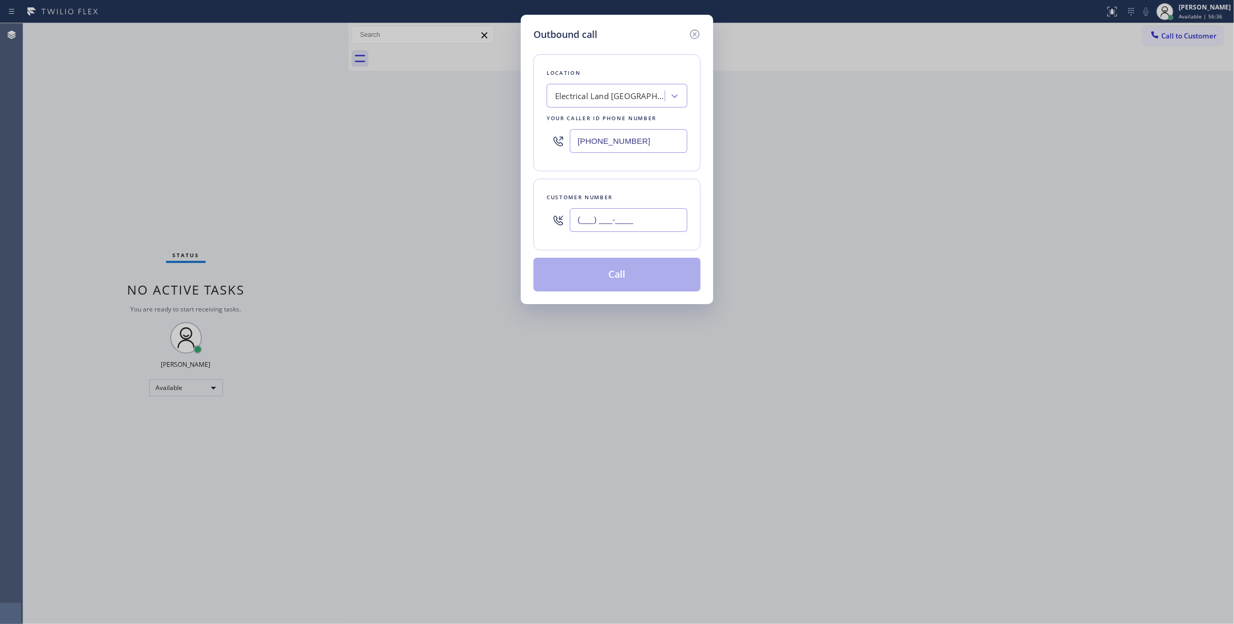
paste input "609) 862-7430"
type input "[PHONE_NUMBER]"
click at [644, 275] on button "Call" at bounding box center [616, 275] width 167 height 34
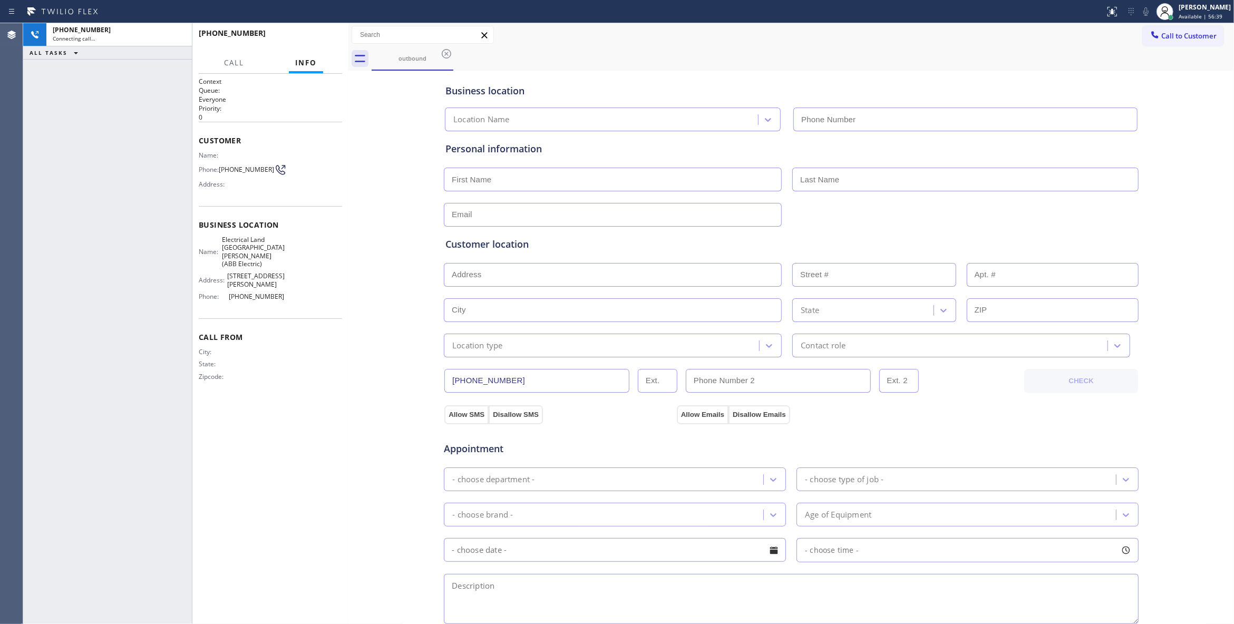
type input "[PHONE_NUMBER]"
click at [326, 42] on button "HANG UP" at bounding box center [317, 38] width 49 height 15
click at [325, 41] on button "HANG UP" at bounding box center [317, 38] width 49 height 15
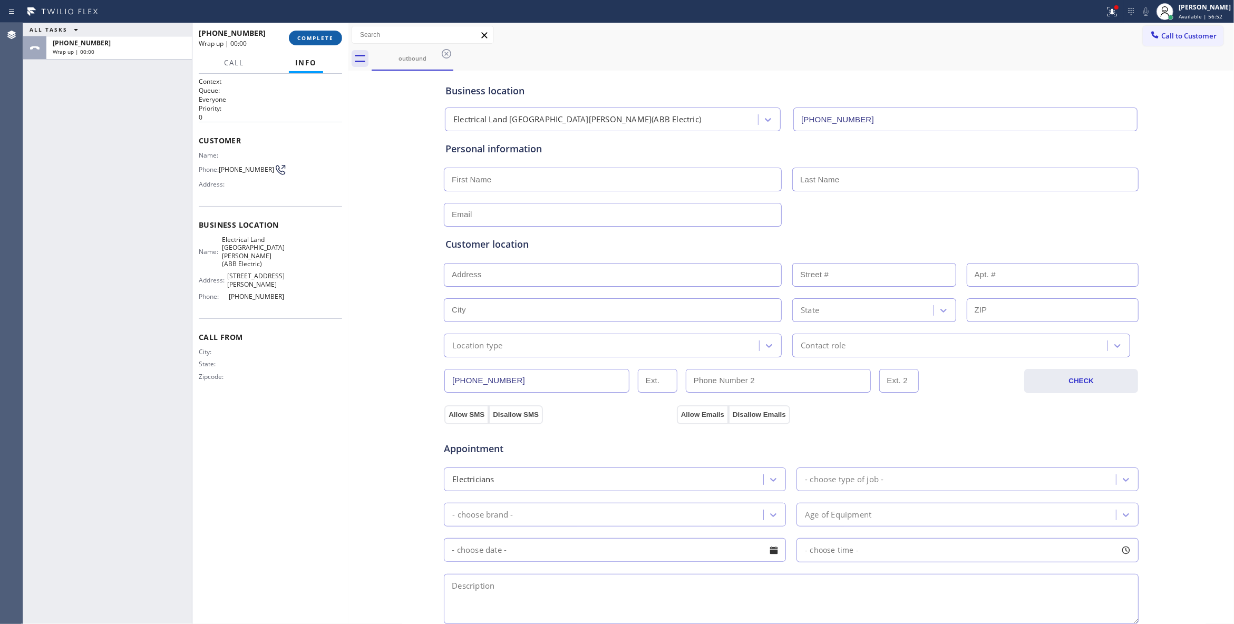
click at [325, 41] on button "COMPLETE" at bounding box center [315, 38] width 53 height 15
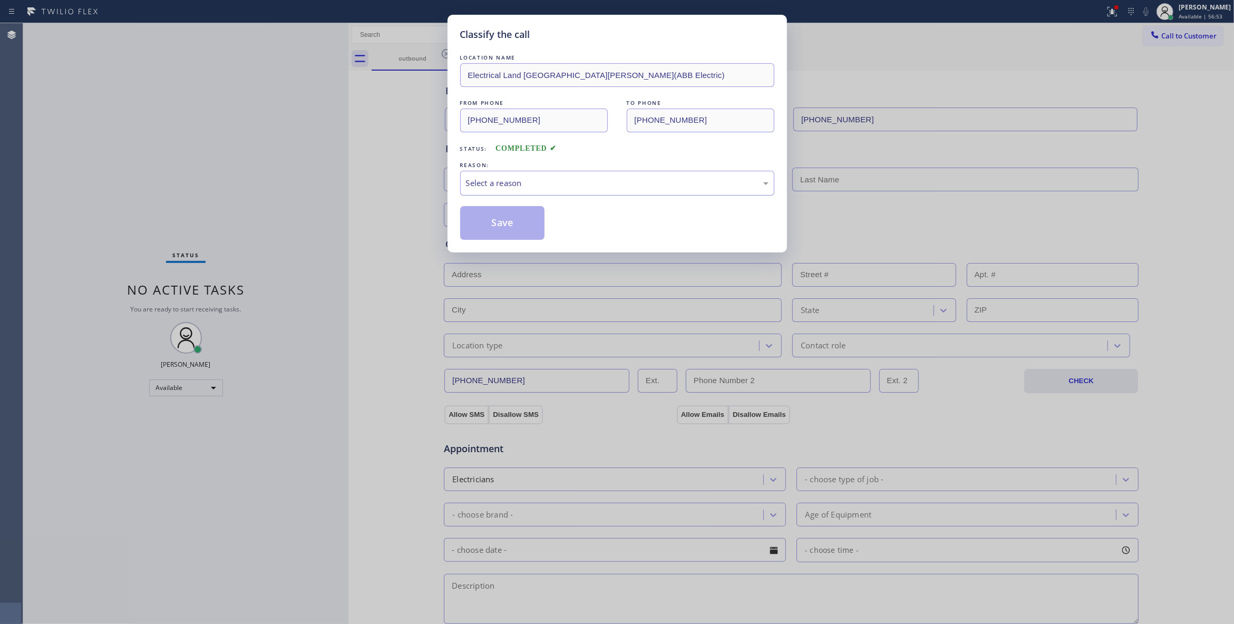
click at [533, 182] on div "Select a reason" at bounding box center [617, 183] width 303 height 12
click at [502, 223] on button "Save" at bounding box center [502, 223] width 85 height 34
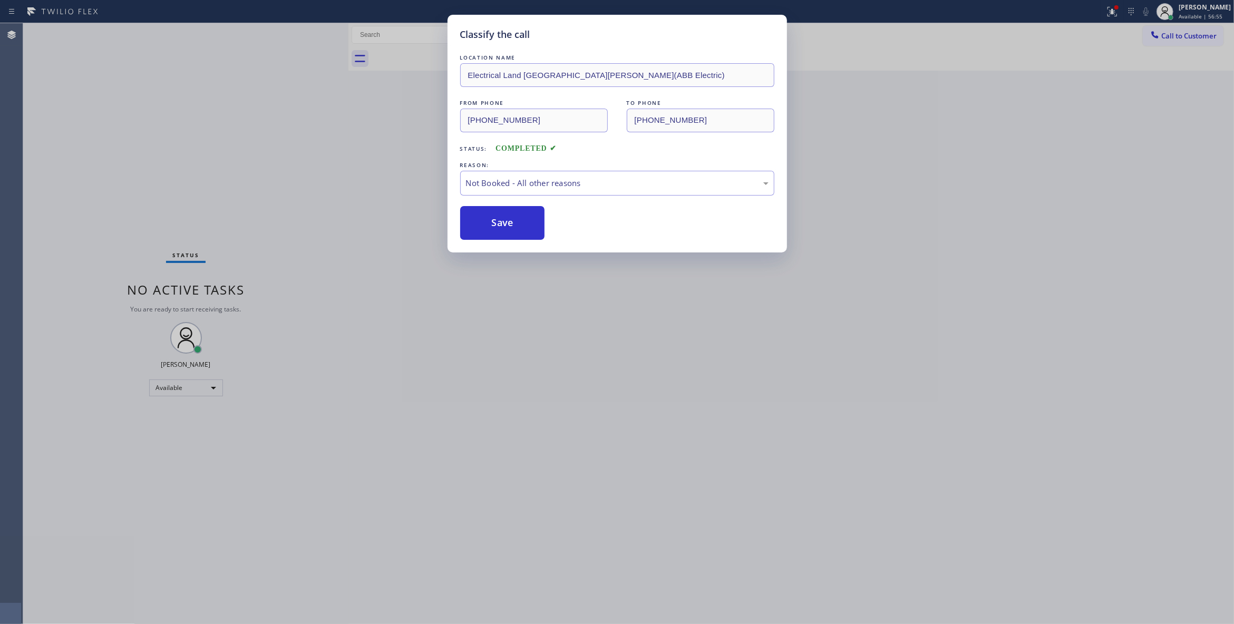
click at [1106, 9] on icon at bounding box center [1112, 11] width 13 height 13
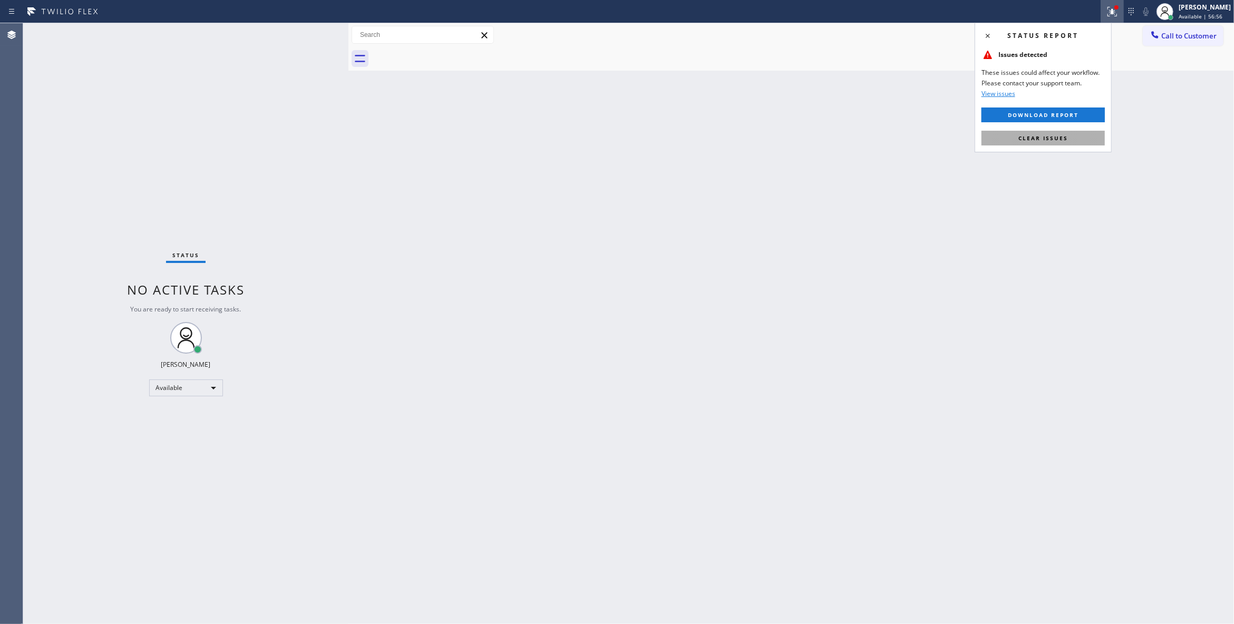
click at [1053, 134] on button "Clear issues" at bounding box center [1042, 138] width 123 height 15
click at [1172, 36] on span "Call to Customer" at bounding box center [1188, 35] width 55 height 9
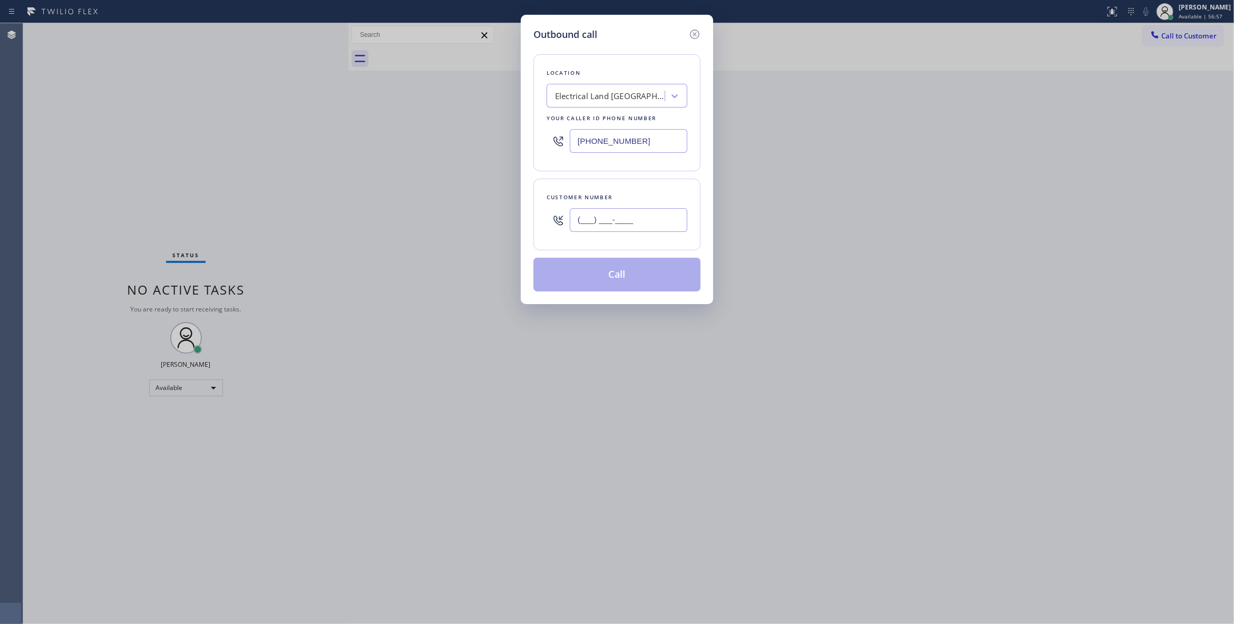
click at [617, 218] on input "(___) ___-____" at bounding box center [629, 220] width 118 height 24
paste input "609) 862-7430"
type input "[PHONE_NUMBER]"
click at [627, 270] on button "Call" at bounding box center [616, 275] width 167 height 34
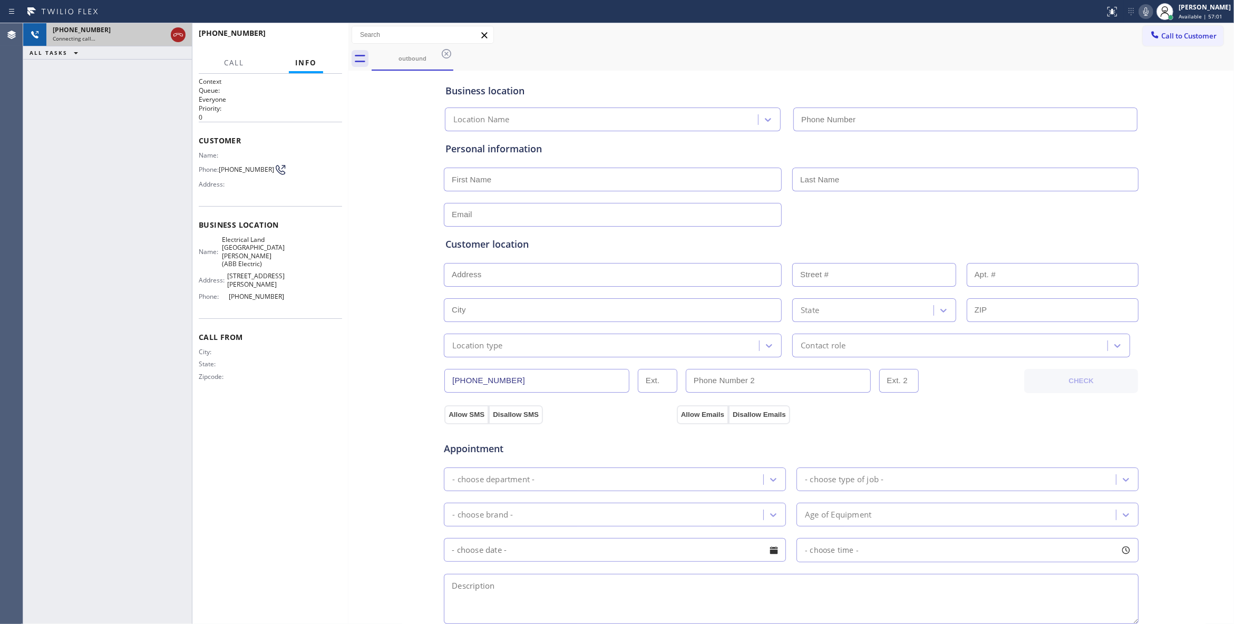
type input "[PHONE_NUMBER]"
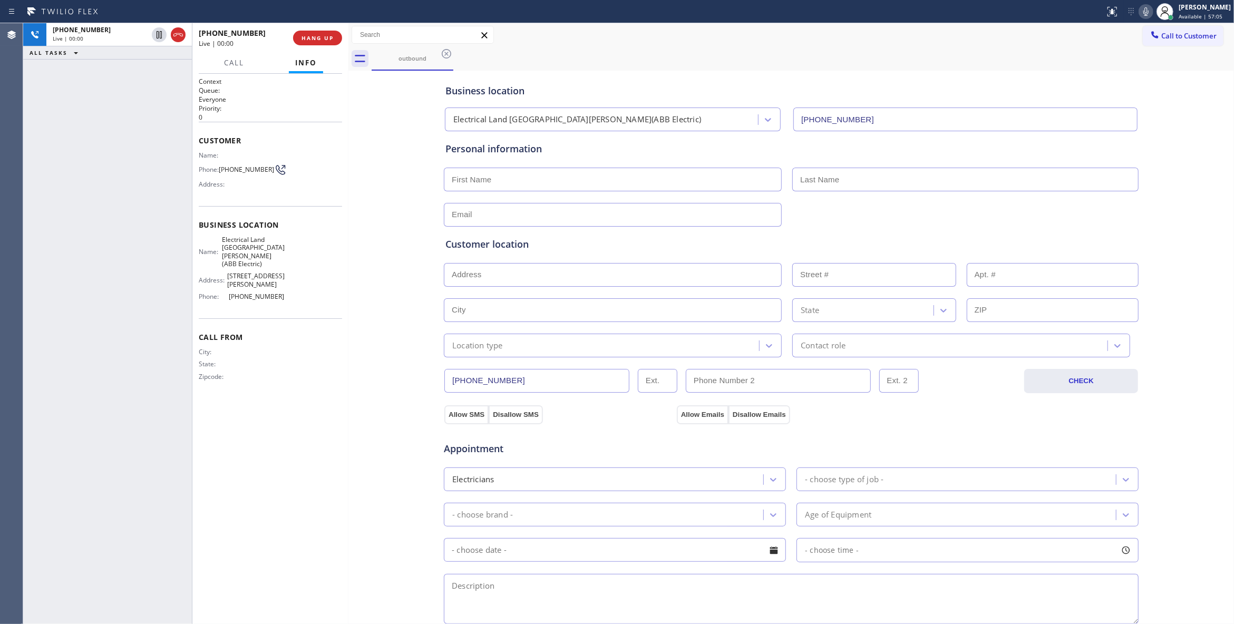
drag, startPoint x: 179, startPoint y: 35, endPoint x: 433, endPoint y: 43, distance: 253.6
click at [179, 35] on icon at bounding box center [178, 34] width 13 height 13
click at [321, 37] on span "HANG UP" at bounding box center [317, 37] width 32 height 7
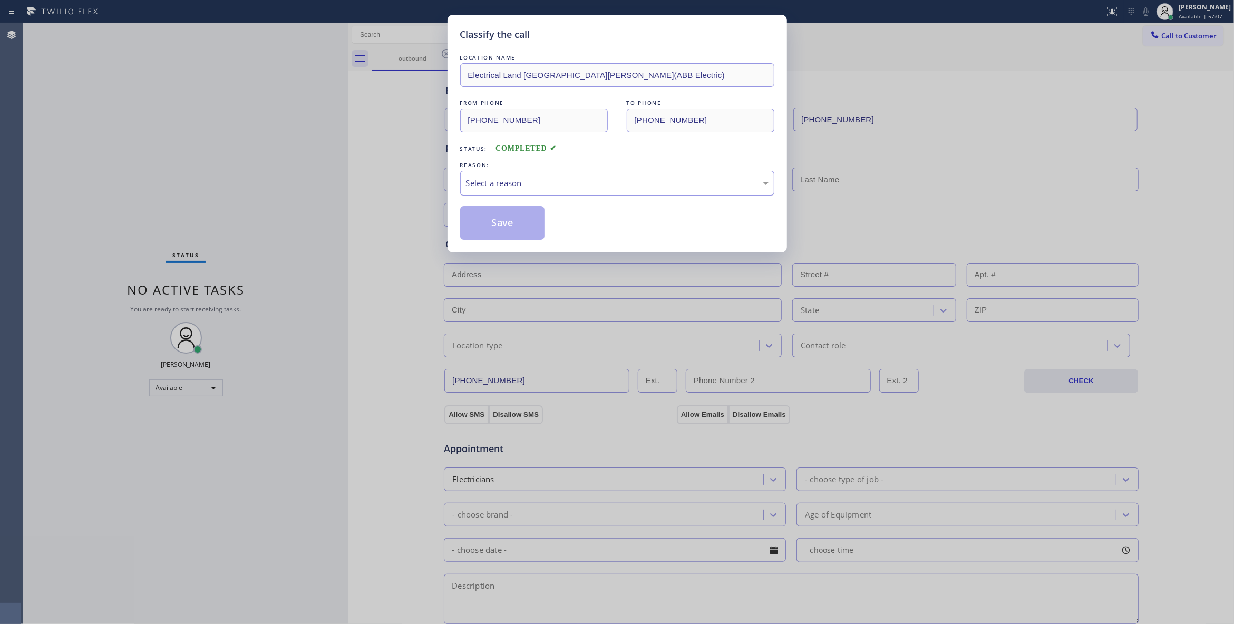
click at [541, 189] on div "Select a reason" at bounding box center [617, 183] width 303 height 12
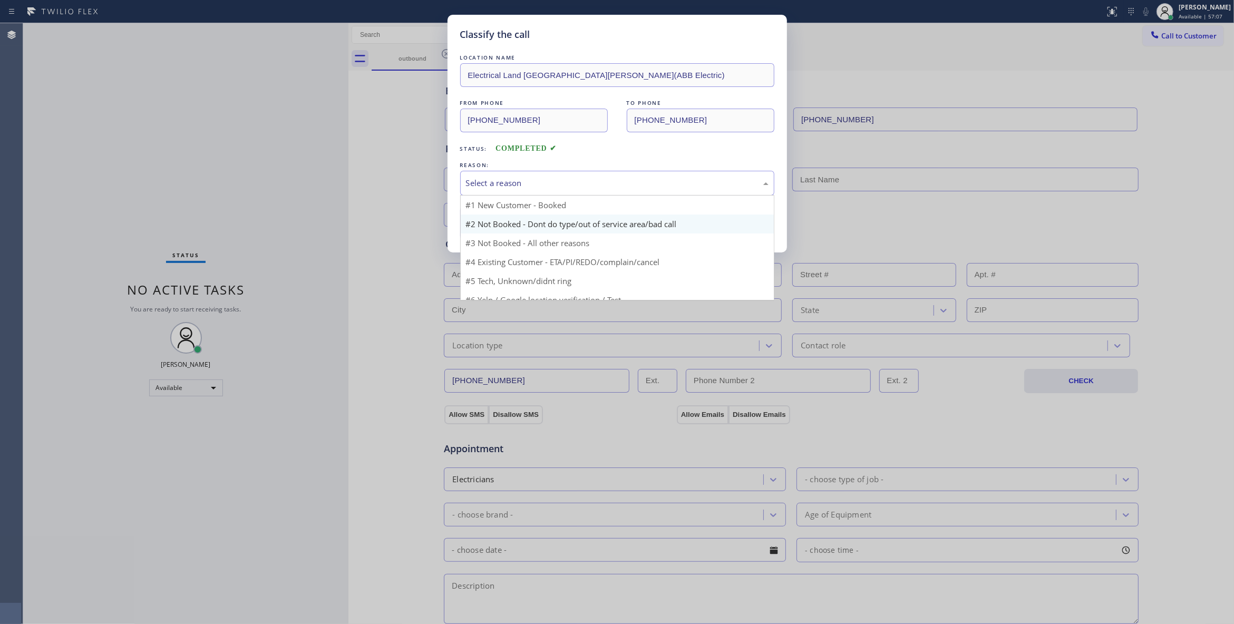
click at [527, 223] on button "Save" at bounding box center [502, 223] width 85 height 34
drag, startPoint x: 527, startPoint y: 223, endPoint x: 541, endPoint y: 212, distance: 17.9
click at [528, 222] on button "Save" at bounding box center [502, 223] width 85 height 34
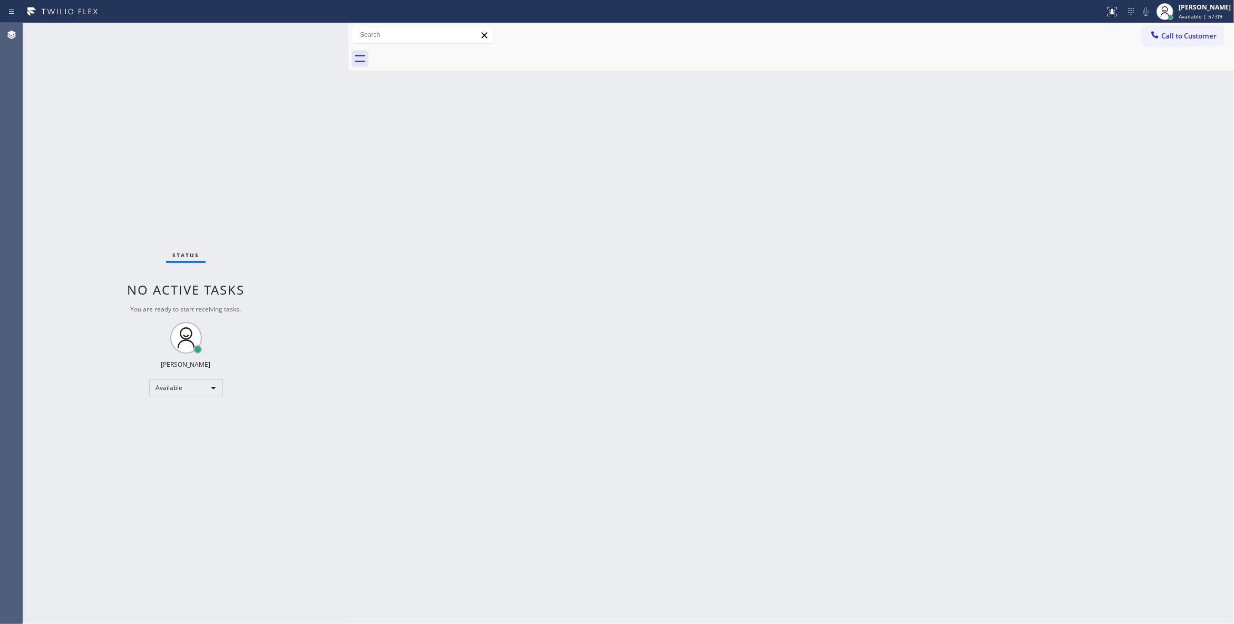
click at [1179, 36] on span "Call to Customer" at bounding box center [1188, 35] width 55 height 9
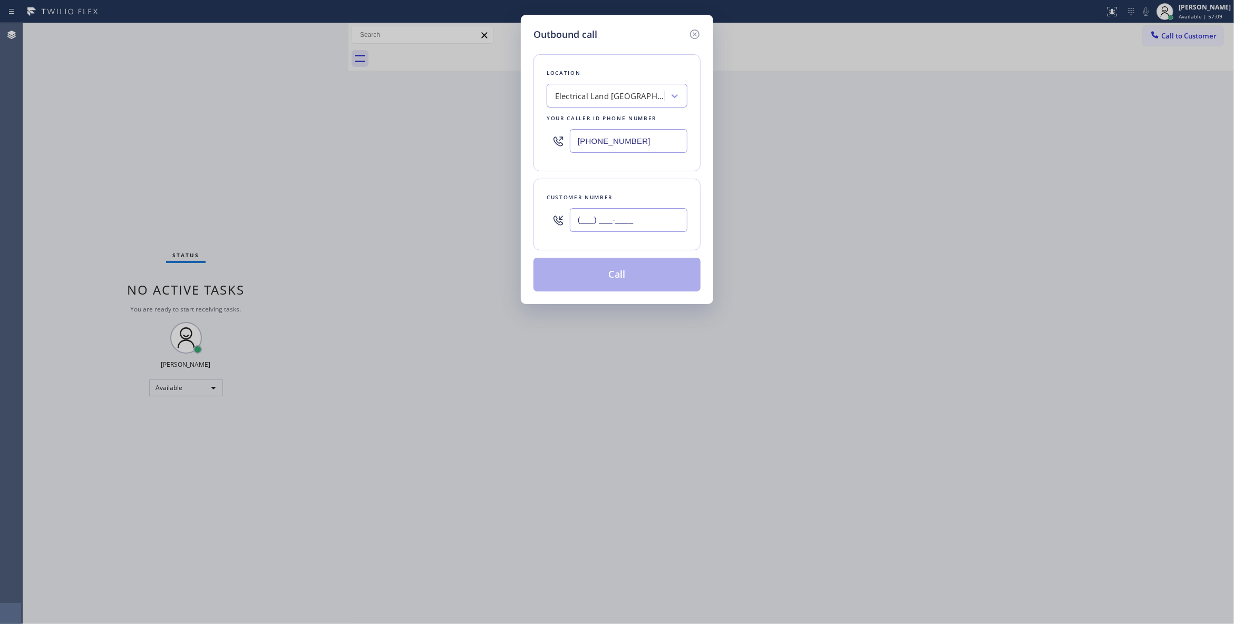
click at [603, 222] on input "(___) ___-____" at bounding box center [629, 220] width 118 height 24
paste input "609) 862-7430"
type input "[PHONE_NUMBER]"
click at [603, 279] on button "Call" at bounding box center [616, 275] width 167 height 34
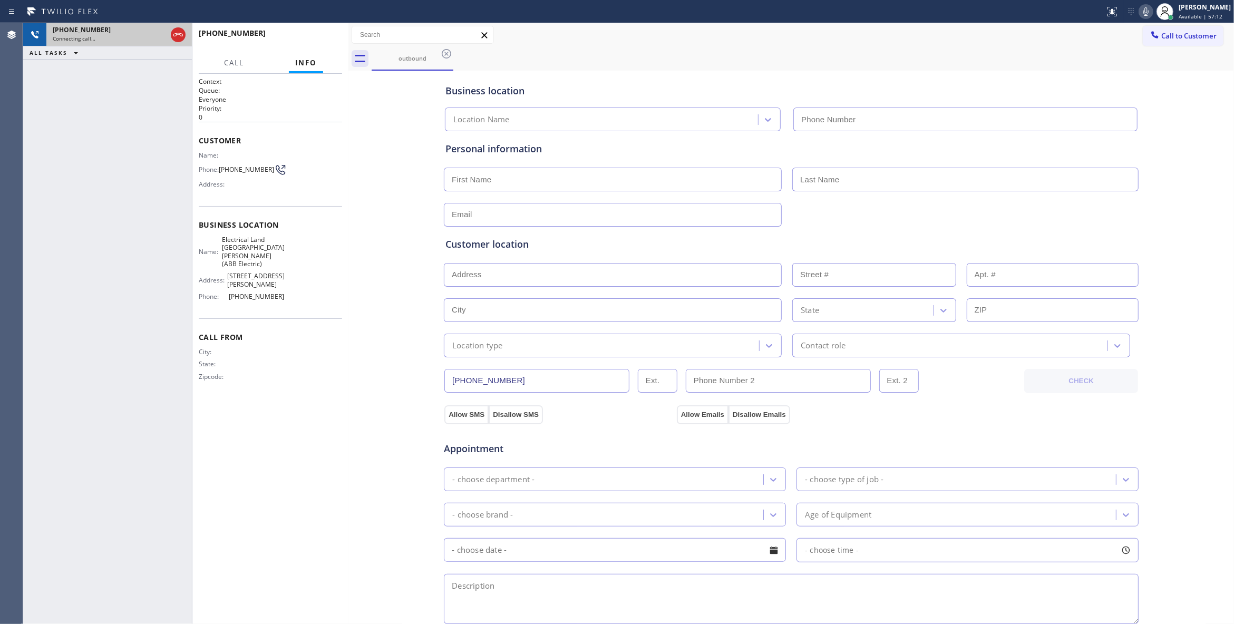
type input "[PHONE_NUMBER]"
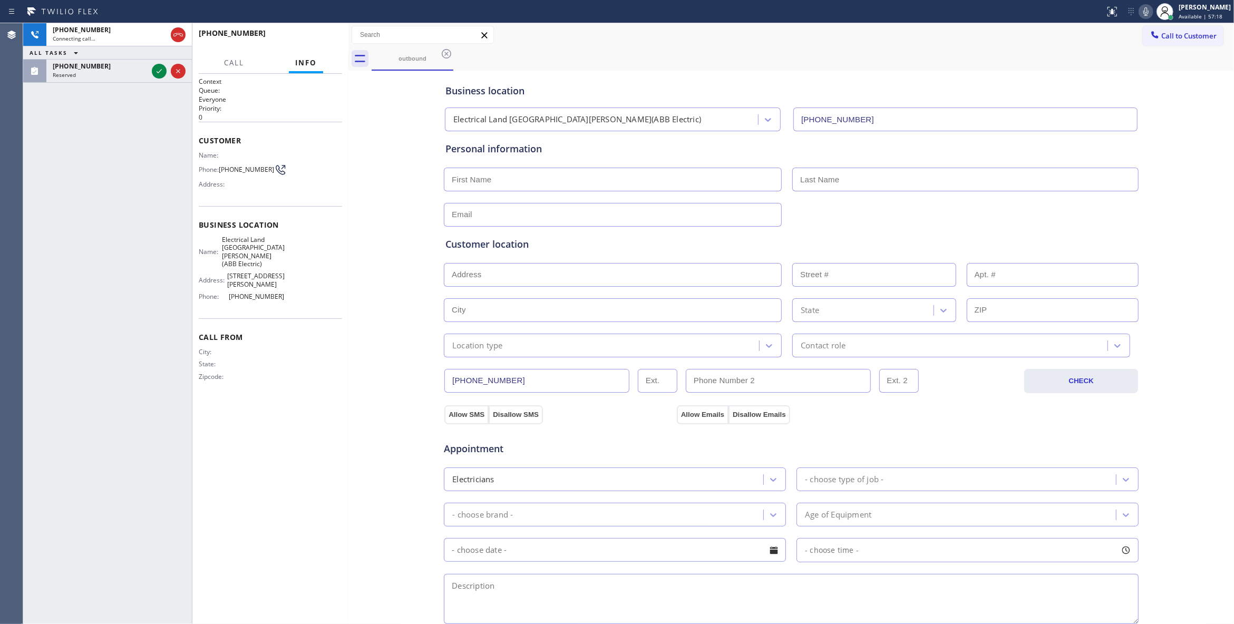
drag, startPoint x: 83, startPoint y: 171, endPoint x: 157, endPoint y: 86, distance: 112.4
click at [96, 152] on div "[PHONE_NUMBER] Connecting call… ALL TASKS ALL TASKS ACTIVE TASKS TASKS IN WRAP …" at bounding box center [107, 323] width 169 height 601
click at [158, 70] on icon at bounding box center [159, 71] width 13 height 13
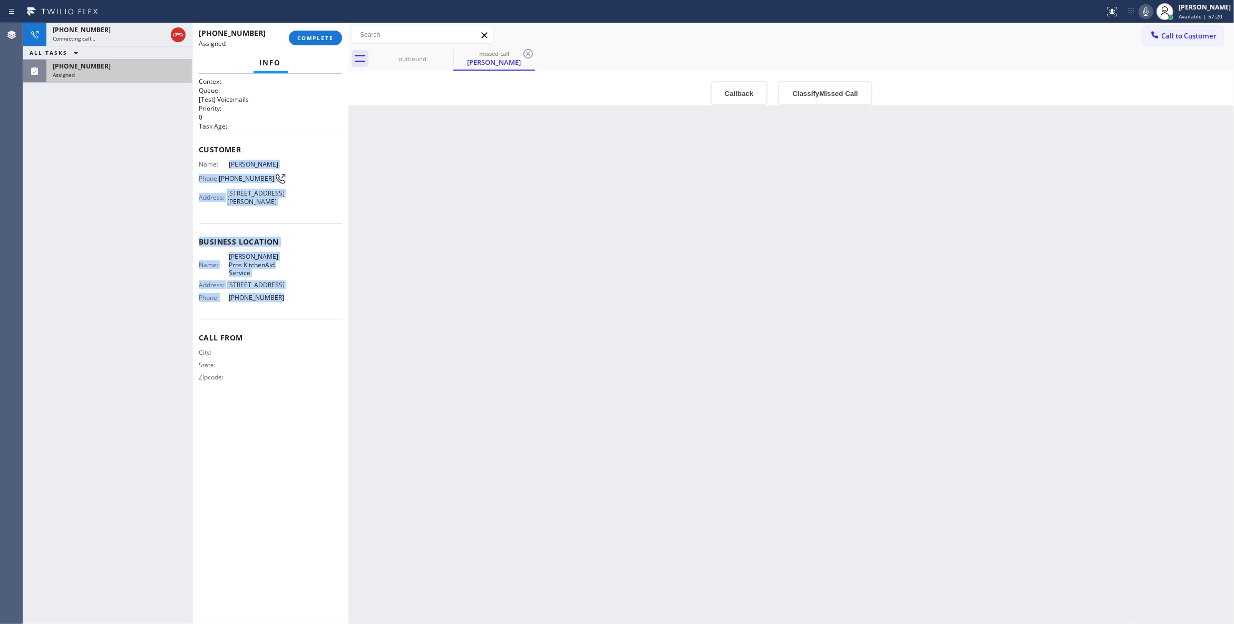
drag, startPoint x: 295, startPoint y: 316, endPoint x: 228, endPoint y: 163, distance: 167.1
click at [228, 163] on div "Context Queue: [Test] Voicemails Priority: 0 Task Age: Customer Name: [PERSON_N…" at bounding box center [270, 238] width 143 height 322
copy div "[PERSON_NAME] Phone: [PHONE_NUMBER] Address: [STREET_ADDRESS][PERSON_NAME] Busi…"
click at [837, 91] on button "Classify Missed Call" at bounding box center [825, 93] width 94 height 24
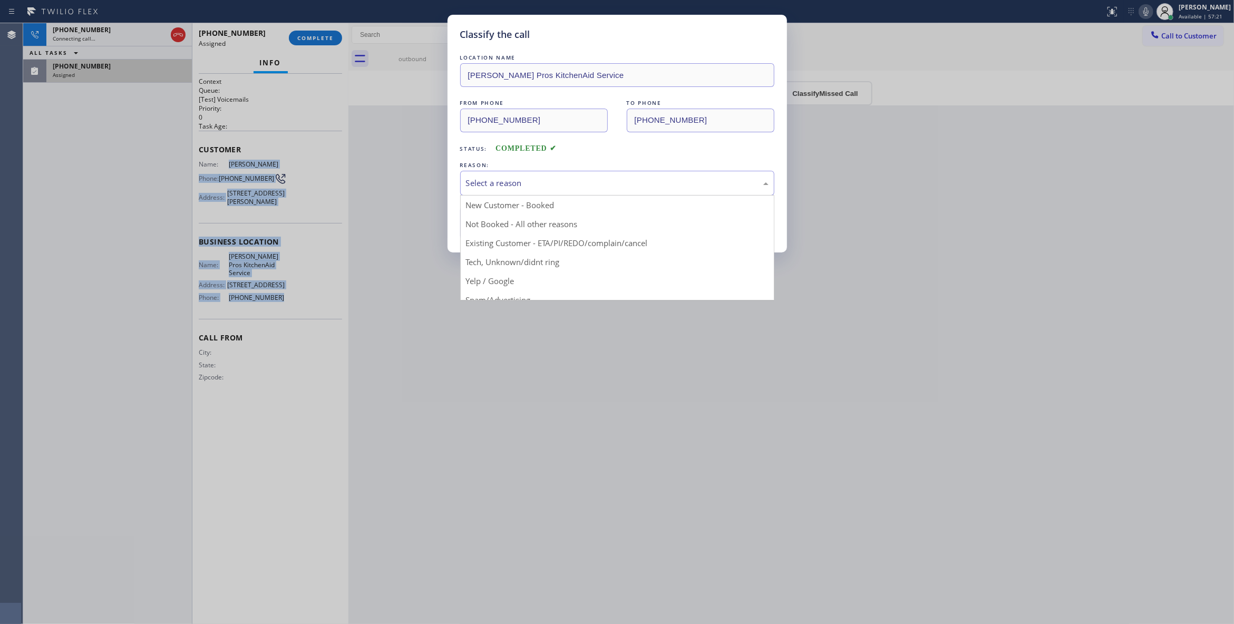
click at [515, 182] on div "Select a reason" at bounding box center [617, 183] width 303 height 12
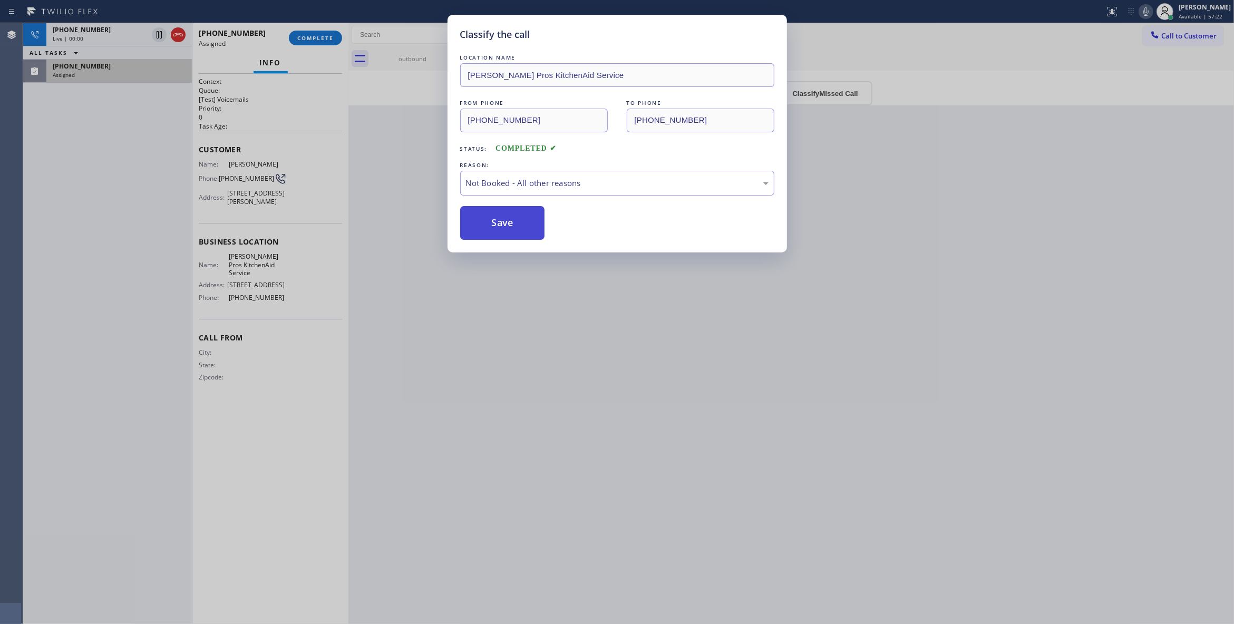
click at [508, 225] on button "Save" at bounding box center [502, 223] width 85 height 34
drag, startPoint x: 508, startPoint y: 225, endPoint x: 445, endPoint y: 235, distance: 64.1
click at [508, 224] on button "Save" at bounding box center [502, 223] width 85 height 34
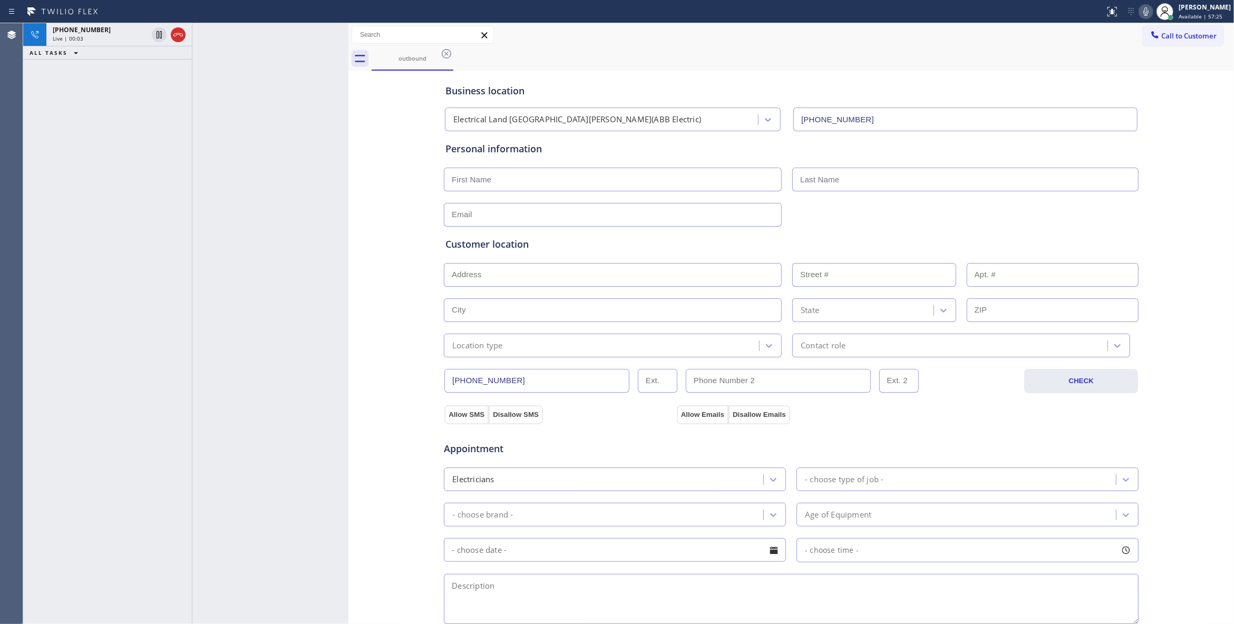
click at [377, 216] on div "Business location Electrical Land [GEOGRAPHIC_DATA][PERSON_NAME](ABB Electric) …" at bounding box center [791, 433] width 880 height 720
click at [180, 36] on icon at bounding box center [177, 34] width 9 height 3
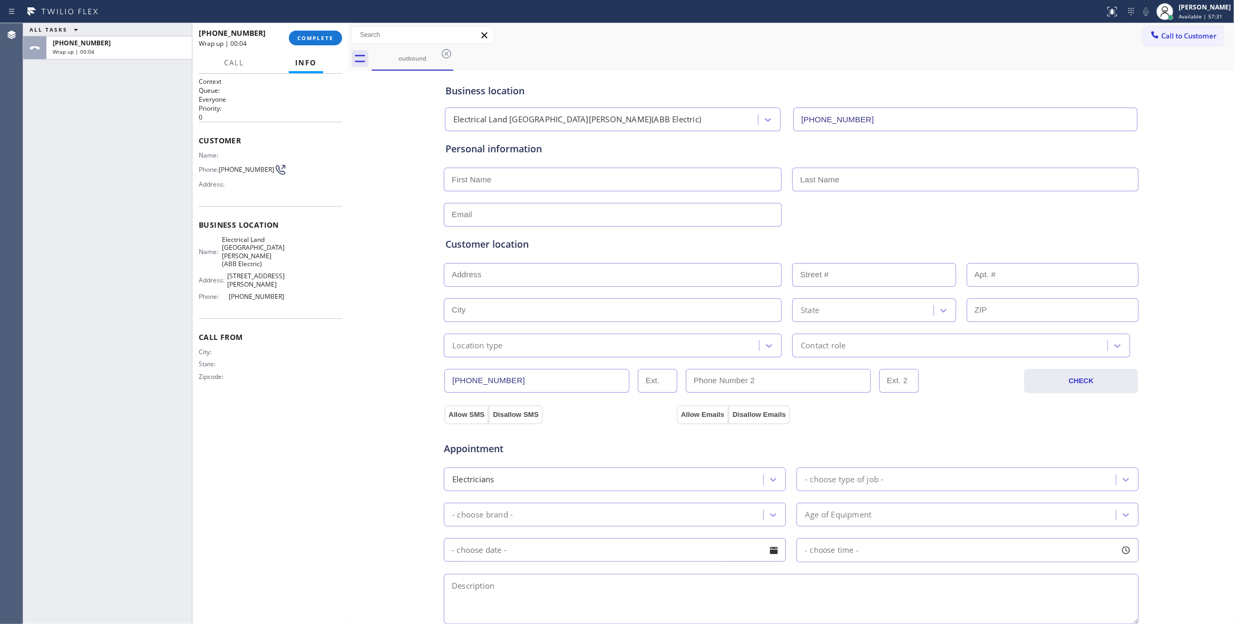
drag, startPoint x: 391, startPoint y: 266, endPoint x: 334, endPoint y: 97, distance: 178.7
click at [392, 258] on div "Business location Electrical Land [GEOGRAPHIC_DATA][PERSON_NAME](ABB Electric) …" at bounding box center [791, 433] width 880 height 720
click at [318, 36] on span "COMPLETE" at bounding box center [315, 37] width 36 height 7
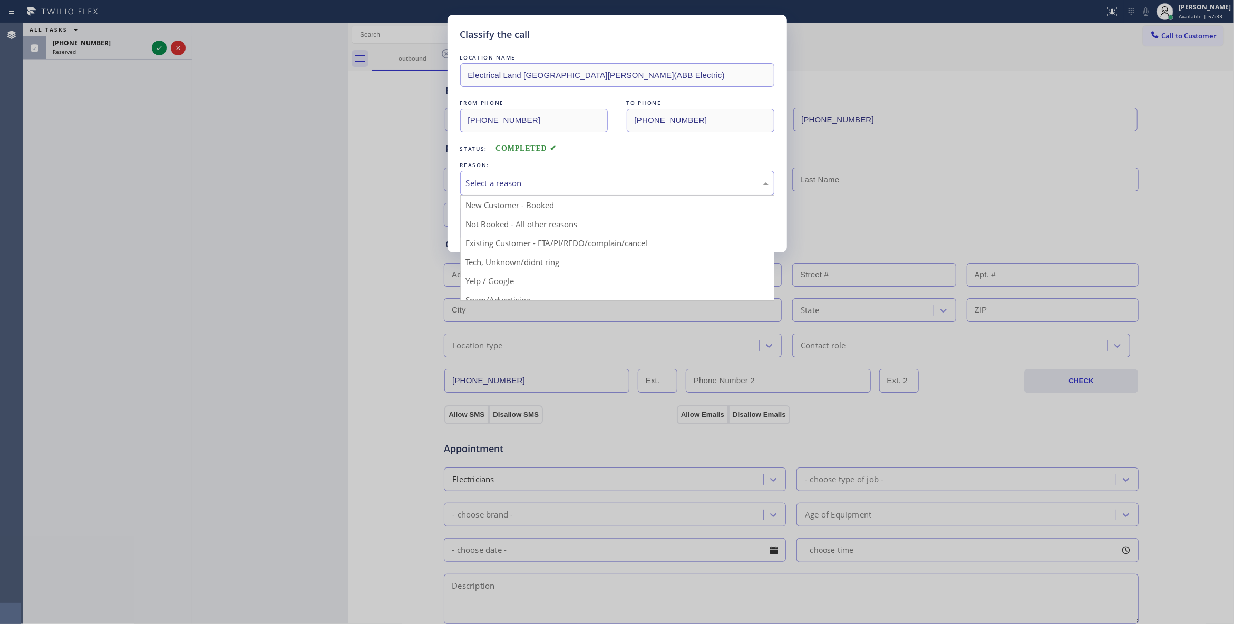
click at [496, 181] on div "Select a reason" at bounding box center [617, 183] width 303 height 12
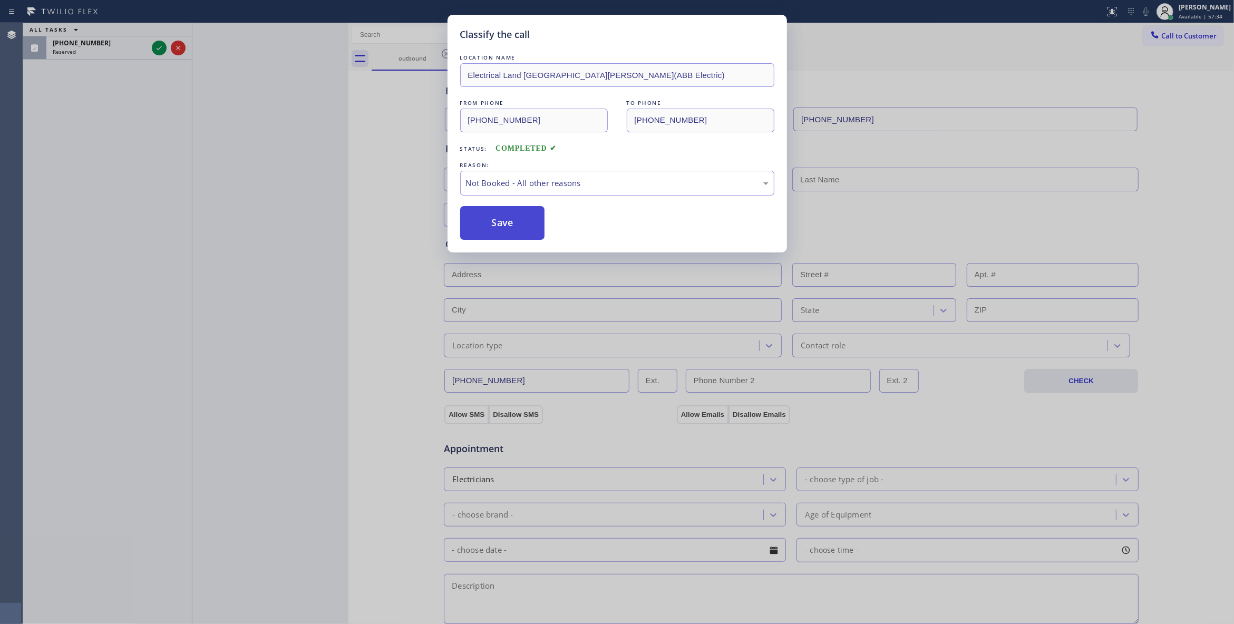
click at [501, 226] on button "Save" at bounding box center [502, 223] width 85 height 34
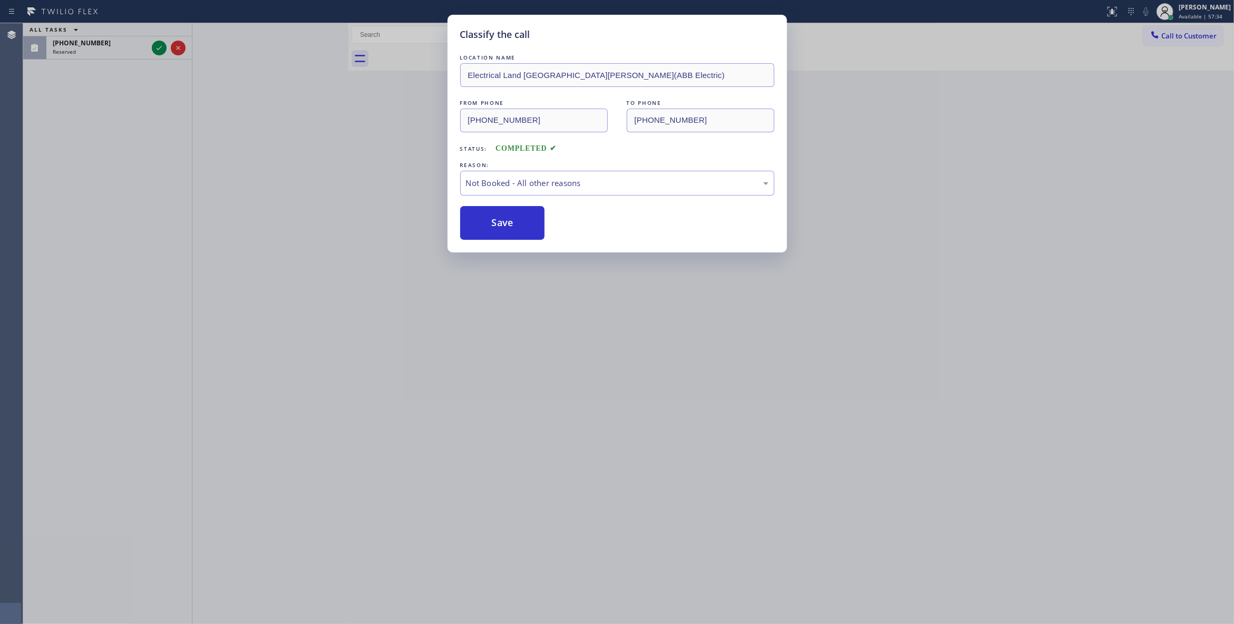
drag, startPoint x: 501, startPoint y: 226, endPoint x: 325, endPoint y: 5, distance: 282.8
click at [500, 223] on button "Save" at bounding box center [502, 223] width 85 height 34
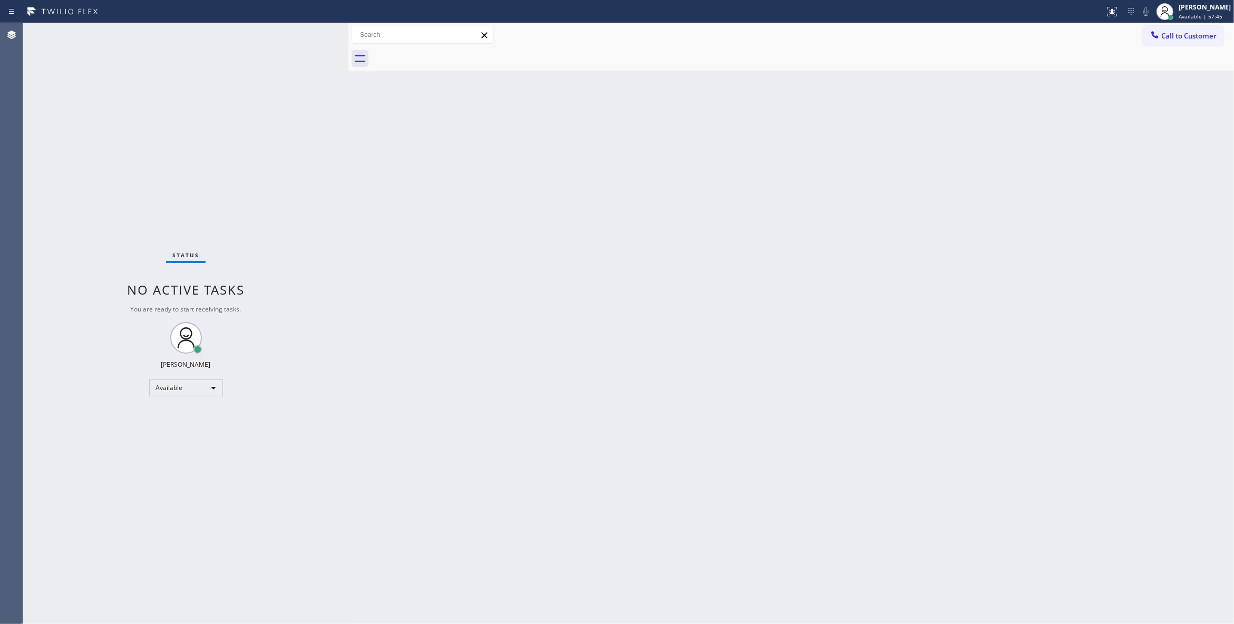
click at [575, 329] on div "Back to Dashboard Change Sender ID Customers Technicians Select a contact Outbo…" at bounding box center [790, 323] width 885 height 601
click at [1188, 39] on span "Call to Customer" at bounding box center [1188, 35] width 55 height 9
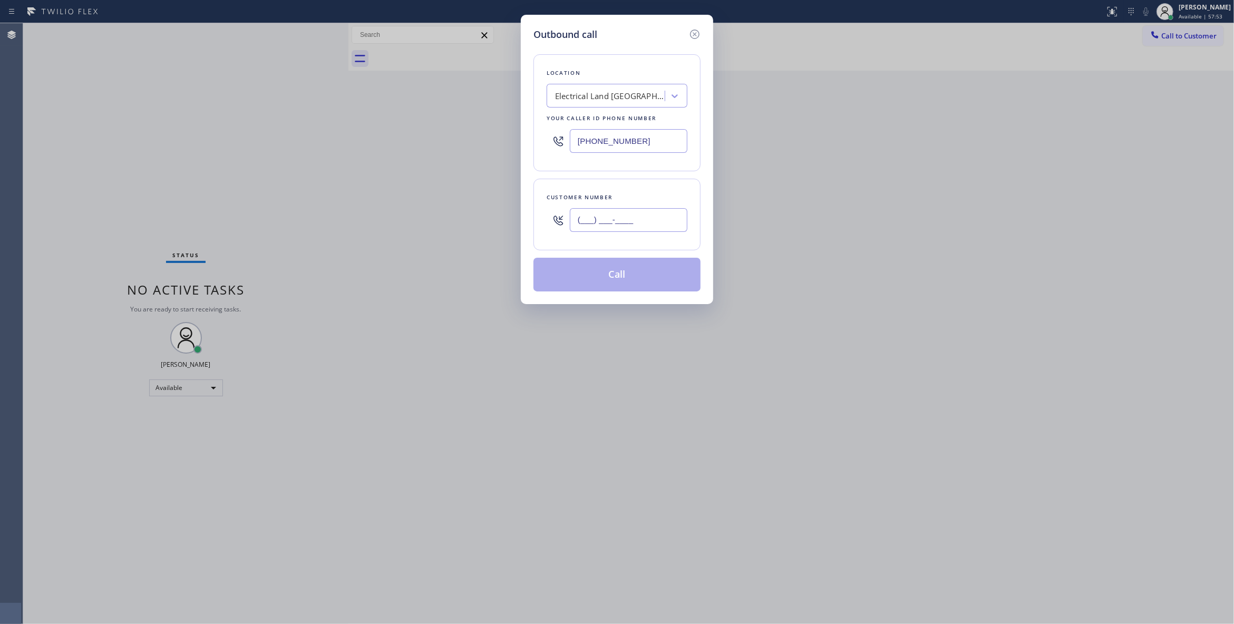
click at [603, 219] on input "(___) ___-____" at bounding box center [629, 220] width 118 height 24
paste input "214) 364-8448"
type input "[PHONE_NUMBER]"
paste input "214) 225-1082"
drag, startPoint x: 660, startPoint y: 146, endPoint x: 334, endPoint y: 187, distance: 329.3
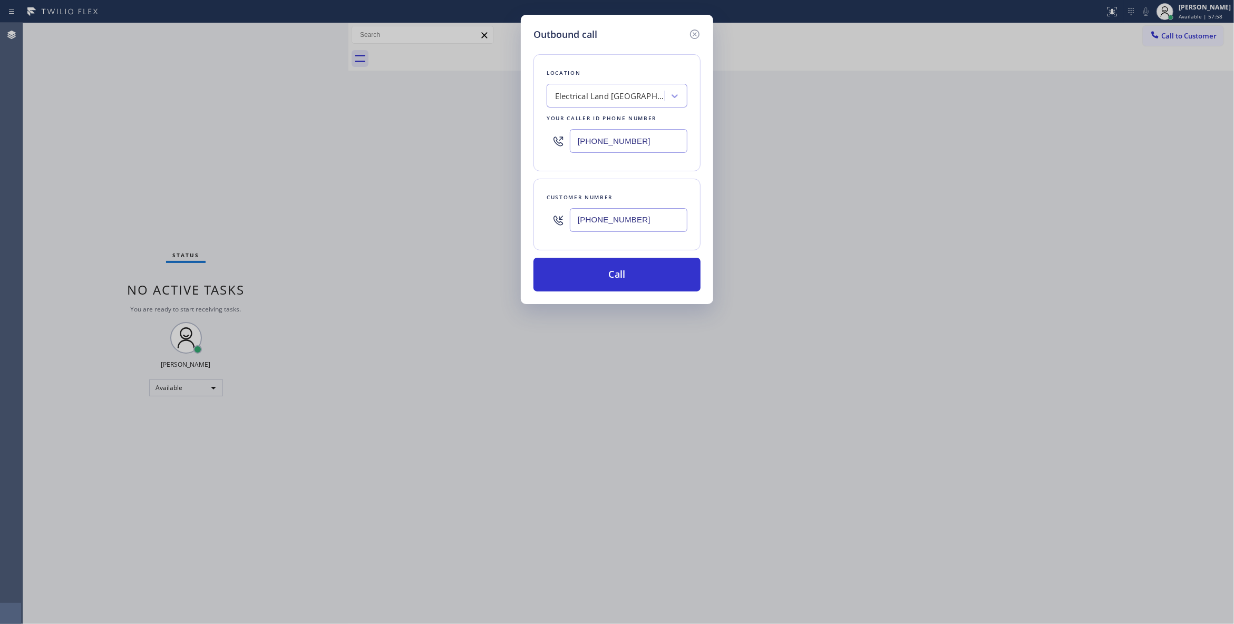
click at [229, 137] on div "Outbound call Location Electrical Land [GEOGRAPHIC_DATA][PERSON_NAME](ABB Elect…" at bounding box center [617, 312] width 1234 height 624
type input "[PHONE_NUMBER]"
click at [593, 287] on button "Call" at bounding box center [616, 275] width 167 height 34
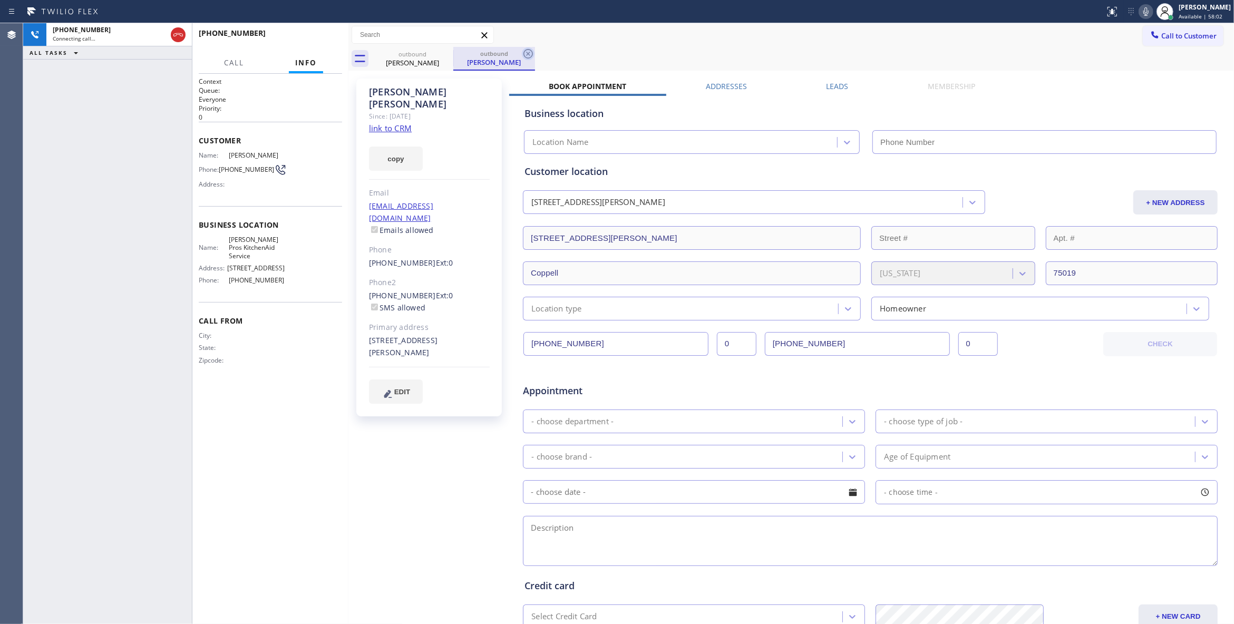
click at [530, 47] on icon at bounding box center [528, 53] width 13 height 13
type input "[PHONE_NUMBER]"
click at [403, 123] on link "link to CRM" at bounding box center [390, 128] width 43 height 11
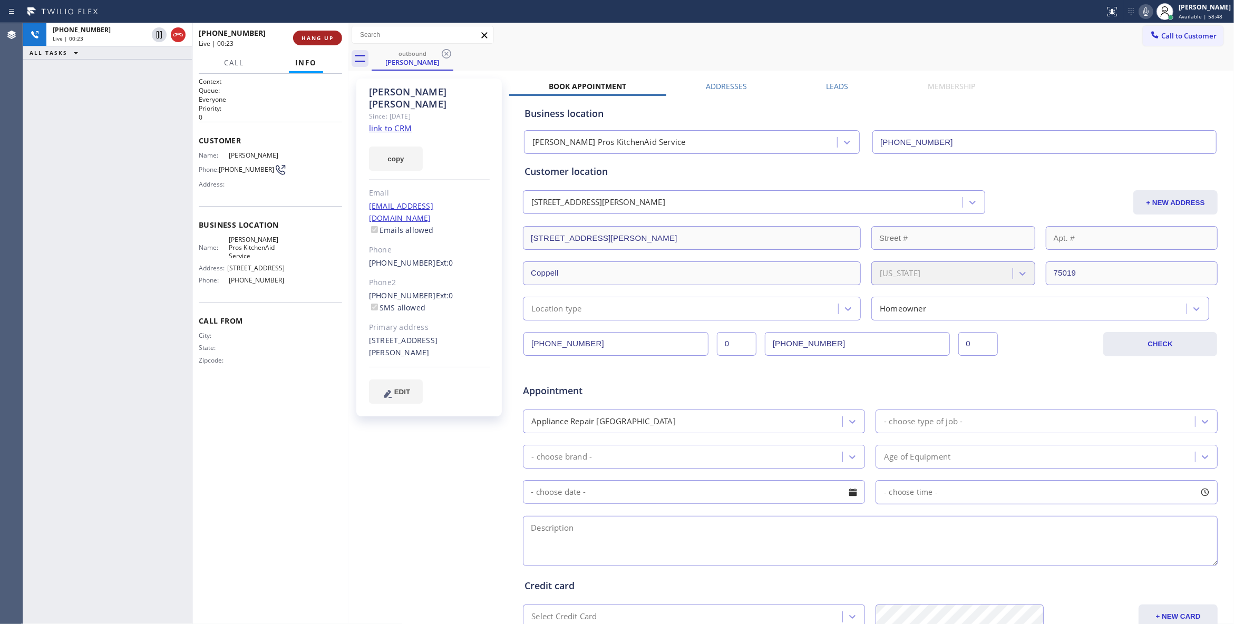
click at [321, 34] on button "HANG UP" at bounding box center [317, 38] width 49 height 15
click at [323, 34] on button "COMPLETE" at bounding box center [315, 38] width 53 height 15
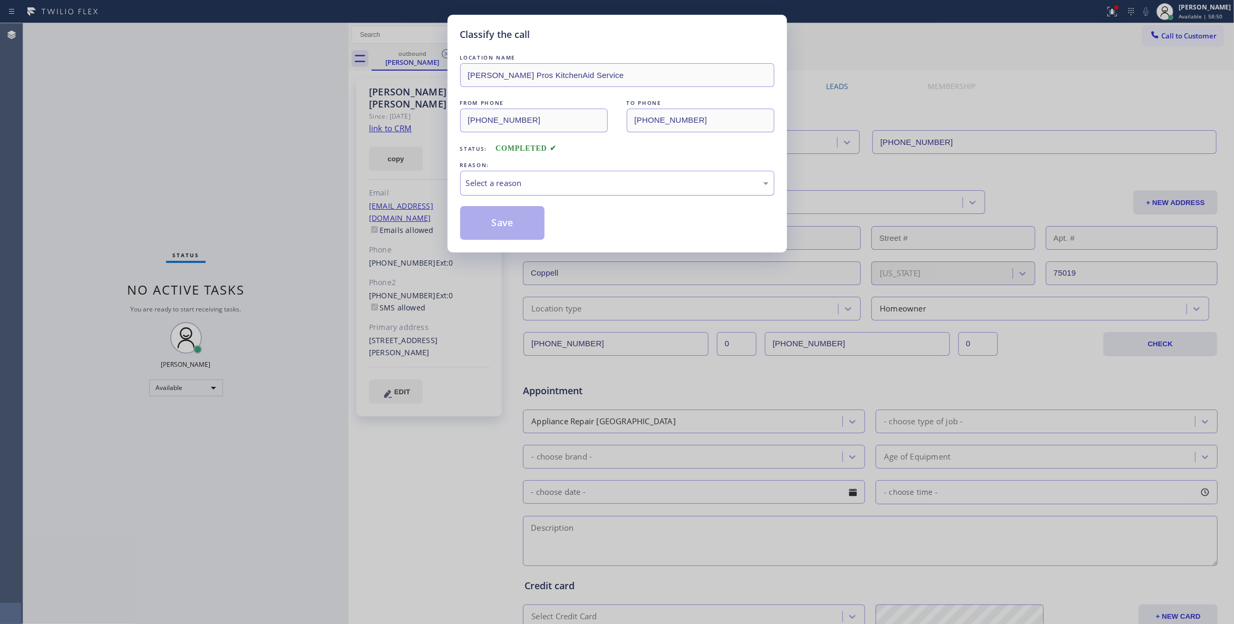
click at [569, 182] on div "Select a reason" at bounding box center [617, 183] width 303 height 12
click at [519, 226] on button "Save" at bounding box center [502, 223] width 85 height 34
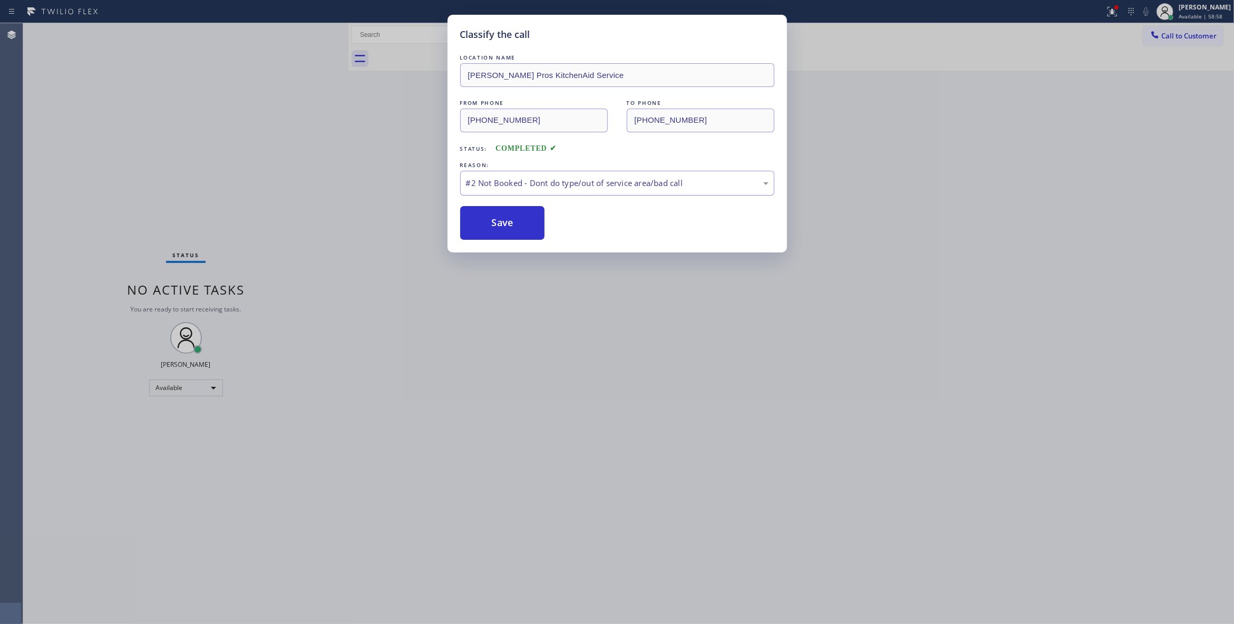
click at [519, 181] on div "#2 Not Booked - Dont do type/out of service area/bad call" at bounding box center [617, 183] width 303 height 12
click at [511, 226] on button "Save" at bounding box center [502, 223] width 85 height 34
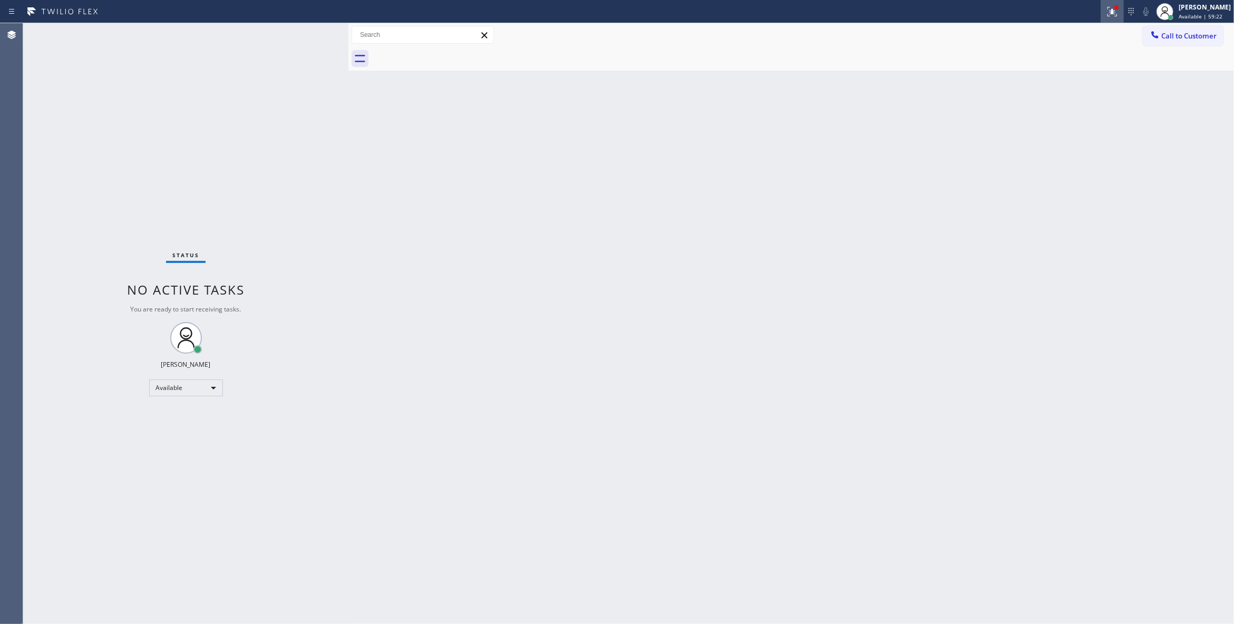
click at [1109, 12] on icon at bounding box center [1112, 10] width 6 height 4
click at [1077, 149] on div "Status report Issues detected These issues could affect your workflow. Please c…" at bounding box center [1042, 88] width 137 height 130
click at [1067, 142] on button "Clear issues" at bounding box center [1042, 138] width 123 height 15
click at [1175, 38] on span "Call to Customer" at bounding box center [1188, 35] width 55 height 9
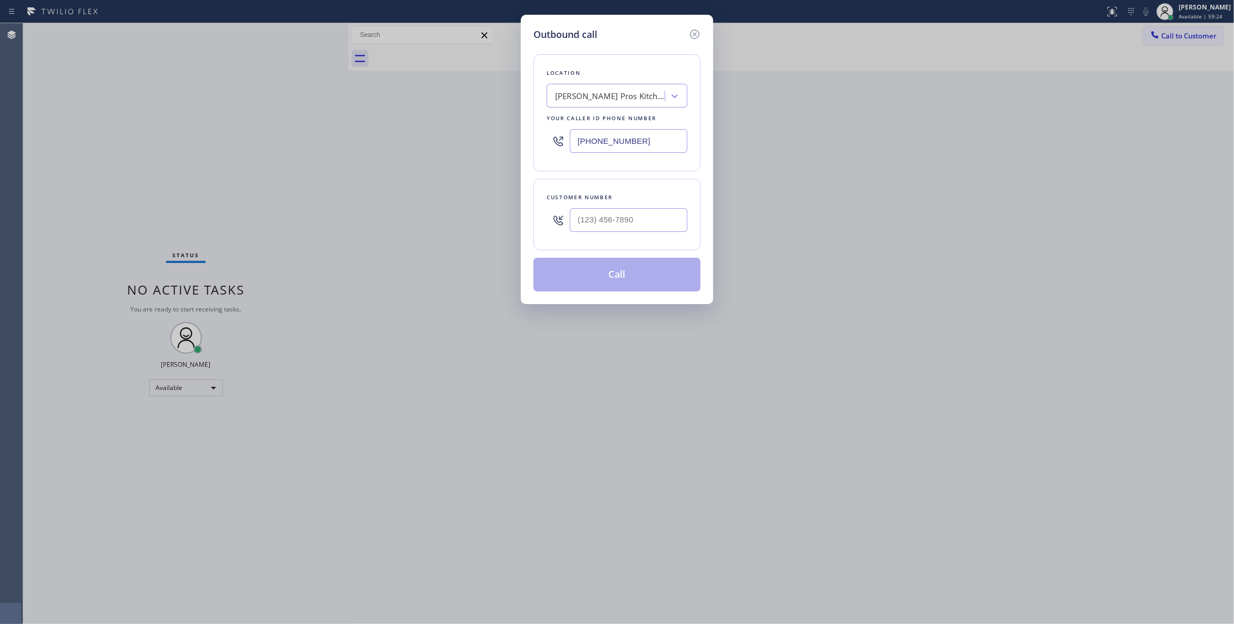
click at [644, 216] on input "text" at bounding box center [629, 220] width 118 height 24
paste input "609) 862-7430"
type input "[PHONE_NUMBER]"
click at [612, 276] on button "Call" at bounding box center [616, 275] width 167 height 34
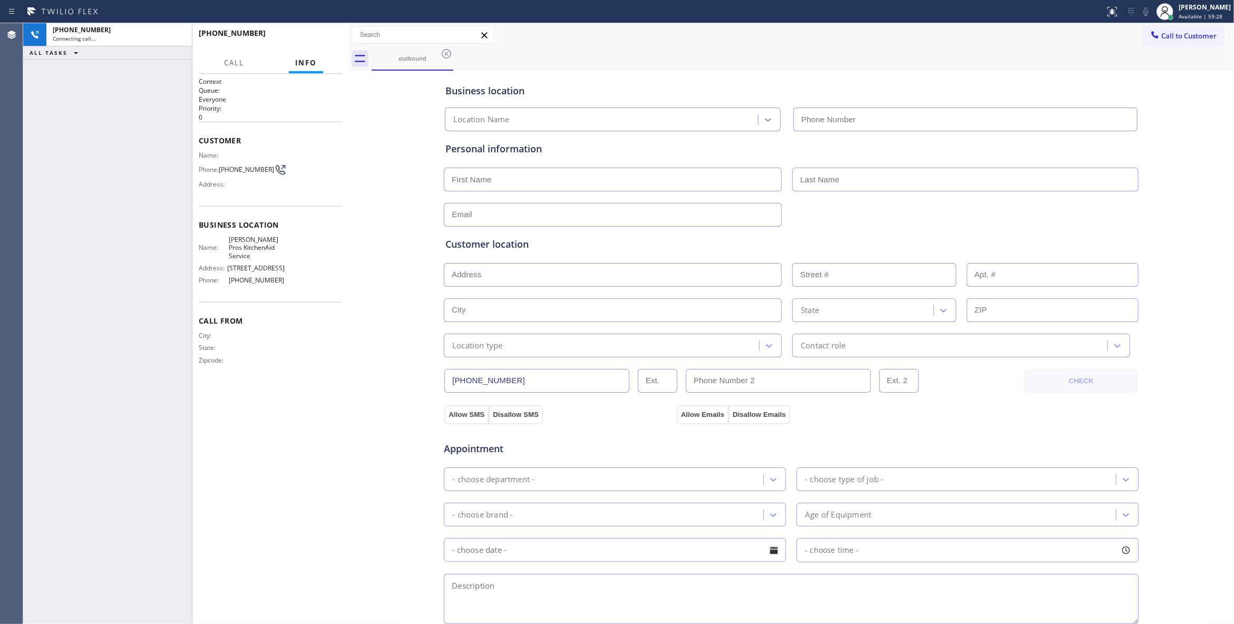
type input "[PHONE_NUMBER]"
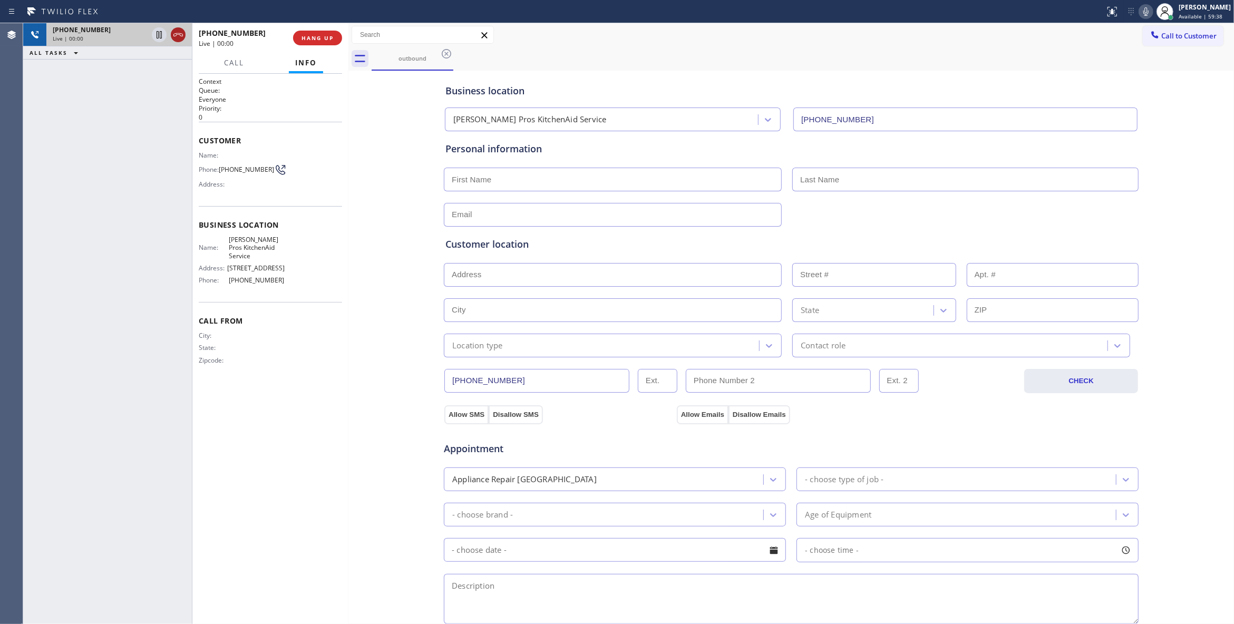
click at [180, 35] on icon at bounding box center [177, 34] width 9 height 3
click at [301, 40] on span "COMPLETE" at bounding box center [315, 37] width 36 height 7
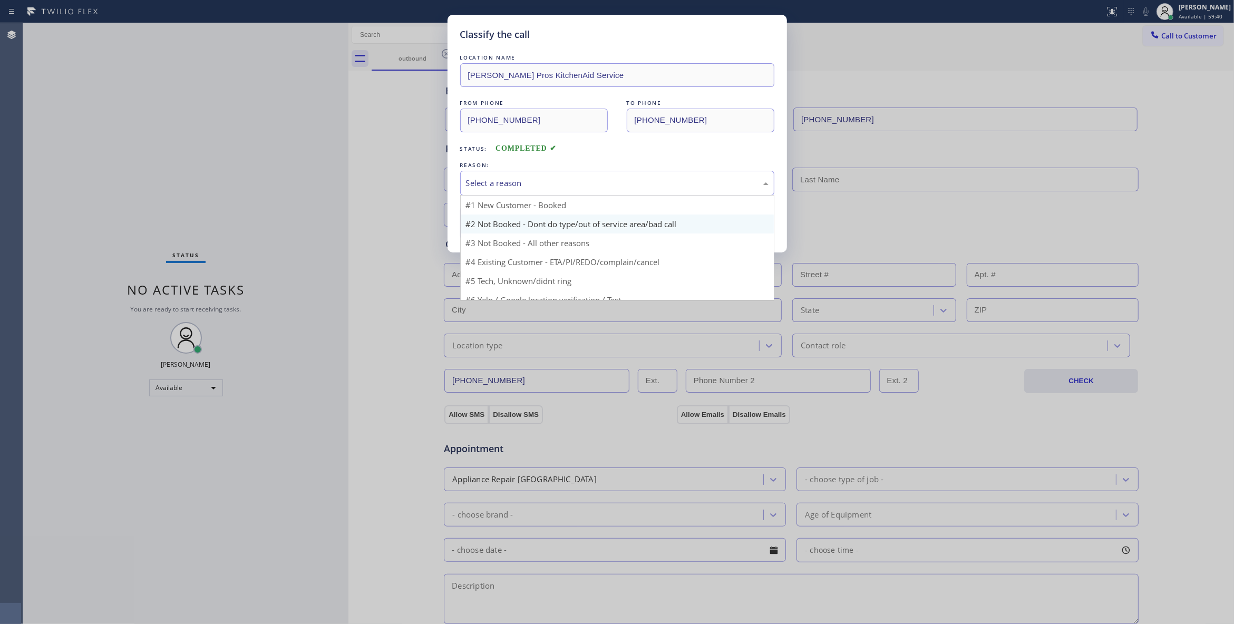
drag, startPoint x: 506, startPoint y: 192, endPoint x: 508, endPoint y: 230, distance: 38.5
click at [506, 191] on div "Select a reason" at bounding box center [617, 183] width 314 height 25
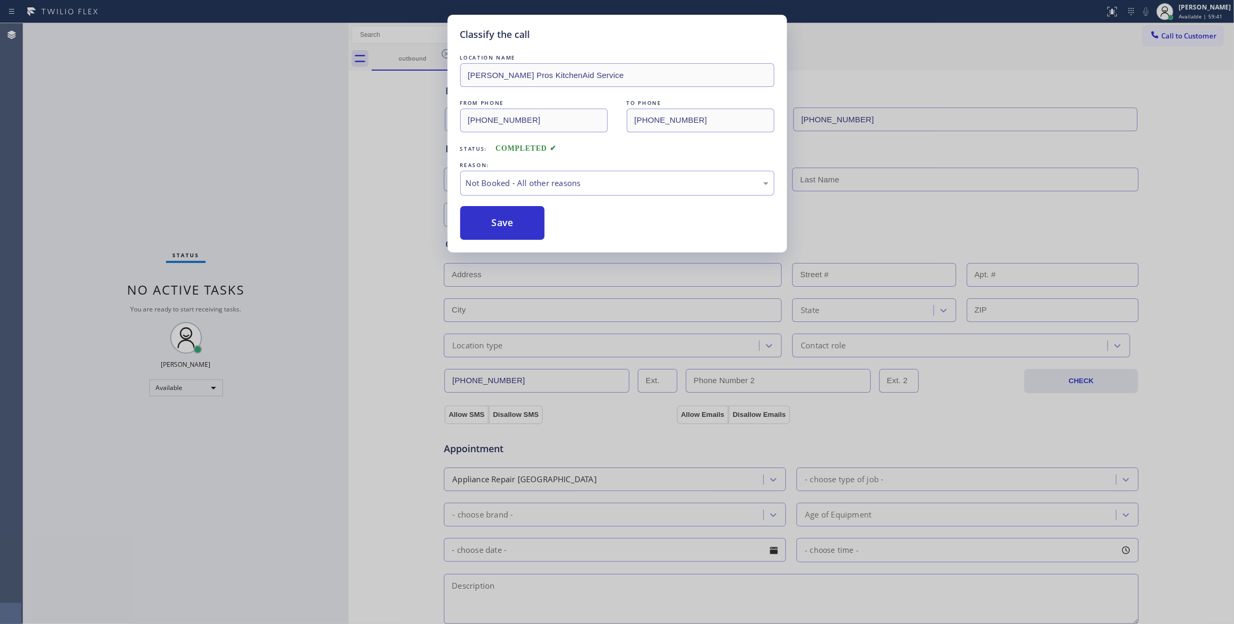
click at [501, 226] on button "Save" at bounding box center [502, 223] width 85 height 34
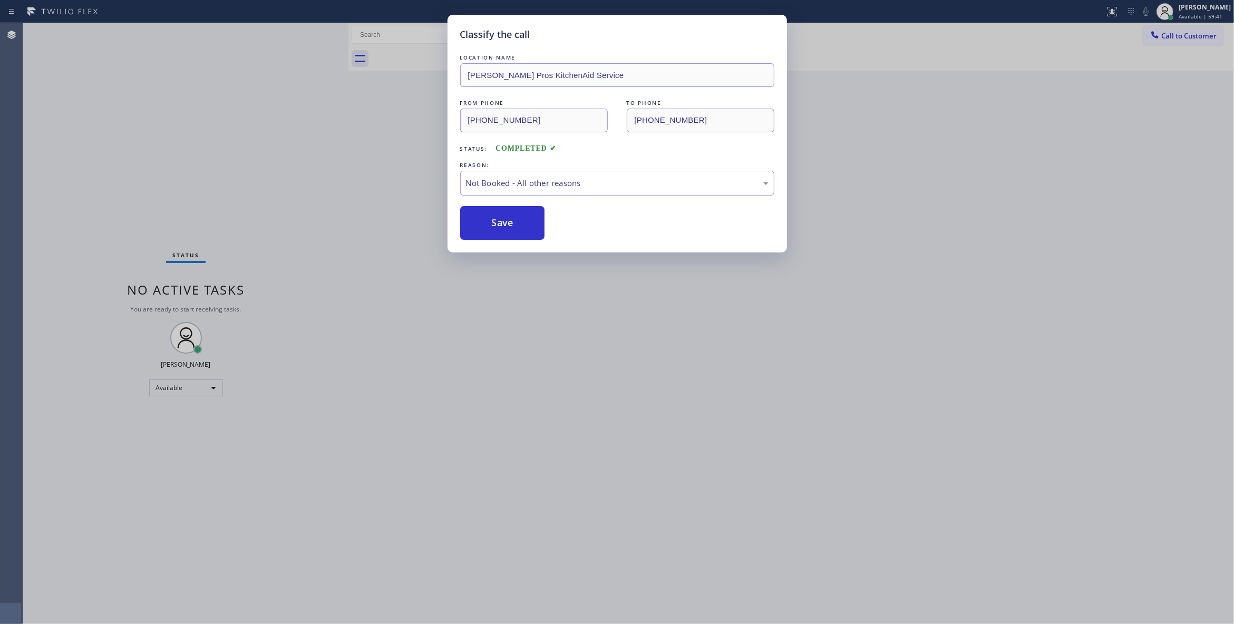
click at [501, 226] on button "Save" at bounding box center [502, 223] width 85 height 34
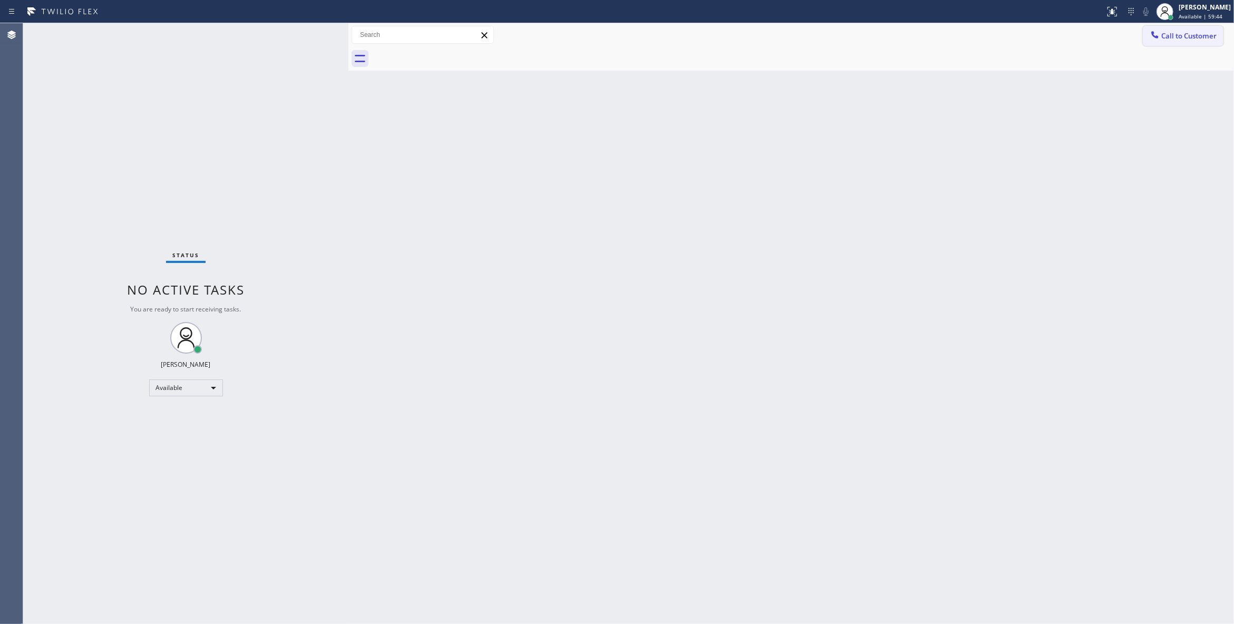
click at [1219, 41] on button "Call to Customer" at bounding box center [1183, 36] width 81 height 20
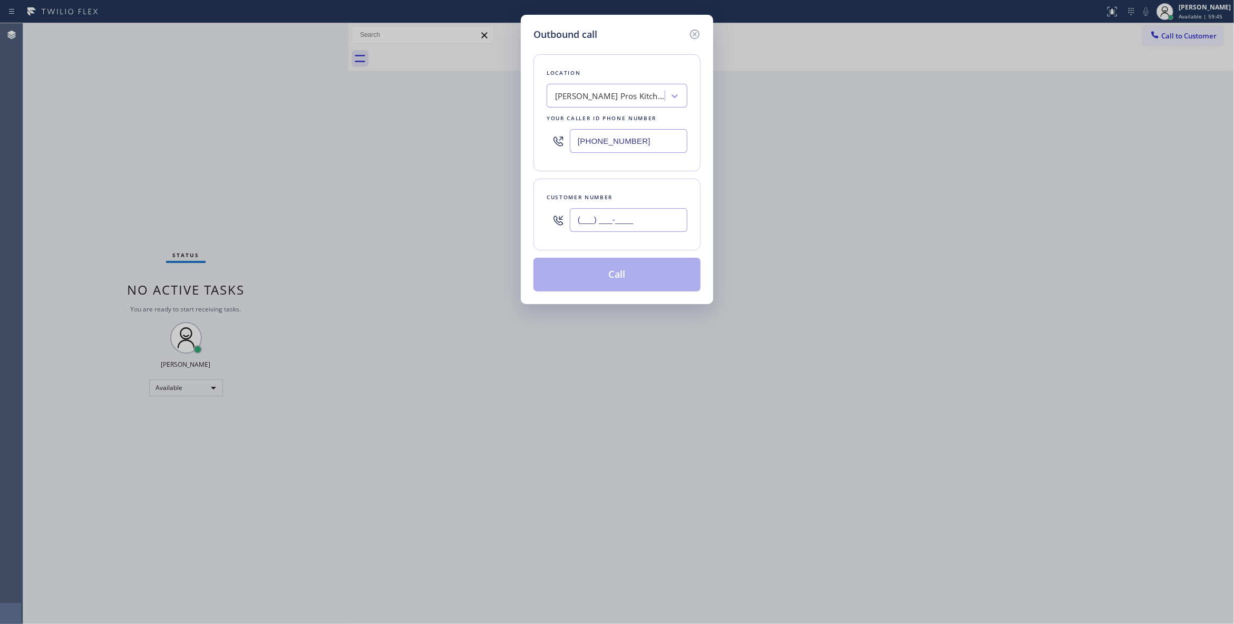
click at [591, 227] on input "(___) ___-____" at bounding box center [629, 220] width 118 height 24
paste input "609) 862-7430"
type input "[PHONE_NUMBER]"
click at [645, 280] on button "Call" at bounding box center [616, 275] width 167 height 34
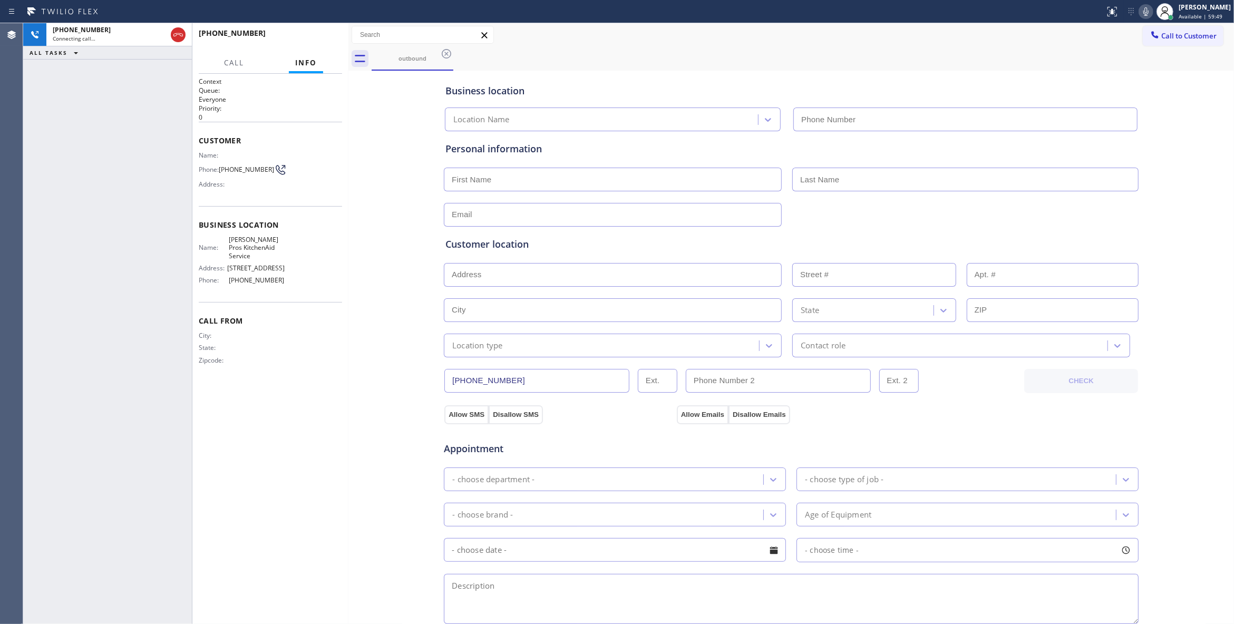
type input "[PHONE_NUMBER]"
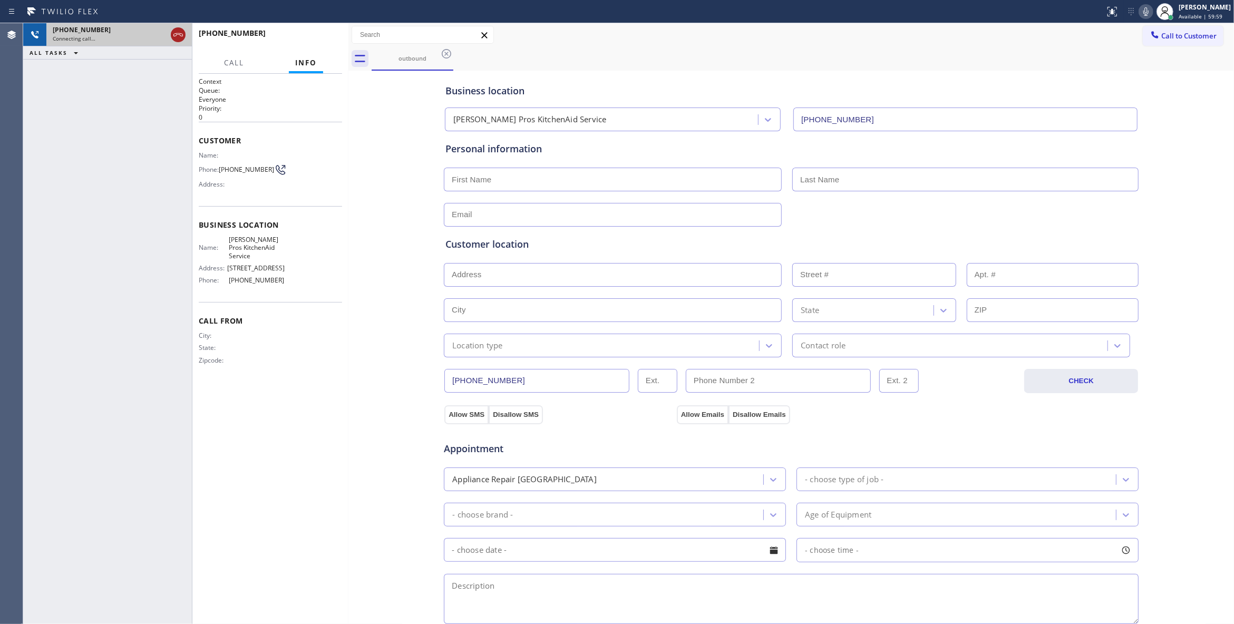
click at [177, 32] on icon at bounding box center [178, 34] width 13 height 13
click at [313, 37] on span "COMPLETE" at bounding box center [315, 37] width 36 height 7
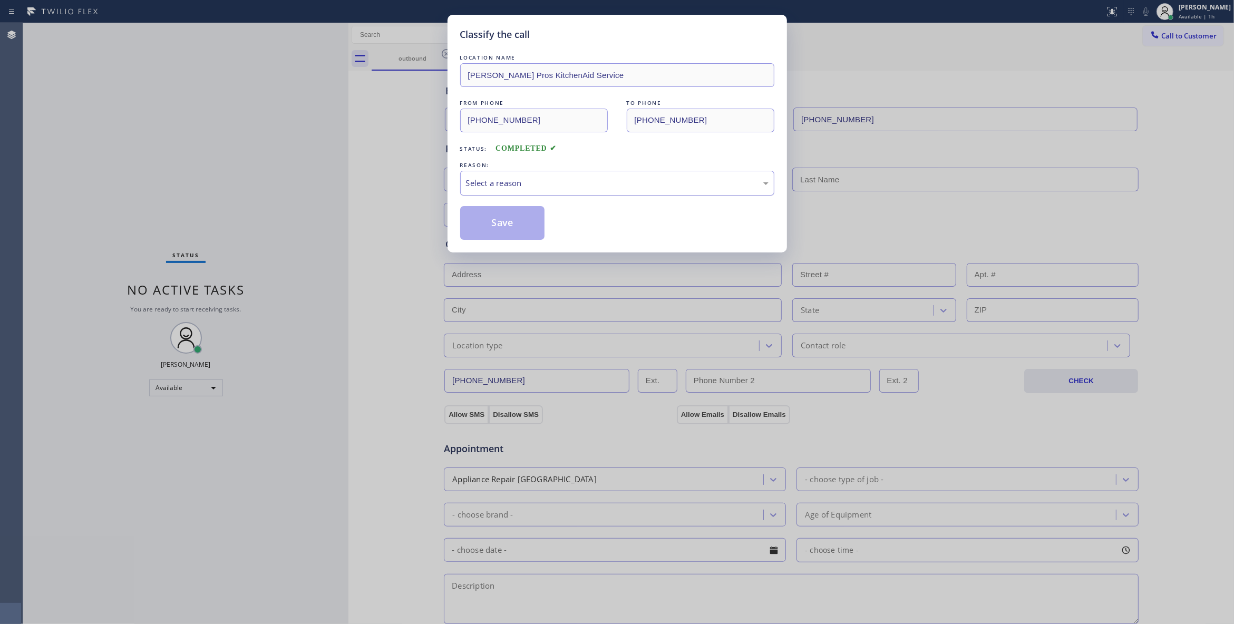
click at [500, 183] on div "Select a reason" at bounding box center [617, 183] width 303 height 12
click at [506, 222] on button "Save" at bounding box center [502, 223] width 85 height 34
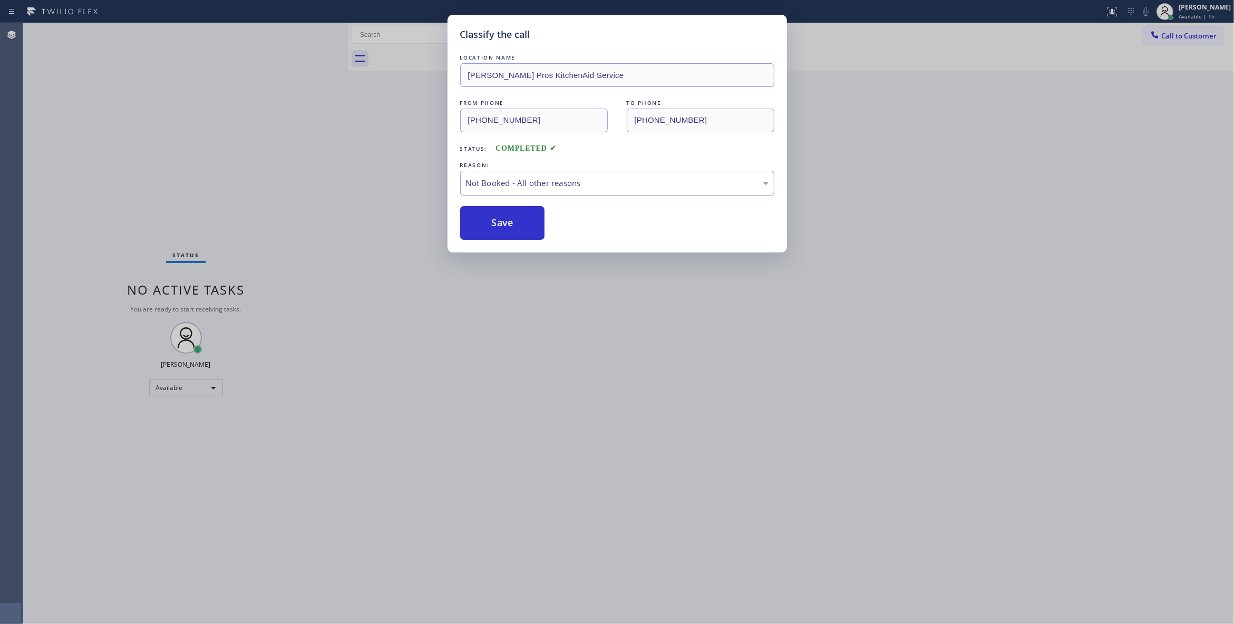
click at [506, 222] on button "Save" at bounding box center [502, 223] width 85 height 34
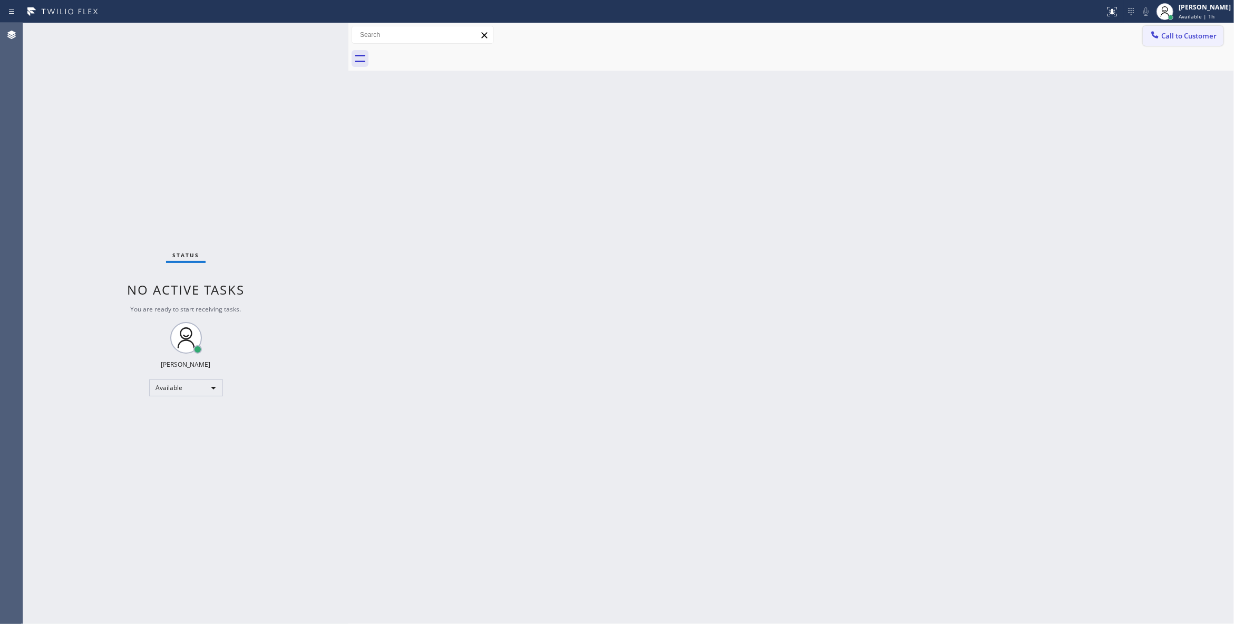
click at [1176, 37] on span "Call to Customer" at bounding box center [1188, 35] width 55 height 9
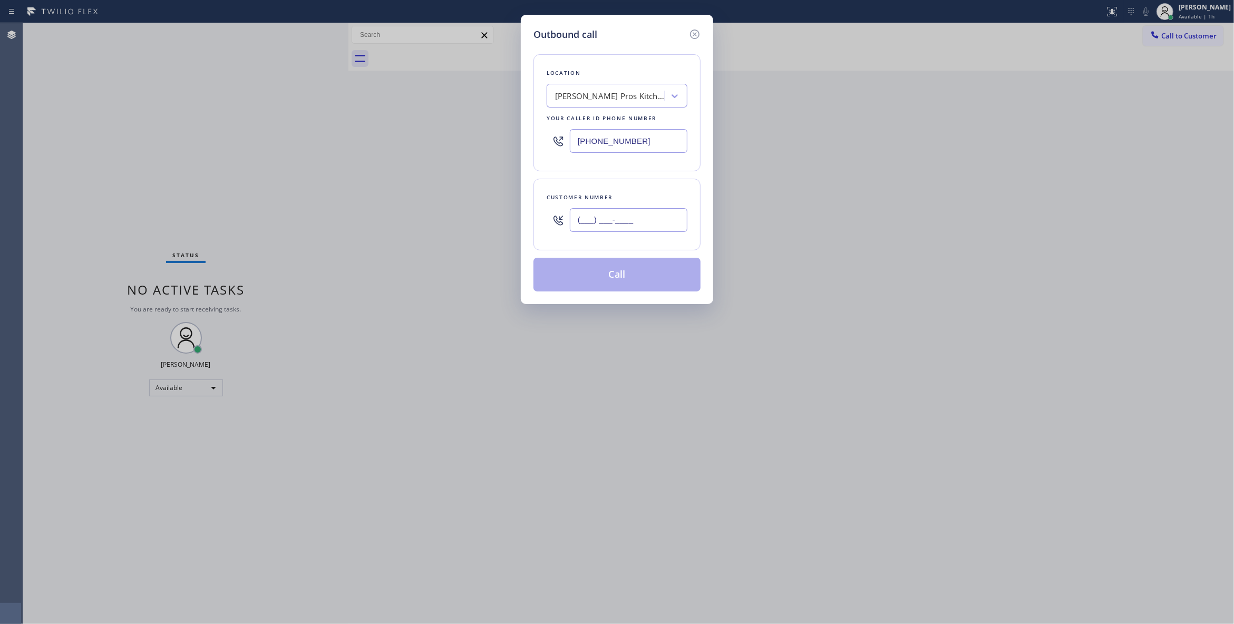
click at [631, 226] on input "(___) ___-____" at bounding box center [629, 220] width 118 height 24
paste input "609) 862-7430"
type input "[PHONE_NUMBER]"
click at [626, 278] on button "Call" at bounding box center [616, 275] width 167 height 34
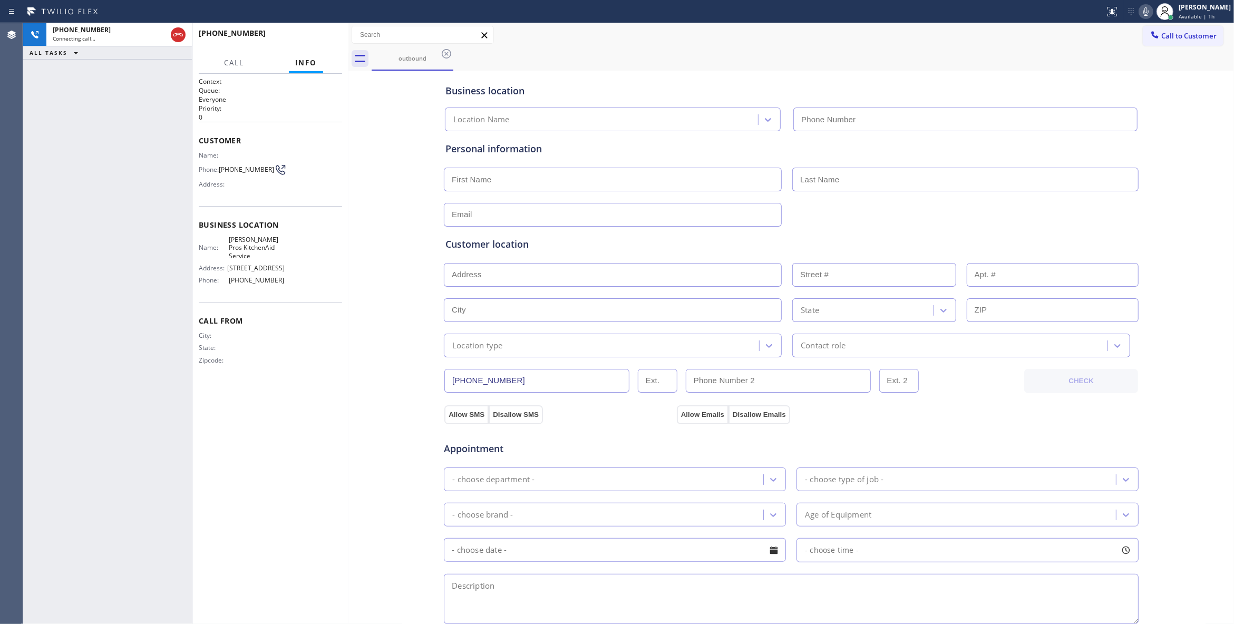
type input "[PHONE_NUMBER]"
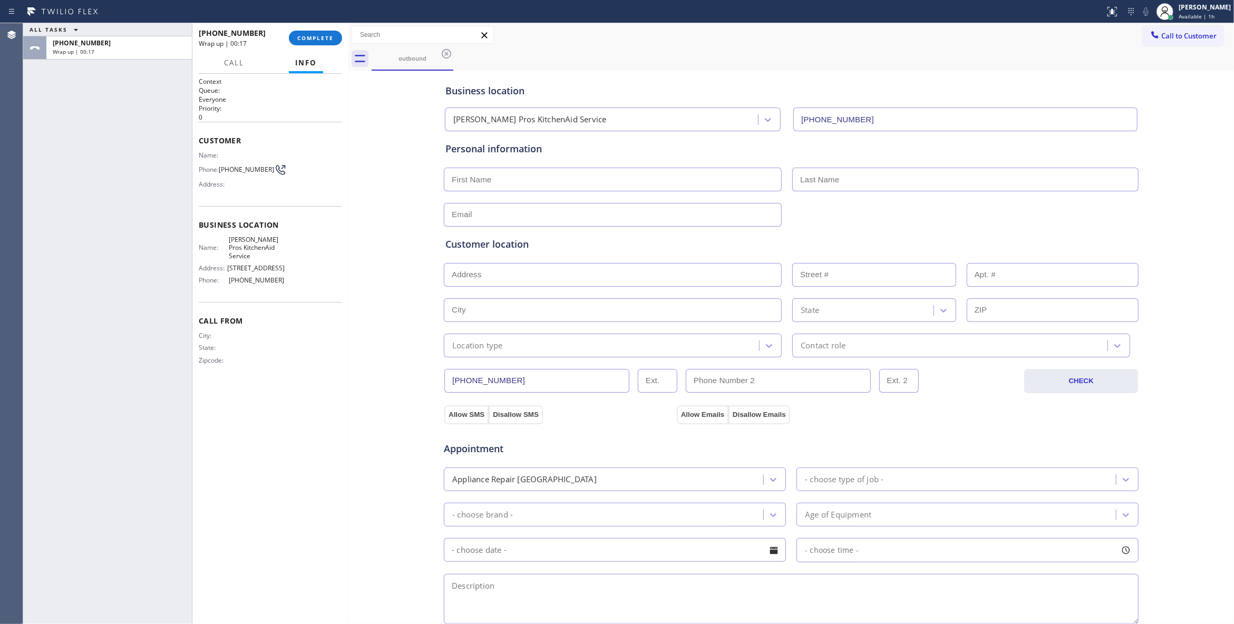
click at [338, 31] on div "[PHONE_NUMBER] Wrap up | 00:17 COMPLETE" at bounding box center [270, 37] width 143 height 27
click at [334, 33] on button "COMPLETE" at bounding box center [315, 38] width 53 height 15
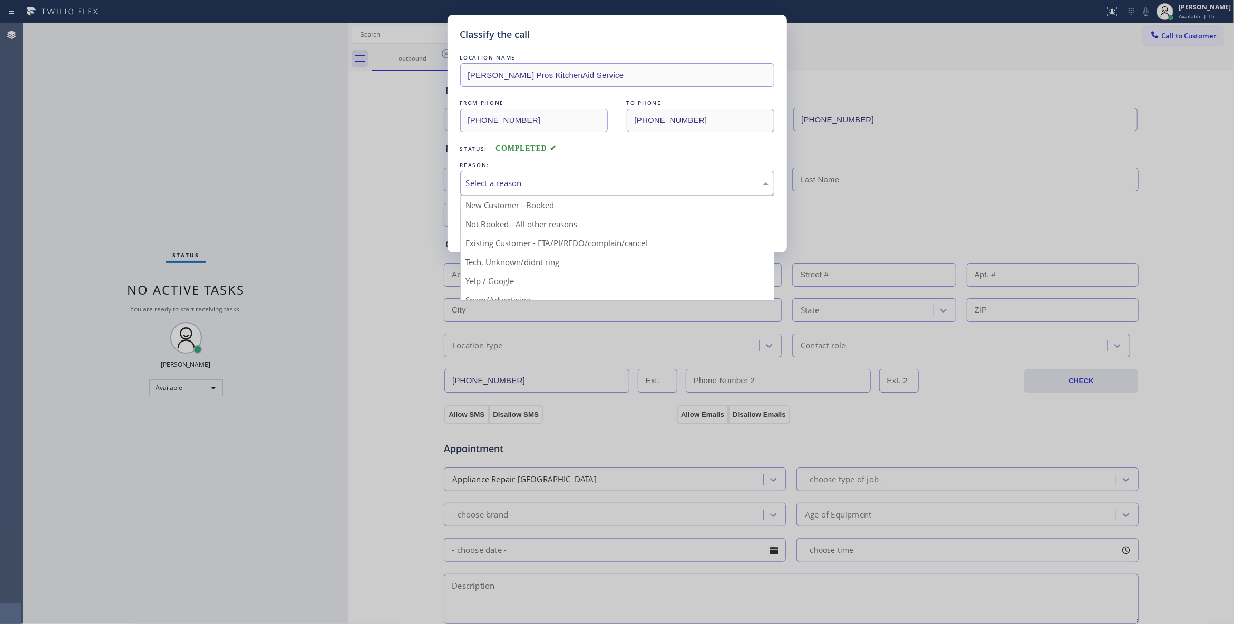
click at [495, 184] on div "Select a reason" at bounding box center [617, 183] width 303 height 12
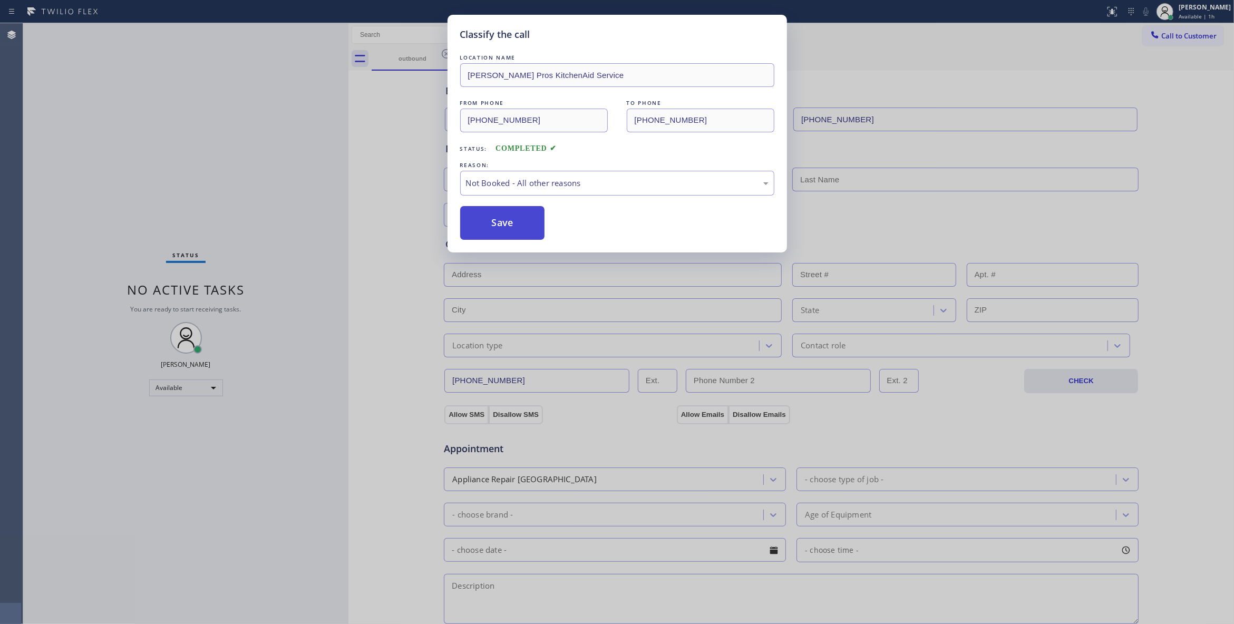
click at [502, 226] on button "Save" at bounding box center [502, 223] width 85 height 34
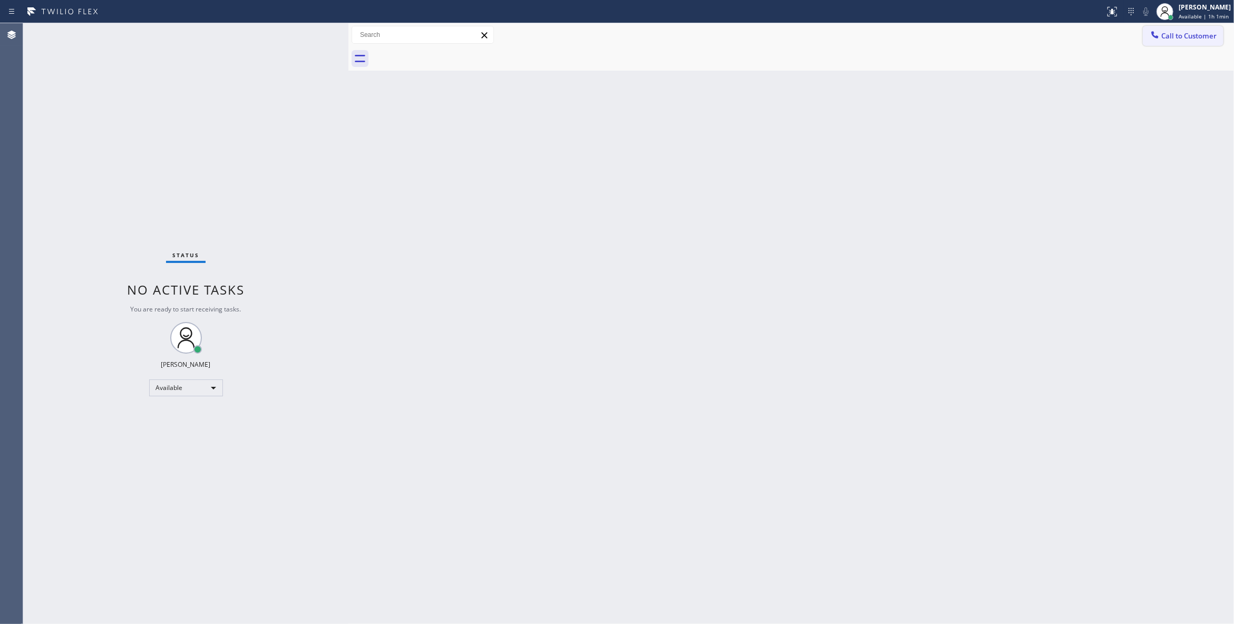
click at [1171, 36] on span "Call to Customer" at bounding box center [1188, 35] width 55 height 9
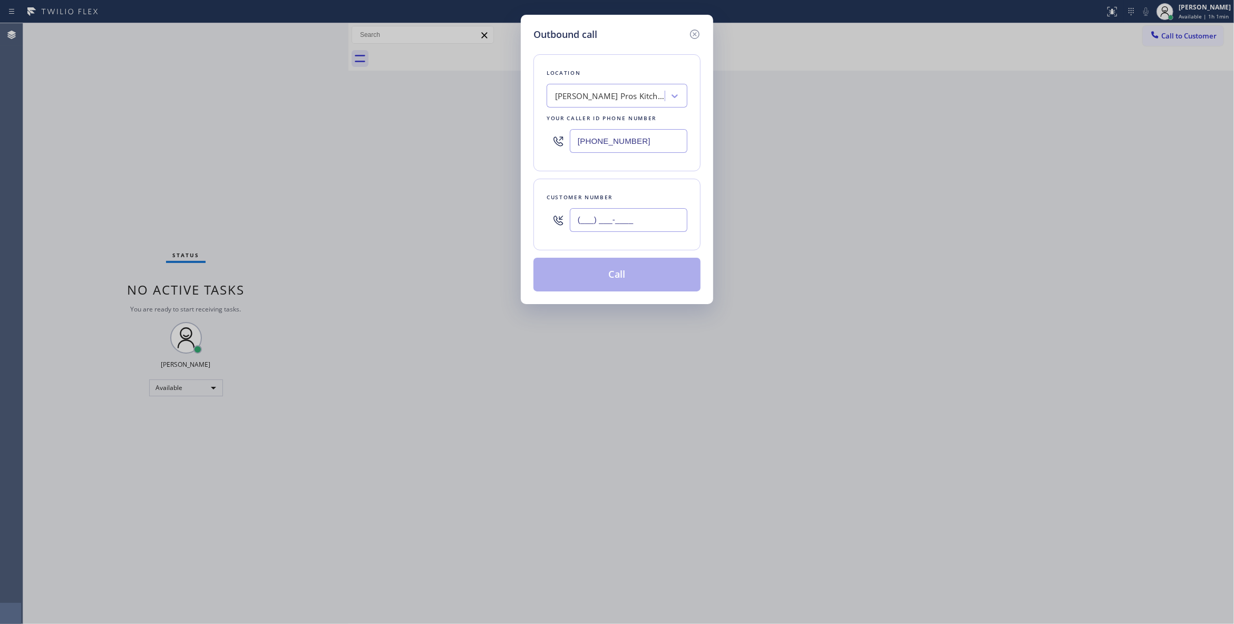
click at [601, 218] on input "(___) ___-____" at bounding box center [629, 220] width 118 height 24
paste input "609) 862-7430"
type input "[PHONE_NUMBER]"
click at [631, 279] on button "Call" at bounding box center [616, 275] width 167 height 34
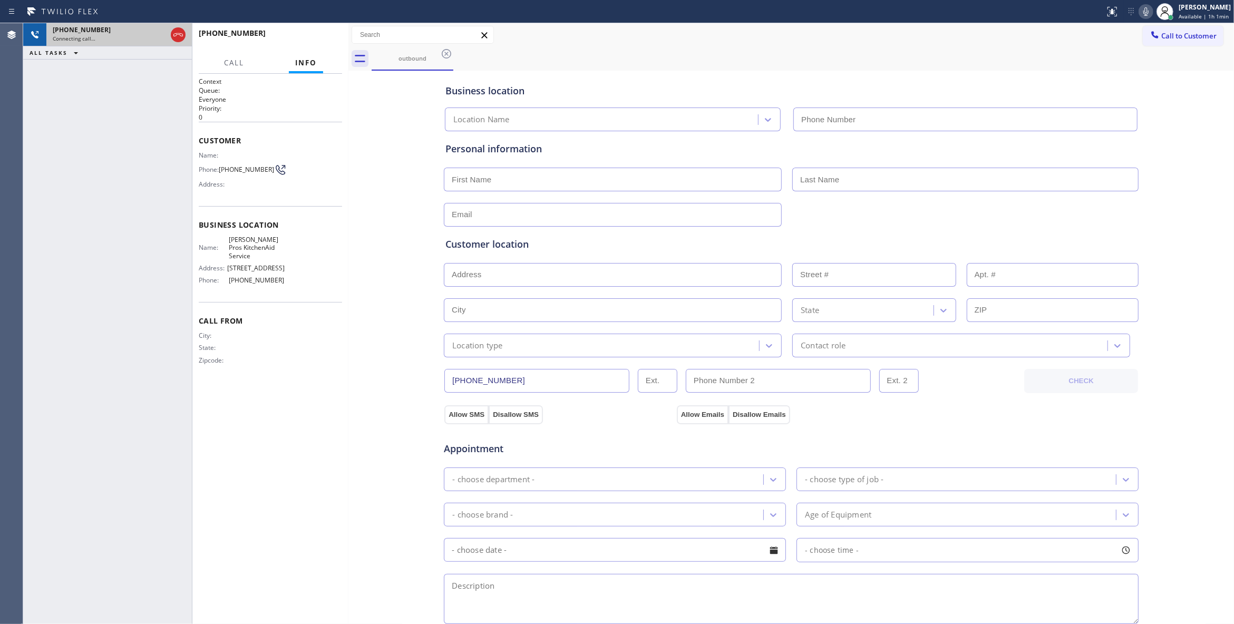
type input "[PHONE_NUMBER]"
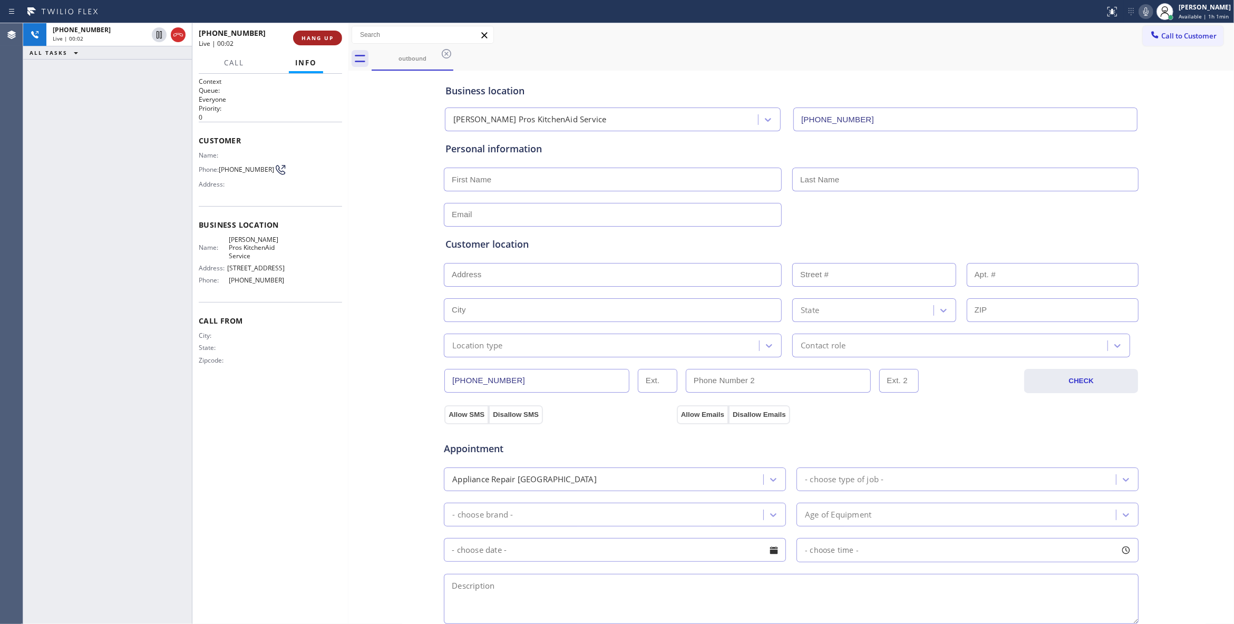
click at [313, 34] on button "HANG UP" at bounding box center [317, 38] width 49 height 15
click at [315, 35] on span "COMPLETE" at bounding box center [315, 37] width 36 height 7
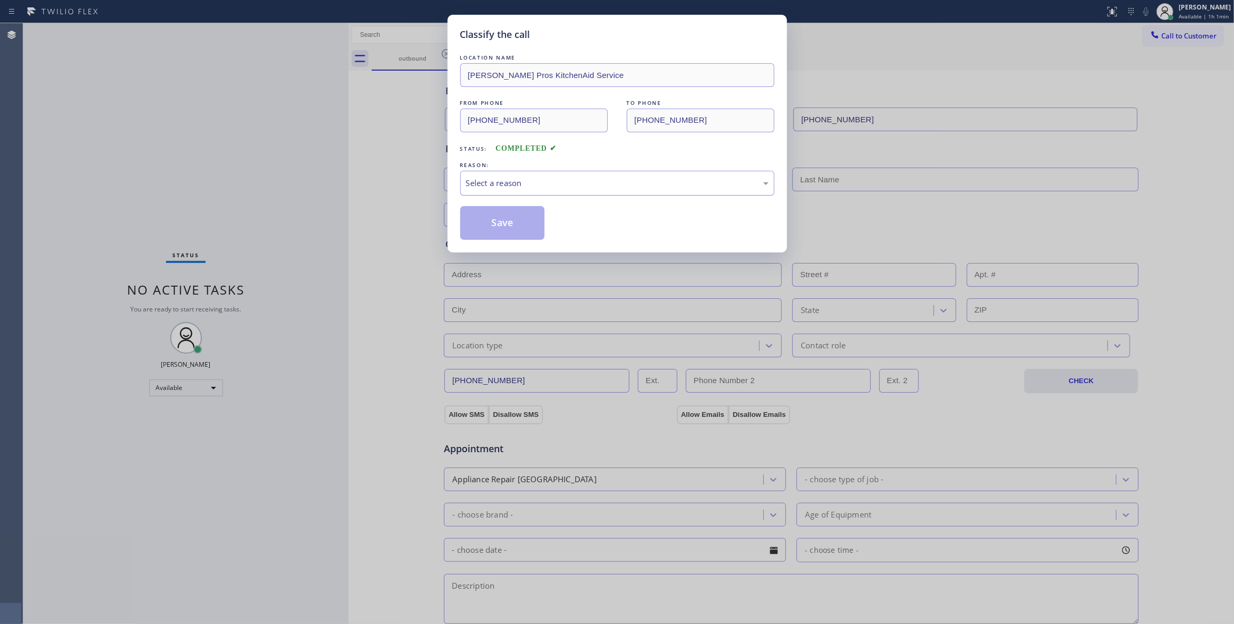
click at [467, 188] on div "Select a reason" at bounding box center [617, 183] width 314 height 25
click at [496, 229] on button "Save" at bounding box center [502, 223] width 85 height 34
drag, startPoint x: 496, startPoint y: 229, endPoint x: 494, endPoint y: 218, distance: 11.2
click at [494, 229] on button "Save" at bounding box center [502, 223] width 85 height 34
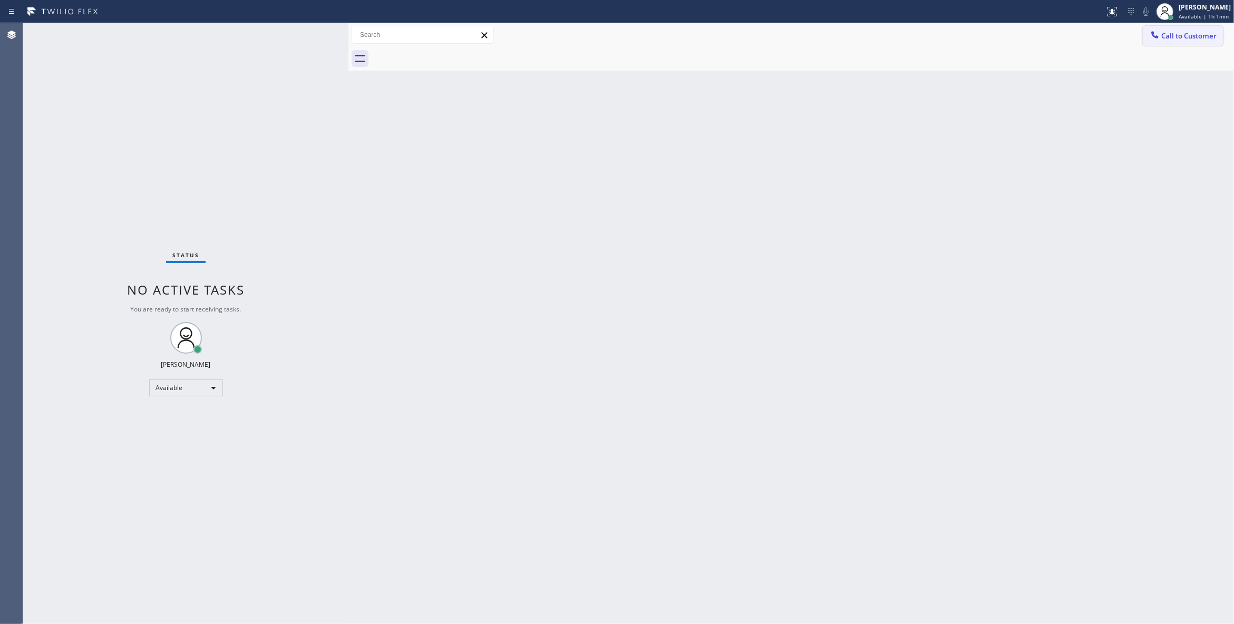
click at [1189, 38] on span "Call to Customer" at bounding box center [1188, 35] width 55 height 9
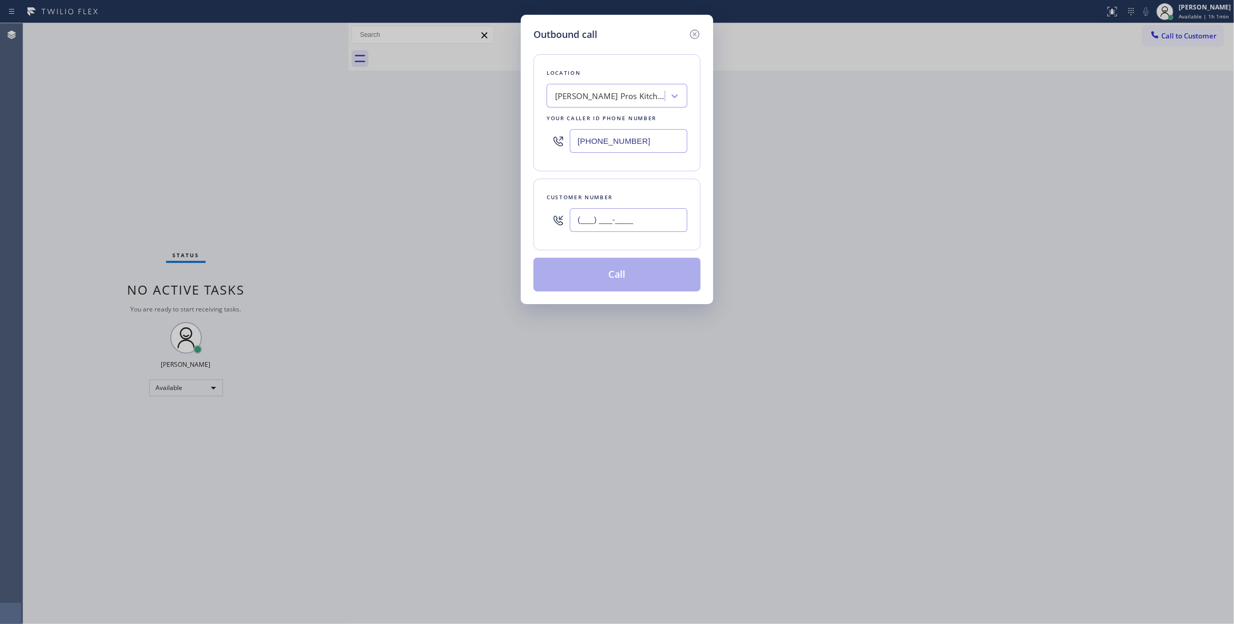
click at [621, 226] on input "(___) ___-____" at bounding box center [629, 220] width 118 height 24
paste input "609) 862-7430"
type input "[PHONE_NUMBER]"
click at [612, 282] on button "Call" at bounding box center [616, 275] width 167 height 34
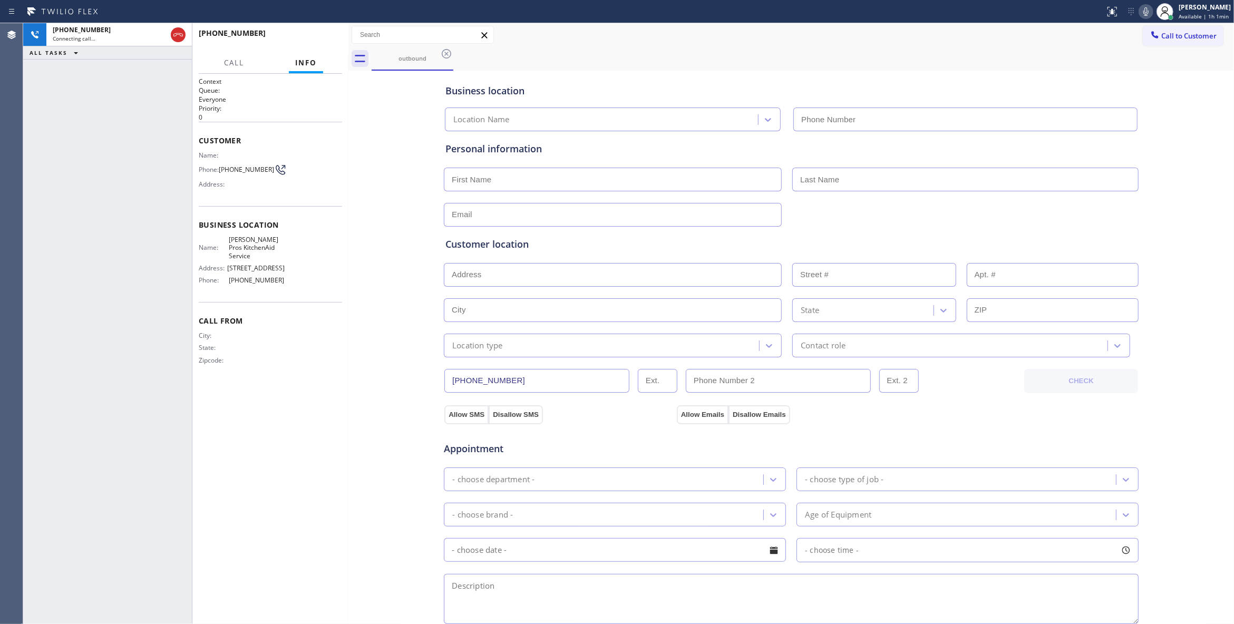
type input "[PHONE_NUMBER]"
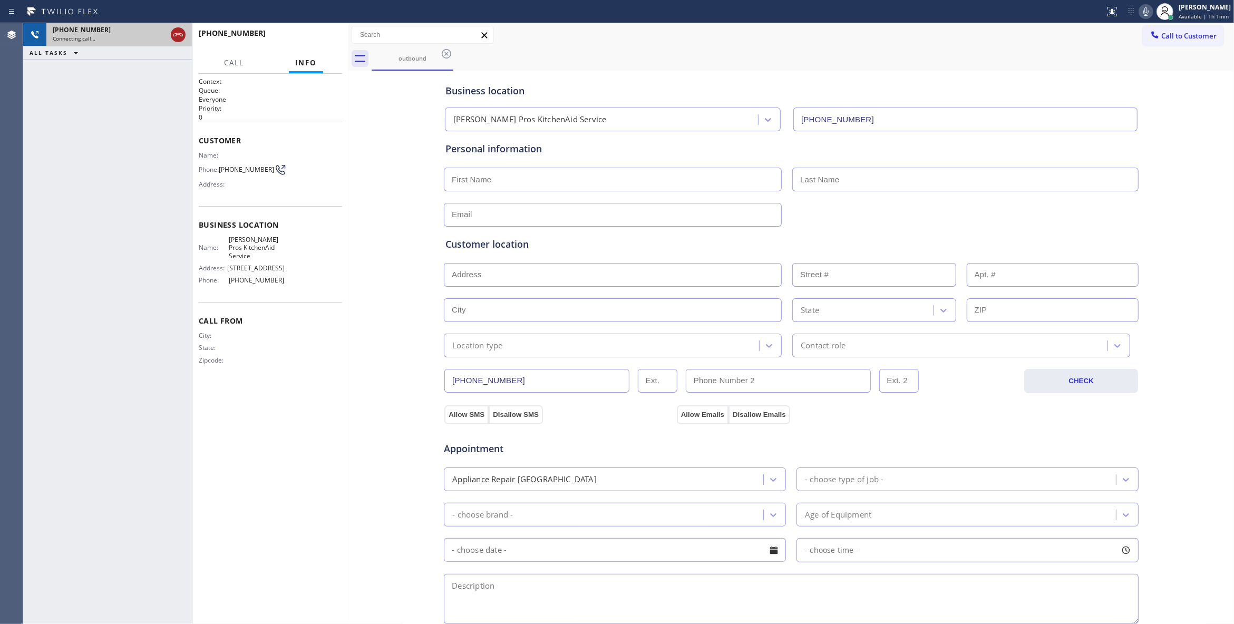
click at [182, 34] on icon at bounding box center [177, 34] width 9 height 3
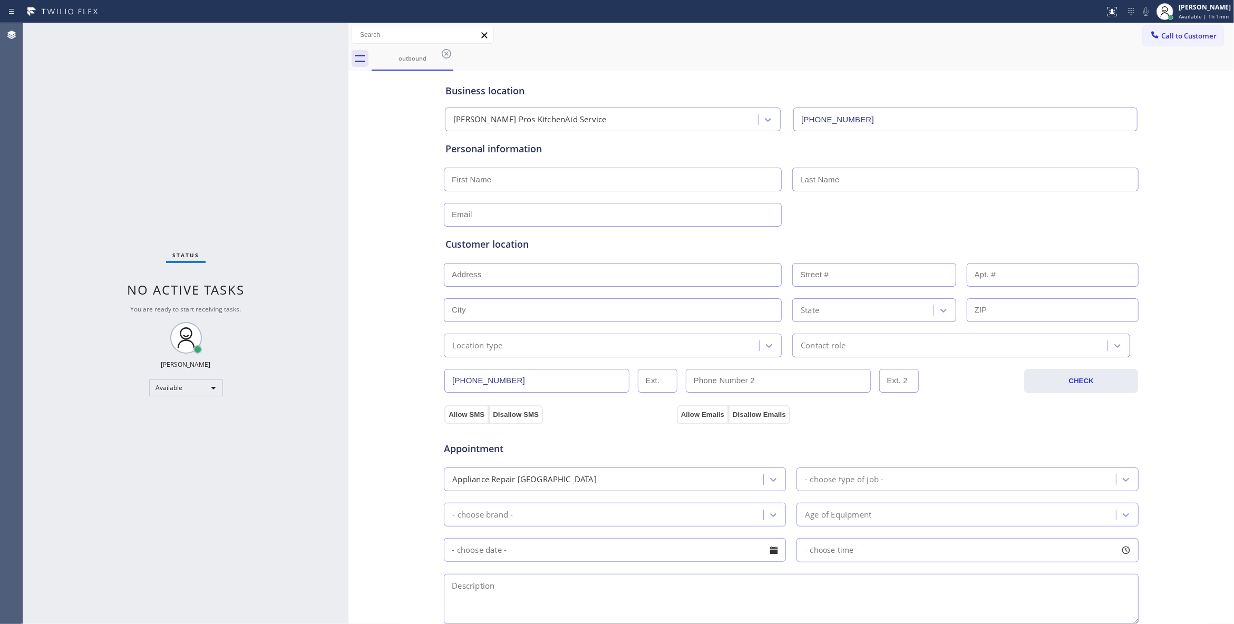
click at [395, 173] on div "Business location [PERSON_NAME] Pros KitchenAid Service [PHONE_NUMBER] Personal…" at bounding box center [791, 433] width 880 height 720
click at [445, 54] on icon at bounding box center [446, 53] width 13 height 13
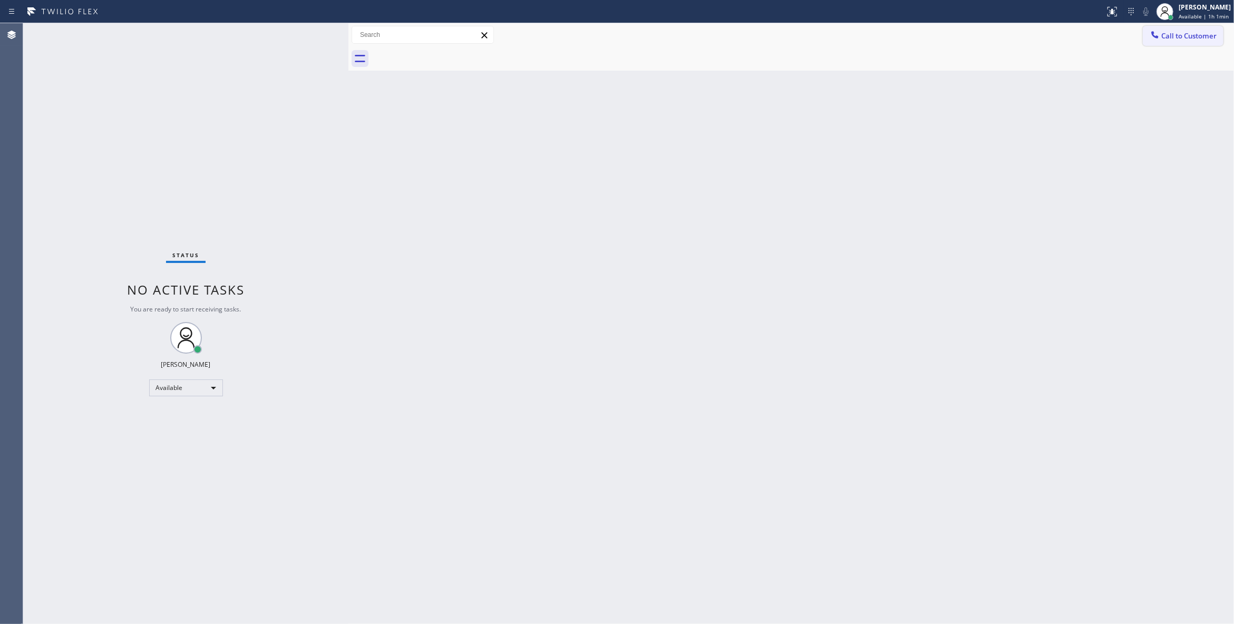
click at [1167, 32] on span "Call to Customer" at bounding box center [1188, 35] width 55 height 9
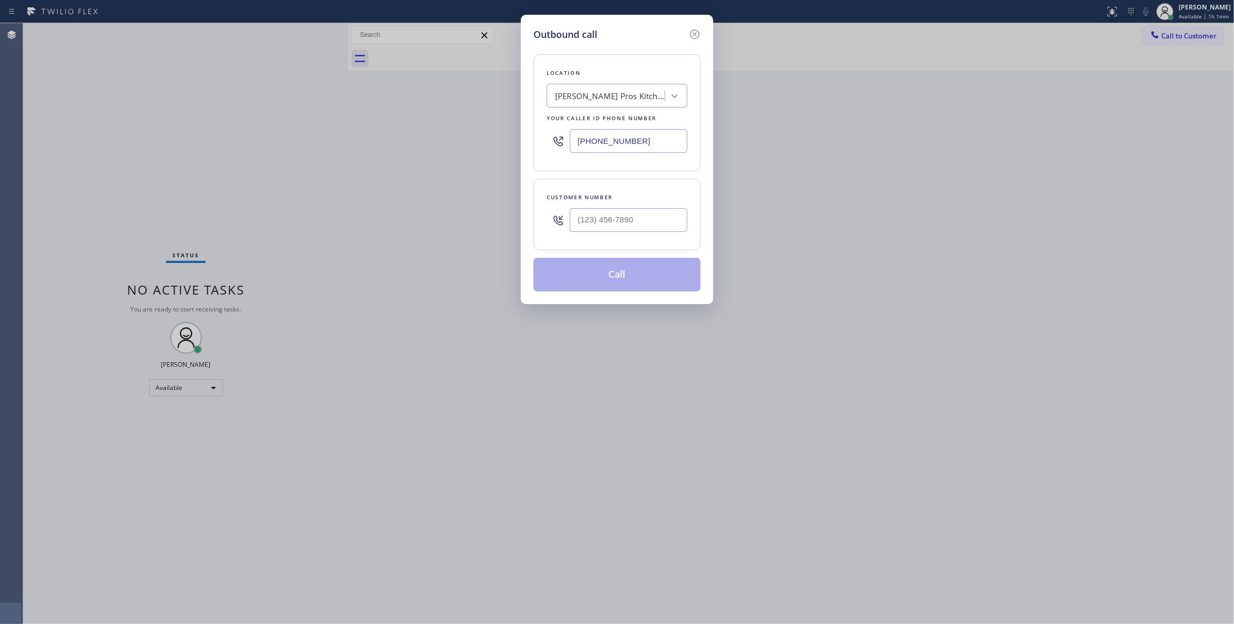
drag, startPoint x: 659, startPoint y: 148, endPoint x: 380, endPoint y: 189, distance: 281.2
click at [277, 152] on div "Outbound call Location [PERSON_NAME] Pros KitchenAid Service Your caller id pho…" at bounding box center [617, 312] width 1234 height 624
paste input "888) 493-2313"
type input "[PHONE_NUMBER]"
click at [588, 222] on input "(___) ___-____" at bounding box center [629, 220] width 118 height 24
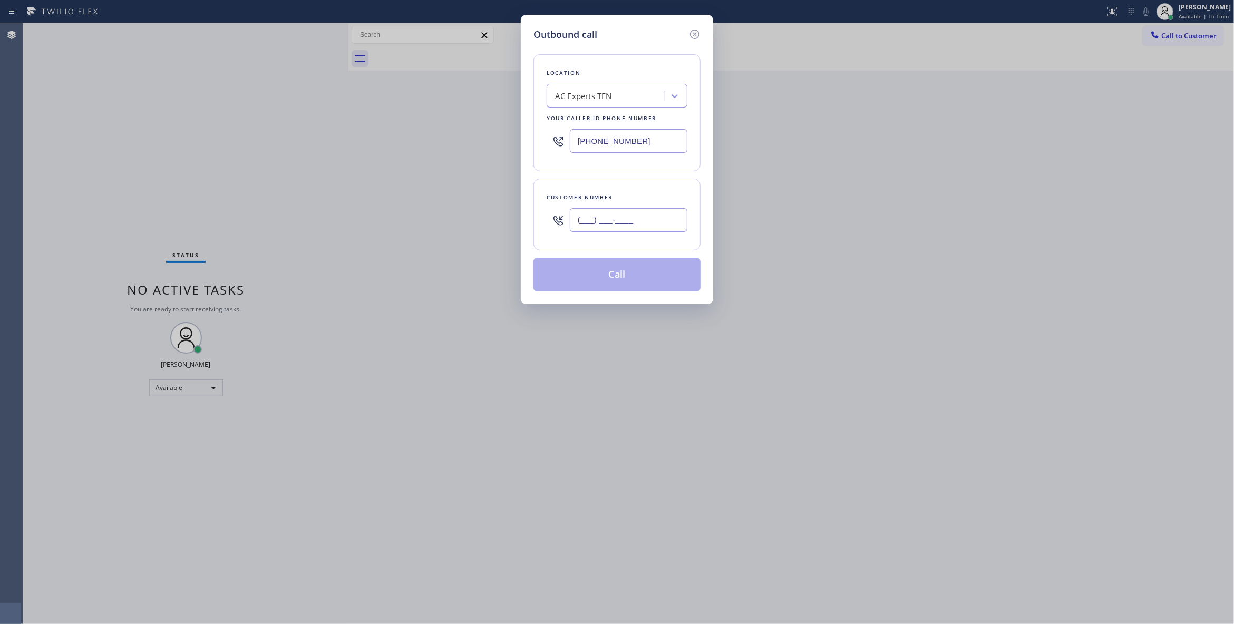
paste input "626) 880-6122"
type input "[PHONE_NUMBER]"
click at [616, 276] on button "Call" at bounding box center [616, 275] width 167 height 34
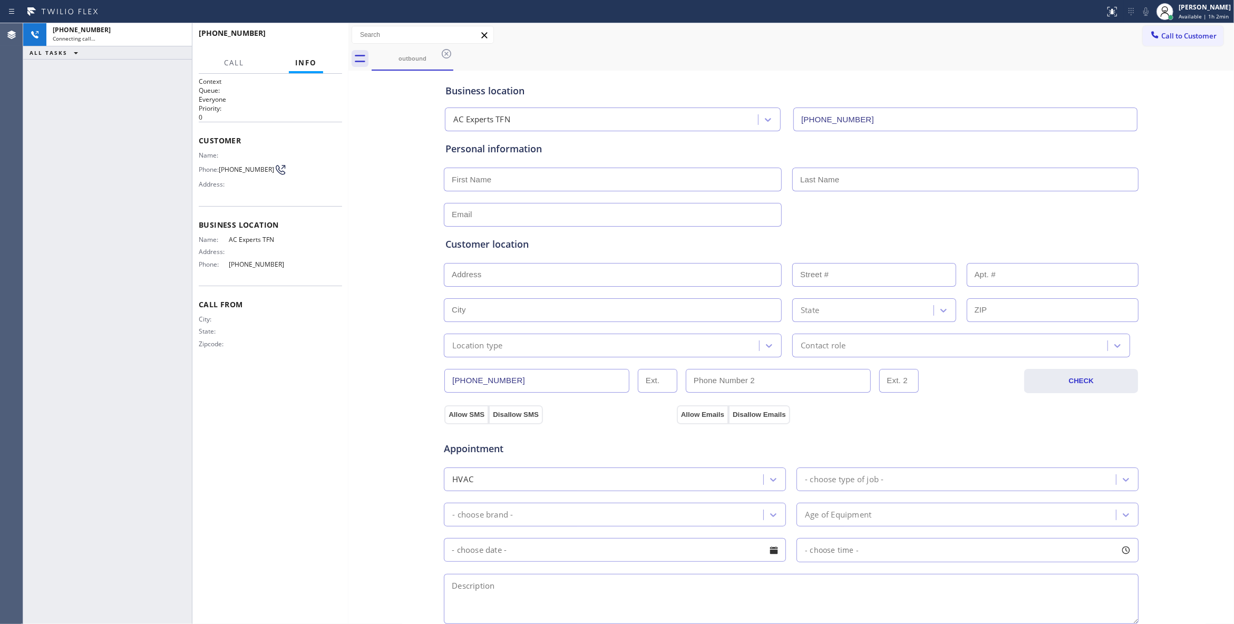
type input "[PHONE_NUMBER]"
click at [246, 169] on span "[PHONE_NUMBER]" at bounding box center [246, 169] width 55 height 8
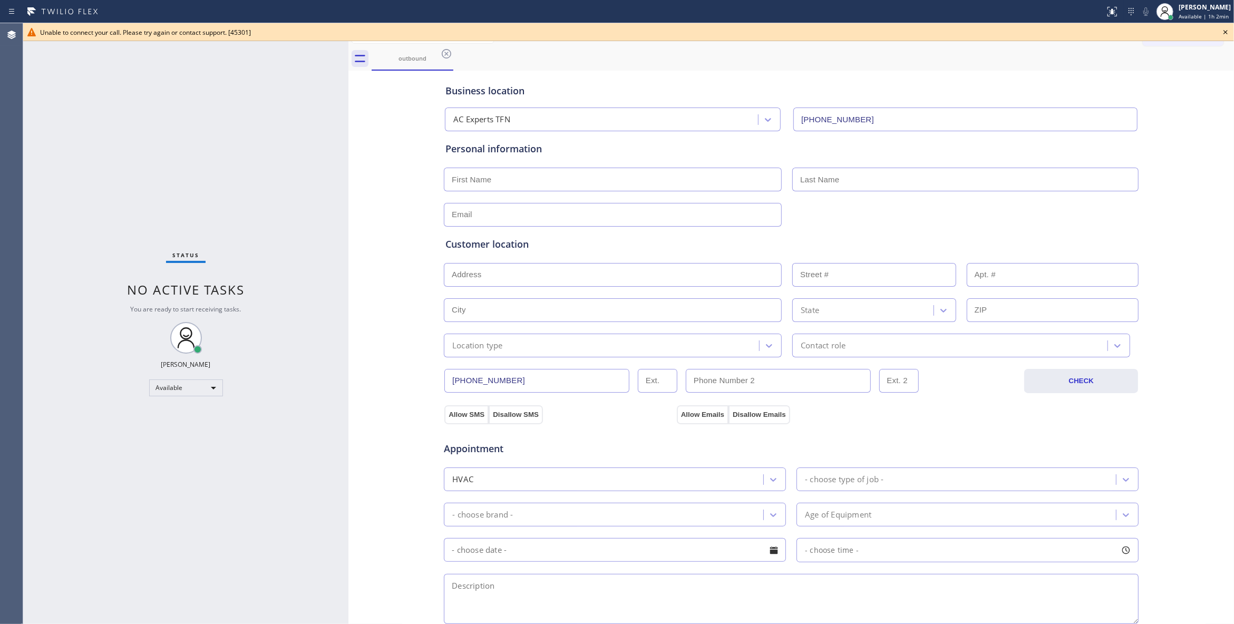
click at [179, 32] on span "Unable to connect your call. Please try again or contact support. [45301]" at bounding box center [145, 32] width 211 height 9
click at [1228, 30] on icon at bounding box center [1225, 32] width 13 height 13
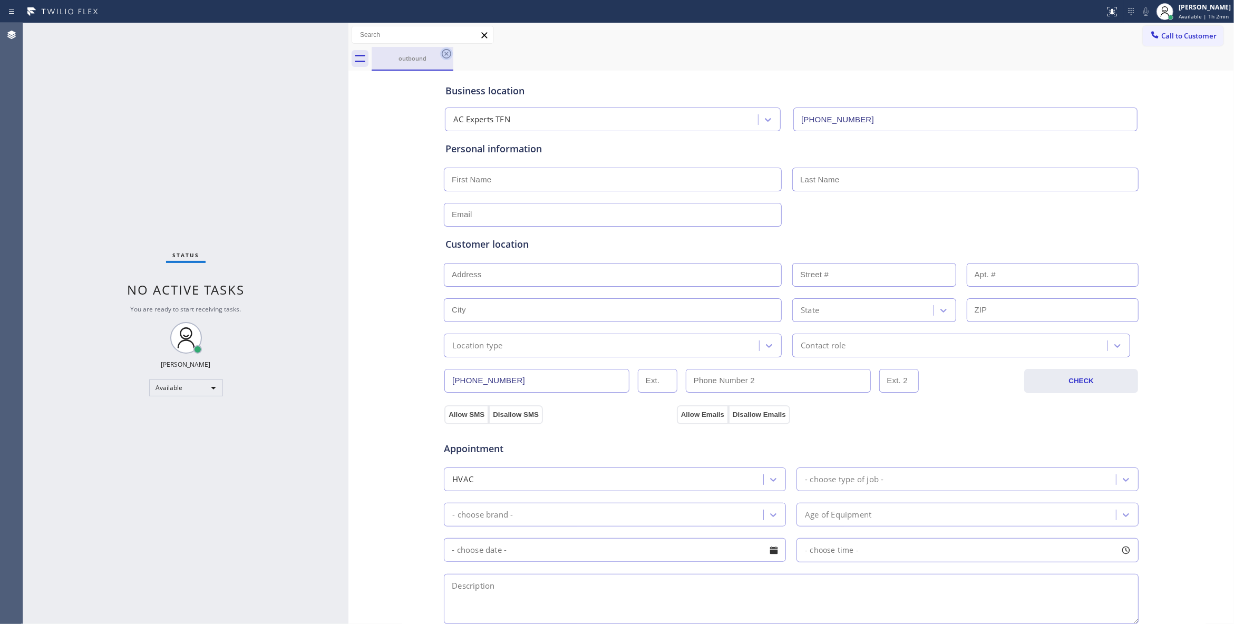
click at [447, 55] on icon at bounding box center [446, 53] width 13 height 13
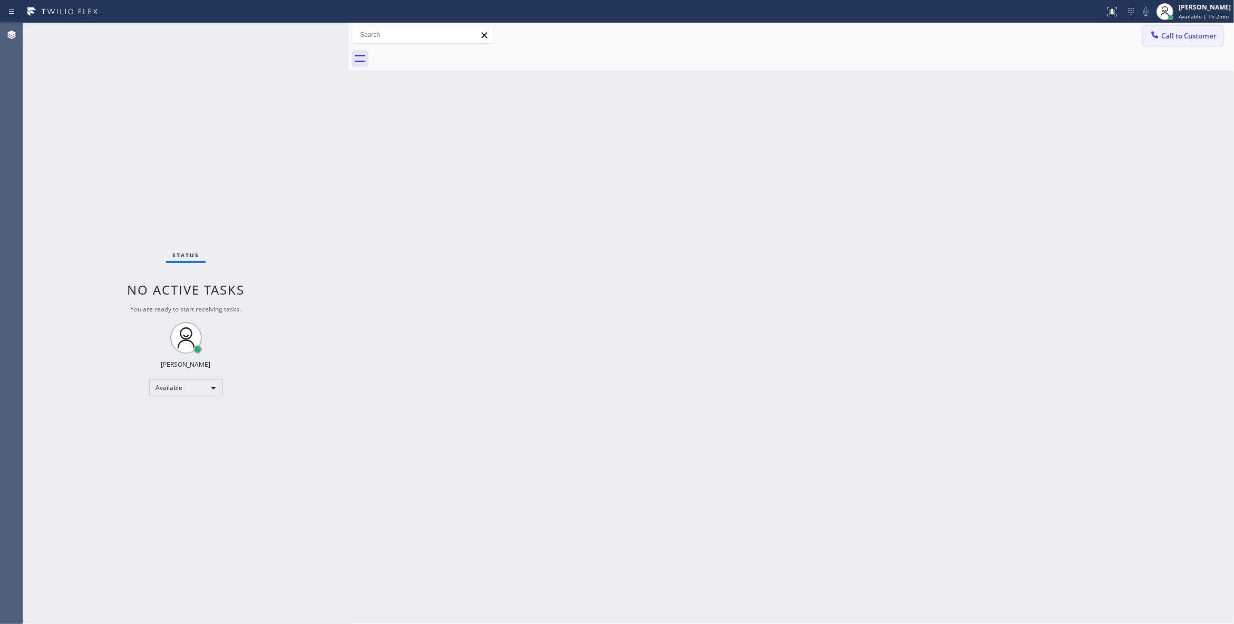
click at [1187, 34] on span "Call to Customer" at bounding box center [1188, 35] width 55 height 9
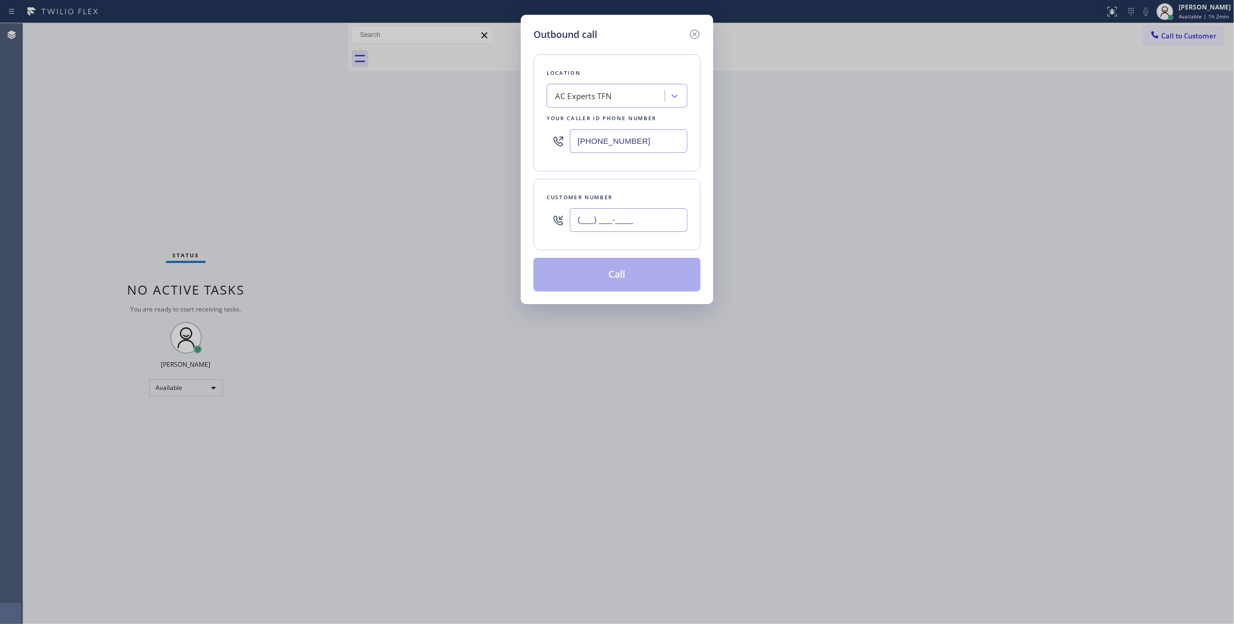
click at [612, 211] on input "(___) ___-____" at bounding box center [629, 220] width 118 height 24
paste input "626) 880-6122"
type input "[PHONE_NUMBER]"
click at [624, 276] on button "Call" at bounding box center [616, 275] width 167 height 34
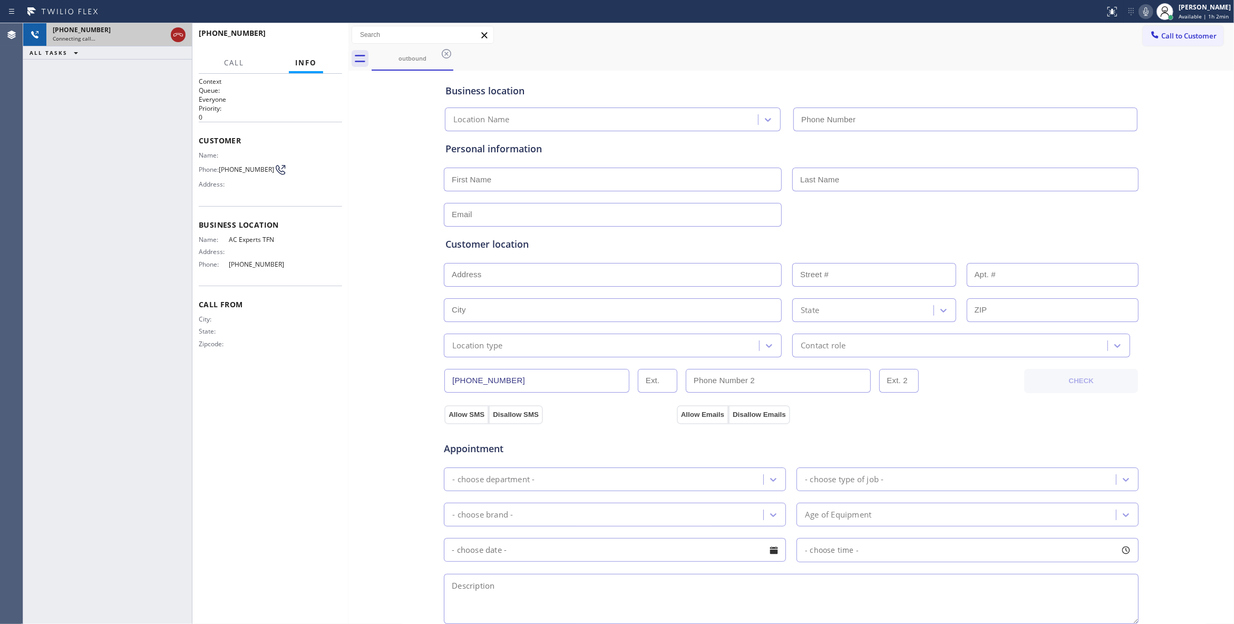
type input "[PHONE_NUMBER]"
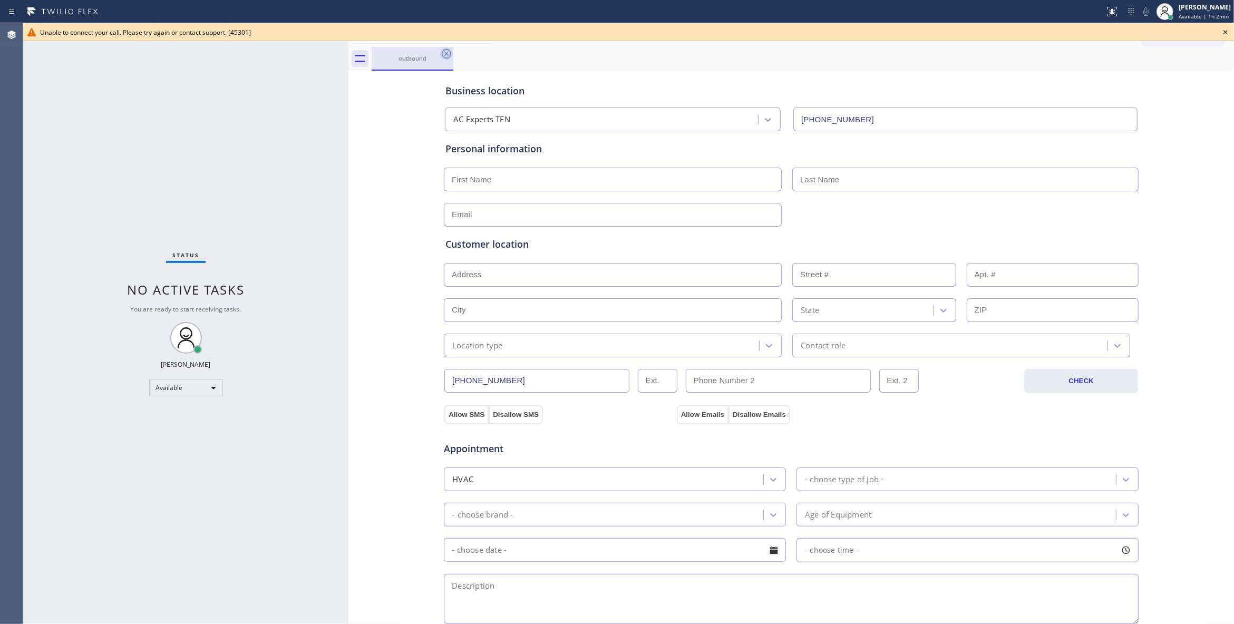
click at [448, 51] on icon at bounding box center [446, 53] width 13 height 13
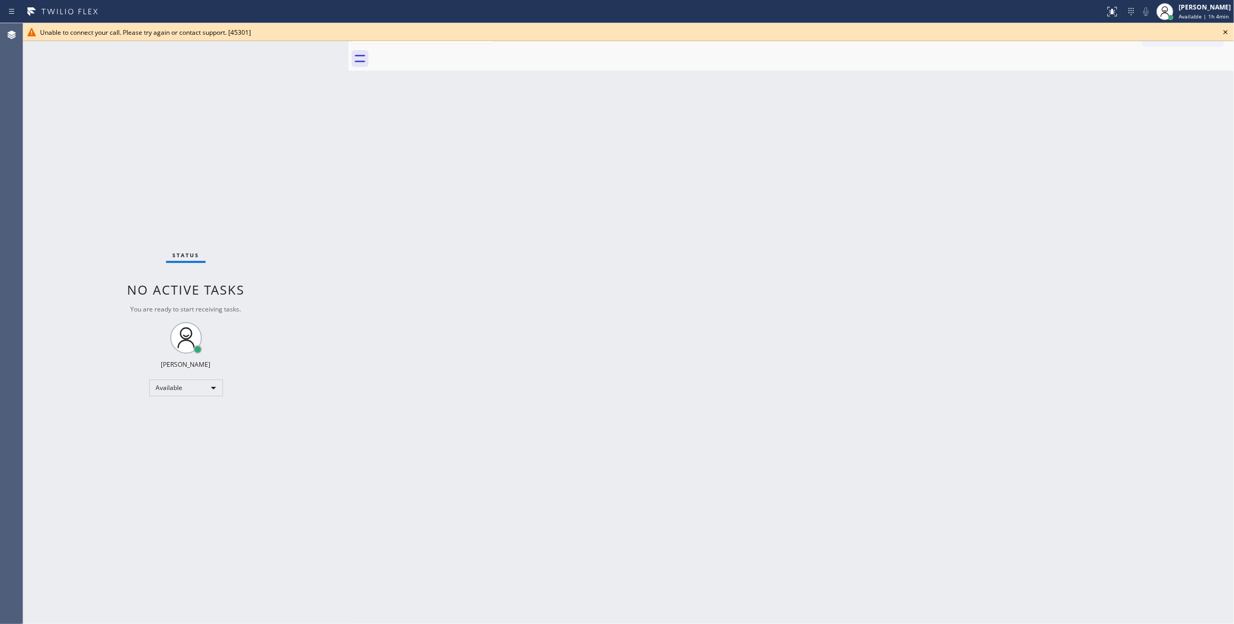
click at [1227, 33] on icon at bounding box center [1225, 32] width 13 height 13
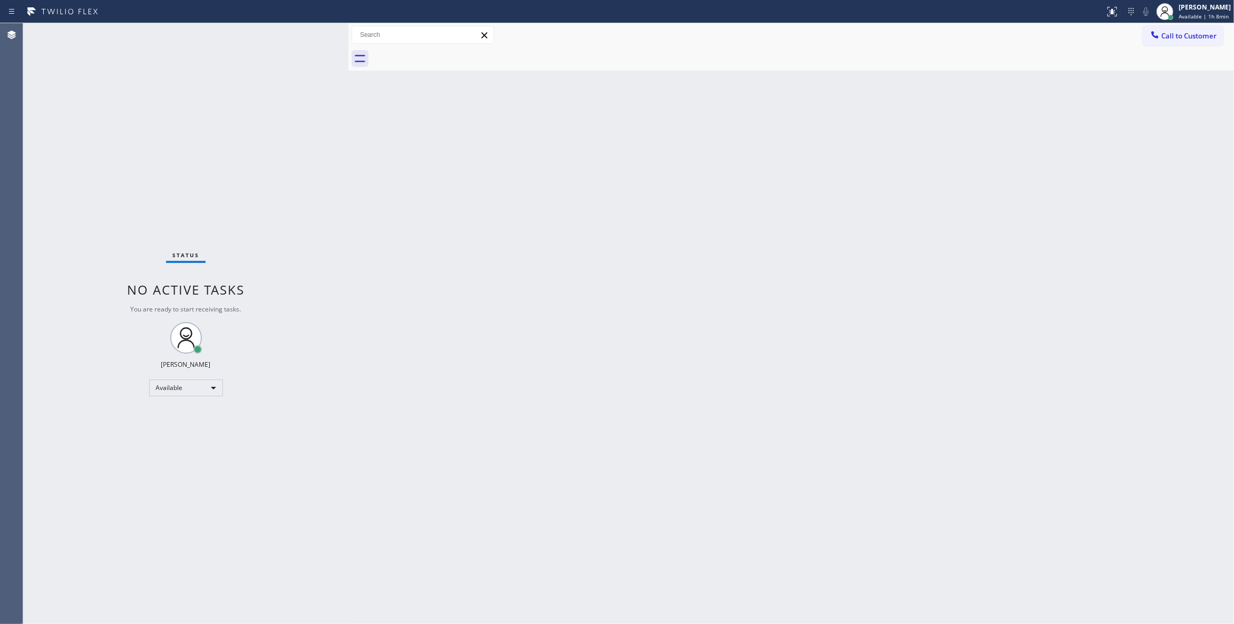
click at [134, 80] on div "Status No active tasks You are ready to start receiving tasks. [PERSON_NAME] Av…" at bounding box center [185, 323] width 325 height 601
click at [1183, 28] on button "Call to Customer" at bounding box center [1183, 36] width 81 height 20
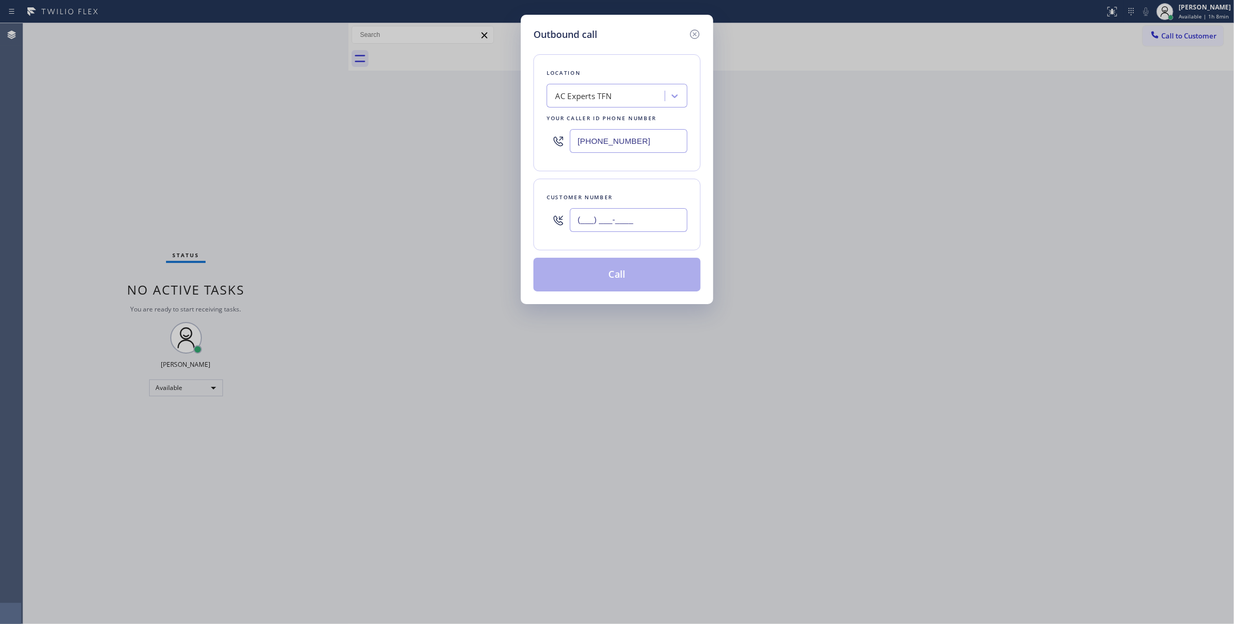
click at [597, 213] on input "(___) ___-____" at bounding box center [629, 220] width 118 height 24
paste input "626) 880-6122"
type input "[PHONE_NUMBER]"
click at [601, 275] on button "Call" at bounding box center [616, 275] width 167 height 34
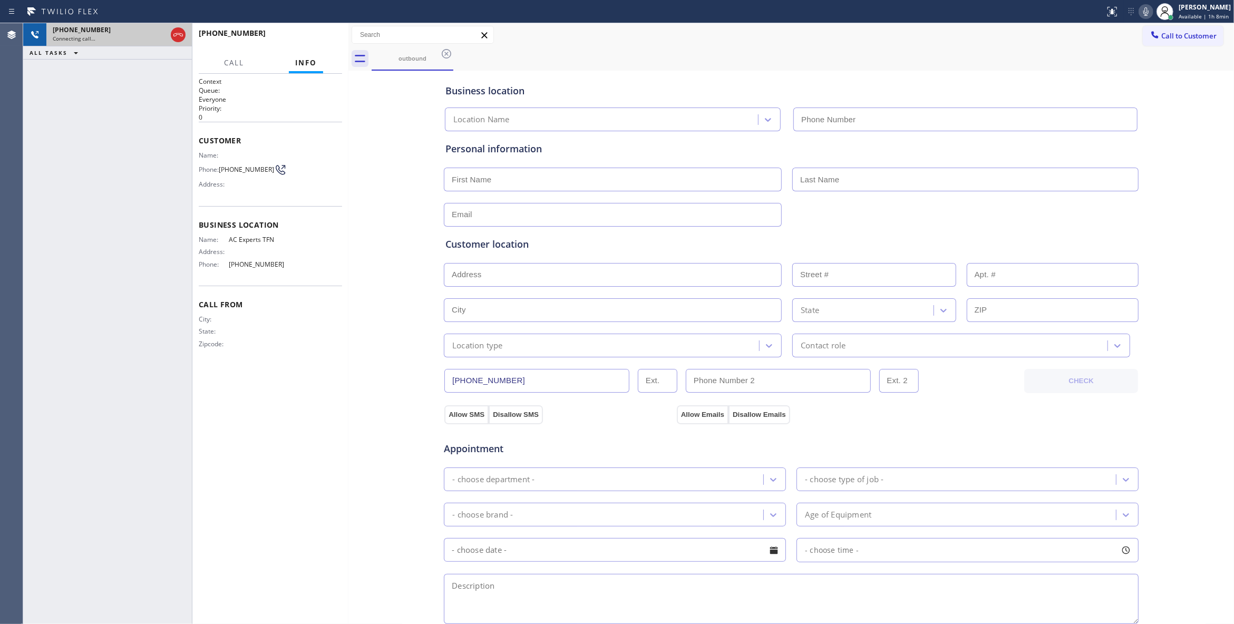
type input "[PHONE_NUMBER]"
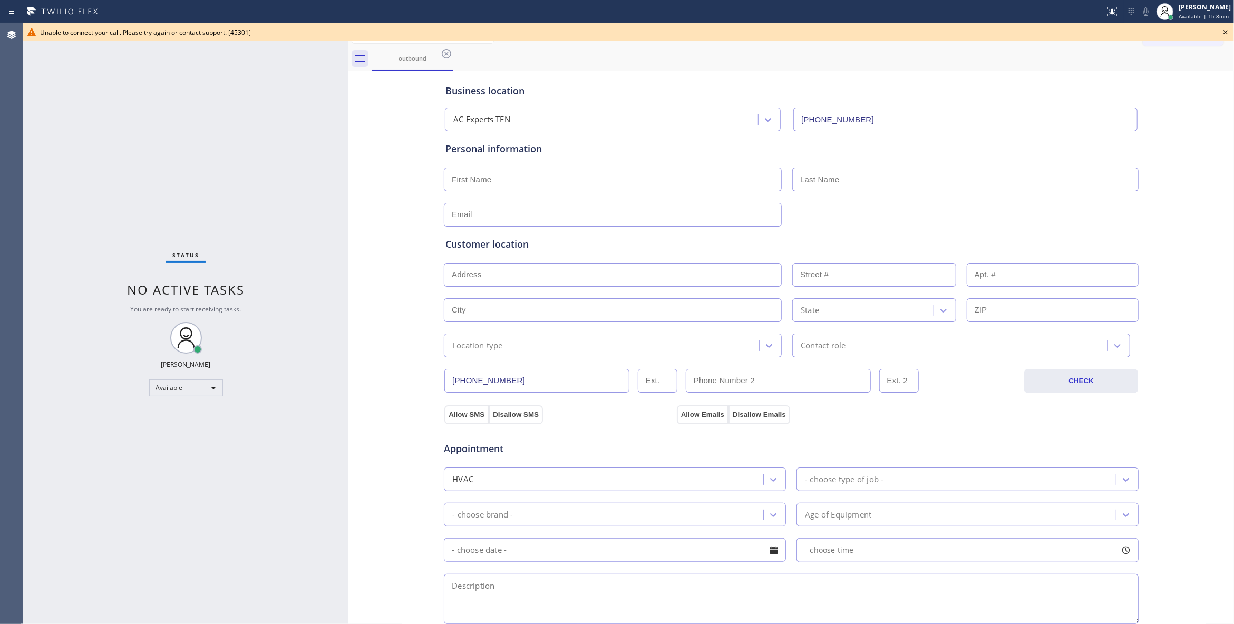
click at [1229, 26] on icon at bounding box center [1225, 32] width 13 height 13
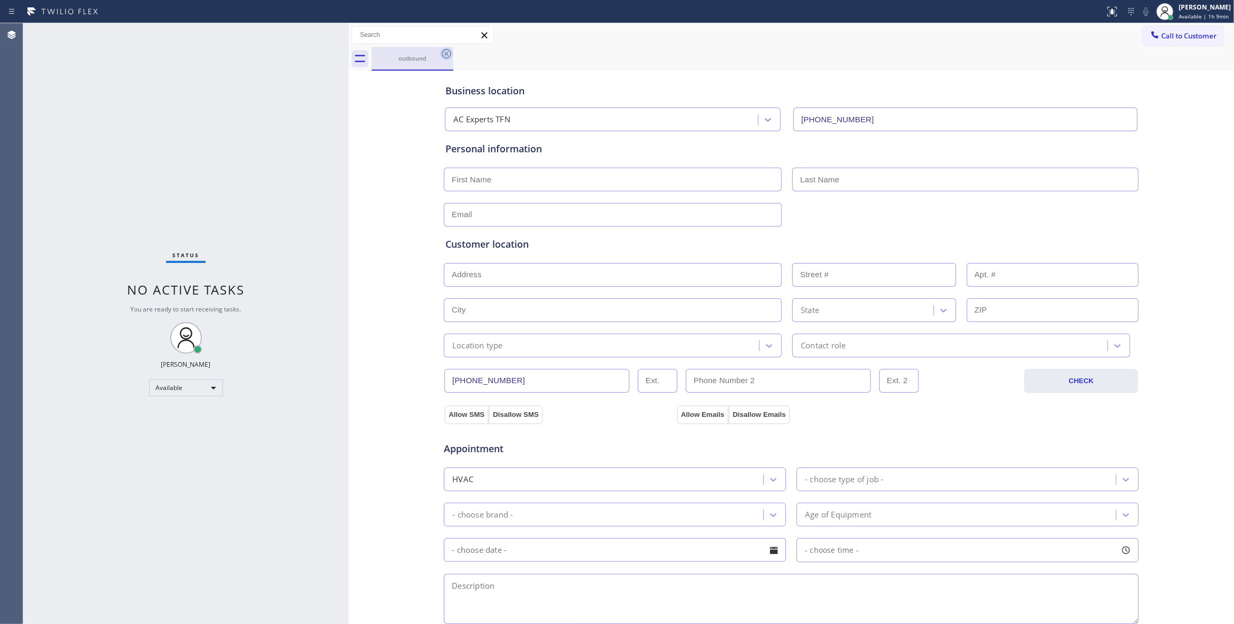
click at [447, 53] on icon at bounding box center [446, 53] width 9 height 9
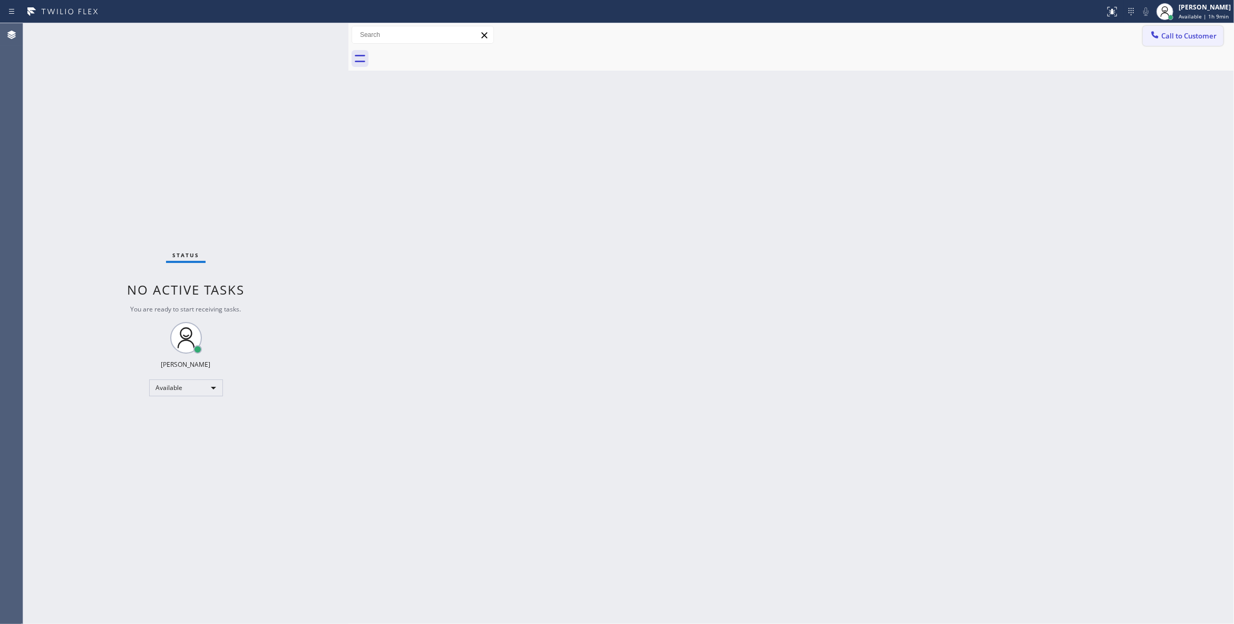
click at [1201, 31] on span "Call to Customer" at bounding box center [1188, 35] width 55 height 9
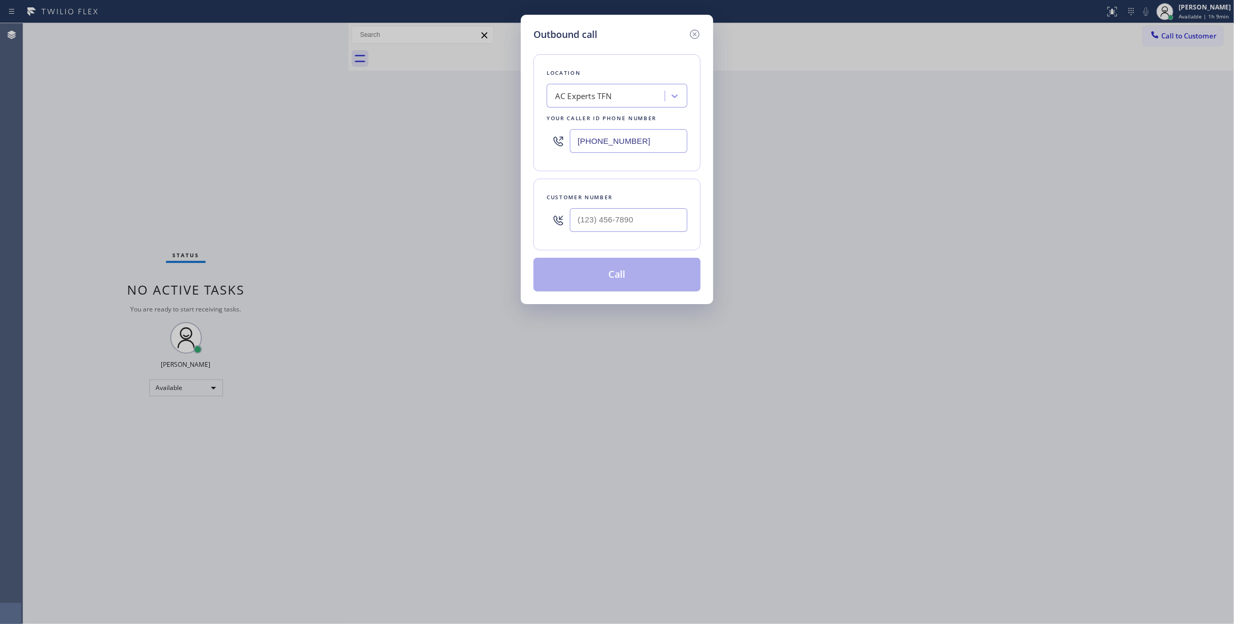
drag, startPoint x: 637, startPoint y: 142, endPoint x: 106, endPoint y: 184, distance: 531.8
click at [106, 184] on div "Outbound call Location AC Experts TFN Your caller id phone number [PHONE_NUMBER…" at bounding box center [617, 312] width 1234 height 624
paste input "05) 600-5332"
type input "[PHONE_NUMBER]"
click at [621, 222] on input "(___) ___-____" at bounding box center [629, 220] width 118 height 24
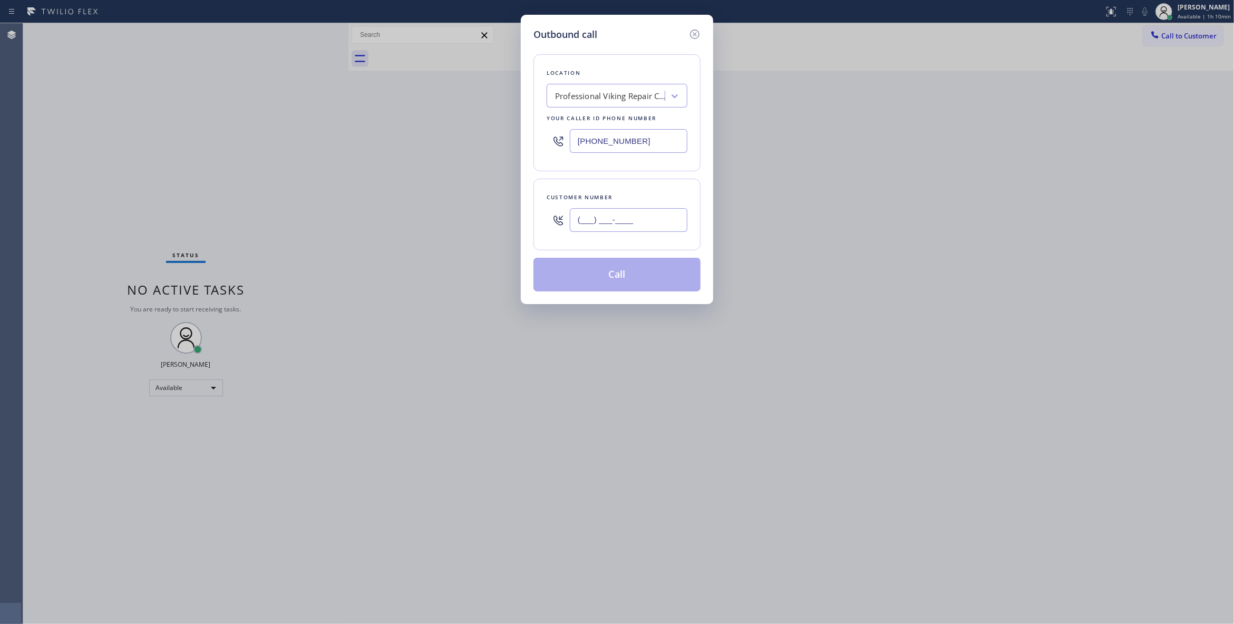
paste input "602) 536-9008"
type input "[PHONE_NUMBER]"
click at [628, 281] on button "Call" at bounding box center [616, 275] width 167 height 34
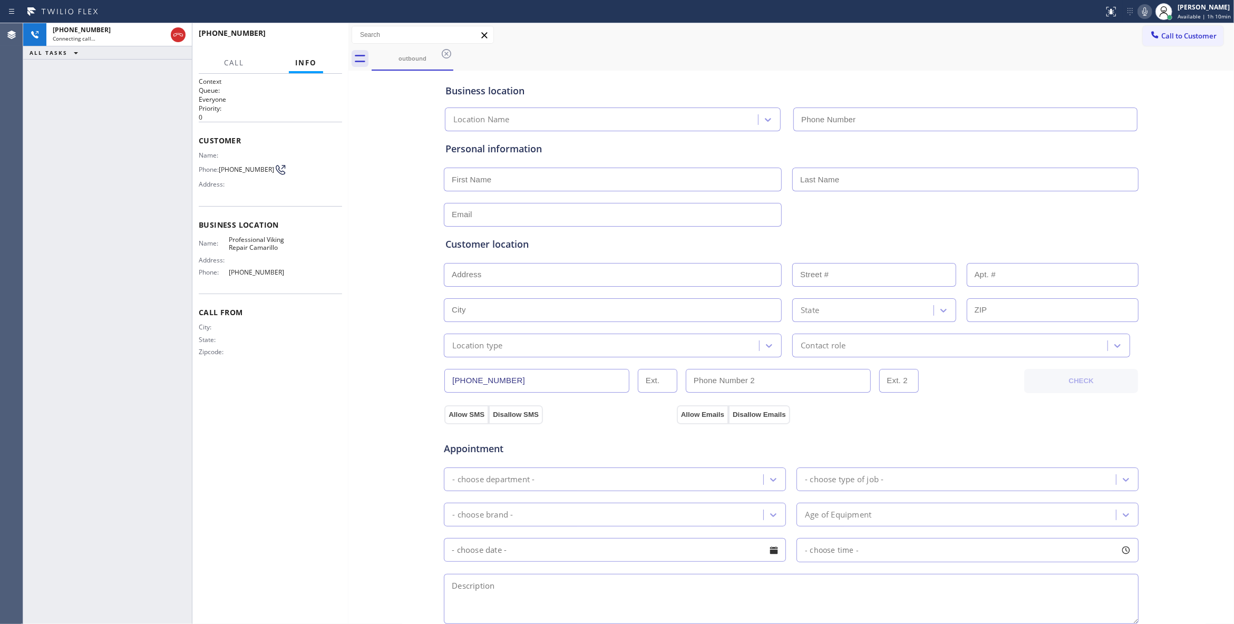
type input "[PHONE_NUMBER]"
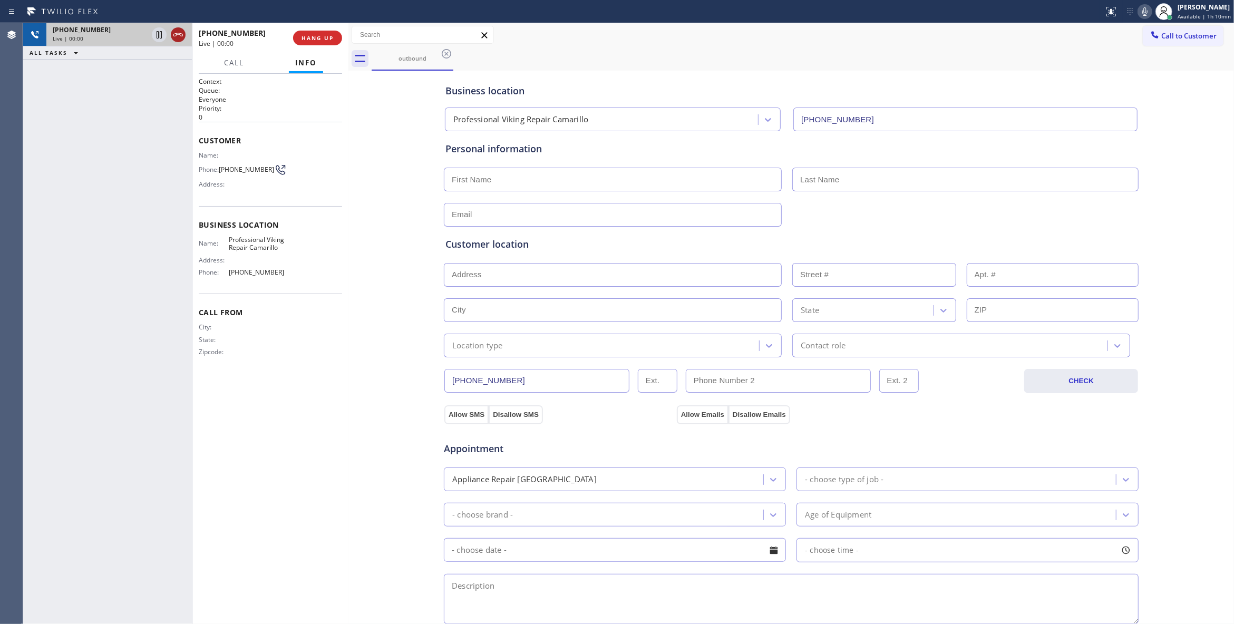
click at [176, 36] on icon at bounding box center [178, 34] width 13 height 13
click at [313, 35] on span "HANG UP" at bounding box center [317, 37] width 32 height 7
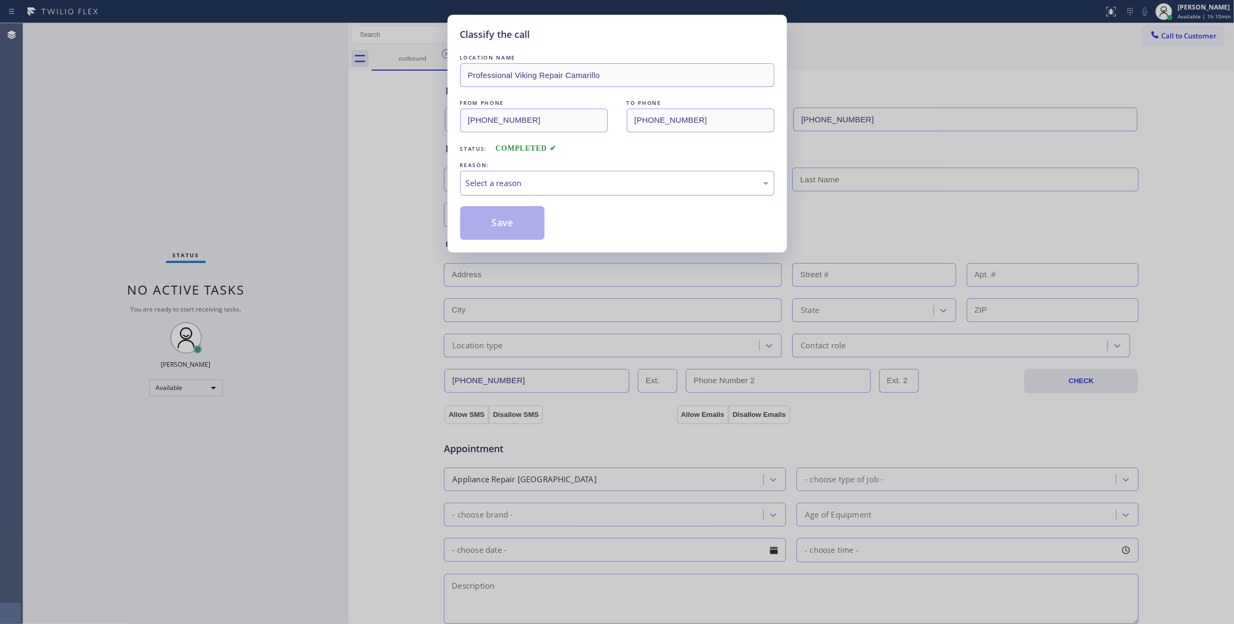
click at [506, 178] on div "Select a reason" at bounding box center [617, 183] width 303 height 12
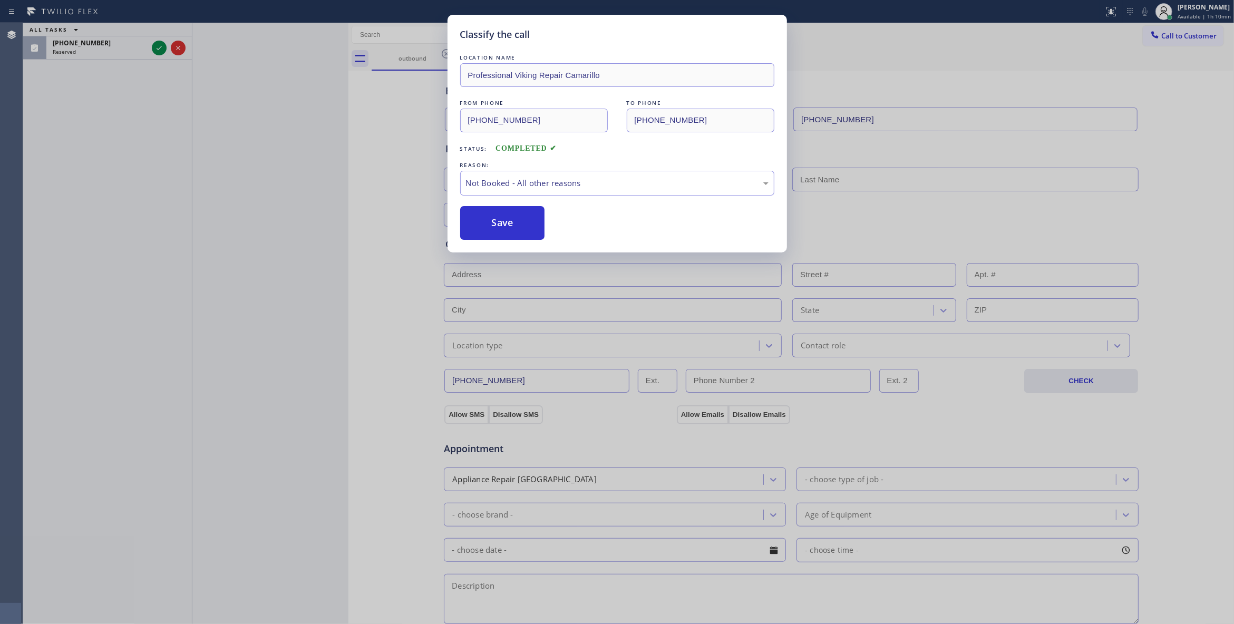
click at [501, 229] on button "Save" at bounding box center [502, 223] width 85 height 34
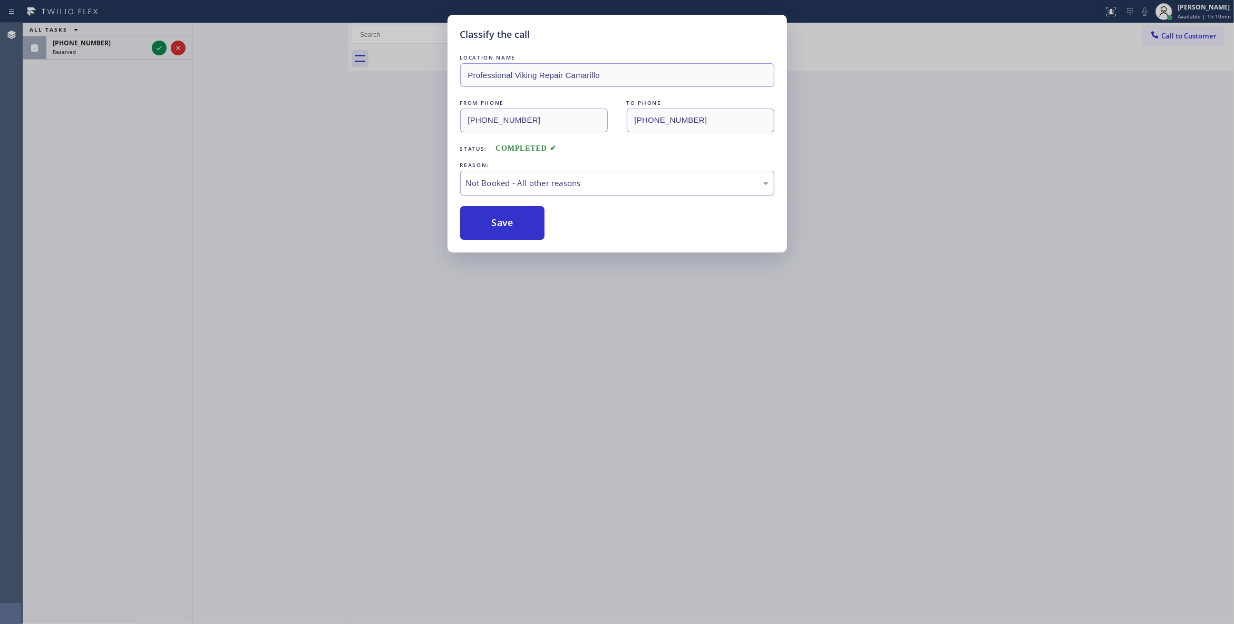
click at [501, 229] on button "Save" at bounding box center [502, 223] width 85 height 34
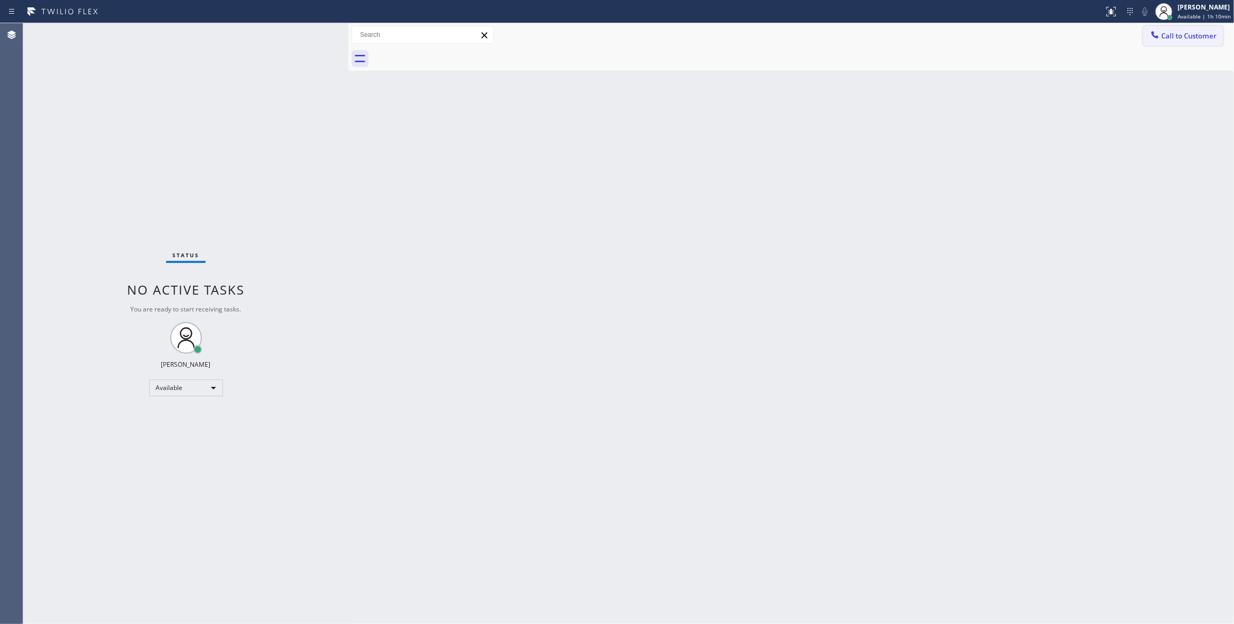
click at [1198, 40] on span "Call to Customer" at bounding box center [1188, 35] width 55 height 9
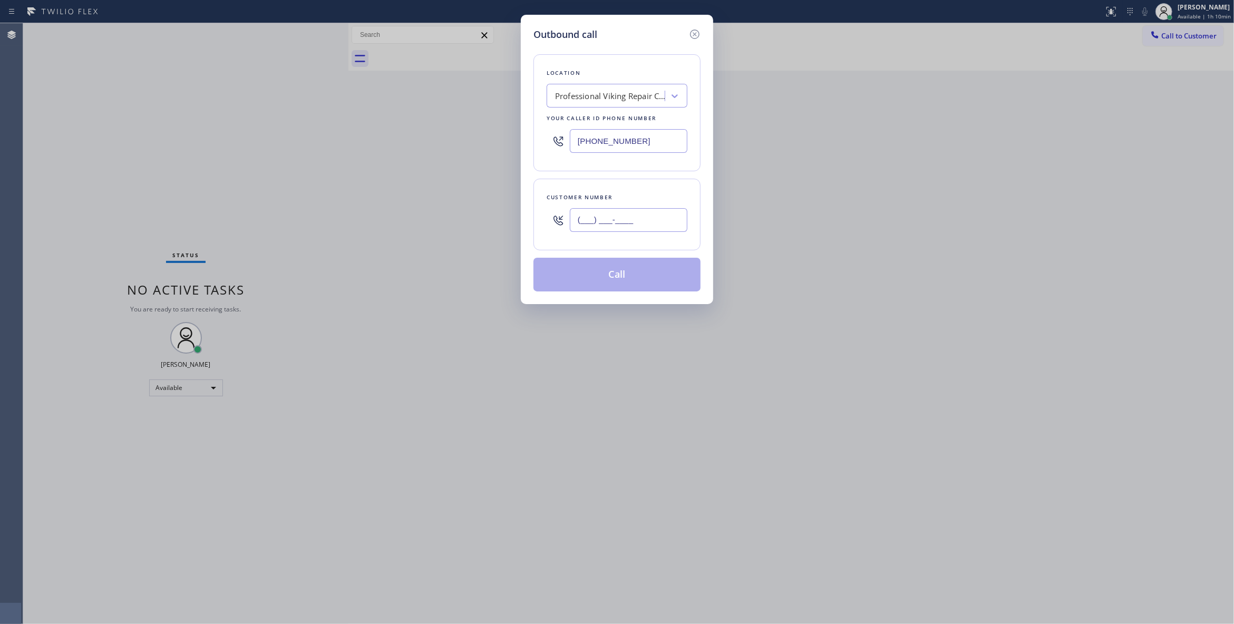
click at [618, 220] on input "(___) ___-____" at bounding box center [629, 220] width 118 height 24
paste input "602) 536-9008"
type input "[PHONE_NUMBER]"
click at [628, 278] on button "Call" at bounding box center [616, 275] width 167 height 34
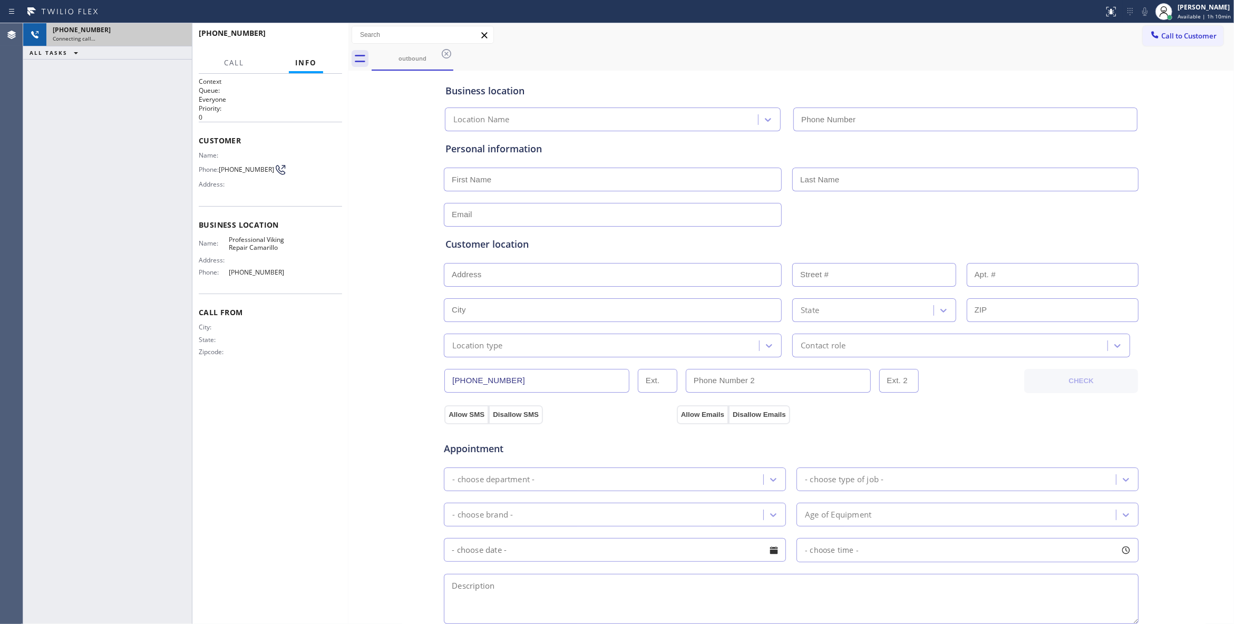
type input "[PHONE_NUMBER]"
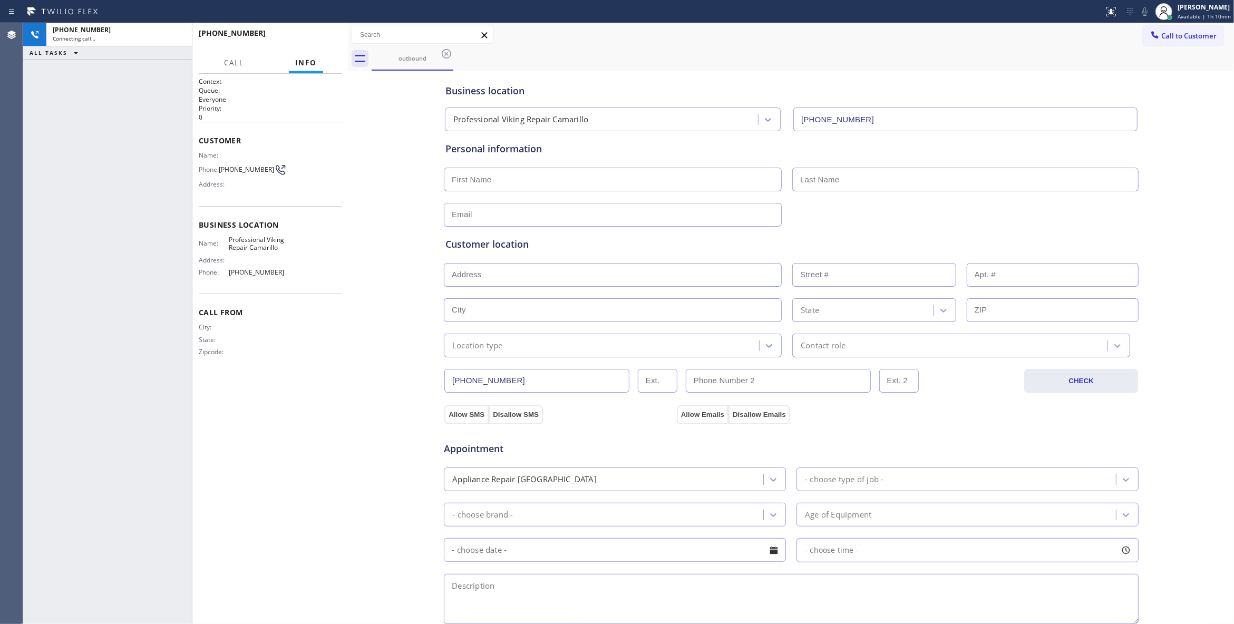
click at [319, 413] on div "Context Queue: Everyone Priority: 0 Customer Name: Phone: [PHONE_NUMBER] Addres…" at bounding box center [270, 349] width 143 height 544
drag, startPoint x: 178, startPoint y: 34, endPoint x: 520, endPoint y: 52, distance: 342.0
click at [178, 34] on icon at bounding box center [178, 34] width 13 height 13
click at [326, 37] on span "COMPLETE" at bounding box center [315, 37] width 36 height 7
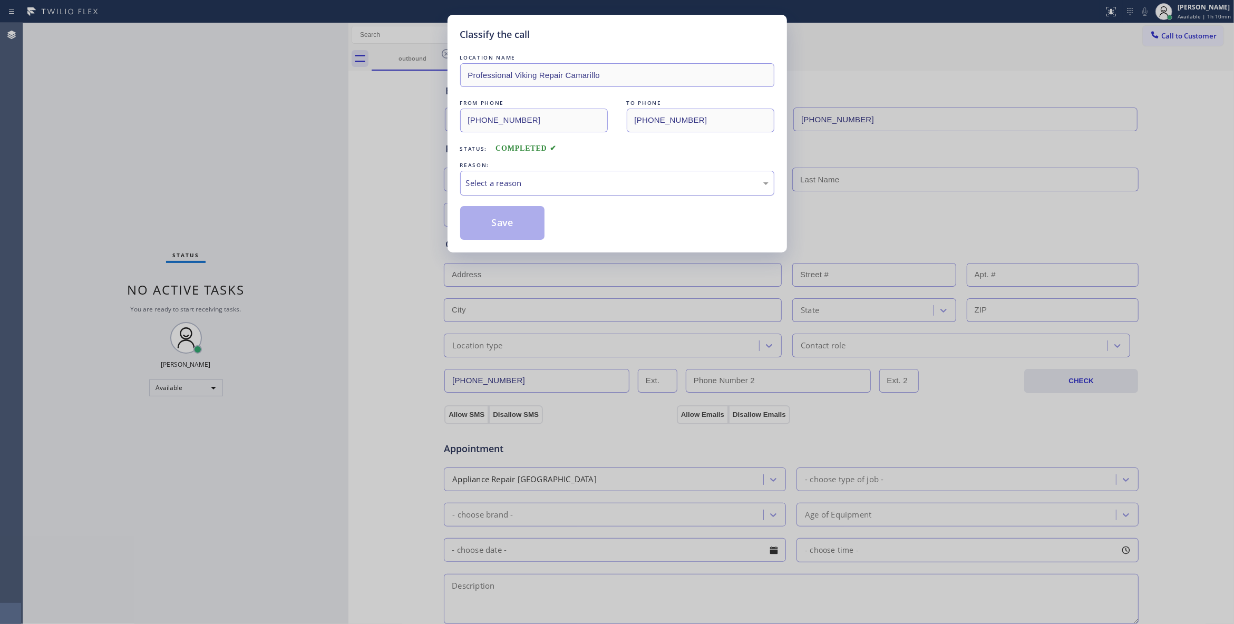
click at [505, 176] on div "Select a reason" at bounding box center [617, 183] width 314 height 25
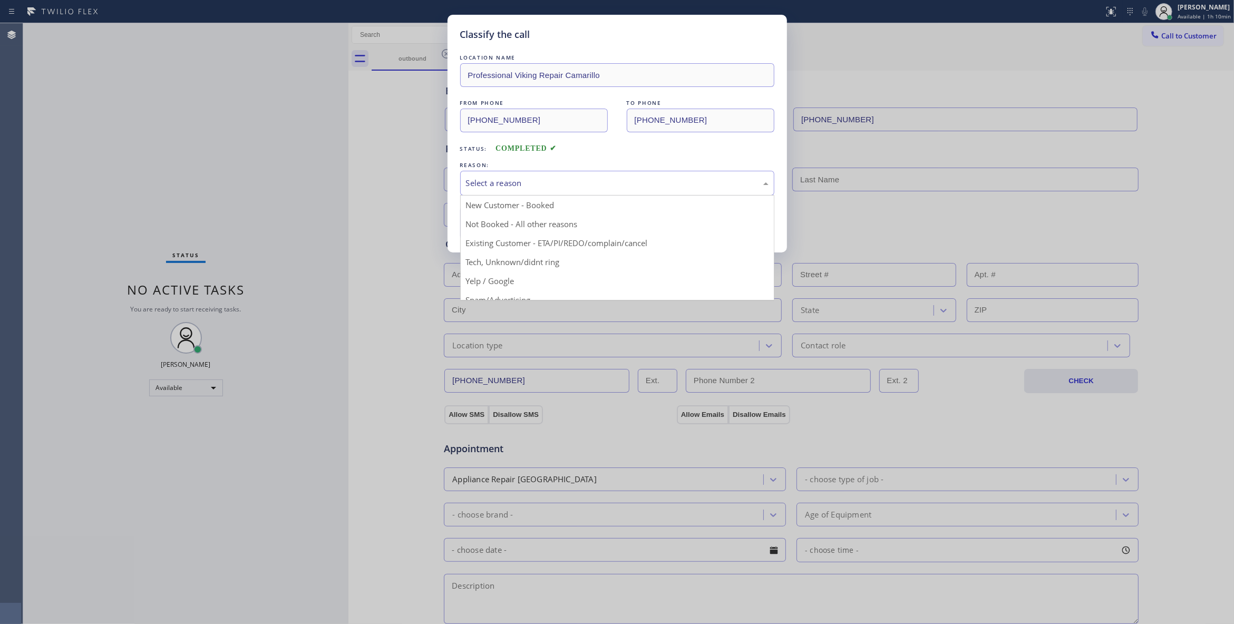
click at [506, 221] on button "Save" at bounding box center [502, 223] width 85 height 34
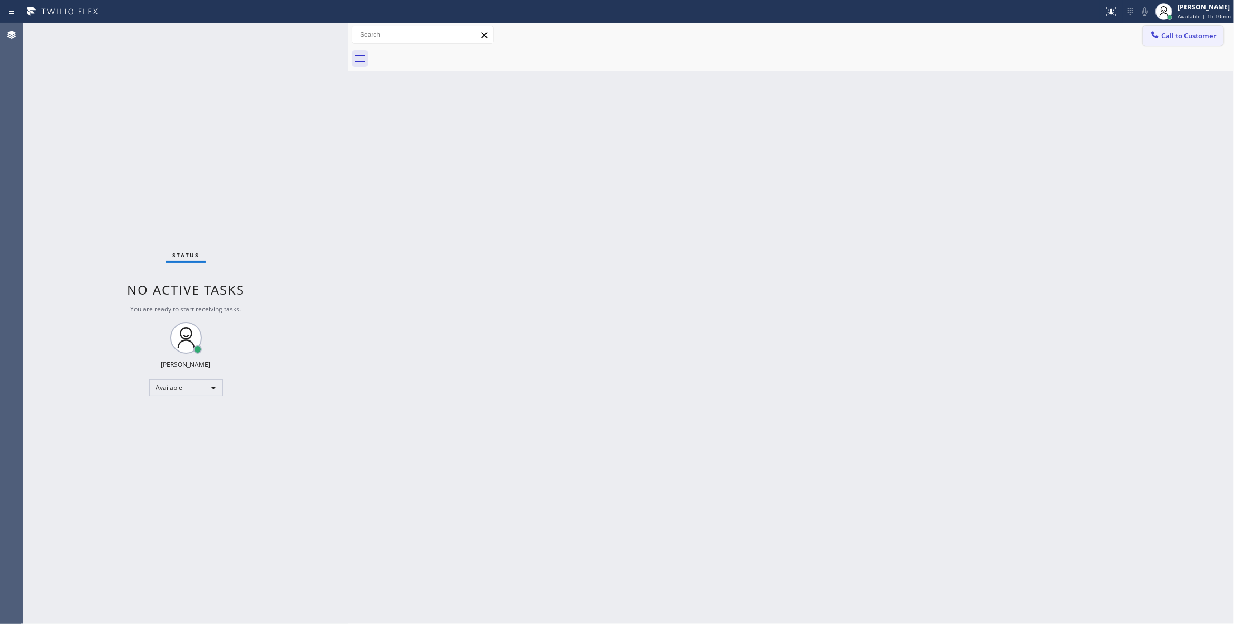
drag, startPoint x: 1187, startPoint y: 35, endPoint x: 748, endPoint y: 242, distance: 485.2
click at [1187, 34] on span "Call to Customer" at bounding box center [1188, 35] width 55 height 9
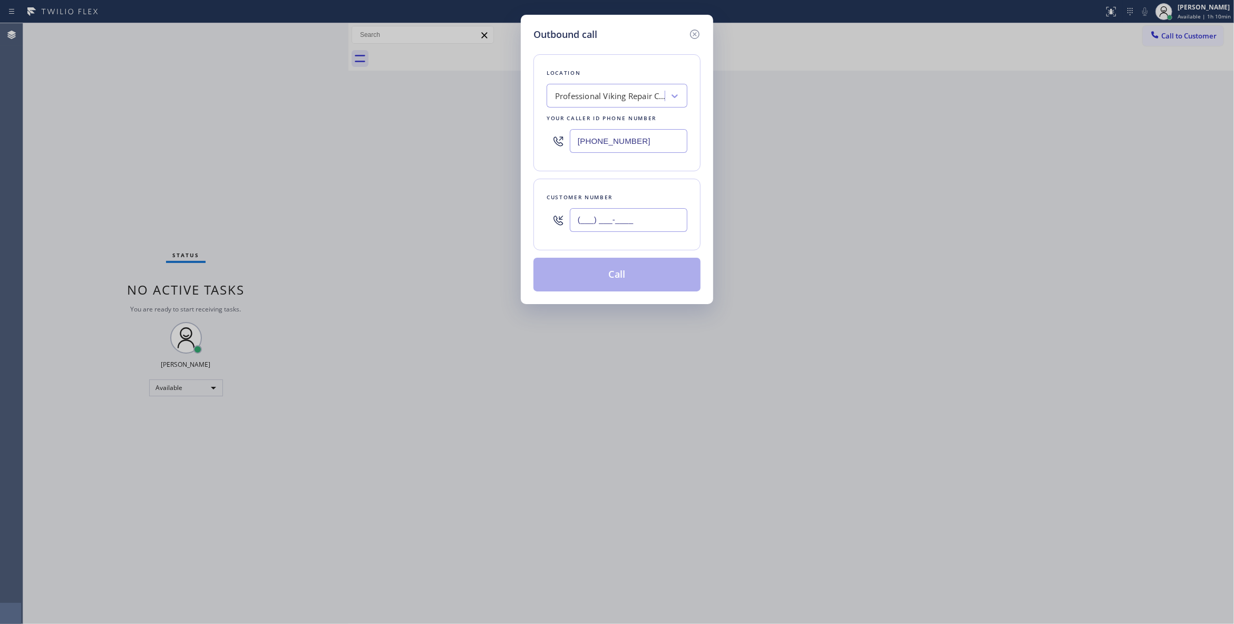
click at [624, 226] on input "(___) ___-____" at bounding box center [629, 220] width 118 height 24
paste input "602) 536-9008"
type input "[PHONE_NUMBER]"
click at [620, 275] on button "Call" at bounding box center [616, 275] width 167 height 34
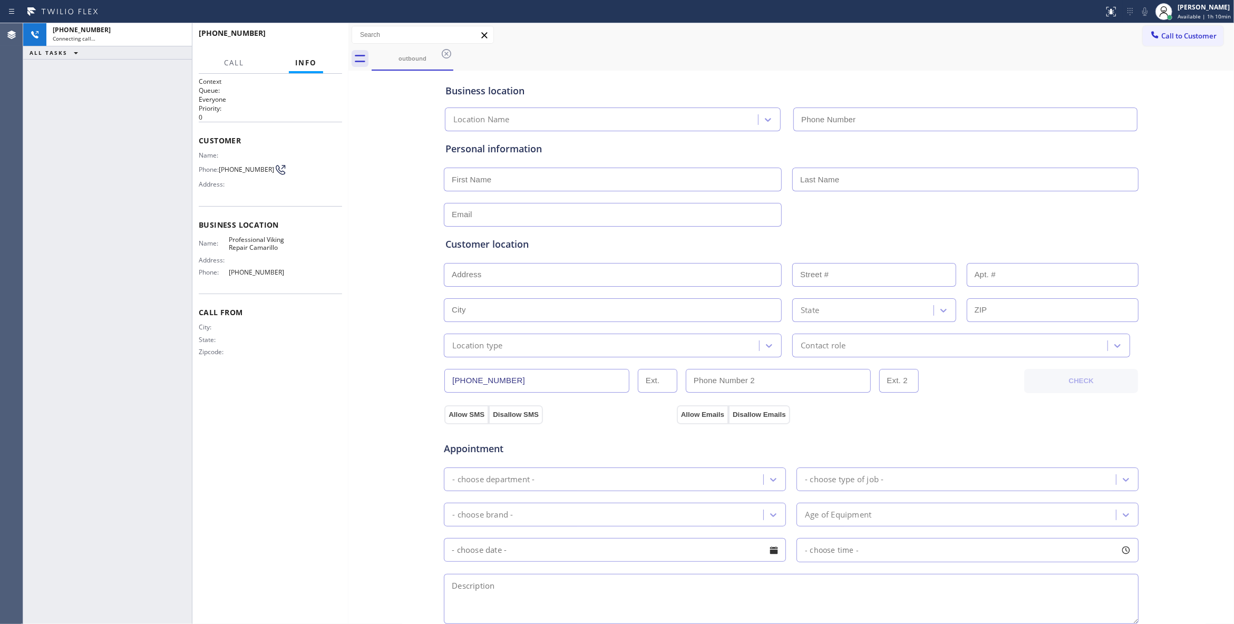
type input "[PHONE_NUMBER]"
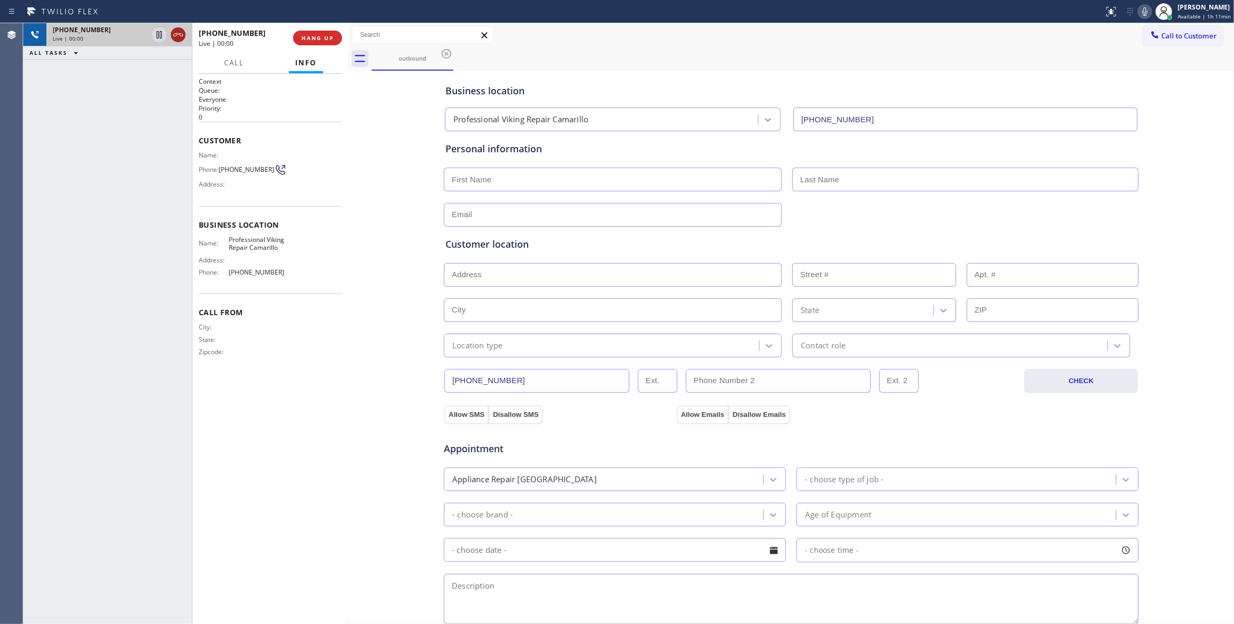
click at [177, 34] on icon at bounding box center [177, 34] width 9 height 3
click at [315, 38] on span "HANG UP" at bounding box center [317, 37] width 32 height 7
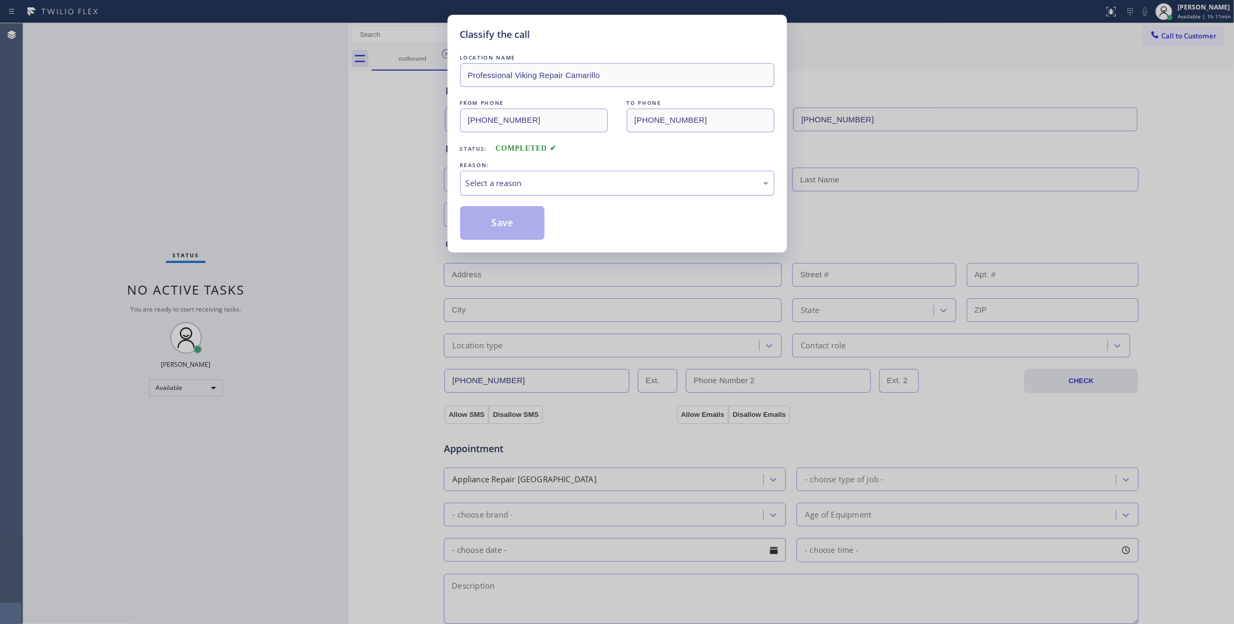
click at [481, 180] on div "Select a reason" at bounding box center [617, 183] width 303 height 12
click at [492, 221] on button "Save" at bounding box center [502, 223] width 85 height 34
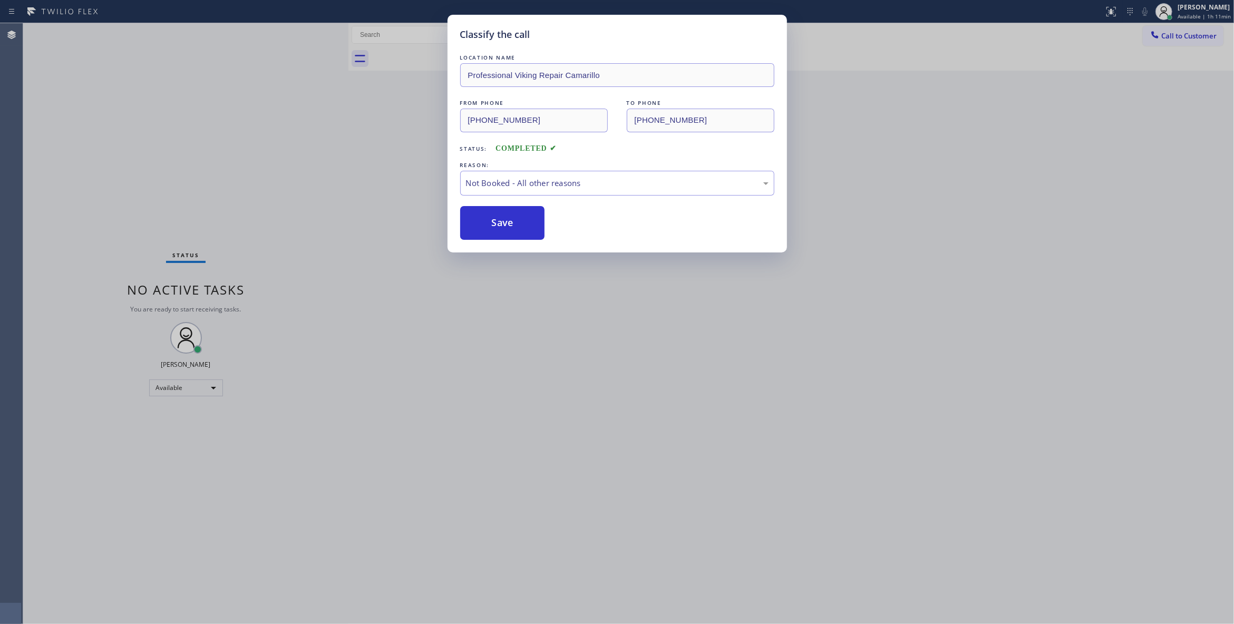
click at [492, 221] on button "Save" at bounding box center [502, 223] width 85 height 34
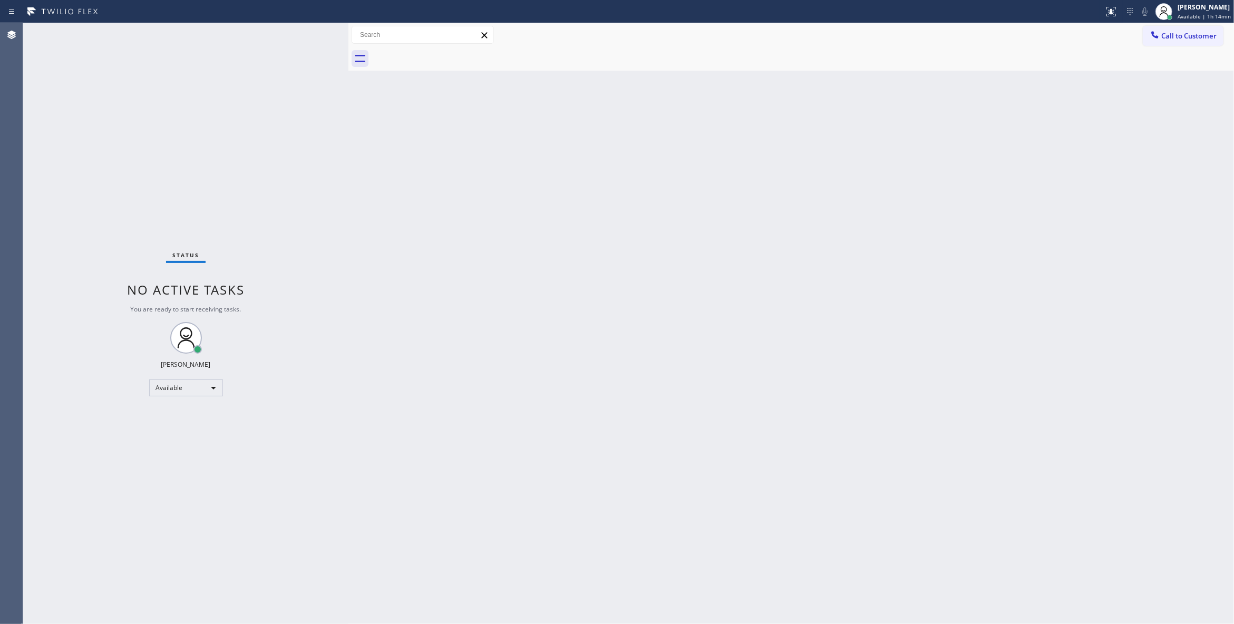
click at [167, 131] on div "Status No active tasks You are ready to start receiving tasks. [PERSON_NAME] Av…" at bounding box center [185, 323] width 325 height 601
drag, startPoint x: 1136, startPoint y: 92, endPoint x: 1230, endPoint y: 34, distance: 109.8
click at [1138, 92] on div "Back to Dashboard Change Sender ID Customers Technicians Select a contact Outbo…" at bounding box center [790, 323] width 885 height 601
click at [1230, 32] on div "Call to Customer Outbound call Location Professional Viking Repair [GEOGRAPHIC_…" at bounding box center [1188, 35] width 91 height 18
click at [1204, 39] on span "Call to Customer" at bounding box center [1188, 35] width 55 height 9
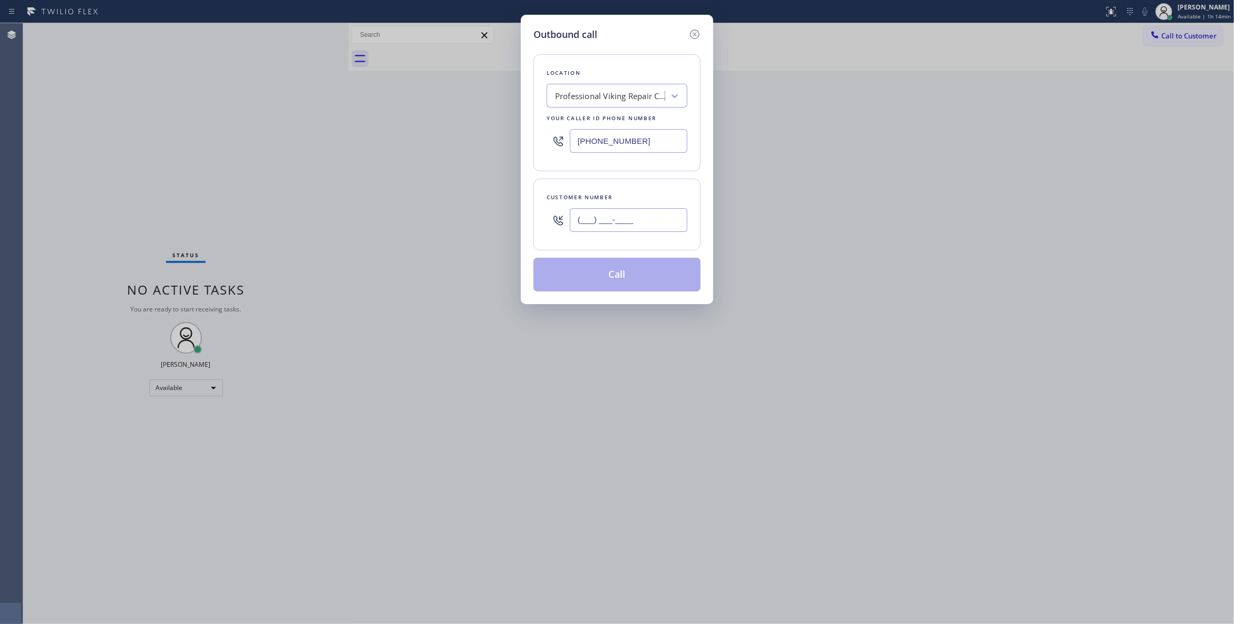
click at [637, 225] on input "(___) ___-____" at bounding box center [629, 220] width 118 height 24
paste input "602) 536-9008"
type input "[PHONE_NUMBER]"
click at [614, 279] on button "Call" at bounding box center [616, 275] width 167 height 34
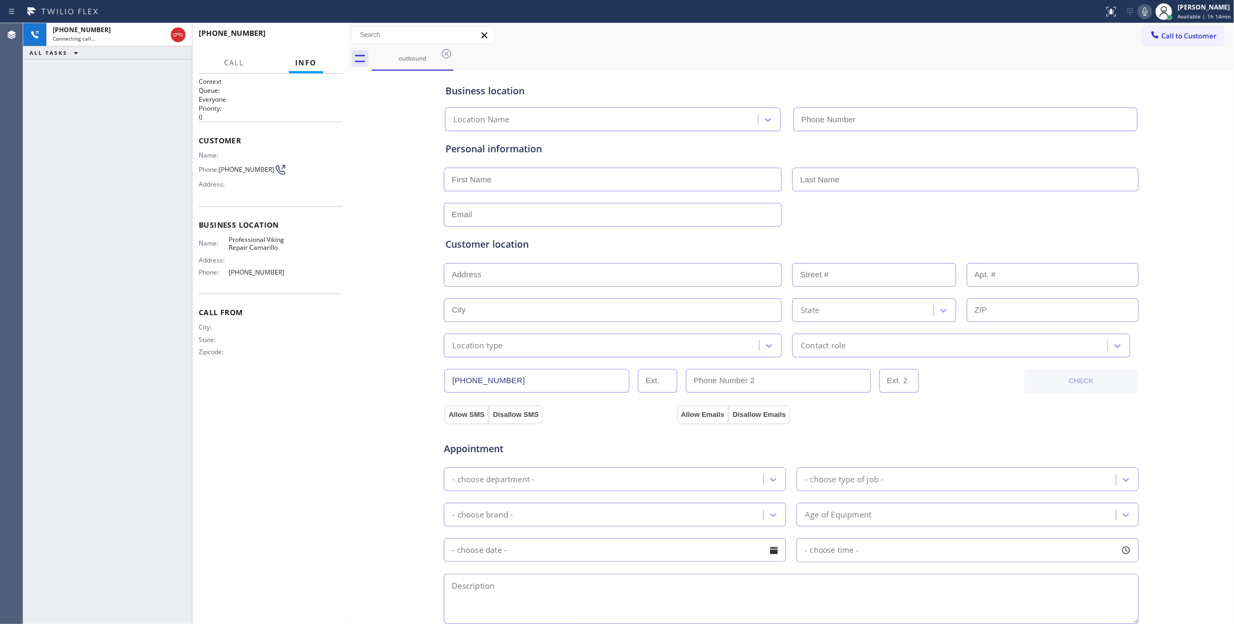
type input "[PHONE_NUMBER]"
click at [124, 172] on div "[PHONE_NUMBER] Connecting call… ALL TASKS ALL TASKS ACTIVE TASKS TASKS IN WRAP …" at bounding box center [107, 323] width 169 height 601
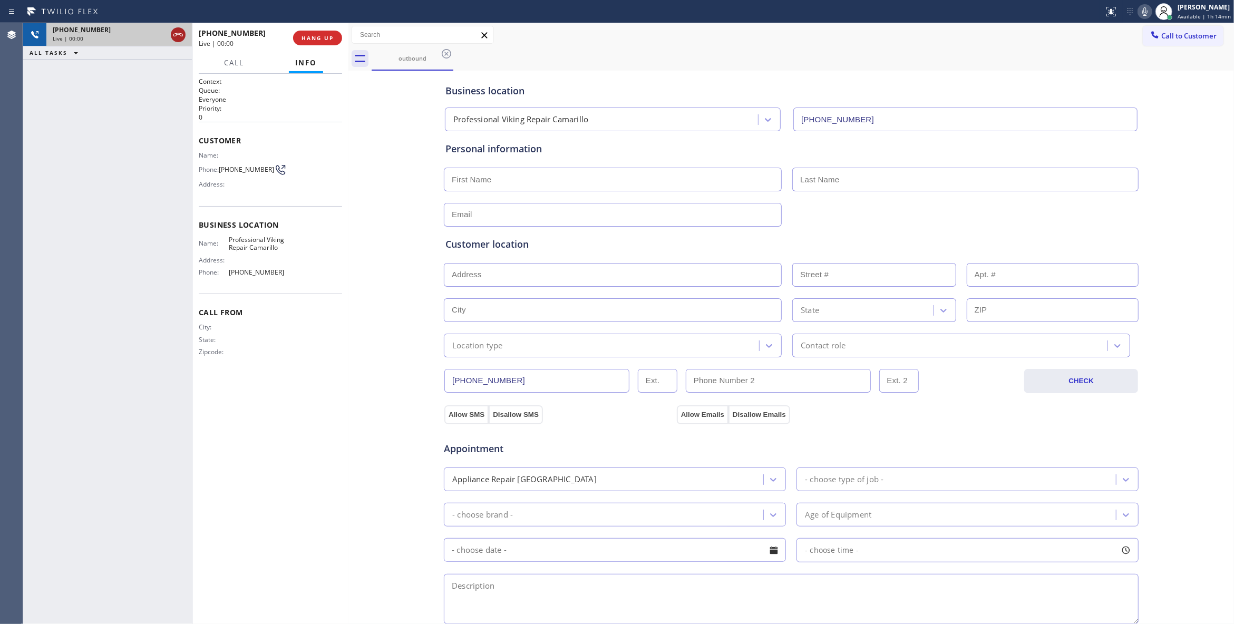
click at [180, 33] on icon at bounding box center [178, 34] width 13 height 13
click at [300, 44] on button "COMPLETE" at bounding box center [315, 38] width 53 height 15
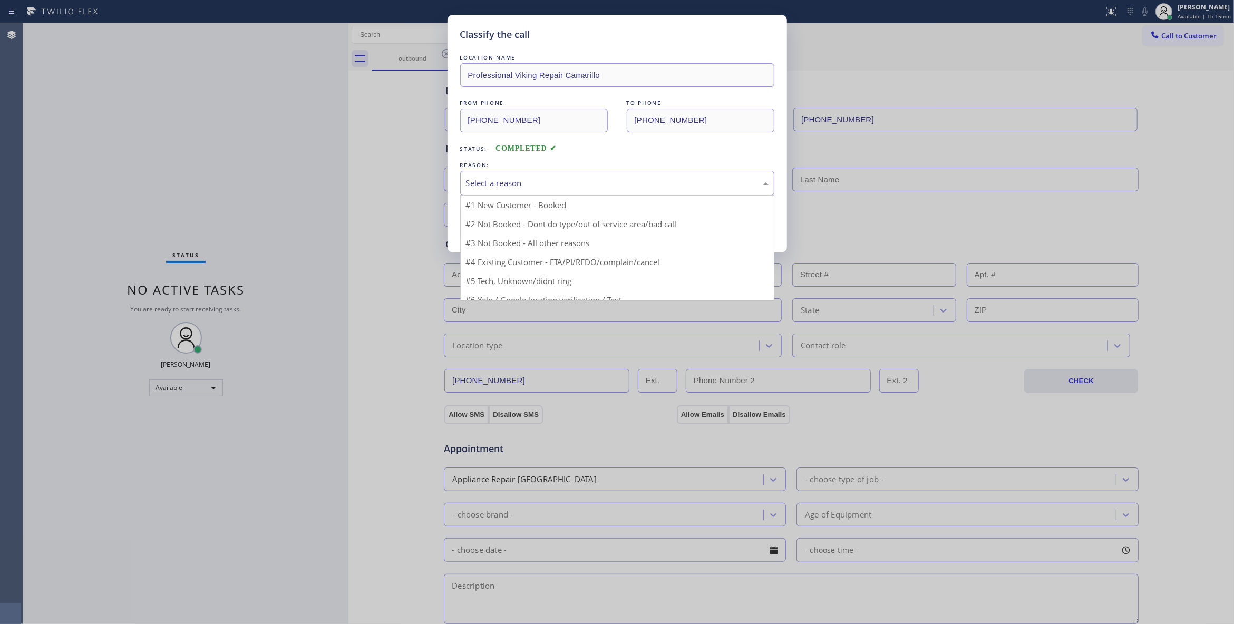
drag, startPoint x: 494, startPoint y: 186, endPoint x: 494, endPoint y: 228, distance: 42.2
click at [494, 186] on div "Select a reason" at bounding box center [617, 183] width 303 height 12
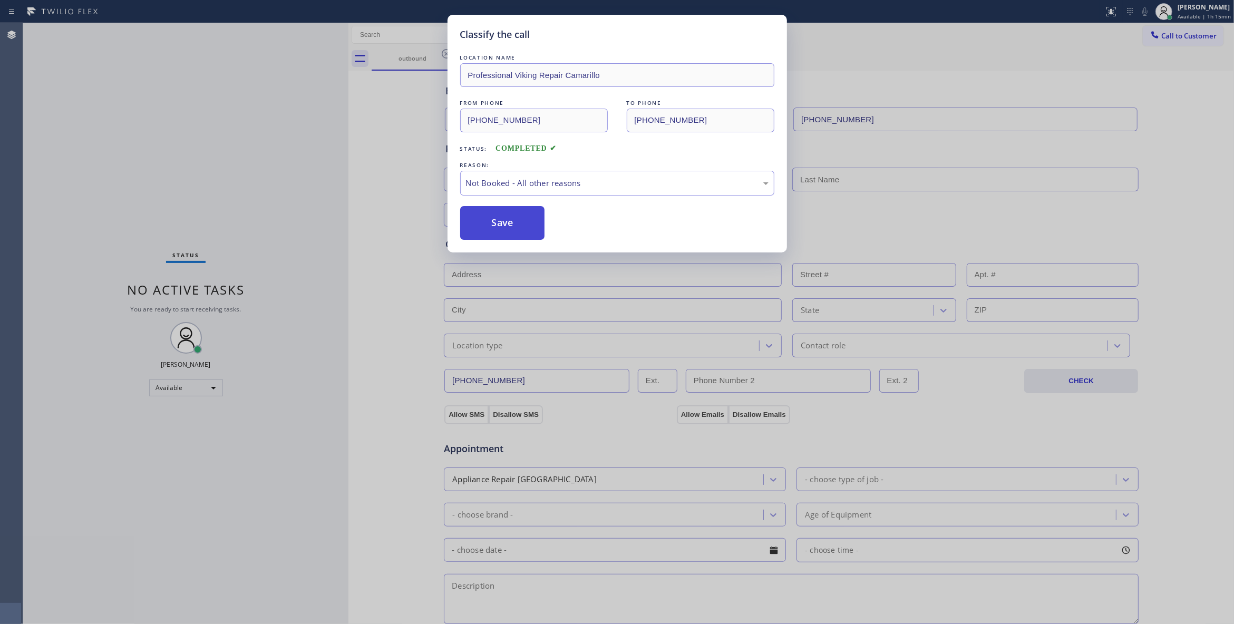
click at [492, 228] on button "Save" at bounding box center [502, 223] width 85 height 34
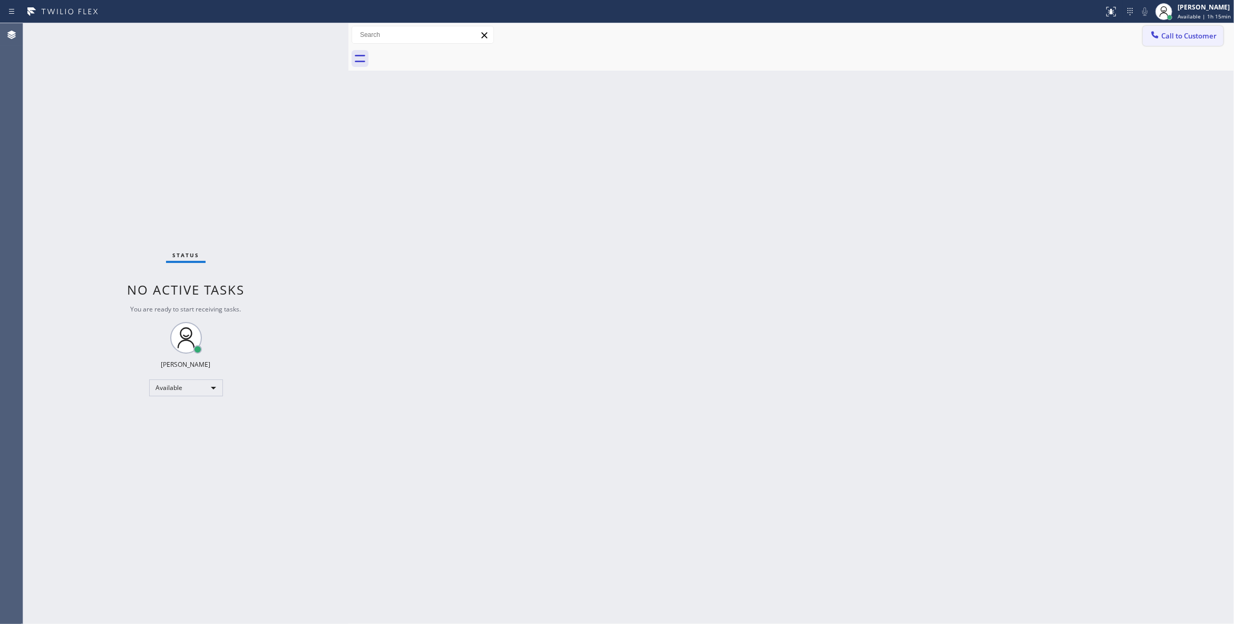
click at [1189, 37] on span "Call to Customer" at bounding box center [1188, 35] width 55 height 9
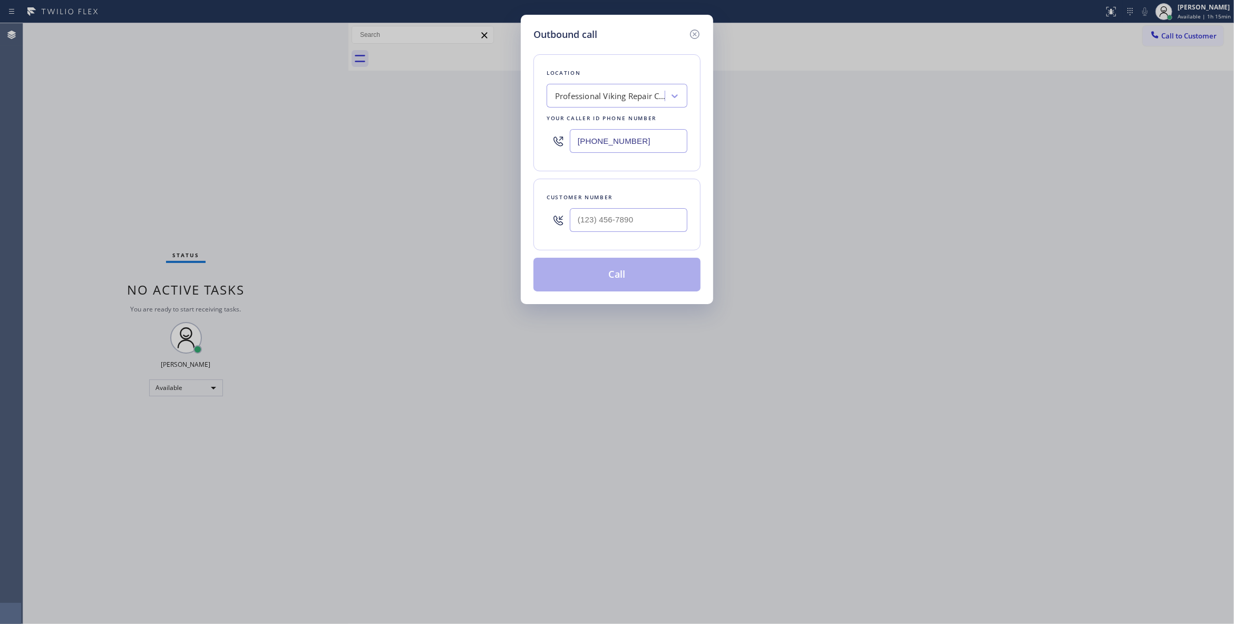
click at [1189, 37] on div "Outbound call Location Professional Viking Repair [GEOGRAPHIC_DATA] Your caller…" at bounding box center [617, 312] width 1234 height 624
click at [655, 207] on div at bounding box center [629, 220] width 118 height 34
click at [652, 216] on input "(___) ___-____" at bounding box center [629, 220] width 118 height 24
paste input "602) 536-9008"
type input "[PHONE_NUMBER]"
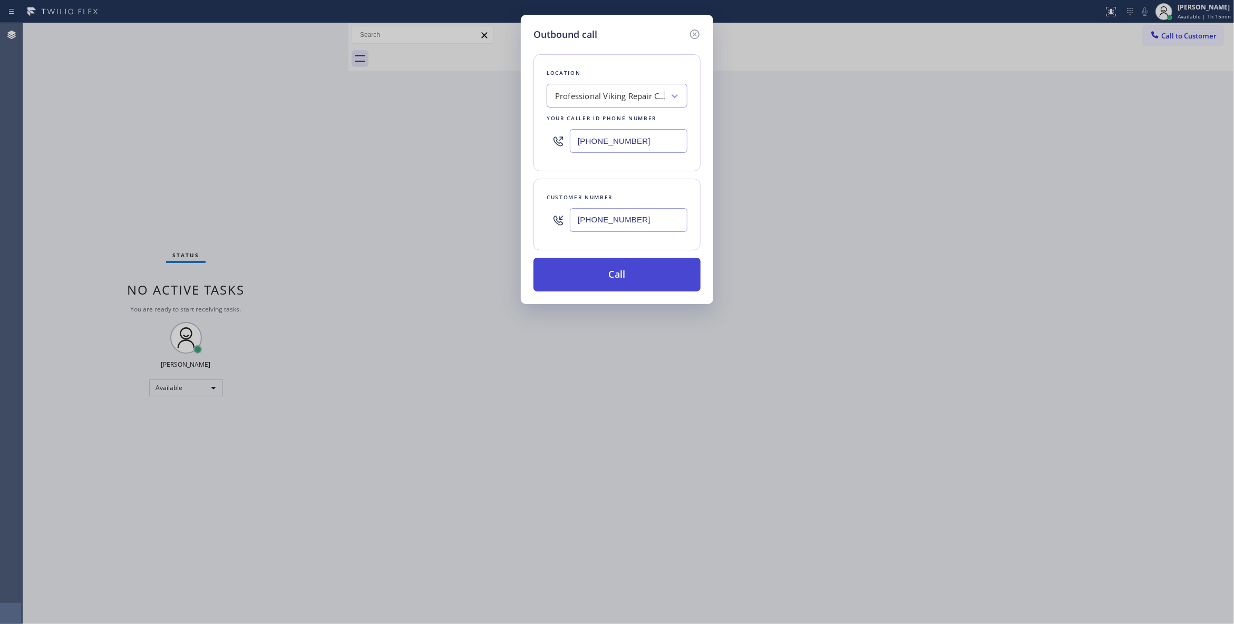
click at [600, 279] on button "Call" at bounding box center [616, 275] width 167 height 34
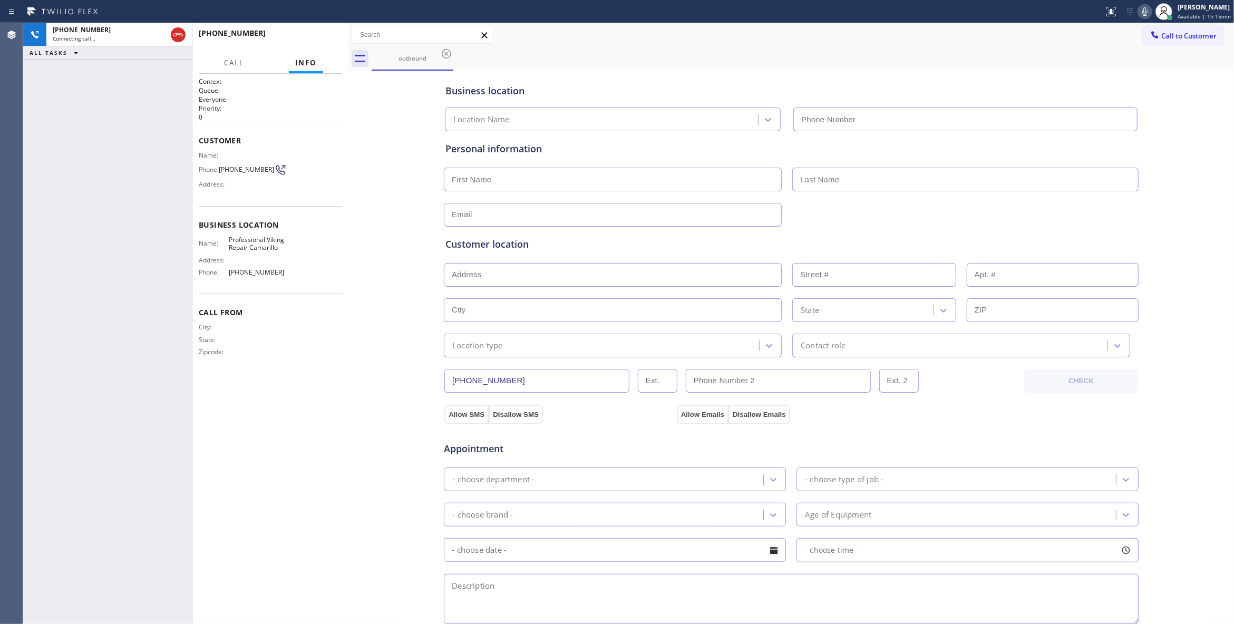
type input "[PHONE_NUMBER]"
click at [315, 31] on button "HANG UP" at bounding box center [317, 38] width 49 height 15
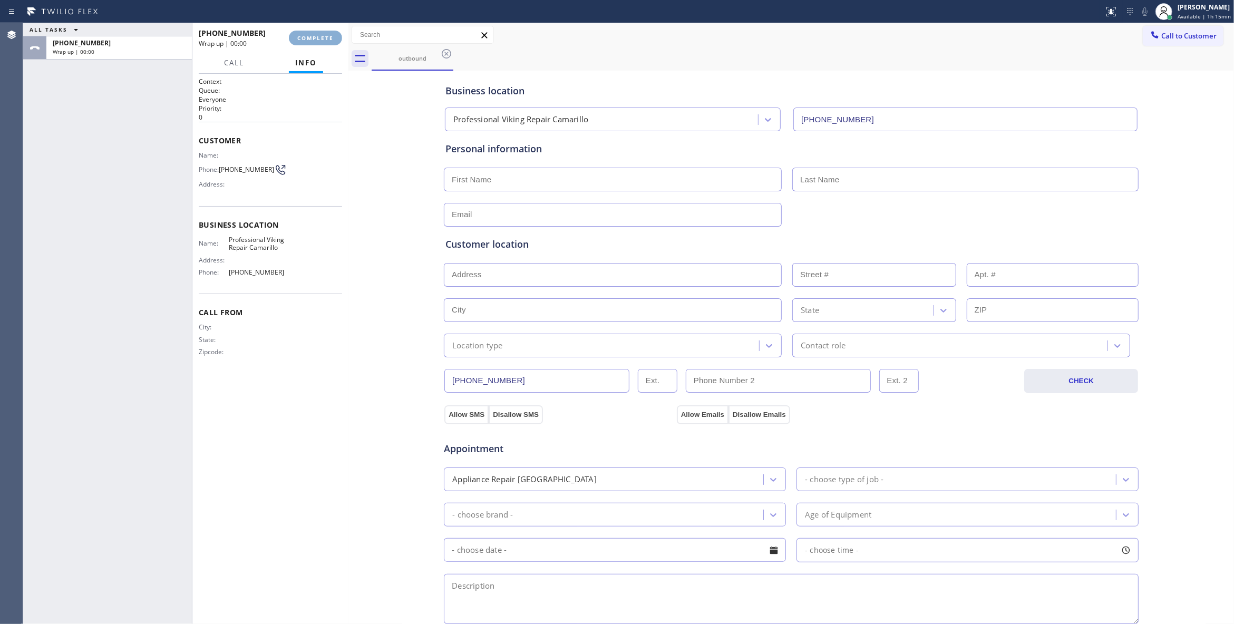
click at [315, 31] on button "COMPLETE" at bounding box center [315, 38] width 53 height 15
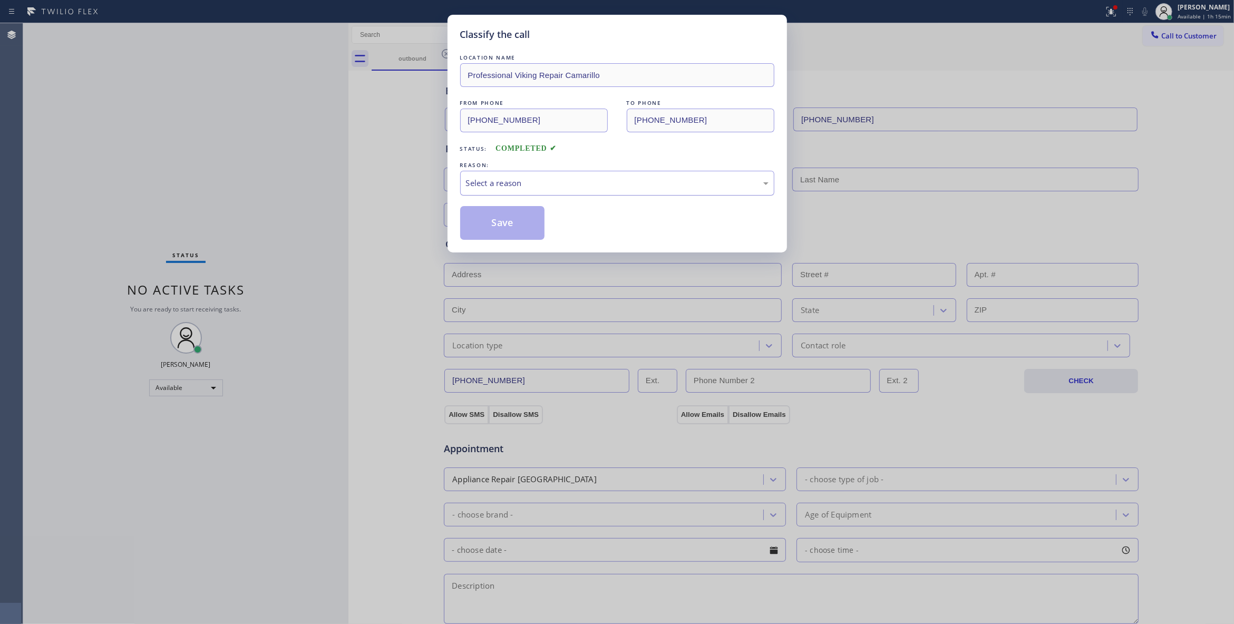
click at [479, 182] on div "Select a reason" at bounding box center [617, 183] width 303 height 12
click at [486, 222] on button "Save" at bounding box center [502, 223] width 85 height 34
click at [487, 222] on button "Save" at bounding box center [502, 223] width 85 height 34
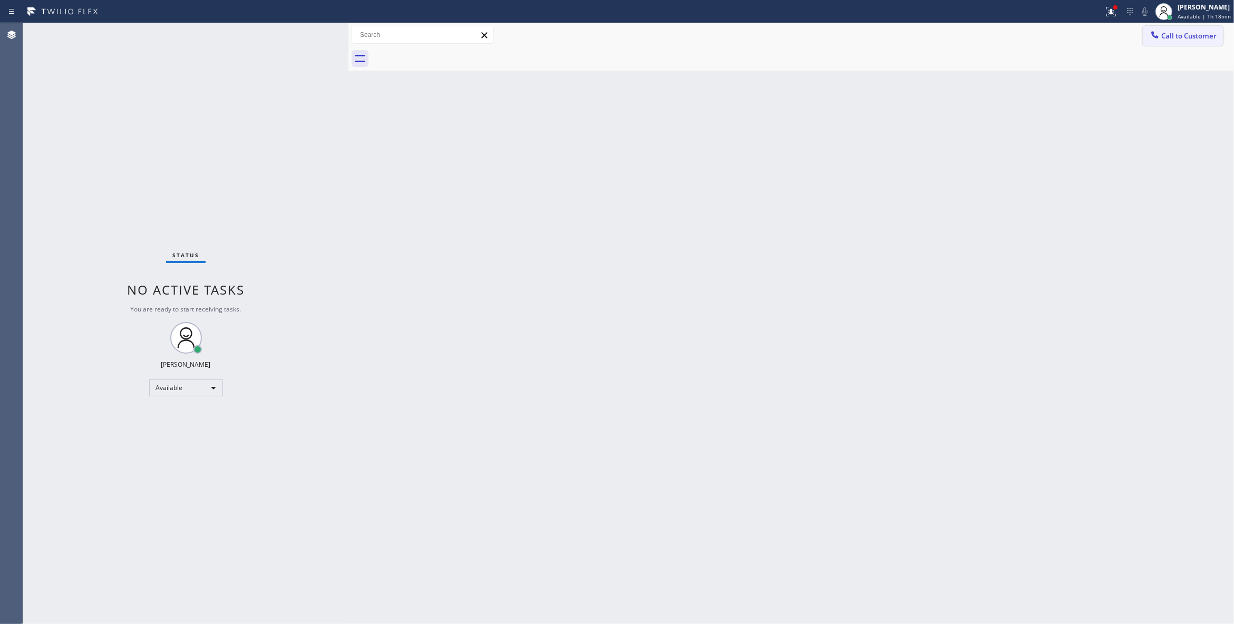
click at [1182, 34] on span "Call to Customer" at bounding box center [1188, 35] width 55 height 9
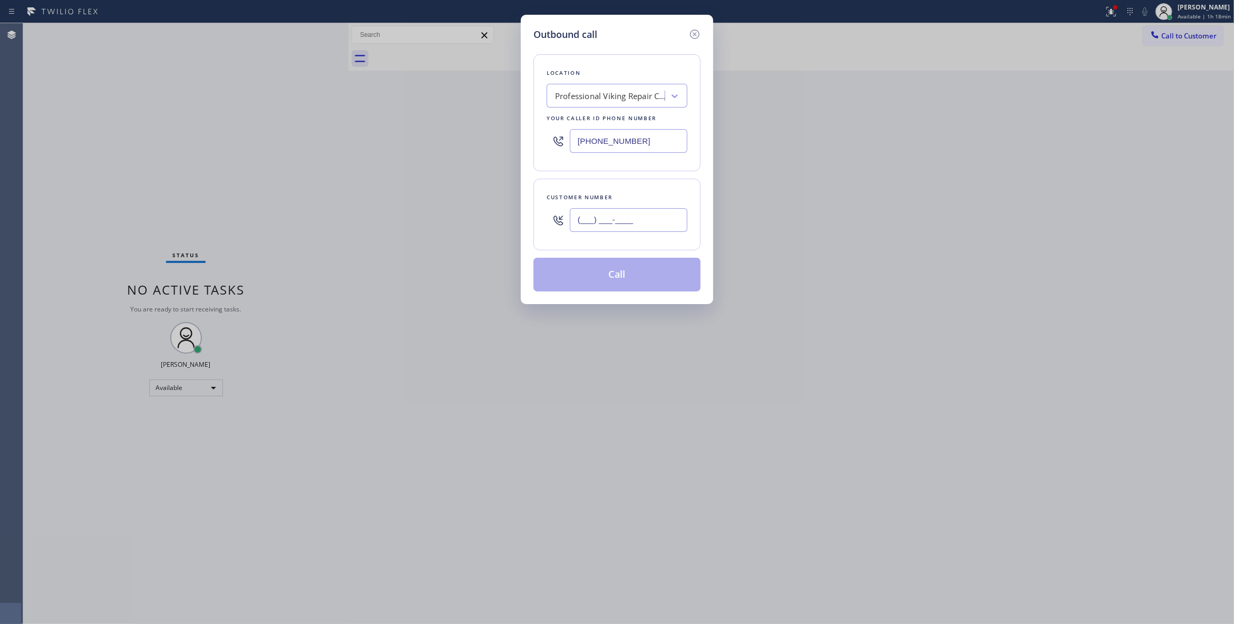
click at [628, 222] on input "(___) ___-____" at bounding box center [629, 220] width 118 height 24
paste input "602) 536-9008"
type input "[PHONE_NUMBER]"
click at [609, 279] on button "Call" at bounding box center [616, 275] width 167 height 34
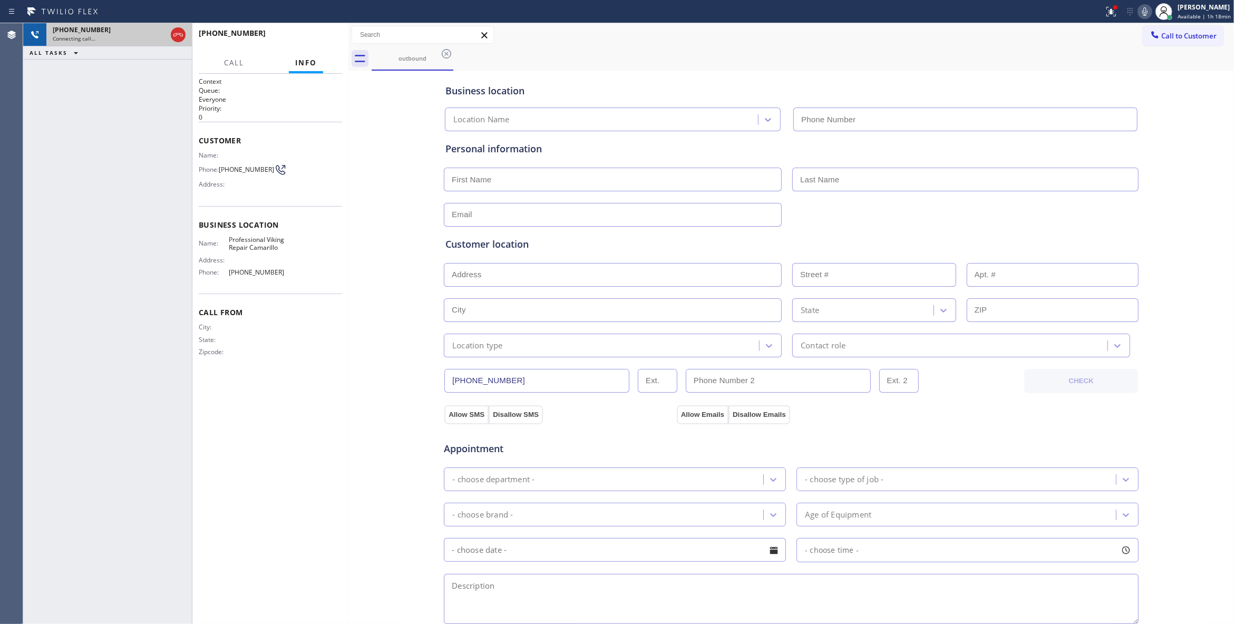
type input "[PHONE_NUMBER]"
click at [175, 36] on icon at bounding box center [177, 34] width 9 height 3
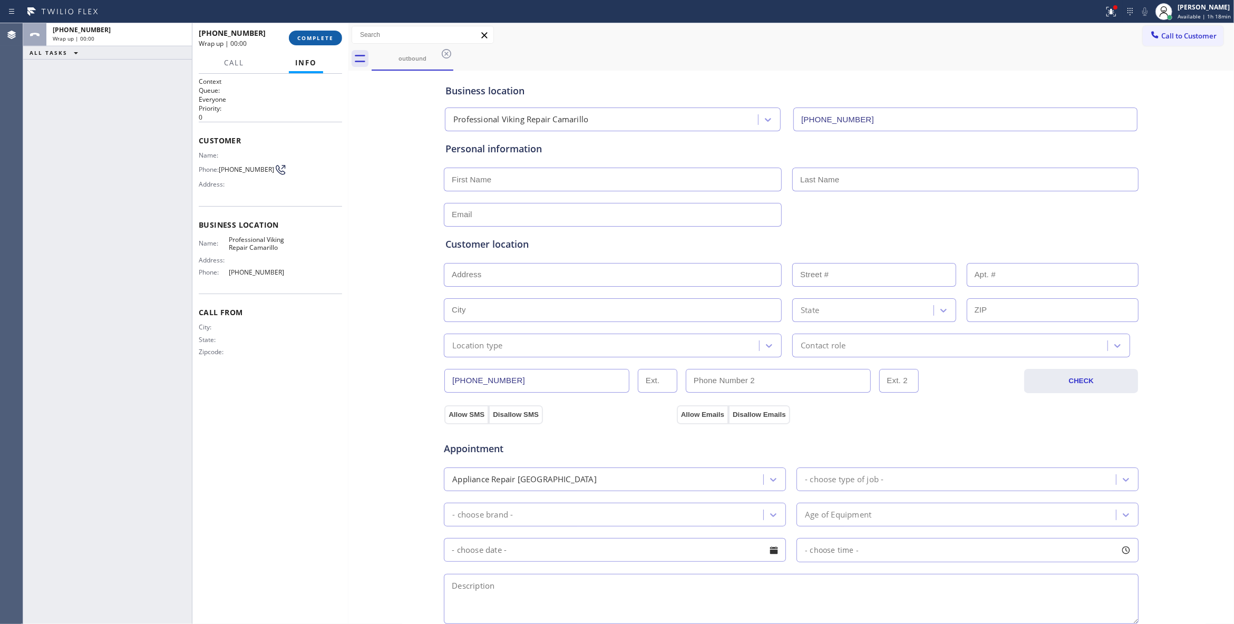
click at [314, 43] on button "COMPLETE" at bounding box center [315, 38] width 53 height 15
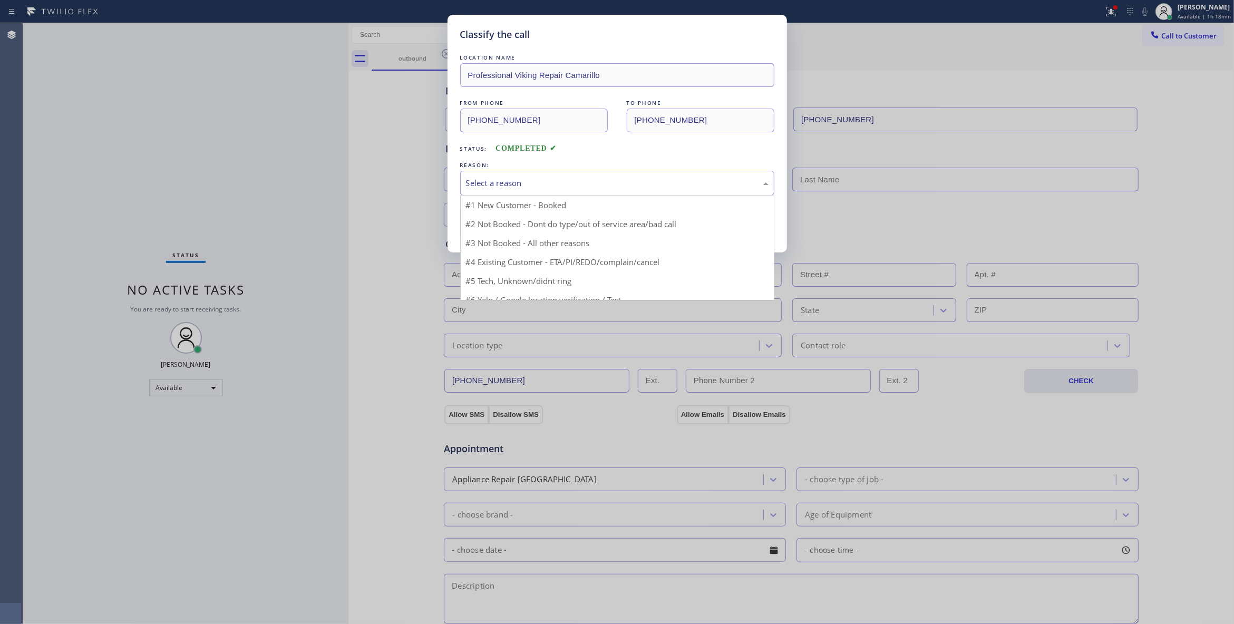
click at [503, 184] on div "Select a reason" at bounding box center [617, 183] width 303 height 12
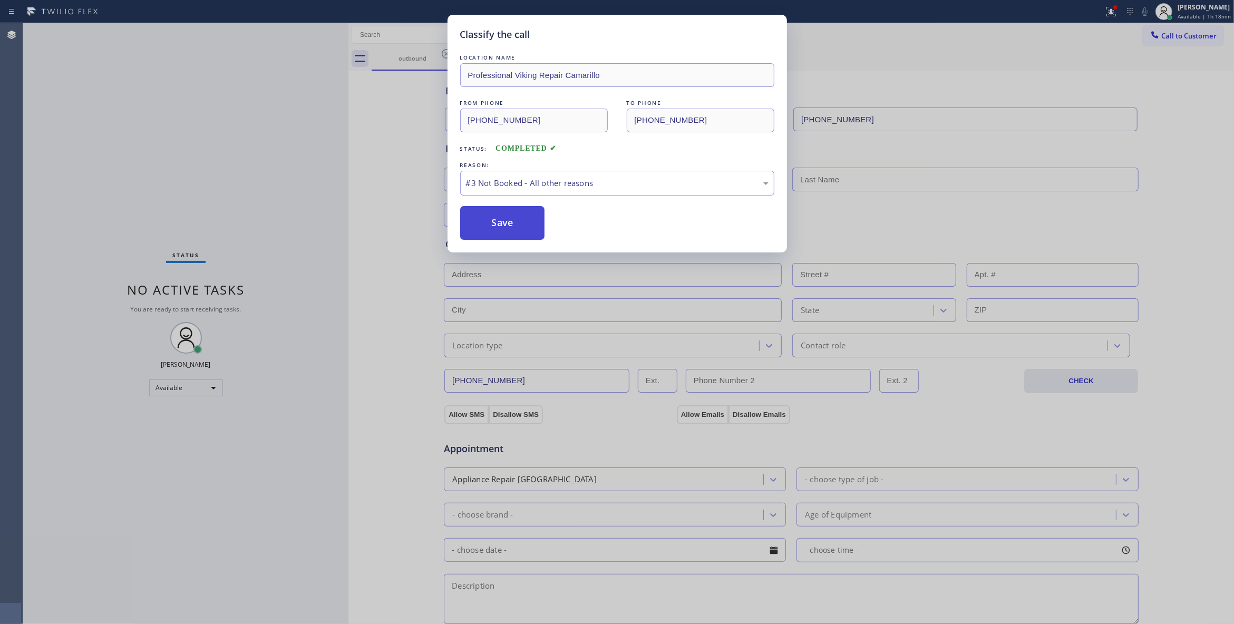
click at [487, 226] on button "Save" at bounding box center [502, 223] width 85 height 34
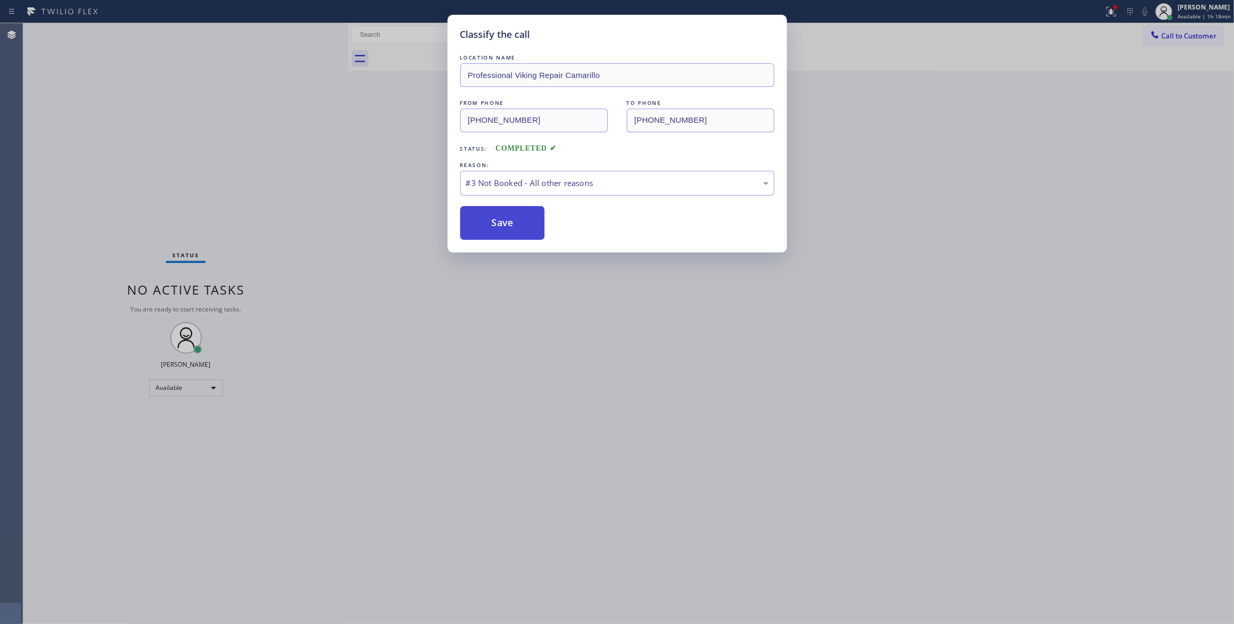
click at [487, 226] on button "Save" at bounding box center [502, 223] width 85 height 34
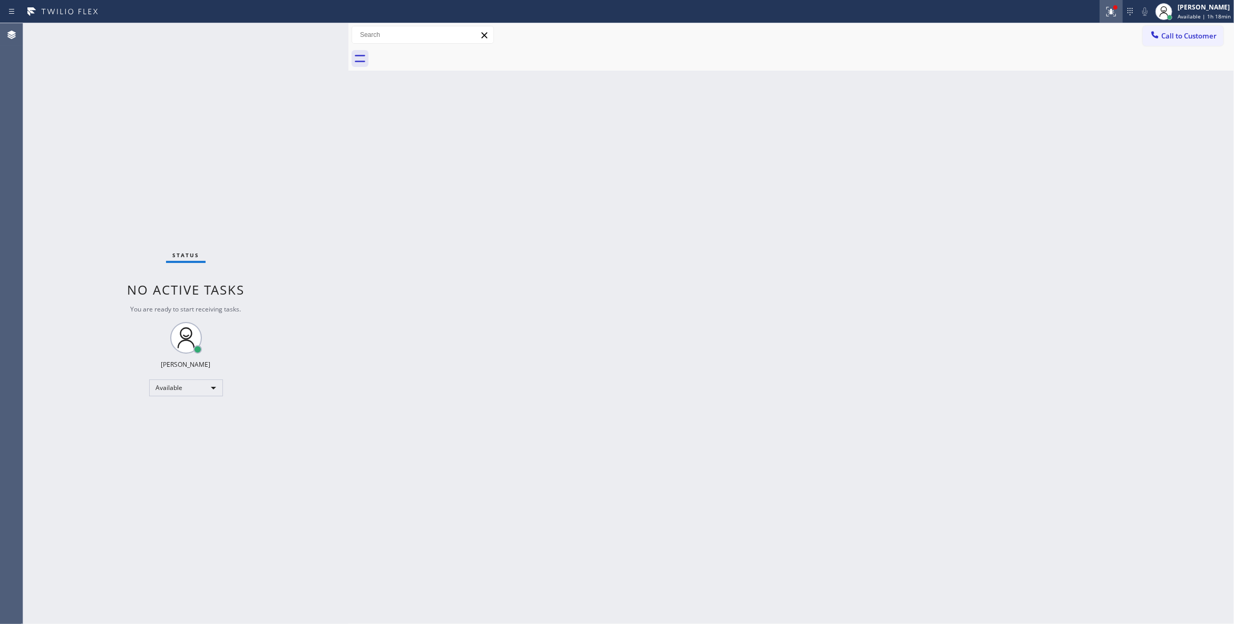
click at [1099, 13] on div at bounding box center [1110, 11] width 23 height 13
click at [1069, 130] on div "Status report Issues detected These issues could affect your workflow. Please c…" at bounding box center [1042, 88] width 137 height 130
click at [1065, 144] on button "Clear issues" at bounding box center [1042, 138] width 123 height 15
drag, startPoint x: 1191, startPoint y: 36, endPoint x: 1173, endPoint y: 40, distance: 18.4
click at [1190, 35] on span "Call to Customer" at bounding box center [1188, 35] width 55 height 9
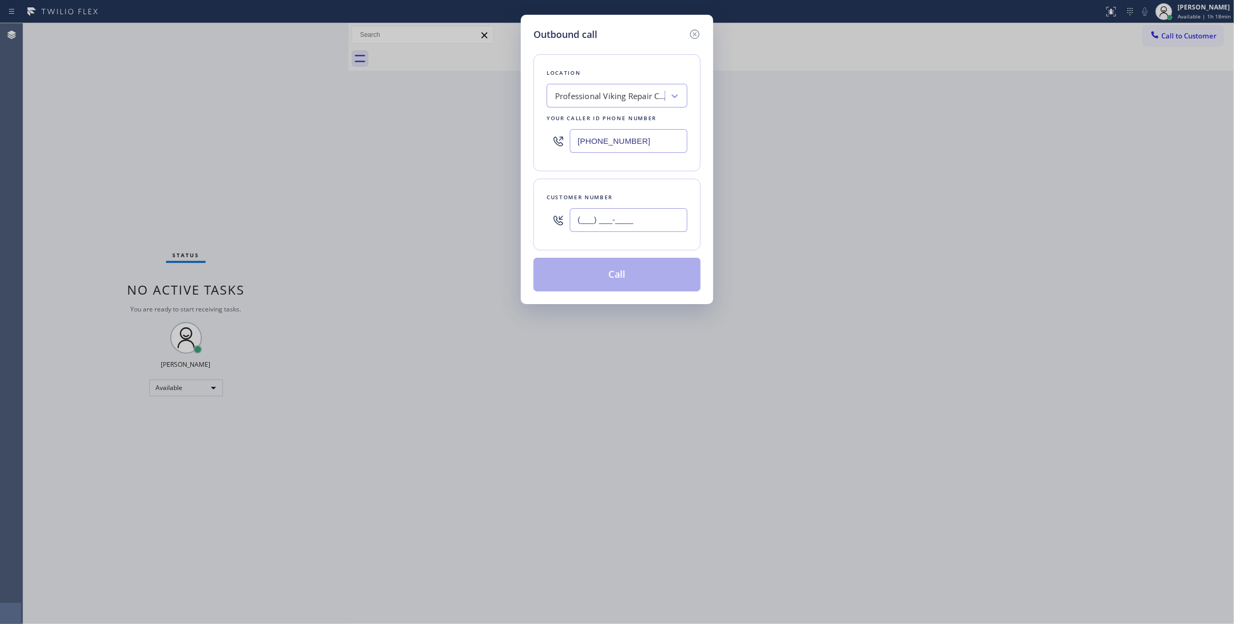
click at [633, 220] on input "(___) ___-____" at bounding box center [629, 220] width 118 height 24
paste input "602) 536-9008"
type input "[PHONE_NUMBER]"
click at [623, 279] on button "Call" at bounding box center [616, 275] width 167 height 34
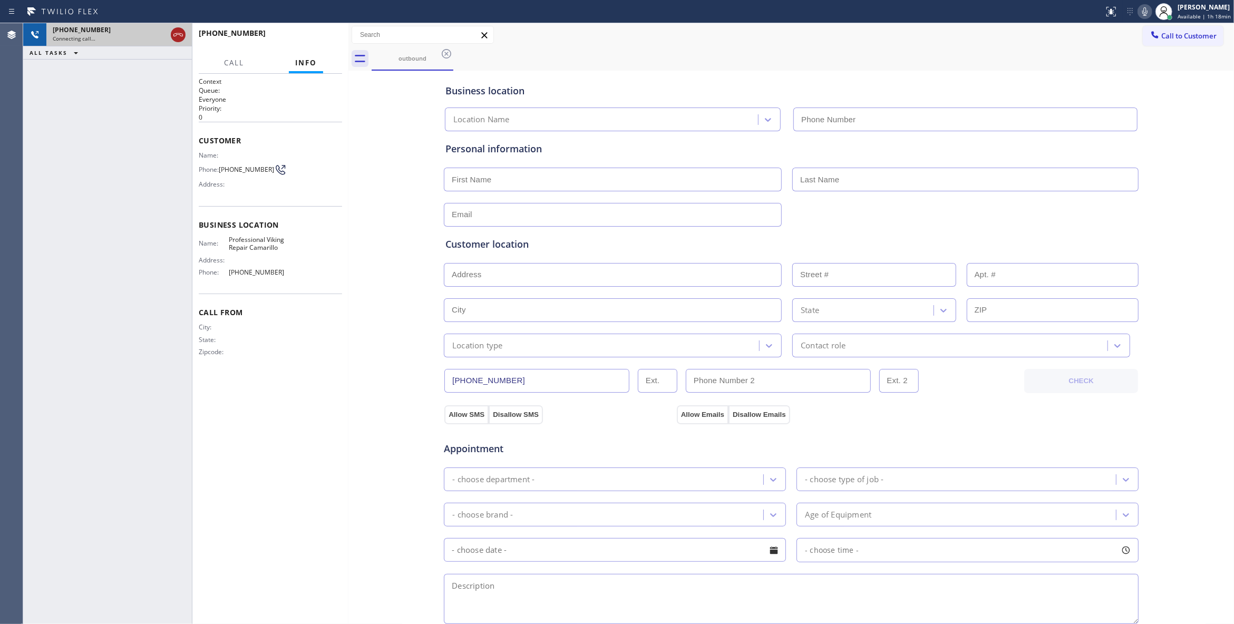
type input "[PHONE_NUMBER]"
click at [175, 35] on icon at bounding box center [178, 34] width 13 height 13
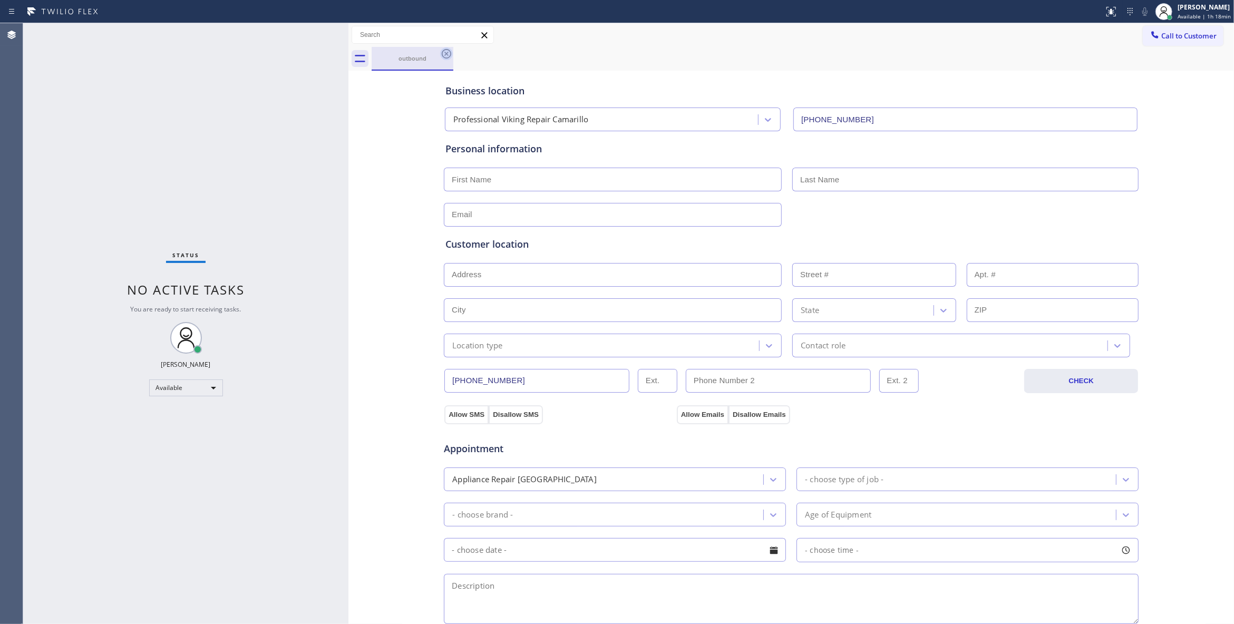
click at [446, 58] on icon at bounding box center [446, 53] width 9 height 9
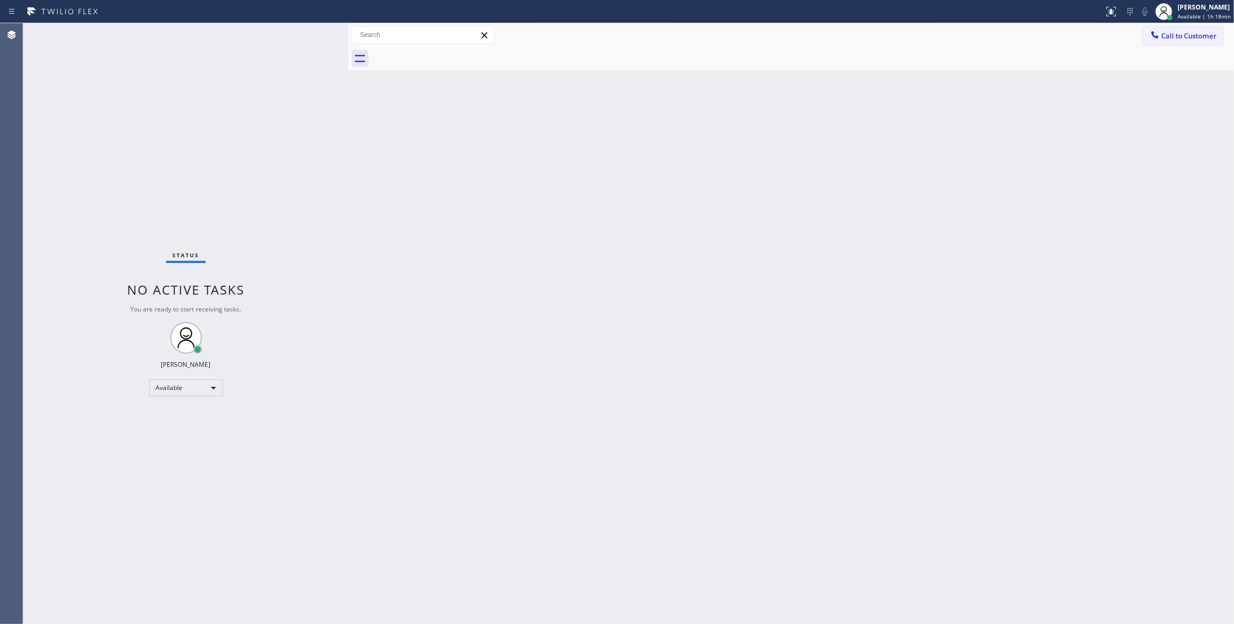
click at [1231, 34] on div "Call to Customer Outbound call Location Professional Viking Repair [GEOGRAPHIC_…" at bounding box center [1188, 35] width 91 height 18
click at [1217, 32] on button "Call to Customer" at bounding box center [1183, 36] width 81 height 20
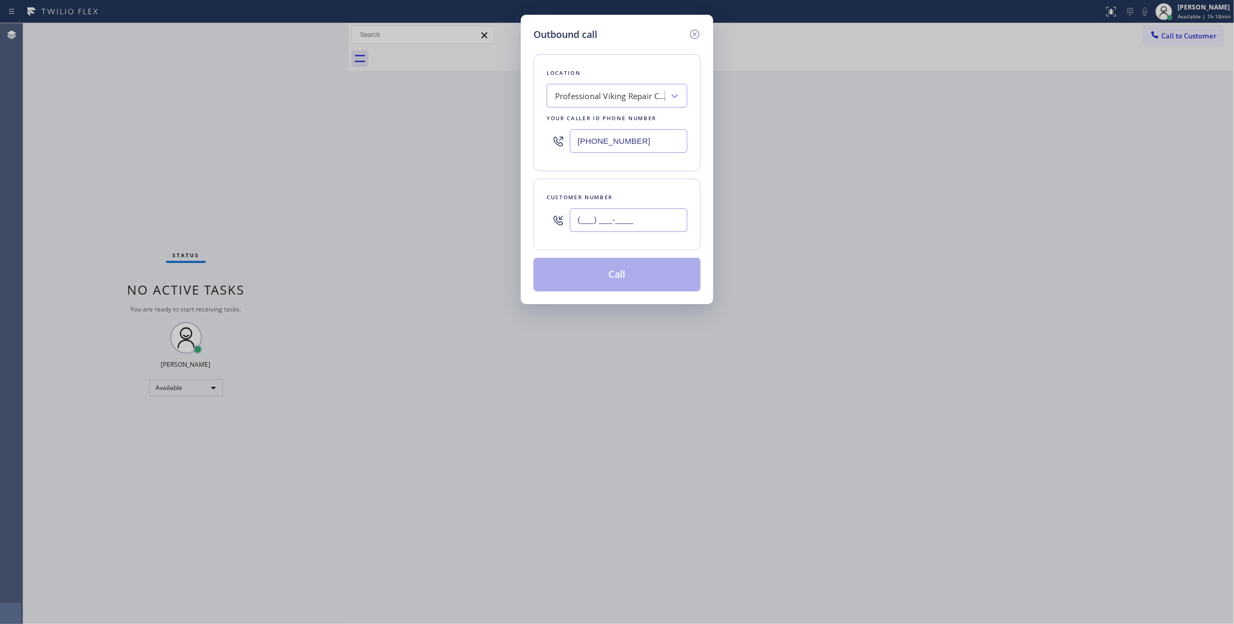
click at [644, 215] on input "(___) ___-____" at bounding box center [629, 220] width 118 height 24
paste input "602) 536-9008"
type input "[PHONE_NUMBER]"
click at [622, 281] on button "Call" at bounding box center [616, 275] width 167 height 34
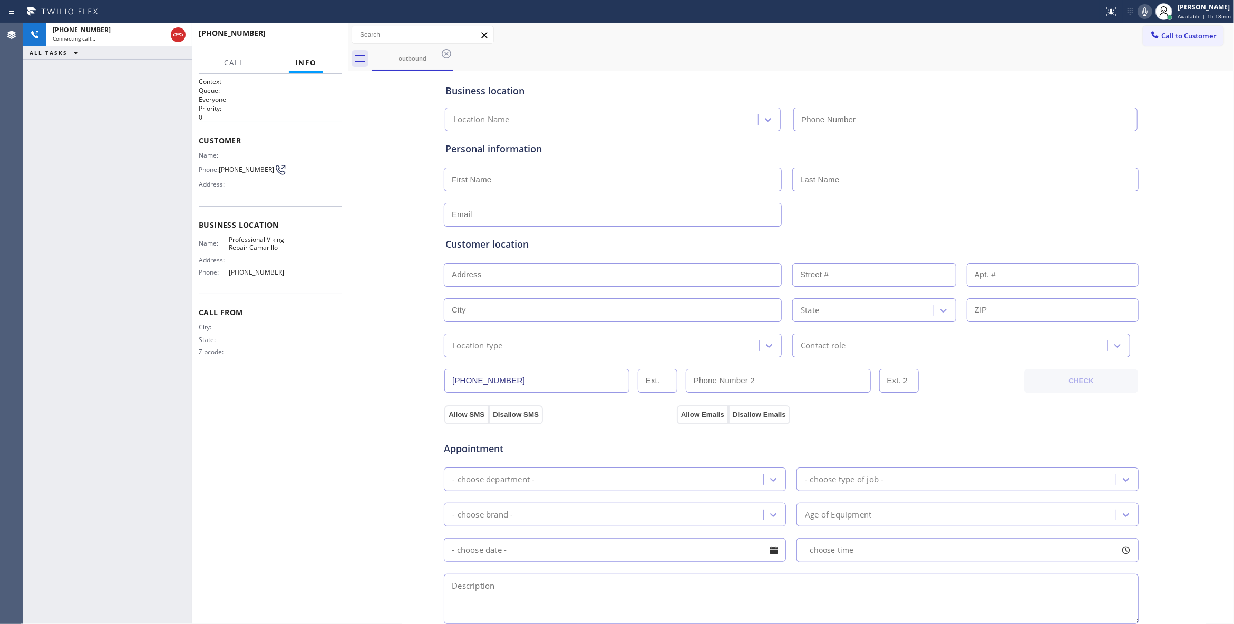
type input "[PHONE_NUMBER]"
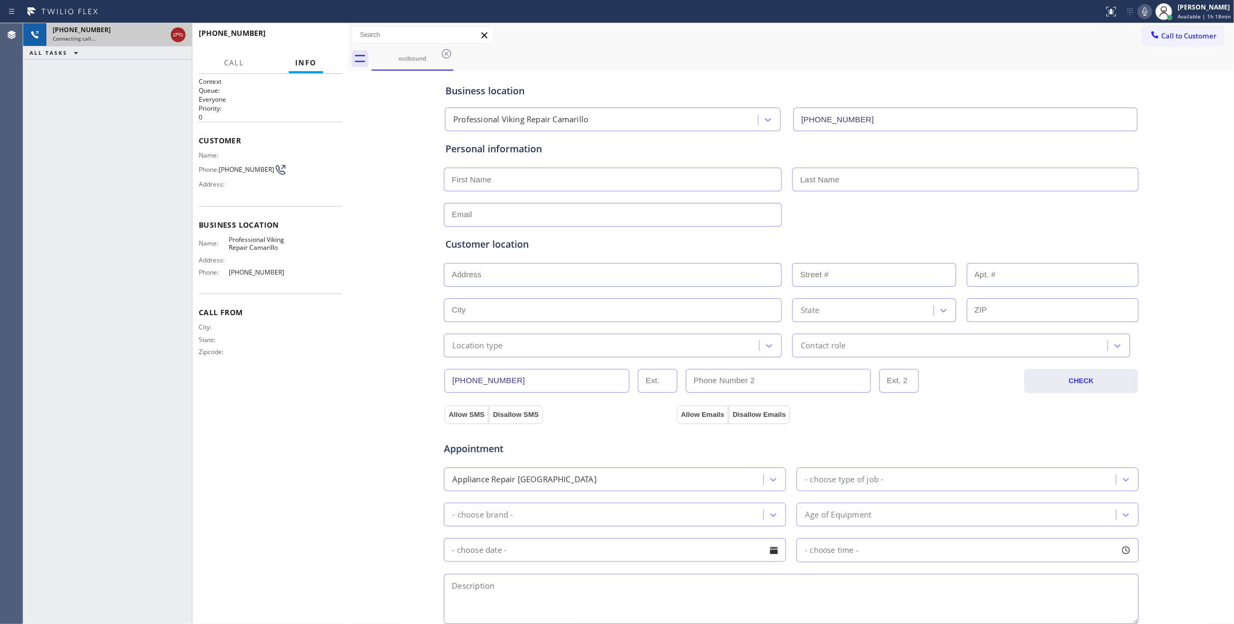
click at [180, 33] on icon at bounding box center [178, 34] width 13 height 13
click at [325, 37] on span "COMPLETE" at bounding box center [315, 37] width 36 height 7
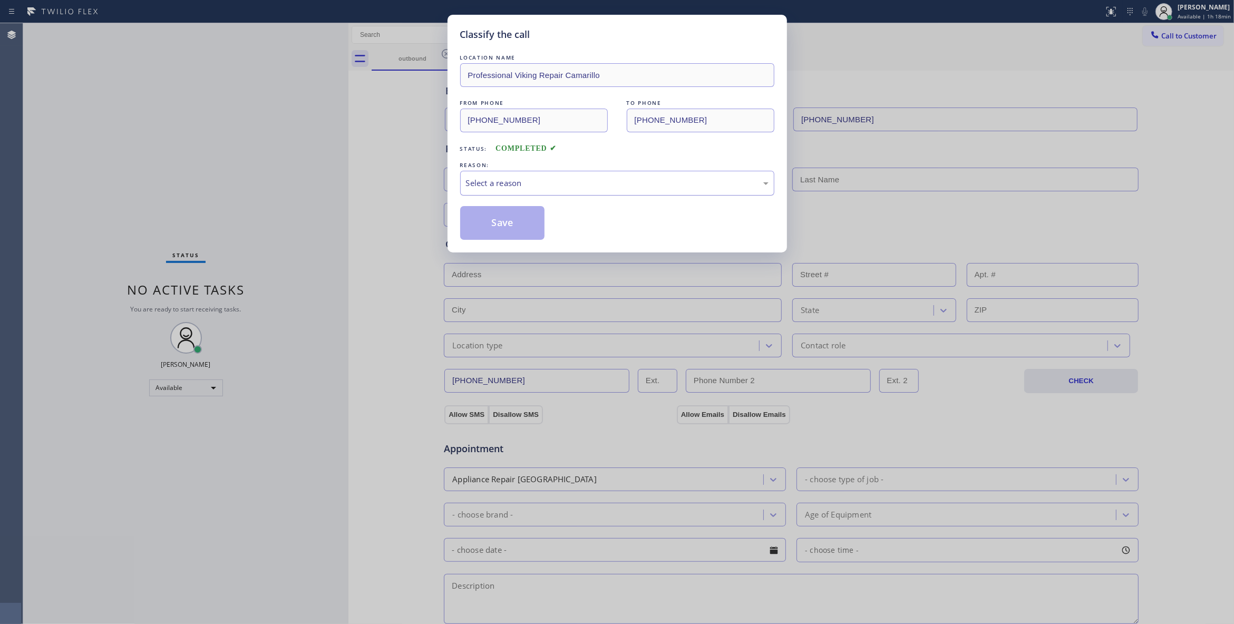
click at [492, 187] on div "Select a reason" at bounding box center [617, 183] width 303 height 12
click at [494, 223] on button "Save" at bounding box center [502, 223] width 85 height 34
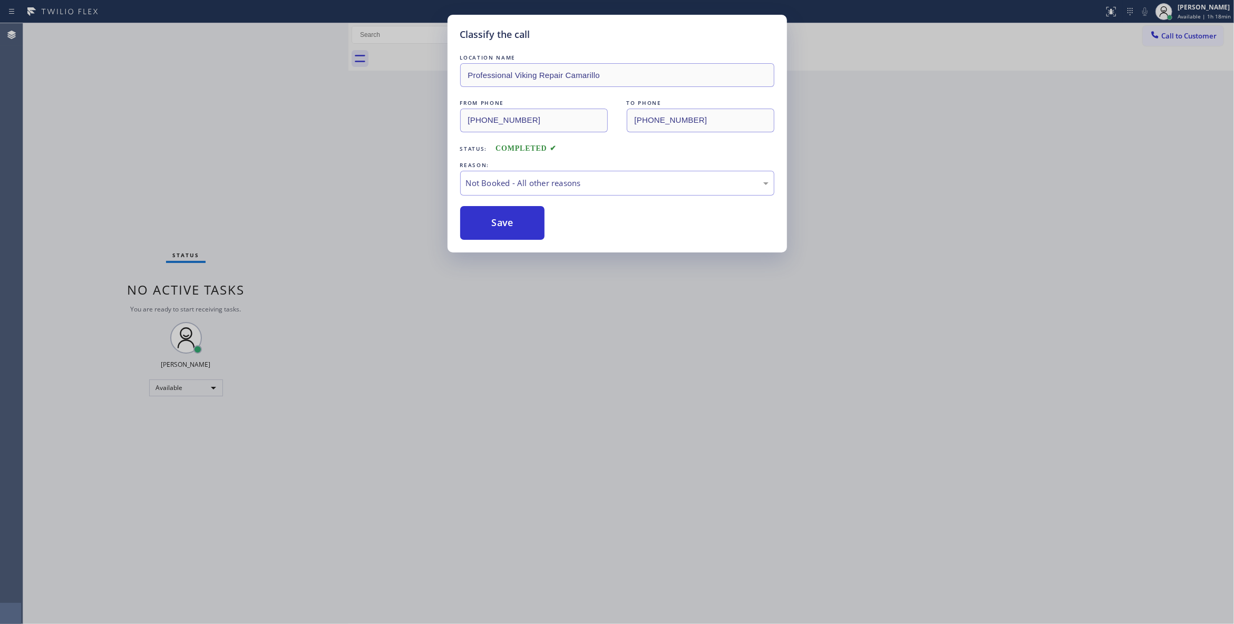
drag, startPoint x: 494, startPoint y: 223, endPoint x: 1137, endPoint y: 37, distance: 669.5
click at [494, 220] on button "Save" at bounding box center [502, 223] width 85 height 34
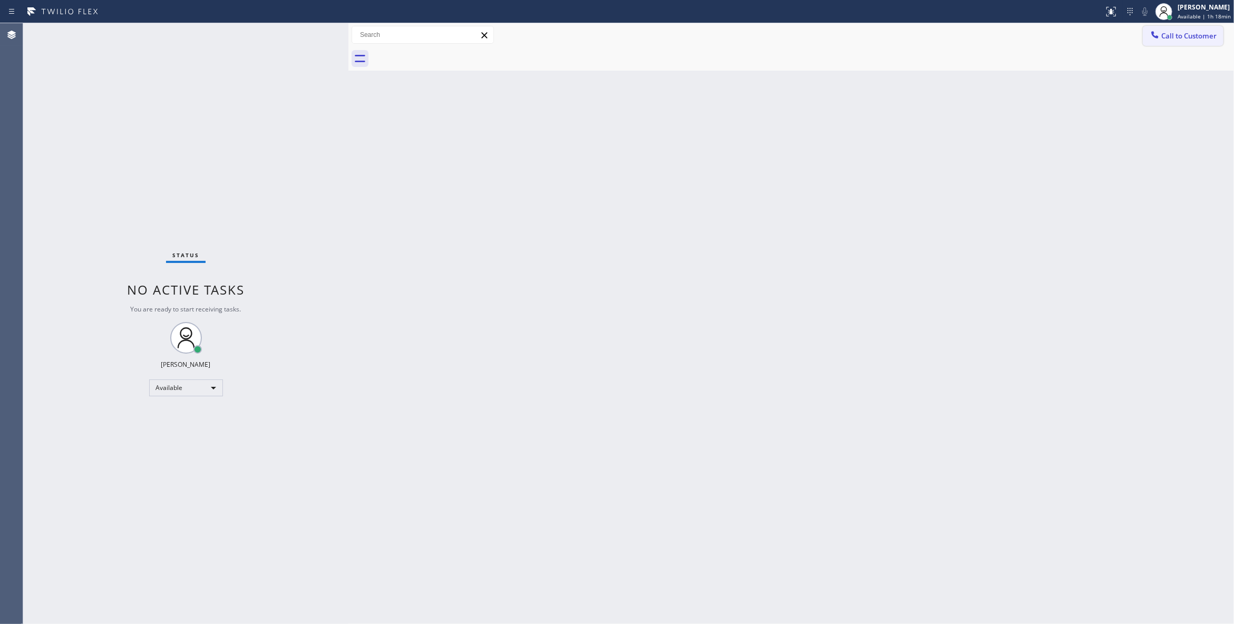
click at [1190, 41] on button "Call to Customer" at bounding box center [1183, 36] width 81 height 20
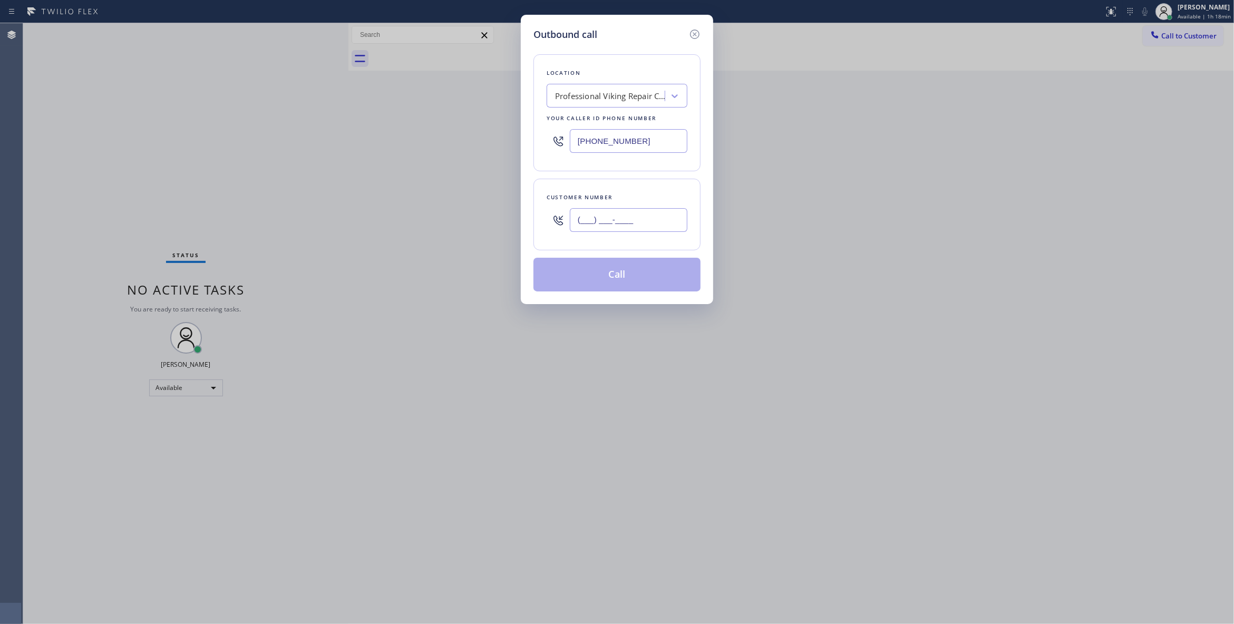
click at [613, 226] on input "(___) ___-____" at bounding box center [629, 220] width 118 height 24
paste input "602) 536-9008"
type input "[PHONE_NUMBER]"
click at [635, 281] on button "Call" at bounding box center [616, 275] width 167 height 34
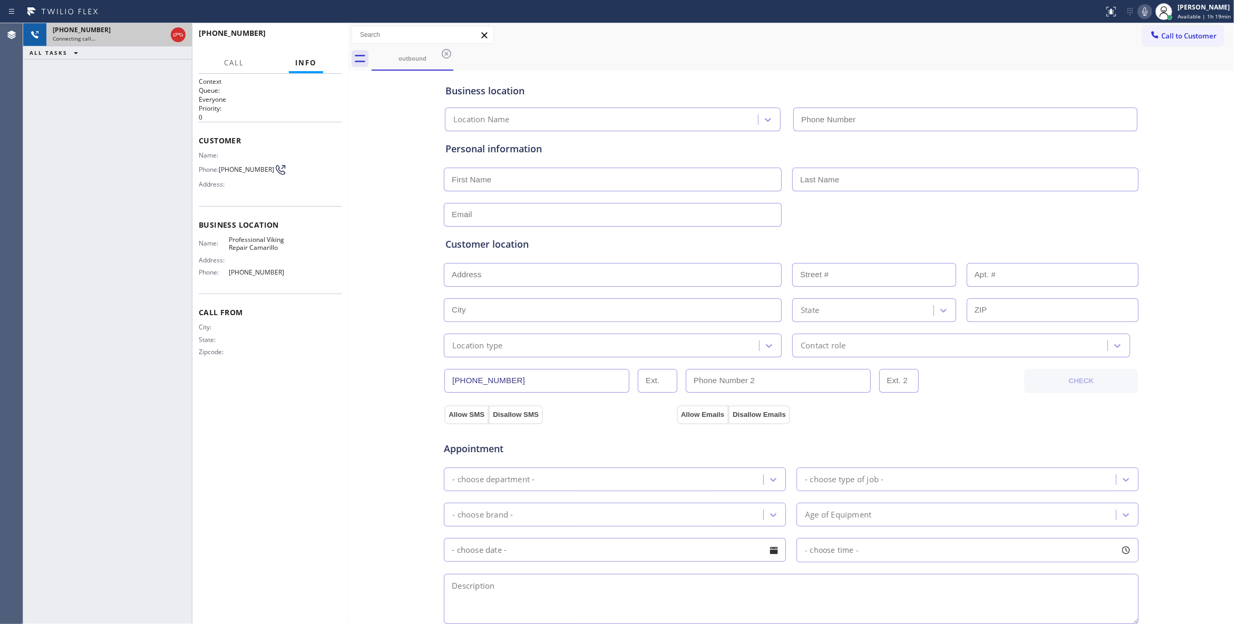
type input "[PHONE_NUMBER]"
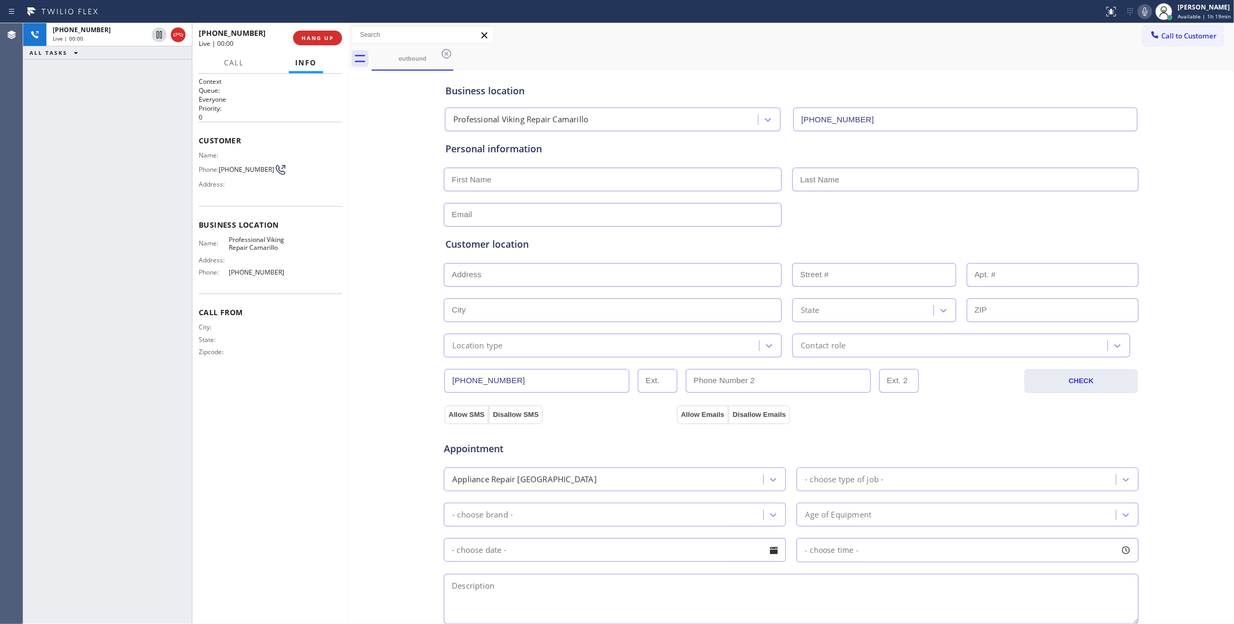
drag, startPoint x: 179, startPoint y: 34, endPoint x: 199, endPoint y: 41, distance: 21.2
click at [179, 34] on icon at bounding box center [178, 34] width 13 height 13
click at [329, 42] on button "HANG UP" at bounding box center [317, 38] width 49 height 15
click at [323, 40] on span "COMPLETE" at bounding box center [315, 37] width 36 height 7
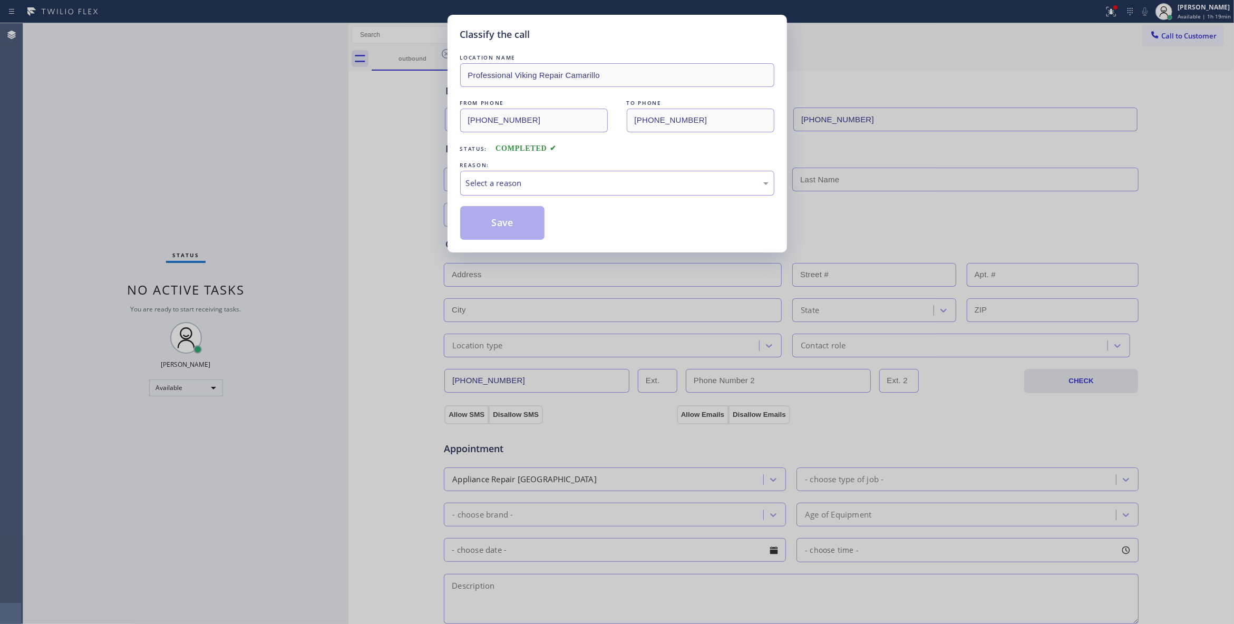
click at [502, 178] on div "Select a reason" at bounding box center [617, 183] width 303 height 12
click at [496, 223] on button "Save" at bounding box center [502, 223] width 85 height 34
click at [499, 222] on button "Save" at bounding box center [502, 223] width 85 height 34
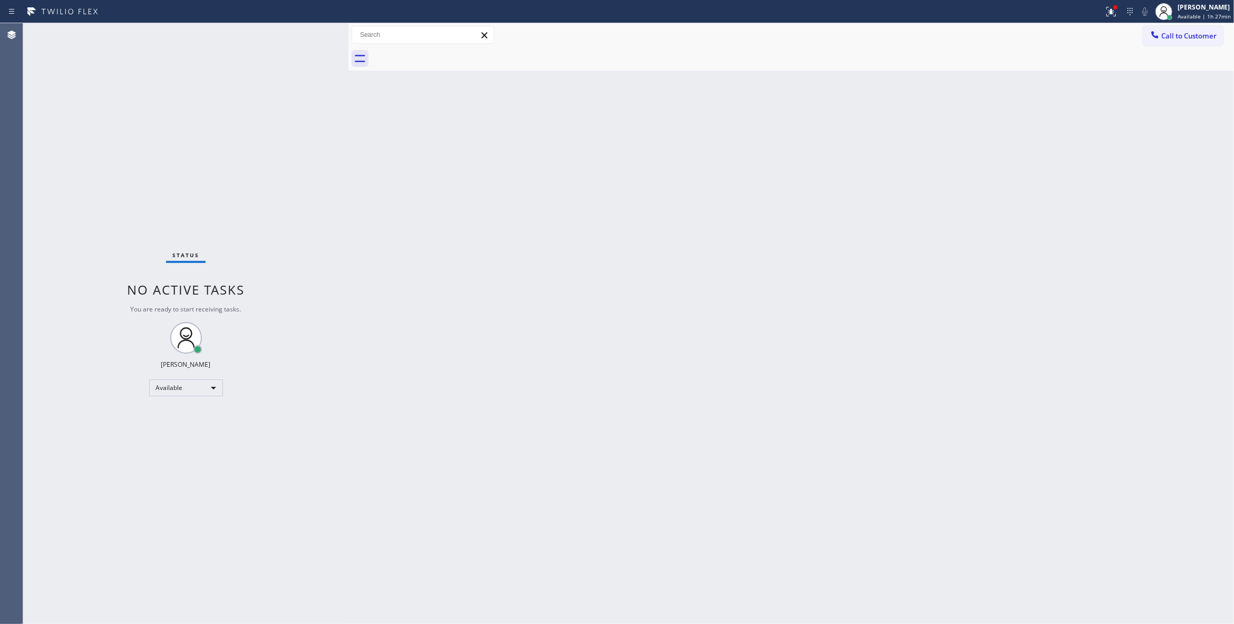
click at [150, 194] on div "Status No active tasks You are ready to start receiving tasks. [PERSON_NAME] Av…" at bounding box center [185, 323] width 325 height 601
click at [1101, 4] on button at bounding box center [1110, 11] width 23 height 23
click at [1052, 139] on span "Clear issues" at bounding box center [1043, 137] width 50 height 7
click at [209, 557] on div "Status No active tasks You are ready to start receiving tasks. [PERSON_NAME] Av…" at bounding box center [185, 323] width 325 height 601
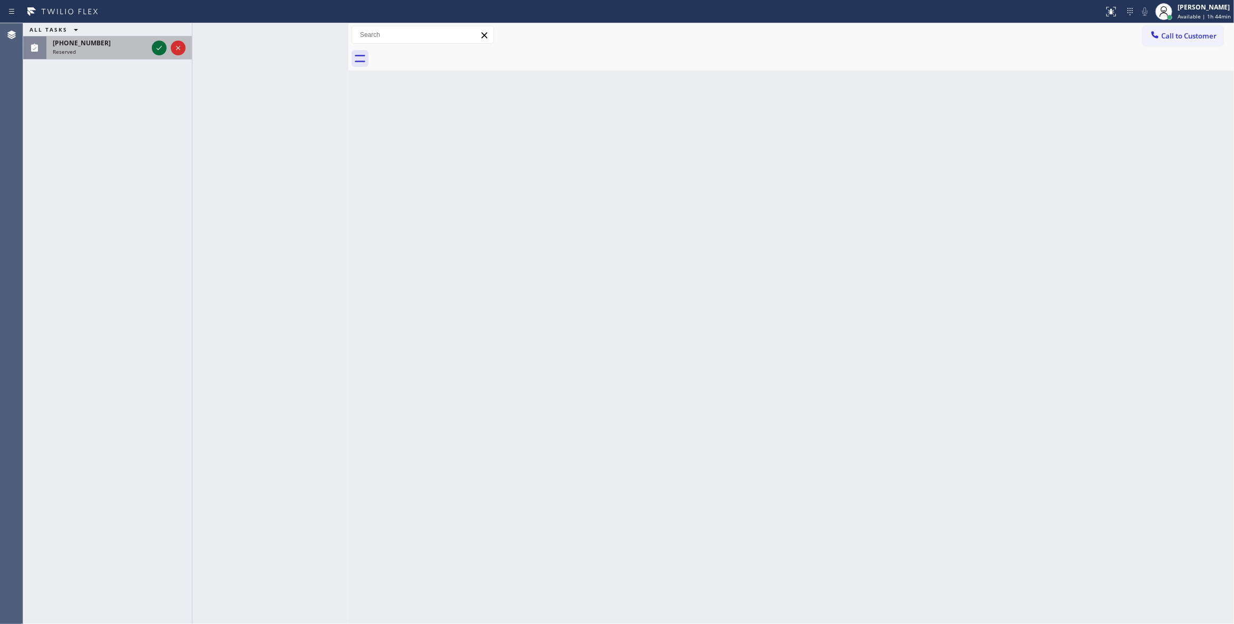
click at [157, 46] on icon at bounding box center [159, 48] width 13 height 13
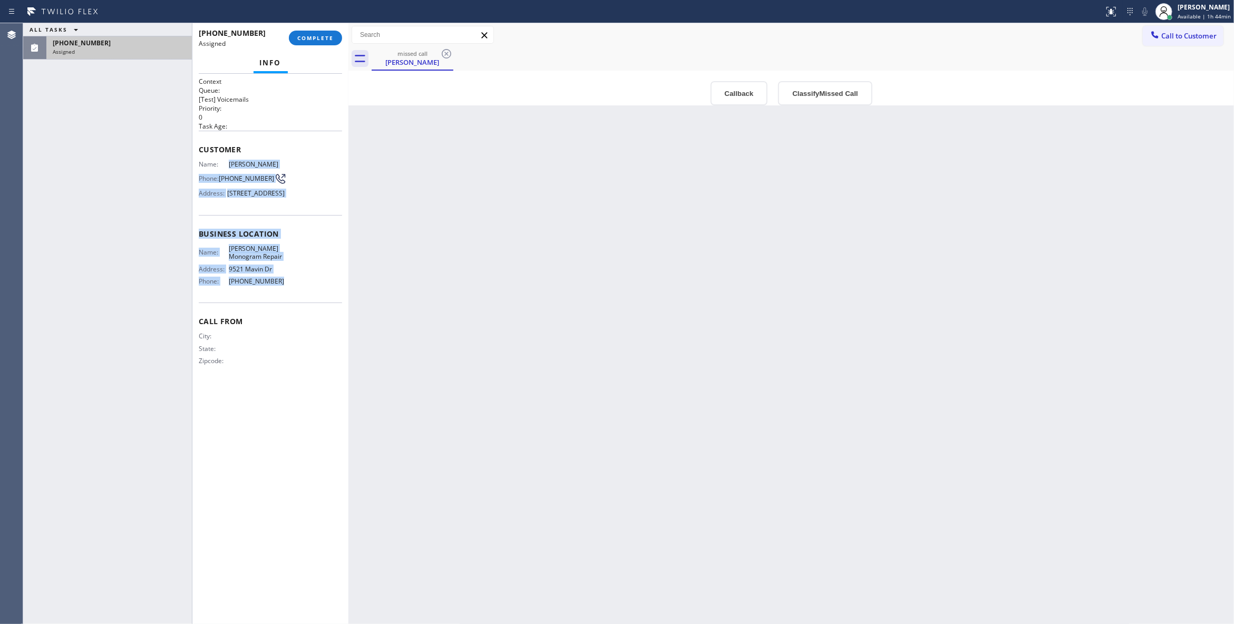
drag, startPoint x: 284, startPoint y: 306, endPoint x: 228, endPoint y: 169, distance: 148.3
click at [228, 169] on div "Context Queue: [Test] Voicemails Priority: 0 Task Age: Customer Name: [PERSON_N…" at bounding box center [270, 230] width 143 height 306
click at [825, 92] on button "Classify Missed Call" at bounding box center [825, 93] width 94 height 24
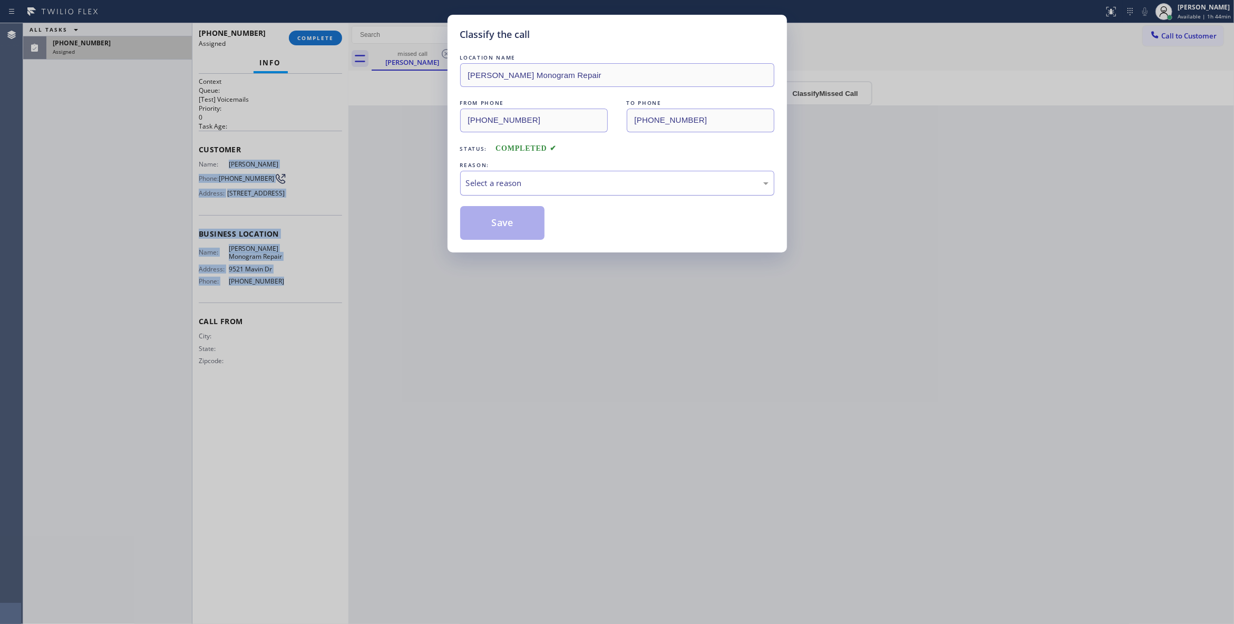
click at [541, 175] on div "Select a reason" at bounding box center [617, 183] width 314 height 25
click at [499, 220] on button "Save" at bounding box center [502, 223] width 85 height 34
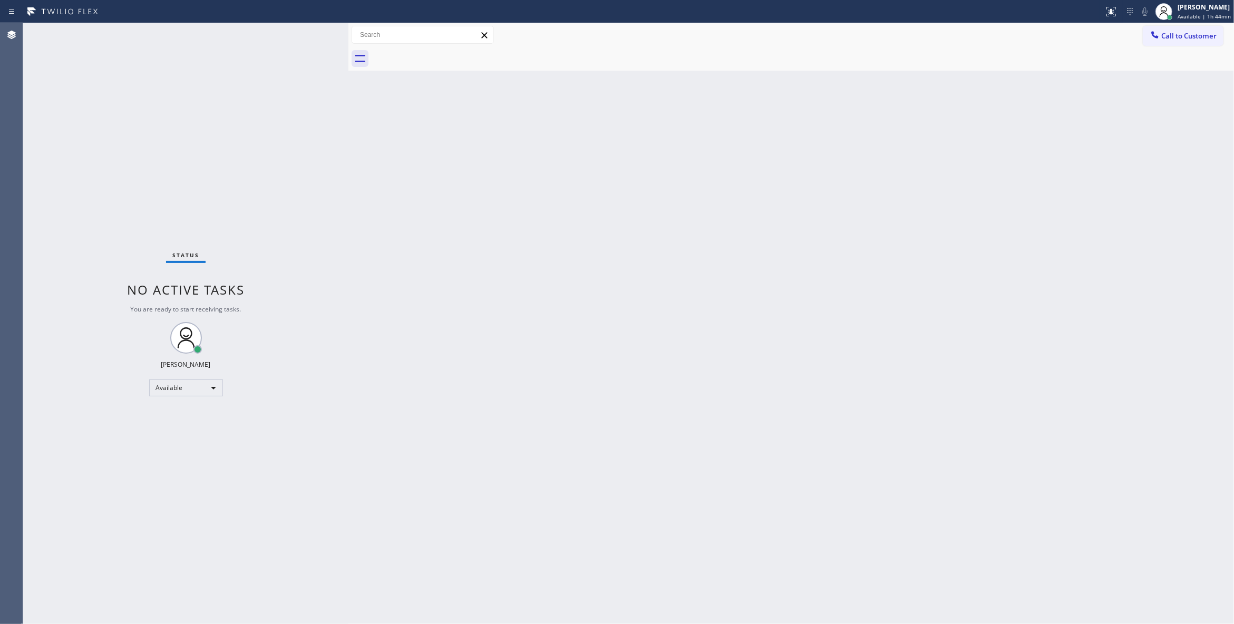
click at [616, 168] on div "Back to Dashboard Change Sender ID Customers Technicians Select a contact Outbo…" at bounding box center [790, 323] width 885 height 601
click at [201, 168] on div "Status No active tasks You are ready to start receiving tasks. [PERSON_NAME] Av…" at bounding box center [185, 323] width 325 height 601
click at [1177, 17] on span "Available | 1h 45min" at bounding box center [1203, 16] width 53 height 7
click at [1152, 84] on button "Break" at bounding box center [1180, 83] width 105 height 14
